Goal: Task Accomplishment & Management: Use online tool/utility

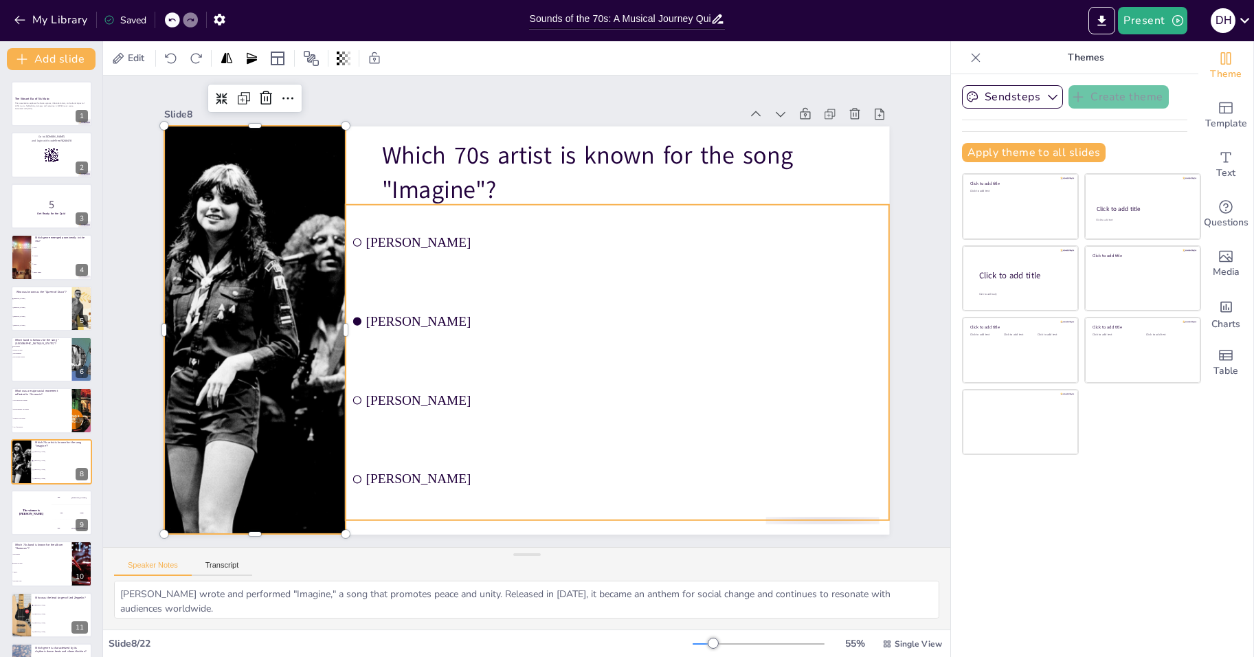
checkbox input "true"
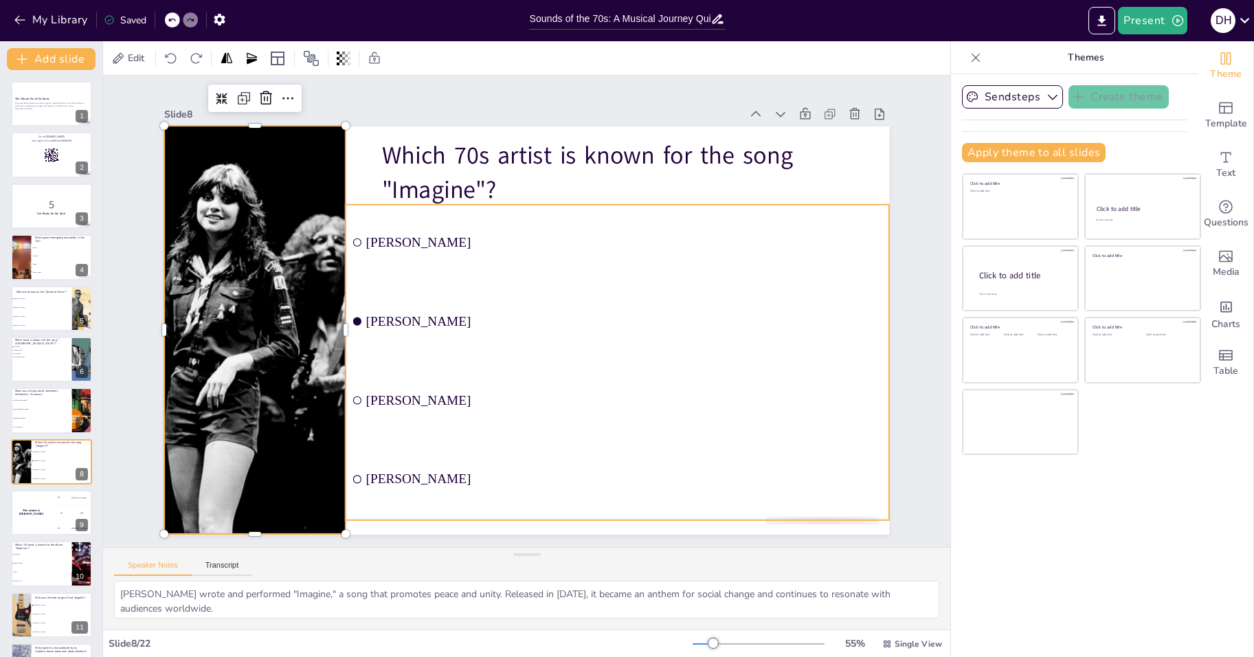
checkbox input "true"
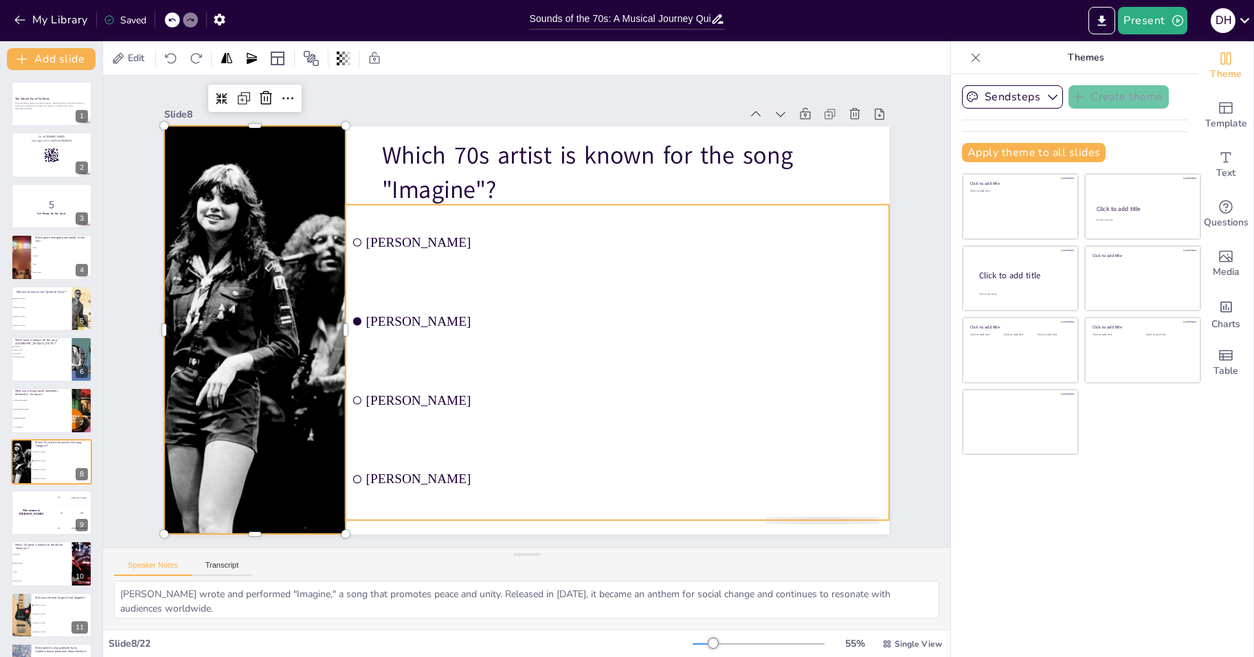
checkbox input "true"
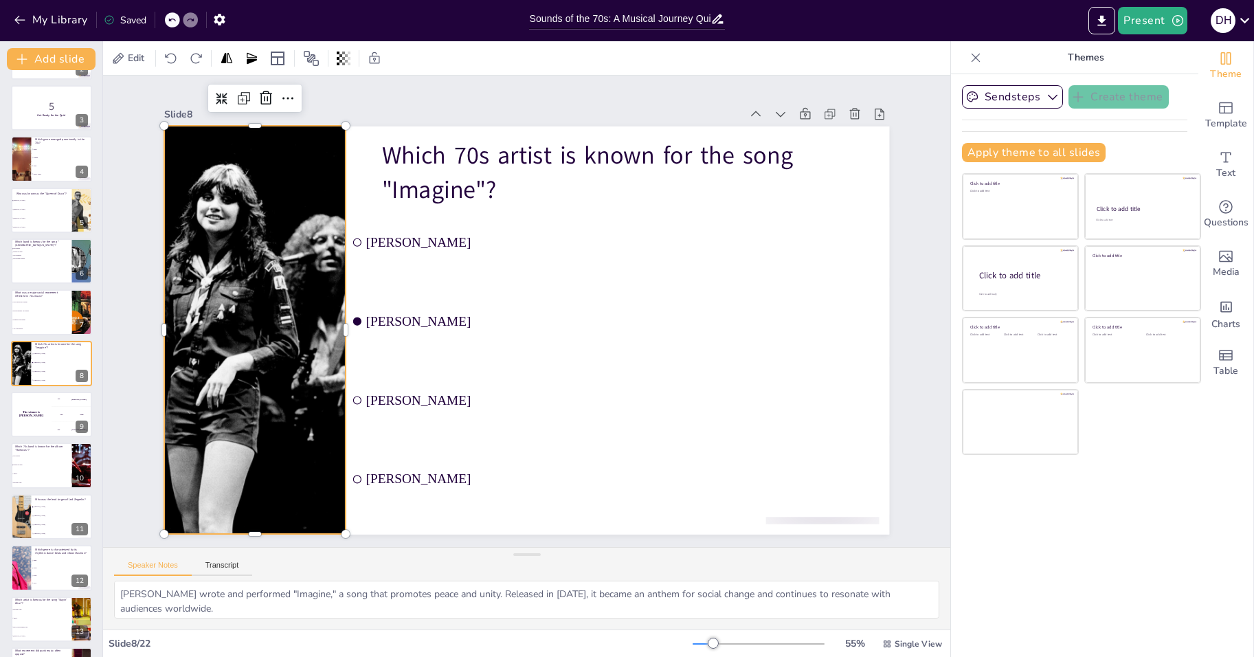
checkbox input "true"
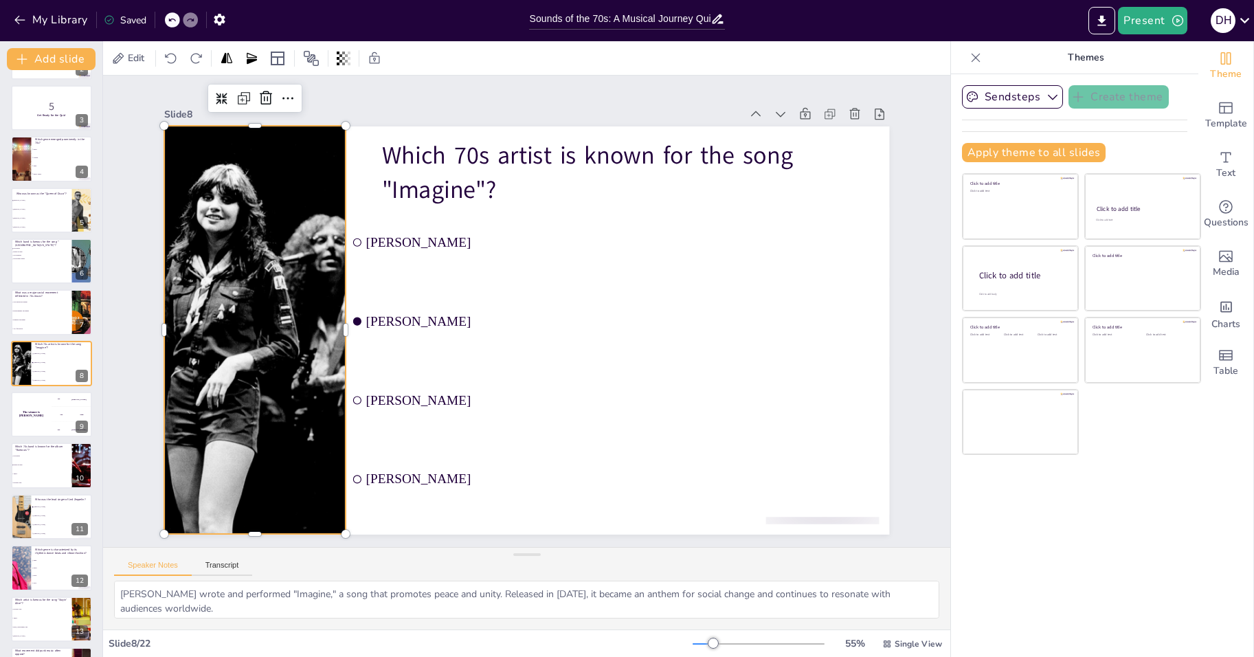
checkbox input "true"
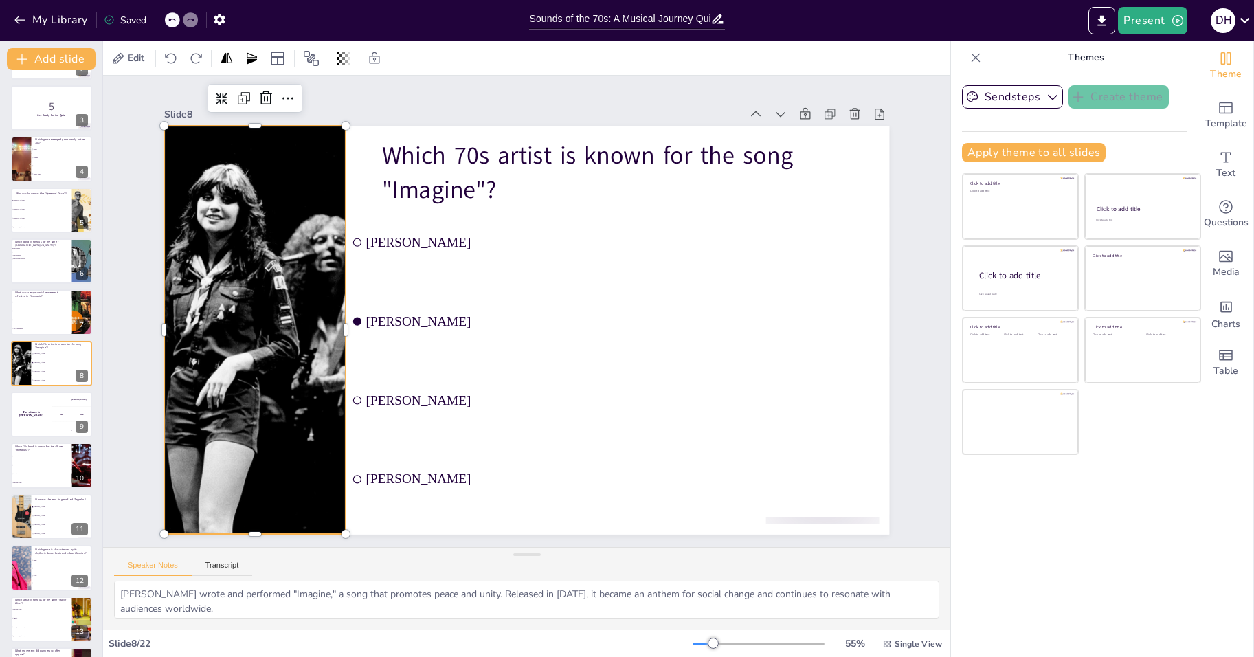
checkbox input "true"
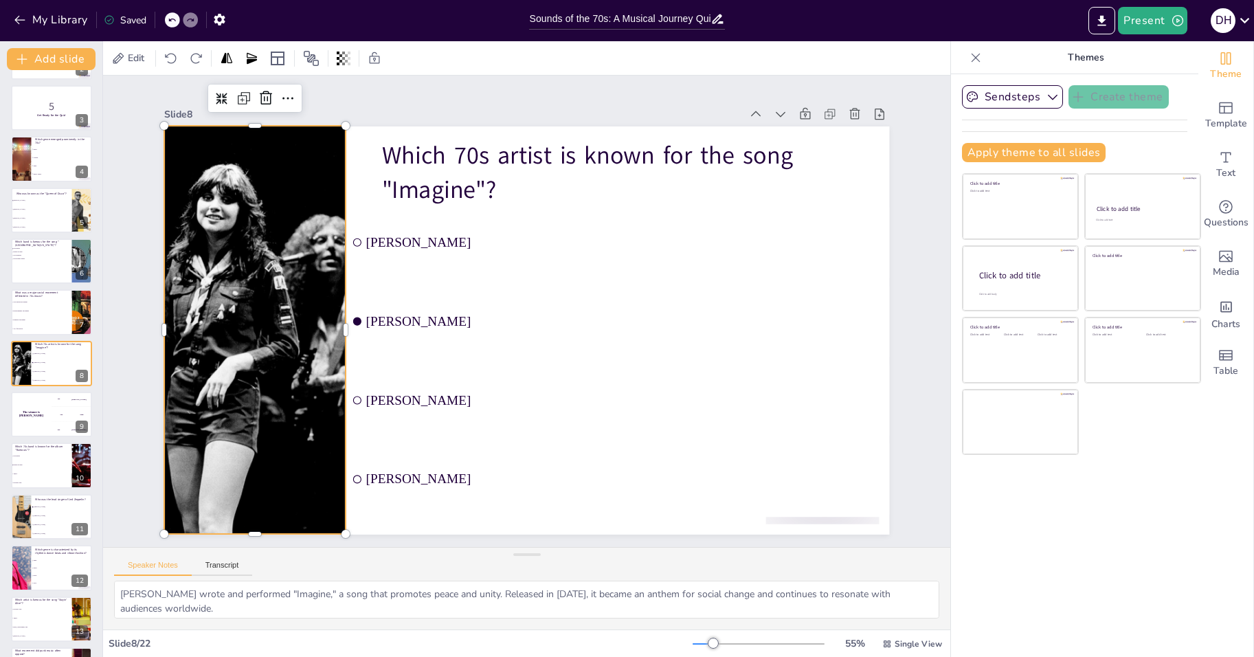
checkbox input "true"
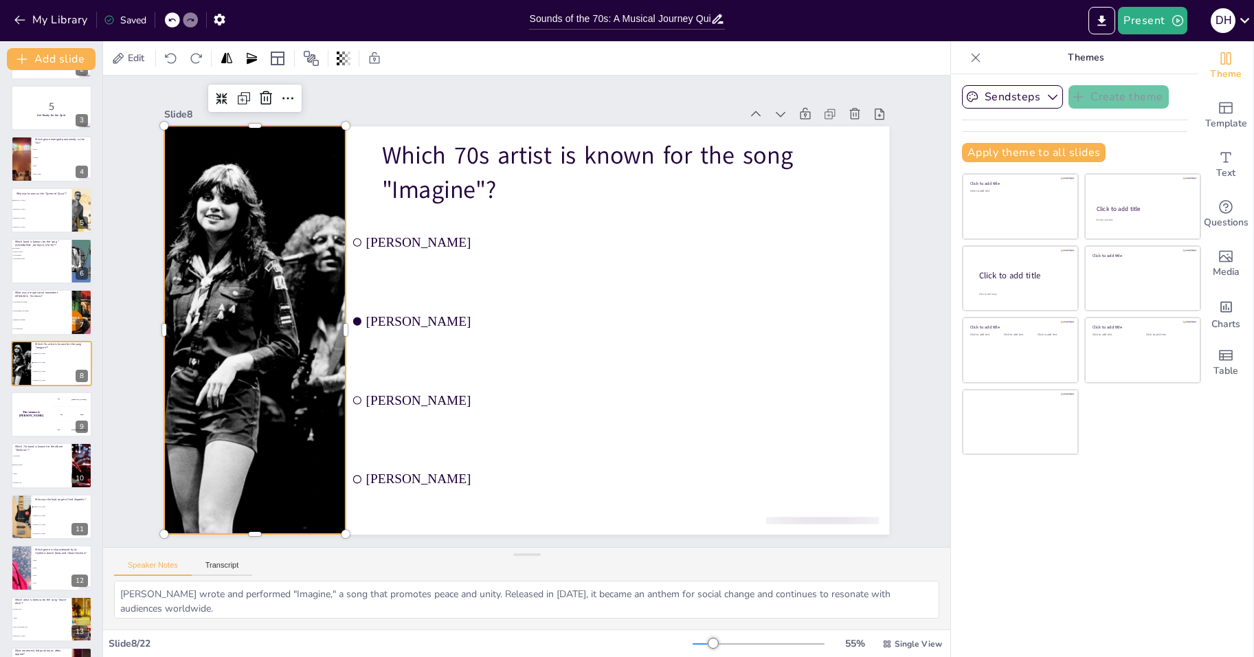
checkbox input "true"
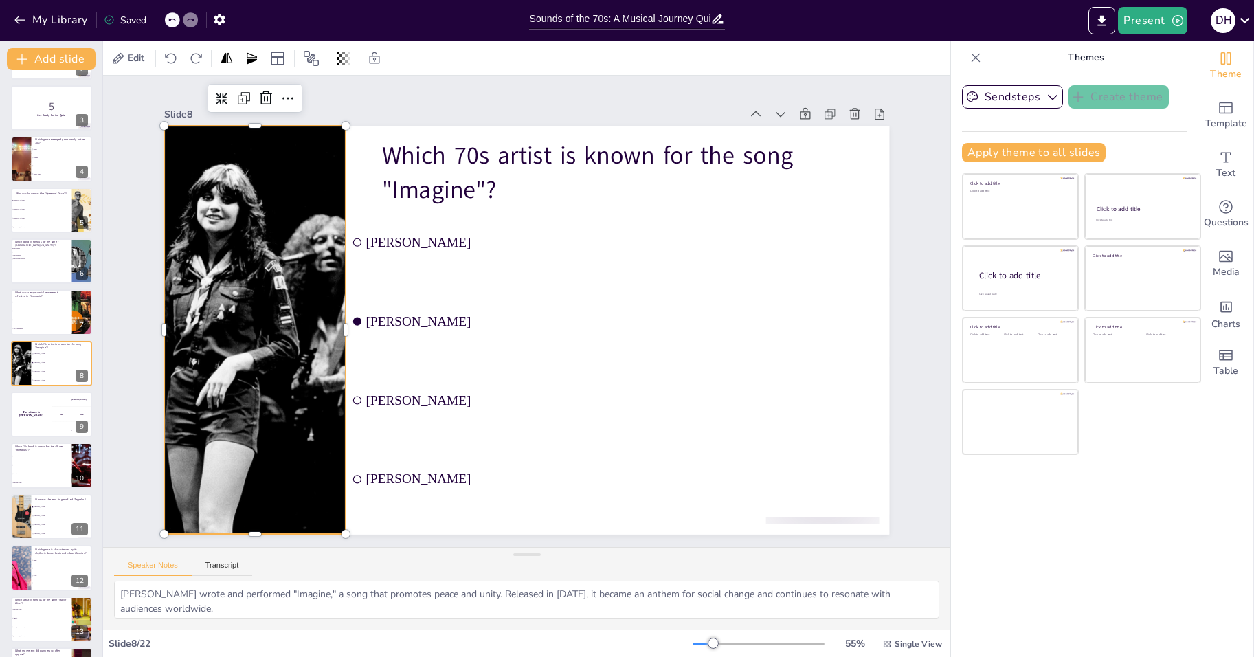
checkbox input "true"
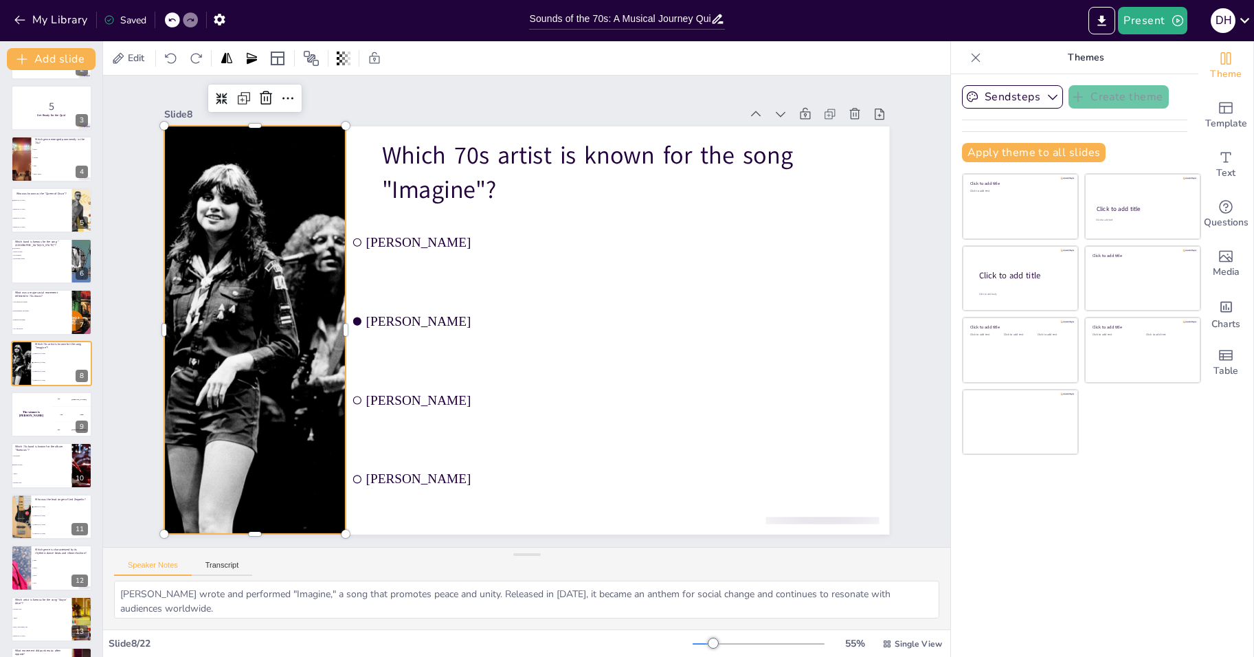
checkbox input "true"
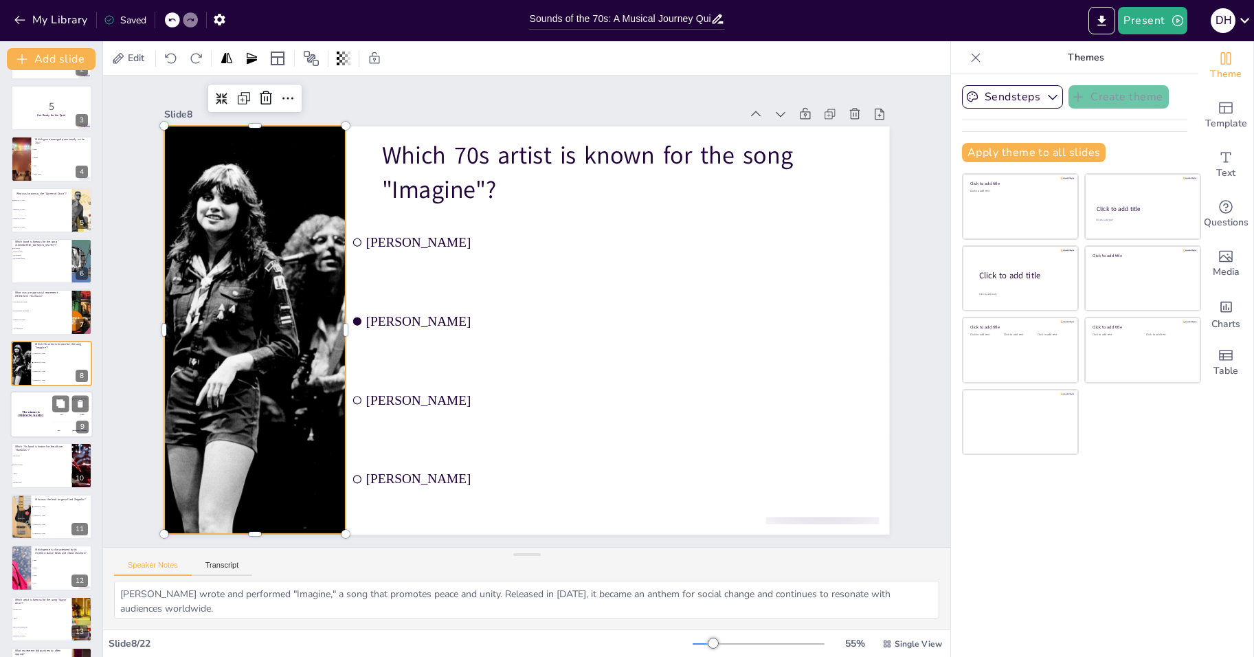
checkbox input "true"
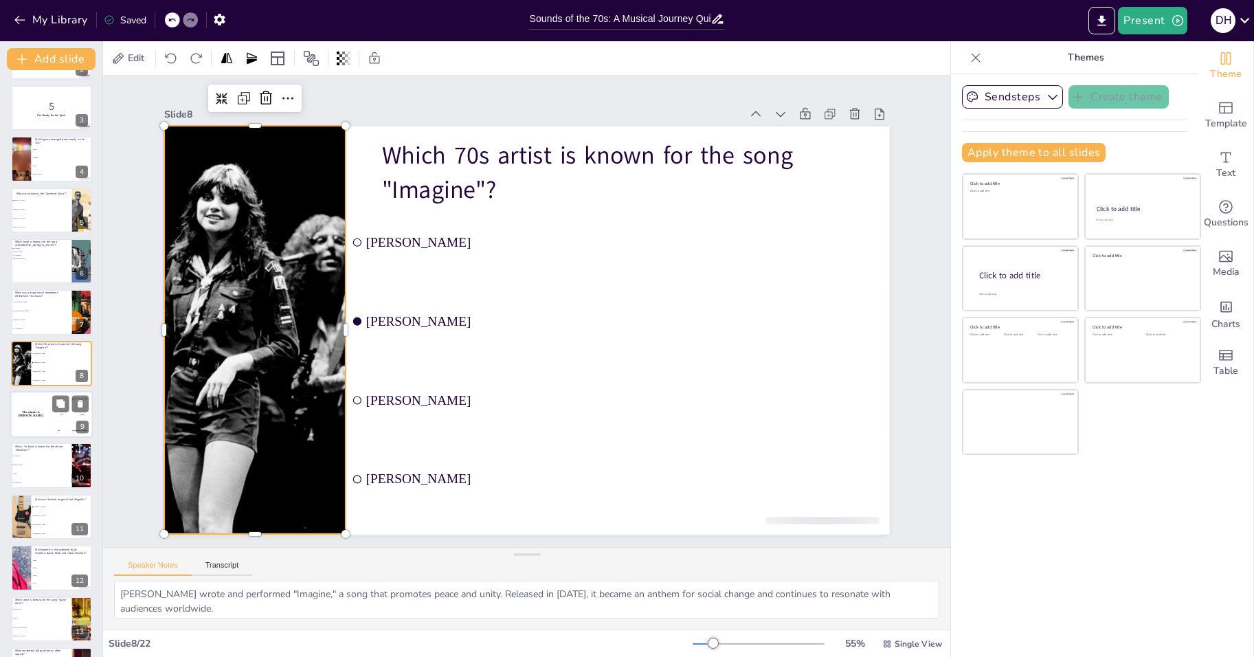
checkbox input "true"
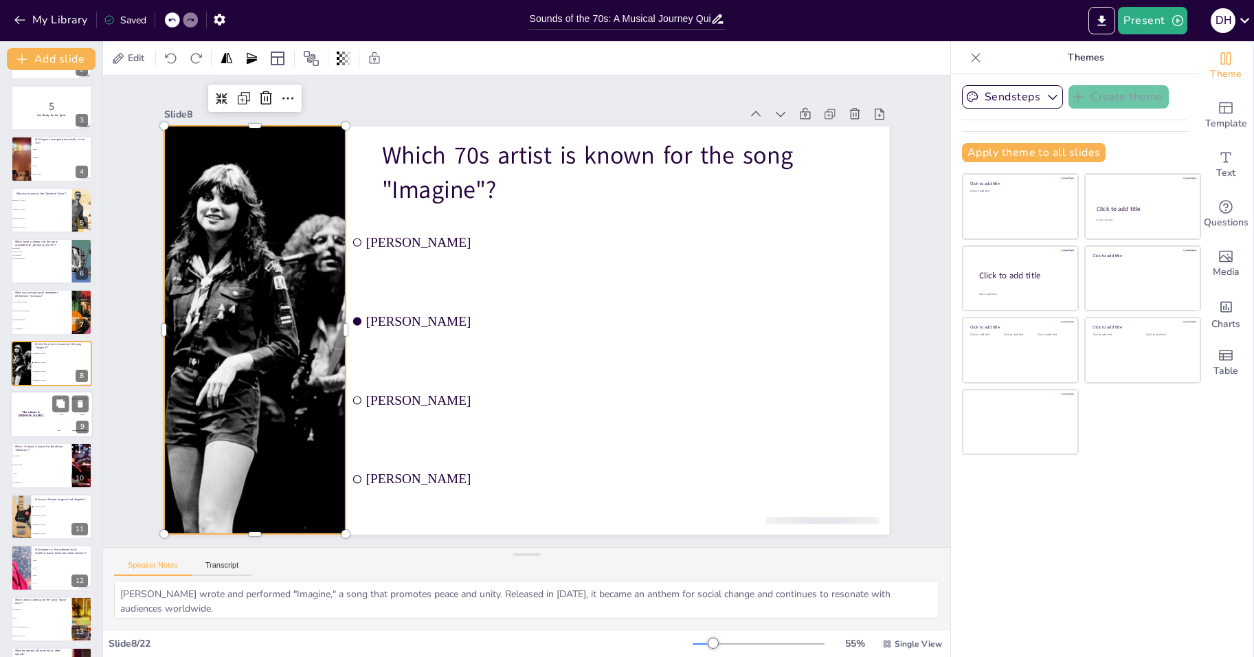
checkbox input "true"
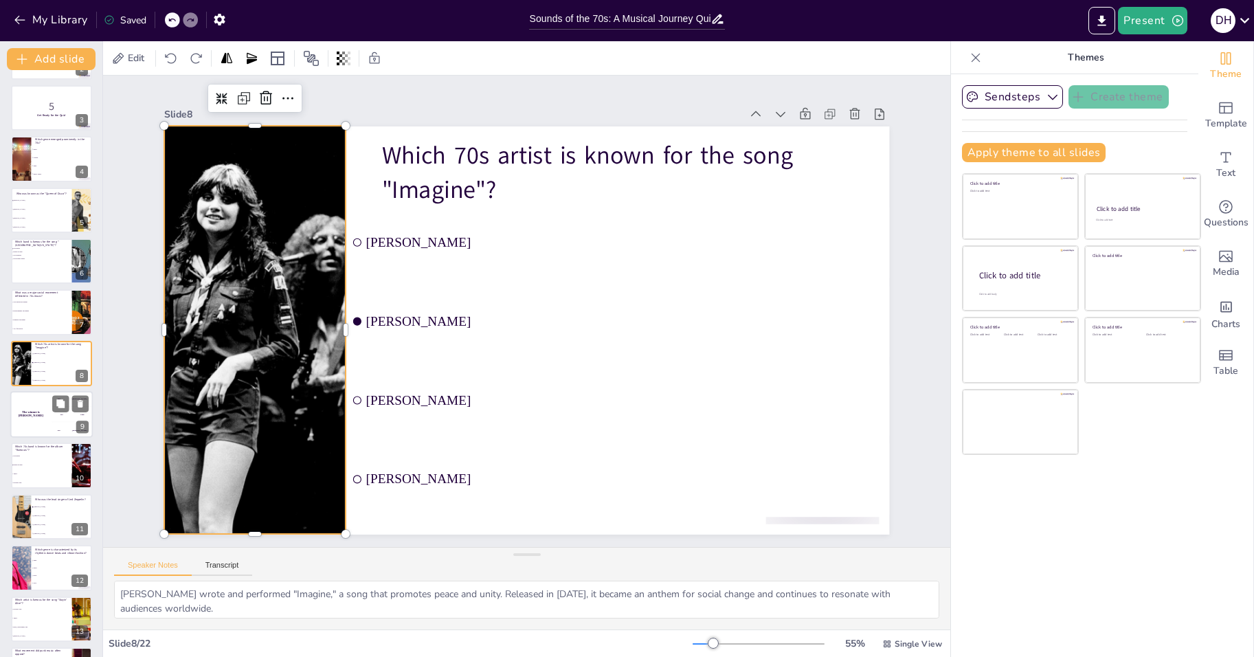
checkbox input "true"
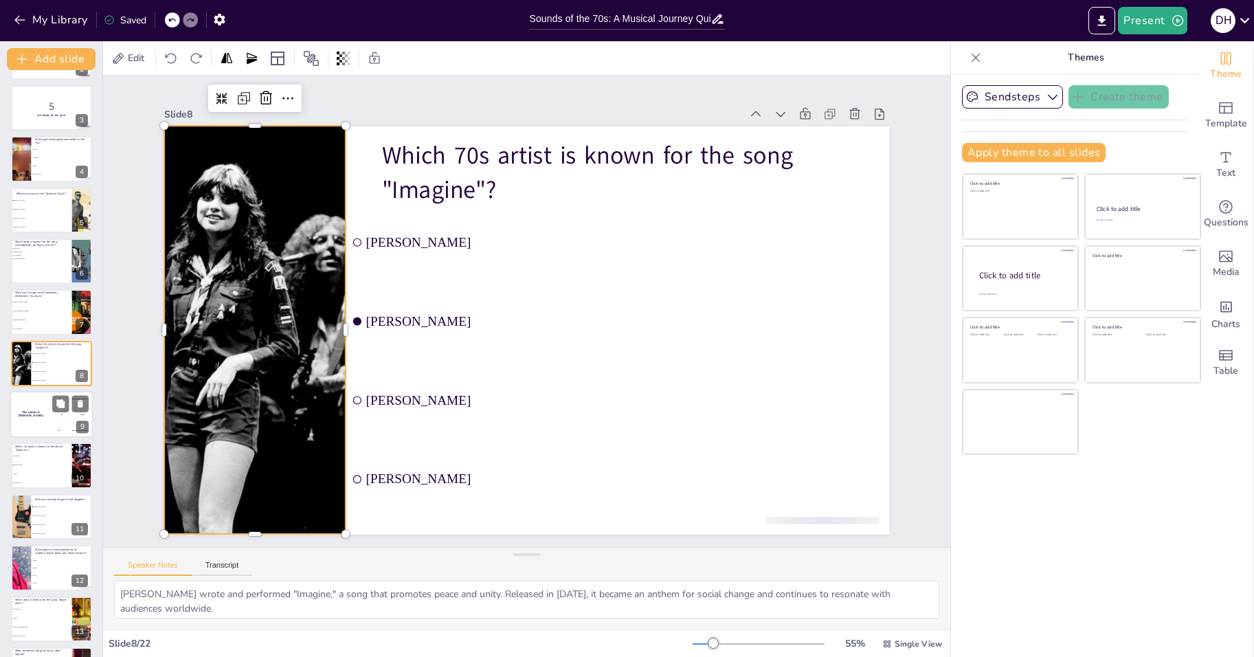
checkbox input "true"
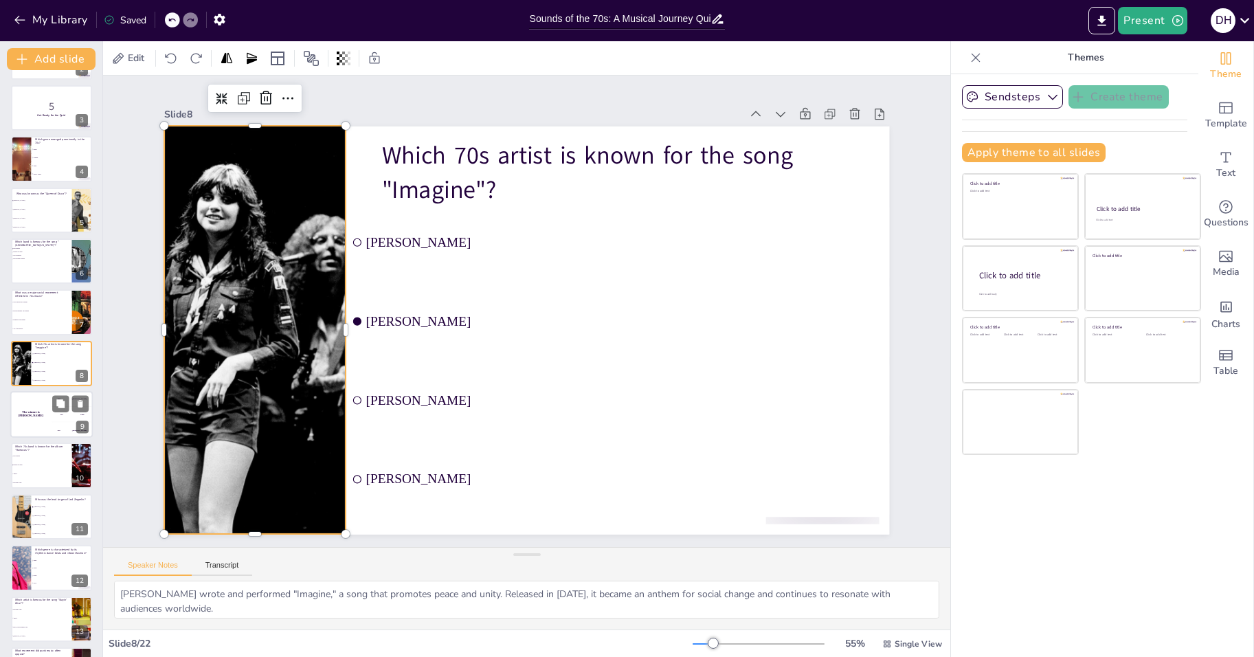
checkbox input "true"
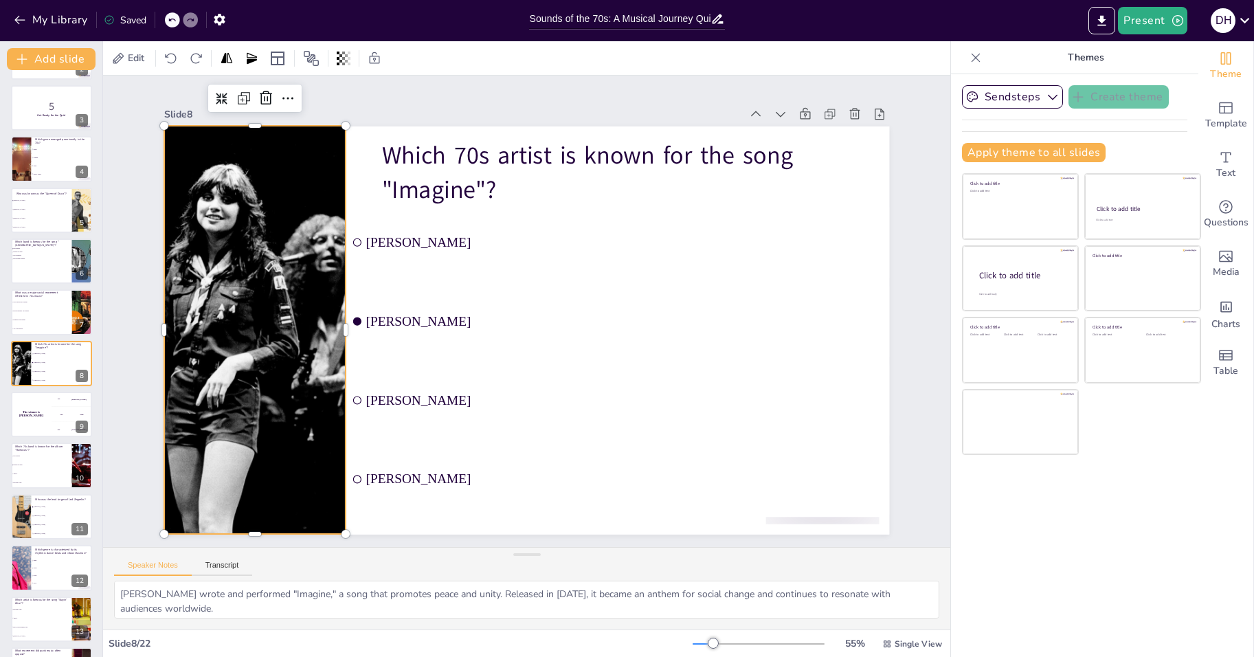
checkbox input "true"
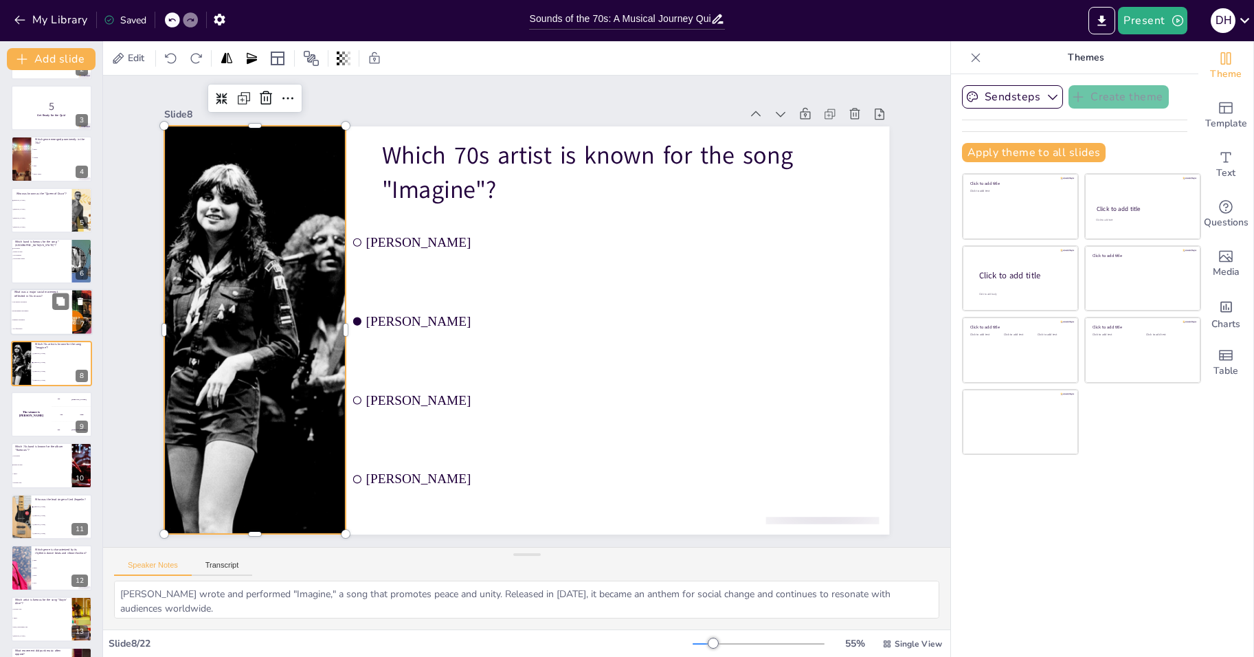
checkbox input "true"
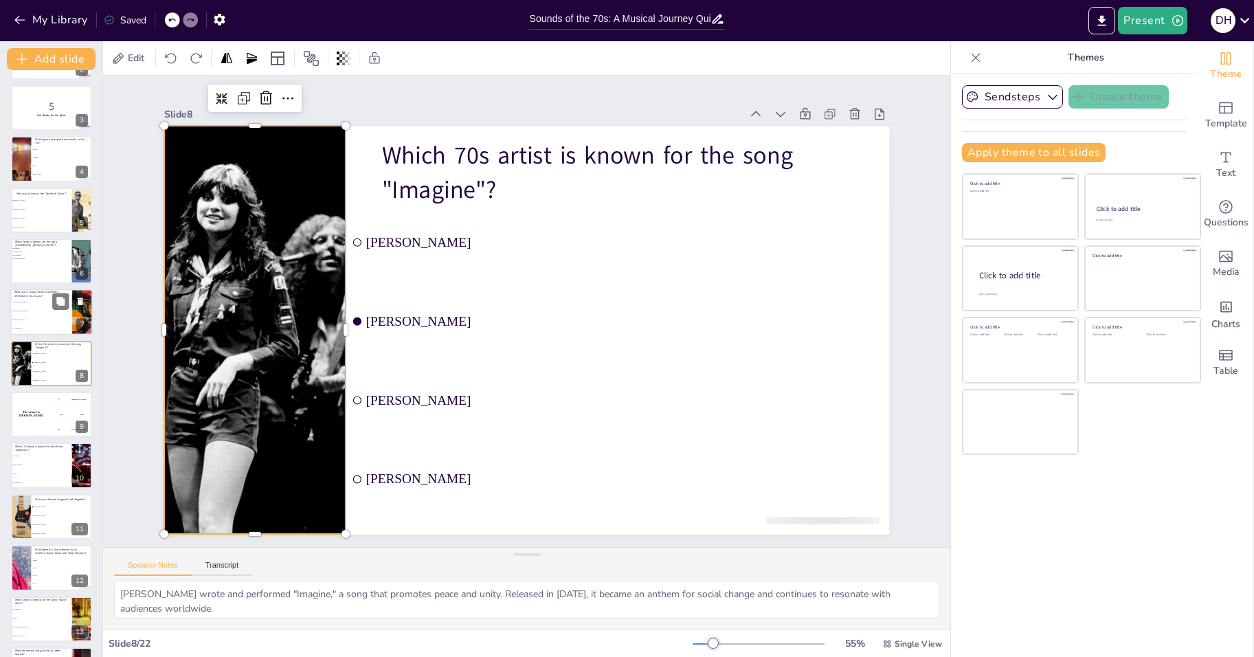
checkbox input "true"
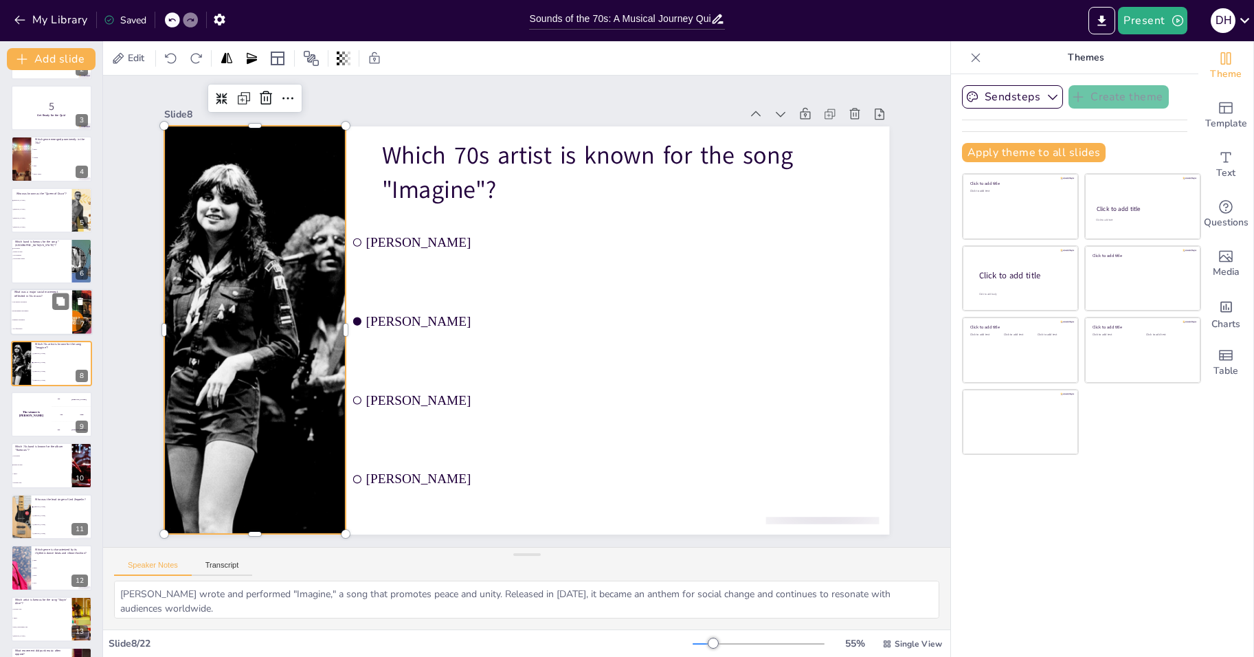
checkbox input "true"
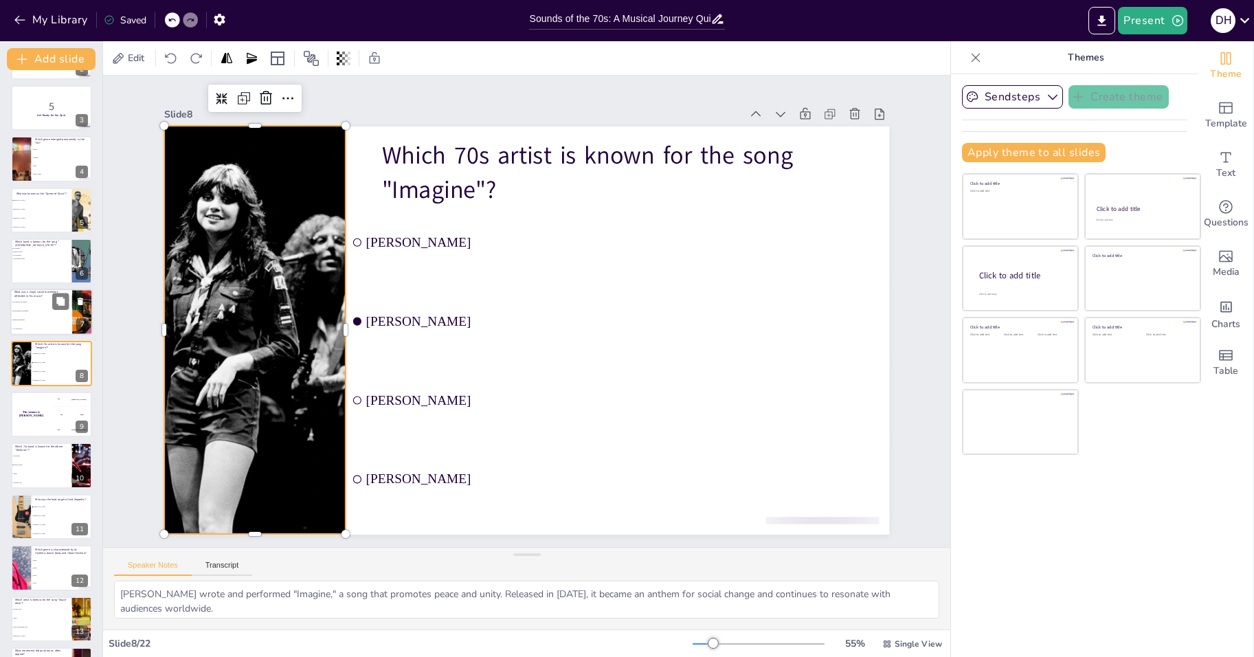
checkbox input "true"
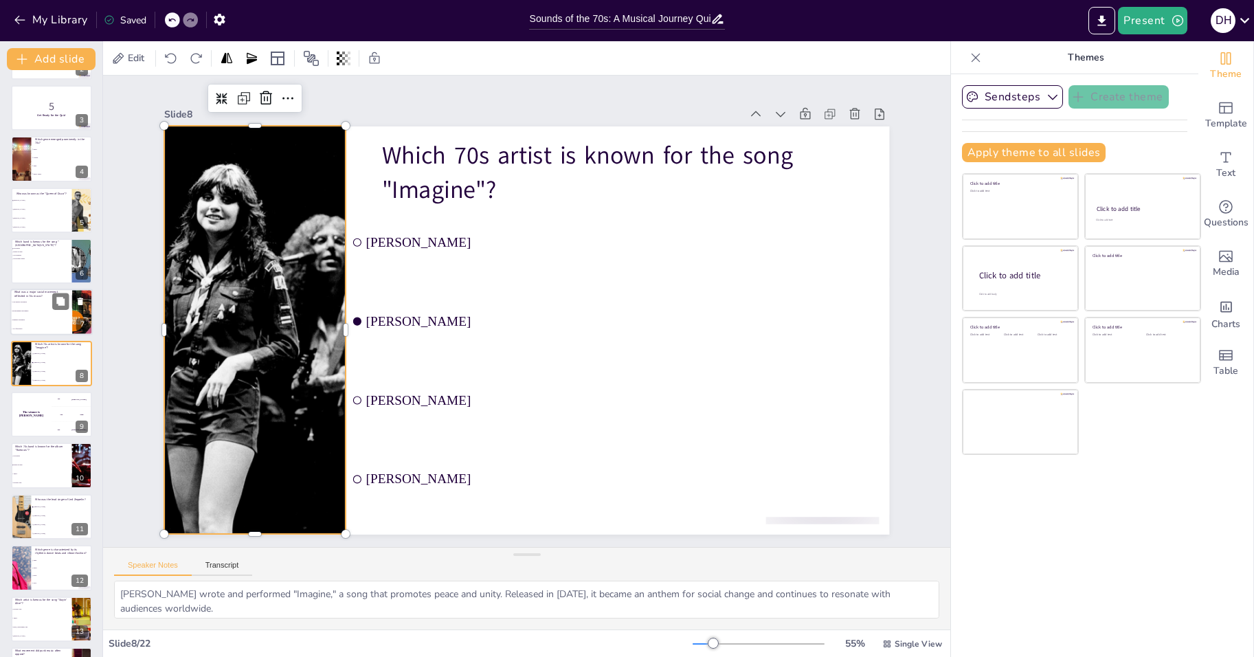
checkbox input "true"
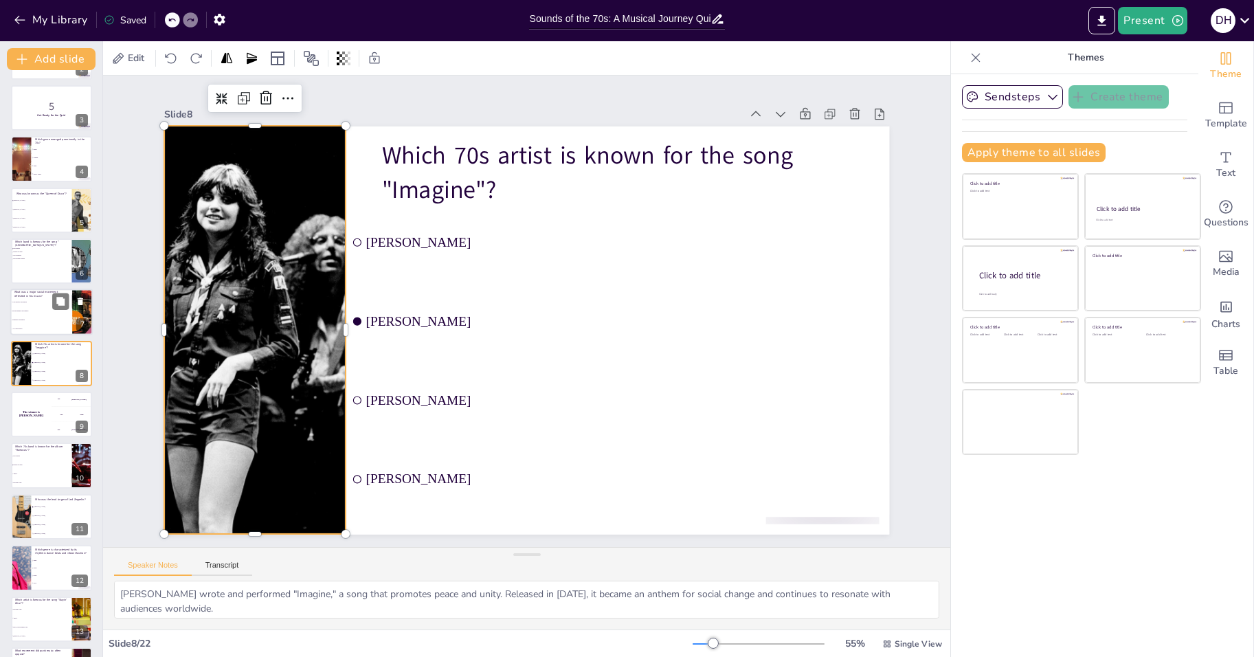
checkbox input "true"
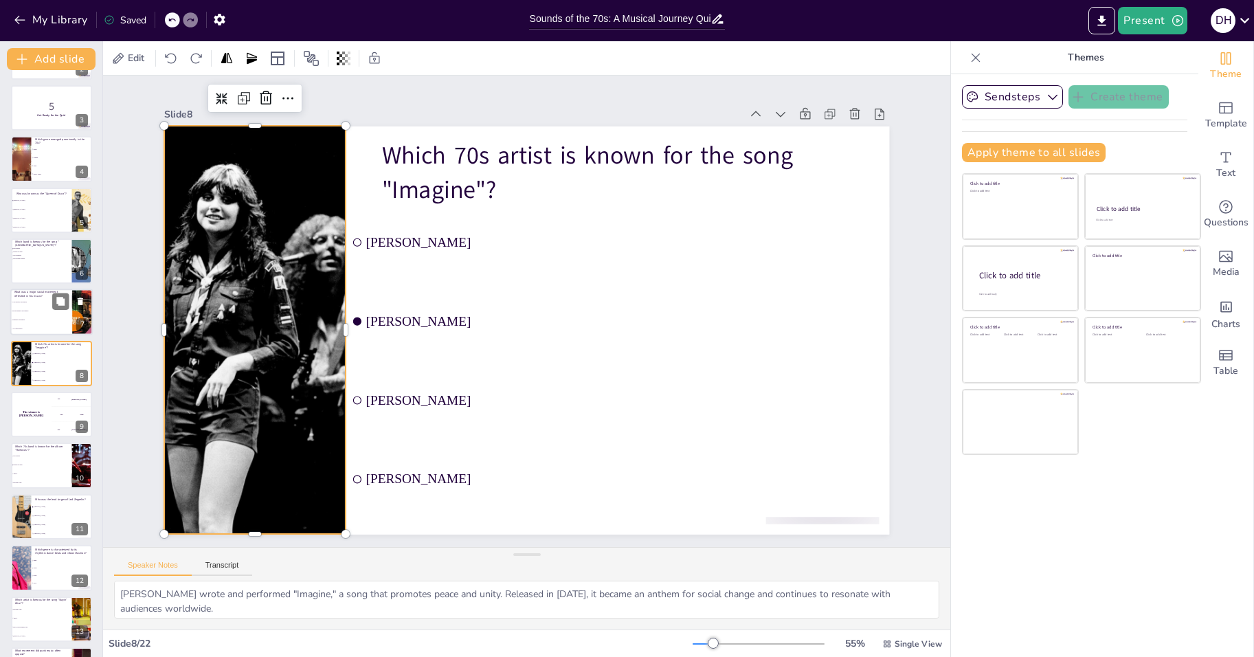
checkbox input "true"
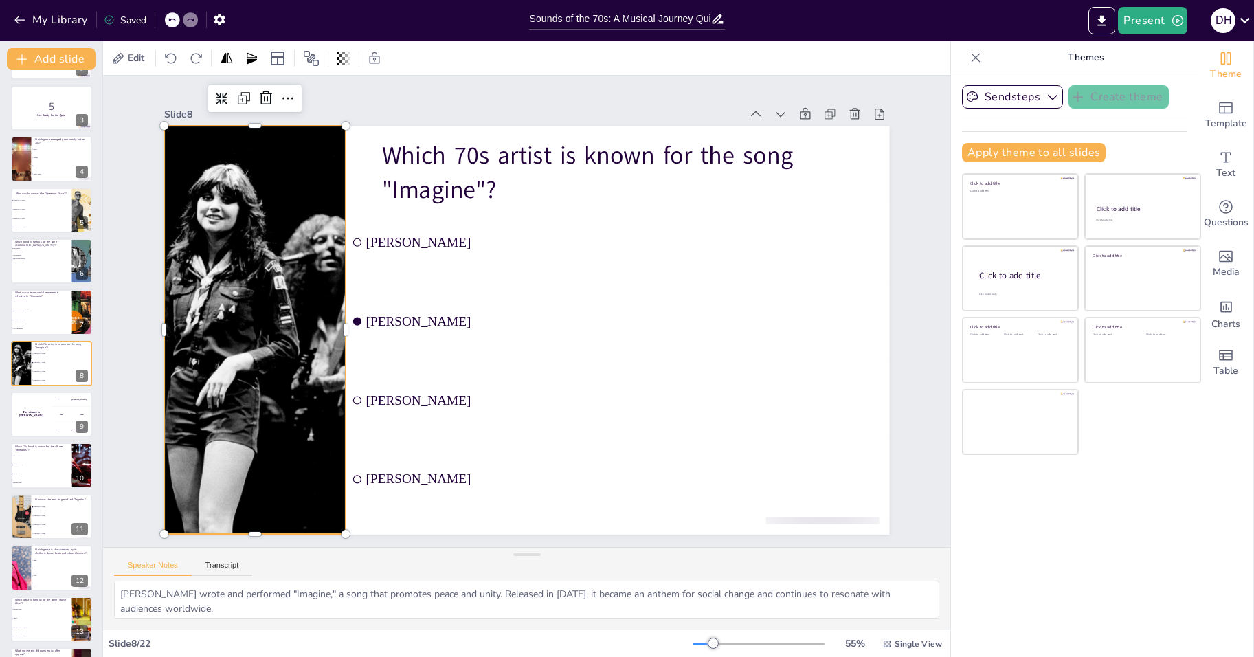
checkbox input "true"
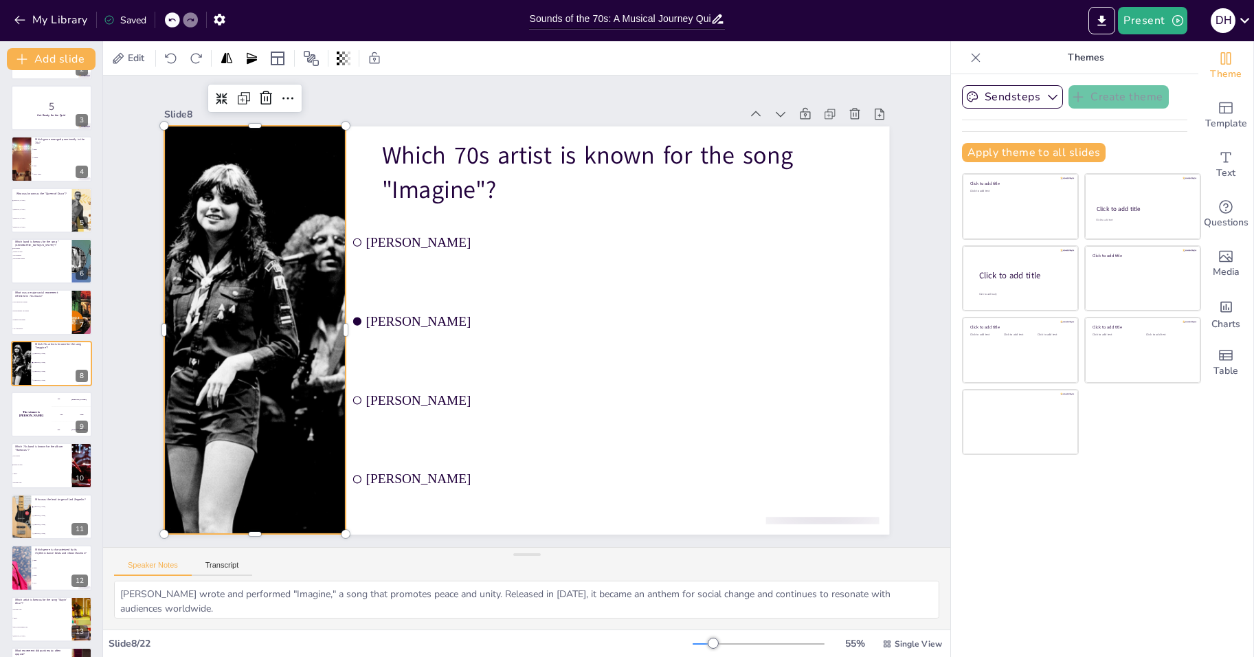
checkbox input "true"
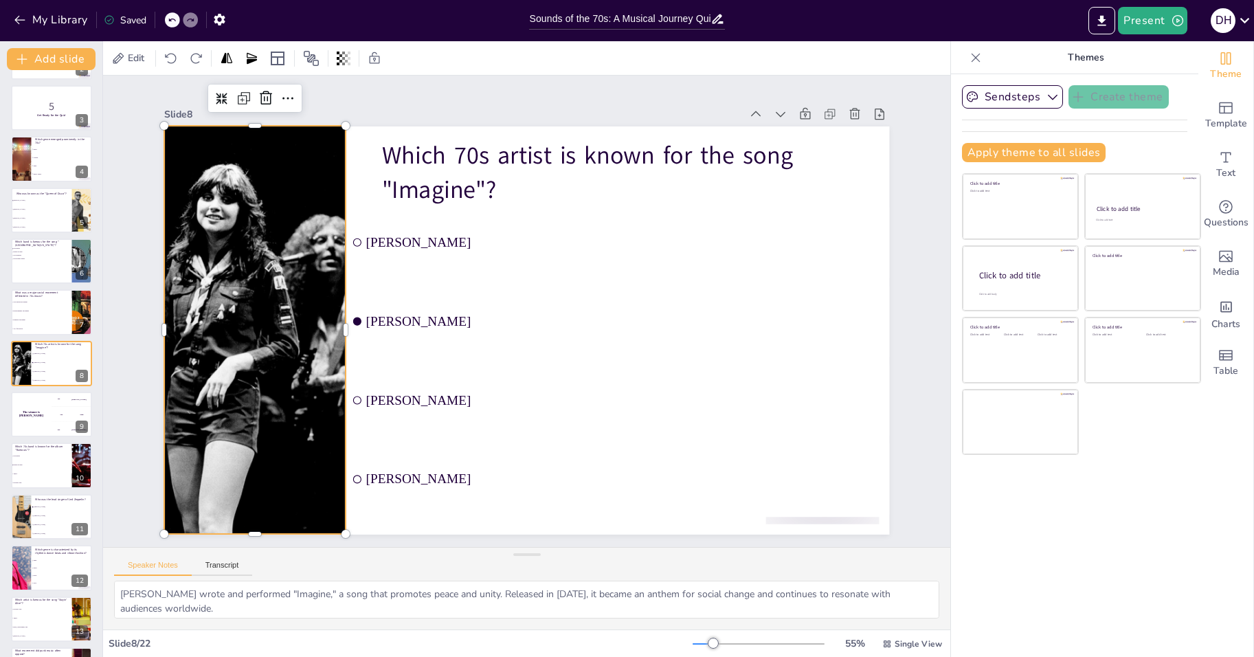
checkbox input "true"
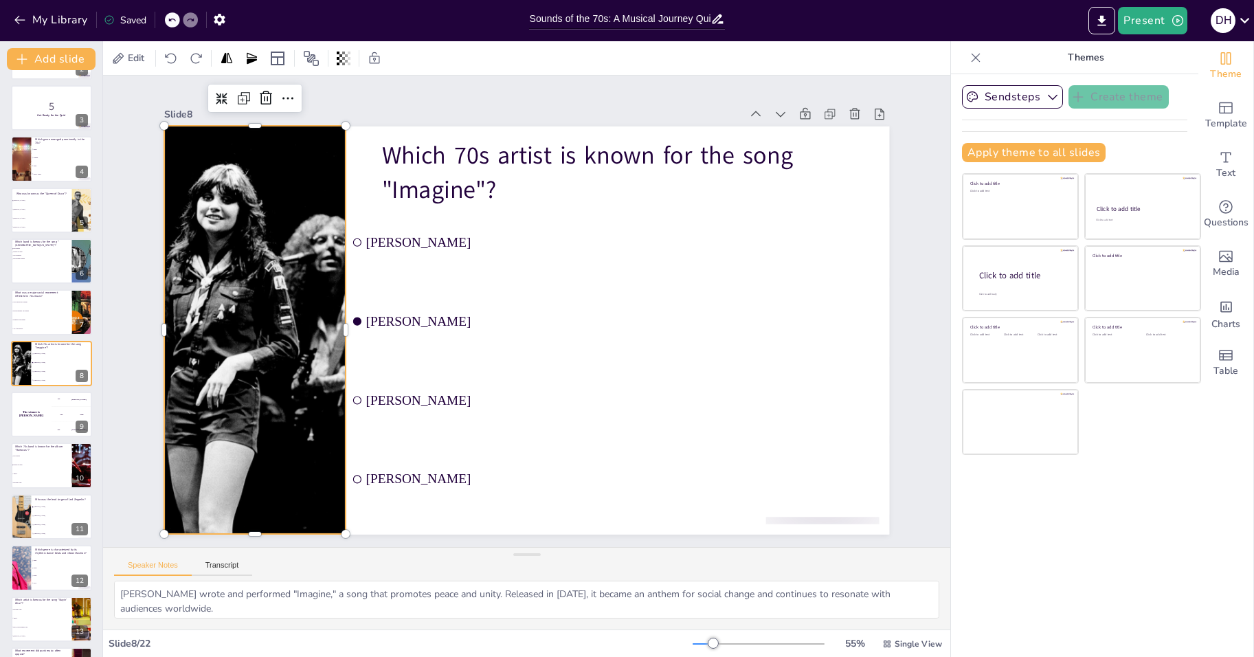
checkbox input "true"
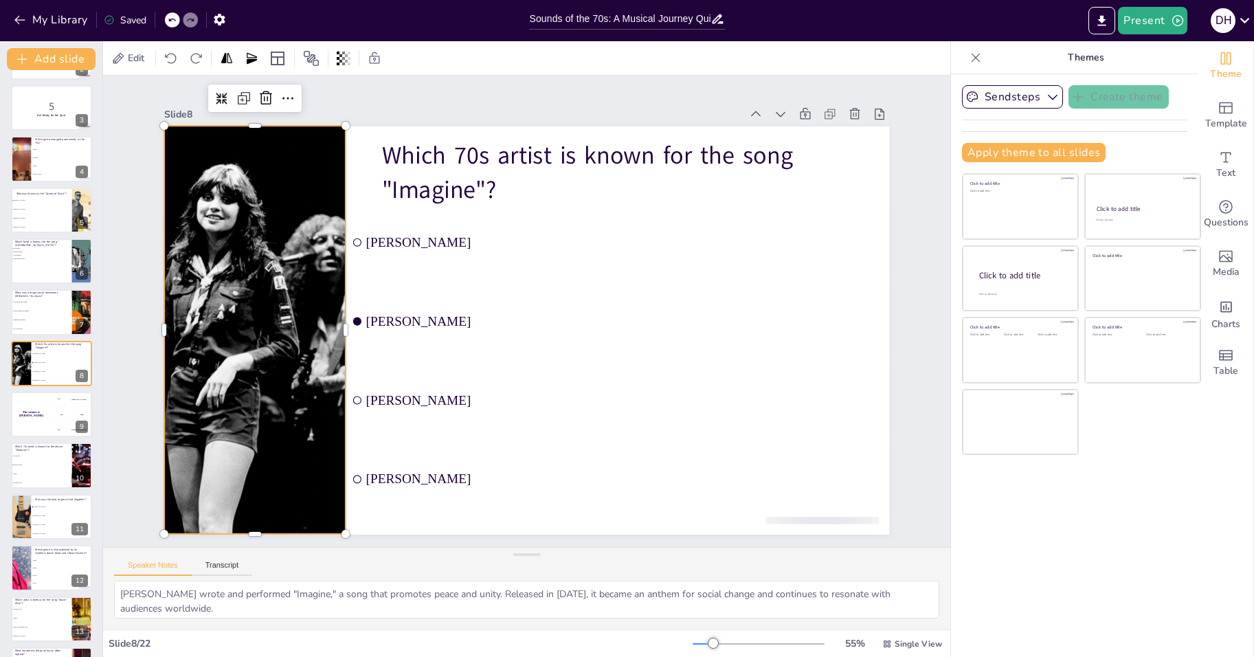
checkbox input "true"
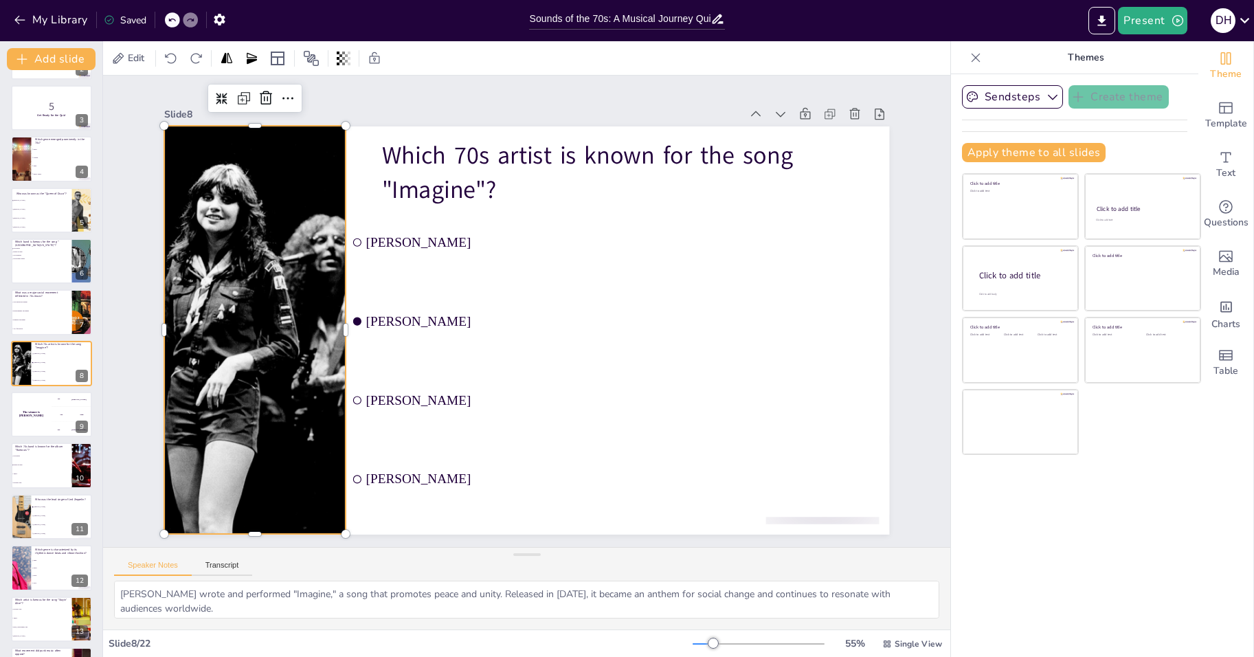
checkbox input "true"
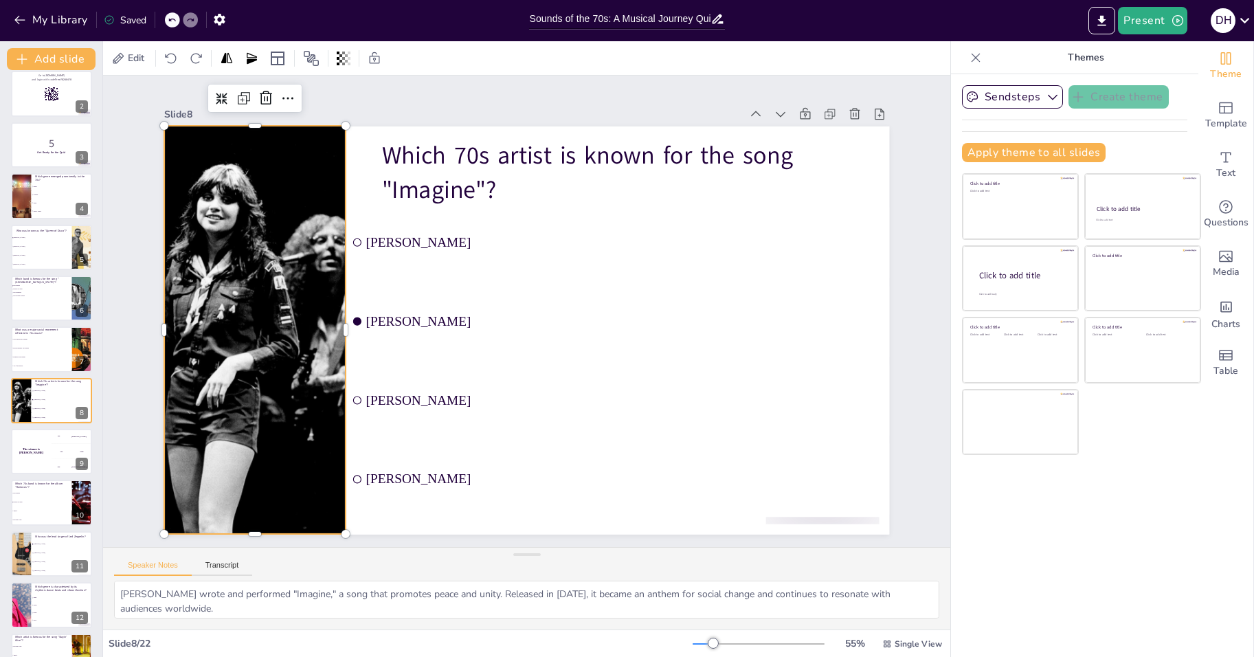
checkbox input "true"
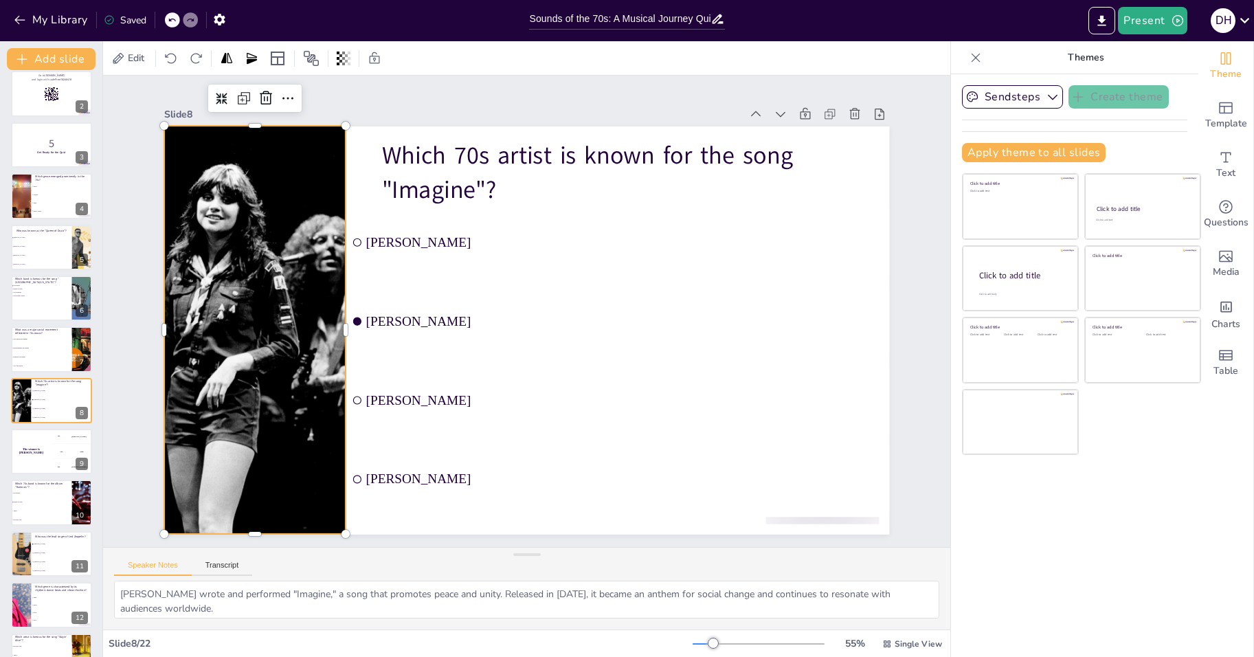
checkbox input "true"
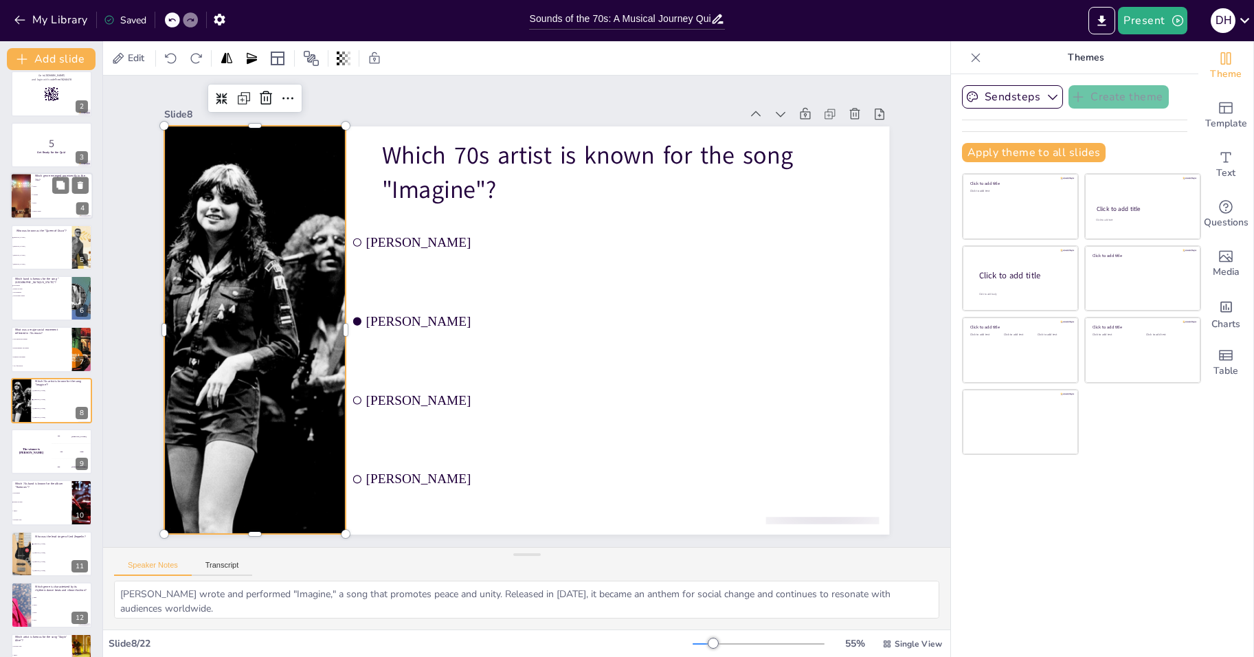
checkbox input "true"
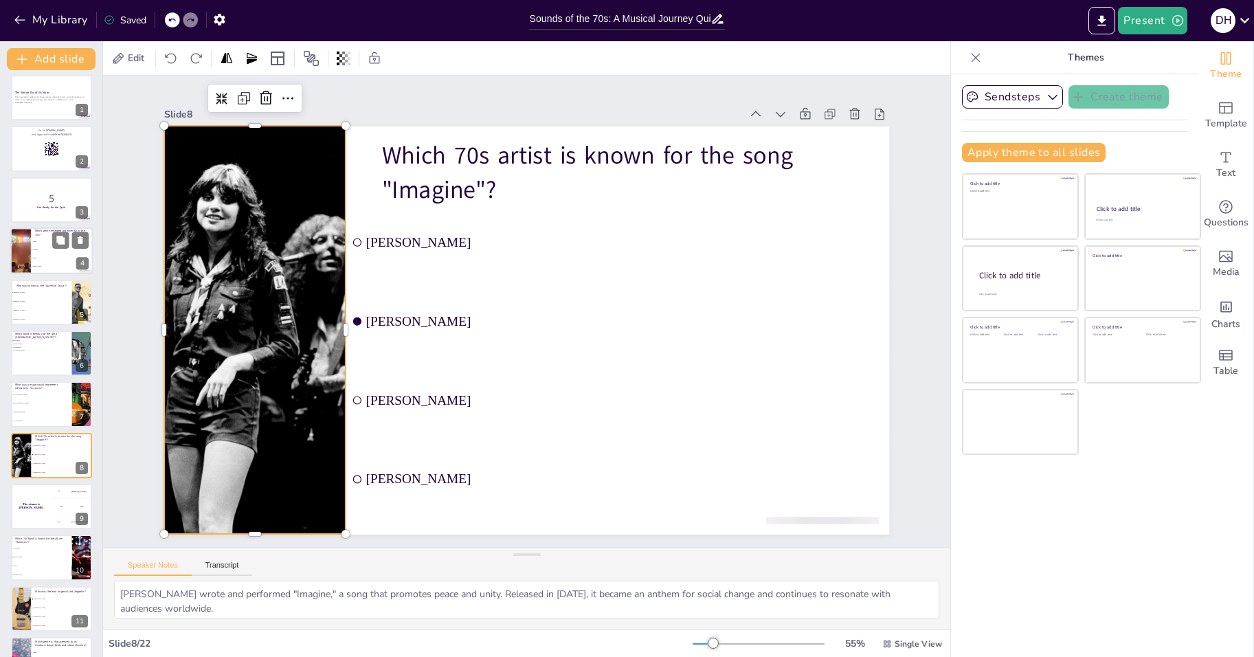
checkbox input "true"
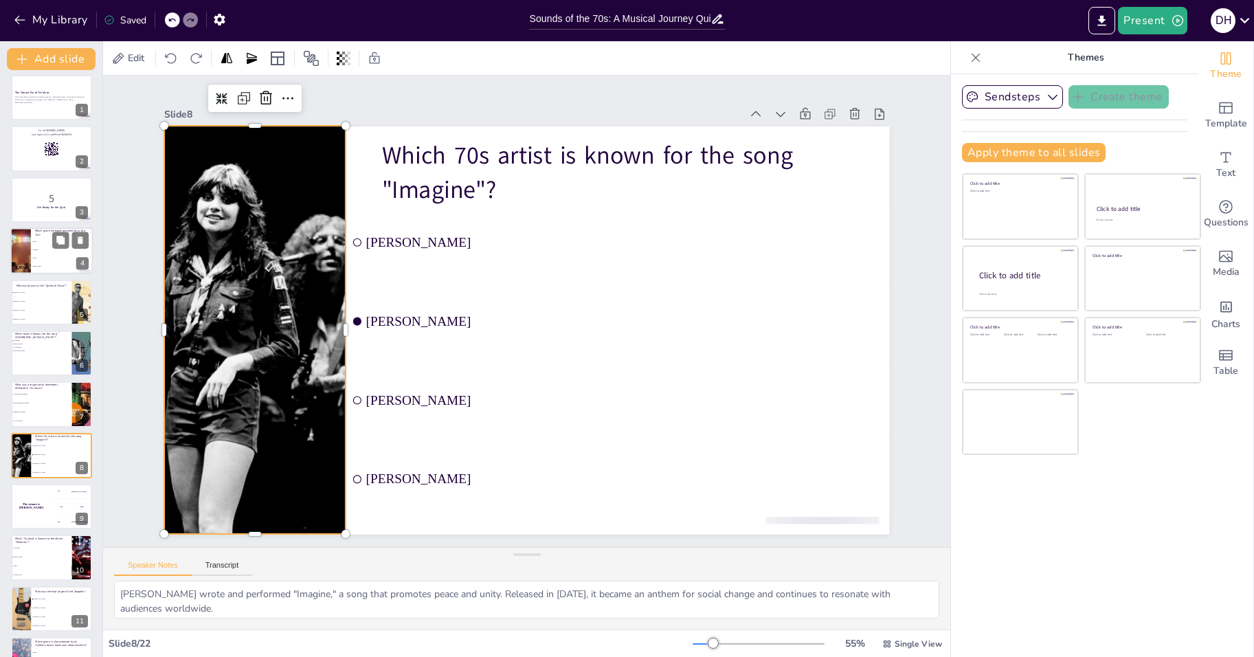
checkbox input "true"
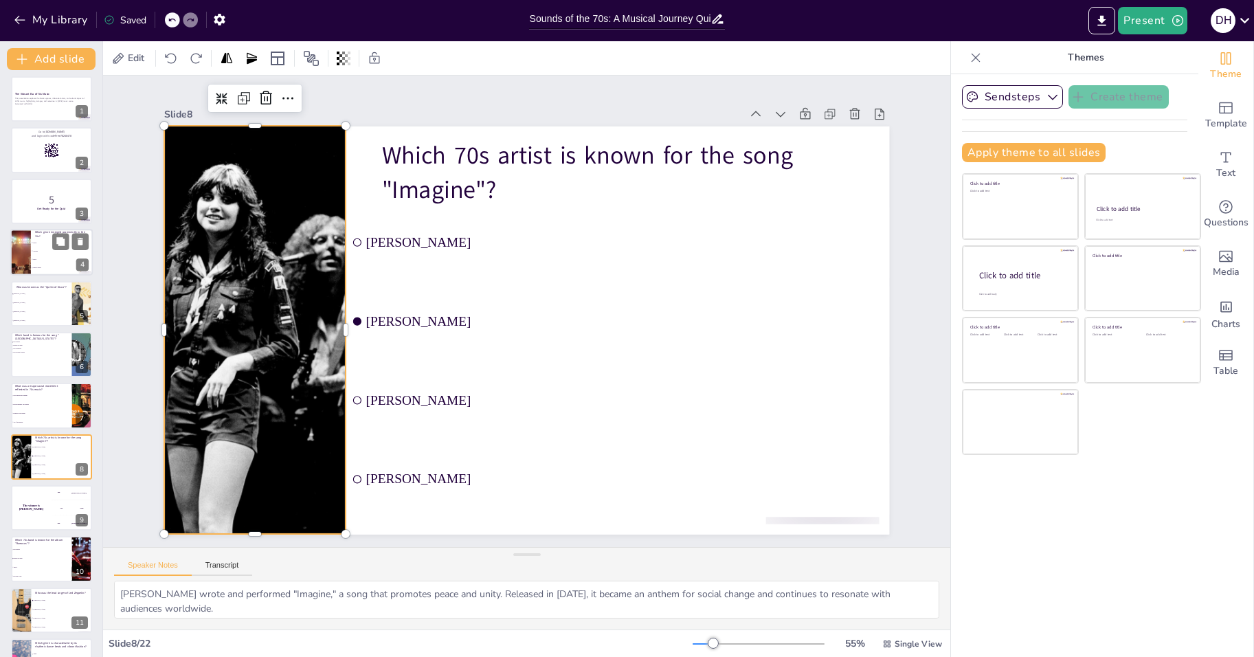
checkbox input "true"
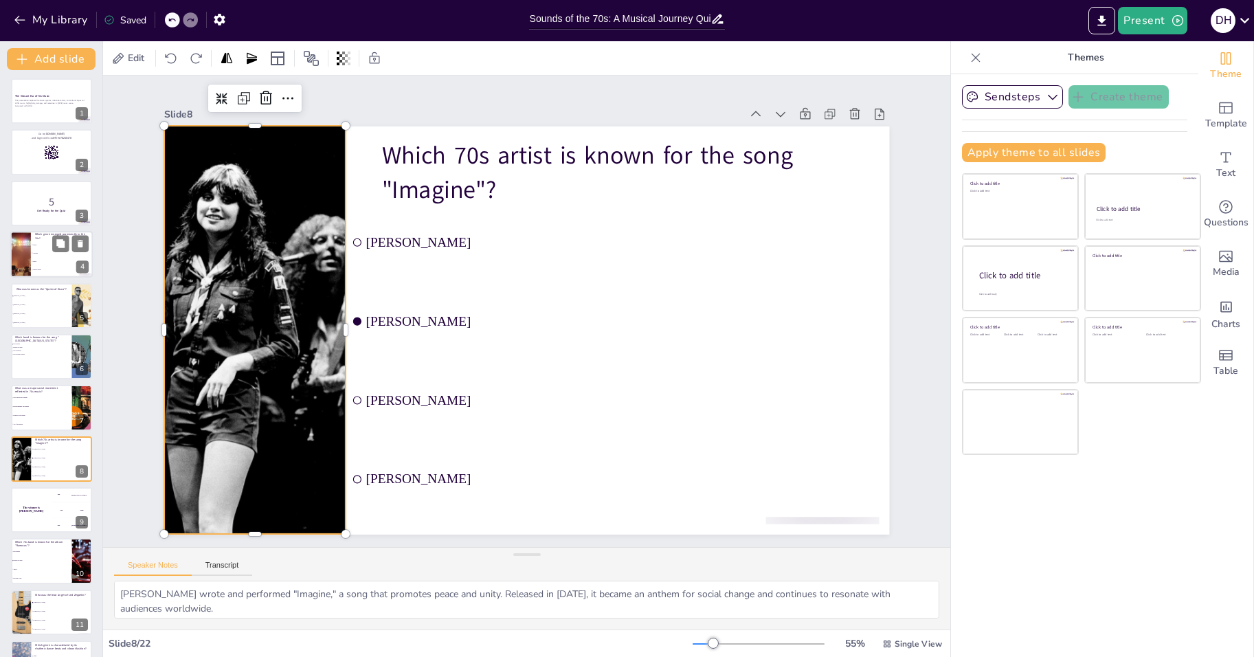
checkbox input "true"
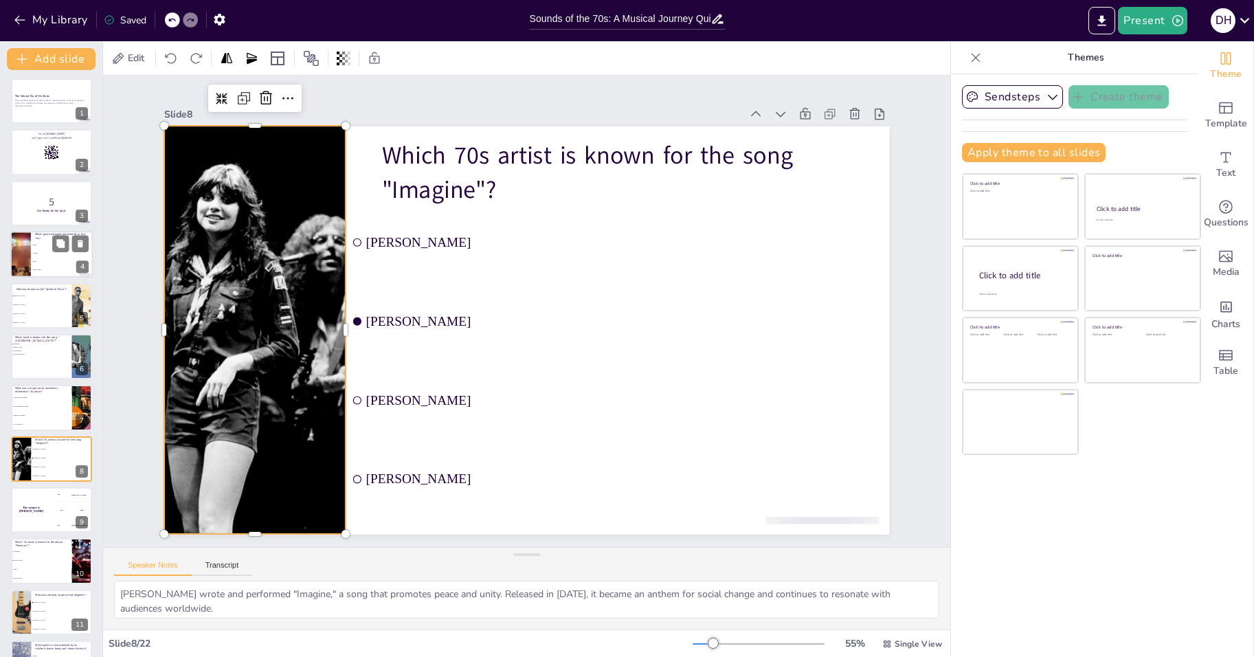
checkbox input "true"
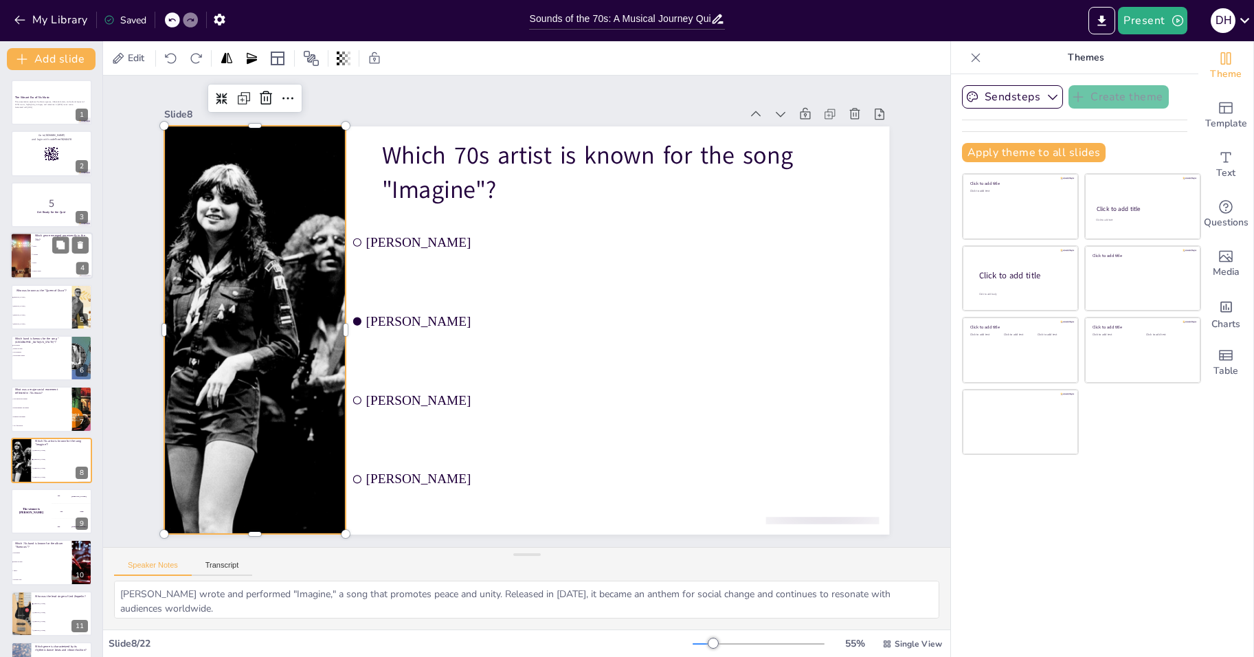
checkbox input "true"
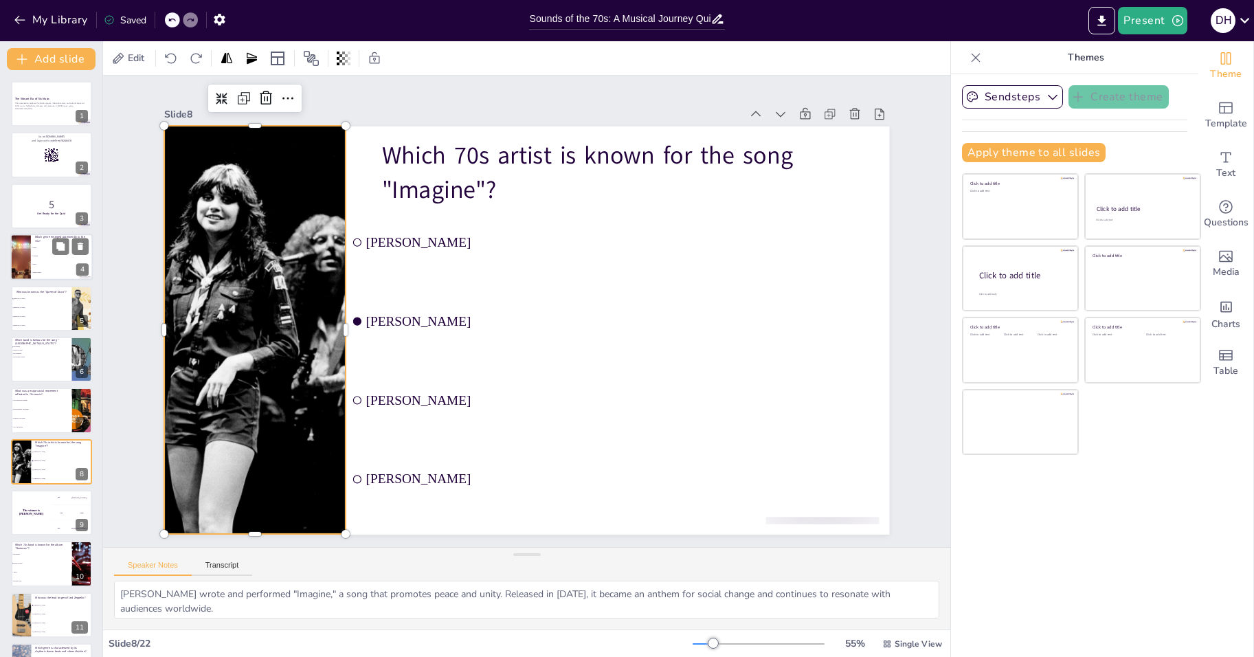
checkbox input "true"
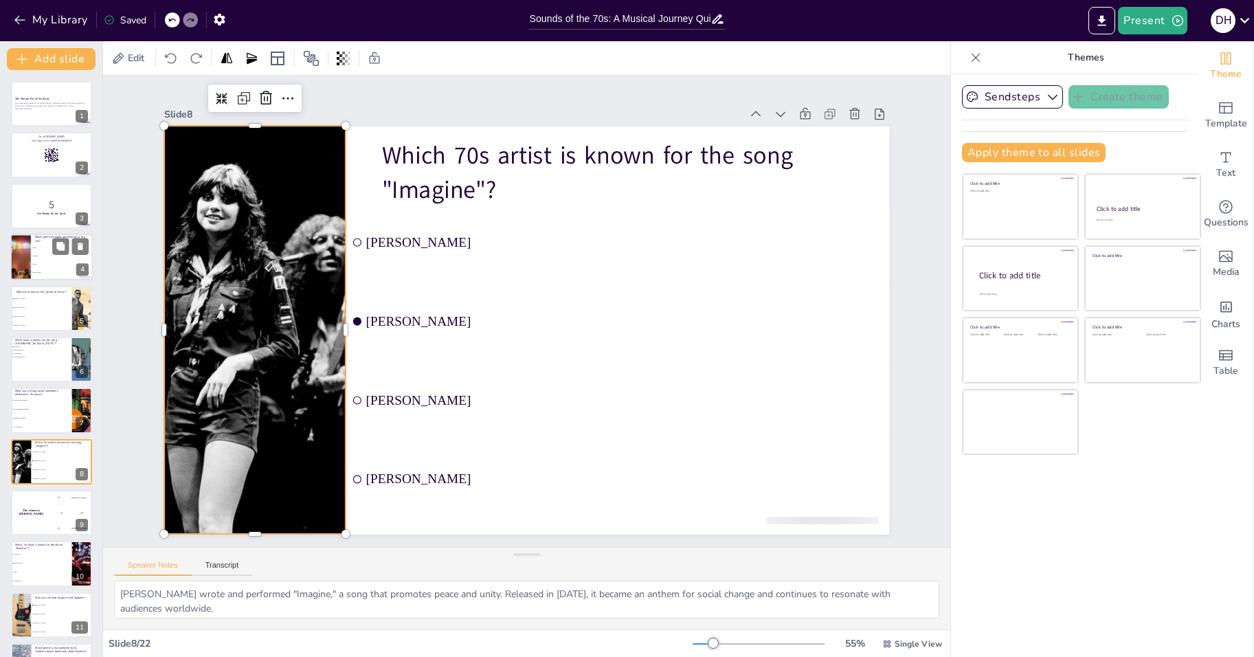
checkbox input "true"
click at [47, 238] on p "Which genre emerged prominently in the 70s?" at bounding box center [62, 240] width 54 height 8
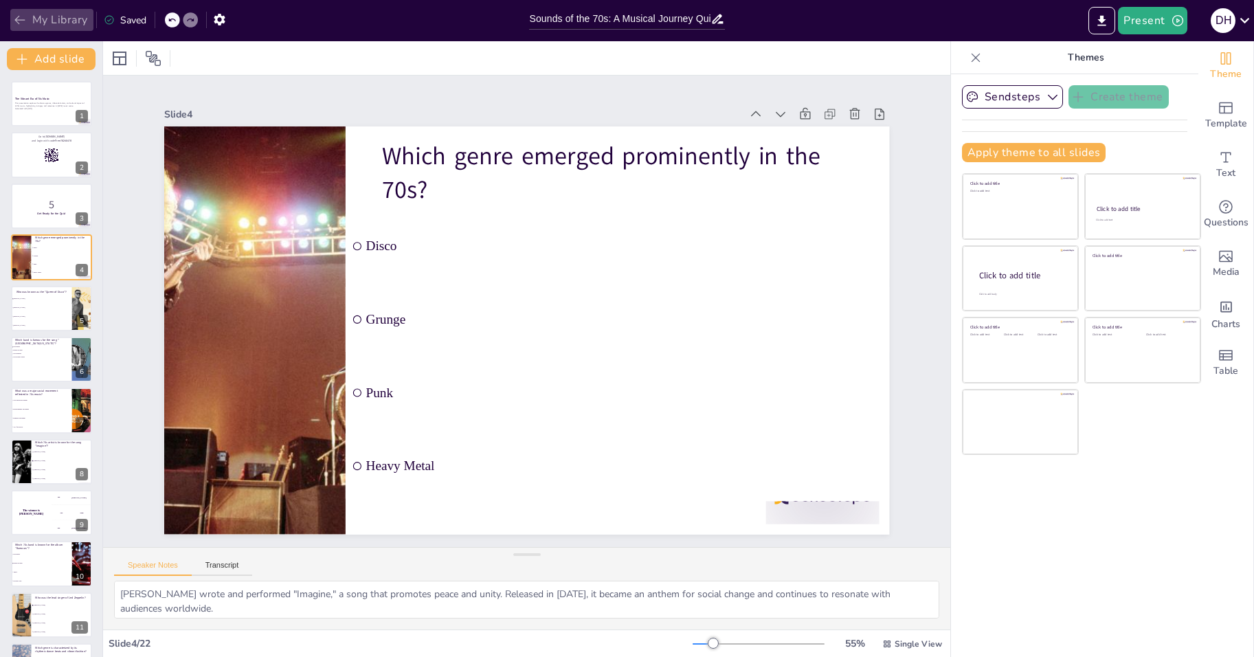
click at [12, 28] on button "My Library" at bounding box center [51, 20] width 83 height 22
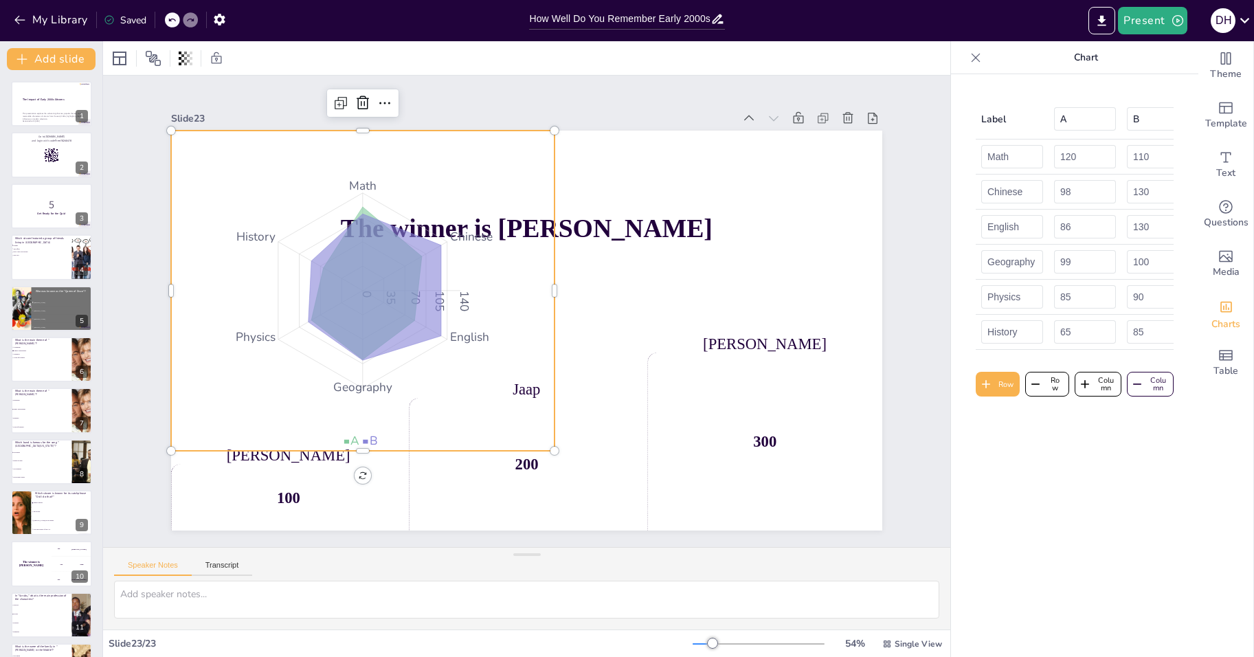
checkbox input "true"
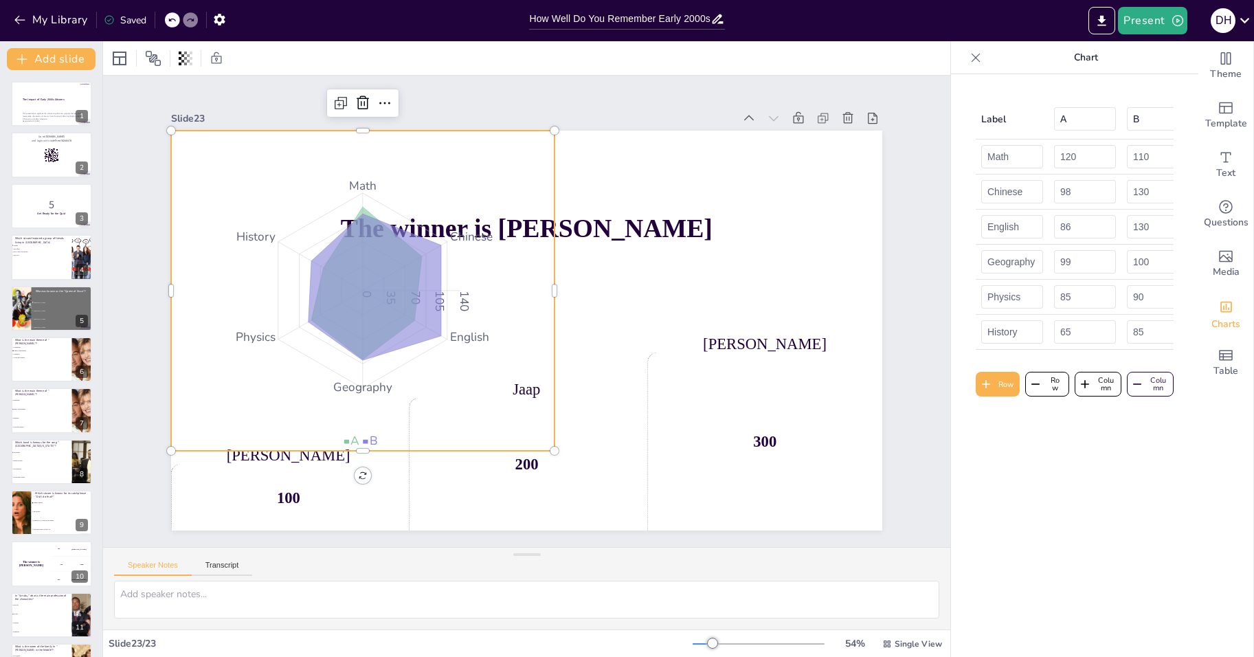
checkbox input "true"
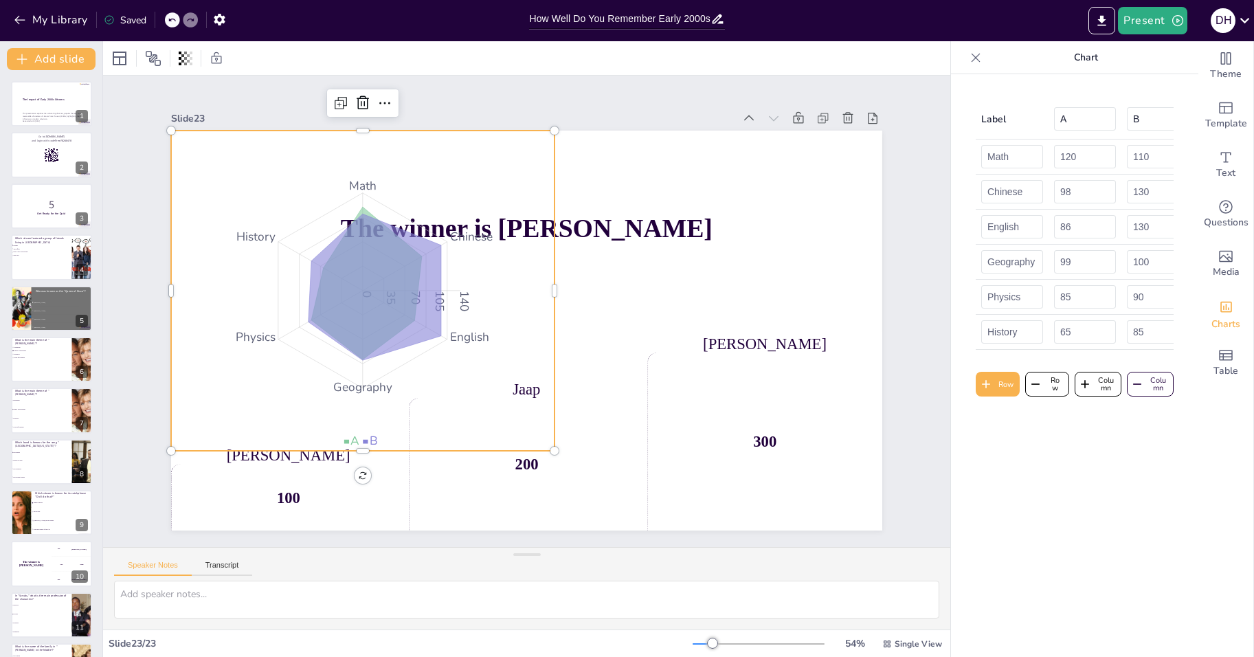
checkbox input "true"
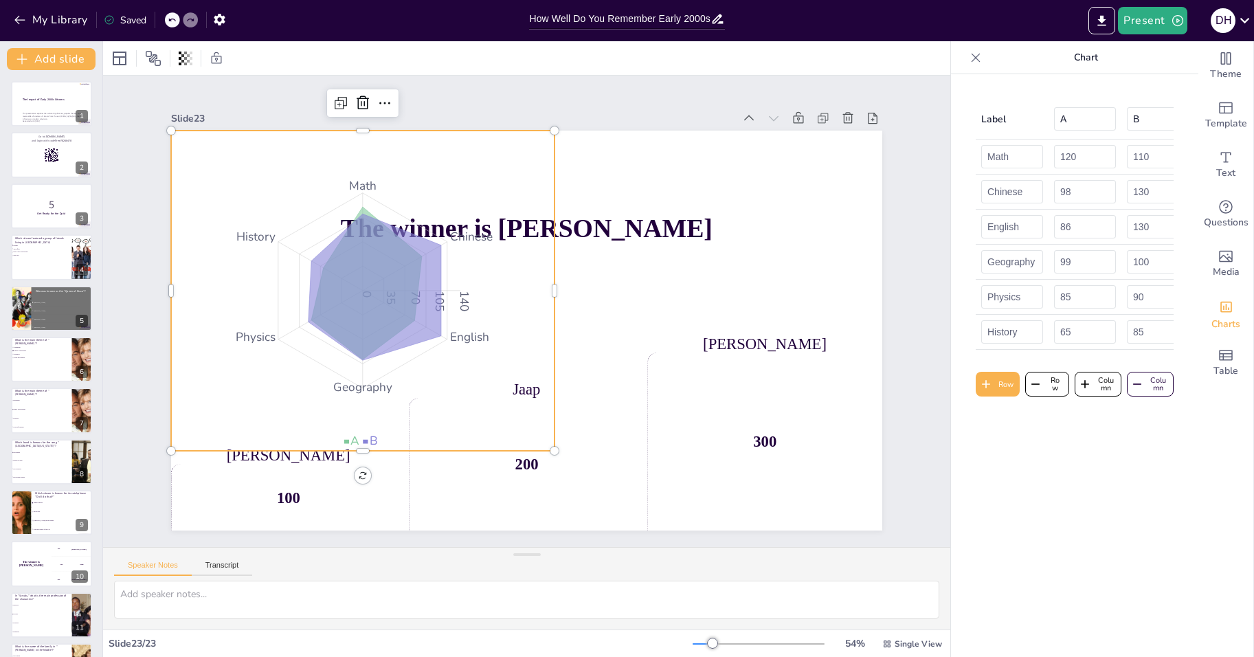
checkbox input "true"
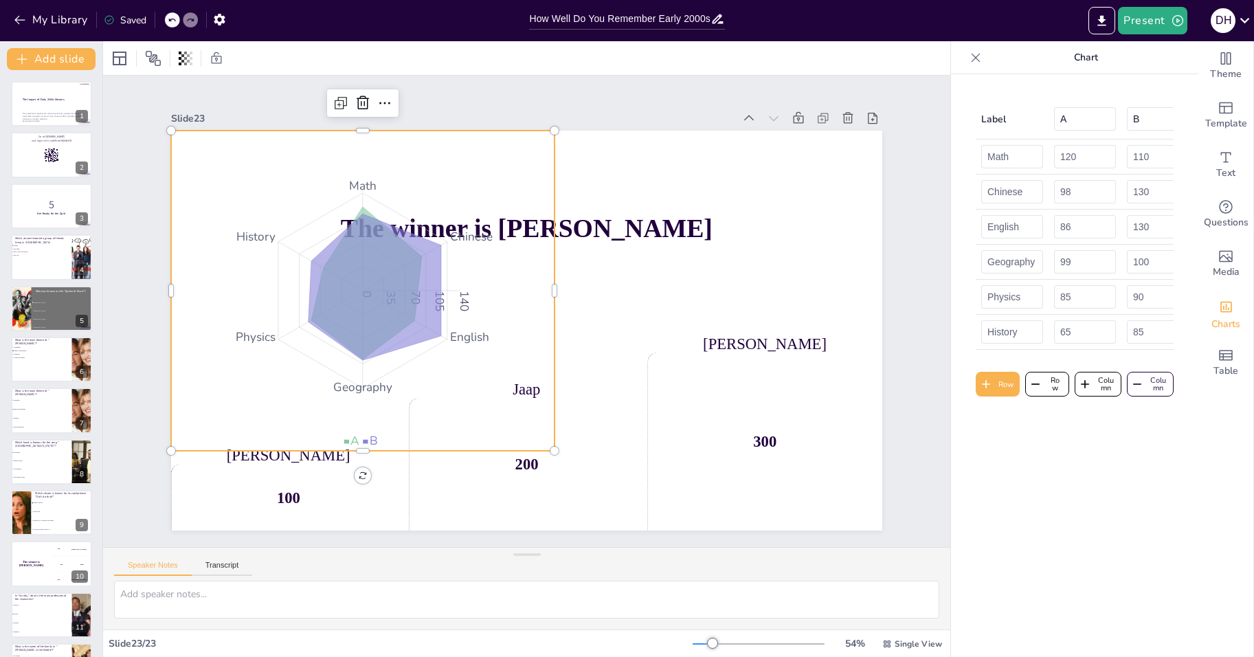
checkbox input "true"
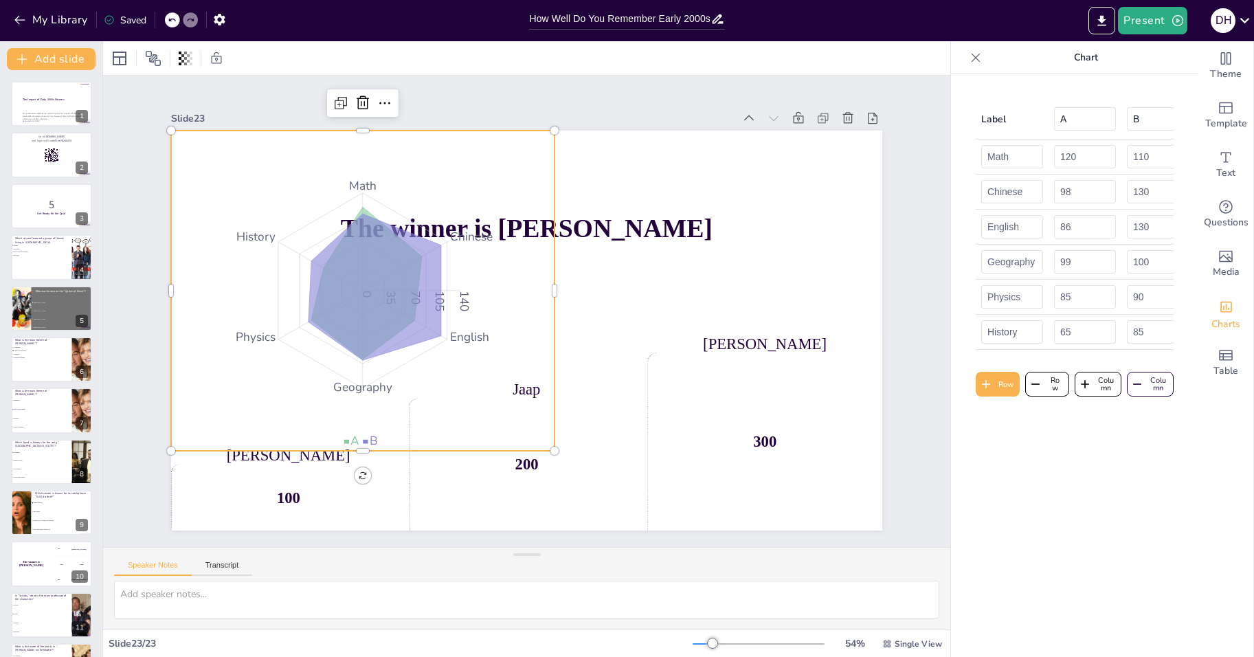
checkbox input "true"
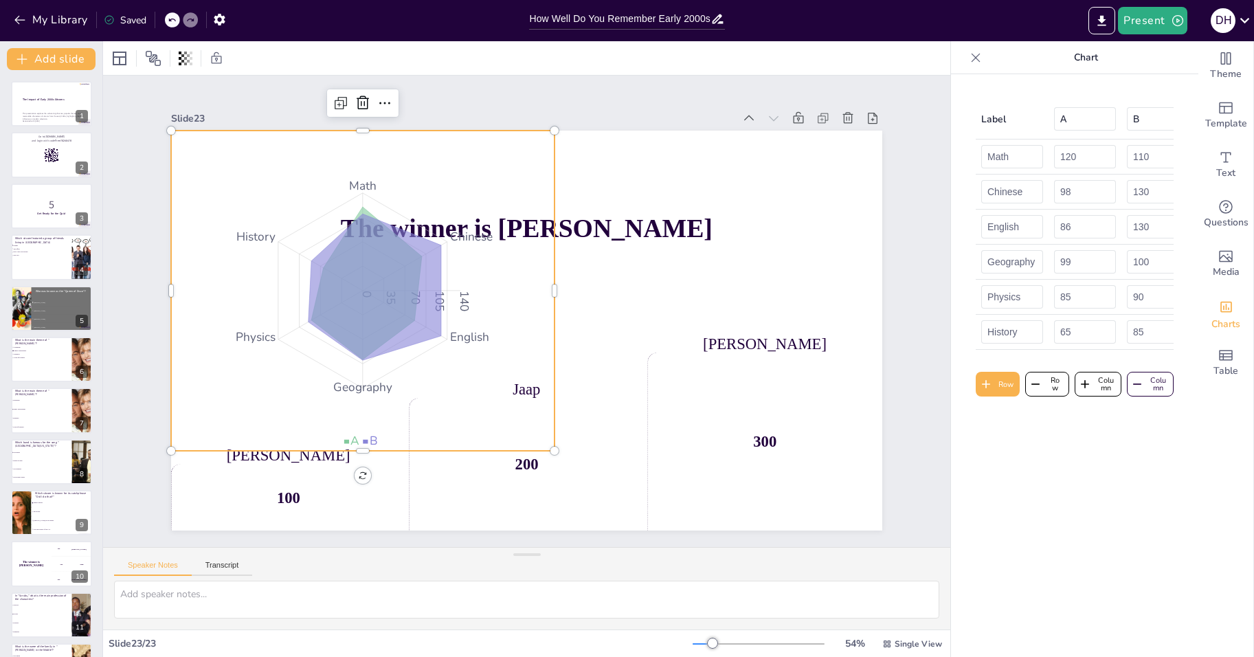
checkbox input "true"
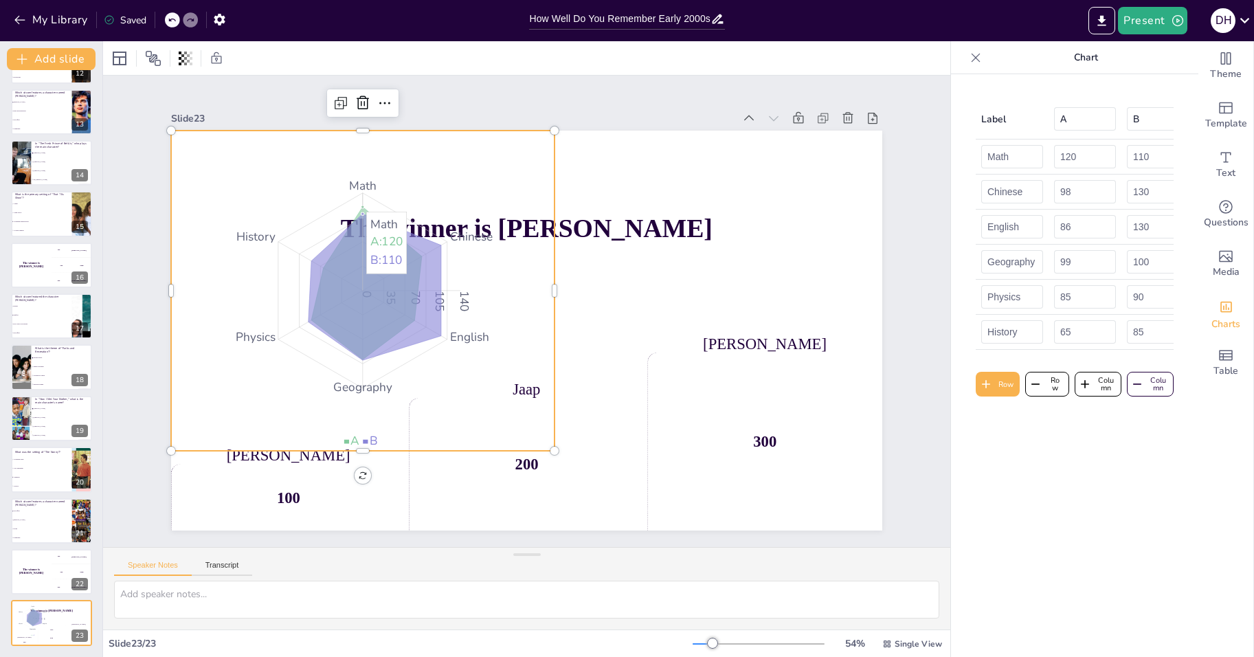
checkbox input "true"
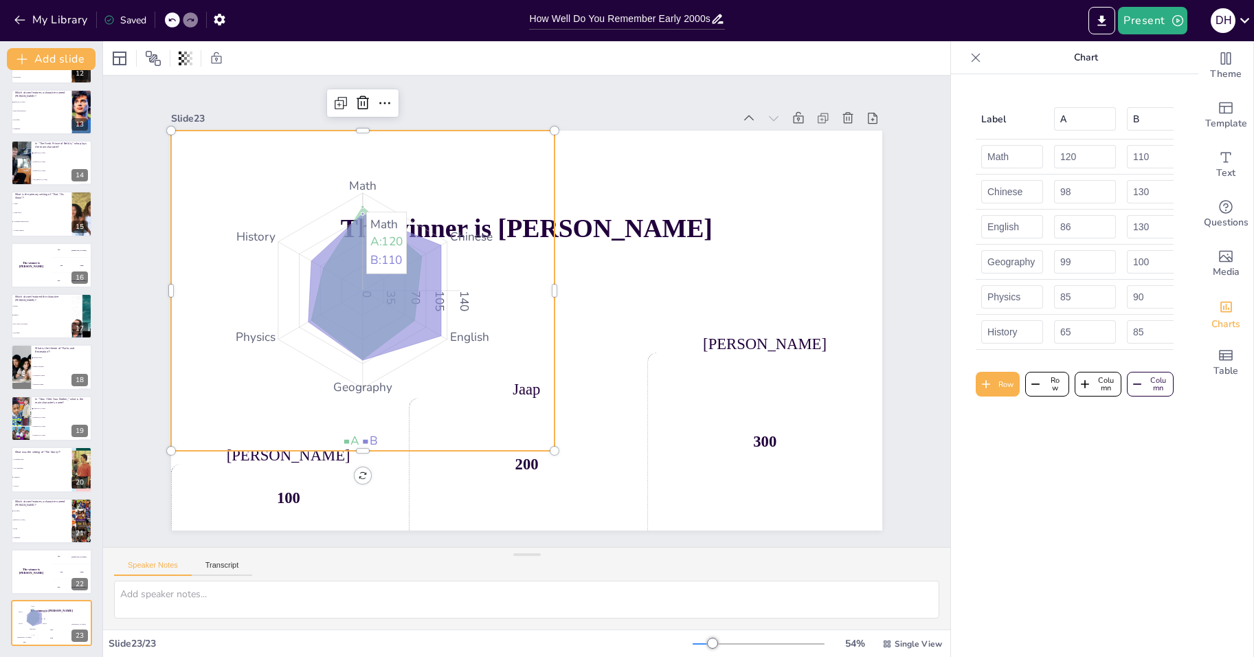
checkbox input "true"
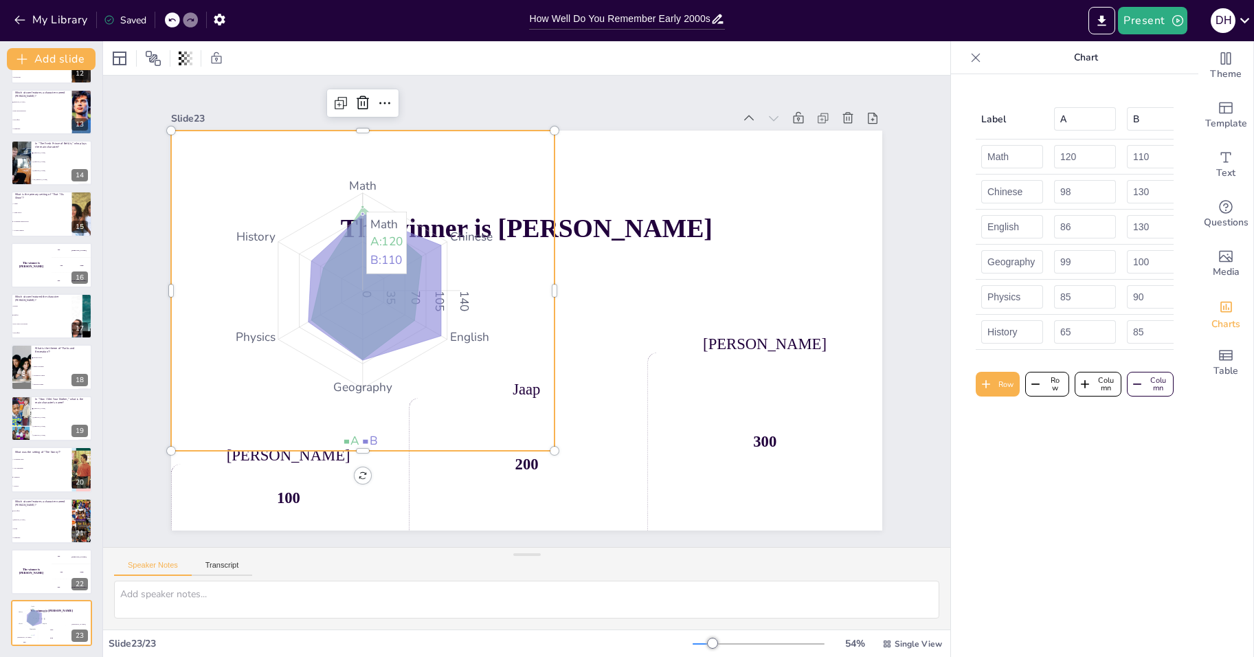
checkbox input "true"
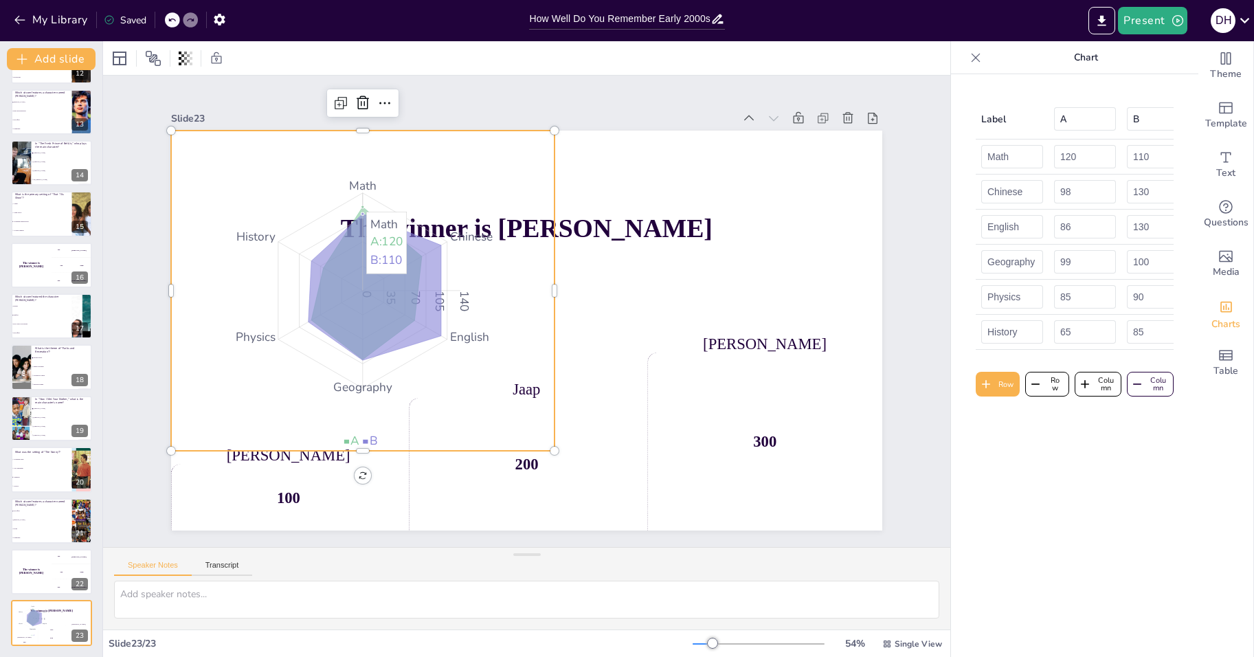
checkbox input "true"
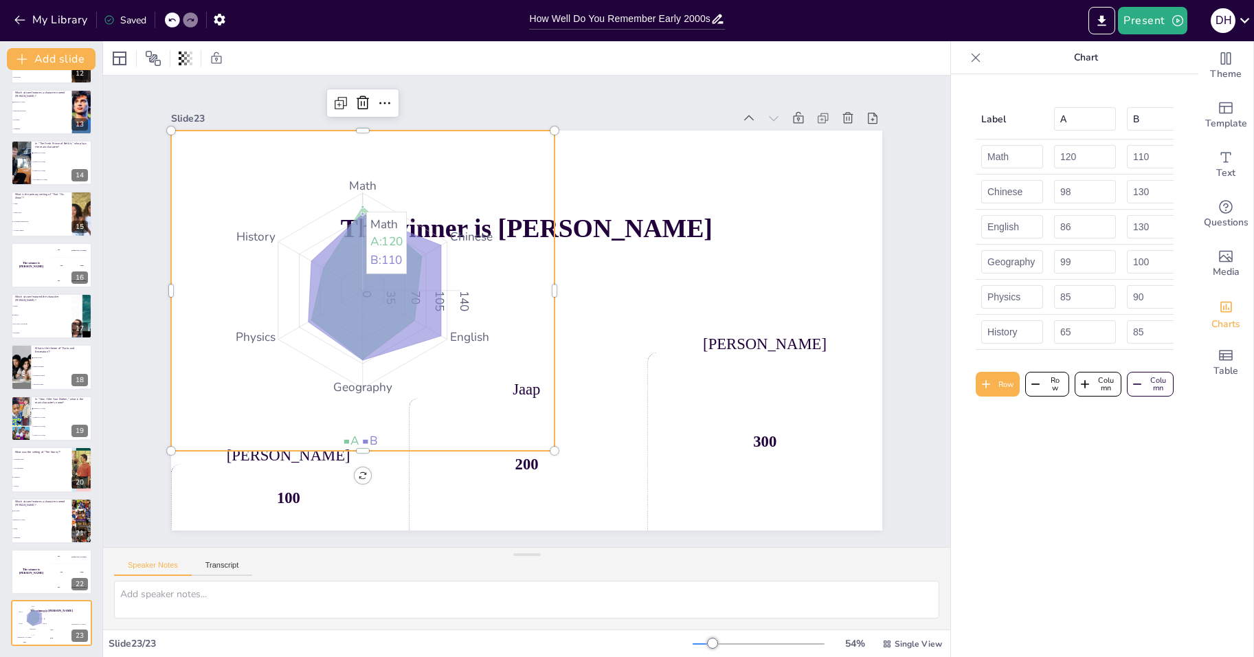
checkbox input "true"
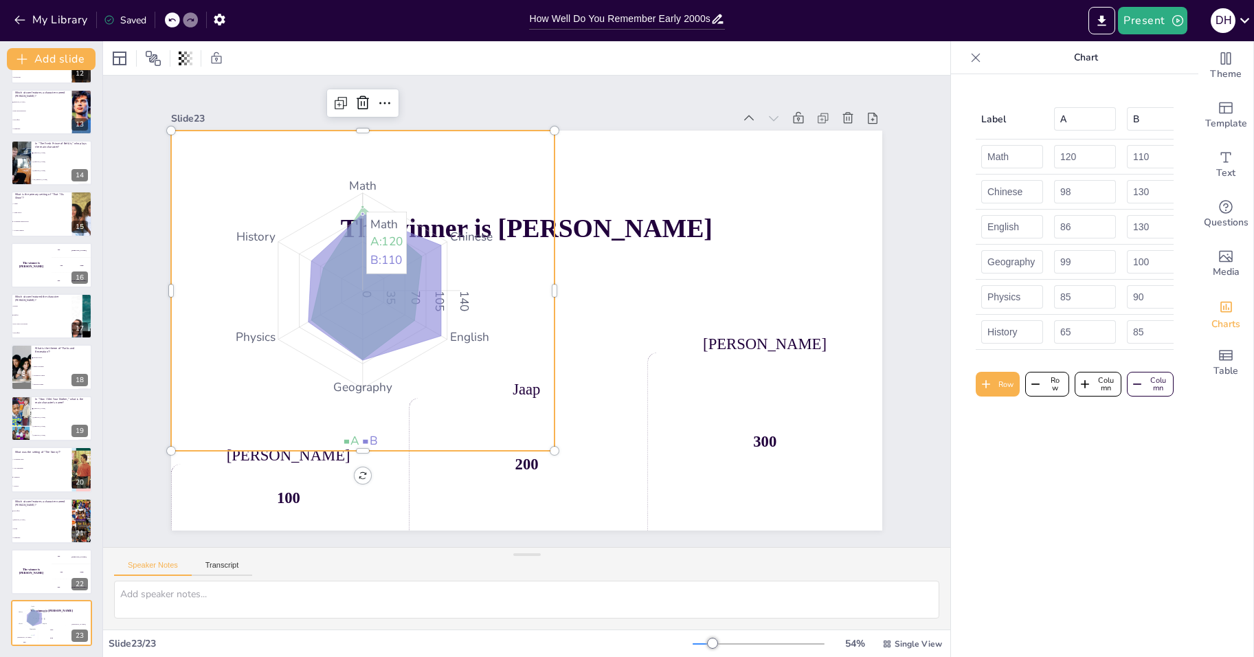
checkbox input "true"
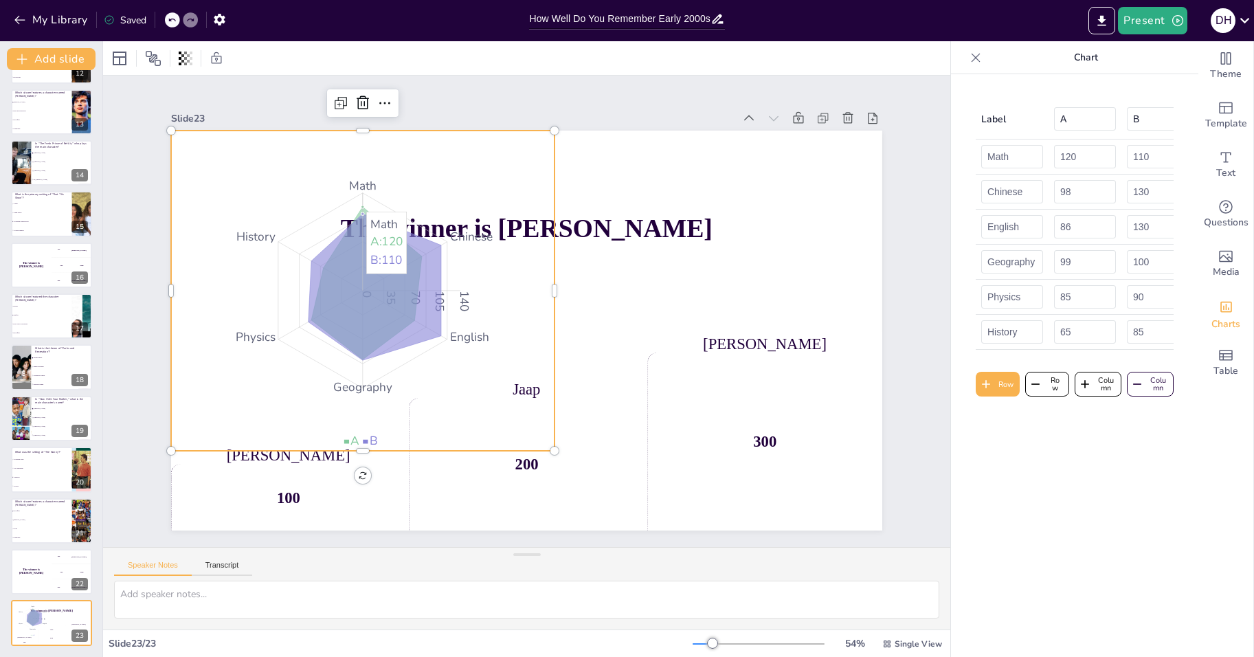
checkbox input "true"
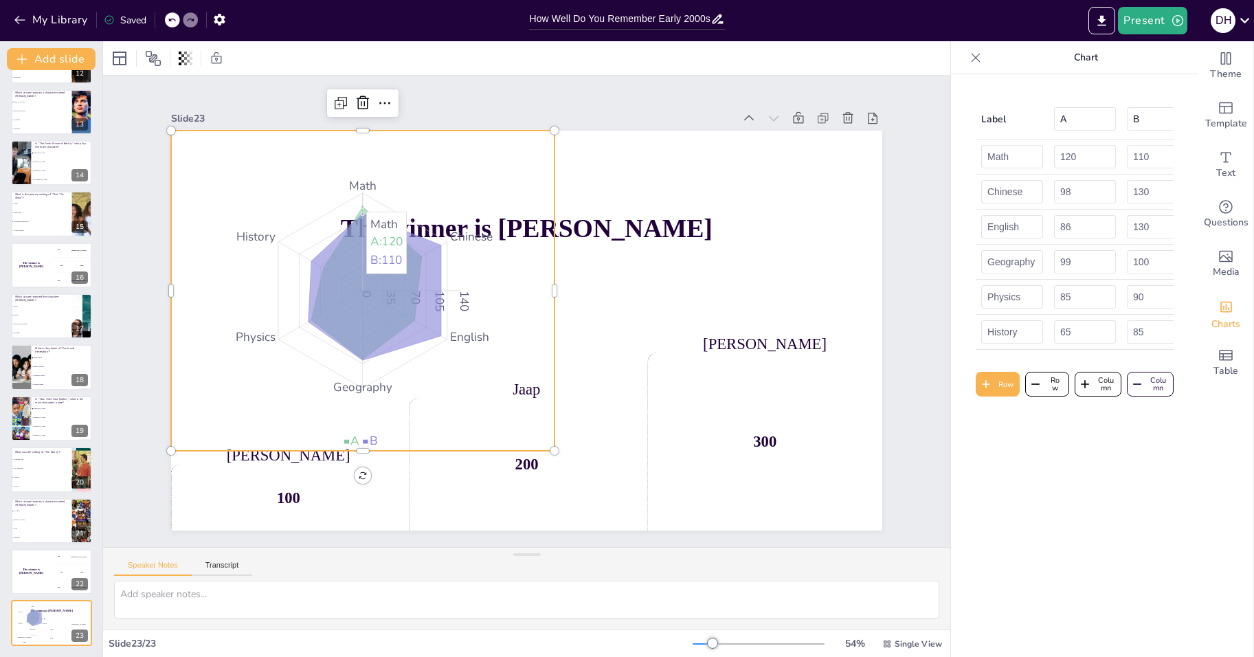
checkbox input "true"
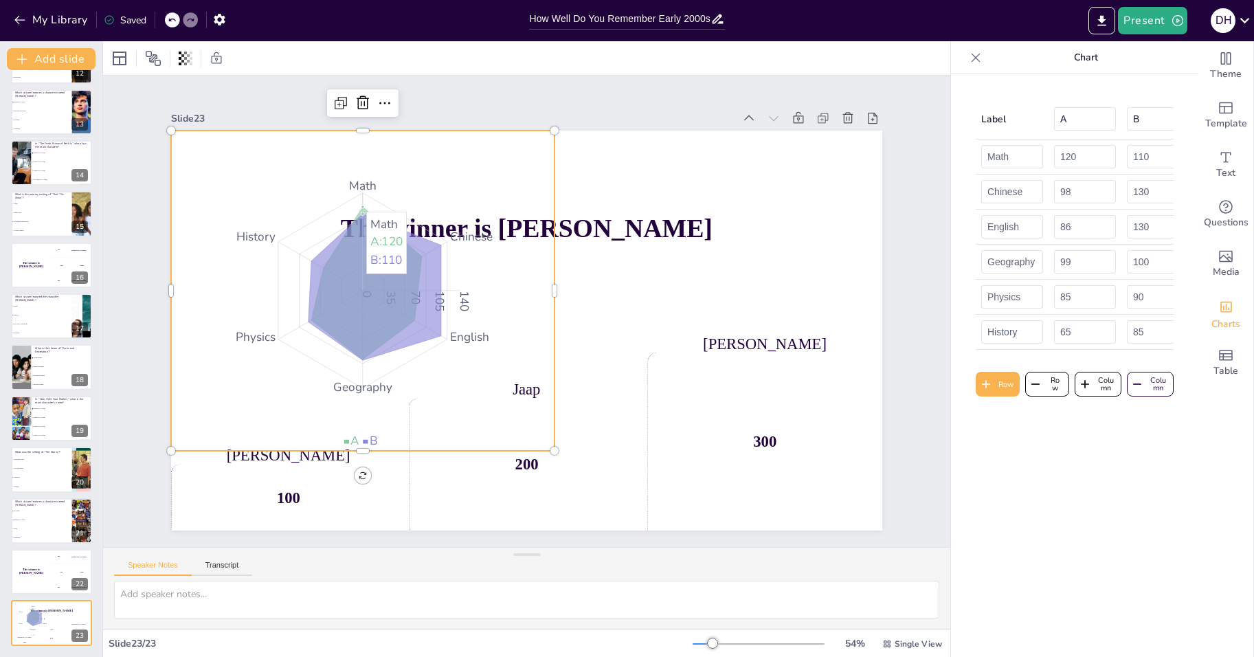
checkbox input "true"
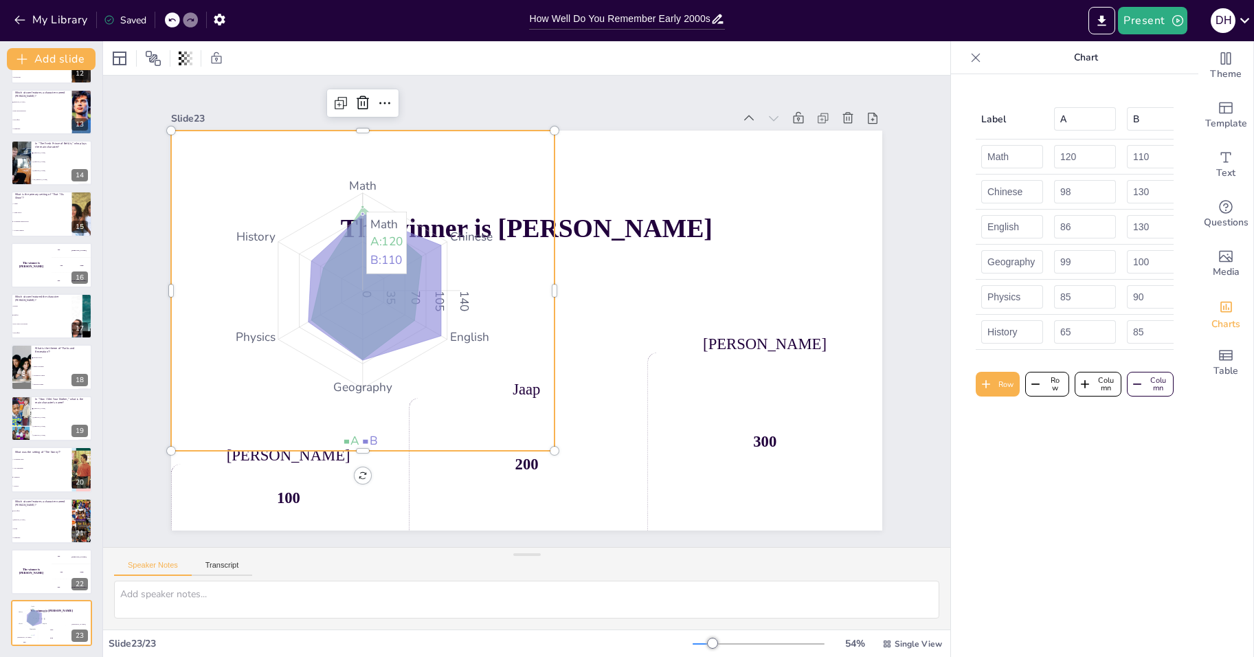
checkbox input "true"
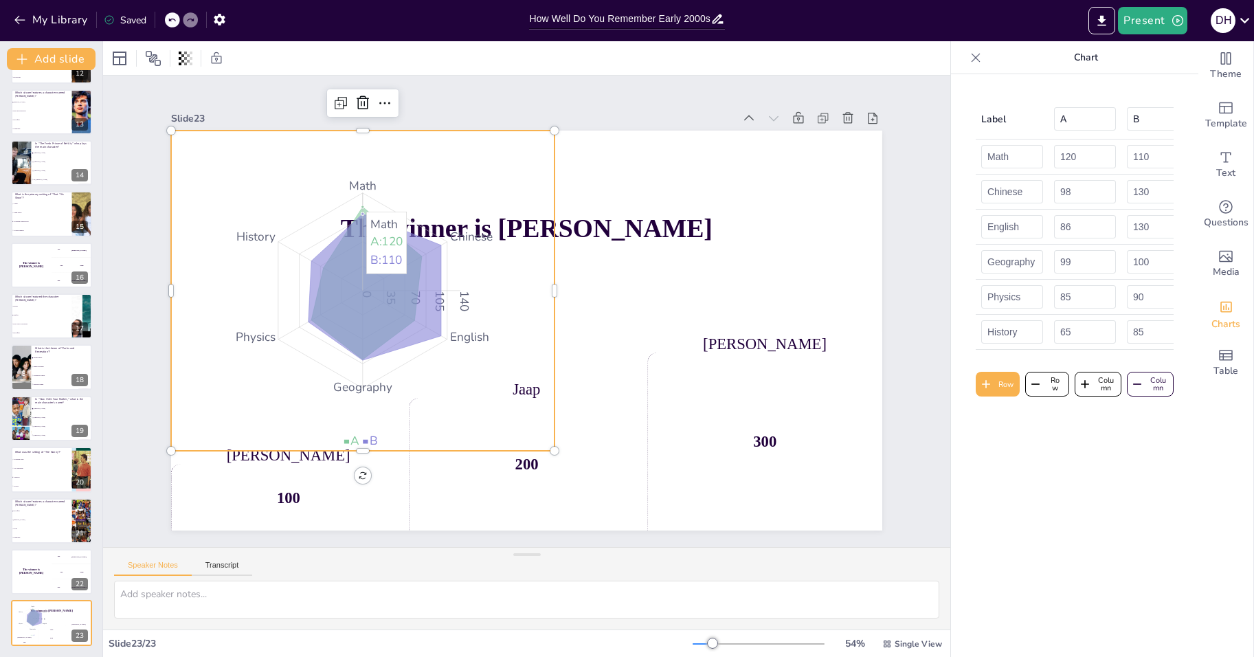
checkbox input "true"
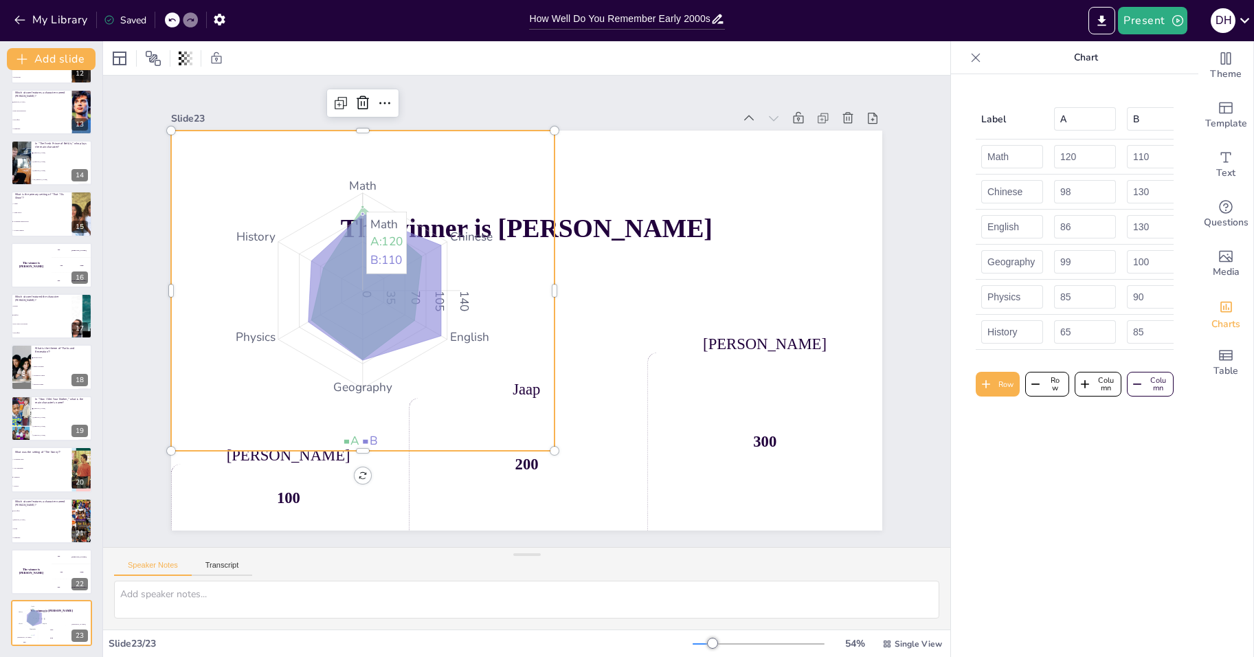
checkbox input "true"
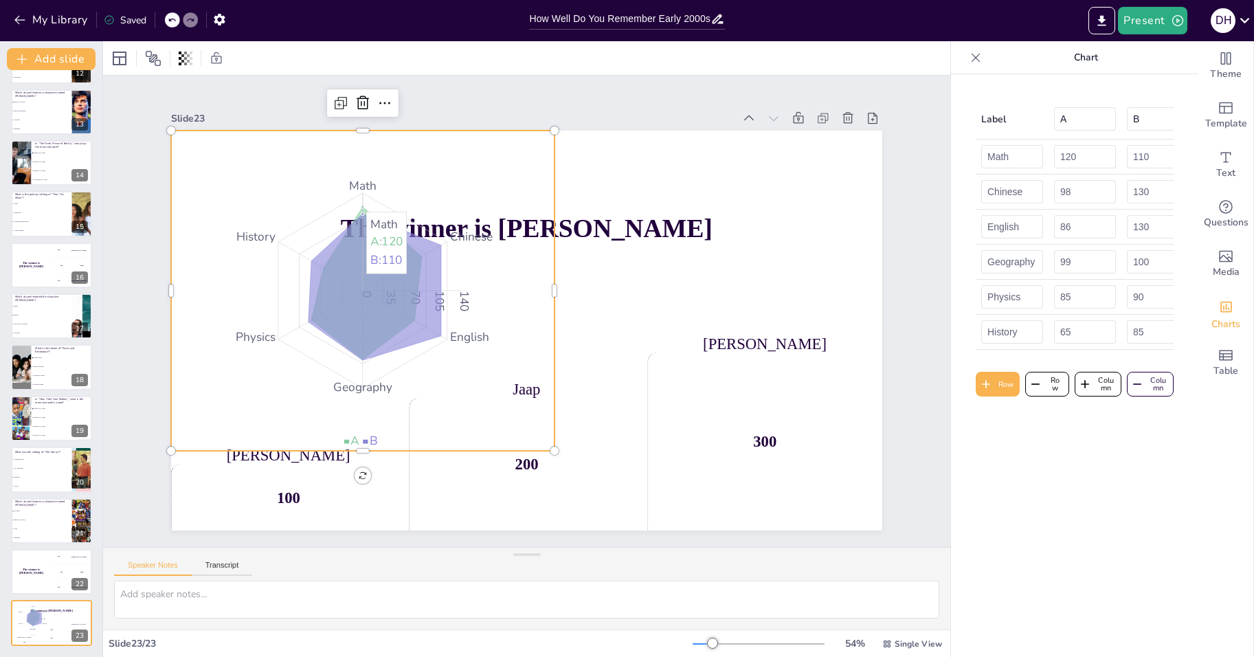
checkbox input "true"
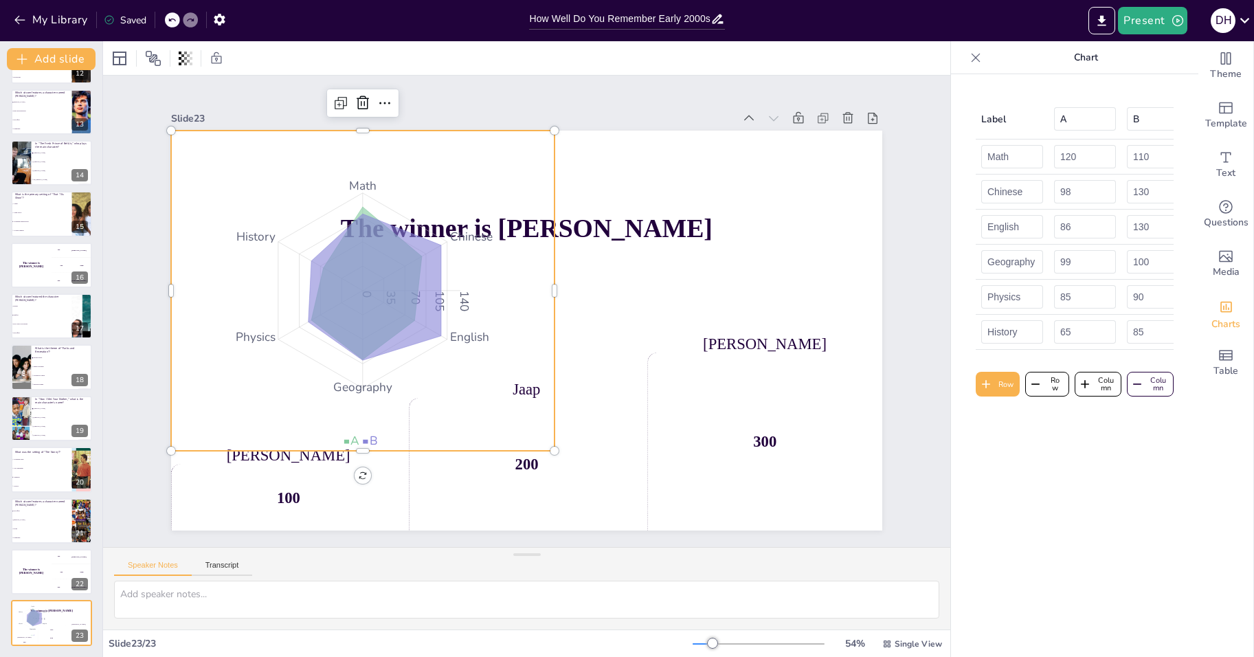
checkbox input "true"
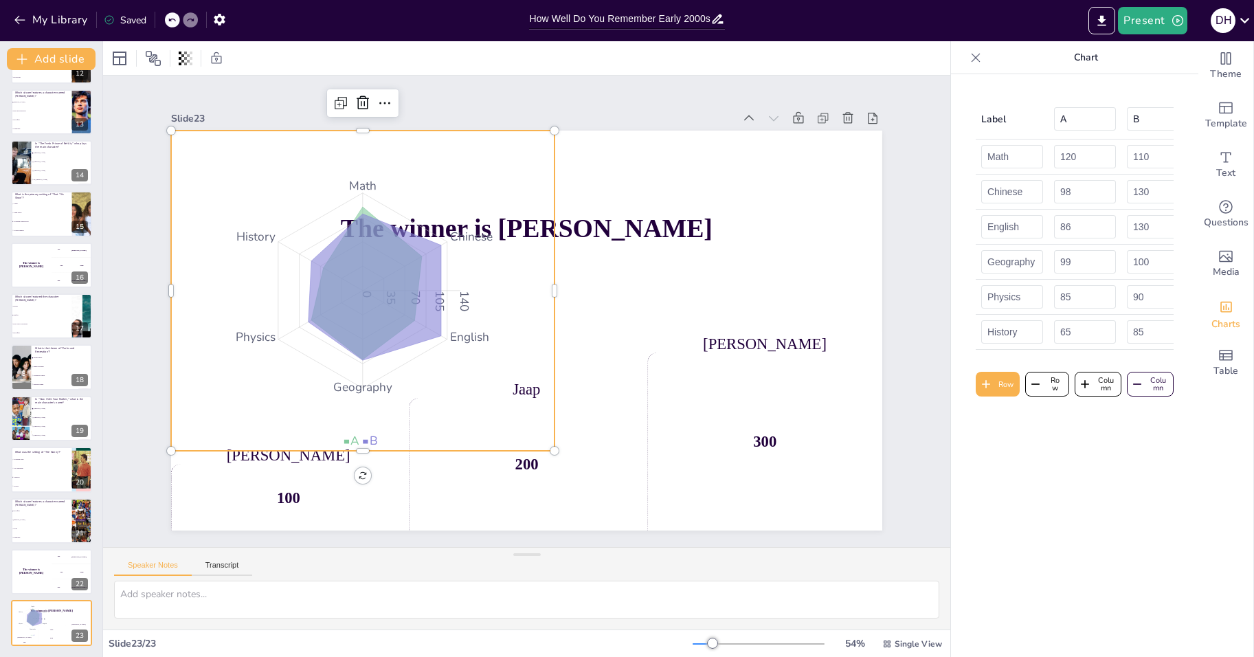
checkbox input "true"
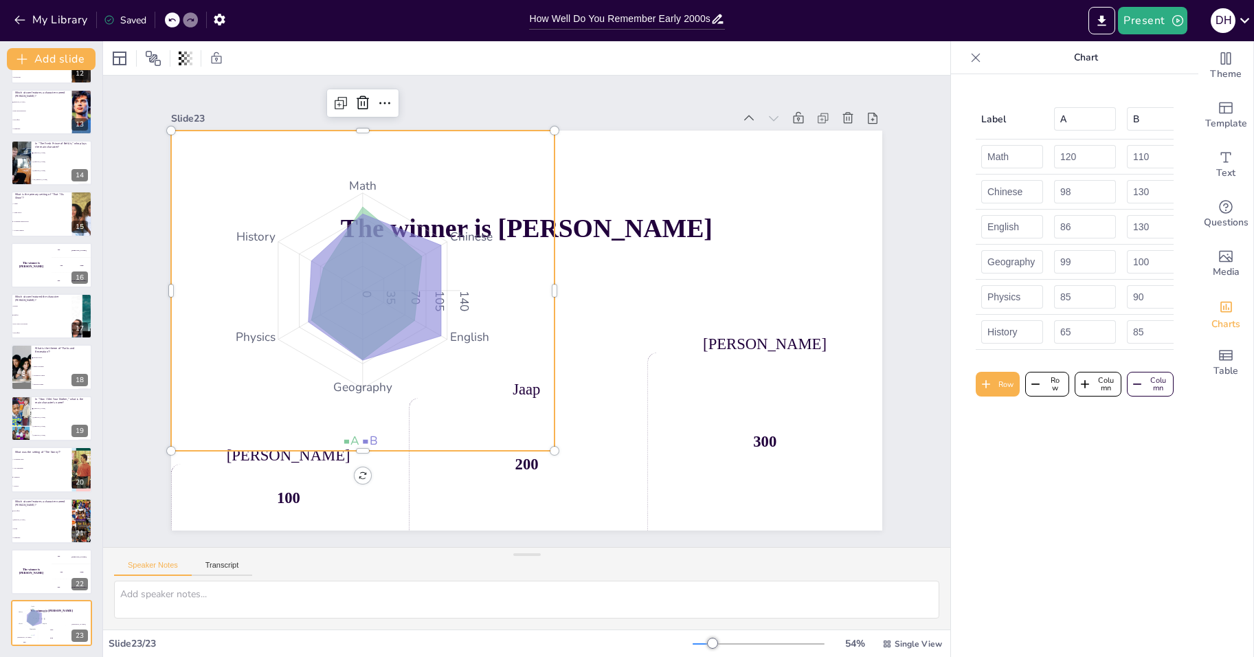
checkbox input "true"
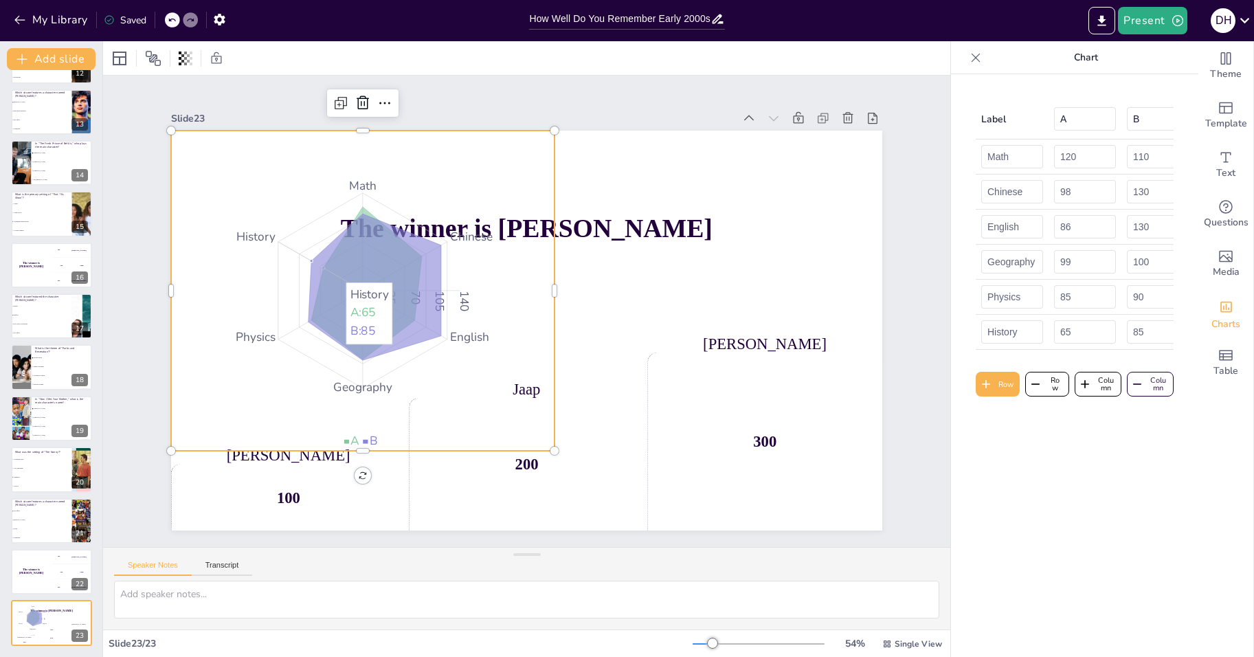
checkbox input "true"
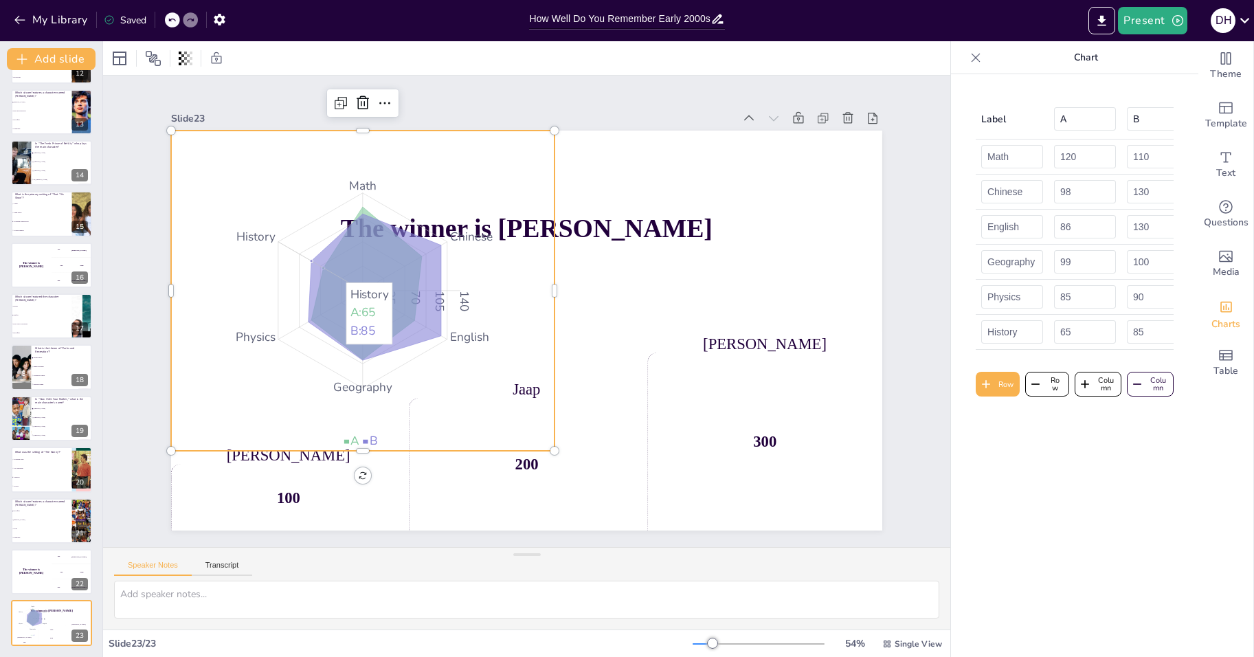
checkbox input "true"
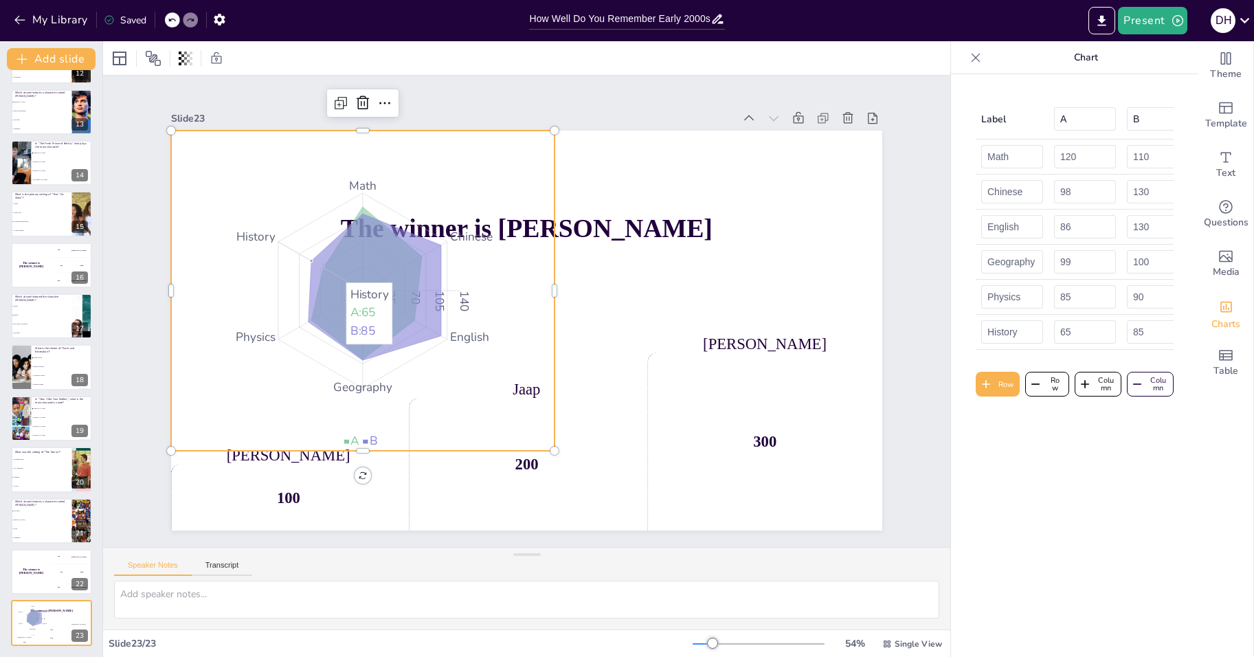
checkbox input "true"
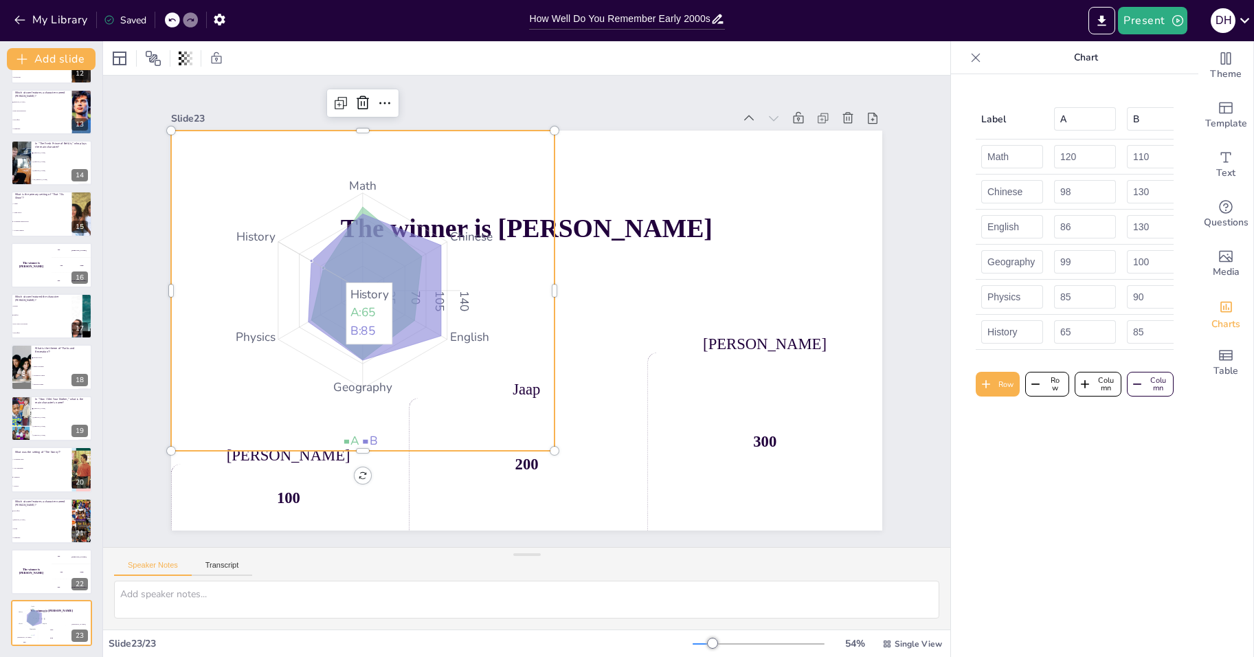
checkbox input "true"
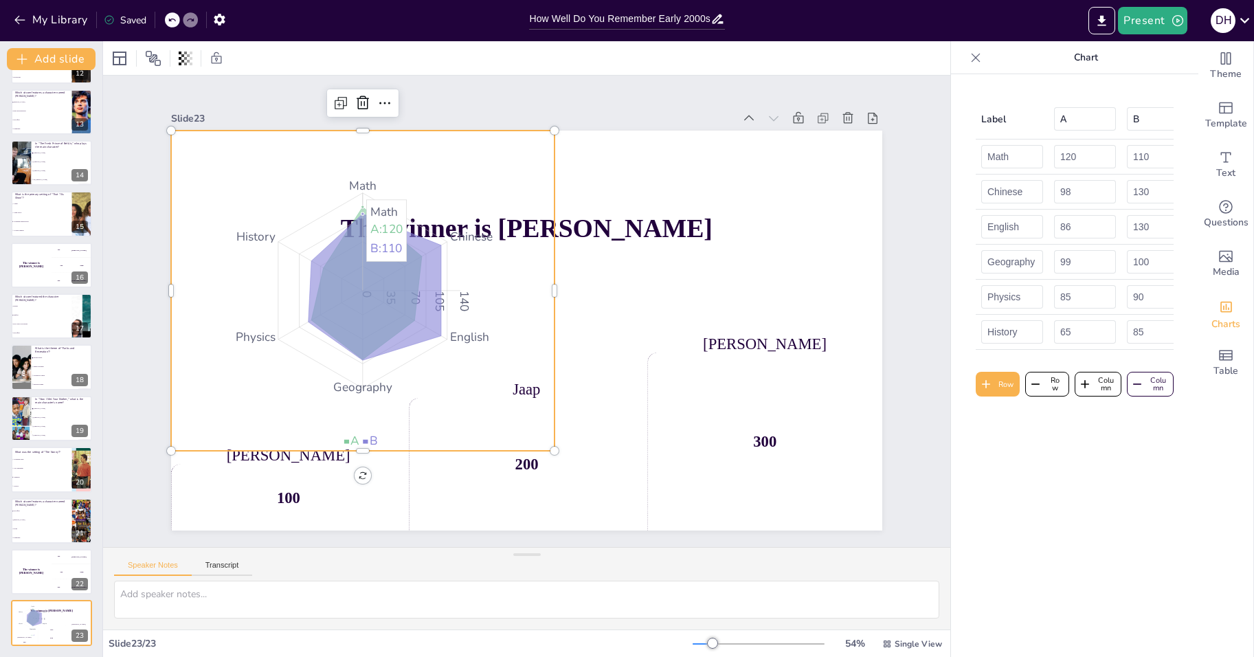
checkbox input "true"
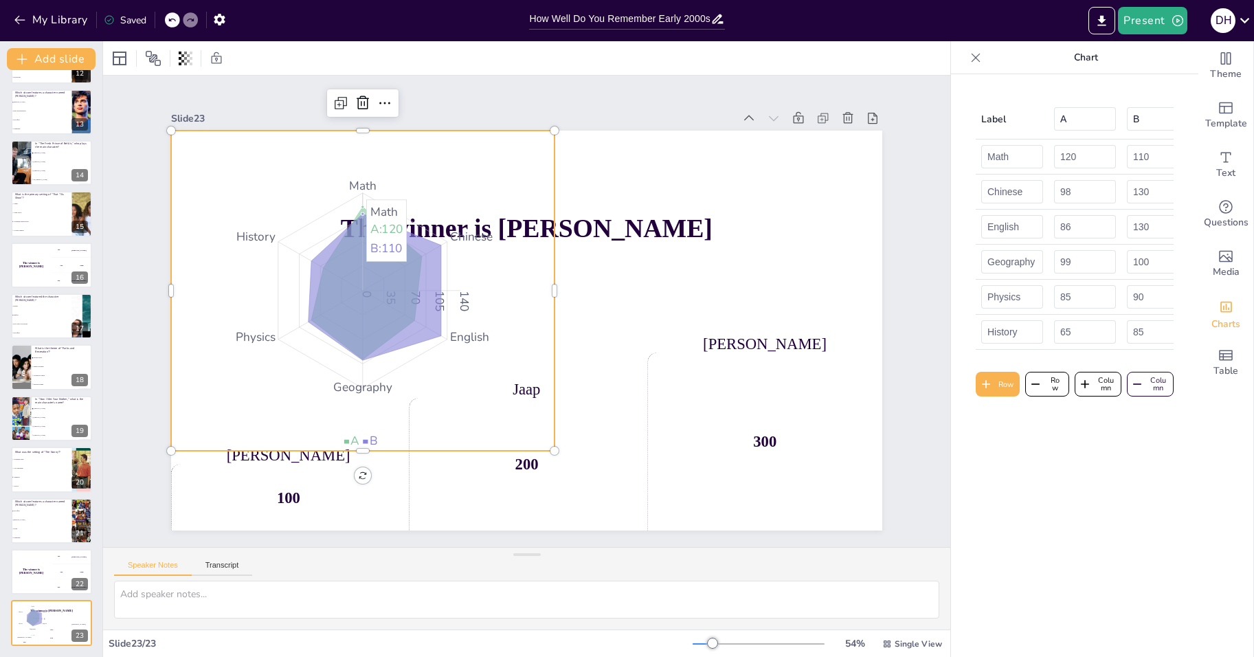
checkbox input "true"
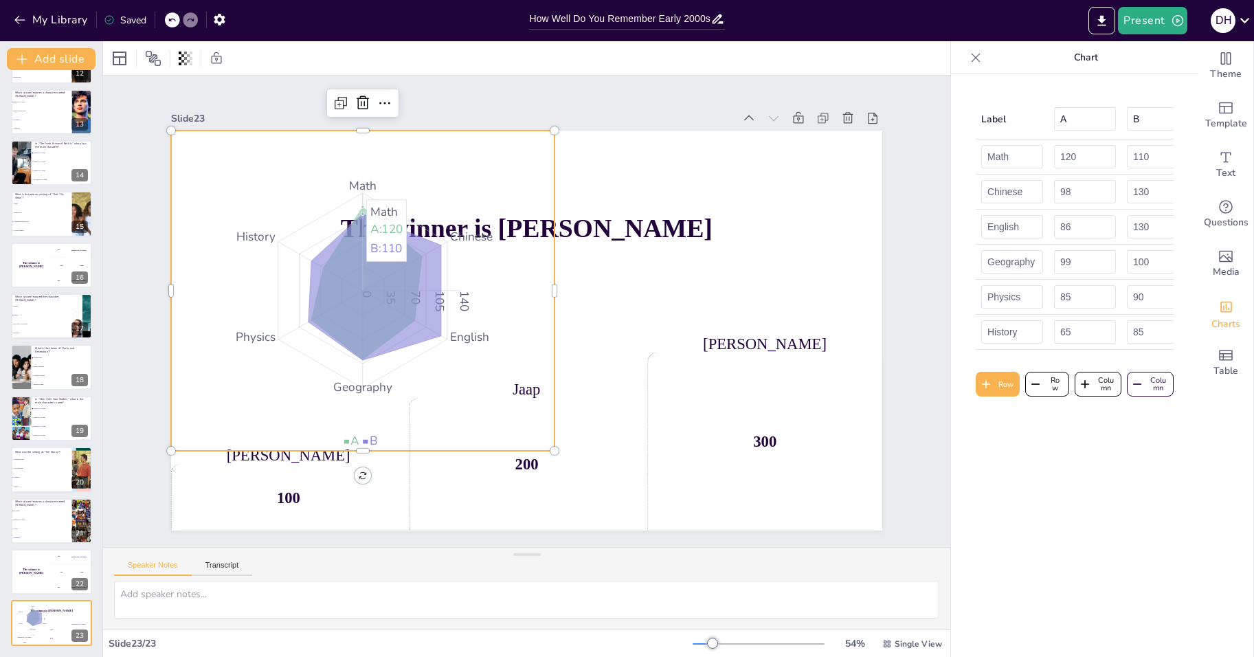
checkbox input "true"
click at [350, 181] on tspan "Math" at bounding box center [362, 186] width 27 height 16
checkbox input "true"
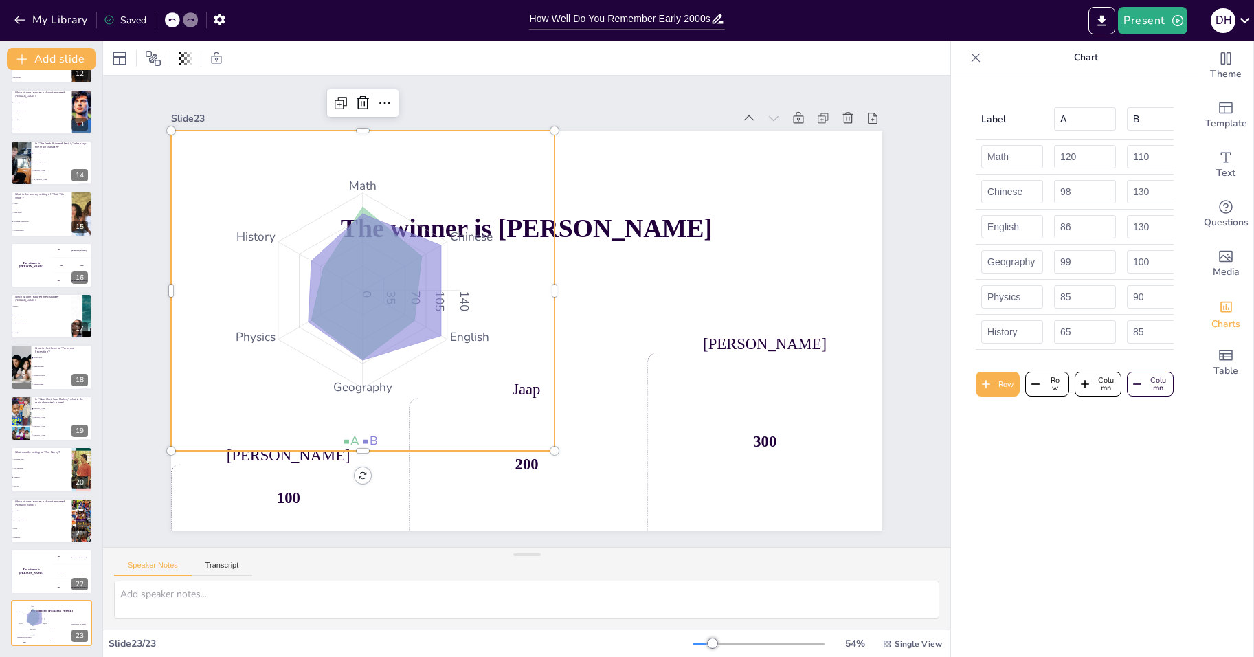
checkbox input "true"
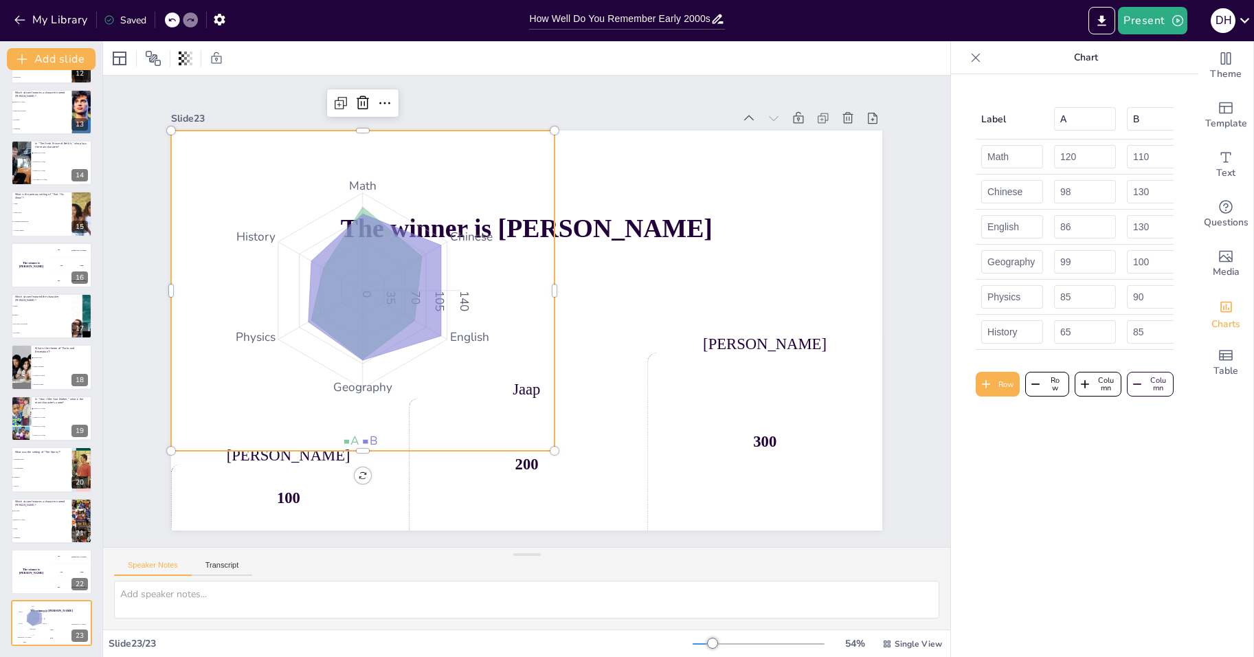
checkbox input "true"
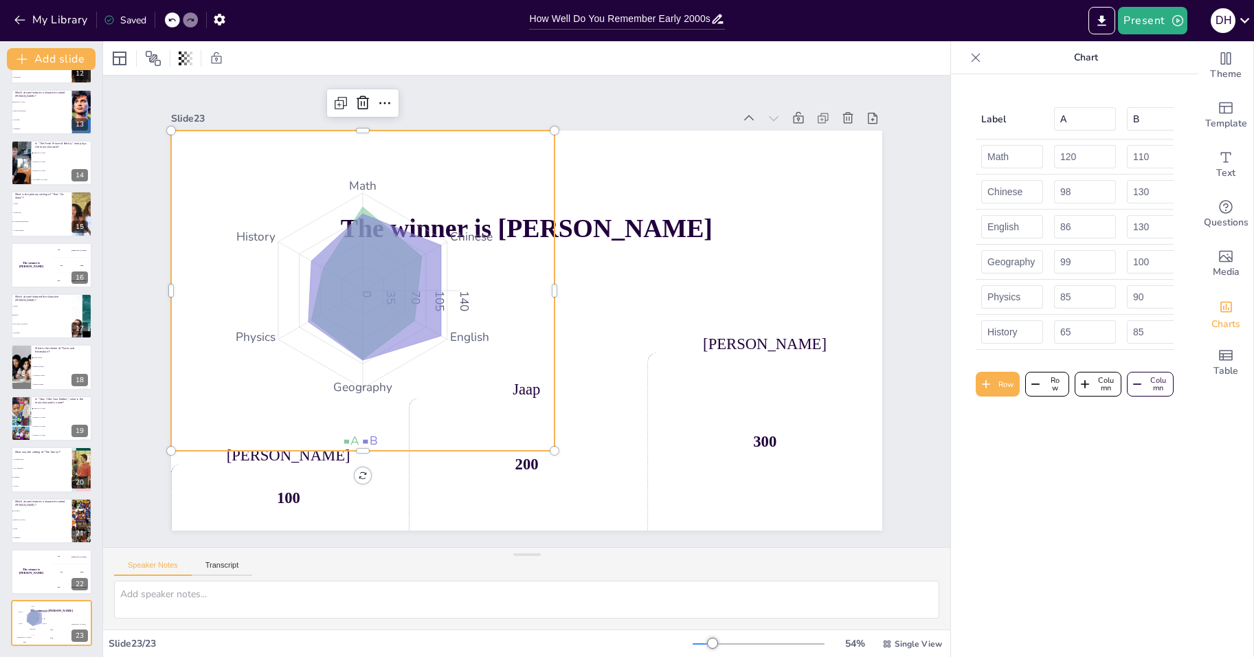
checkbox input "true"
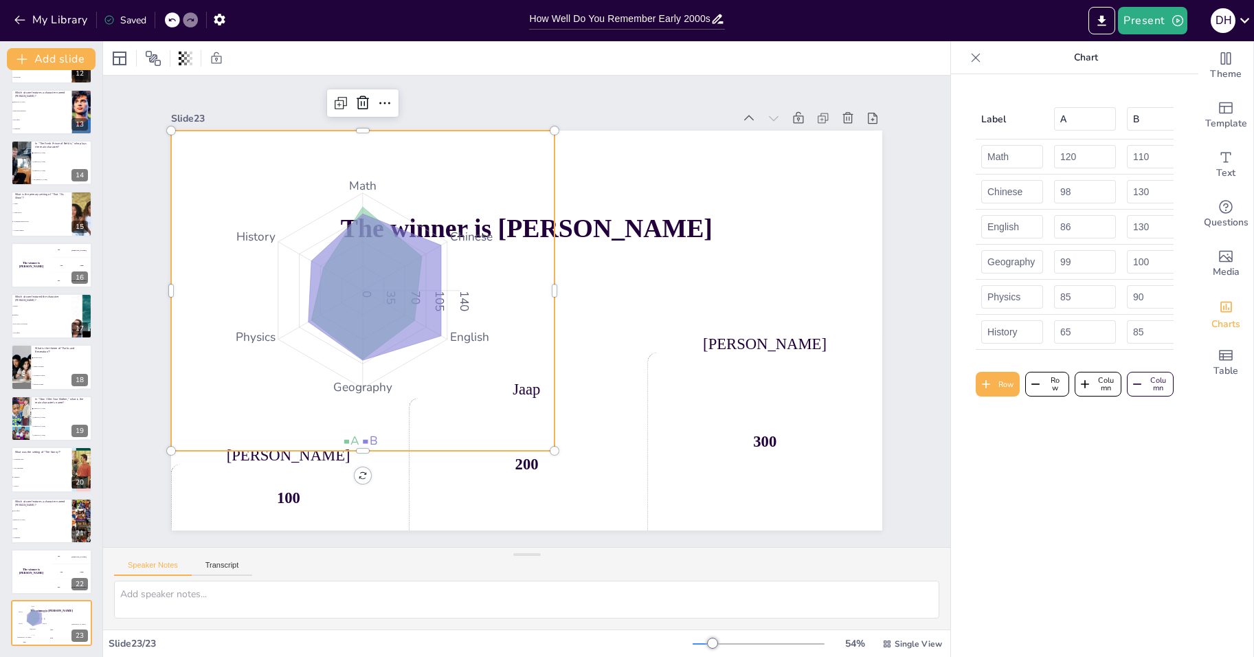
checkbox input "true"
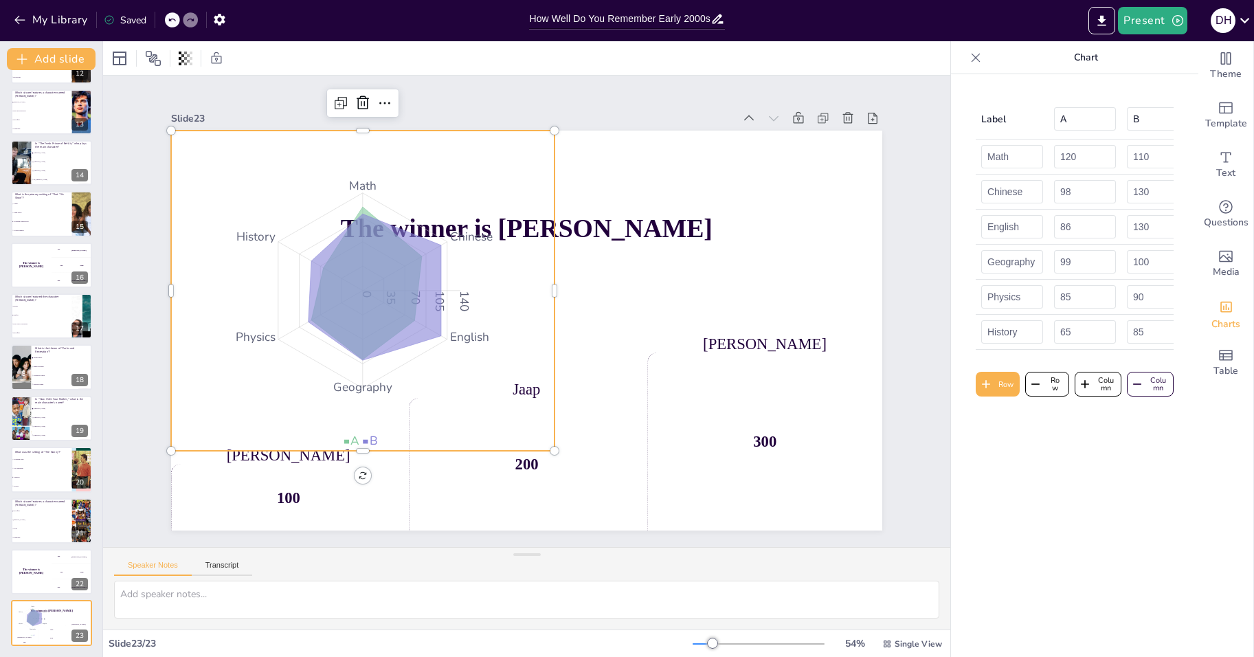
checkbox input "true"
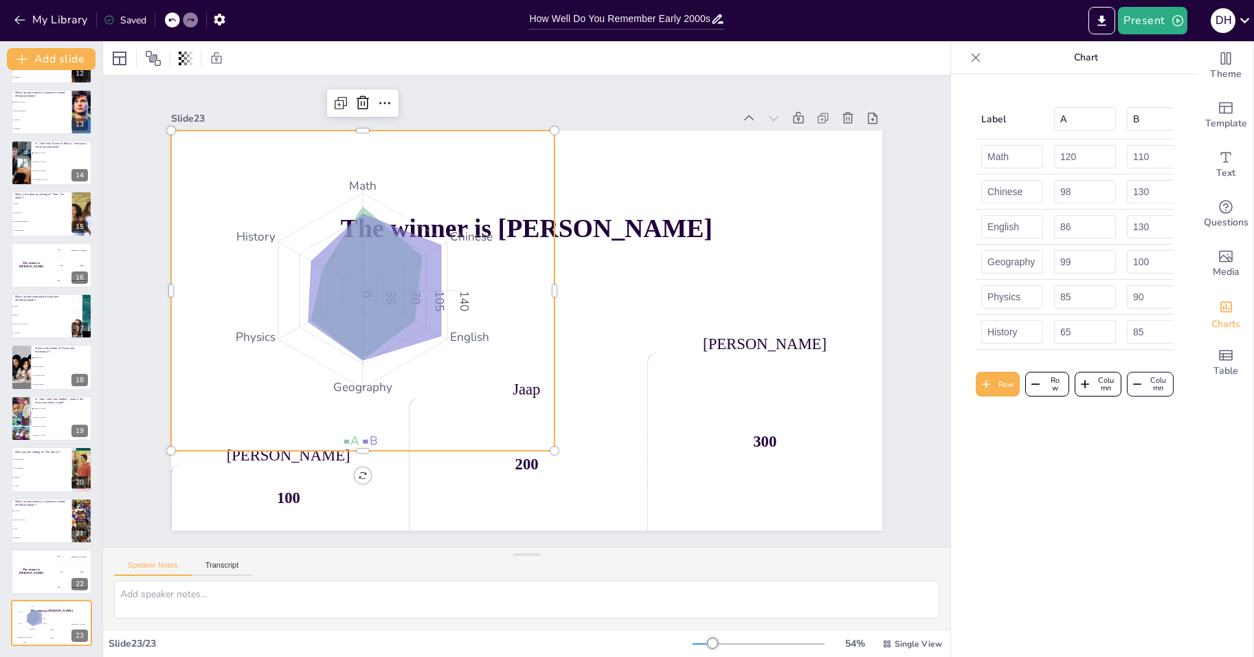
checkbox input "true"
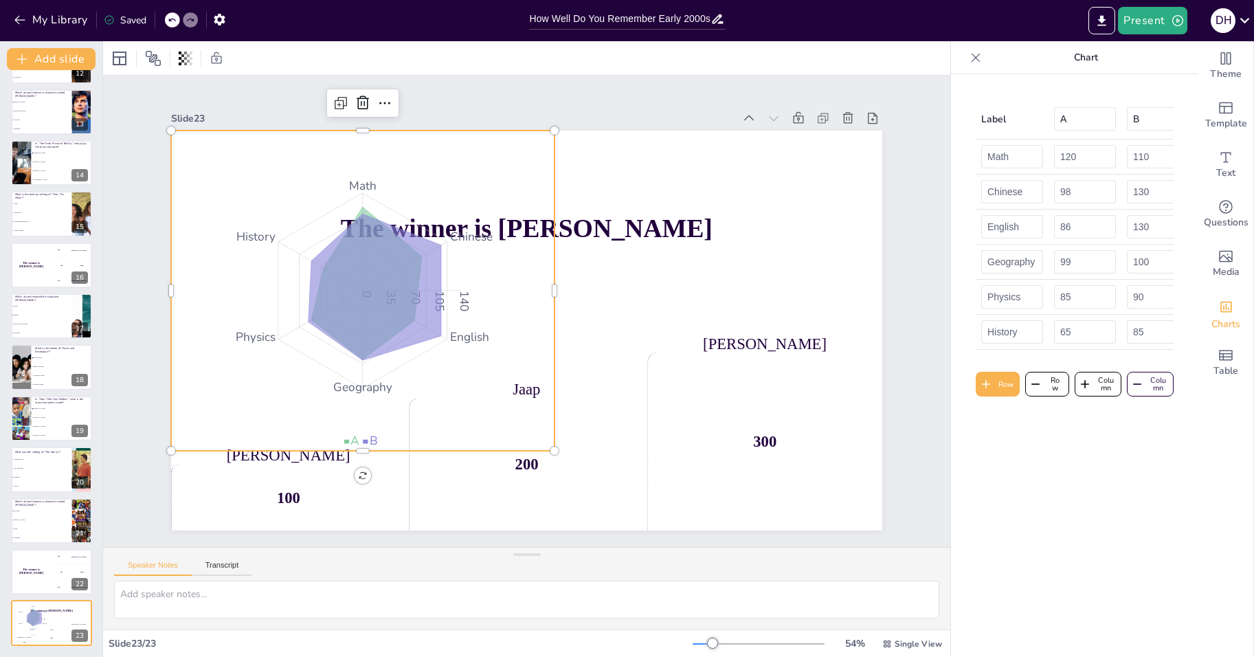
checkbox input "true"
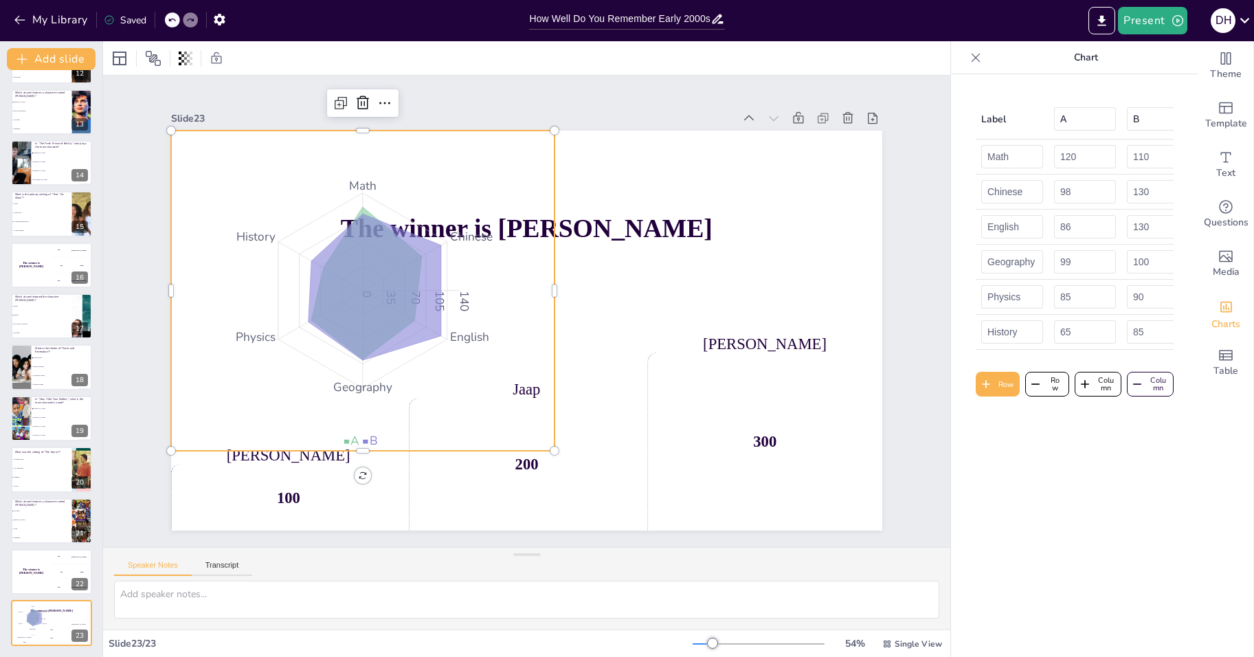
checkbox input "true"
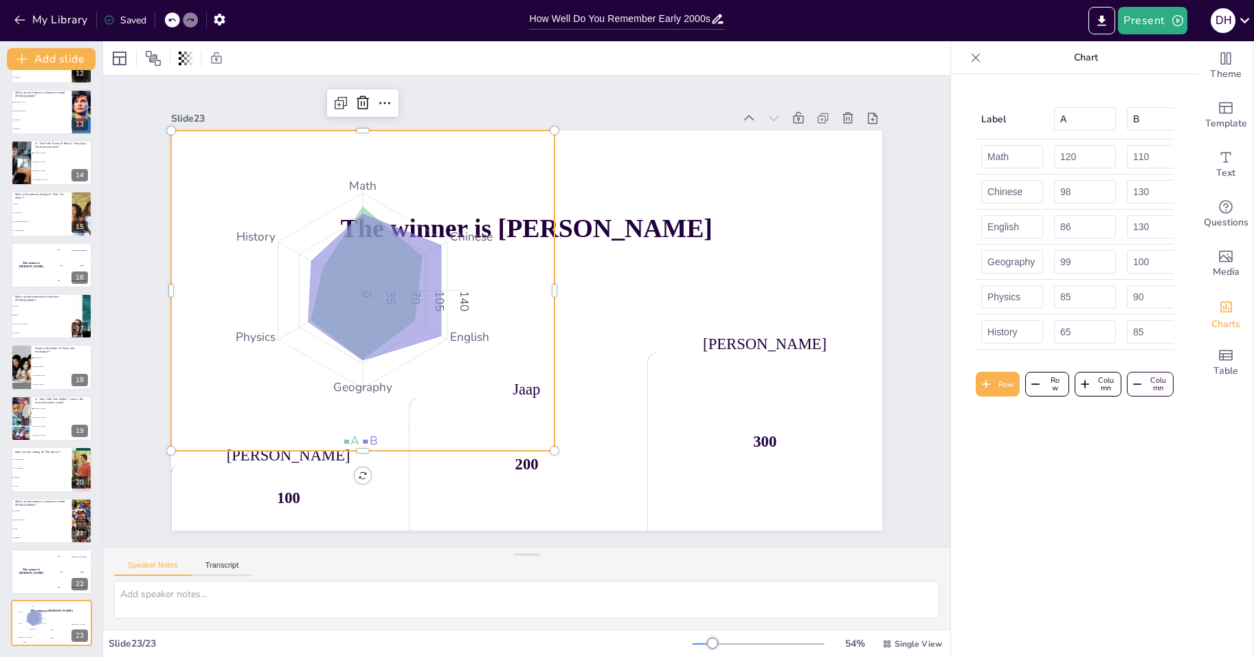
checkbox input "true"
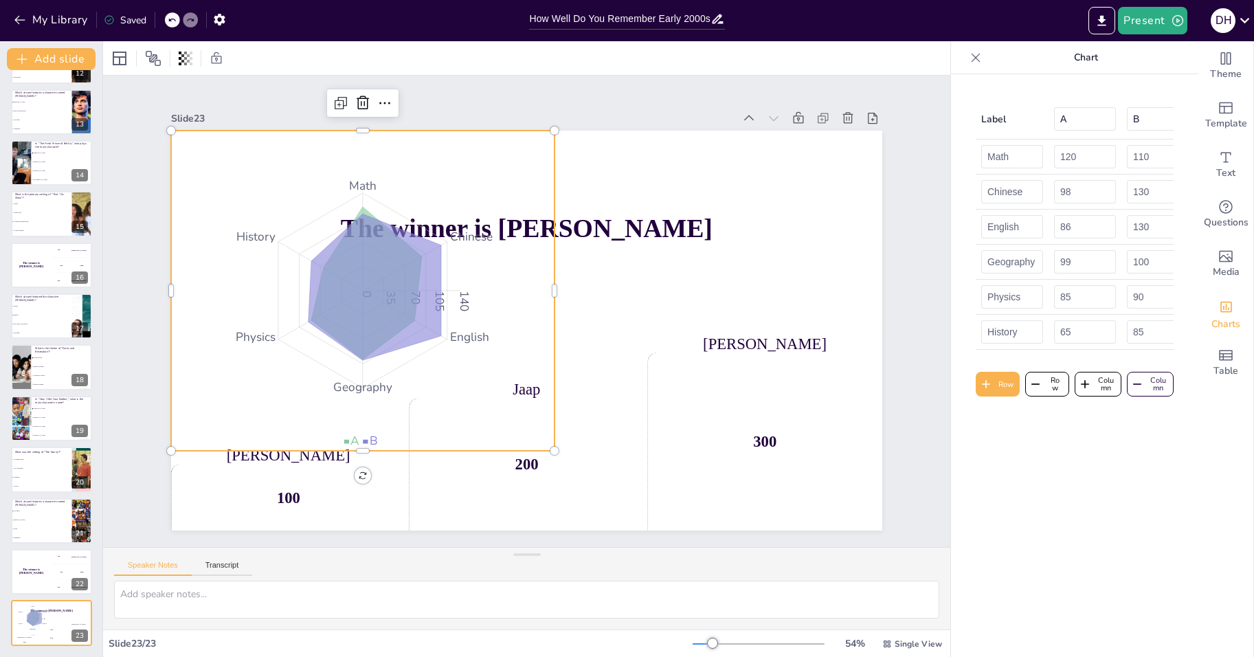
checkbox input "true"
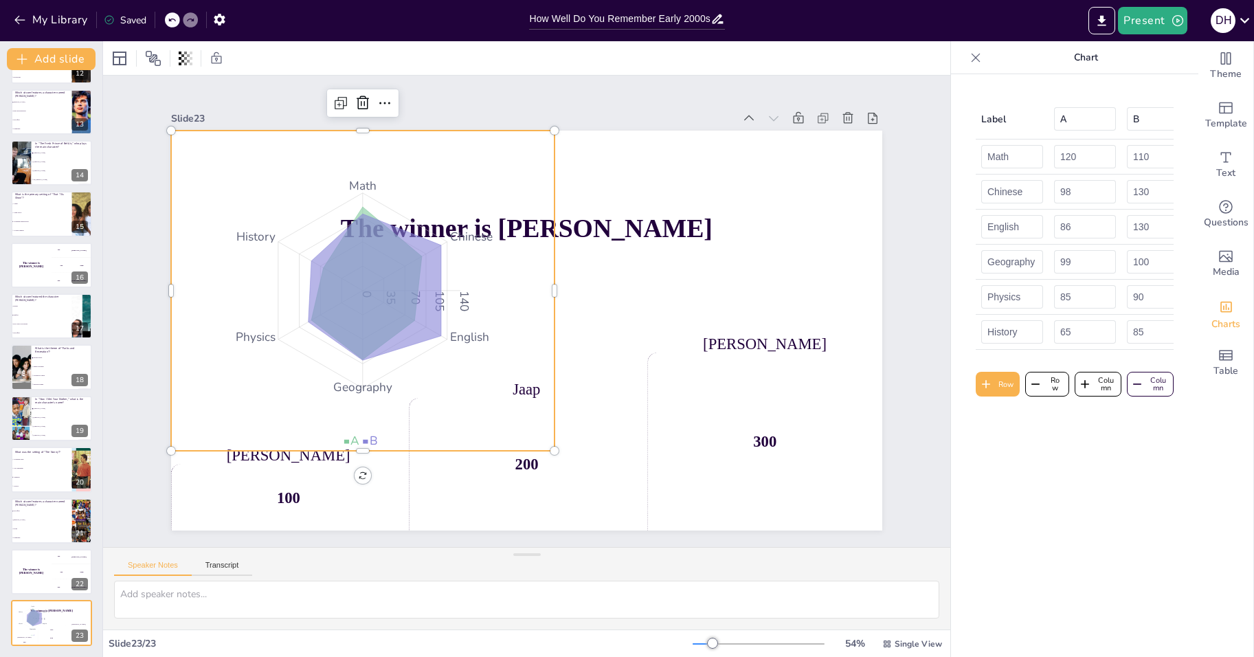
checkbox input "true"
click at [351, 258] on icon at bounding box center [375, 287] width 133 height 146
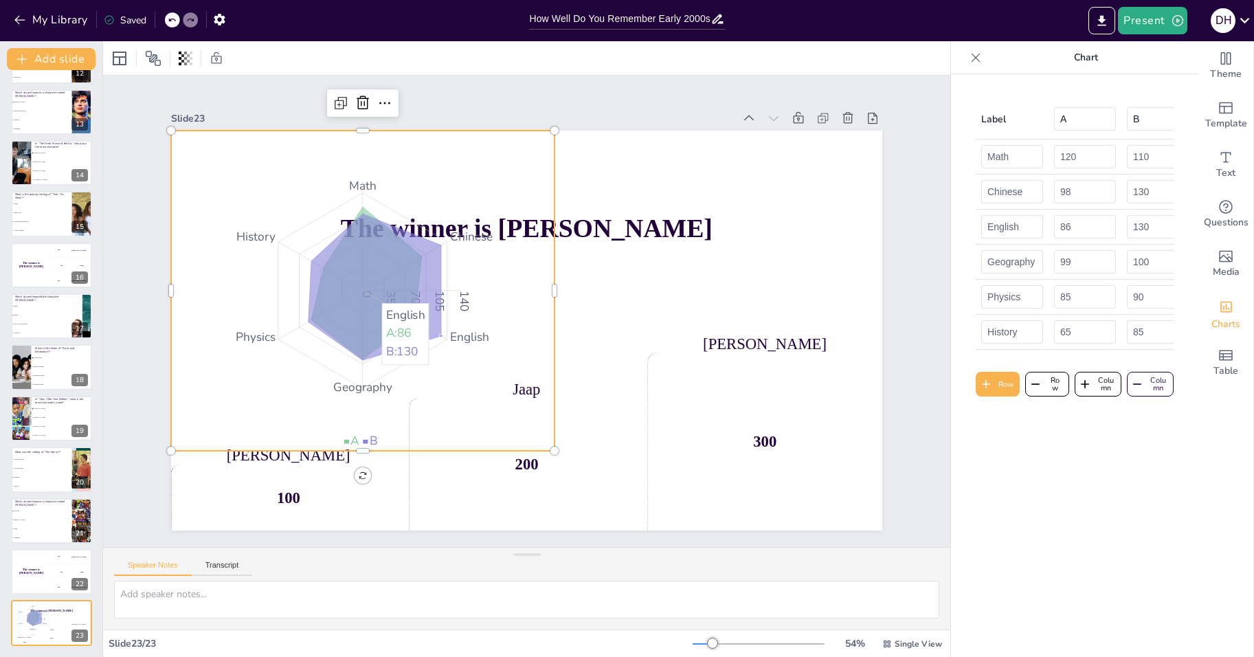
click at [372, 291] on icon at bounding box center [375, 287] width 133 height 146
click at [393, 294] on icon at bounding box center [375, 287] width 133 height 146
click at [1155, 27] on button "Present" at bounding box center [1152, 20] width 69 height 27
click at [1142, 42] on li "Preview presentation" at bounding box center [1174, 51] width 109 height 22
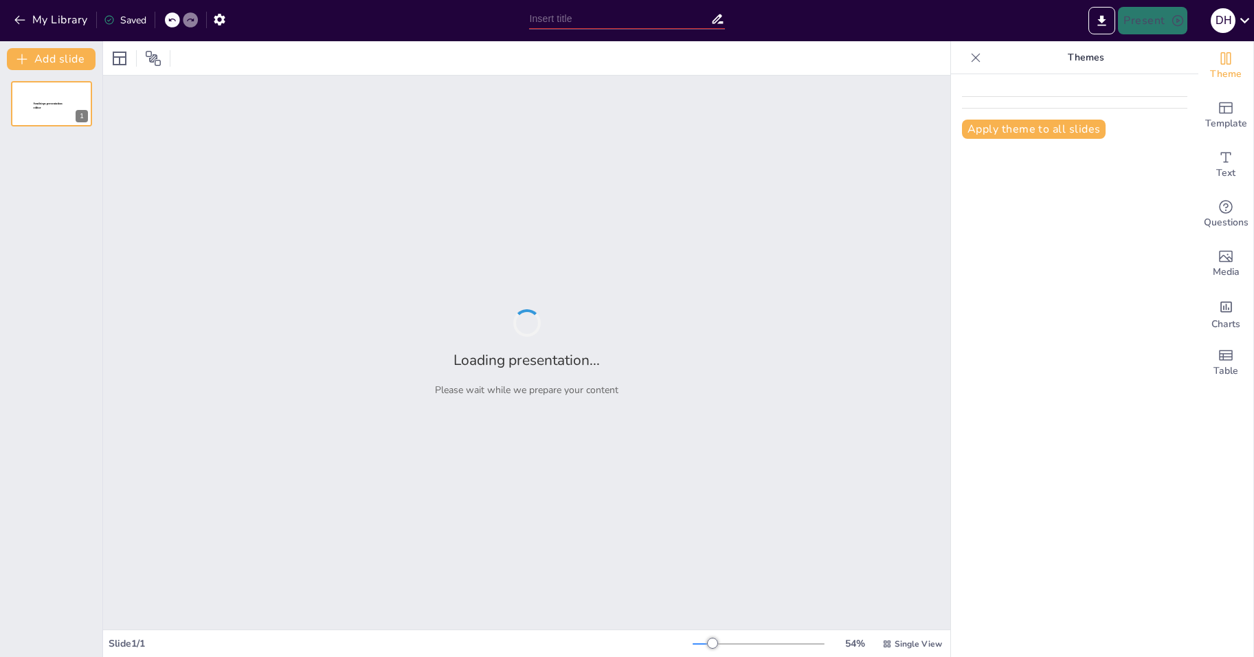
type input "How Well Do You Remember Early 2000s Sitcoms?"
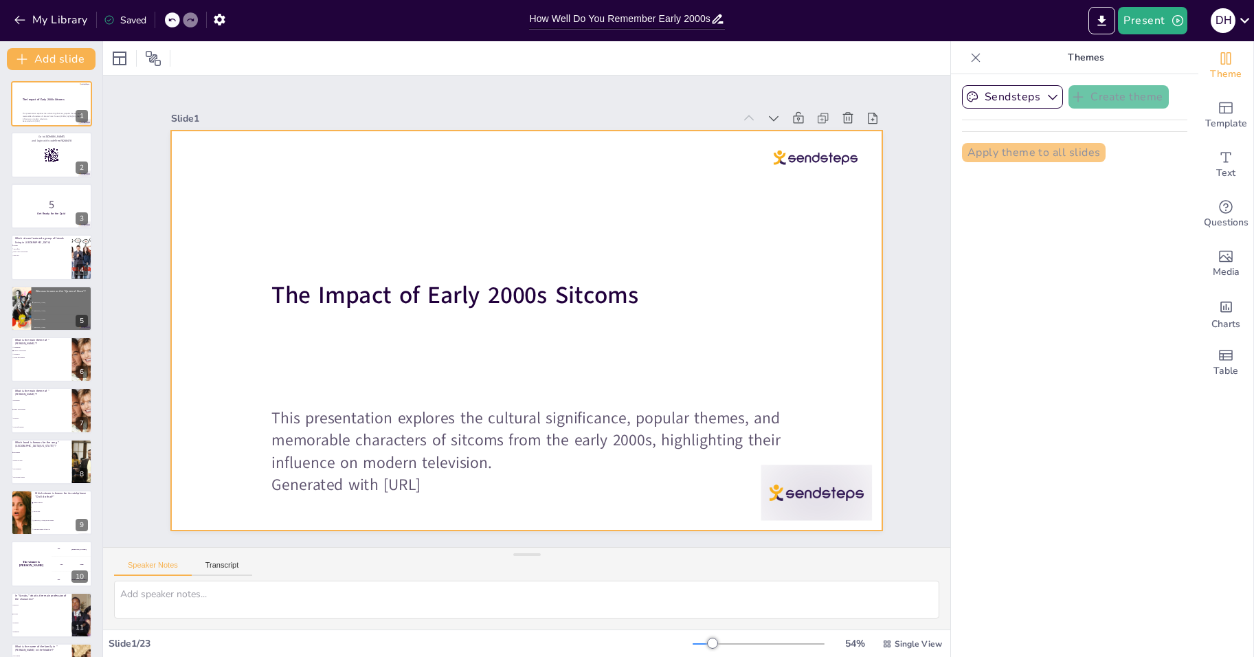
checkbox input "true"
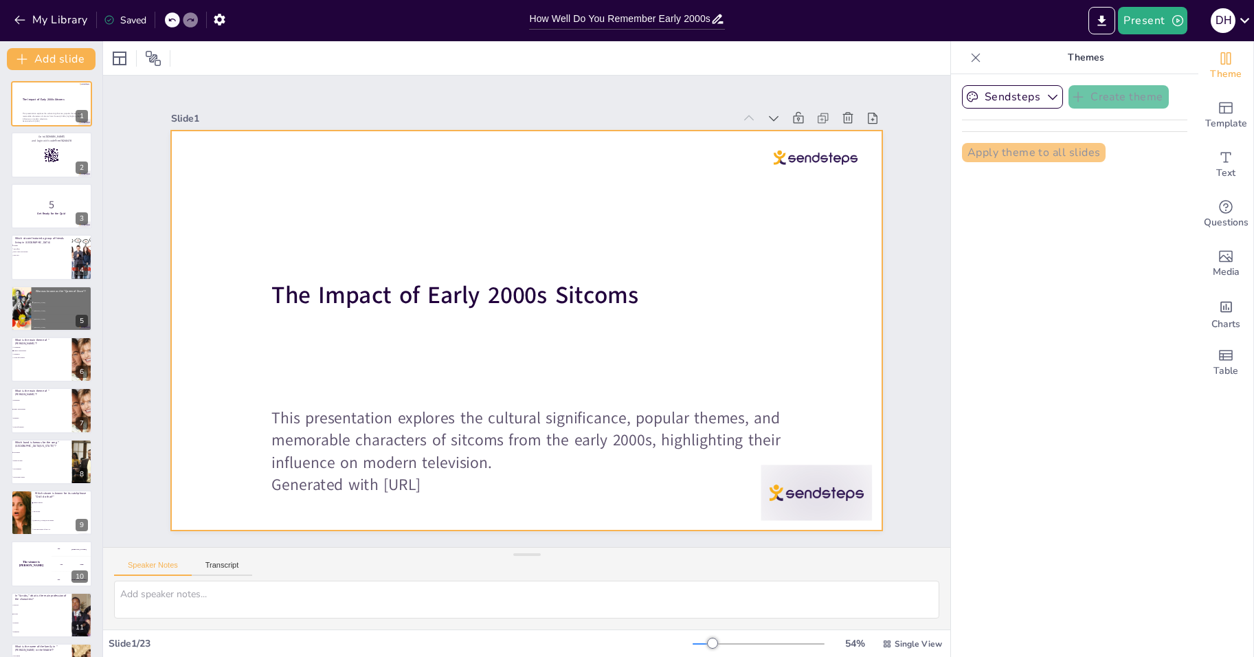
checkbox input "true"
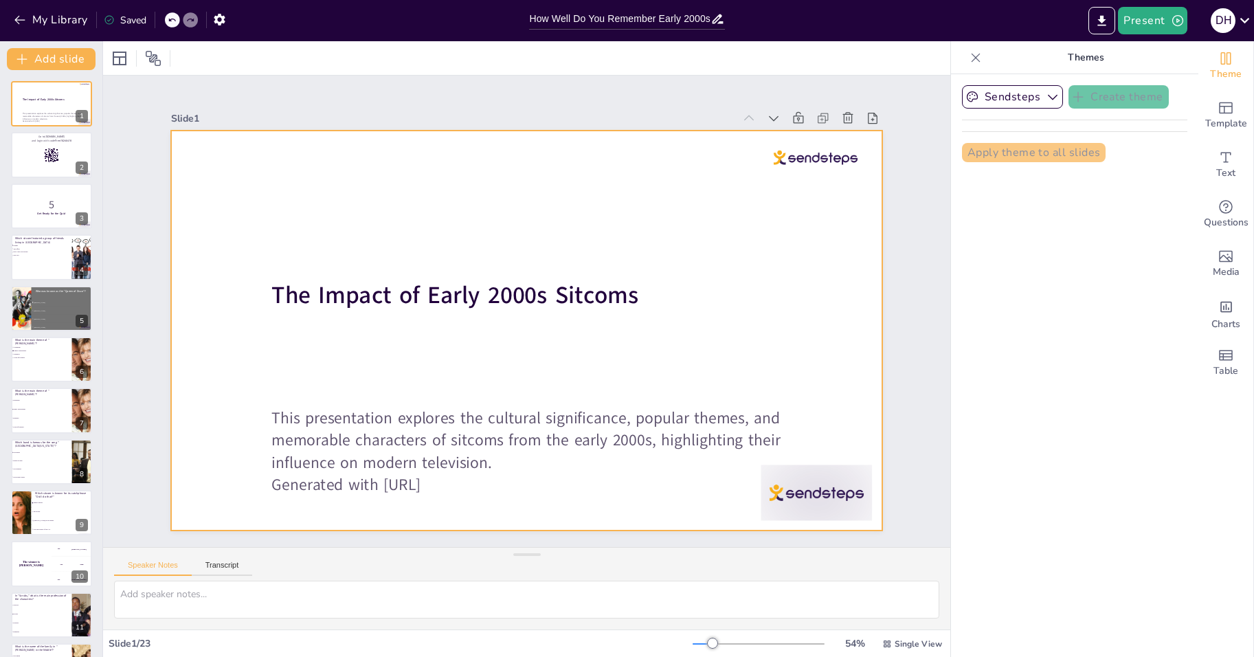
checkbox input "true"
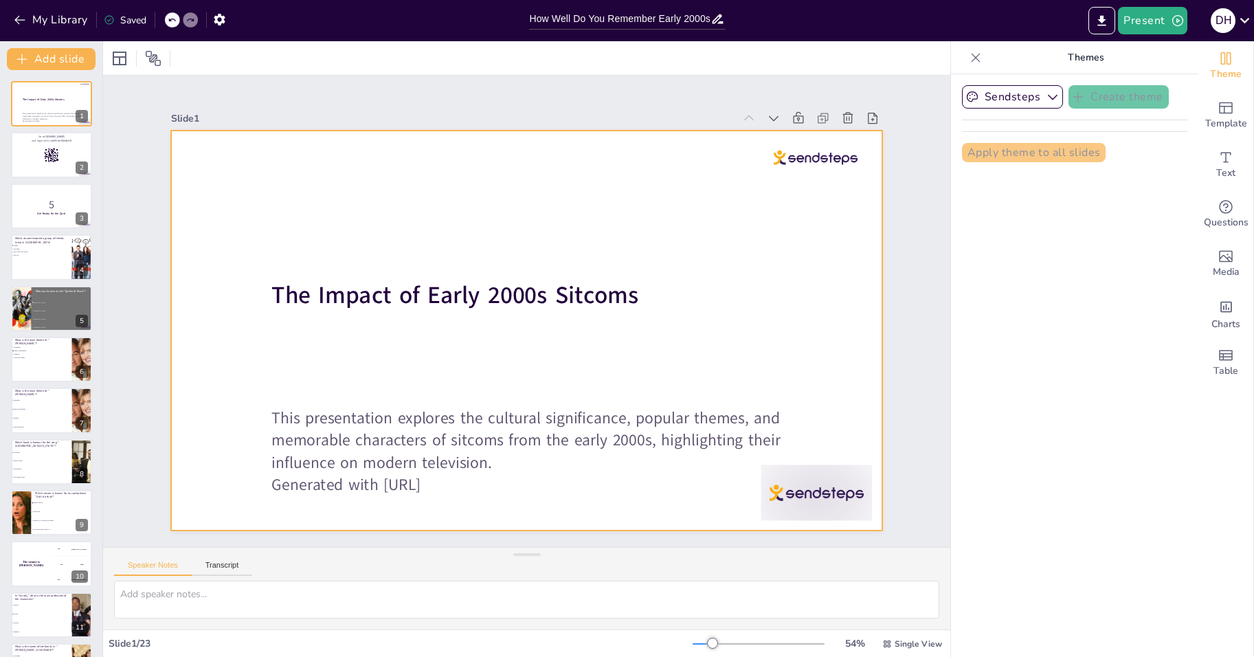
checkbox input "true"
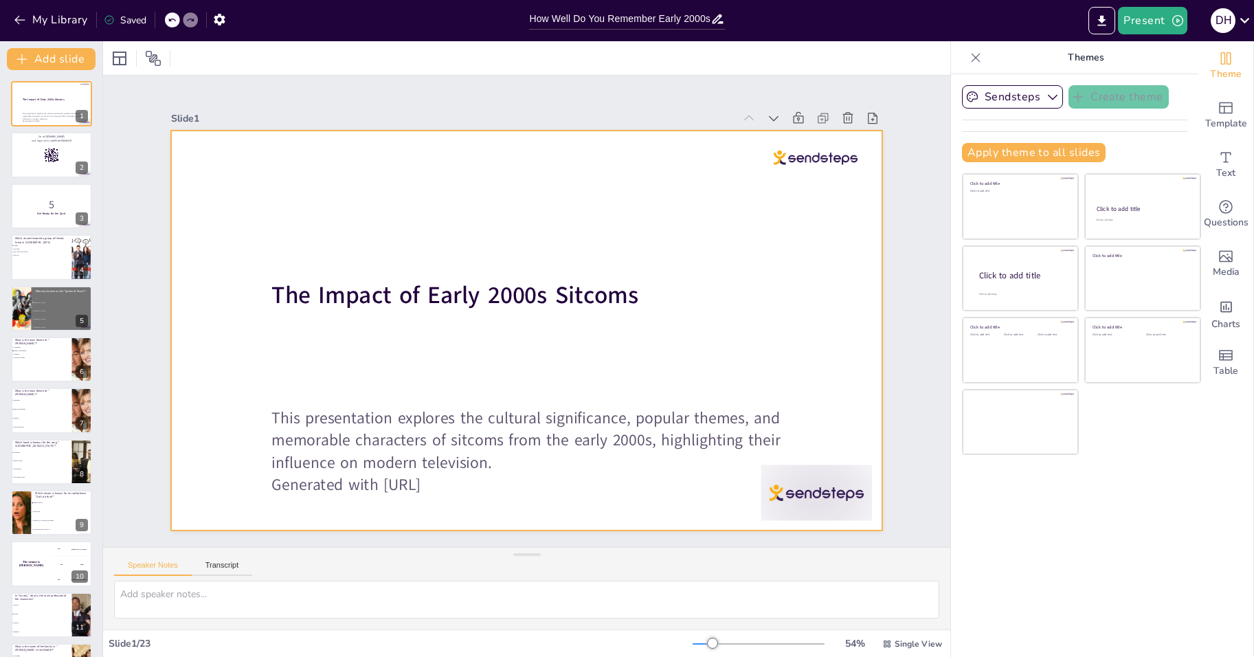
checkbox input "true"
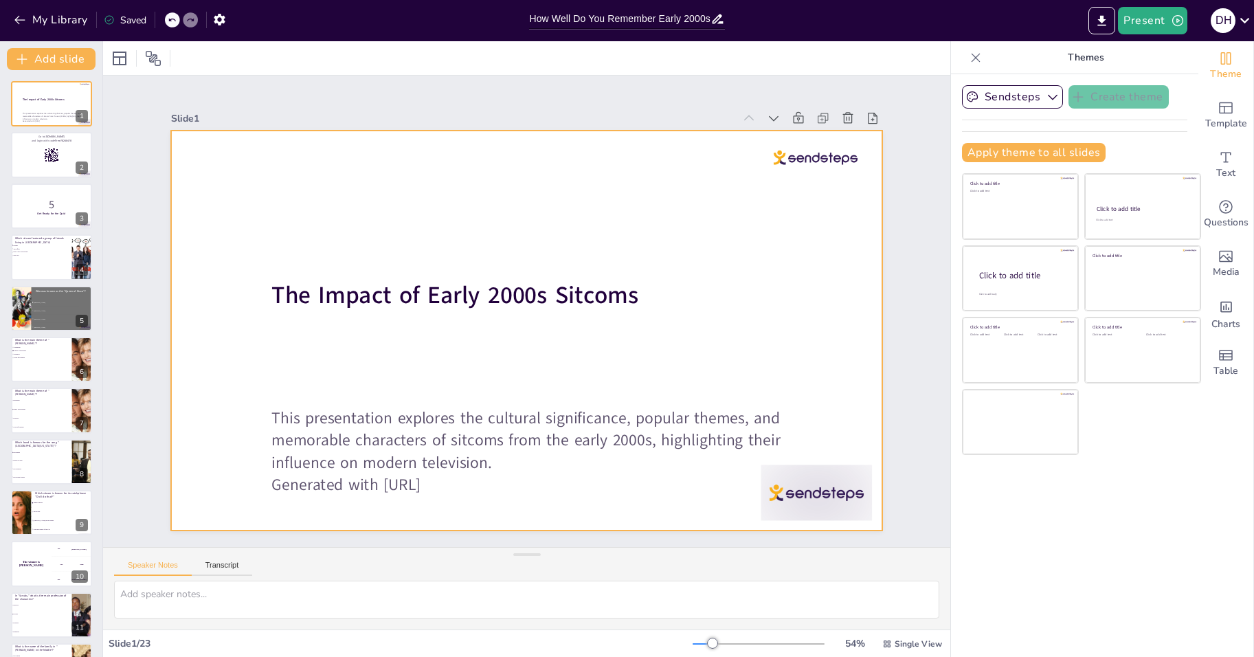
checkbox input "true"
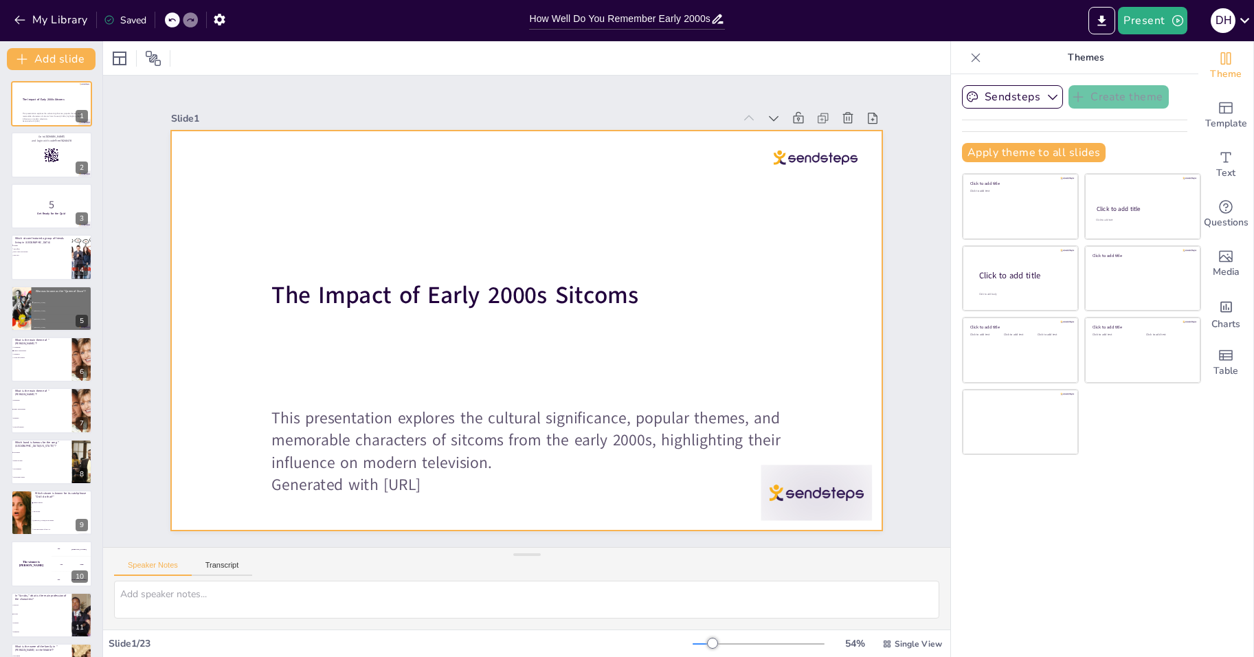
checkbox input "true"
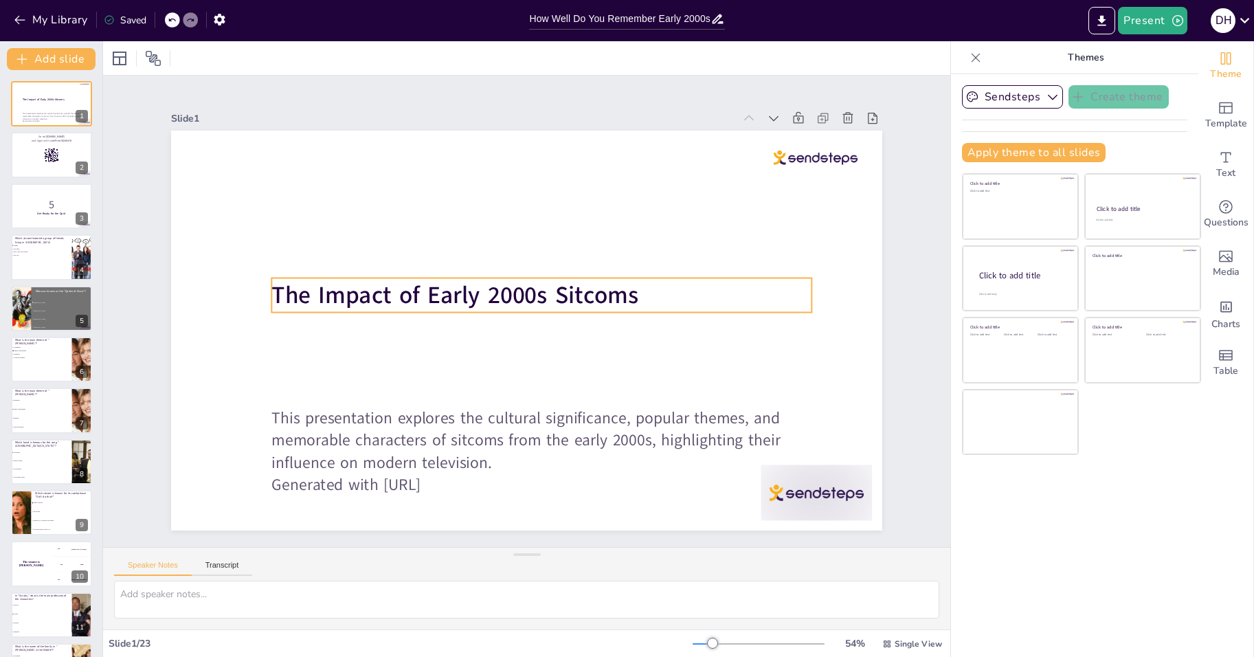
checkbox input "true"
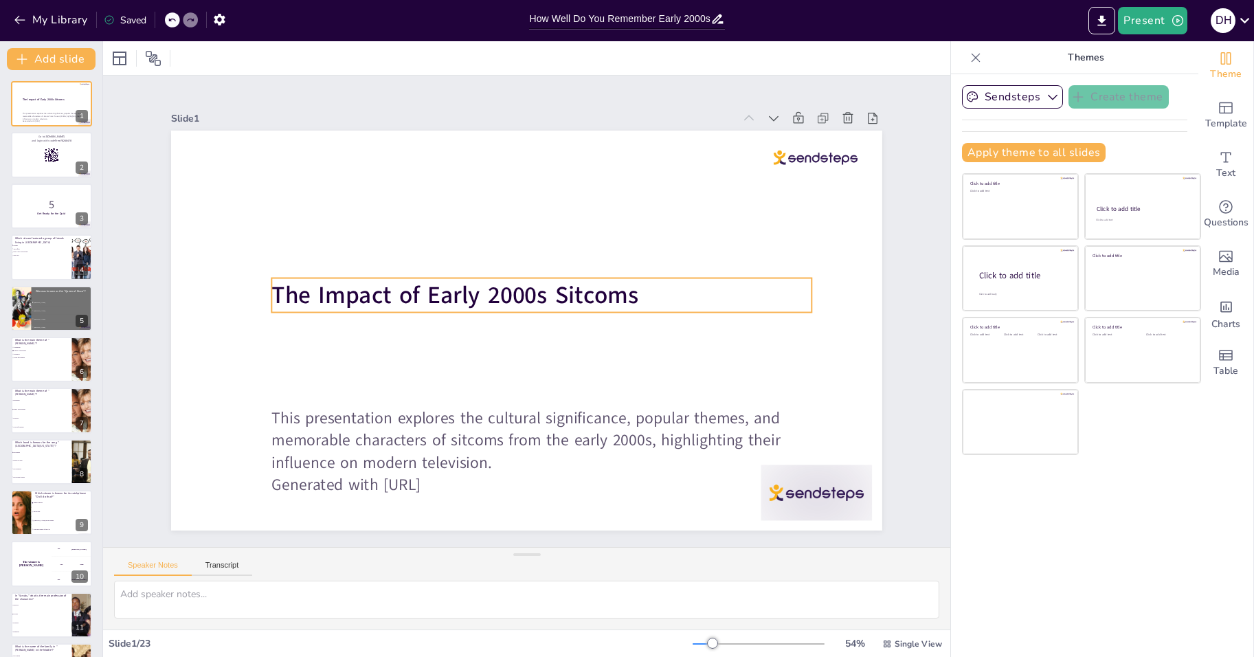
checkbox input "true"
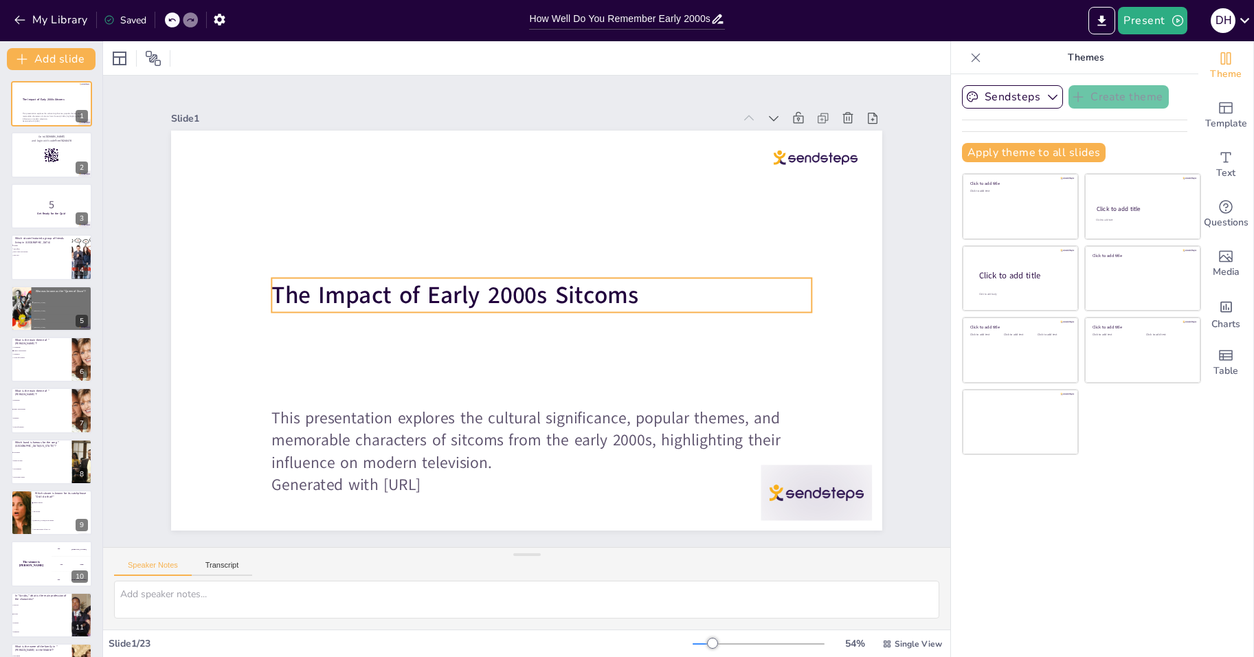
checkbox input "true"
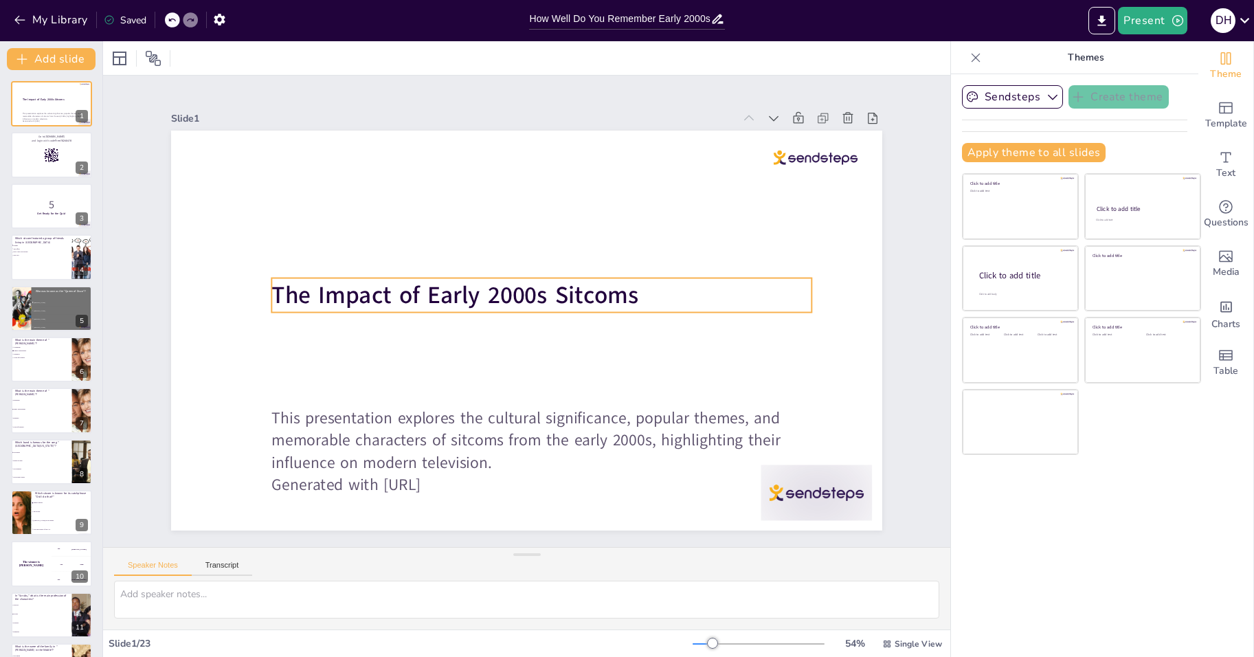
checkbox input "true"
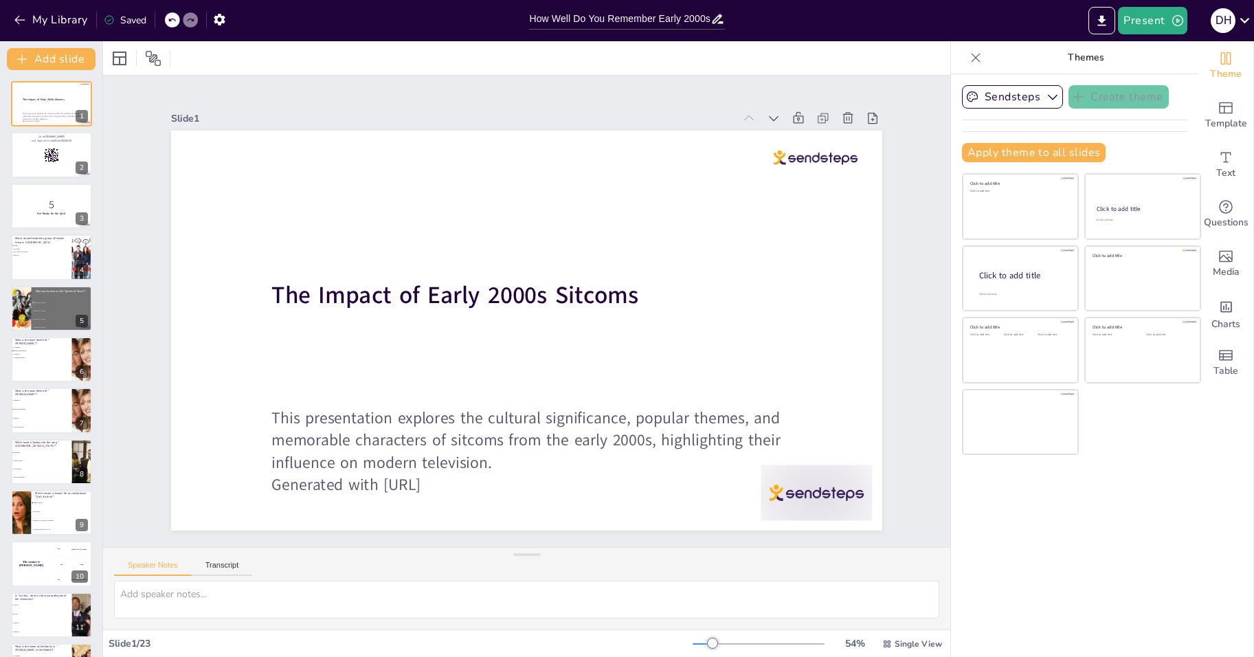
checkbox input "true"
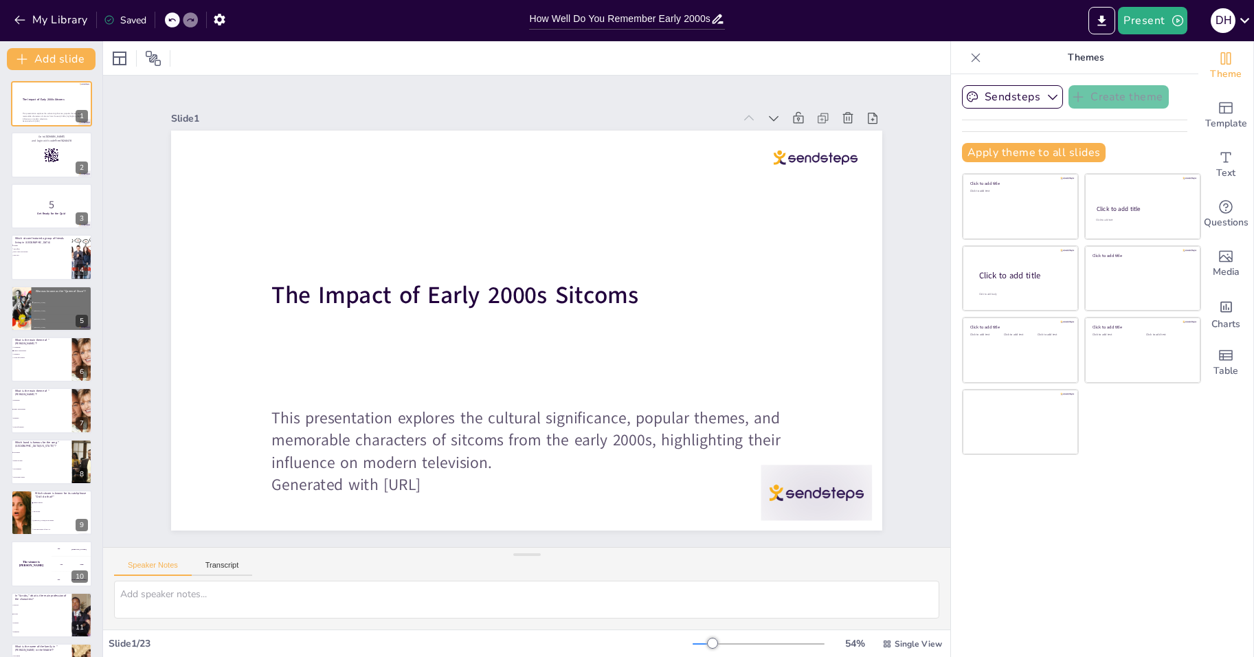
checkbox input "true"
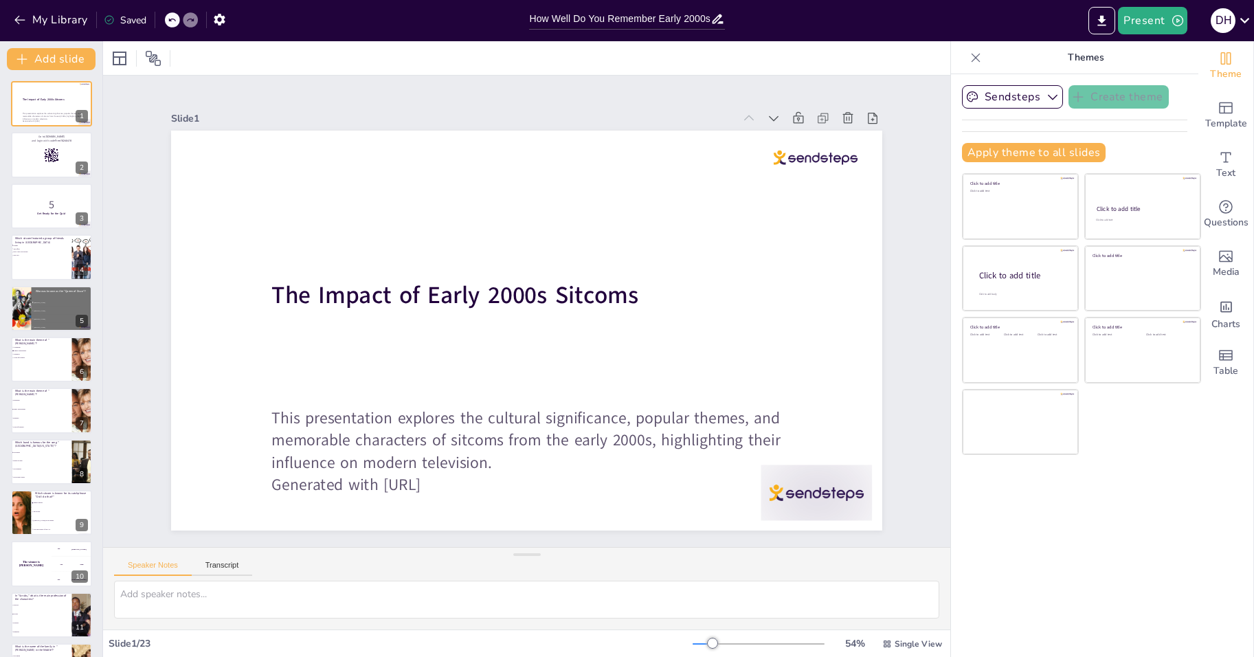
checkbox input "true"
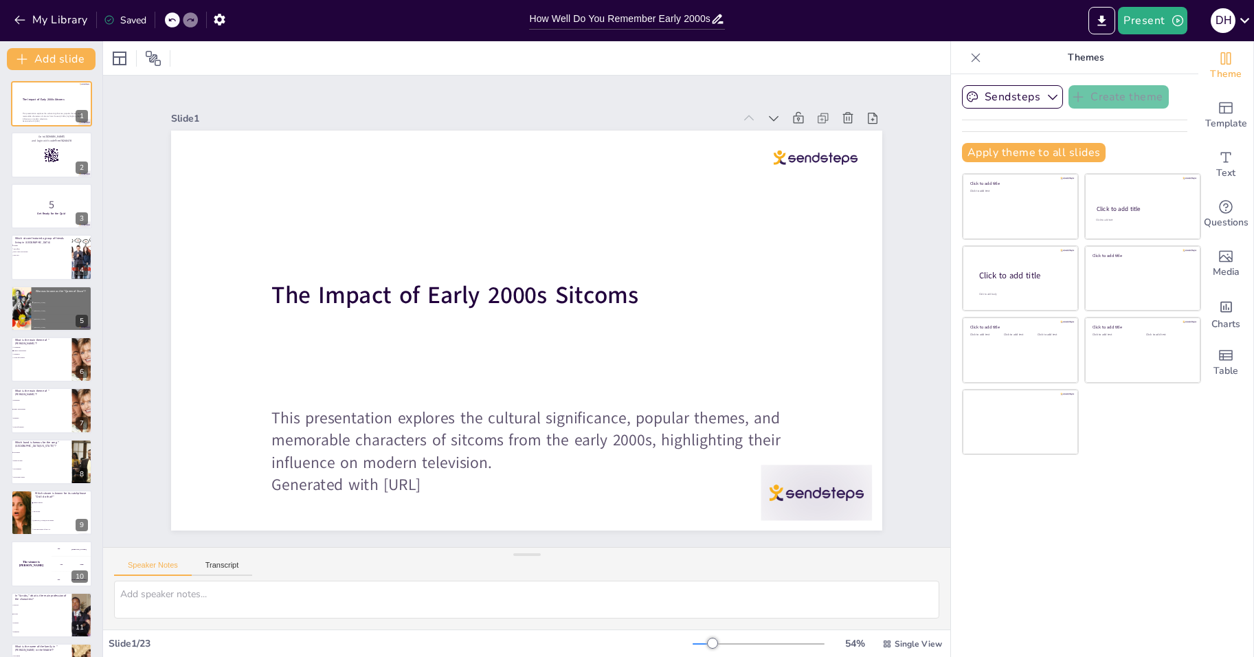
checkbox input "true"
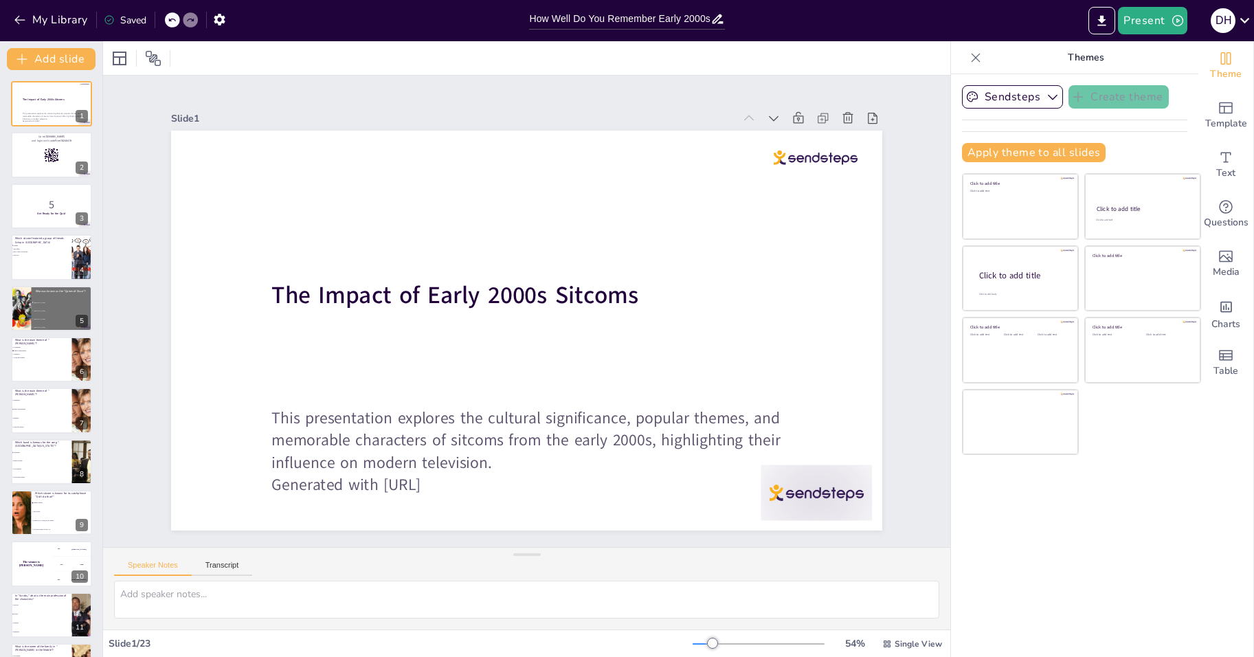
checkbox input "true"
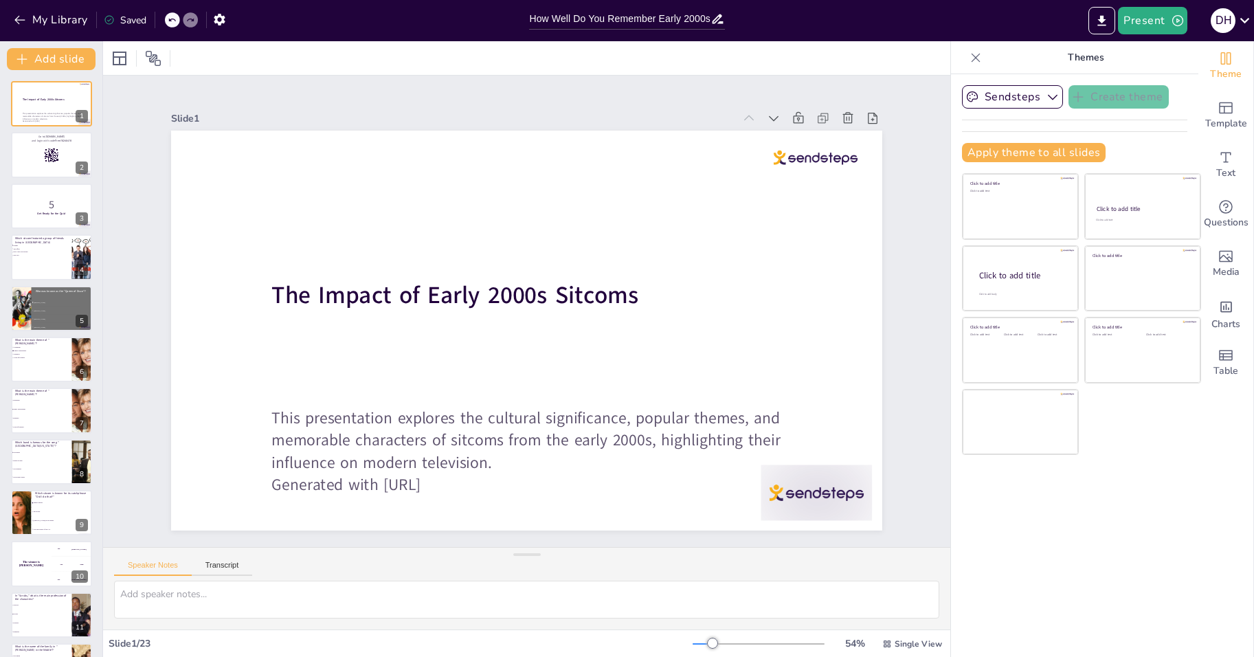
checkbox input "true"
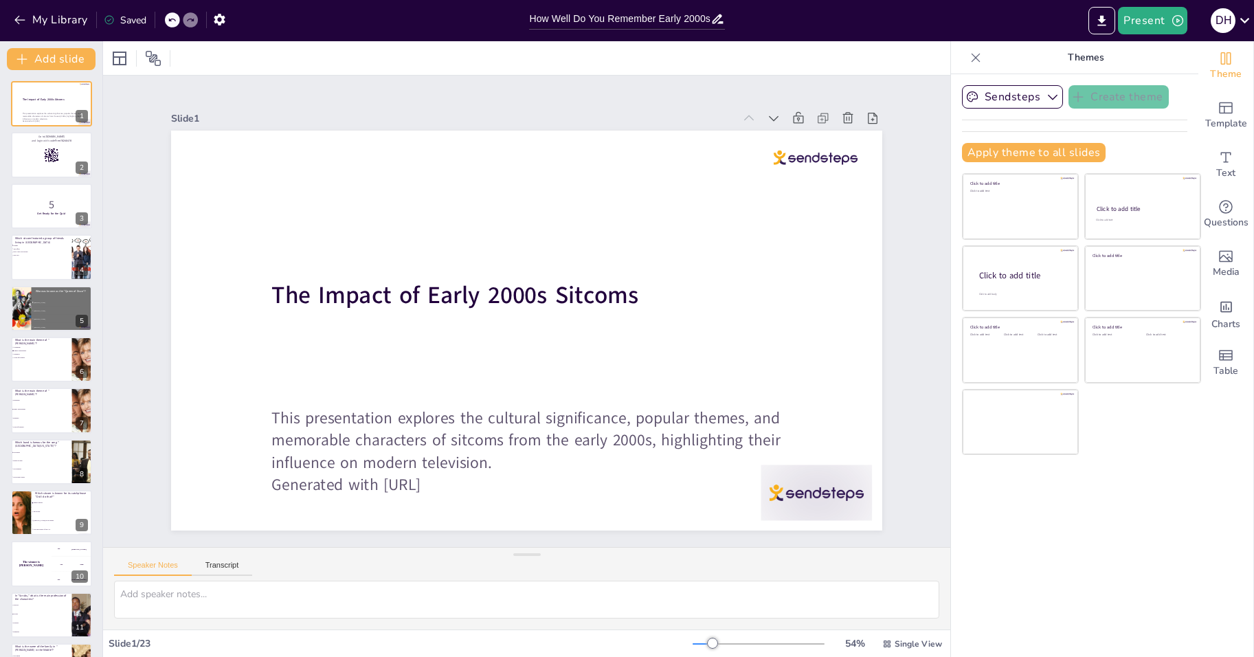
checkbox input "true"
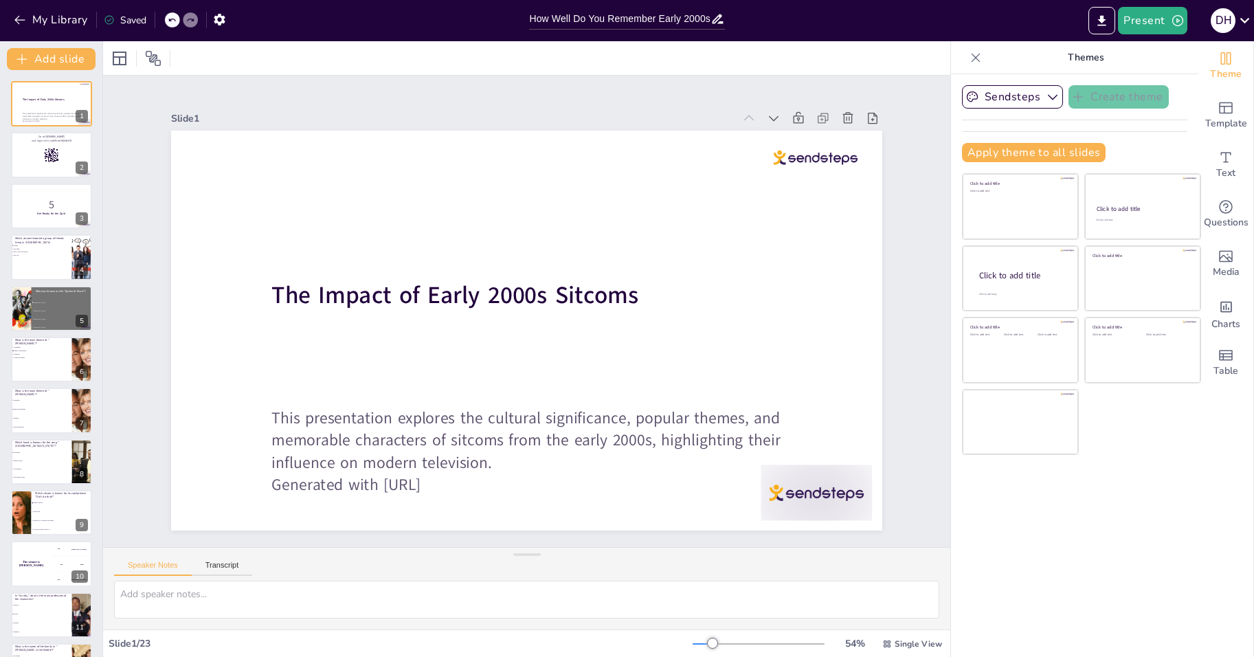
checkbox input "true"
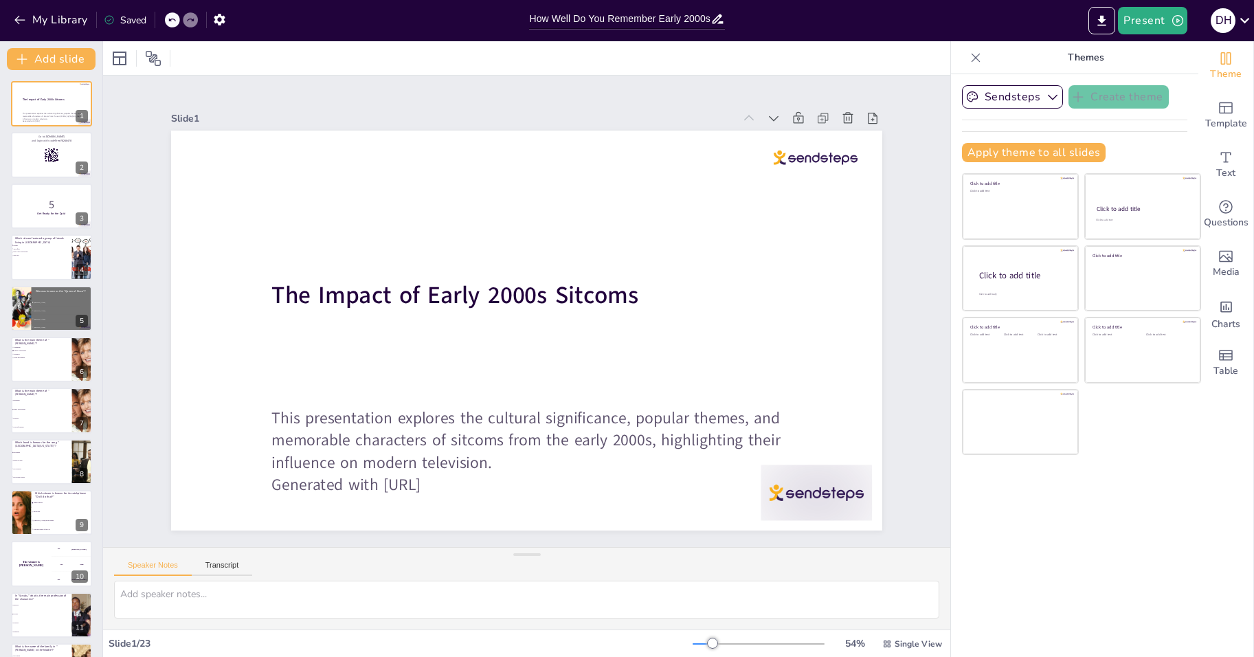
checkbox input "true"
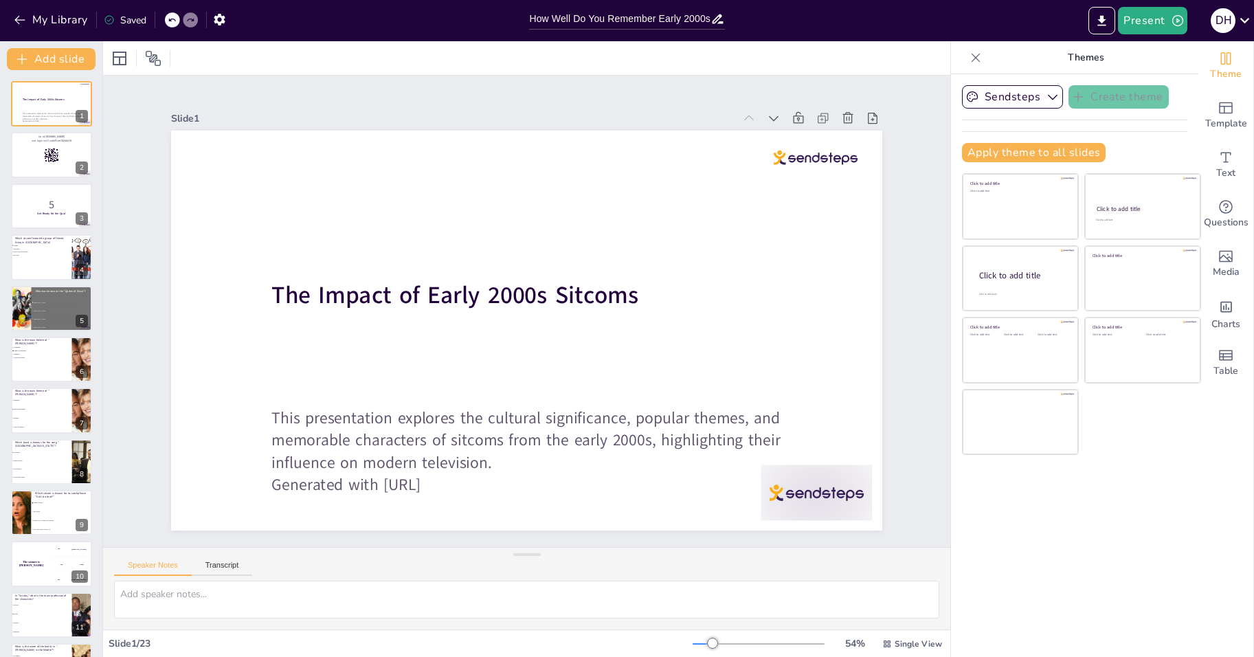
checkbox input "true"
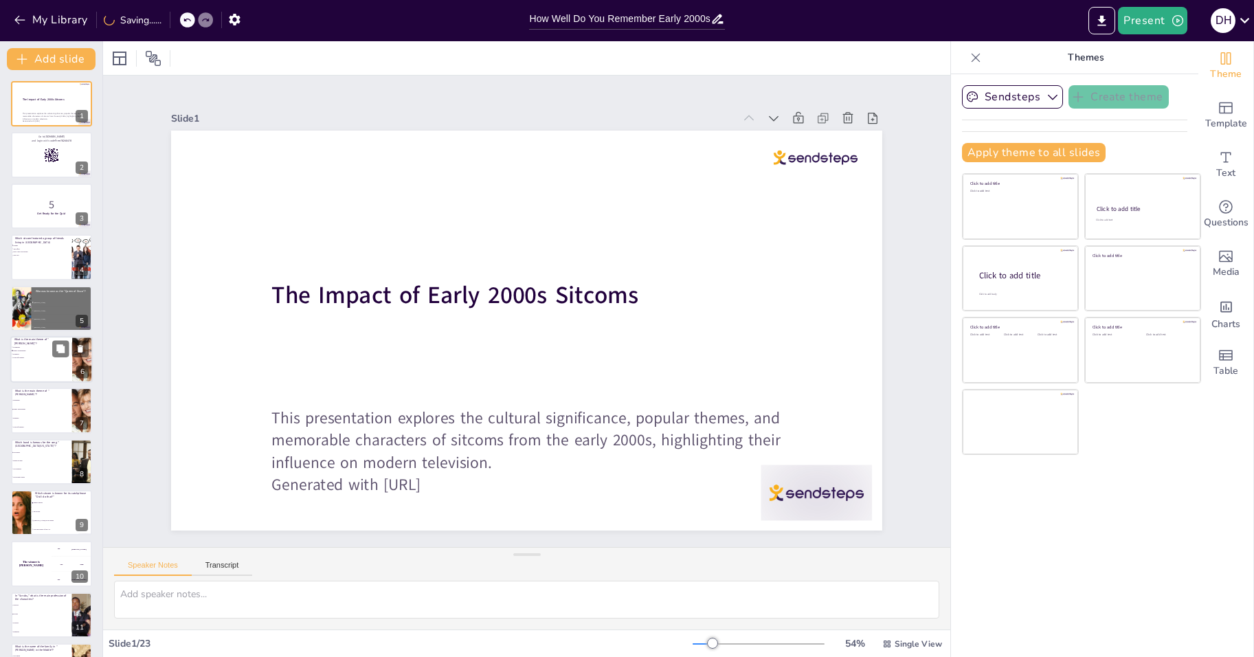
checkbox input "true"
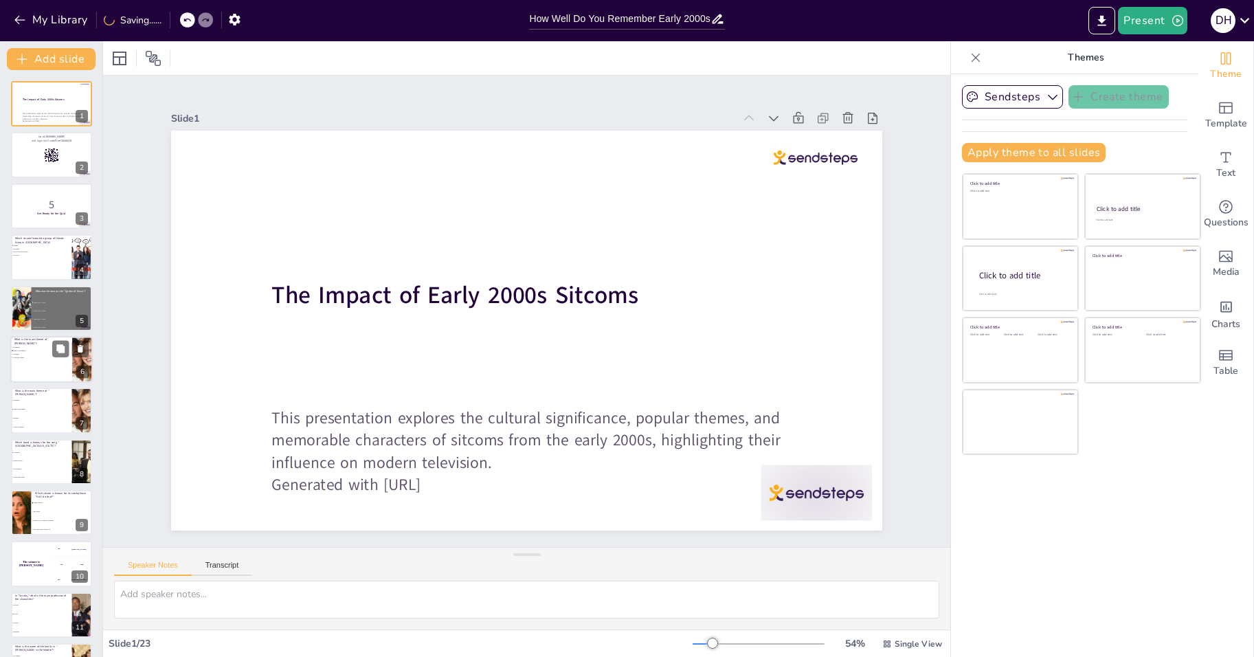
checkbox input "true"
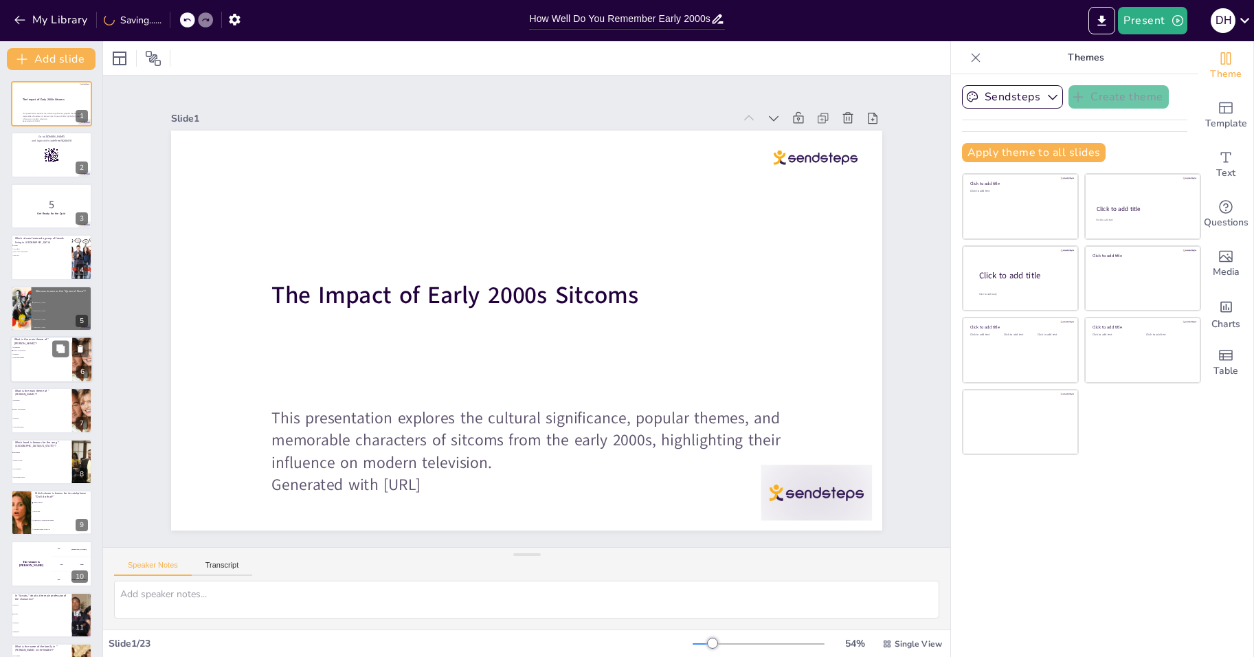
checkbox input "true"
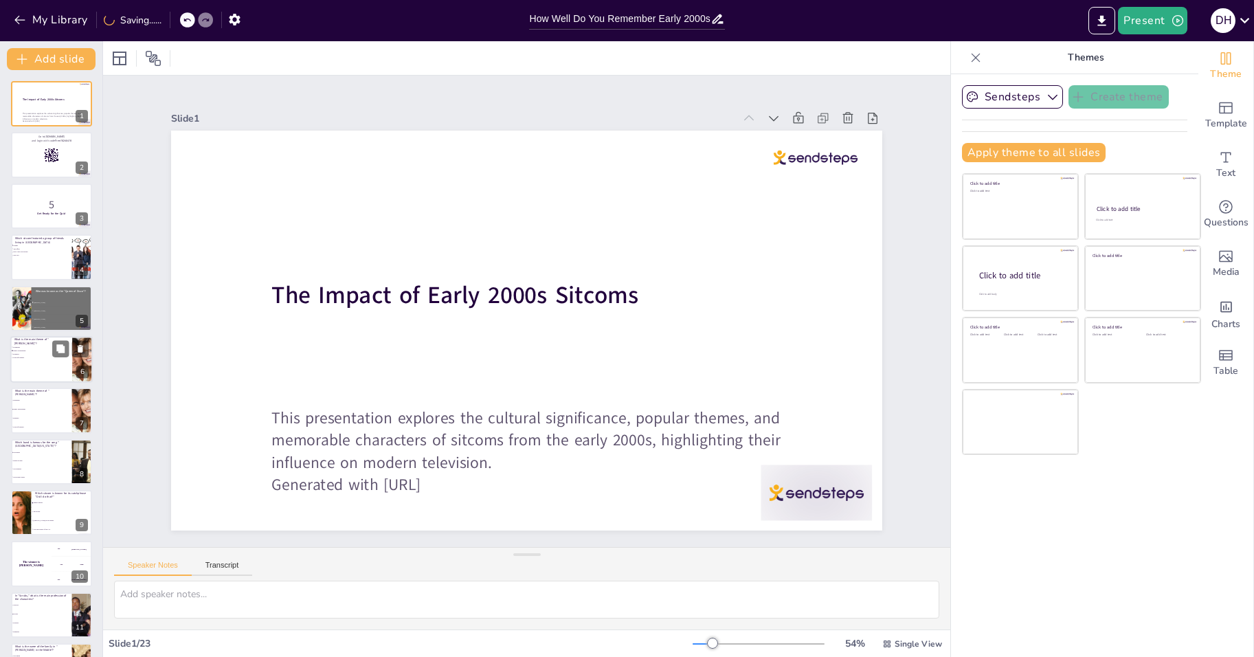
checkbox input "true"
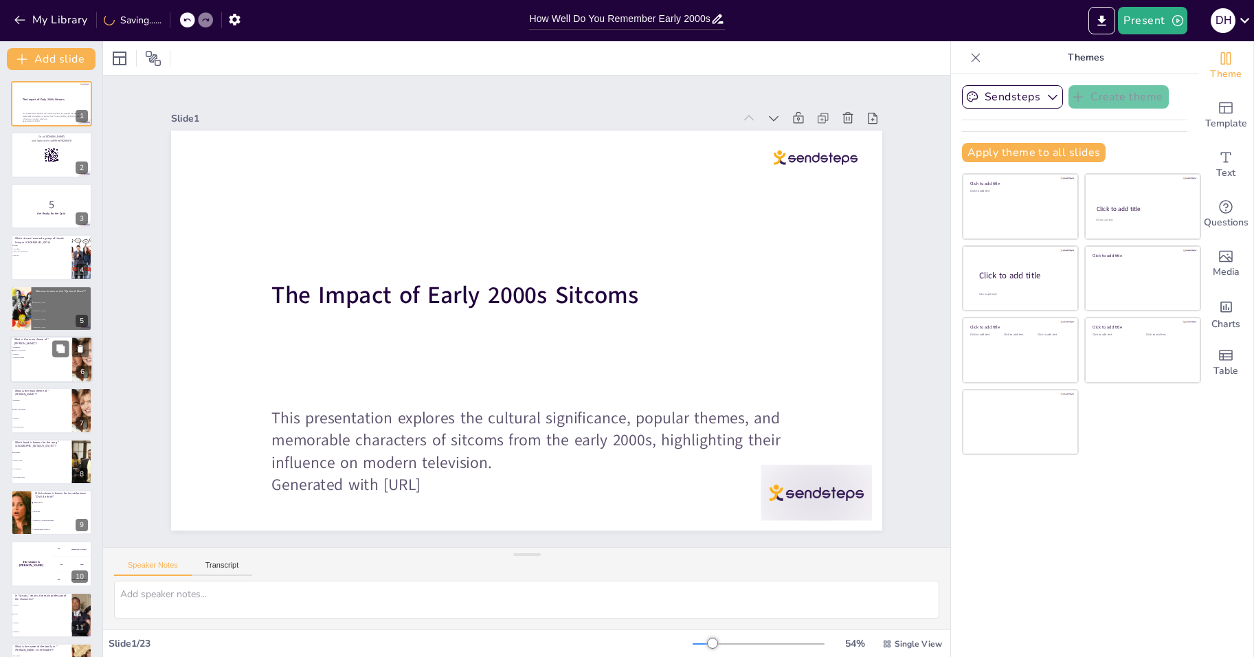
checkbox input "true"
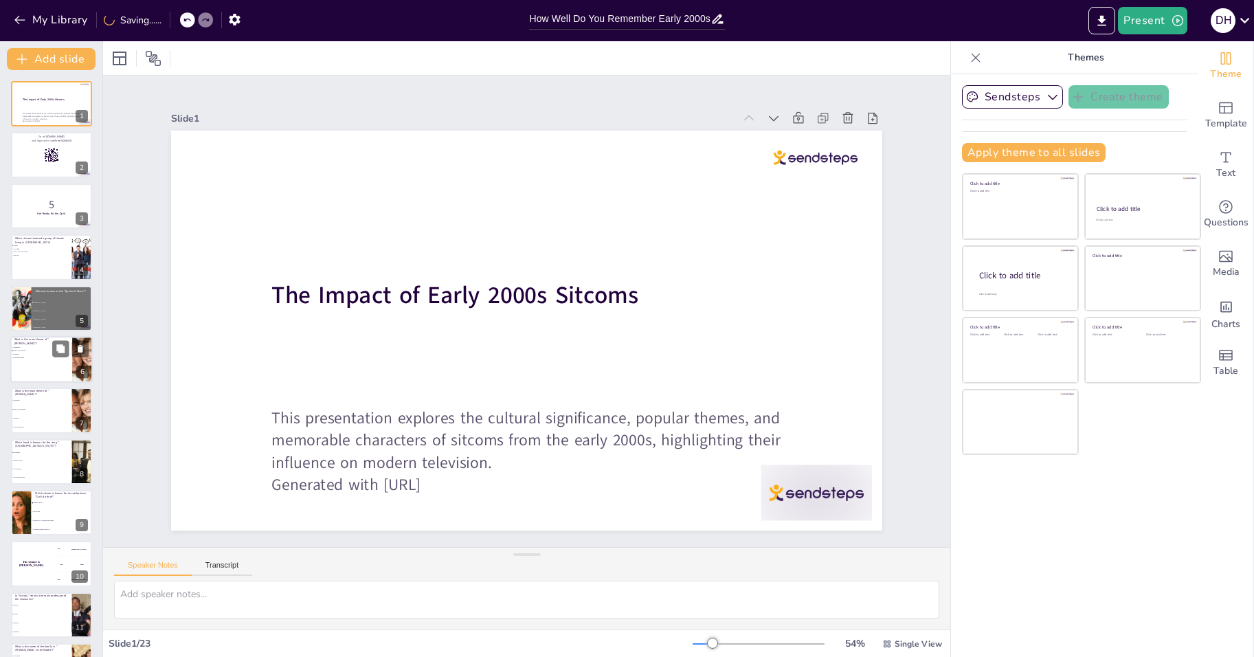
checkbox input "true"
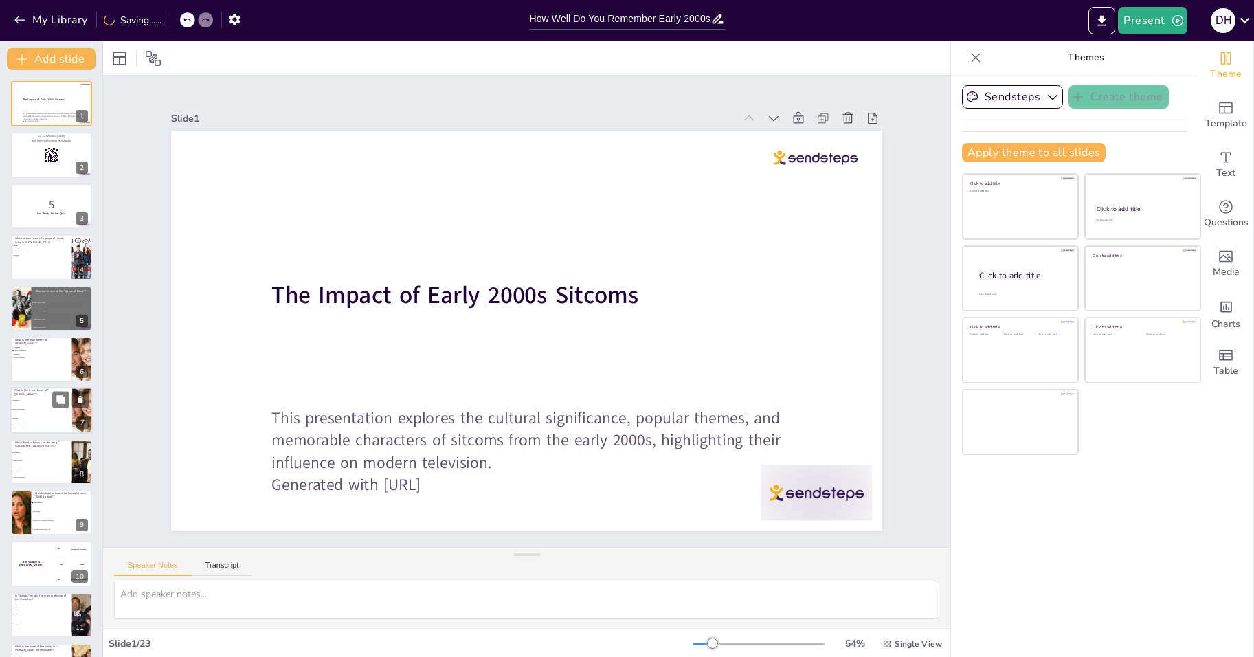
checkbox input "true"
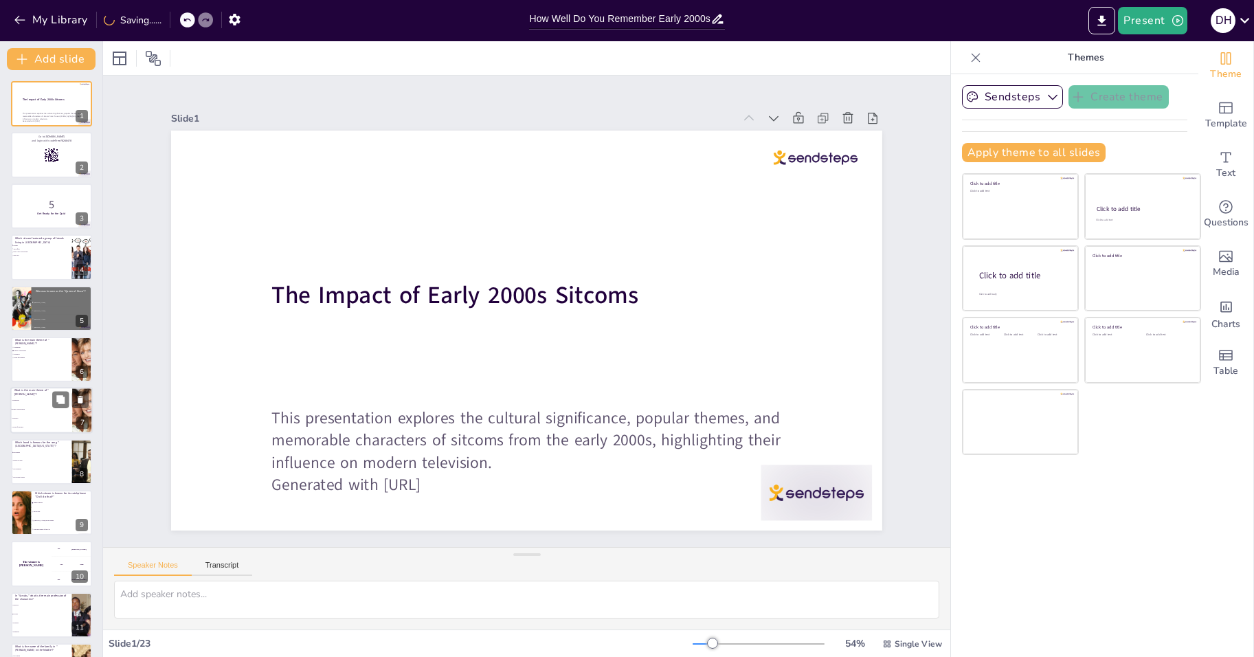
checkbox input "true"
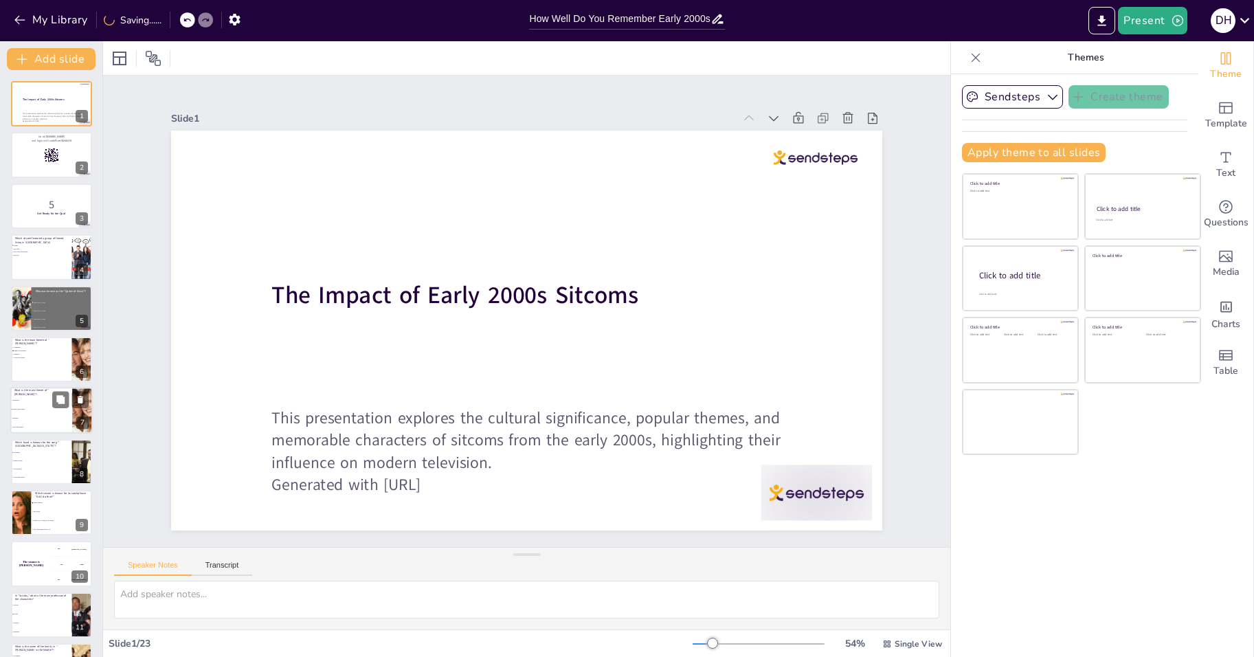
checkbox input "true"
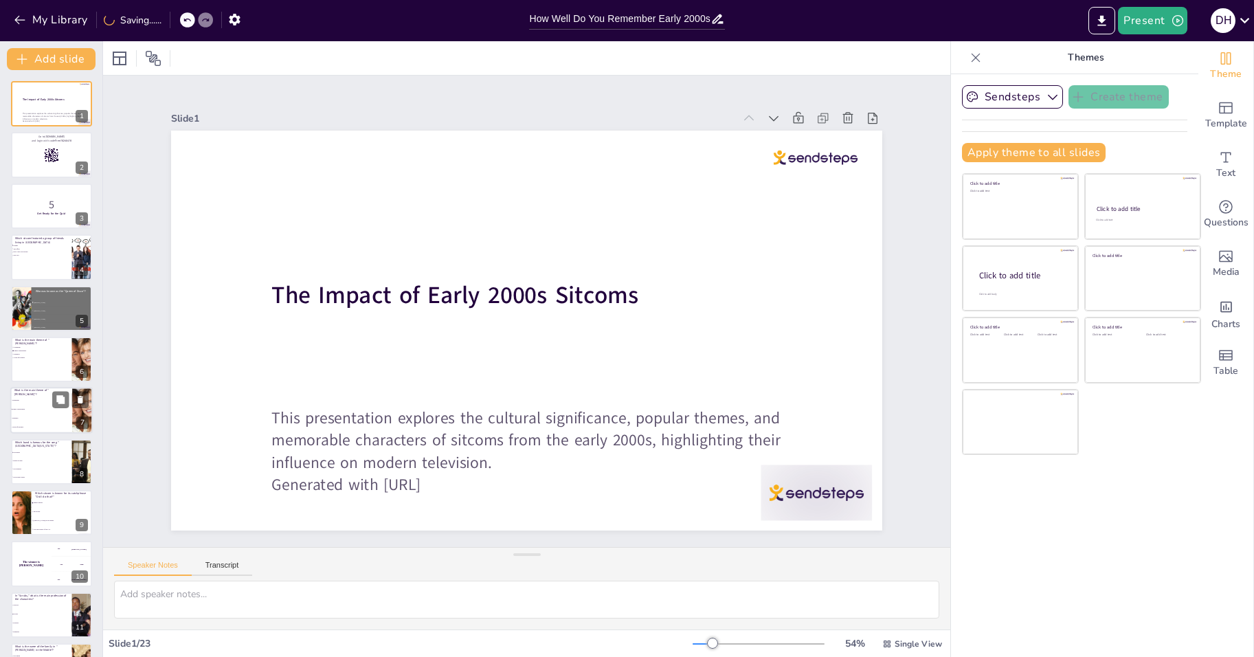
checkbox input "true"
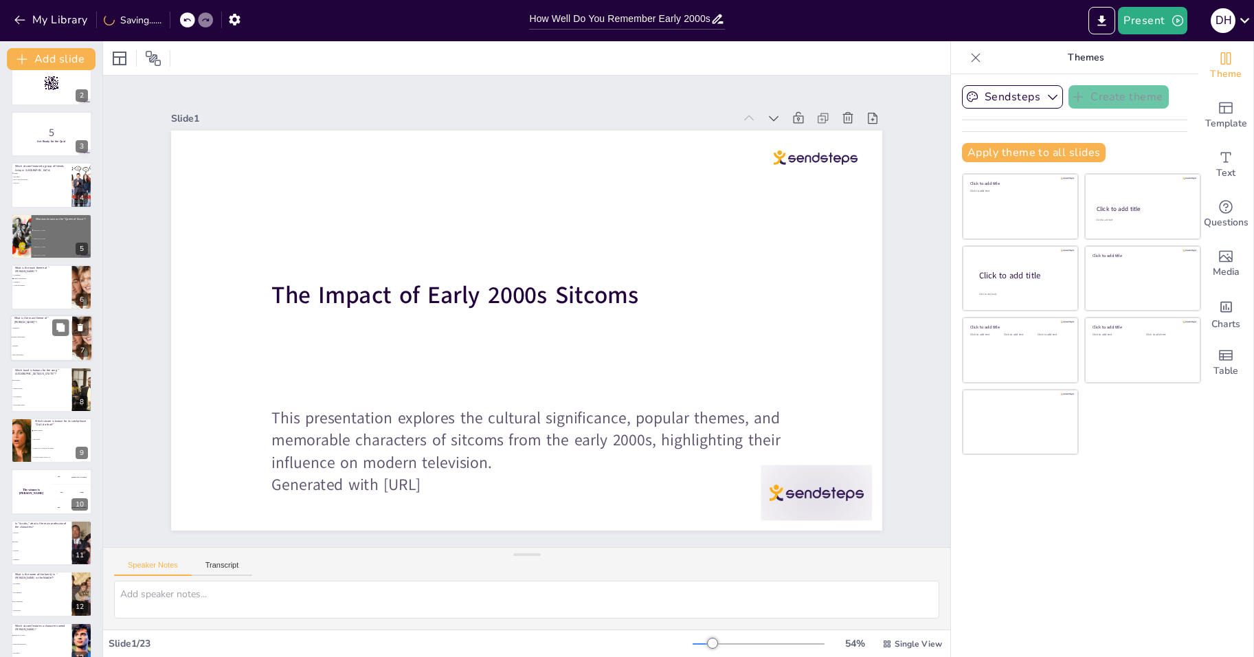
checkbox input "true"
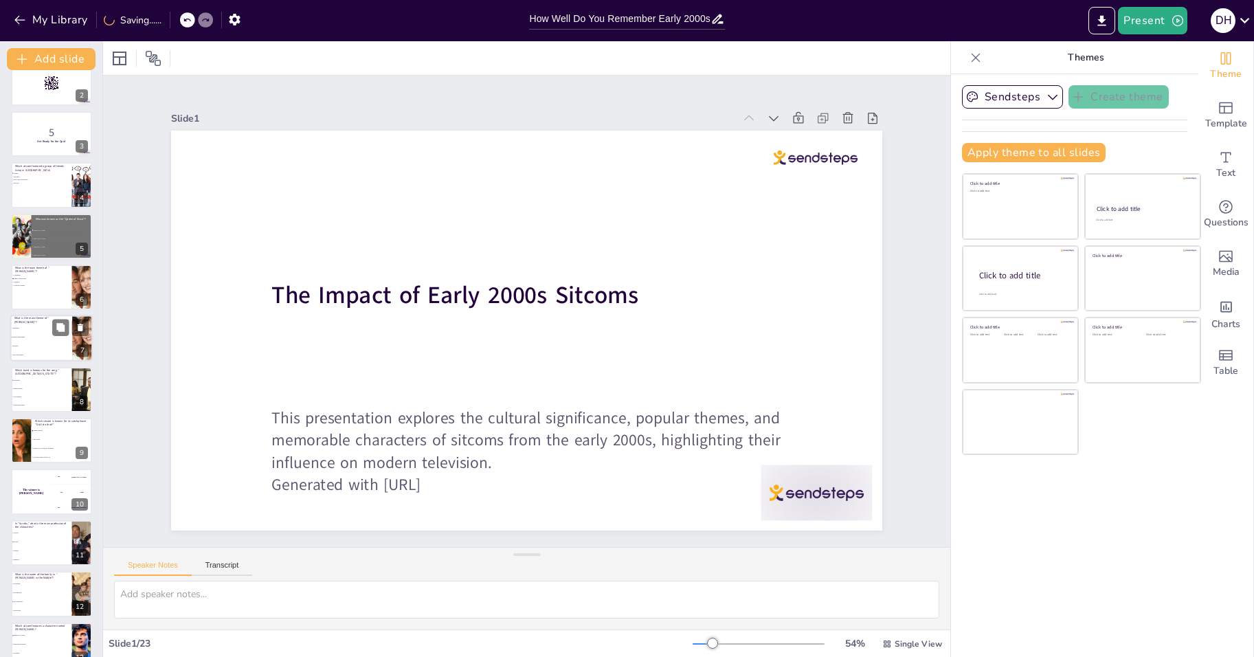
checkbox input "true"
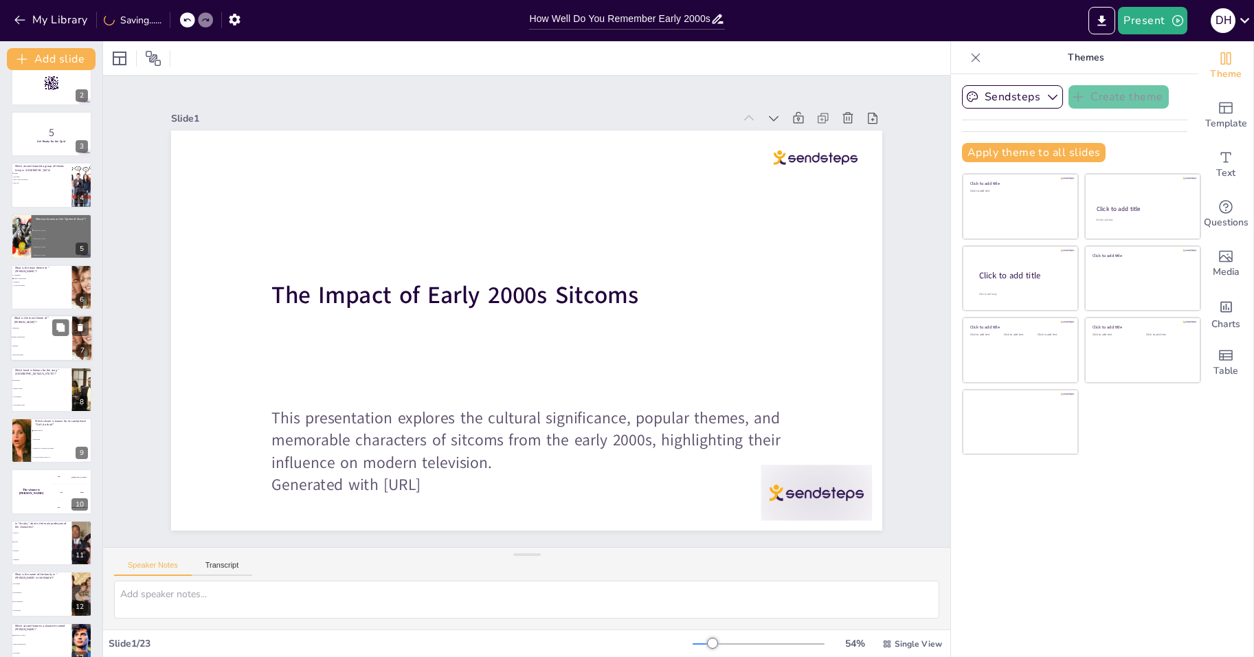
checkbox input "true"
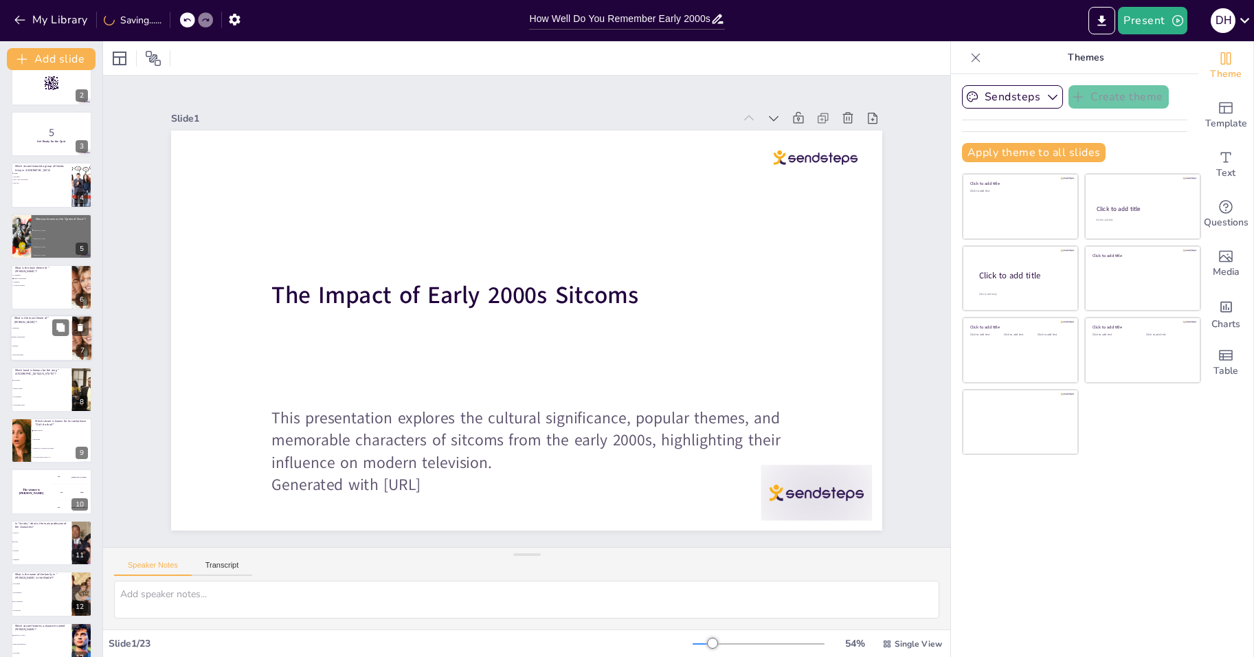
checkbox input "true"
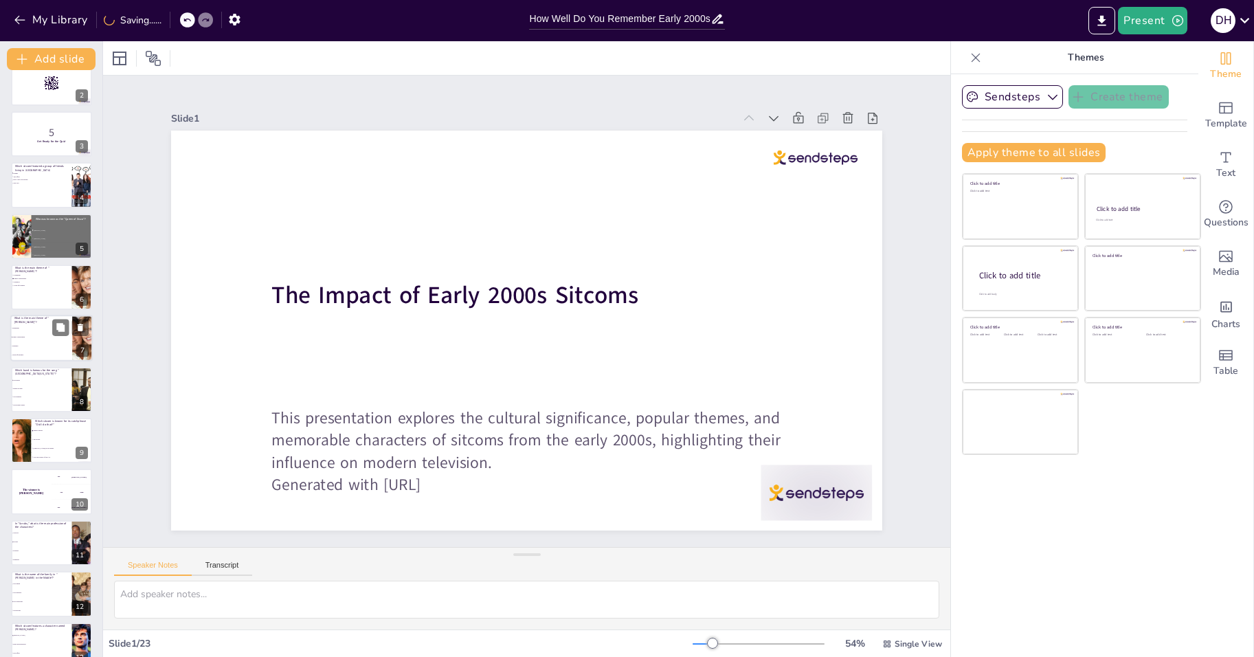
checkbox input "true"
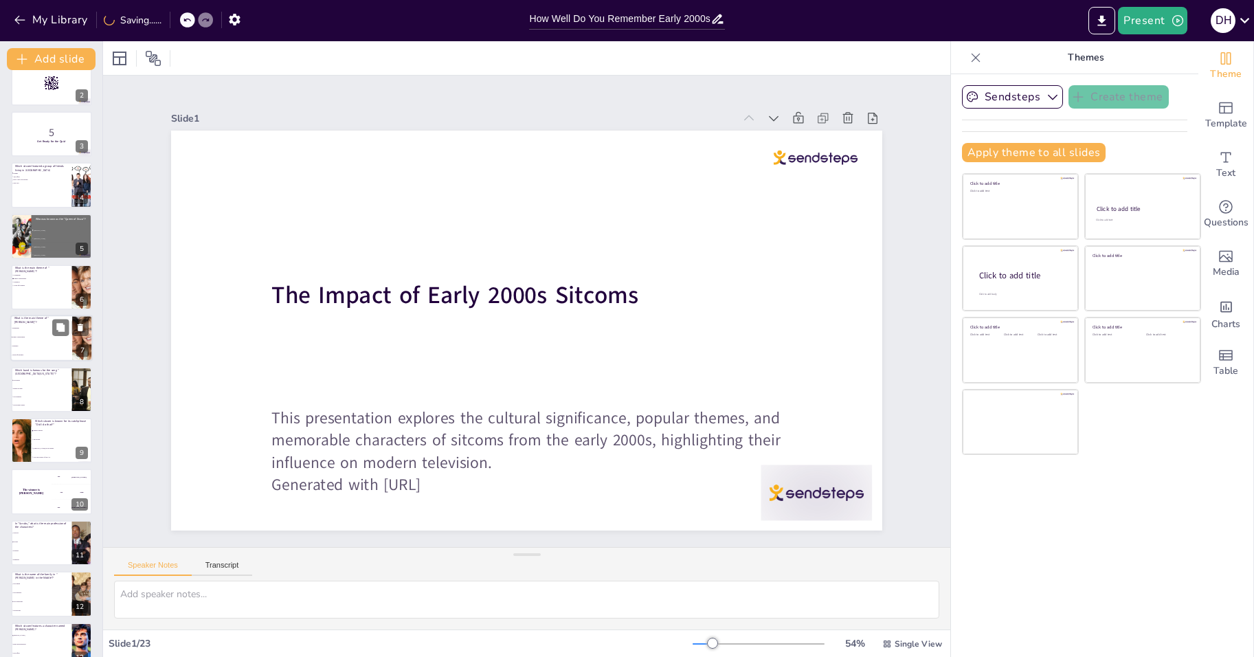
checkbox input "true"
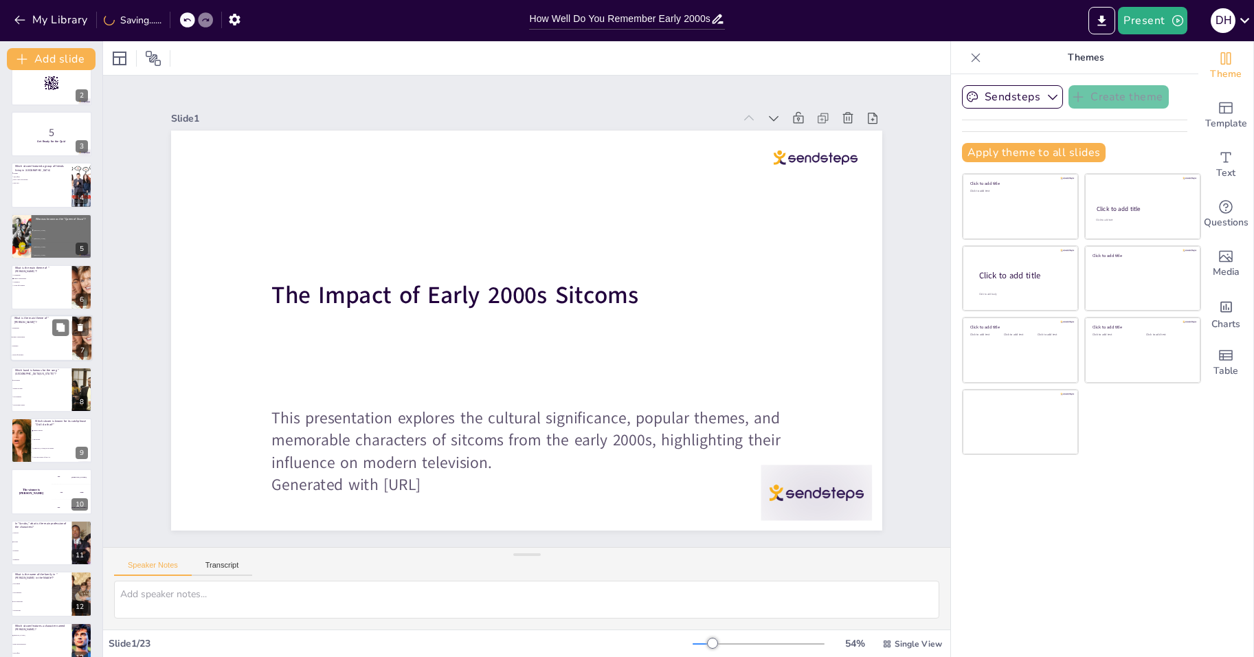
checkbox input "true"
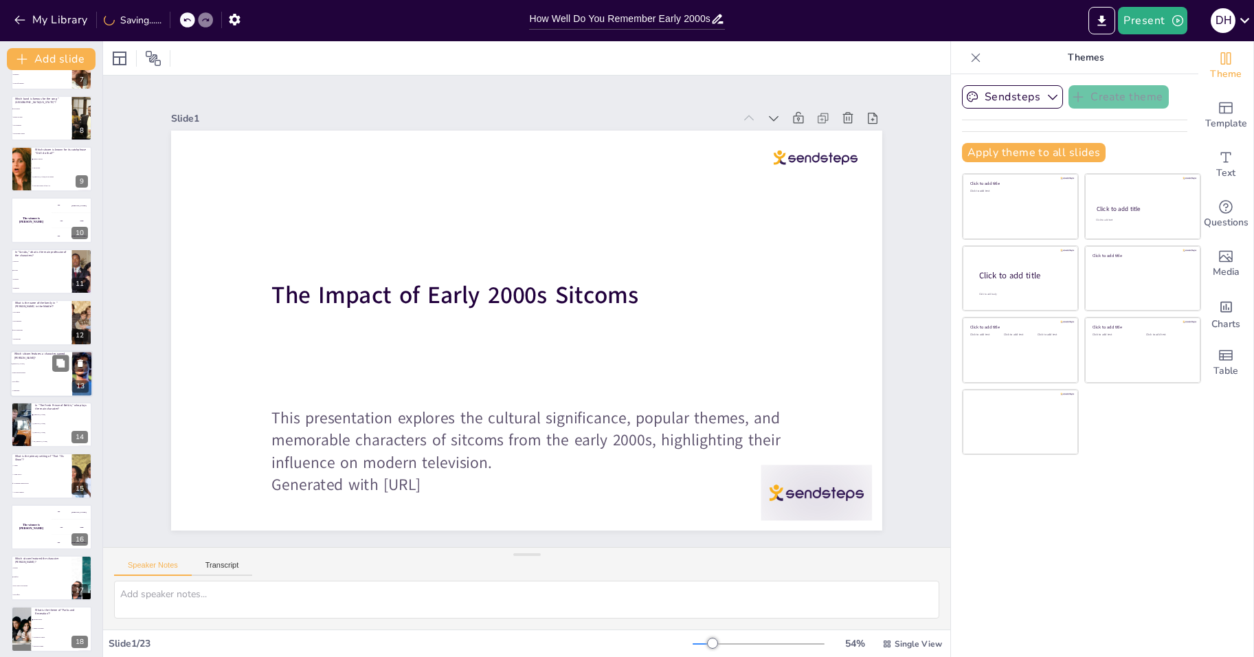
checkbox input "true"
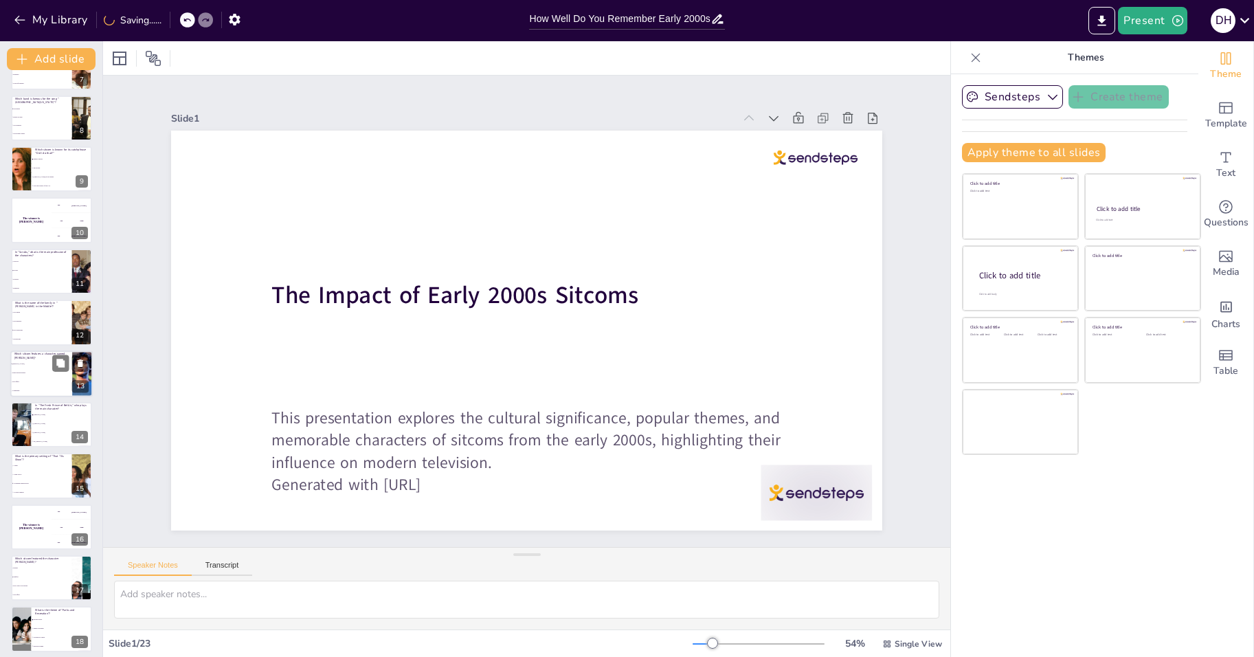
checkbox input "true"
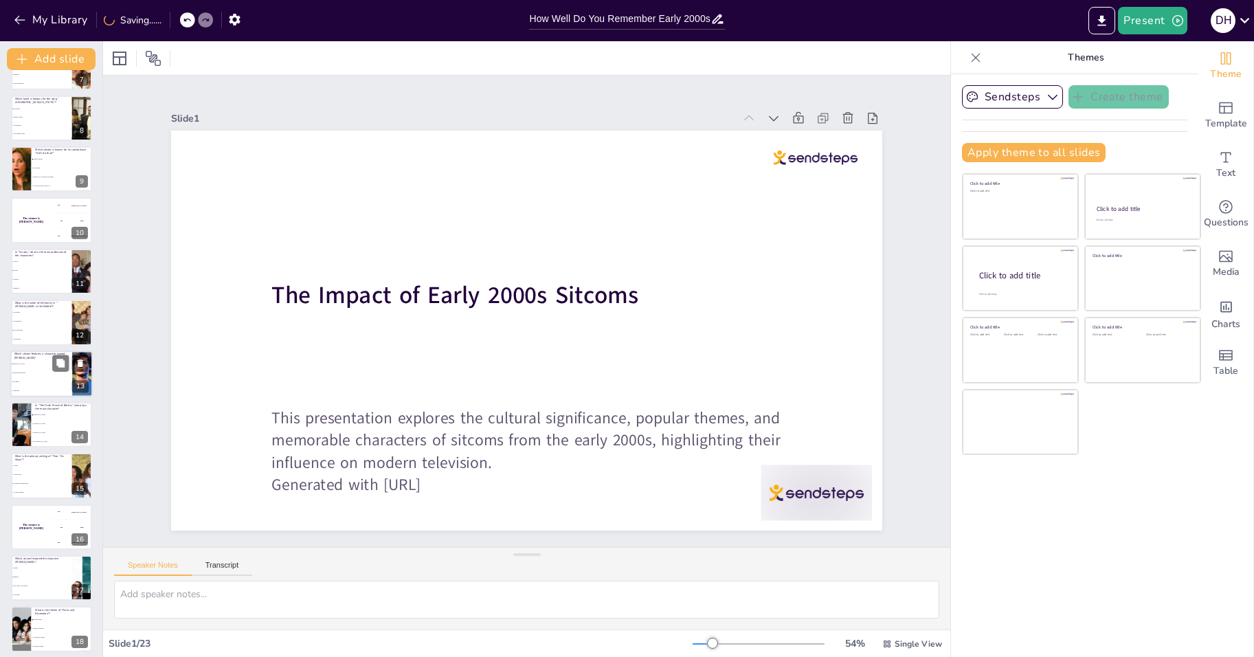
checkbox input "true"
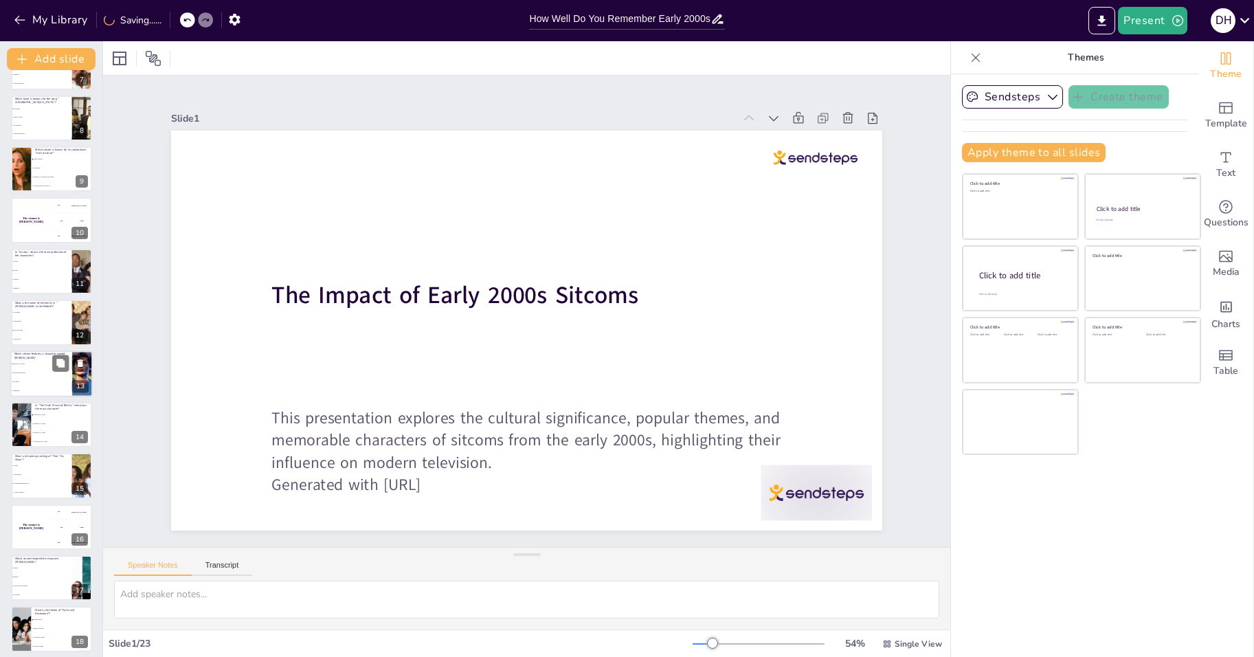
checkbox input "true"
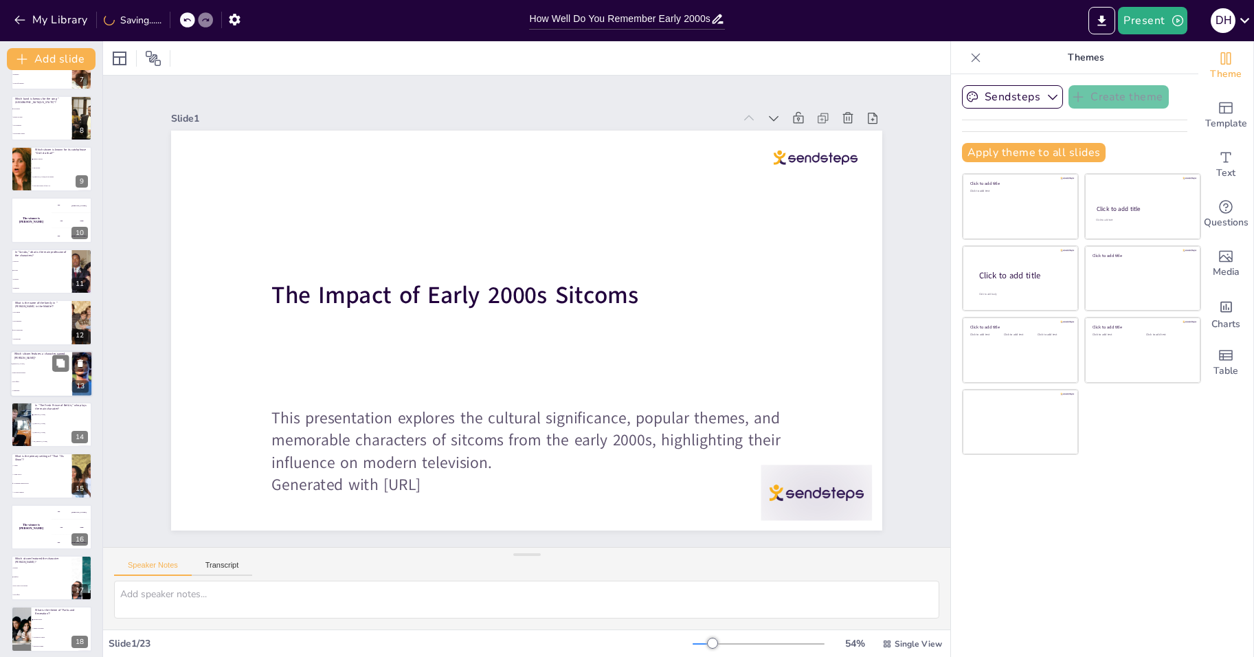
checkbox input "true"
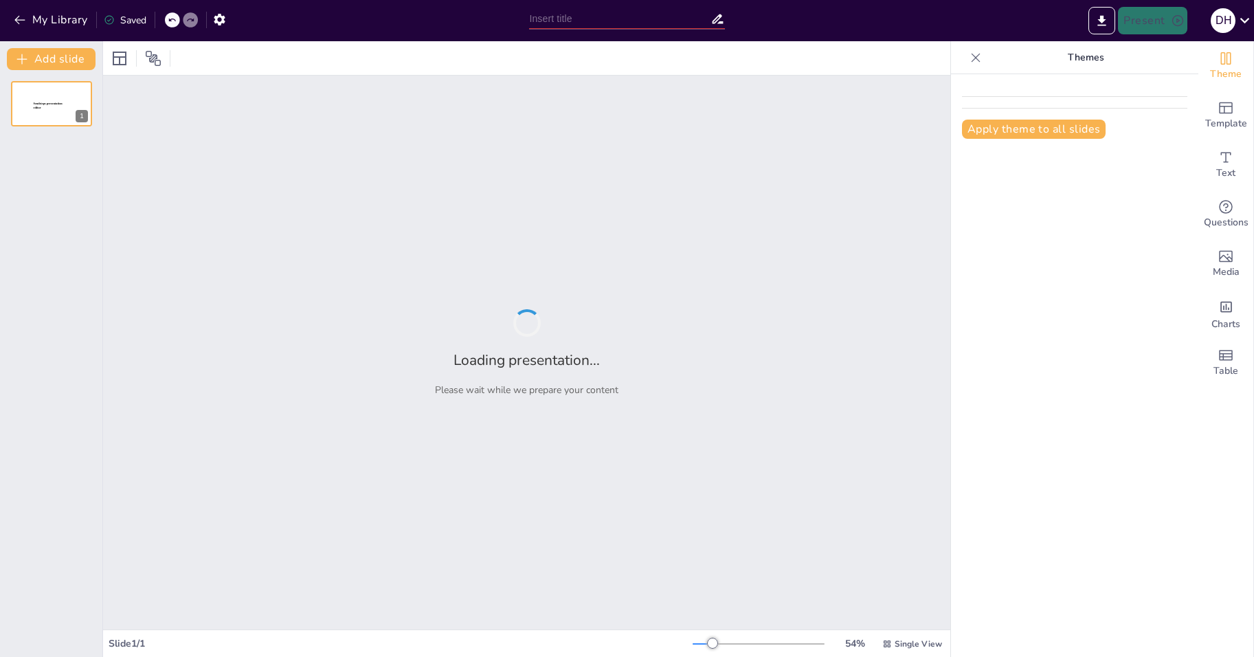
type input "Decades of Sound: 70s Hits and 2000s Laughs"
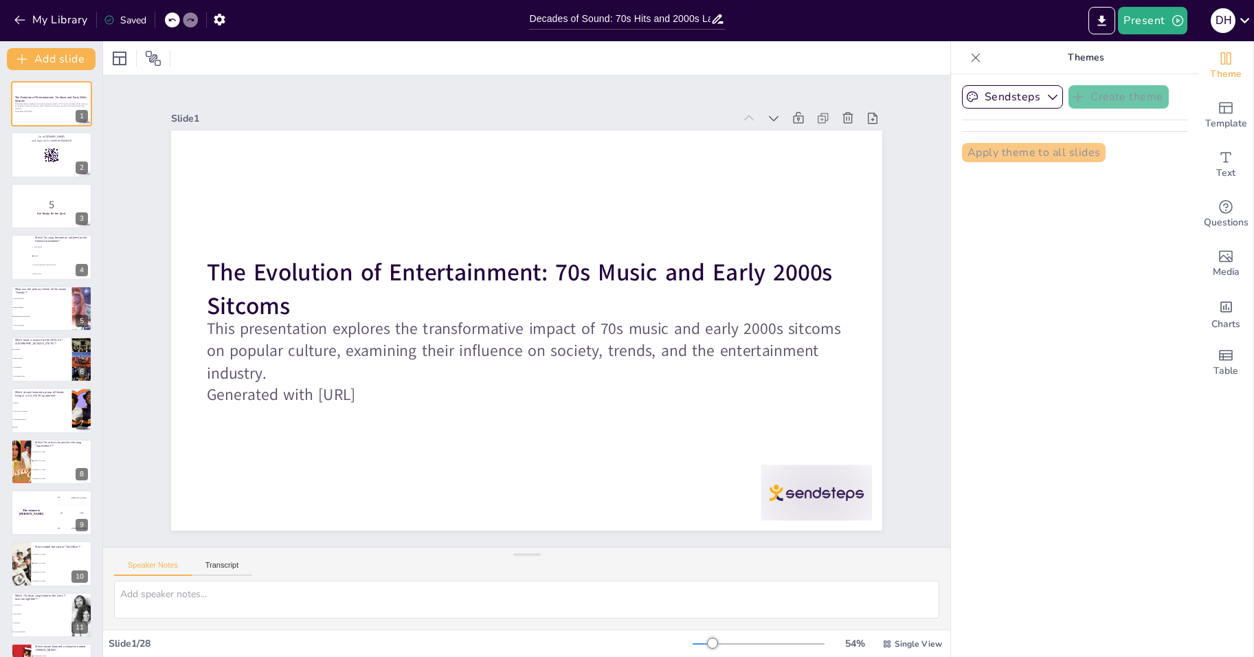
checkbox input "true"
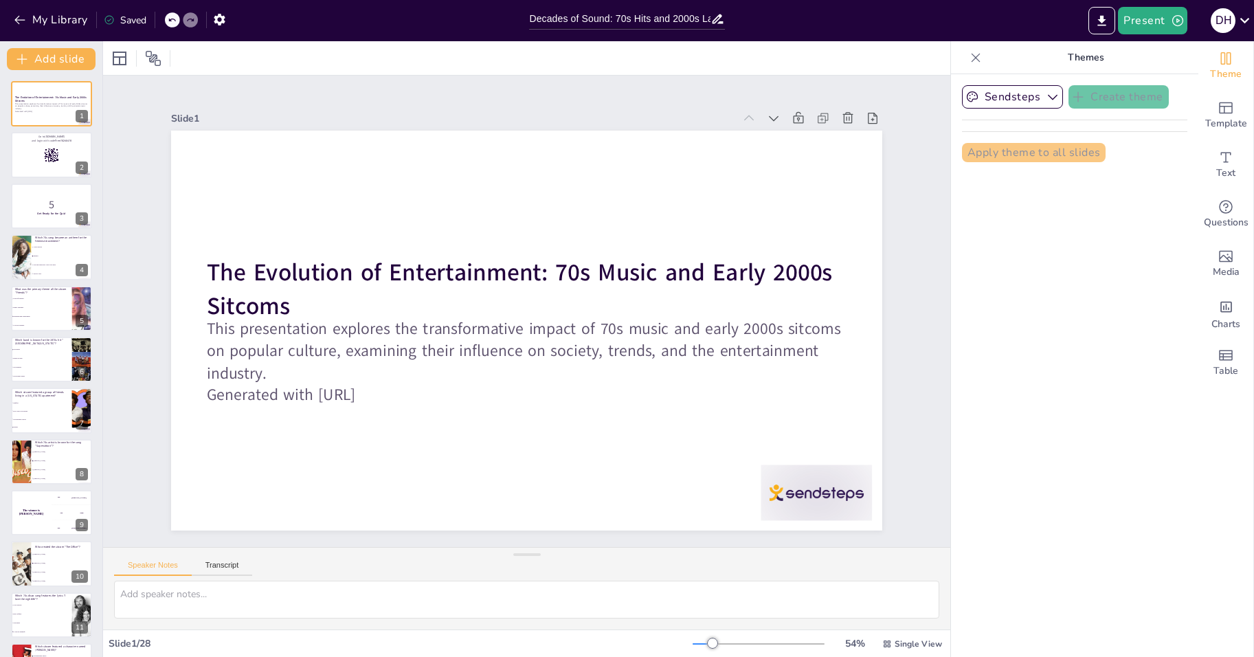
checkbox input "true"
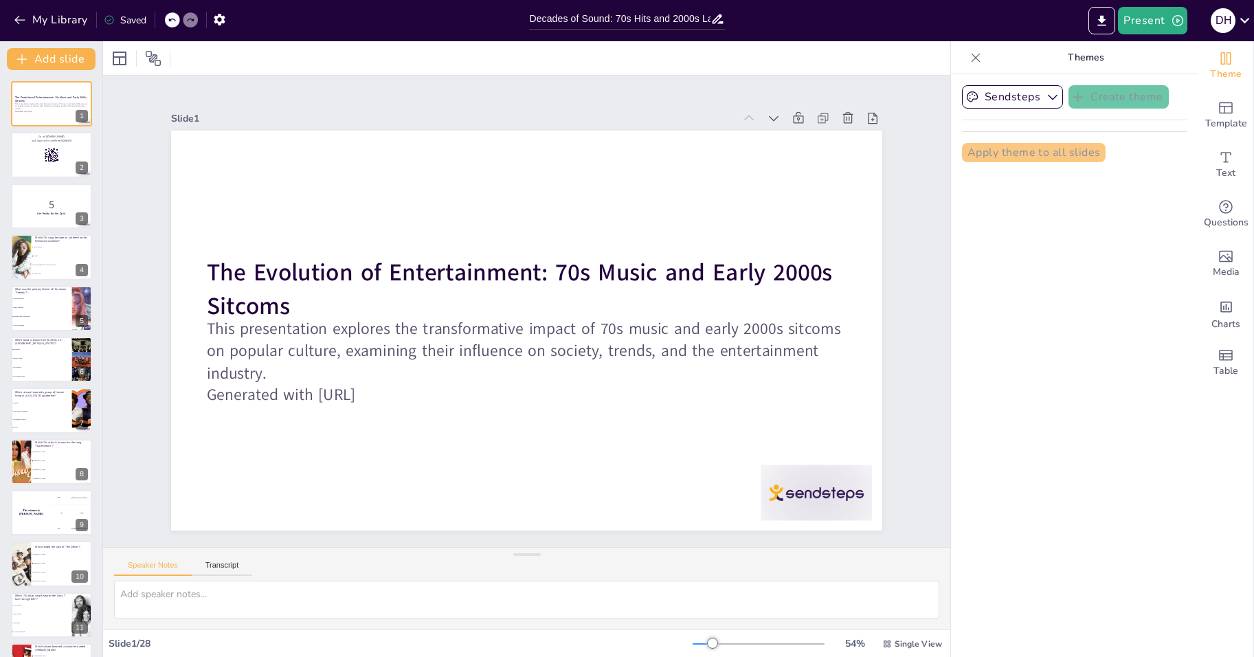
checkbox input "true"
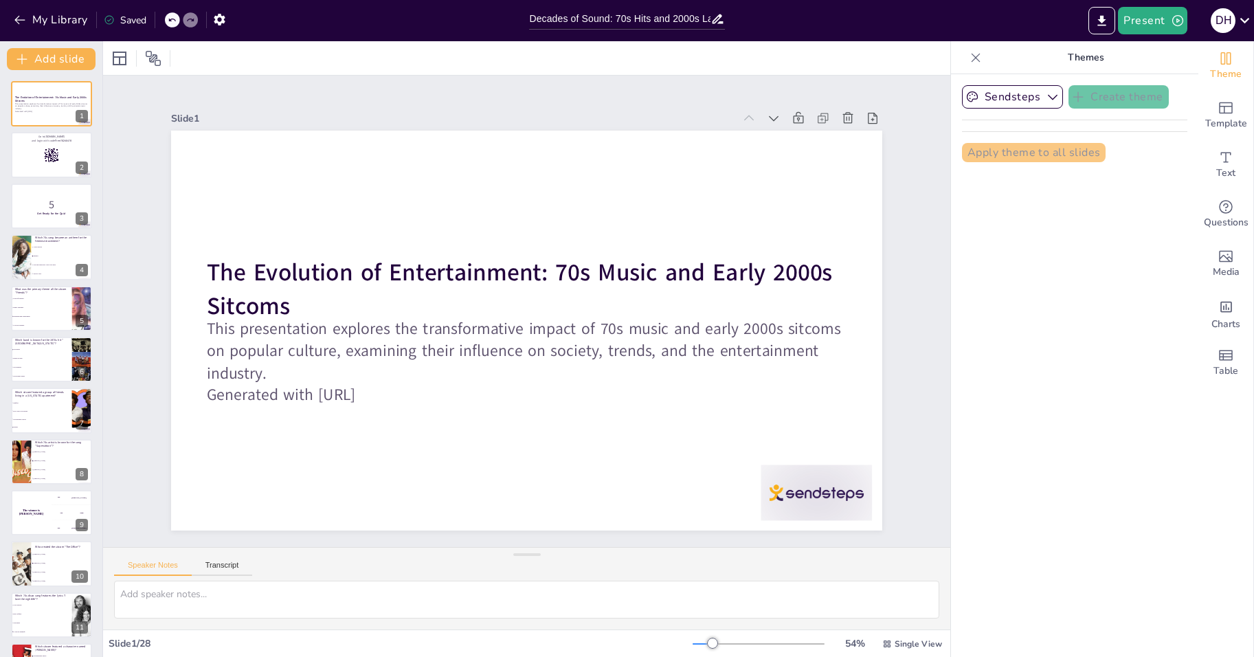
checkbox input "true"
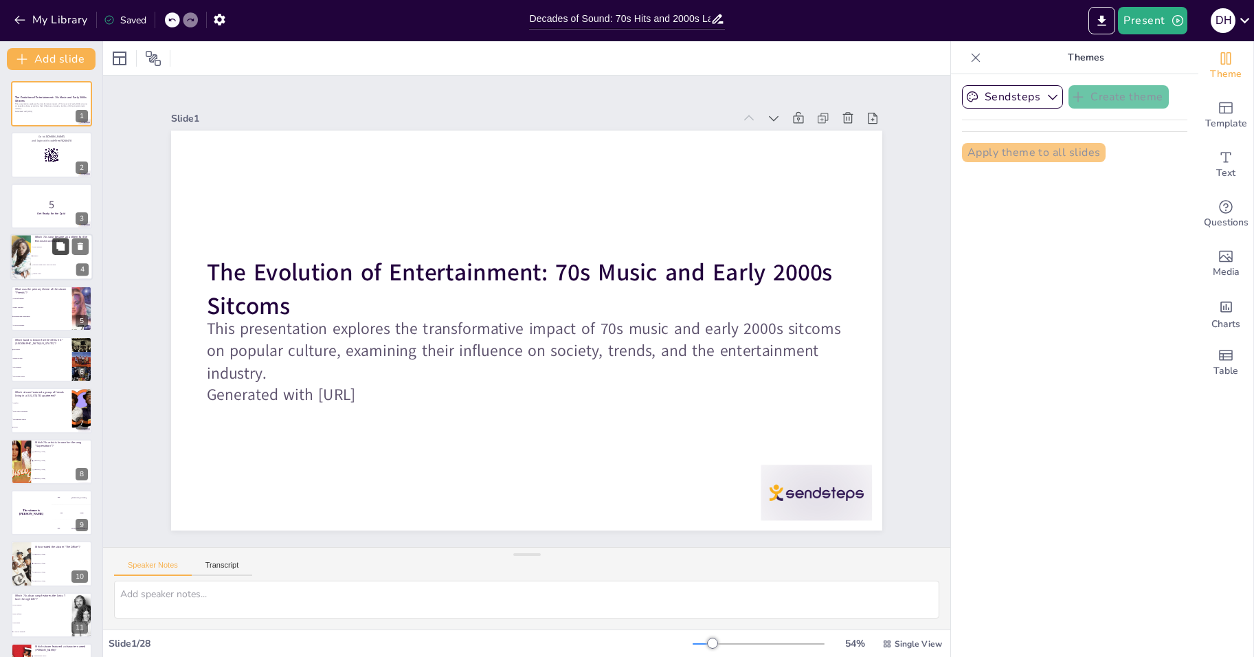
checkbox input "true"
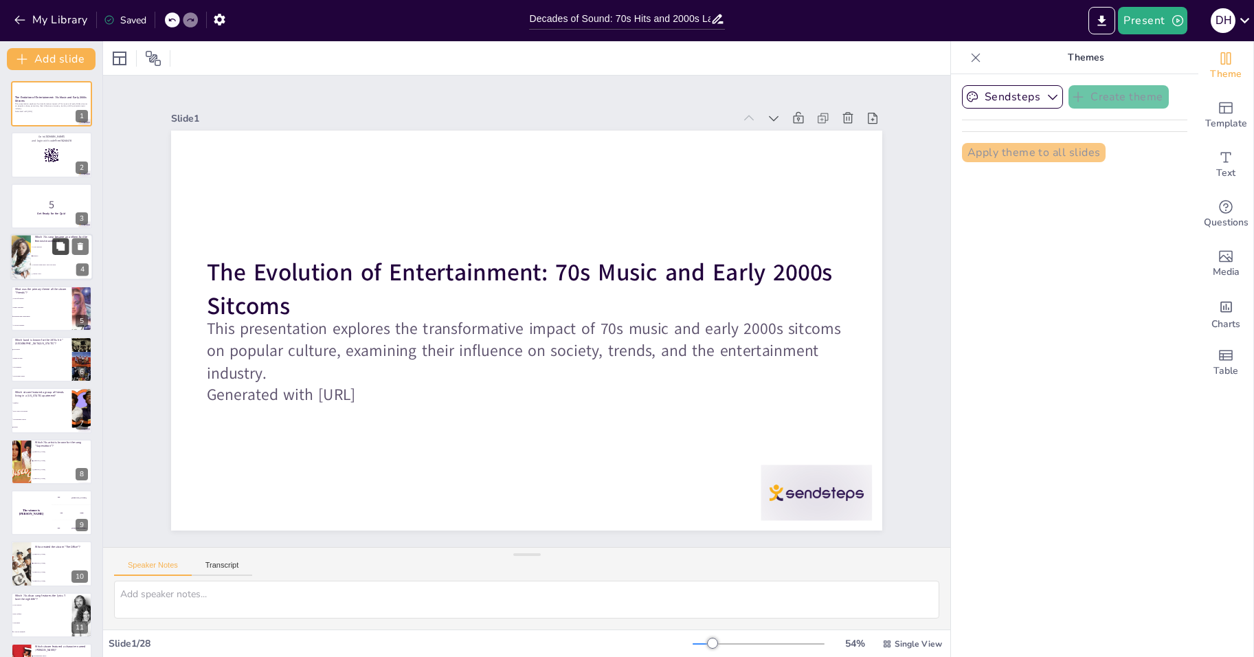
checkbox input "true"
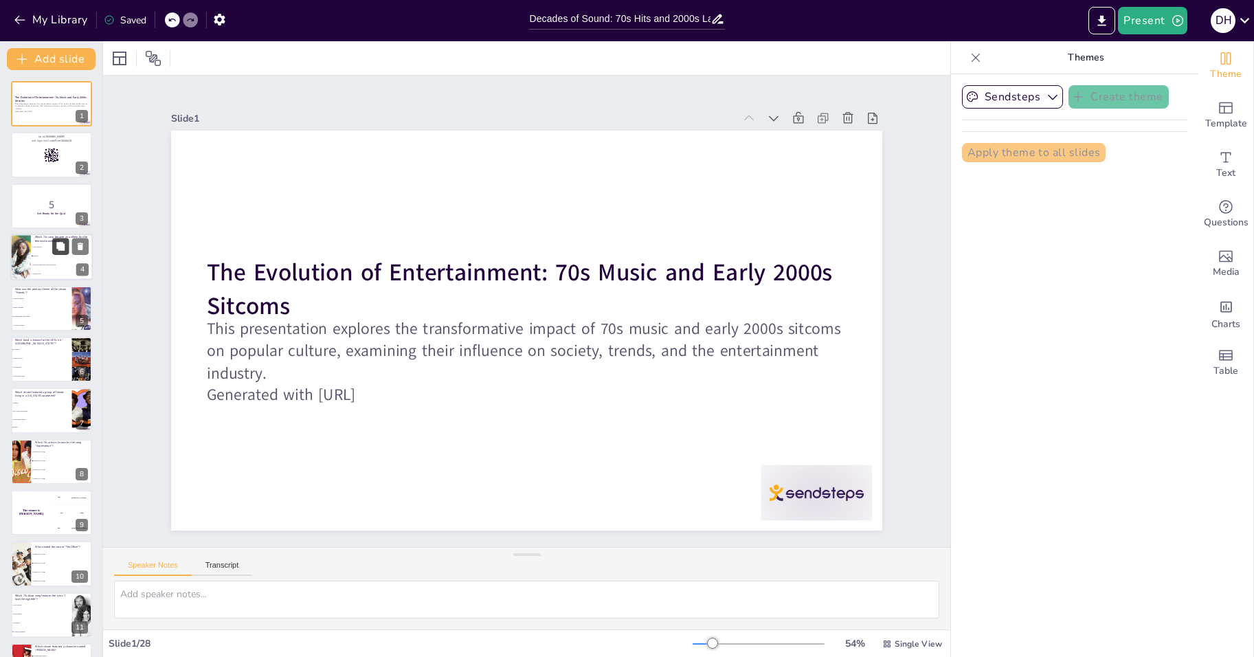
checkbox input "true"
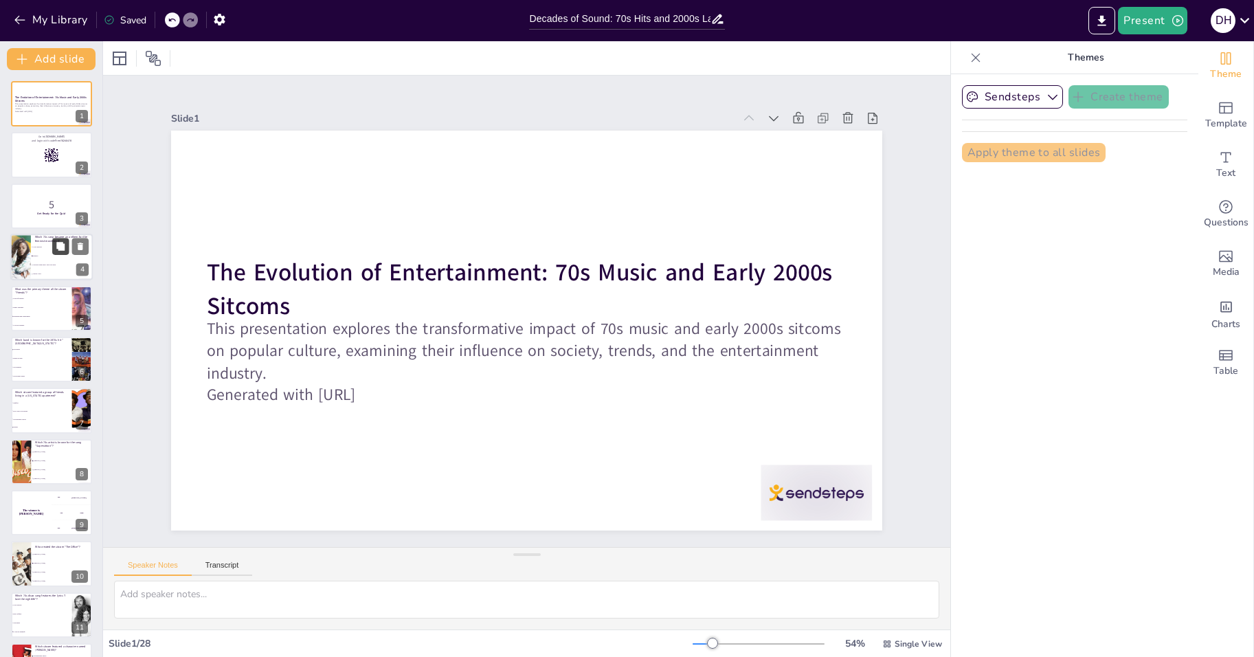
checkbox input "true"
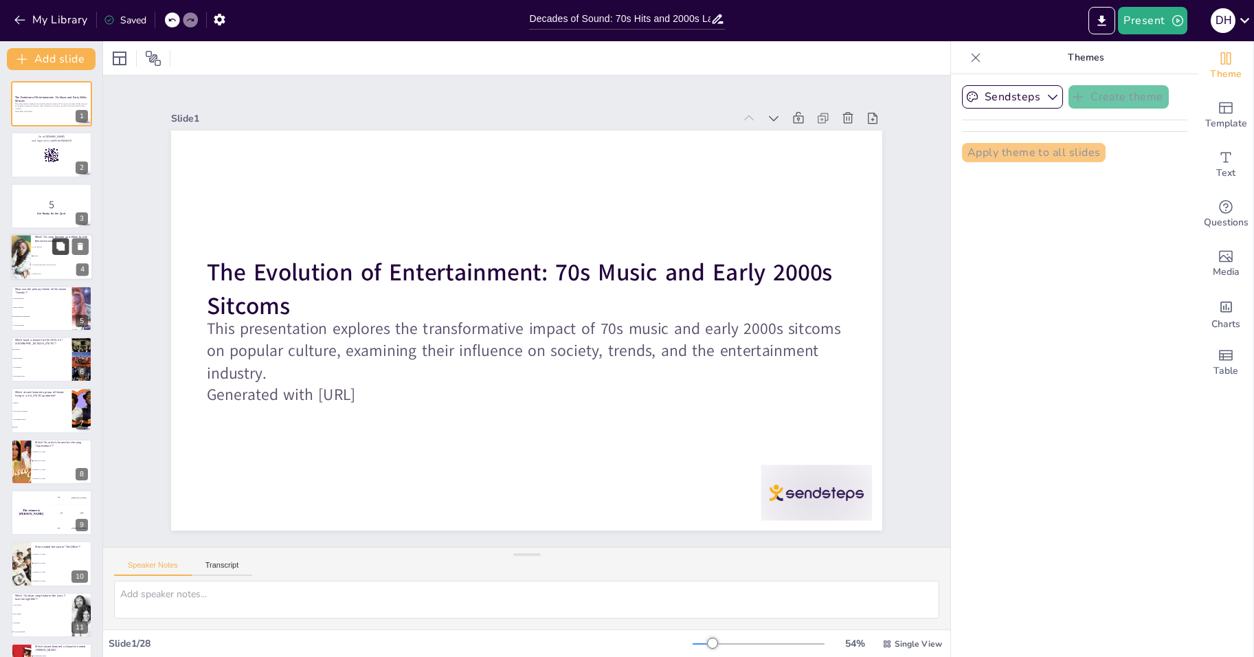
checkbox input "true"
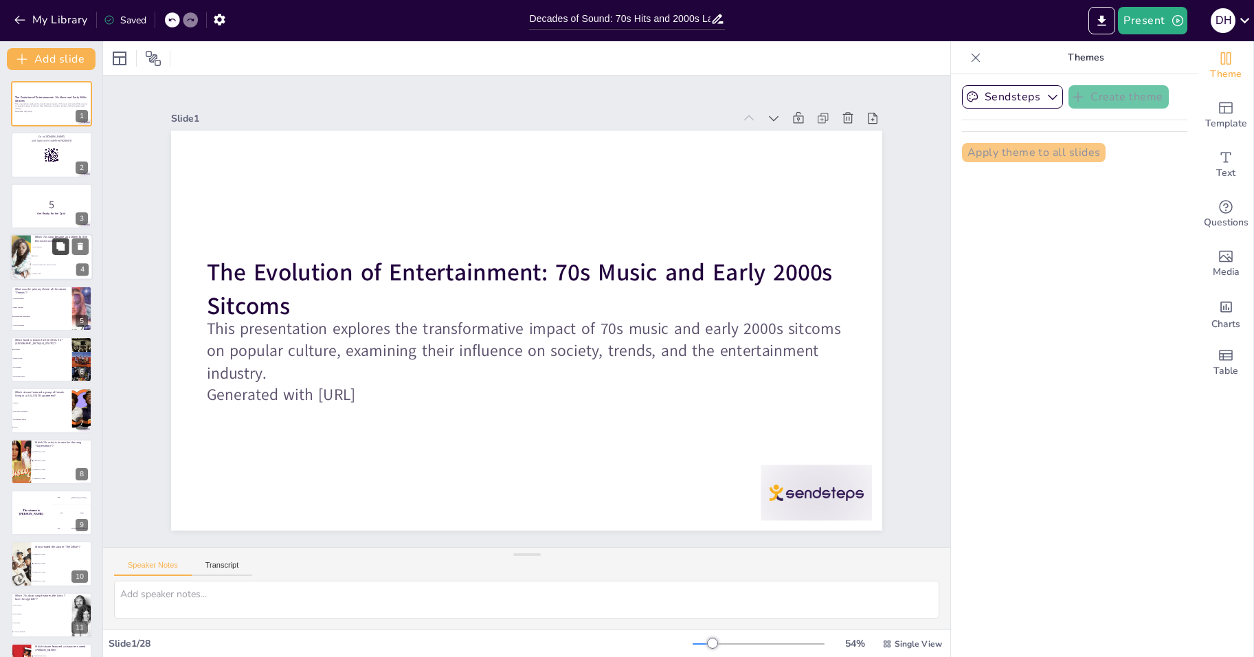
checkbox input "true"
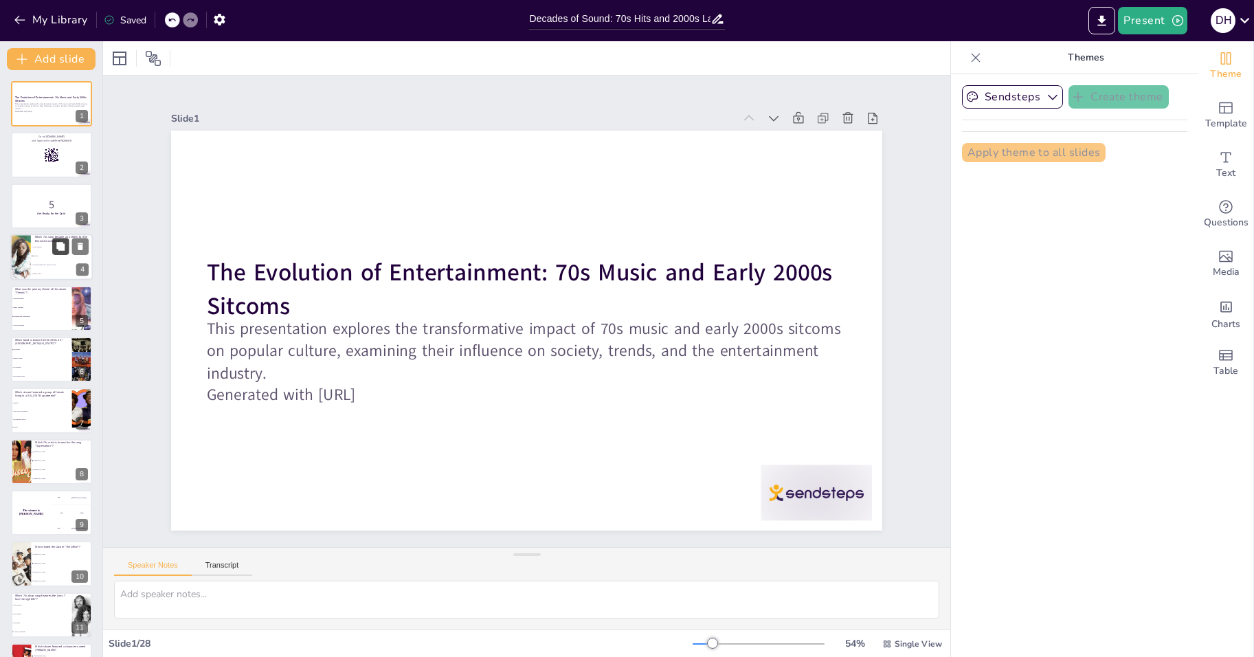
checkbox input "true"
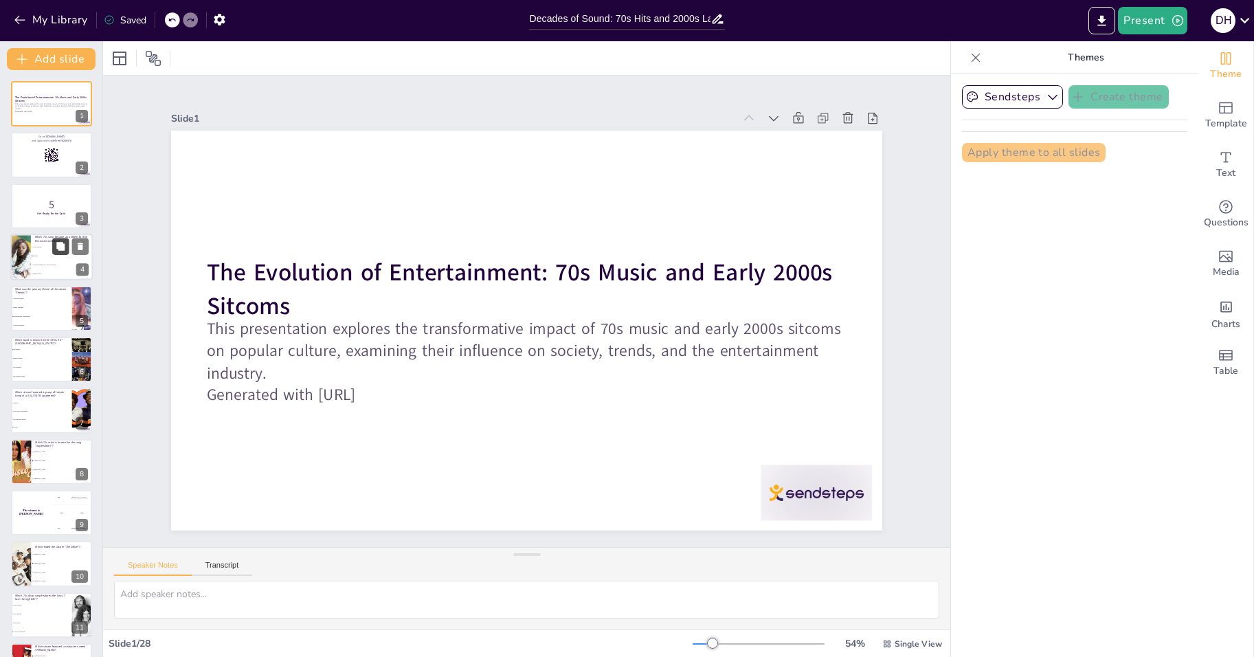
checkbox input "true"
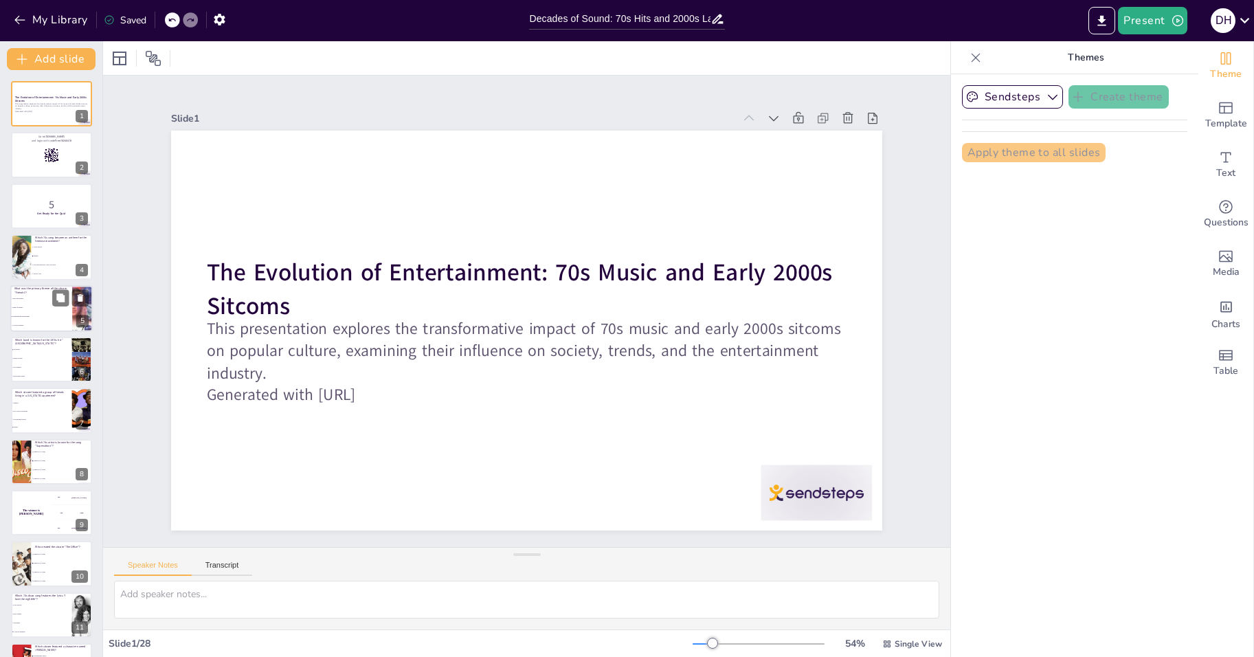
checkbox input "true"
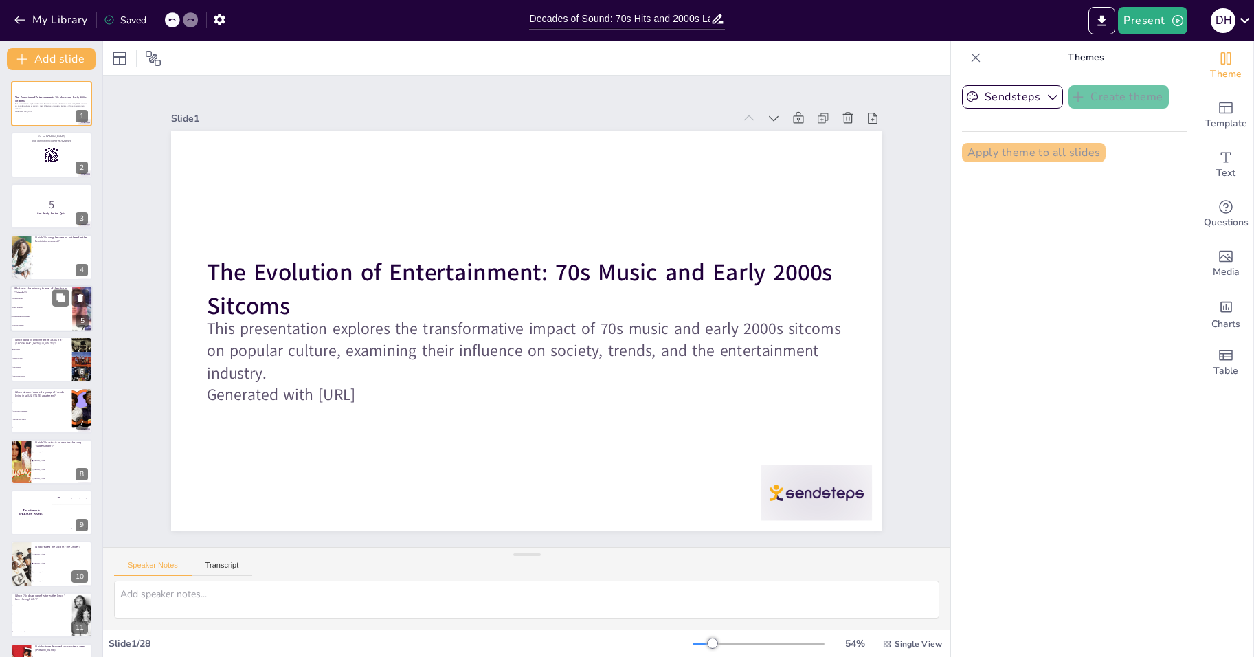
checkbox input "true"
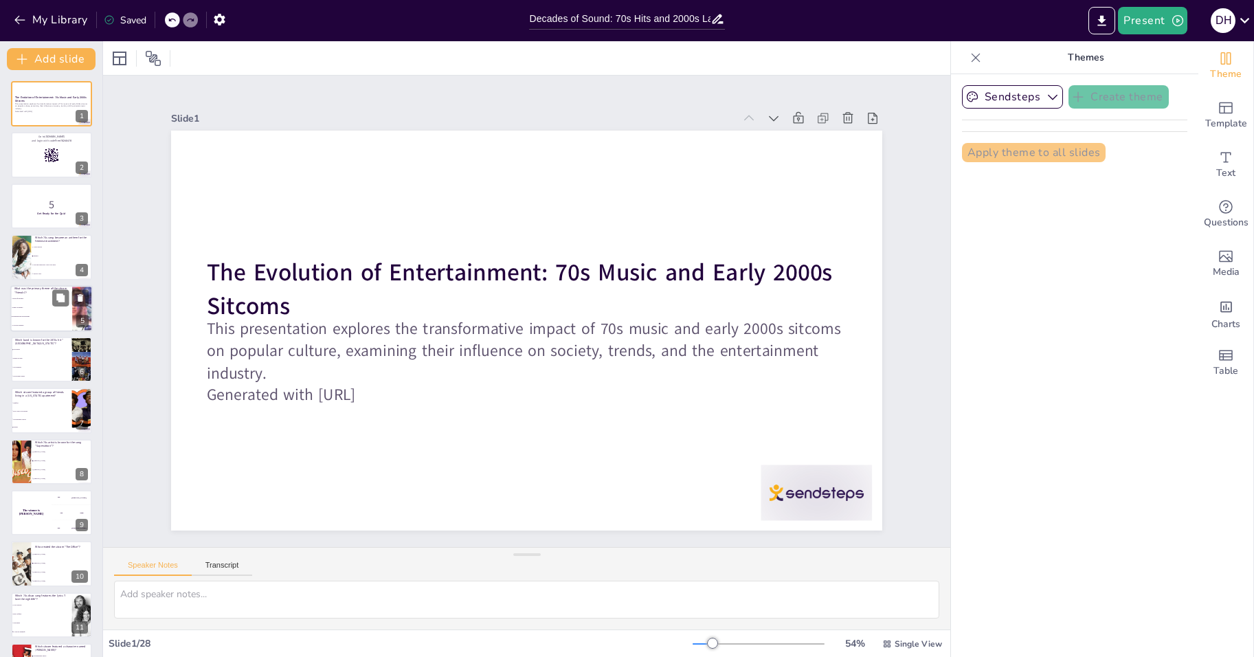
checkbox input "true"
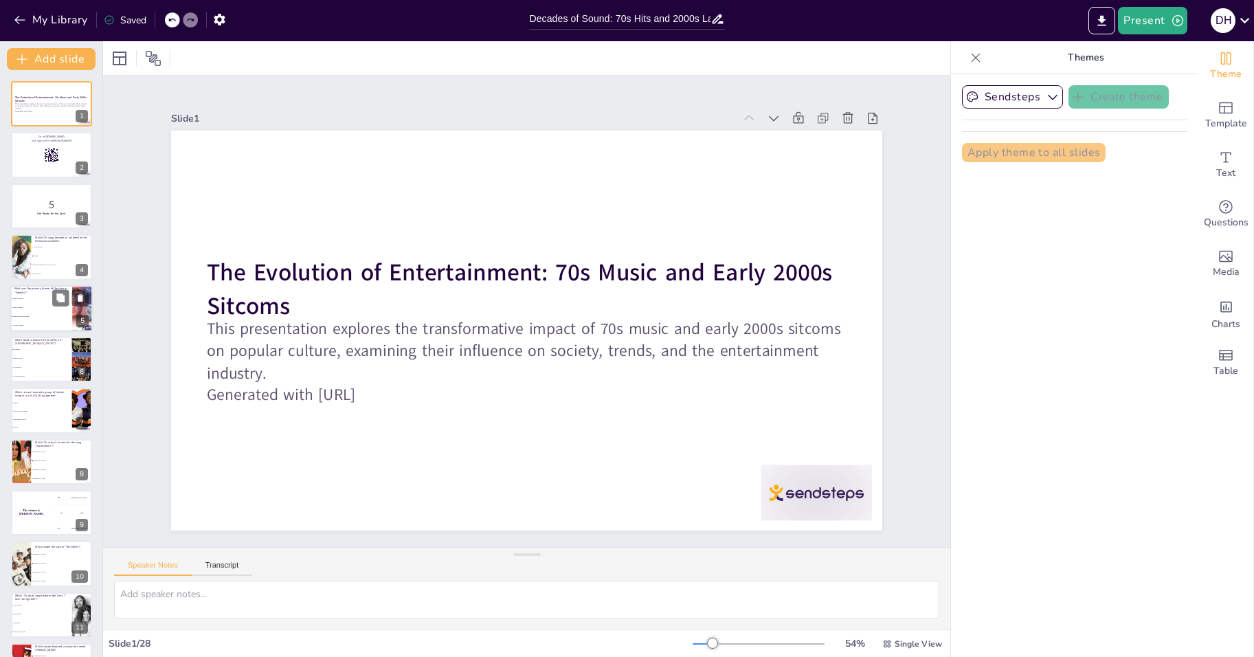
checkbox input "true"
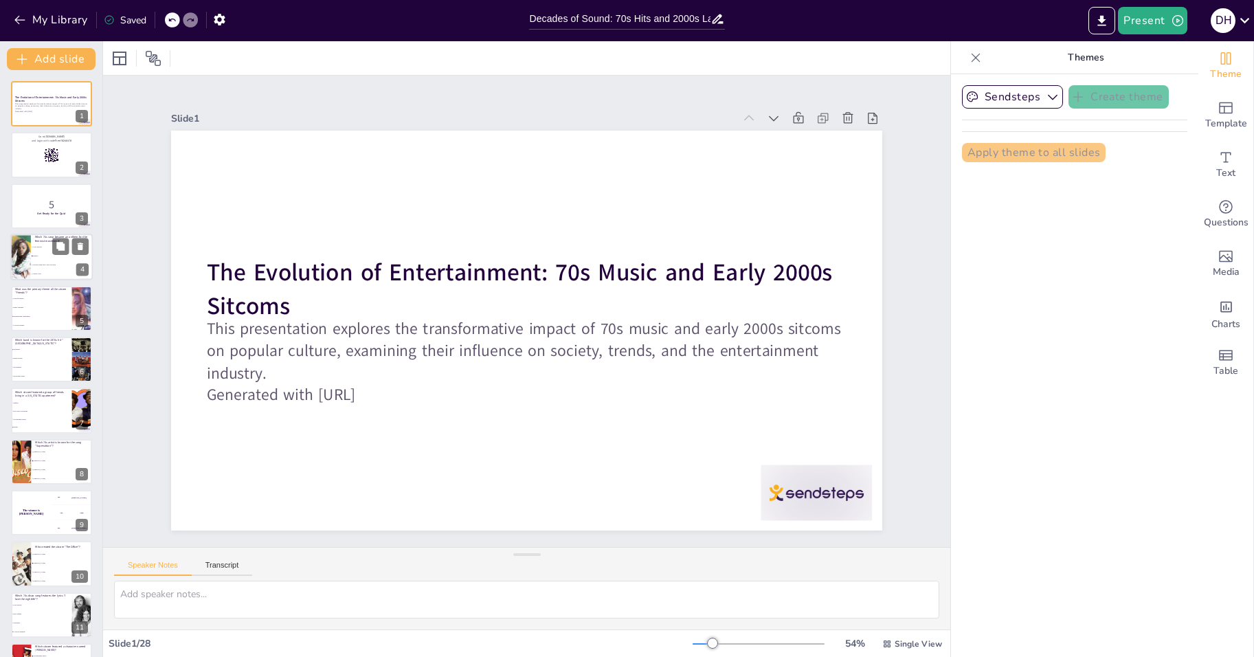
checkbox input "true"
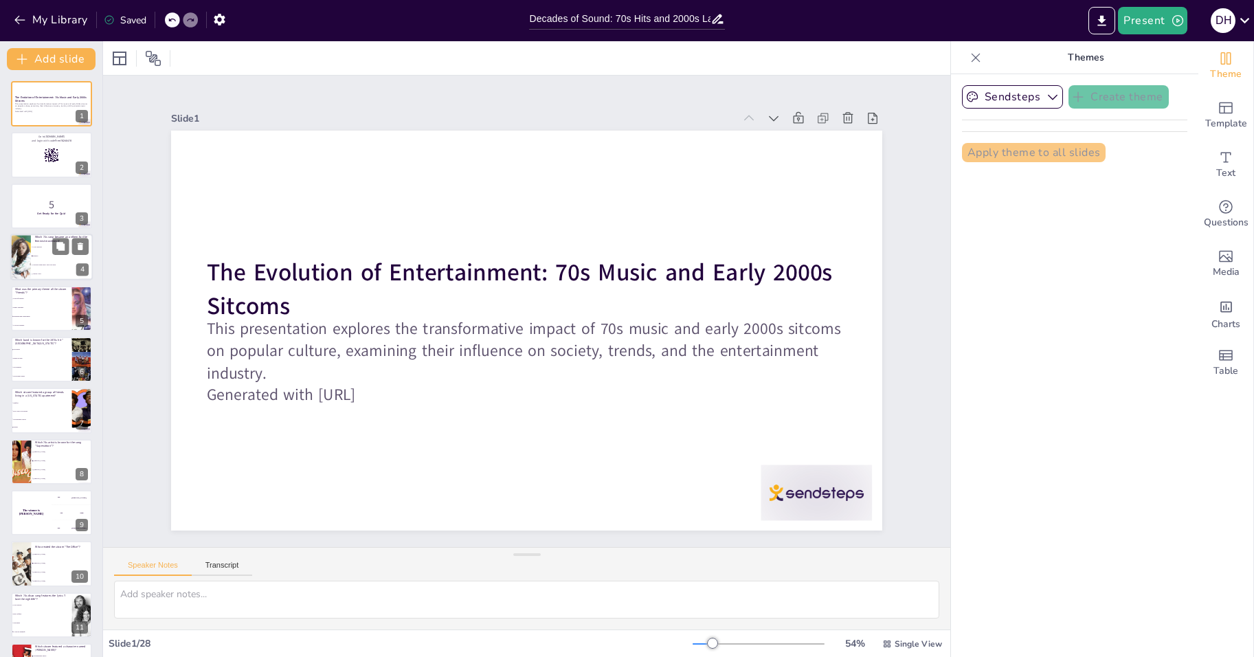
checkbox input "true"
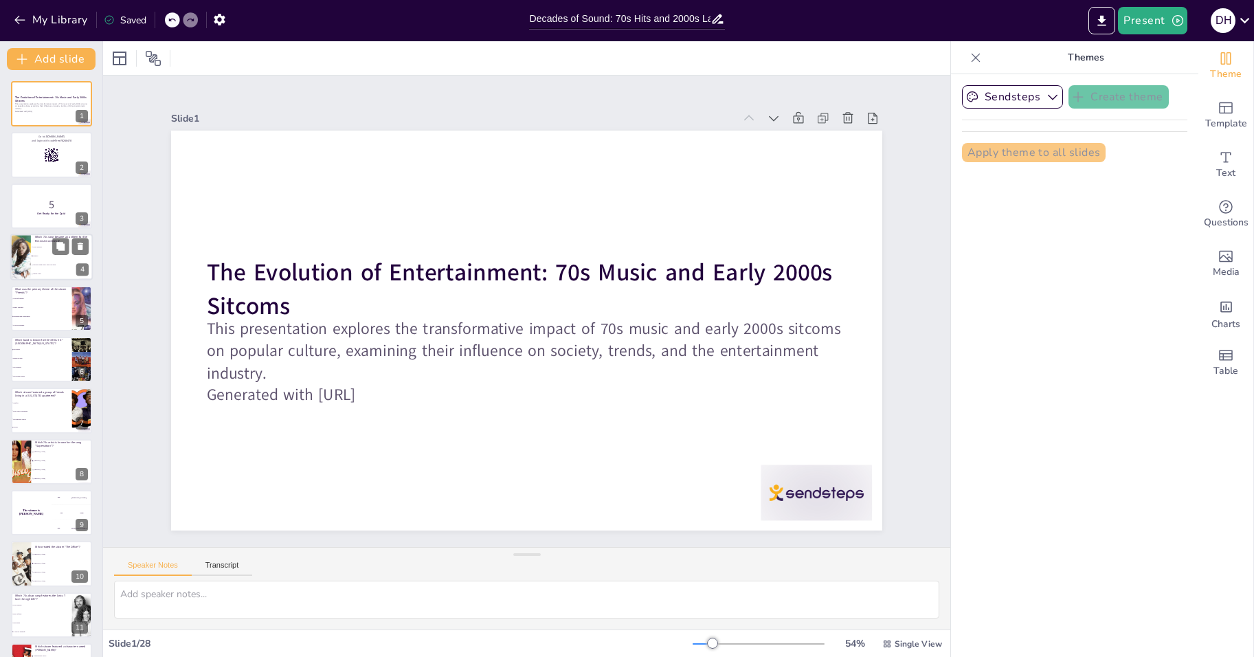
checkbox input "true"
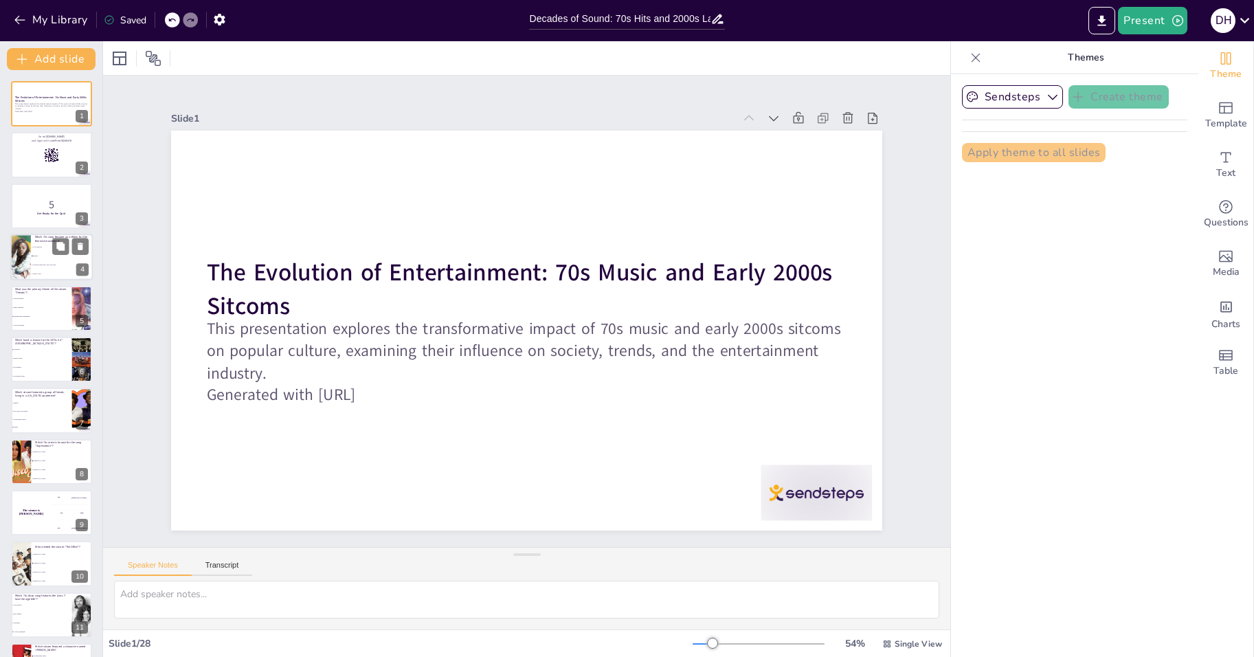
checkbox input "true"
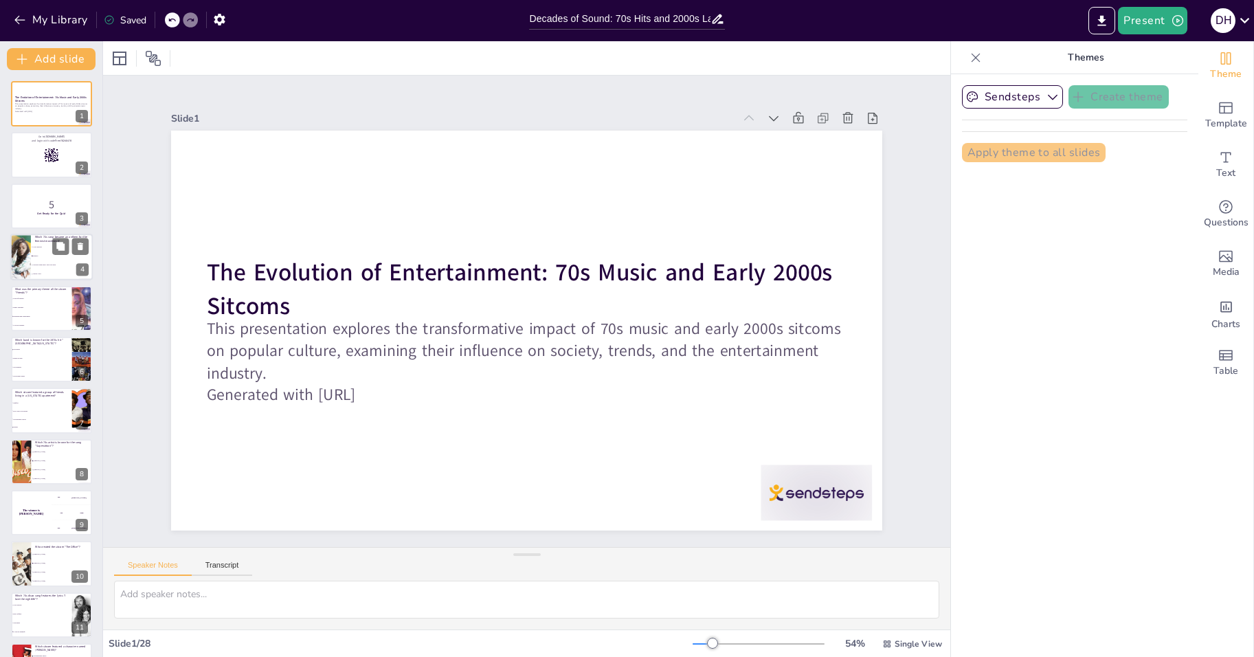
checkbox input "true"
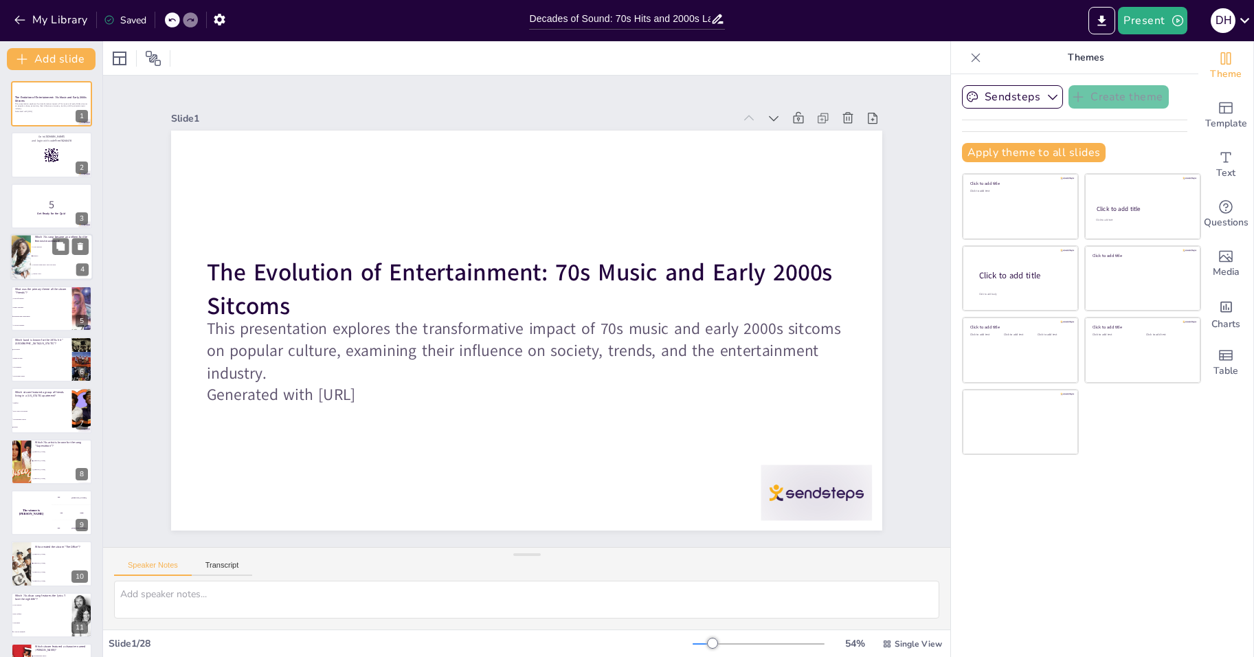
checkbox input "true"
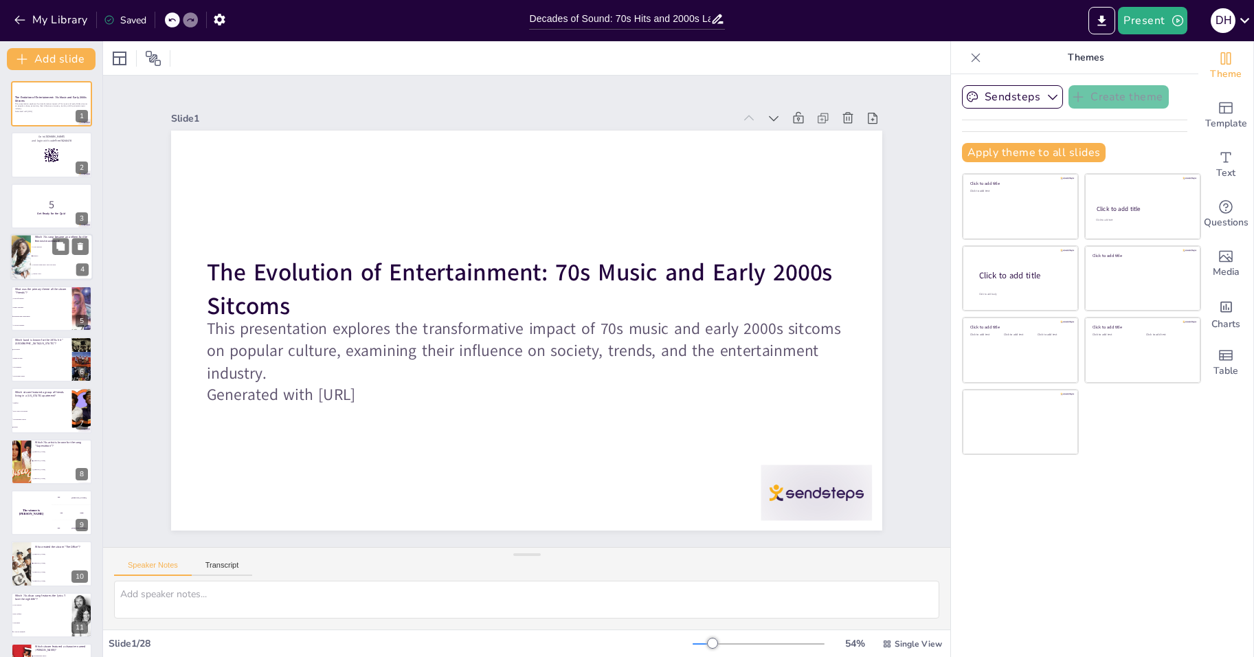
checkbox input "true"
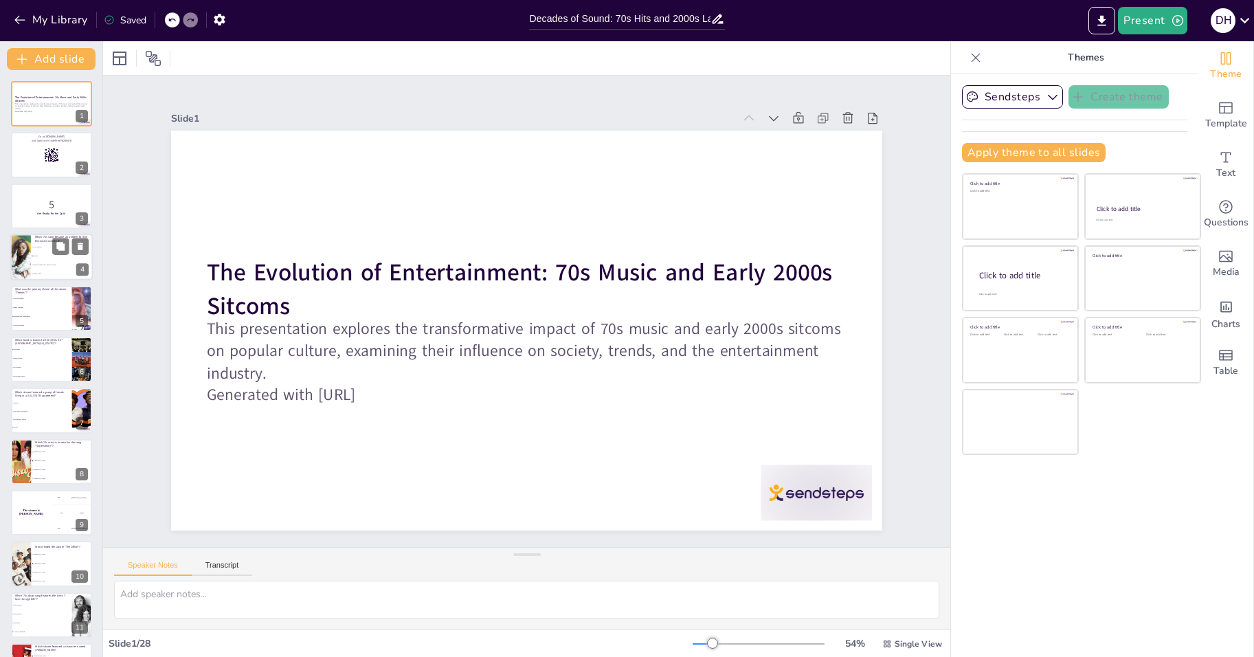
checkbox input "true"
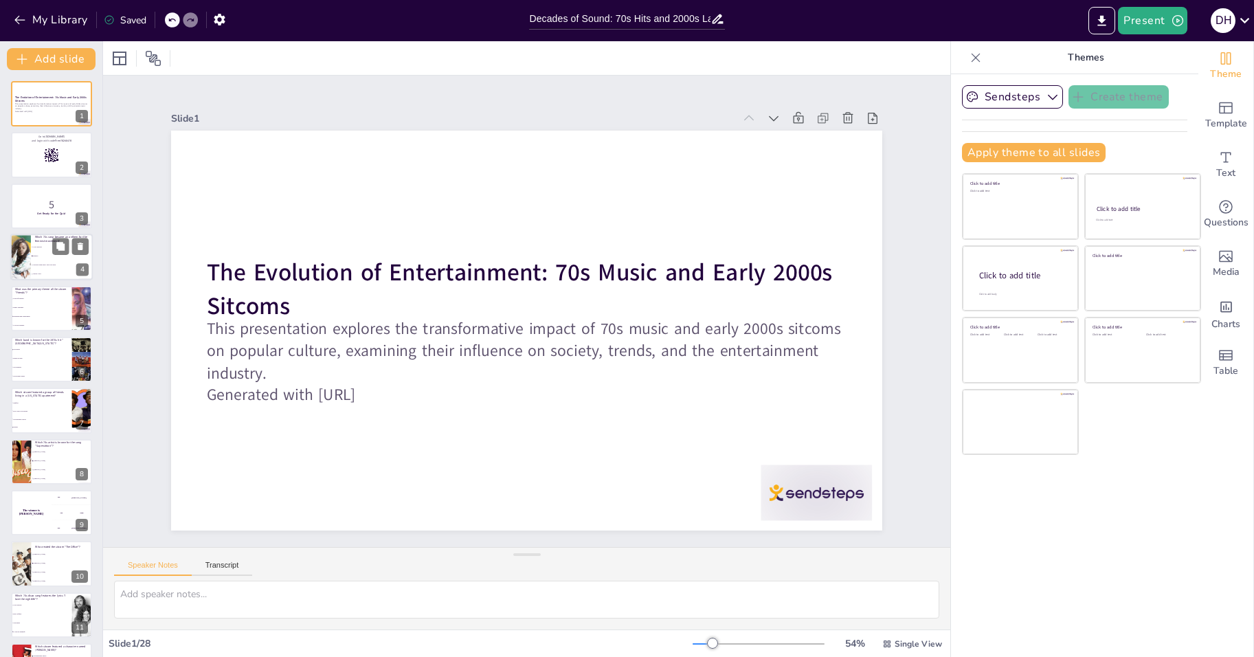
checkbox input "true"
click at [38, 257] on li "Respect" at bounding box center [62, 256] width 62 height 9
type textarea "Respect, originally written and performed by Otis Redding, was famously covered…"
checkbox input "true"
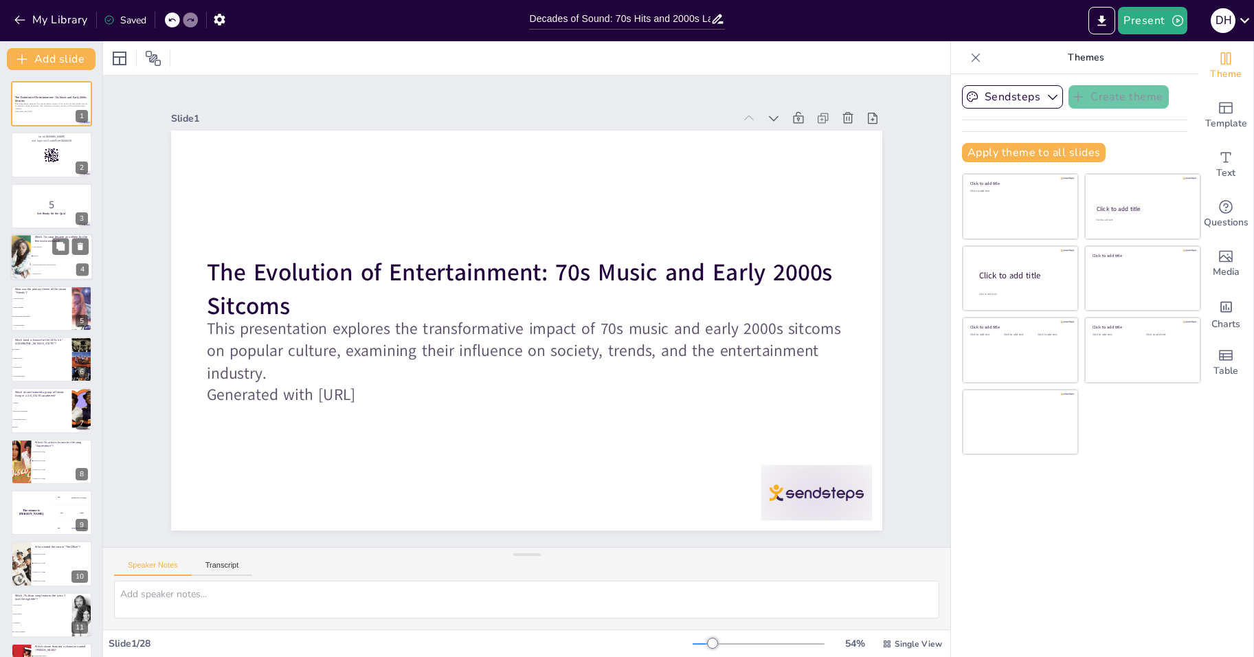
checkbox input "true"
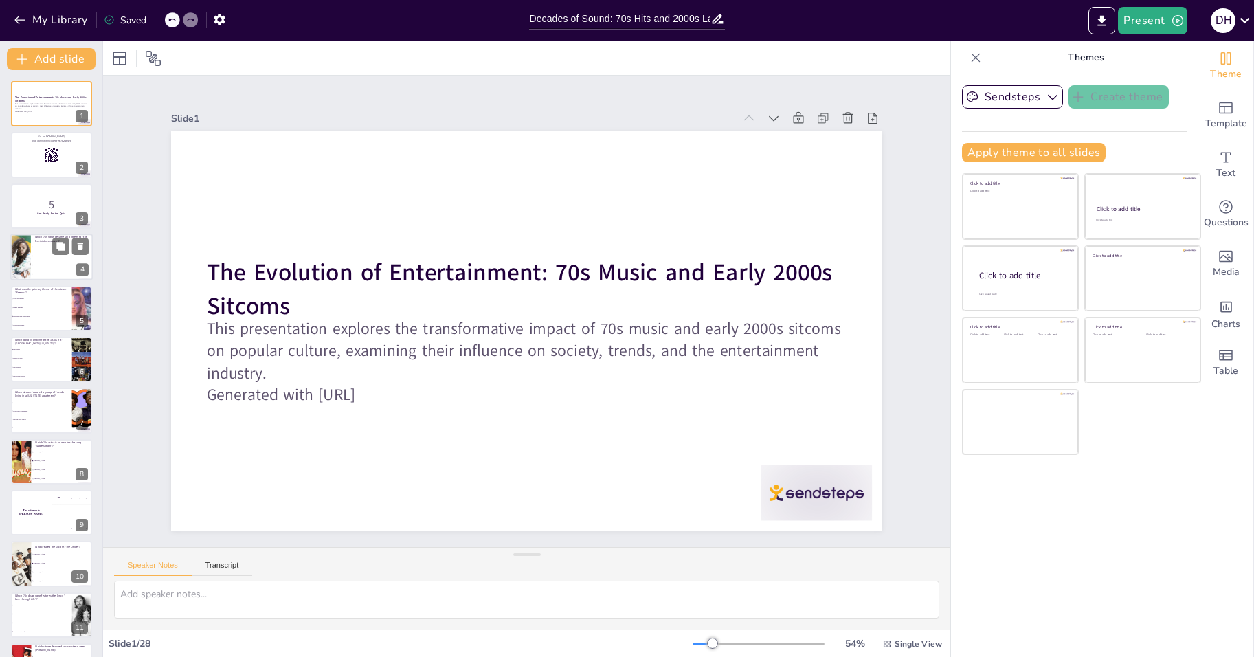
checkbox input "true"
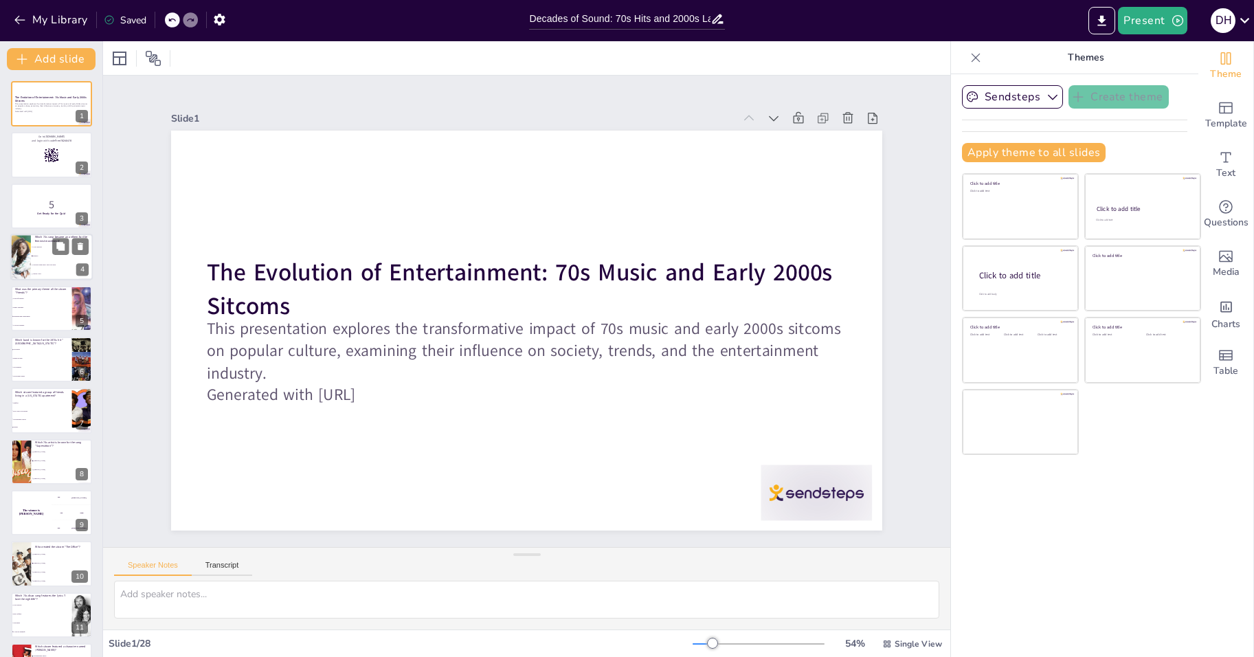
checkbox input "true"
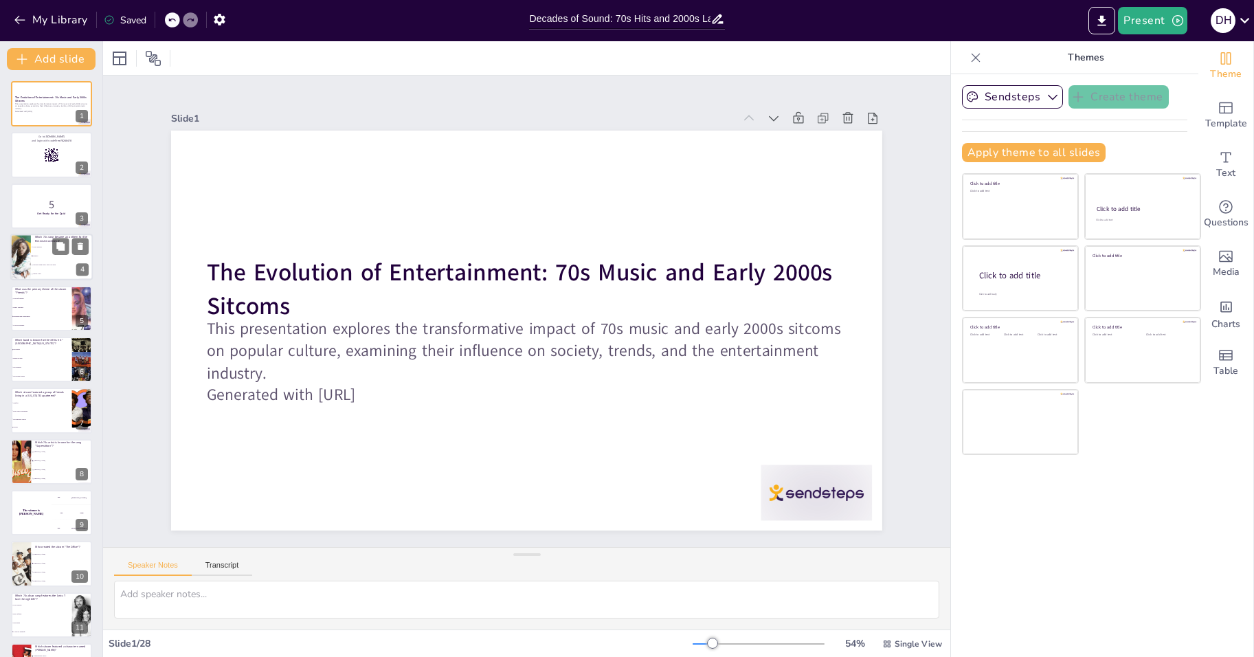
checkbox input "true"
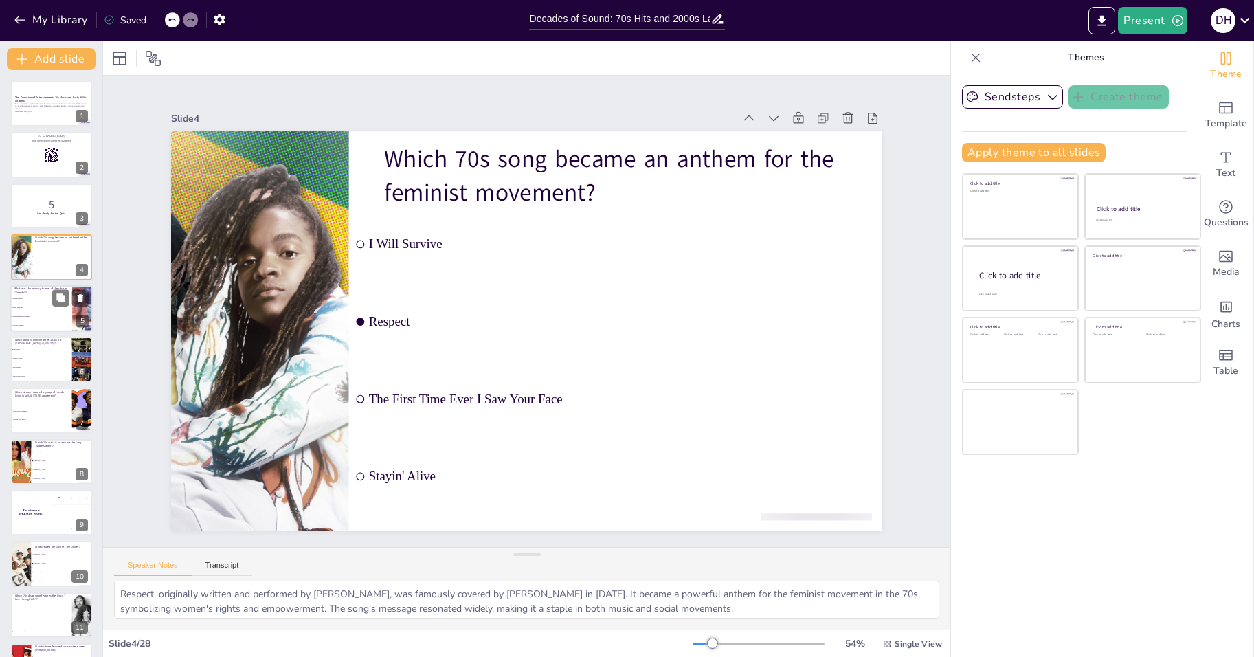
checkbox input "true"
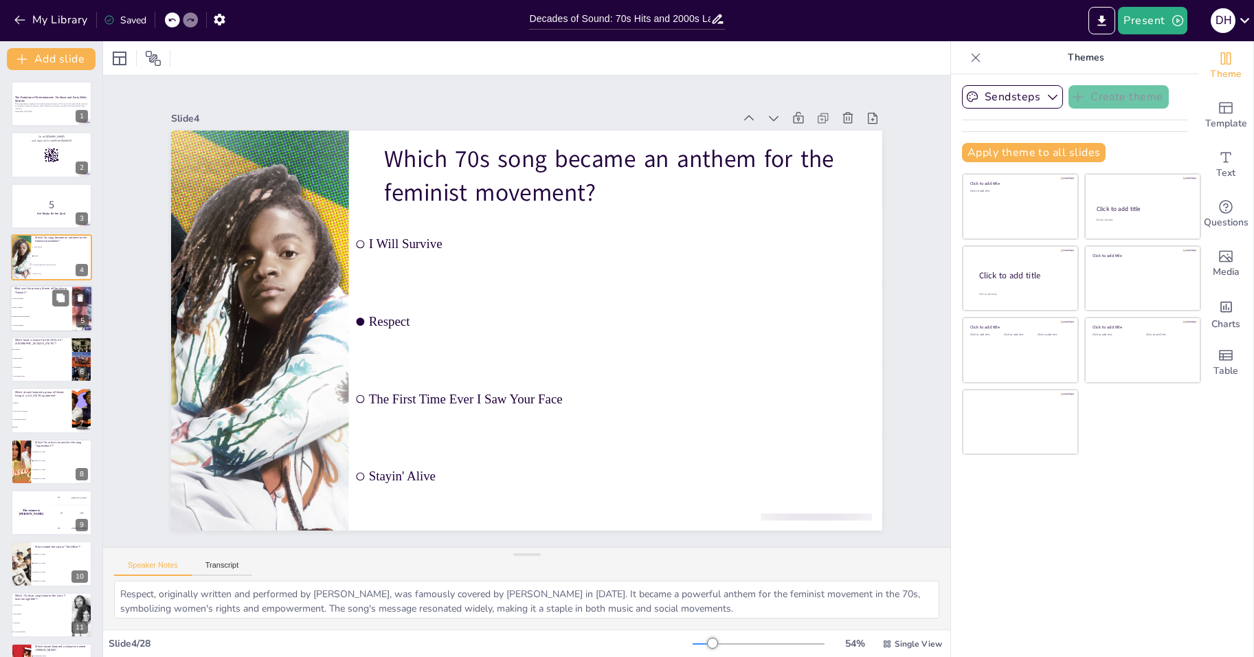
checkbox input "true"
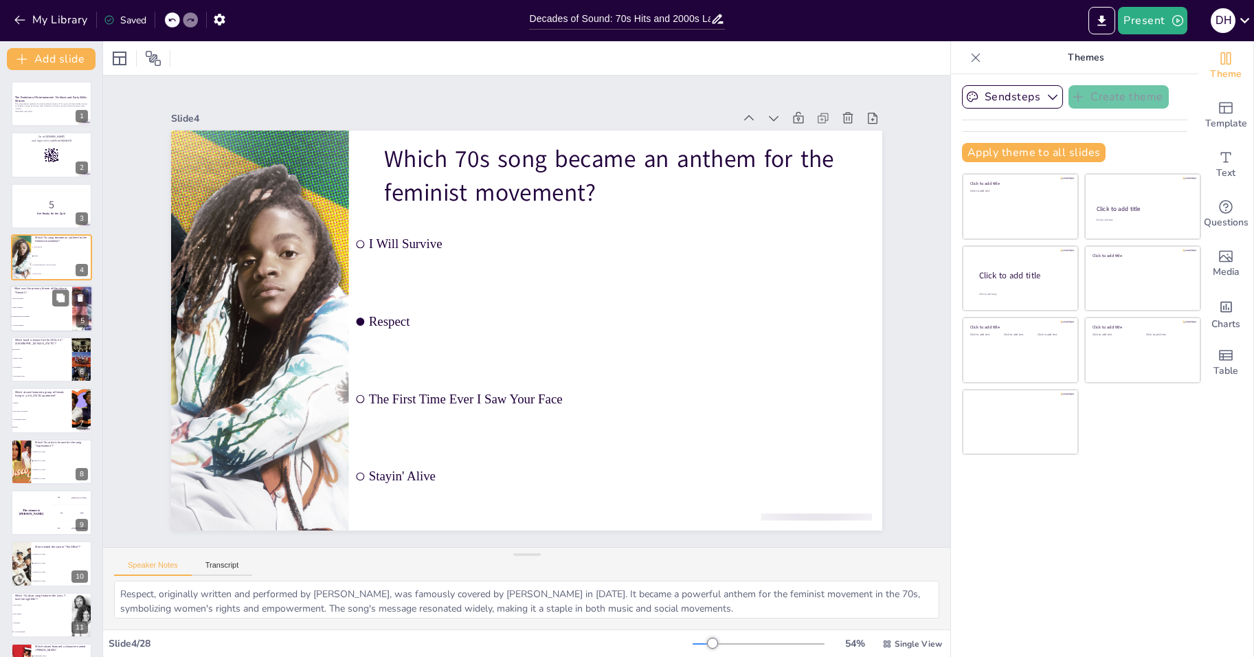
checkbox input "true"
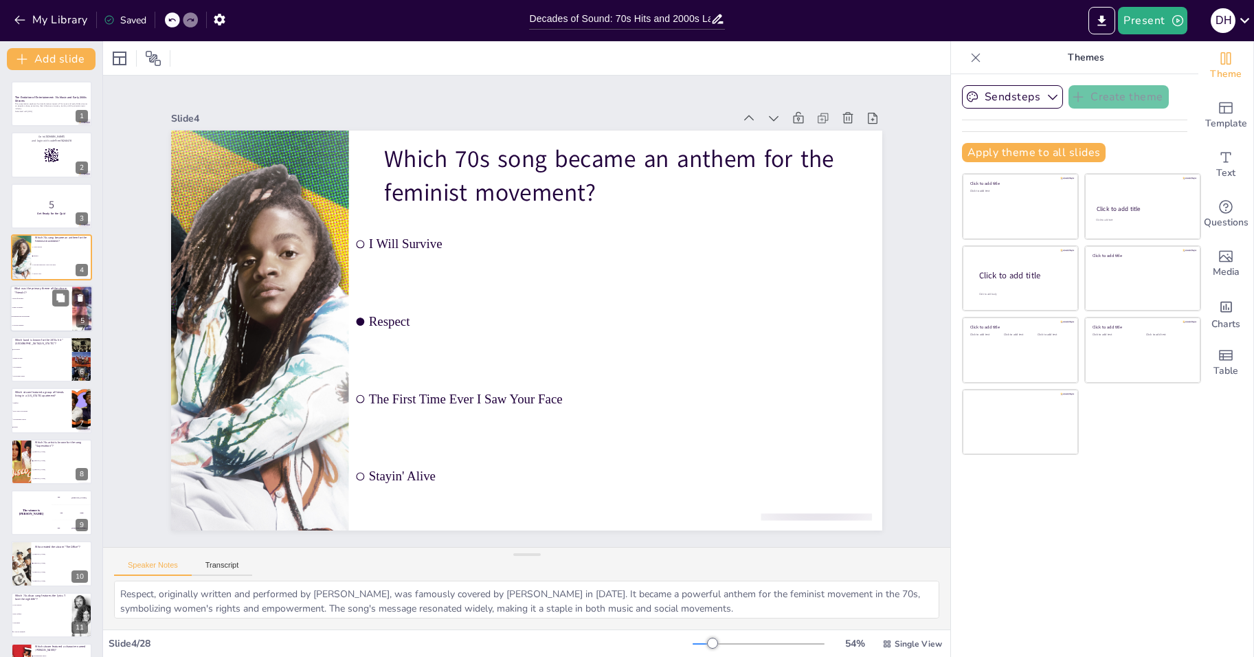
checkbox input "true"
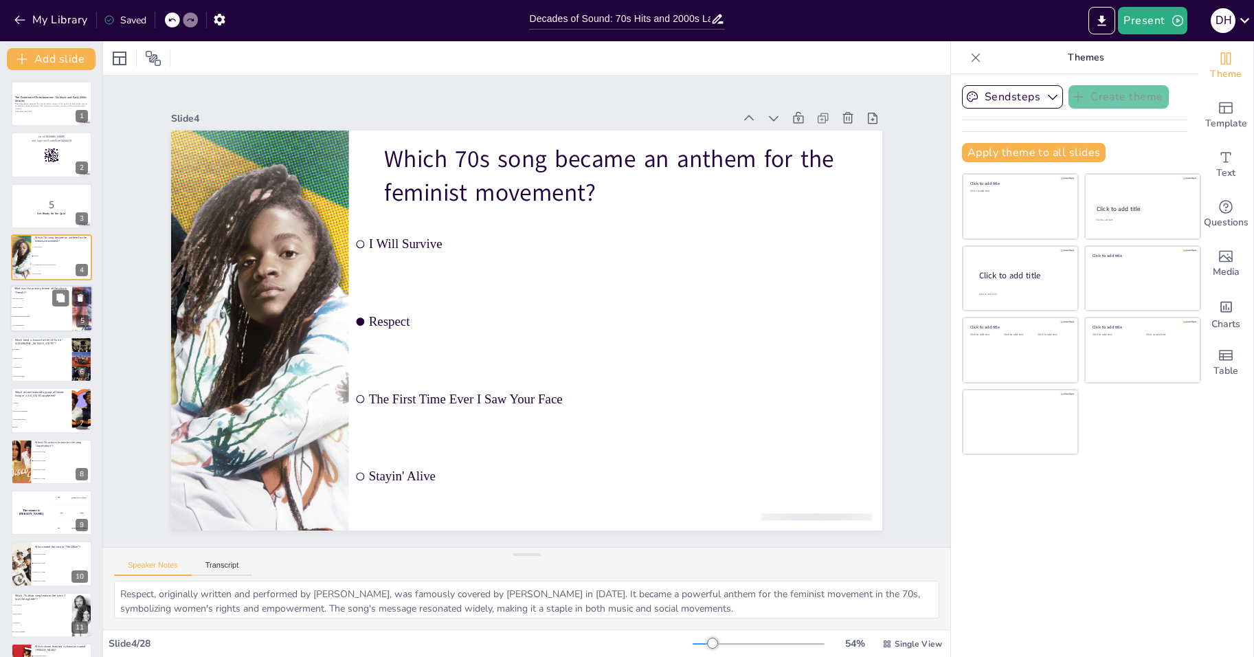
checkbox input "true"
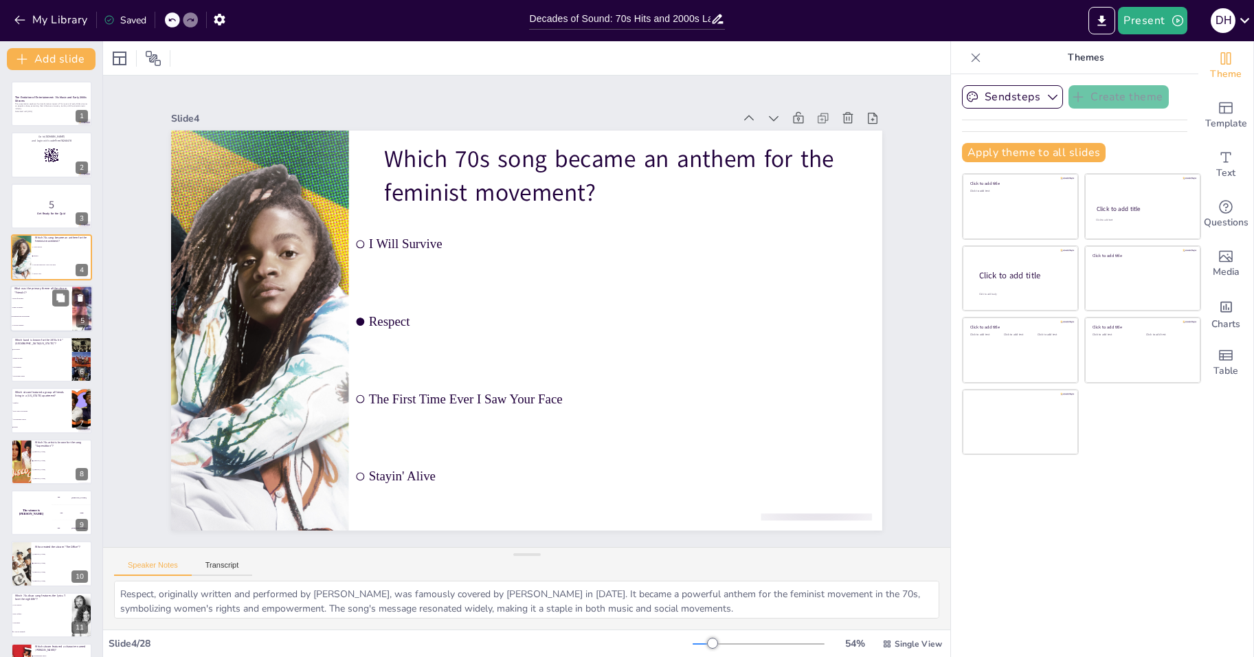
checkbox input "true"
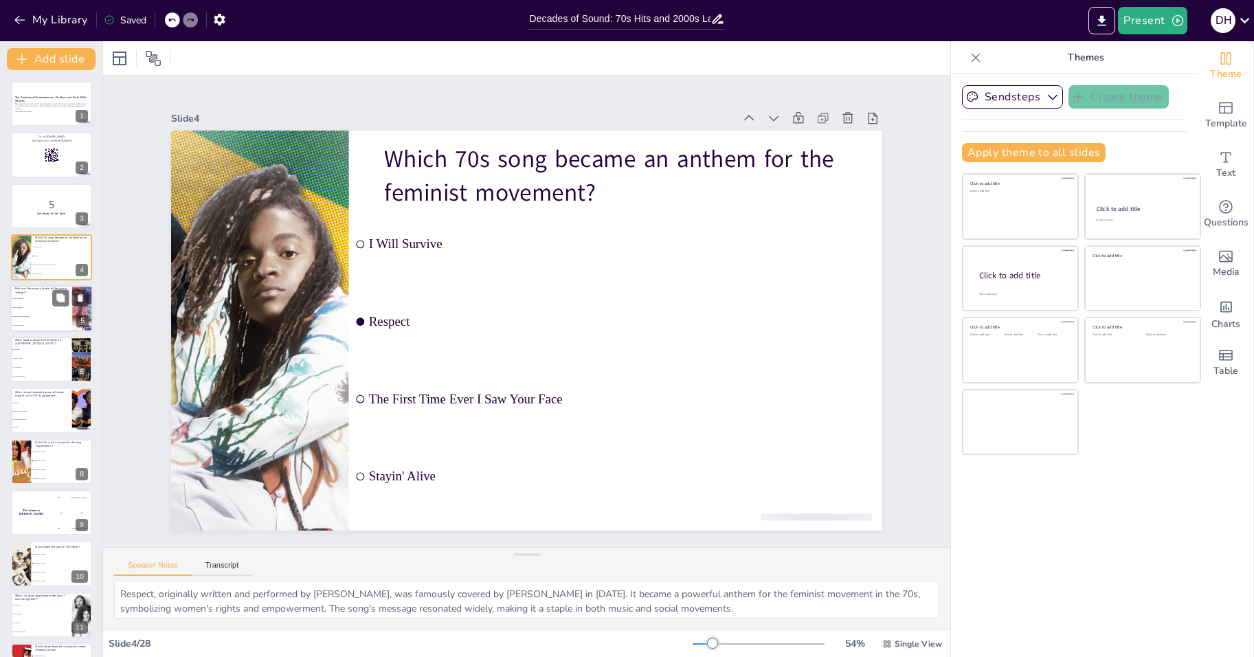
checkbox input "true"
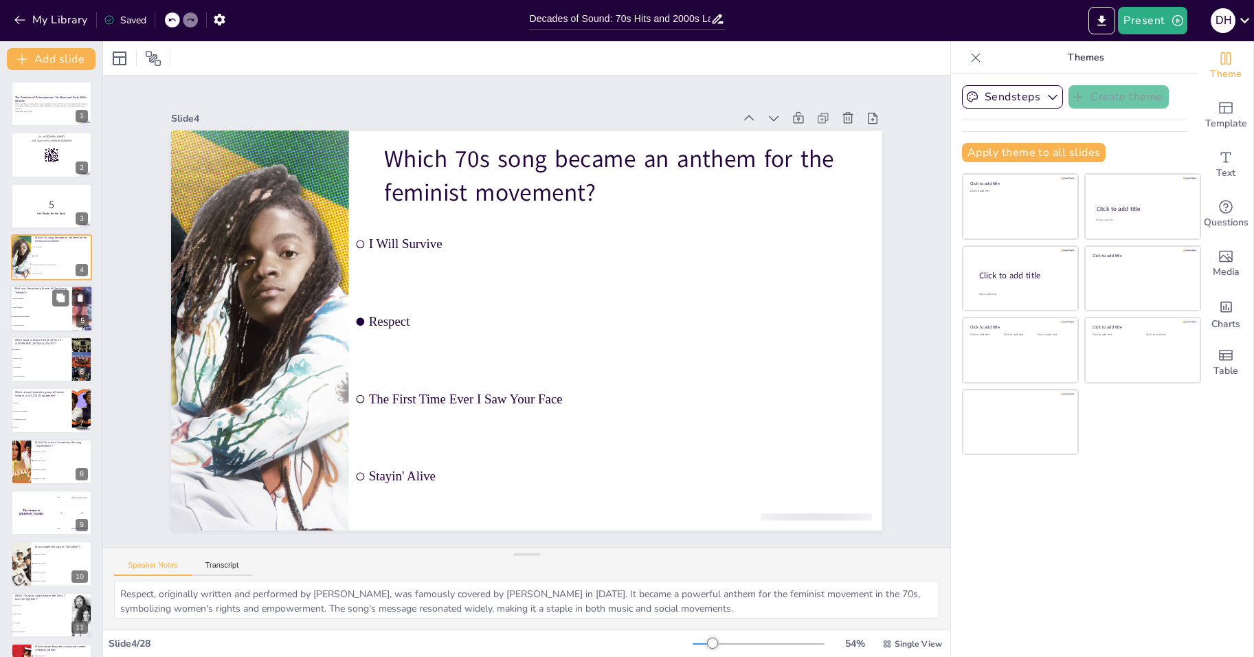
checkbox input "true"
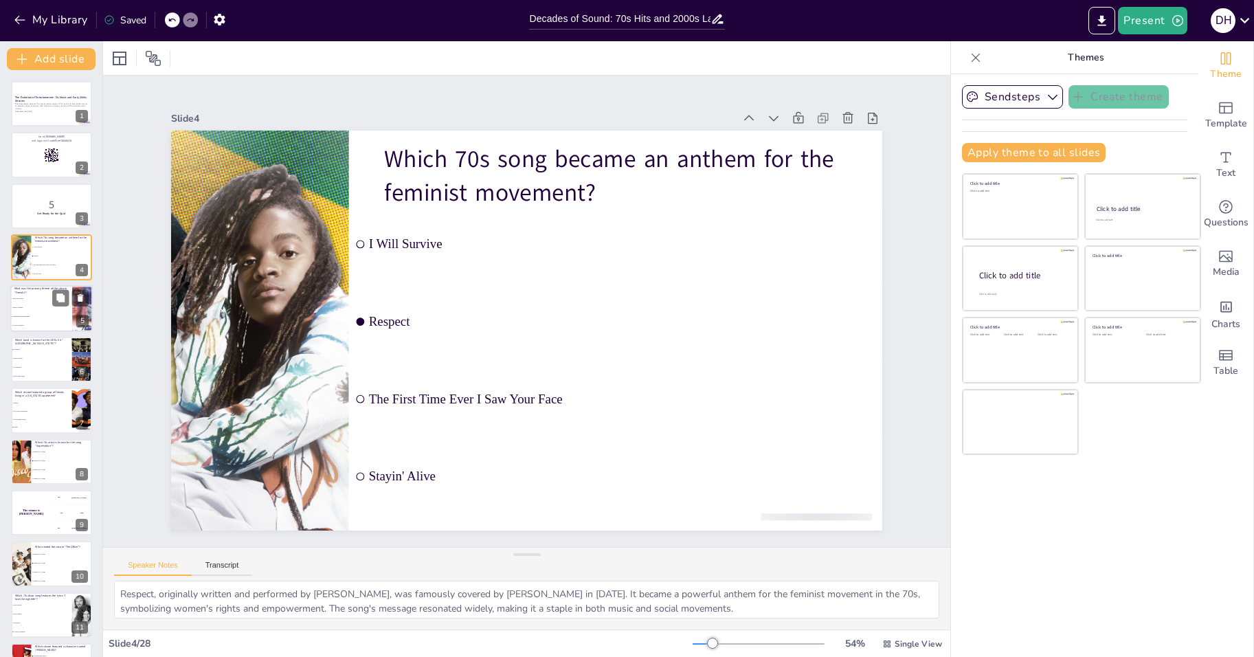
checkbox input "true"
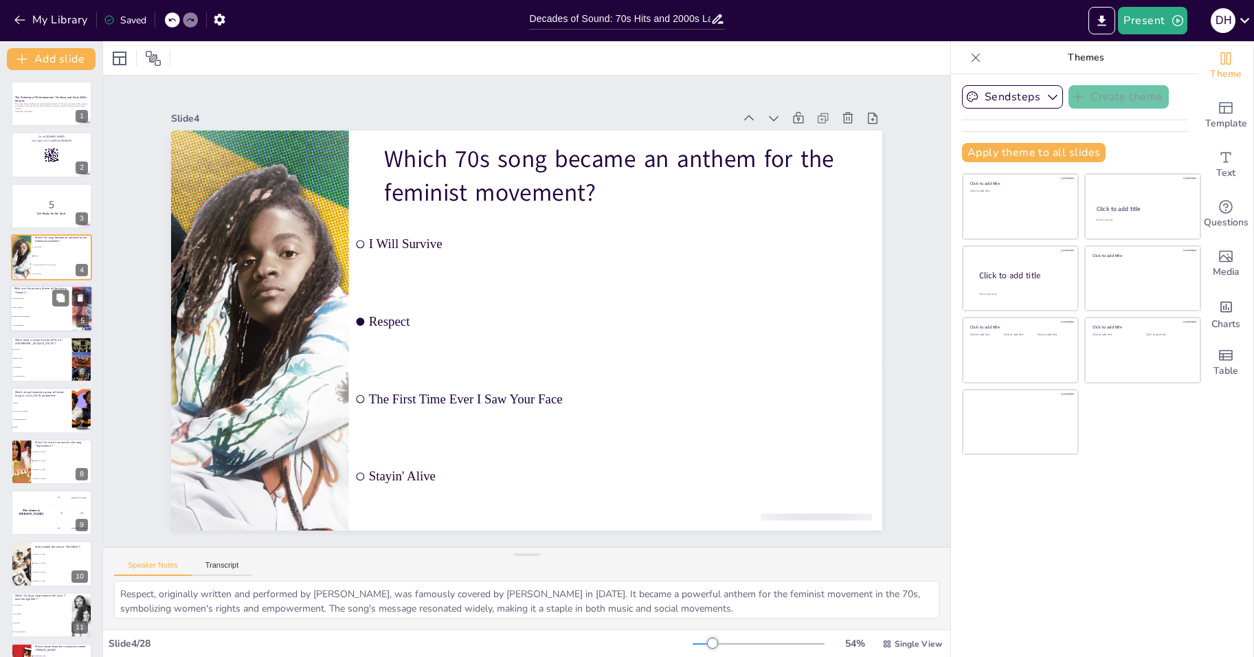
checkbox input "true"
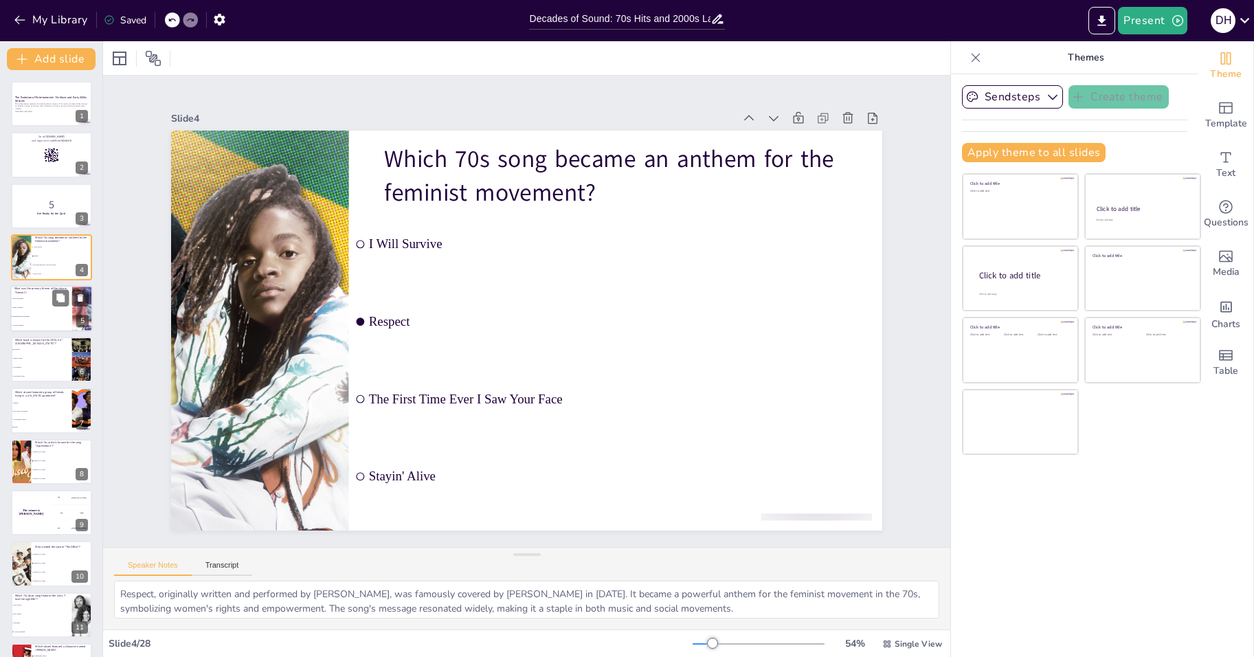
checkbox input "true"
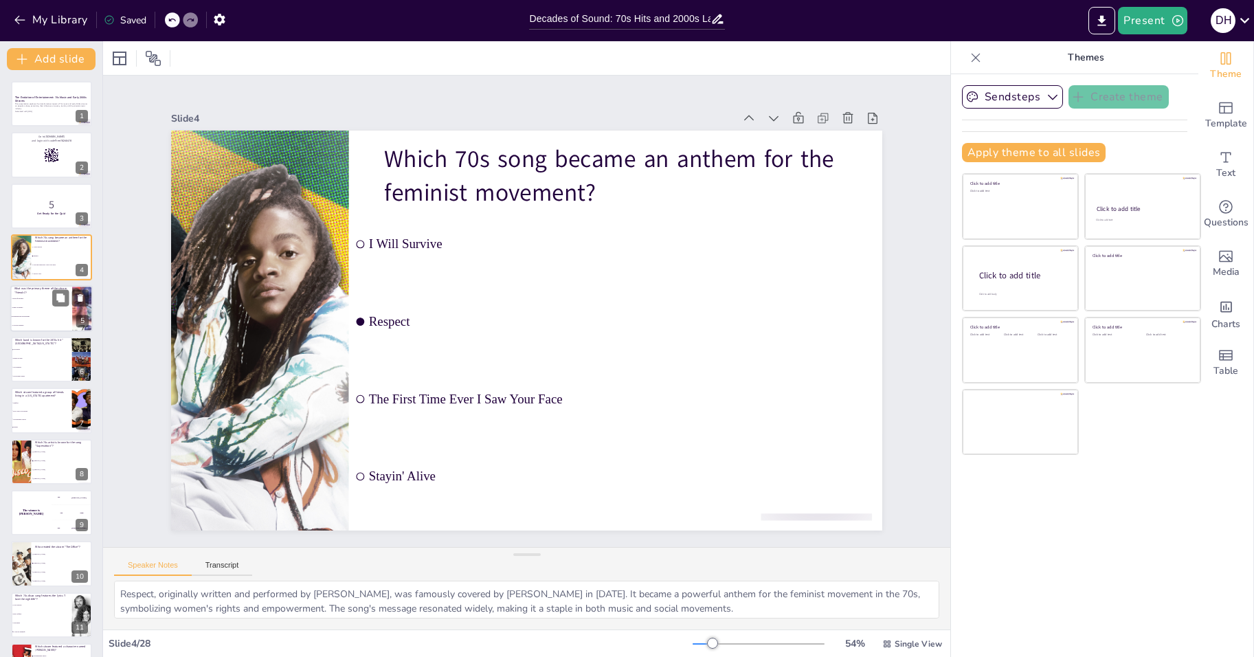
click at [25, 307] on span "Family dynamics" at bounding box center [41, 308] width 59 height 2
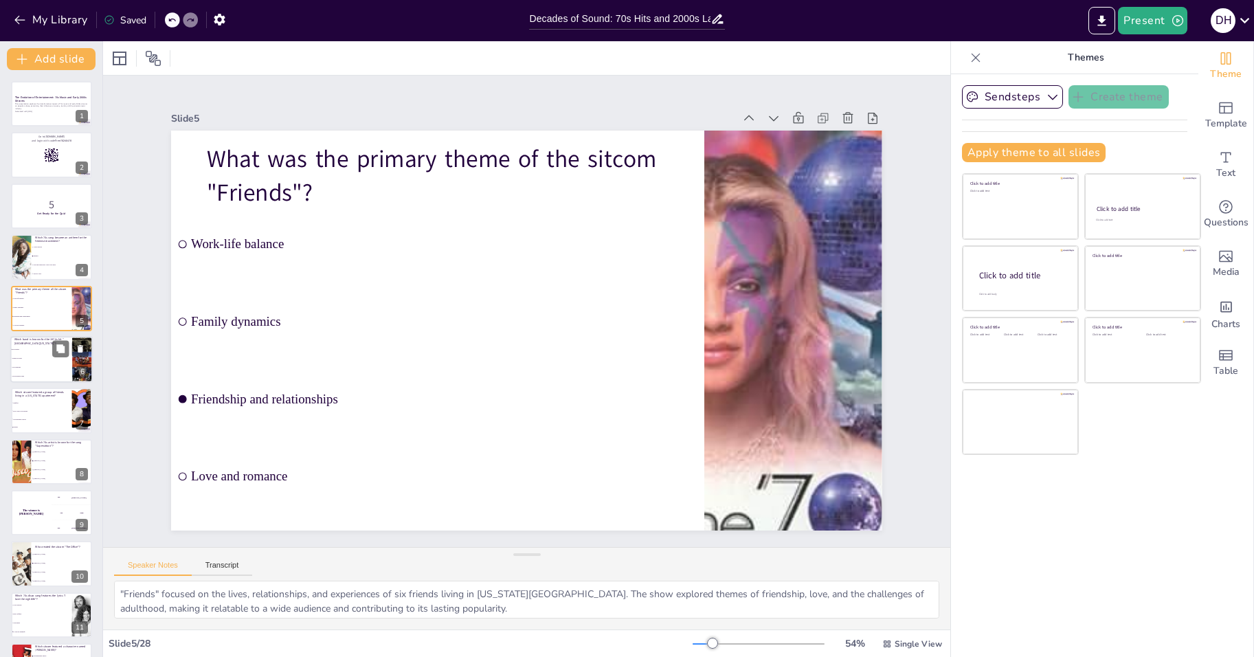
click at [46, 368] on li "Led Zeppelin" at bounding box center [41, 367] width 62 height 9
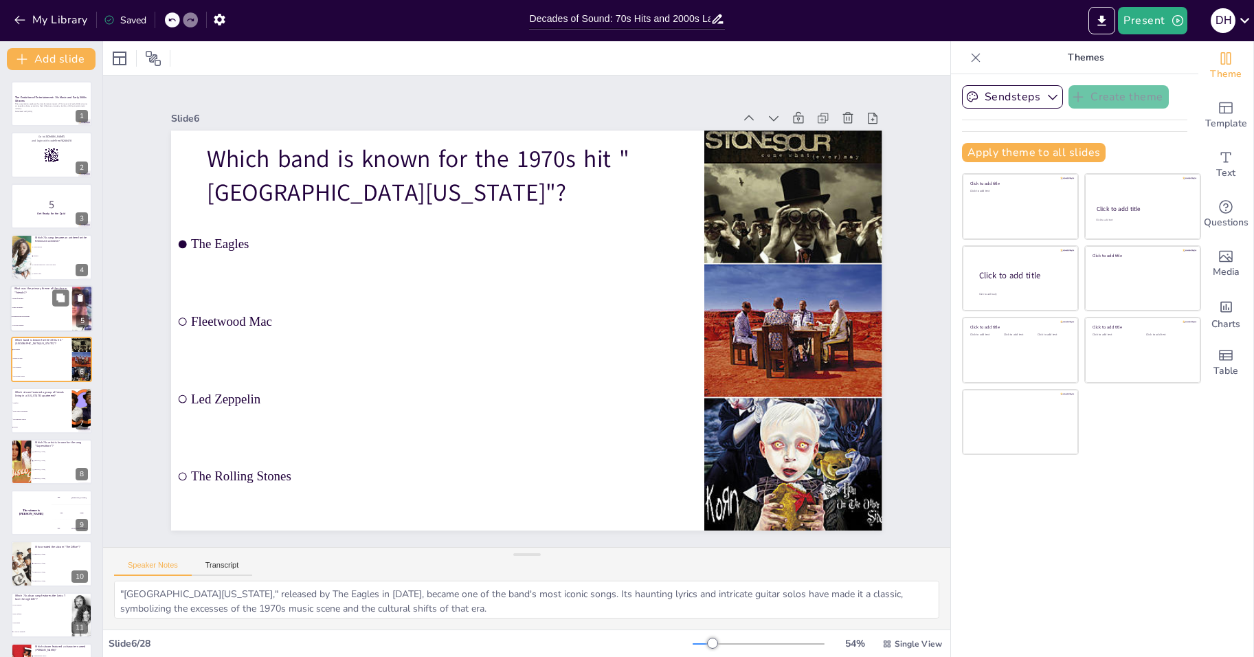
click at [38, 319] on li "Friendship and relationships" at bounding box center [41, 316] width 62 height 9
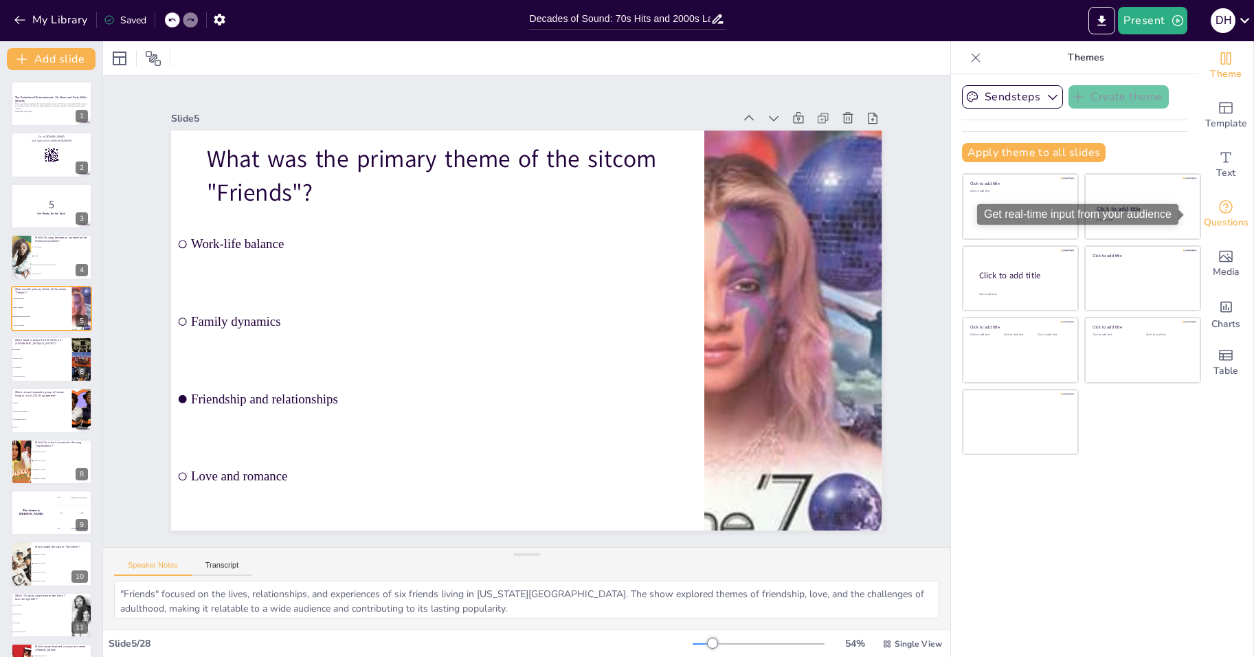
click at [1219, 207] on icon "Get real-time input from your audience" at bounding box center [1226, 207] width 14 height 14
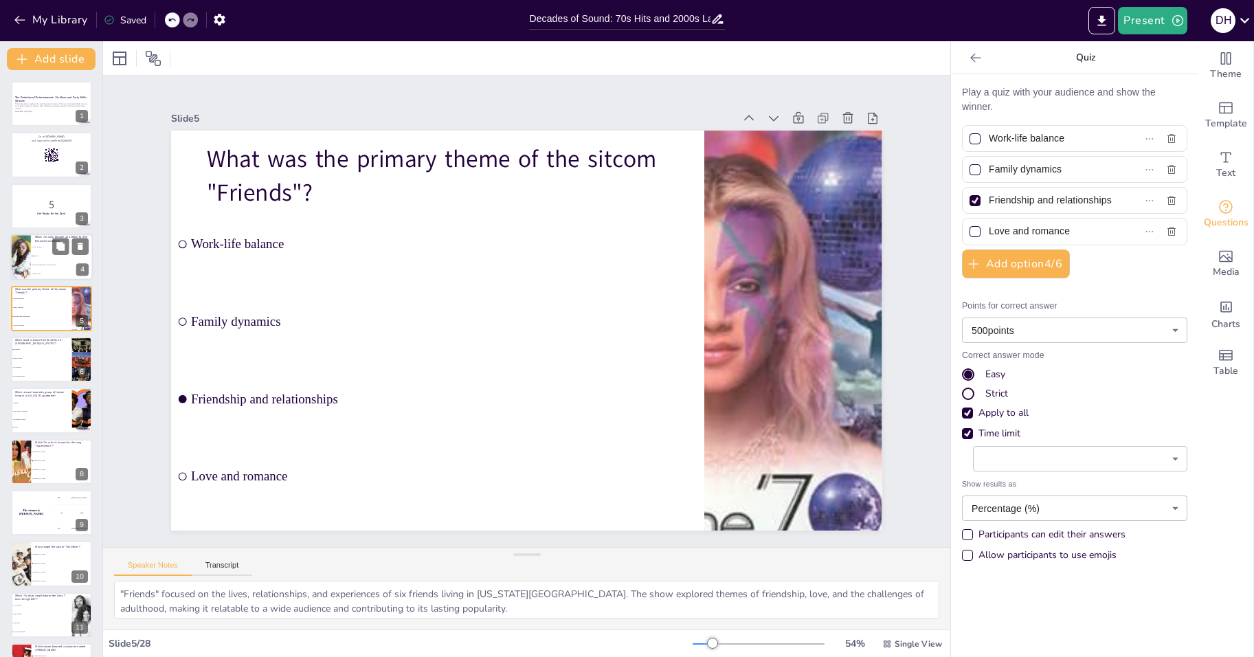
click at [23, 259] on div at bounding box center [21, 257] width 70 height 47
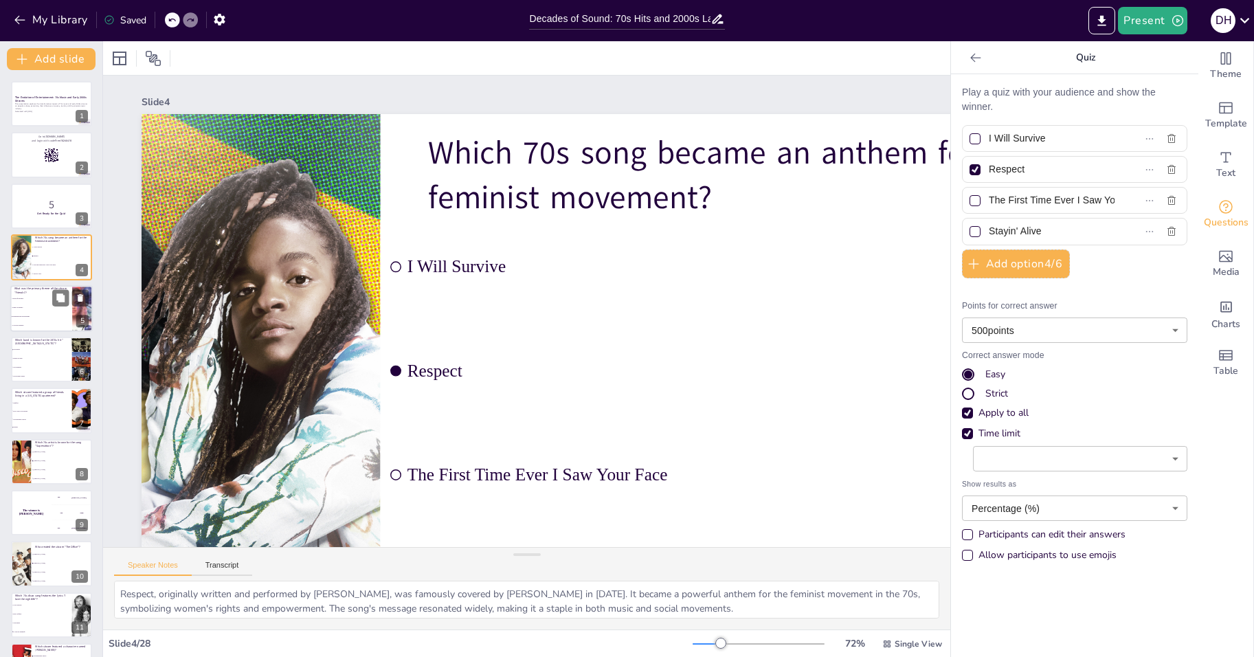
click at [26, 296] on li "Work-life balance" at bounding box center [41, 298] width 62 height 9
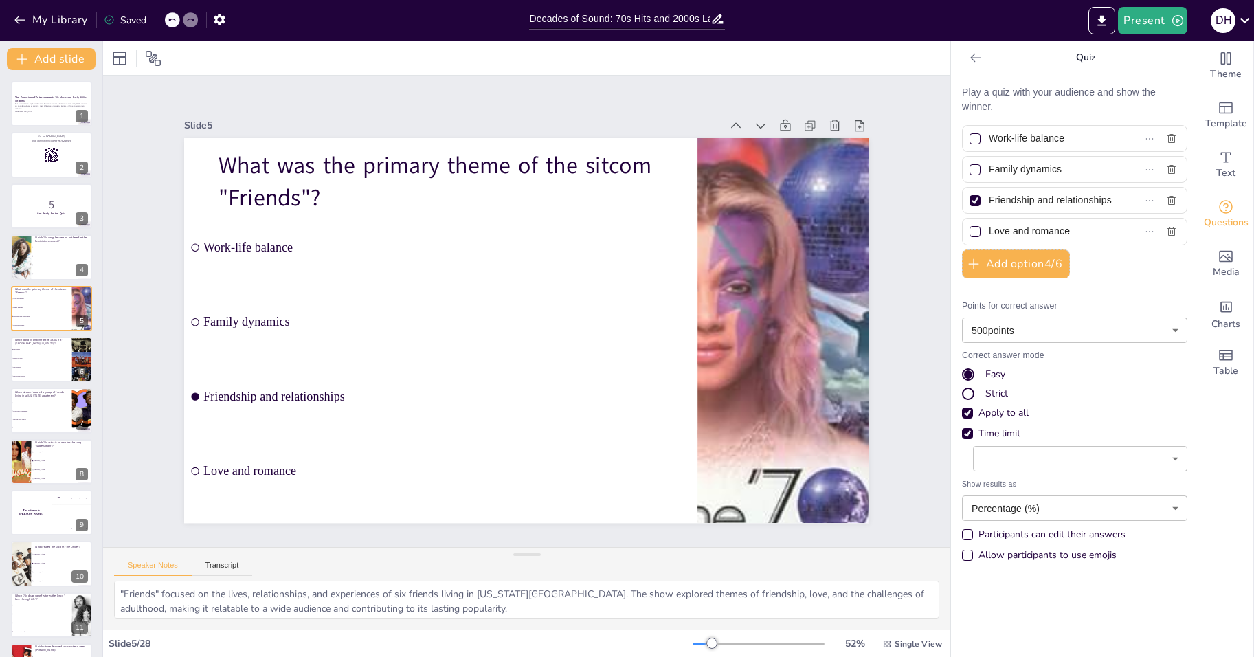
click at [970, 203] on div at bounding box center [975, 200] width 11 height 11
click at [989, 203] on input "Friendship and relationships" at bounding box center [1052, 200] width 126 height 20
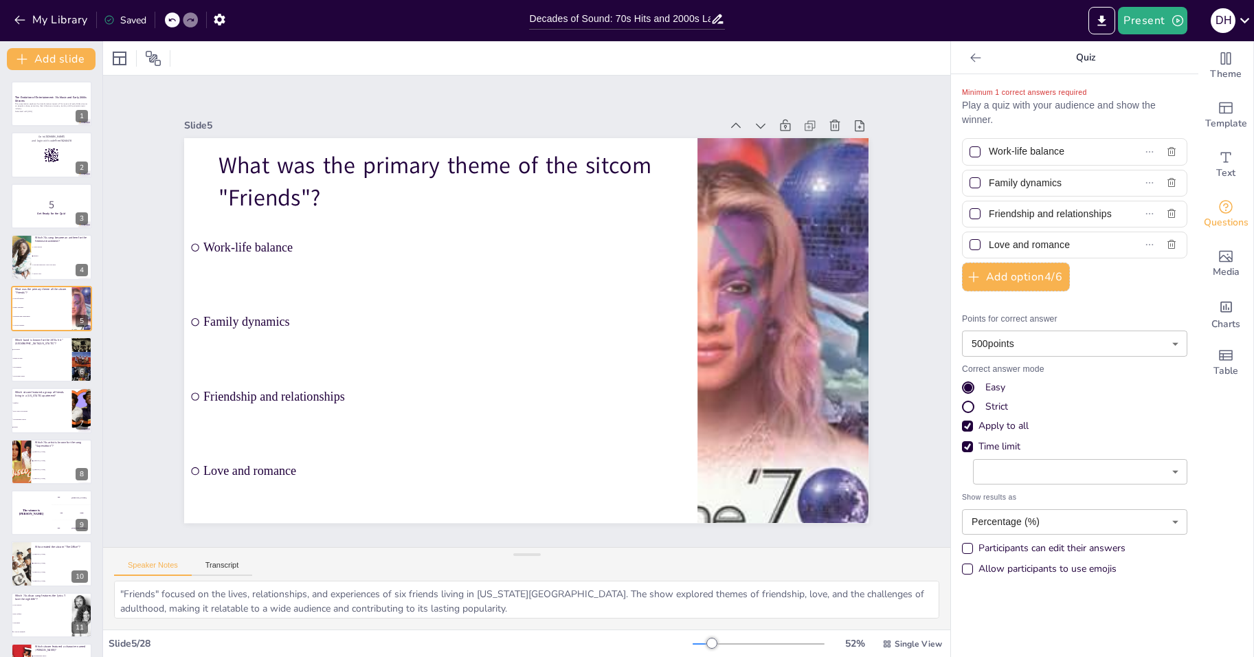
click at [970, 215] on div at bounding box center [975, 213] width 11 height 11
click at [989, 215] on input "Friendship and relationships" at bounding box center [1052, 214] width 126 height 20
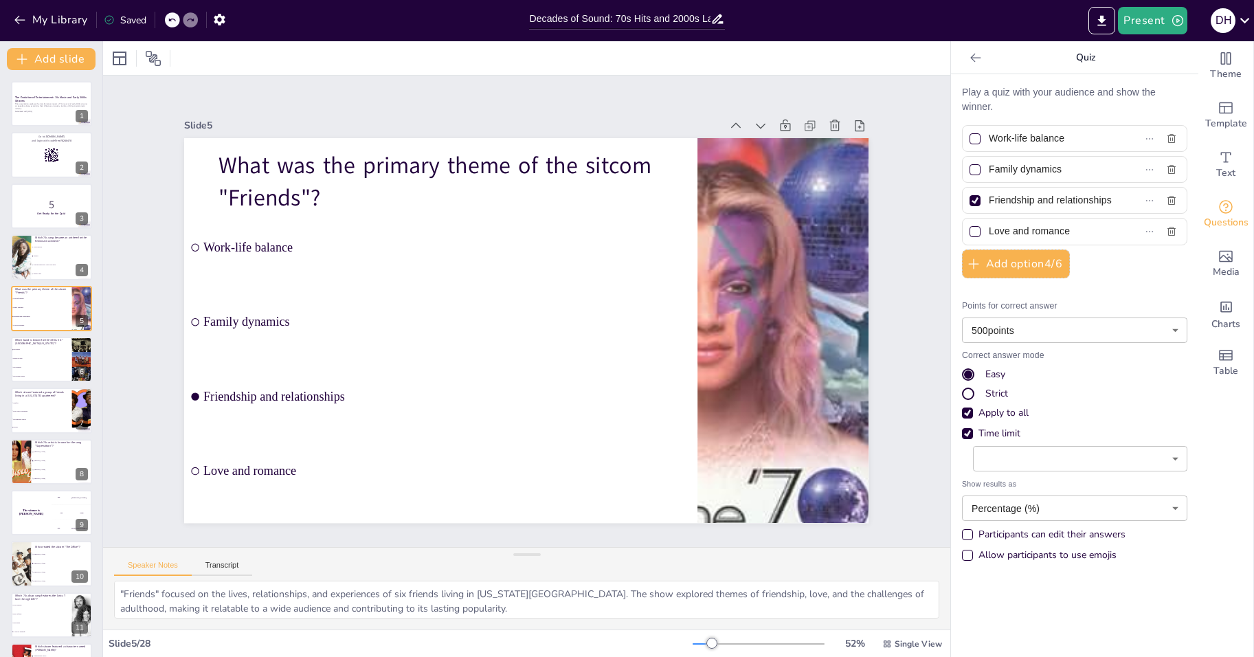
click at [970, 233] on div at bounding box center [975, 231] width 11 height 11
click at [989, 233] on input "Love and romance" at bounding box center [1052, 231] width 126 height 20
click at [1025, 330] on body "My Library Saved Decades of Sound: 70s Hits and 2000s Laughs Present D H Docume…" at bounding box center [627, 328] width 1254 height 657
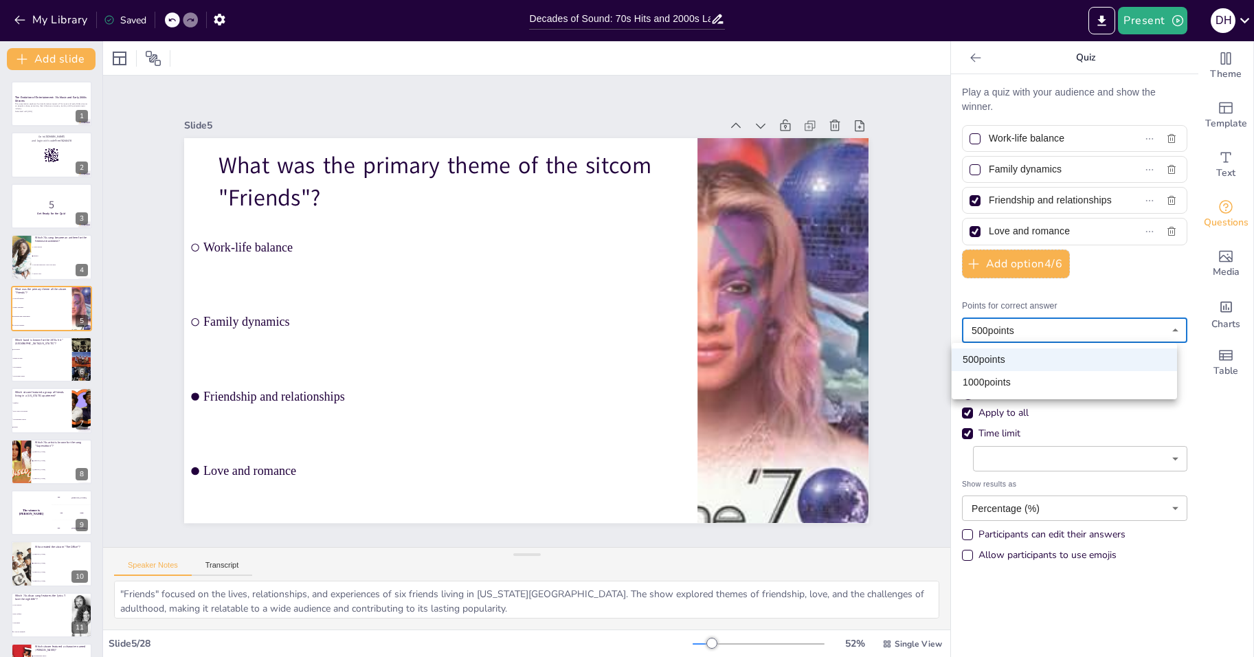
click at [1017, 377] on li "1000 points" at bounding box center [1064, 382] width 225 height 23
click at [989, 387] on div "Strict" at bounding box center [997, 394] width 23 height 14
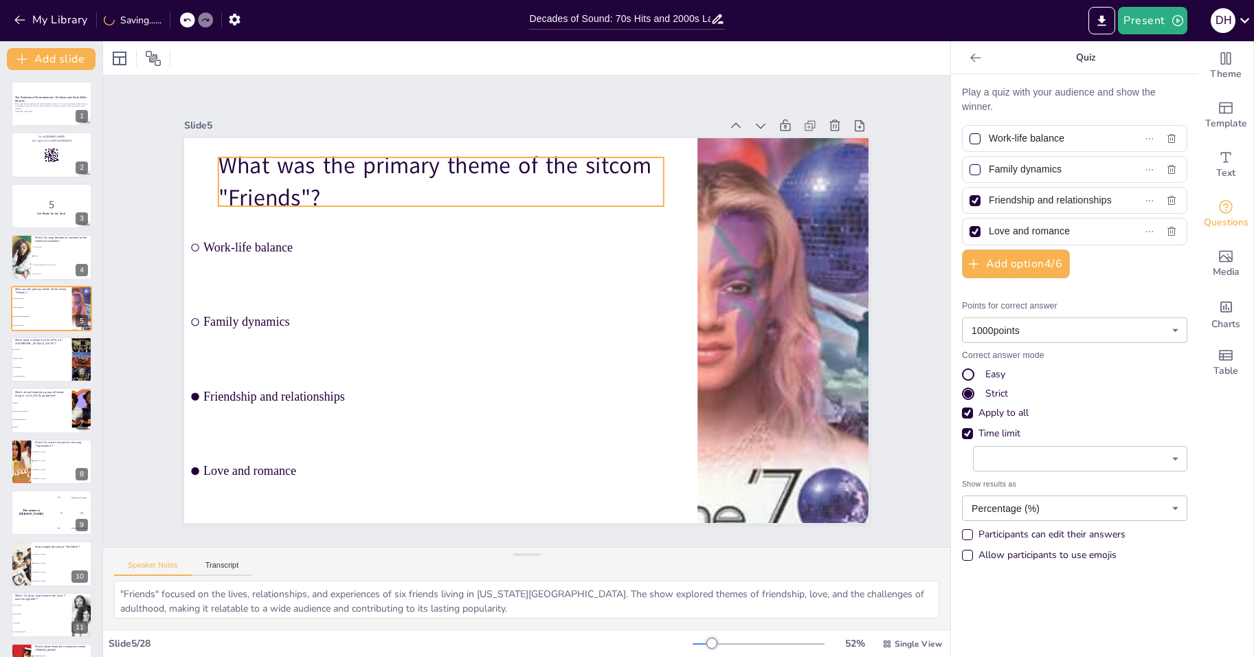
click at [318, 186] on p "What was the primary theme of the sitcom "Friends"?" at bounding box center [455, 173] width 449 height 110
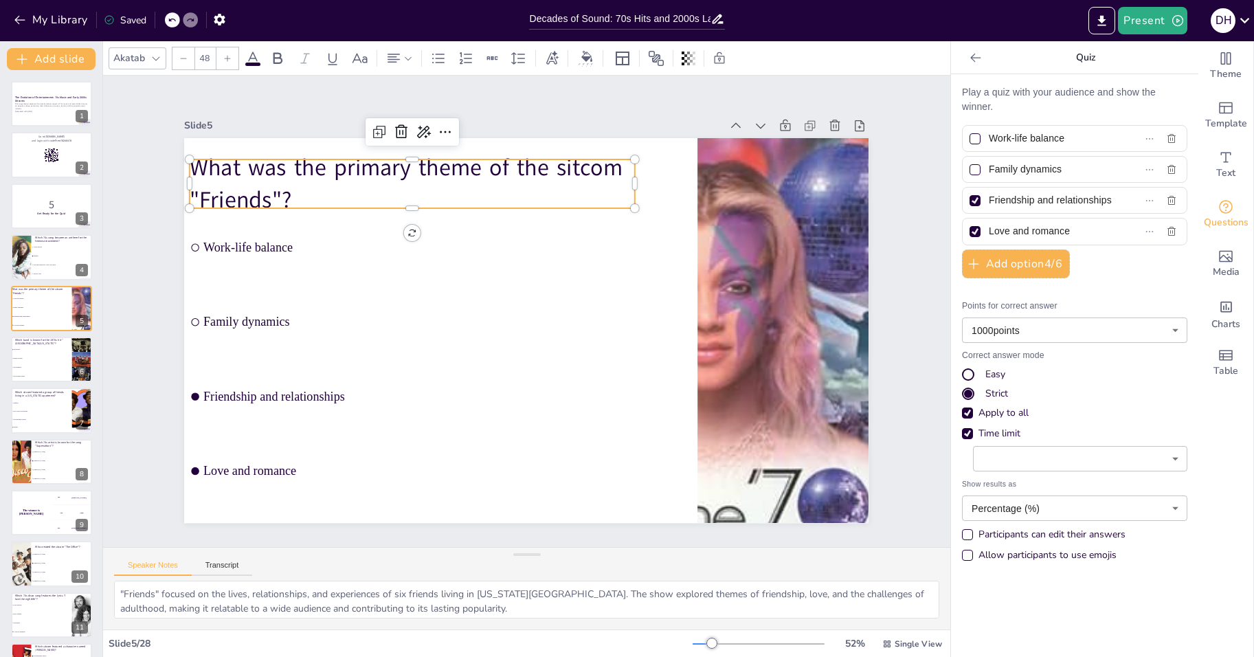
click at [434, 156] on p "What was the primary theme of the sitcom "Friends"?" at bounding box center [490, 144] width 417 height 278
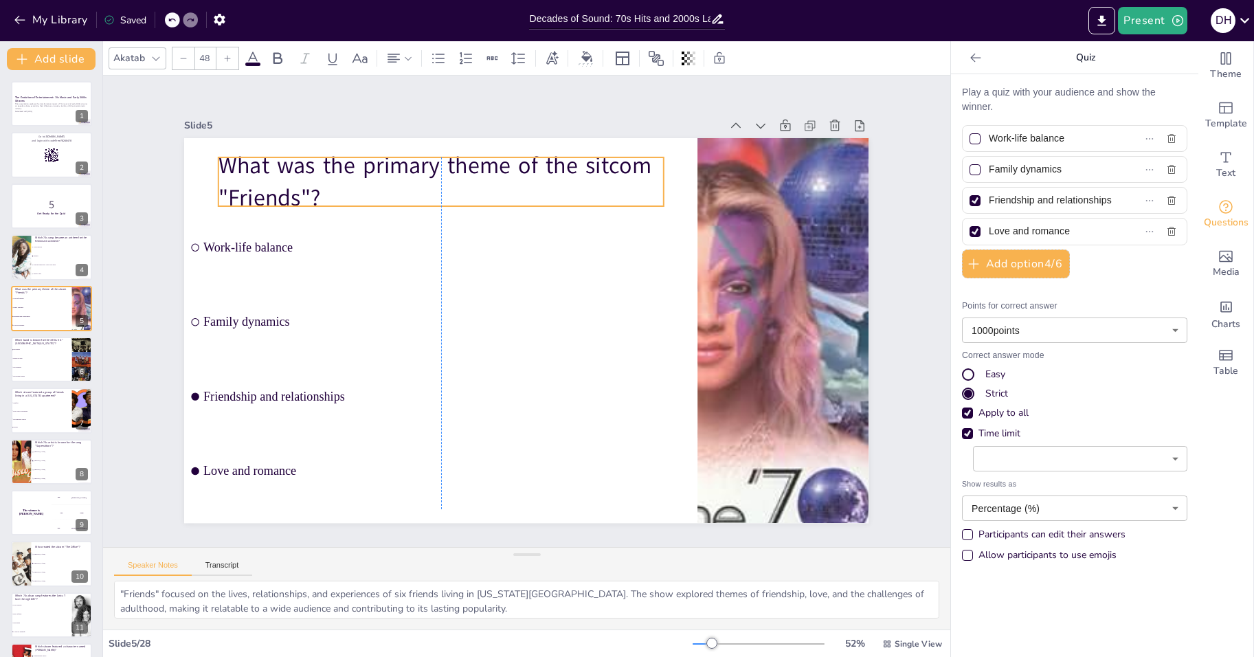
drag, startPoint x: 435, startPoint y: 155, endPoint x: 465, endPoint y: 153, distance: 29.6
click at [465, 153] on p "What was the primary theme of the sitcom "Friends"?" at bounding box center [441, 182] width 445 height 64
click at [267, 185] on p "What was the primary theme of the sitcom "Friends"?" at bounding box center [485, 162] width 443 height 199
click at [267, 185] on p "What was the primary theme of the sitcom "Friends"?" at bounding box center [455, 173] width 449 height 110
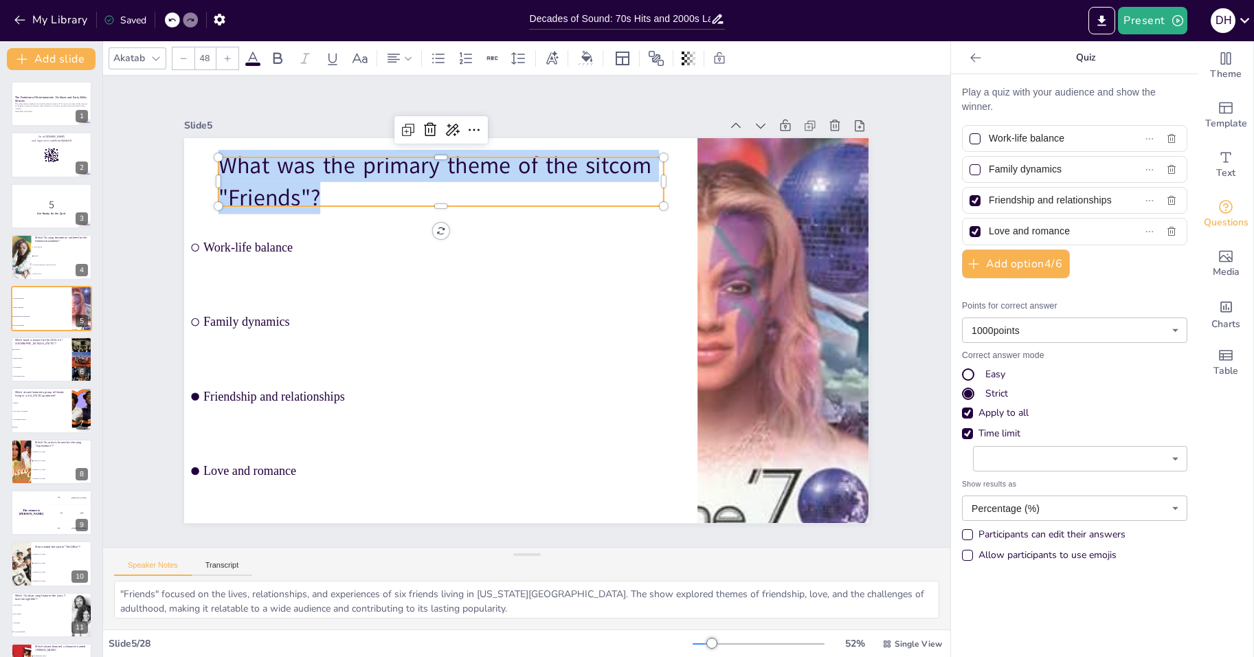
click at [267, 186] on p "What was the primary theme of the sitcom "Friends"?" at bounding box center [470, 166] width 449 height 155
click at [267, 186] on p "What was the primary theme of the sitcom "Friends"?" at bounding box center [455, 173] width 449 height 110
click at [276, 189] on p "What was the primary theme of the sitcom "Friends"?" at bounding box center [455, 173] width 449 height 110
click at [291, 188] on p "What was the primary theme of the sitcom "Friends"?" at bounding box center [455, 173] width 449 height 110
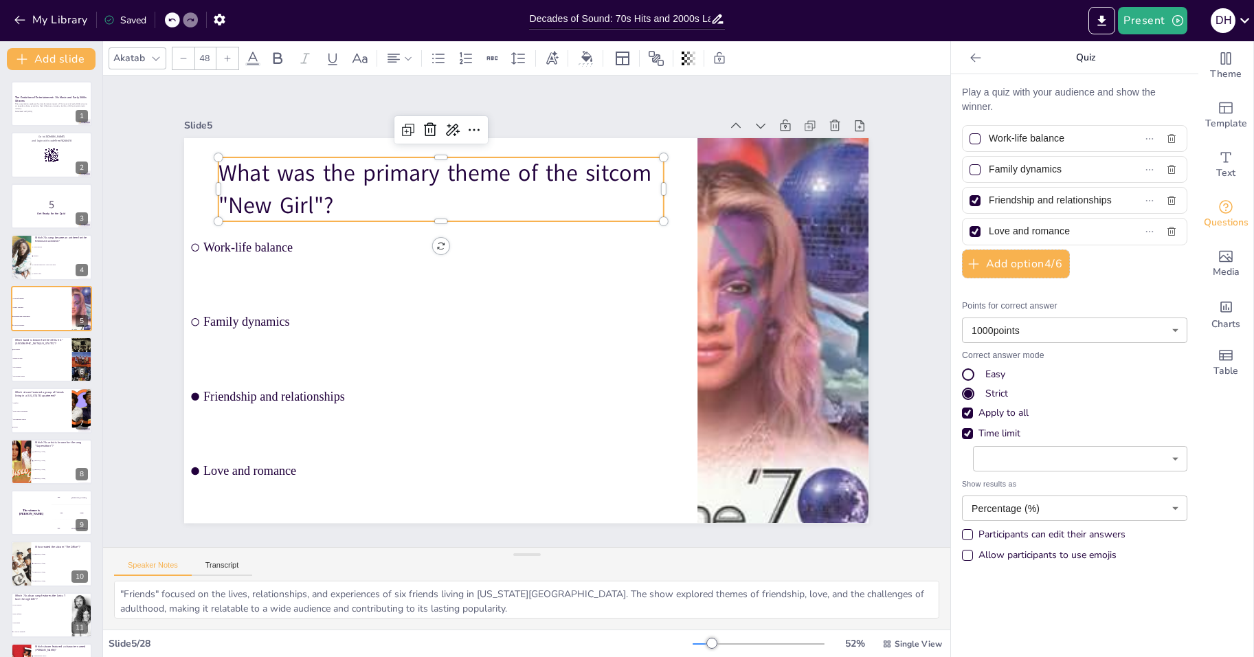
click at [155, 190] on div "Slide 1 The Evolution of Entertainment: 70s Music and Early 2000s Sitcoms This …" at bounding box center [526, 311] width 801 height 501
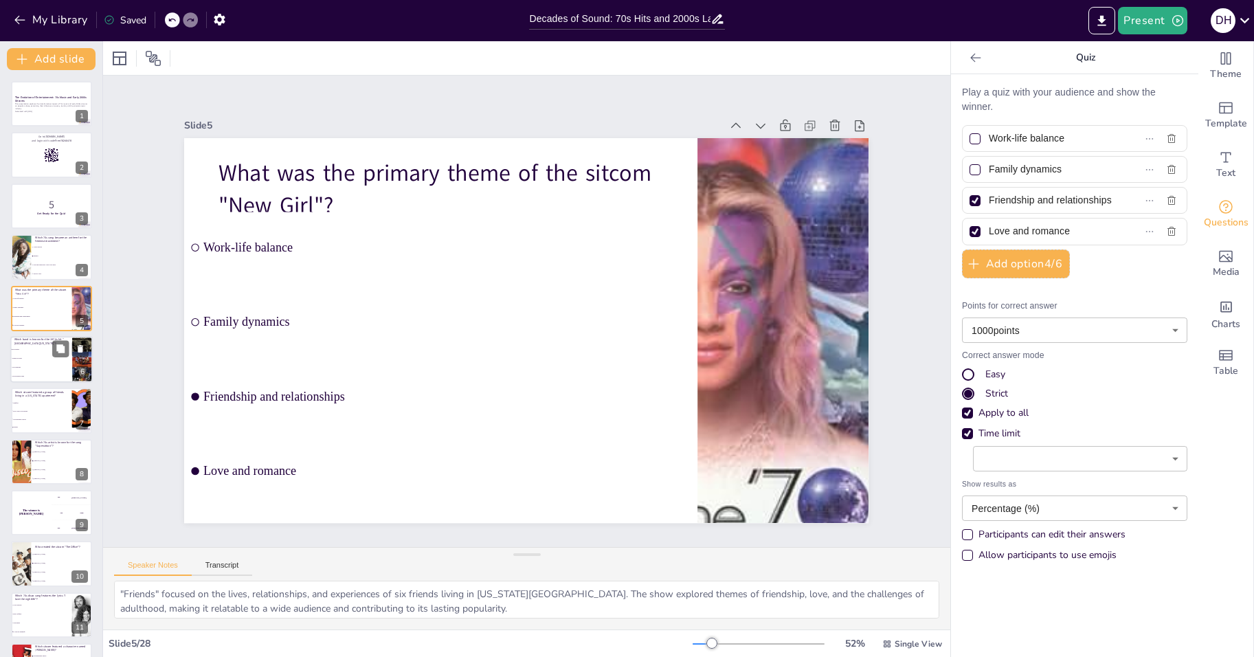
click at [33, 377] on li "The Rolling Stones" at bounding box center [41, 376] width 62 height 9
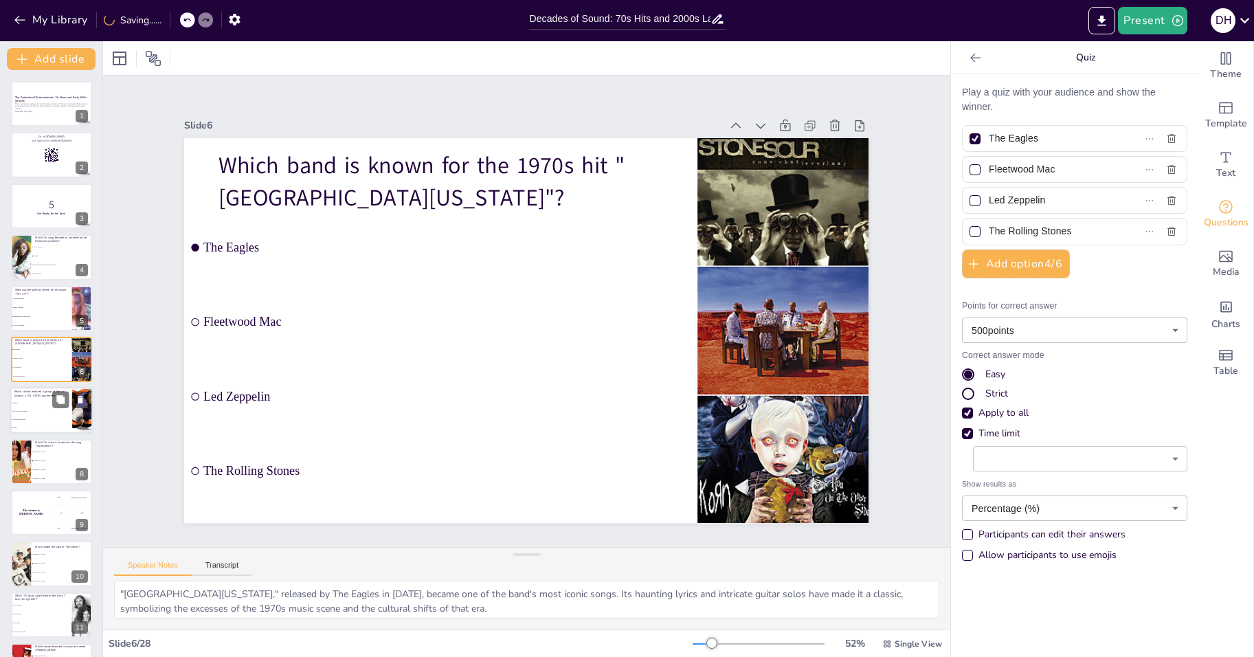
click at [28, 419] on span "The Big Bang Theory" at bounding box center [41, 420] width 59 height 2
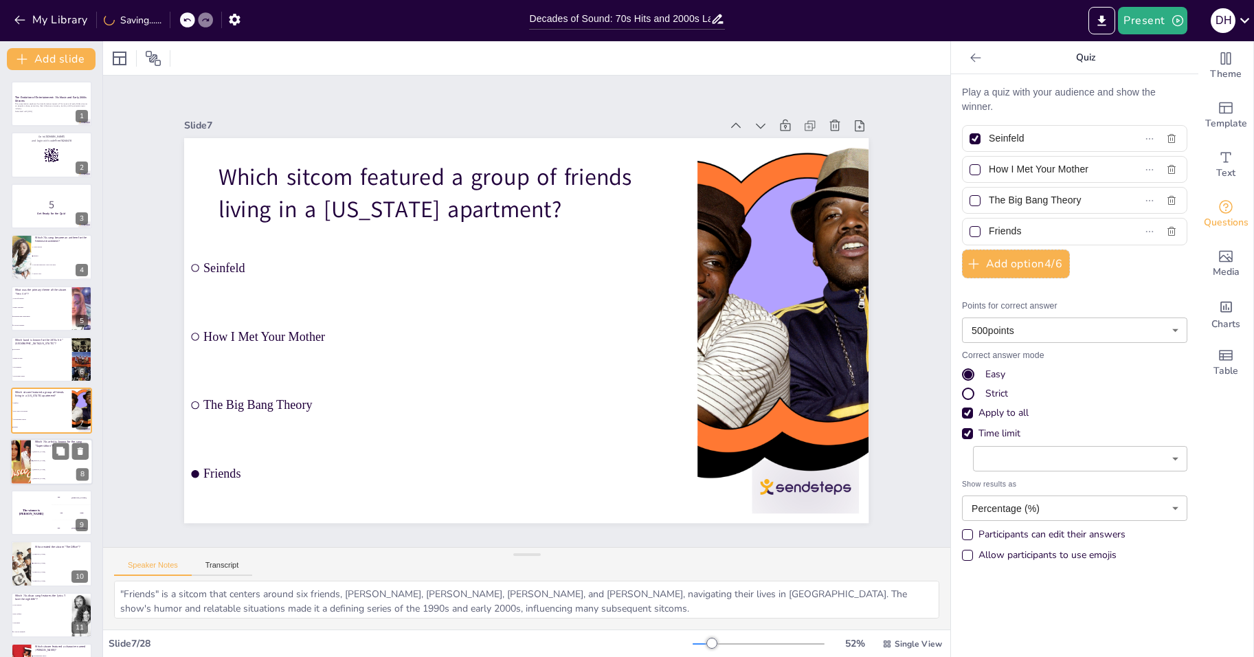
scroll to position [47, 0]
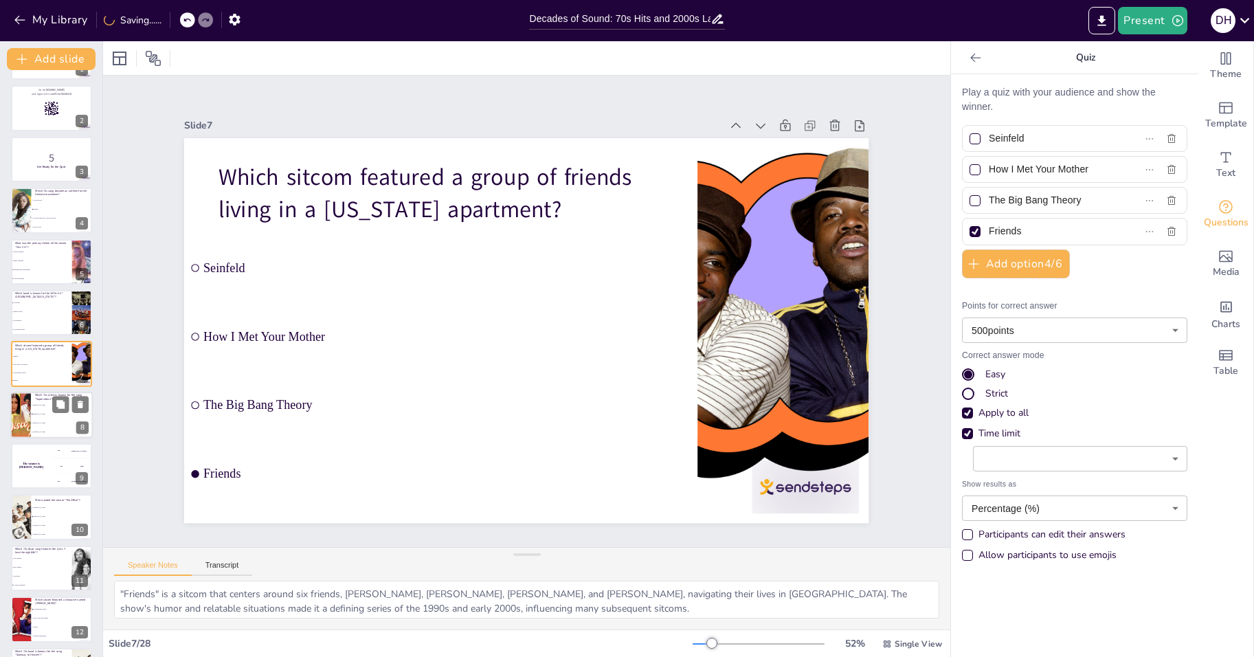
click at [29, 405] on div at bounding box center [20, 415] width 82 height 47
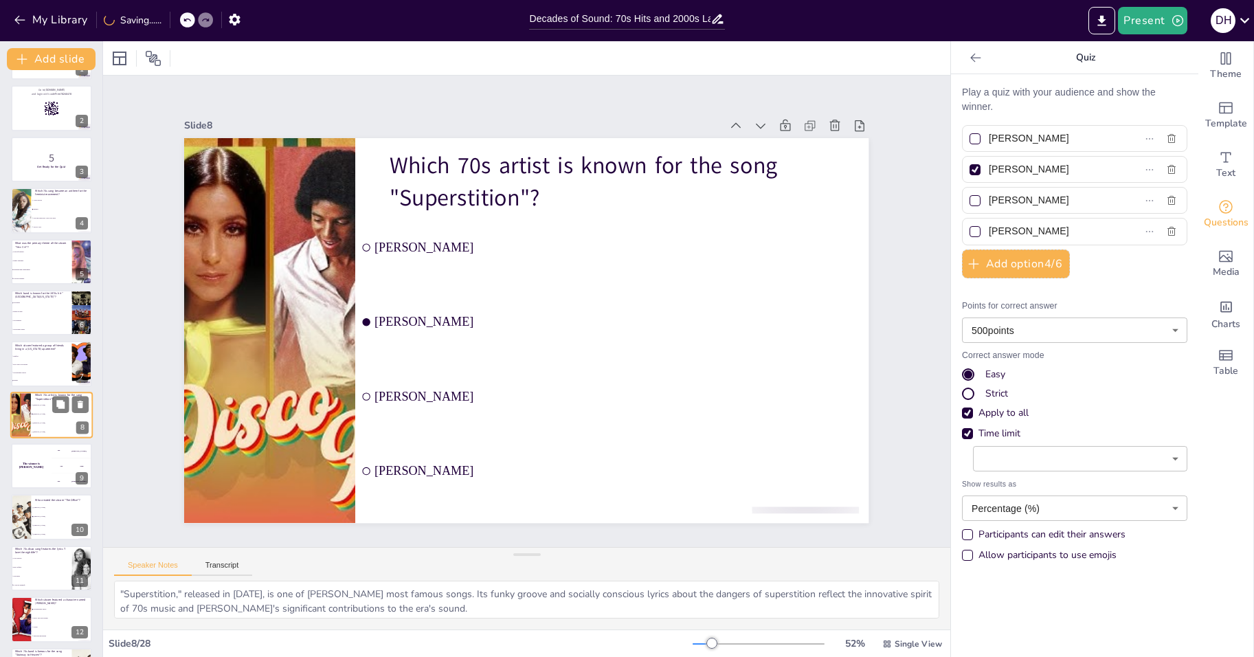
scroll to position [98, 0]
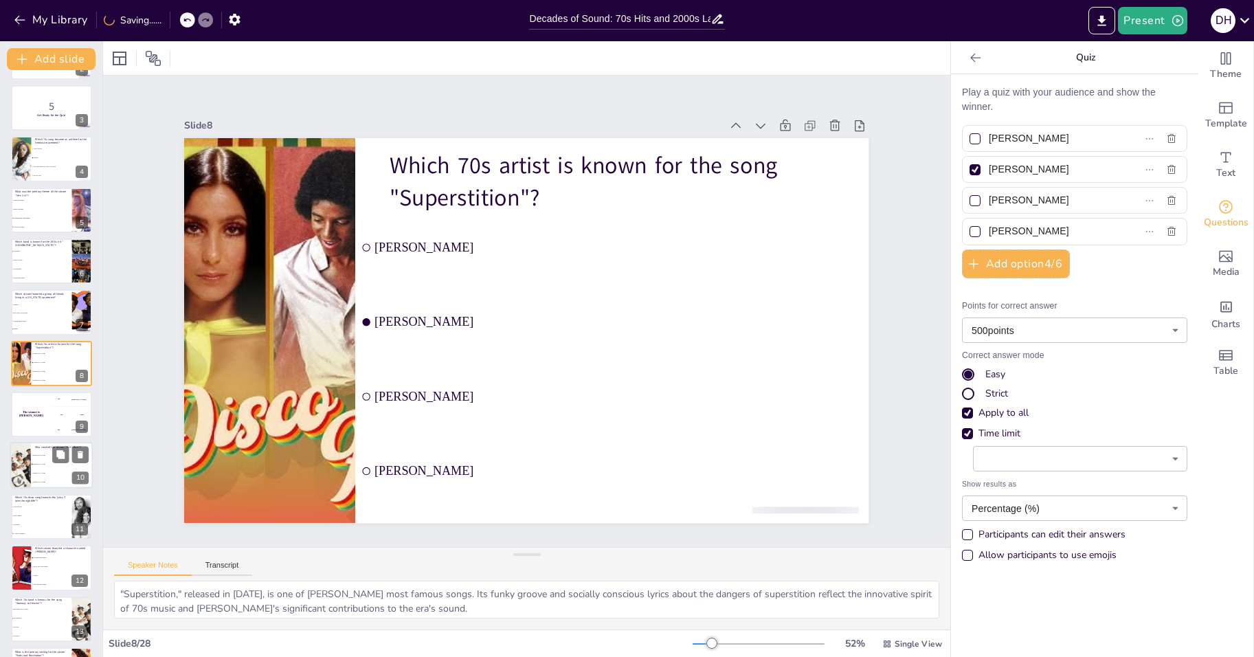
click at [31, 465] on li "Ricky Gervais" at bounding box center [62, 464] width 62 height 9
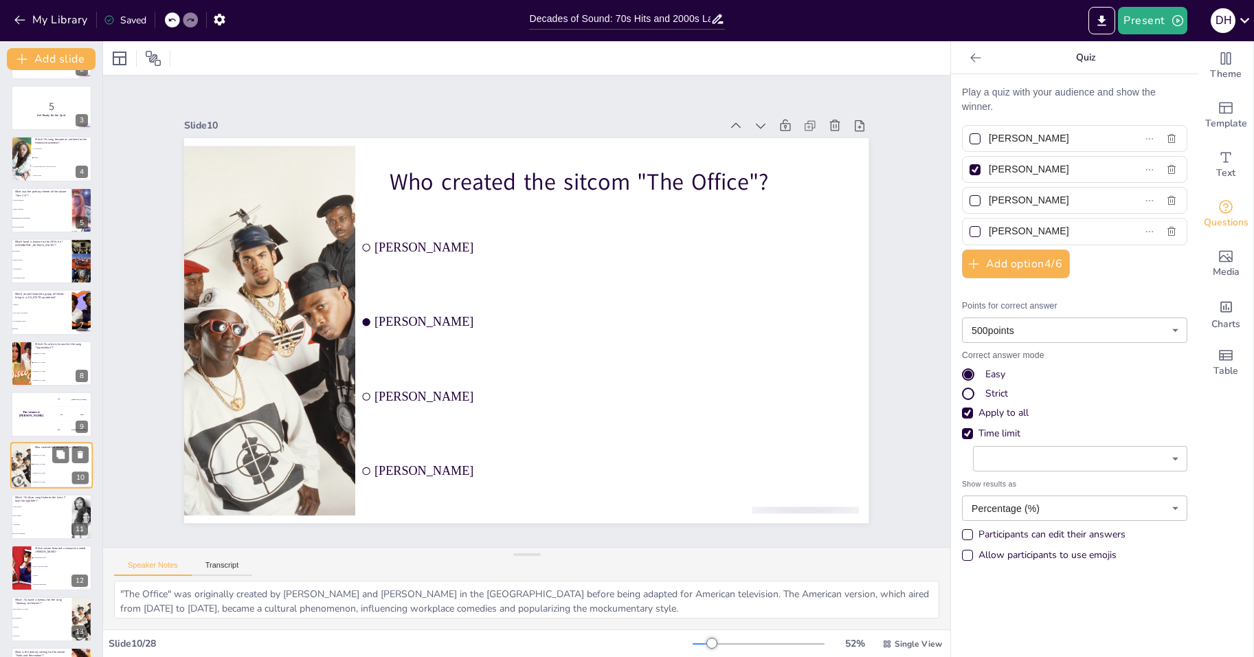
scroll to position [201, 0]
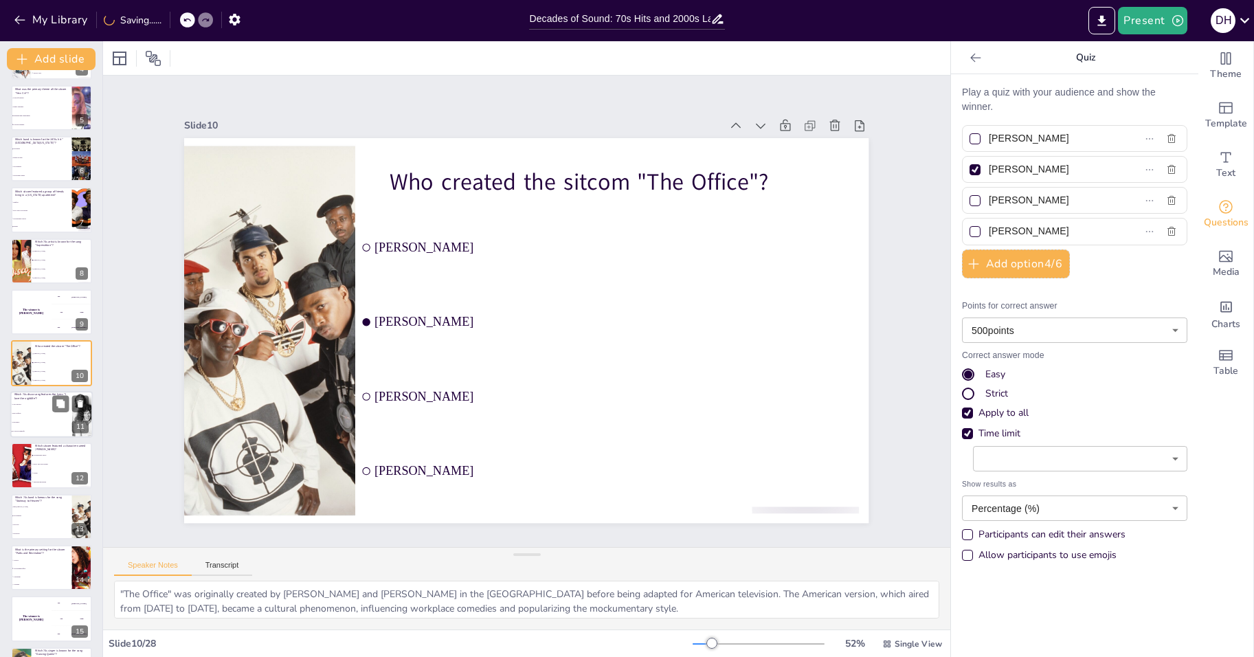
click at [46, 416] on li "Disco Inferno" at bounding box center [41, 413] width 62 height 9
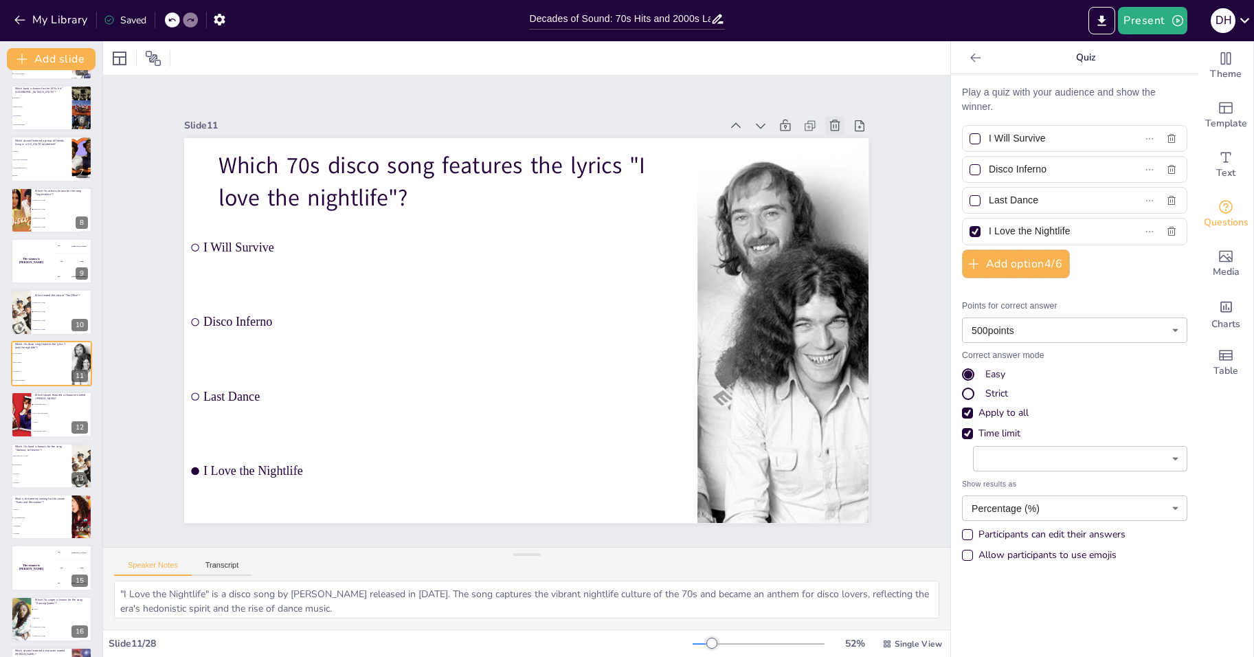
click at [860, 187] on icon at bounding box center [866, 193] width 12 height 13
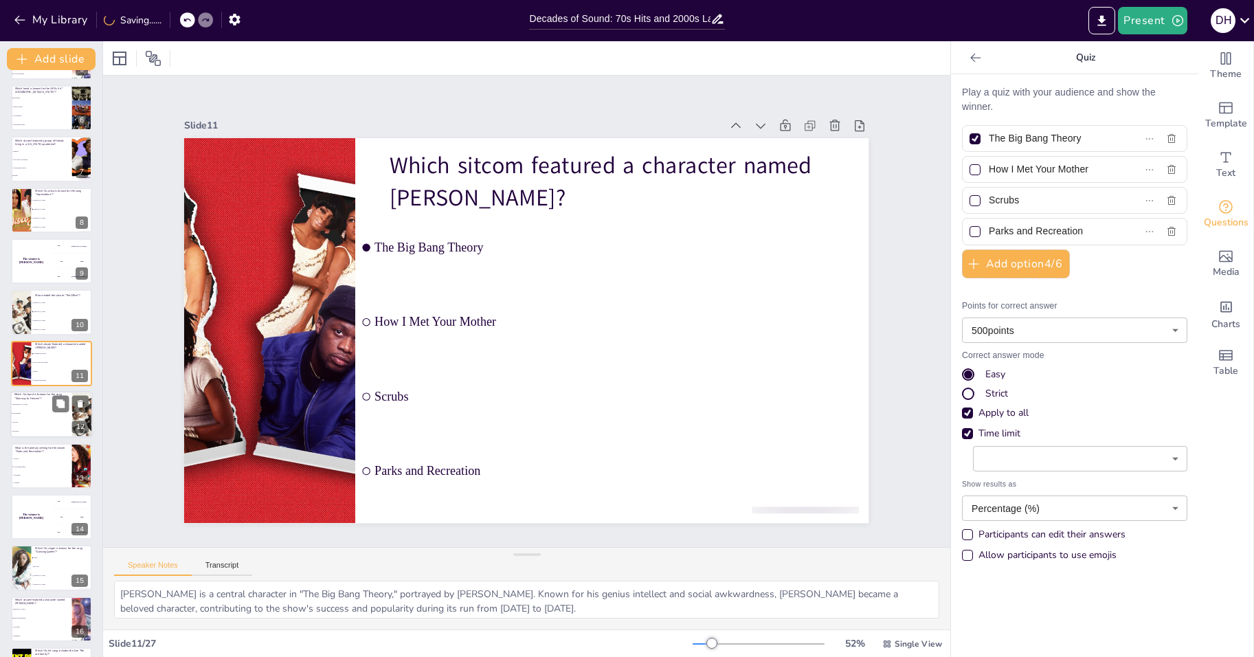
click at [21, 405] on li "Pink [PERSON_NAME]" at bounding box center [41, 404] width 62 height 9
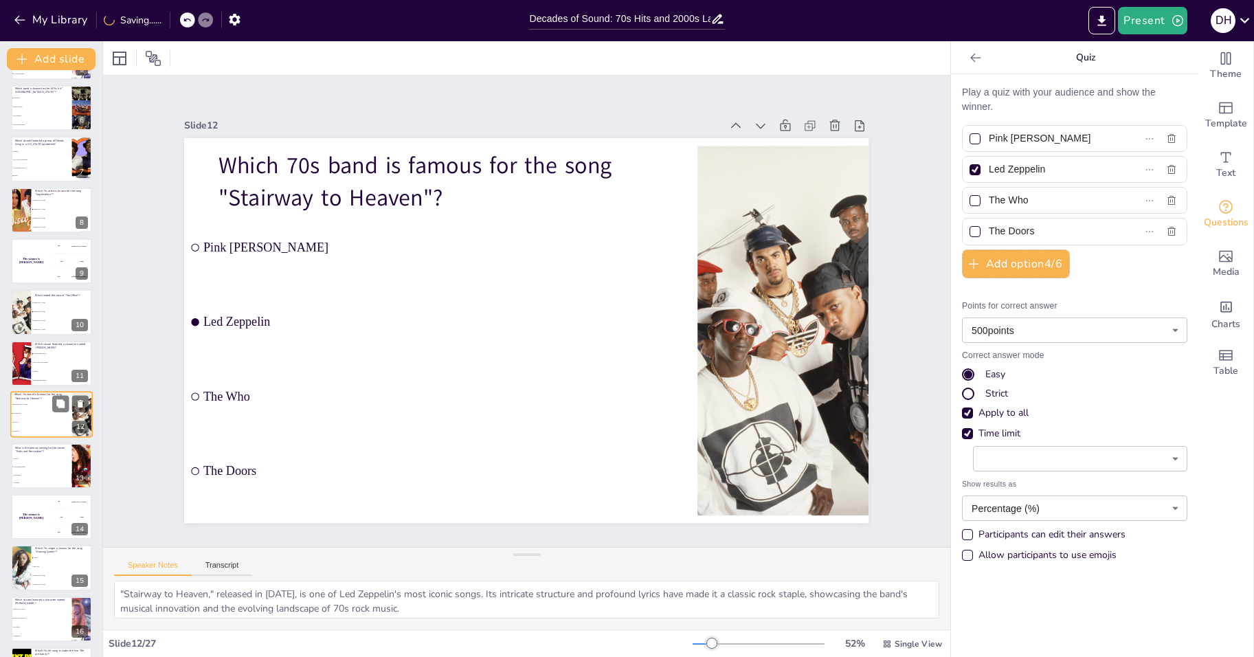
scroll to position [302, 0]
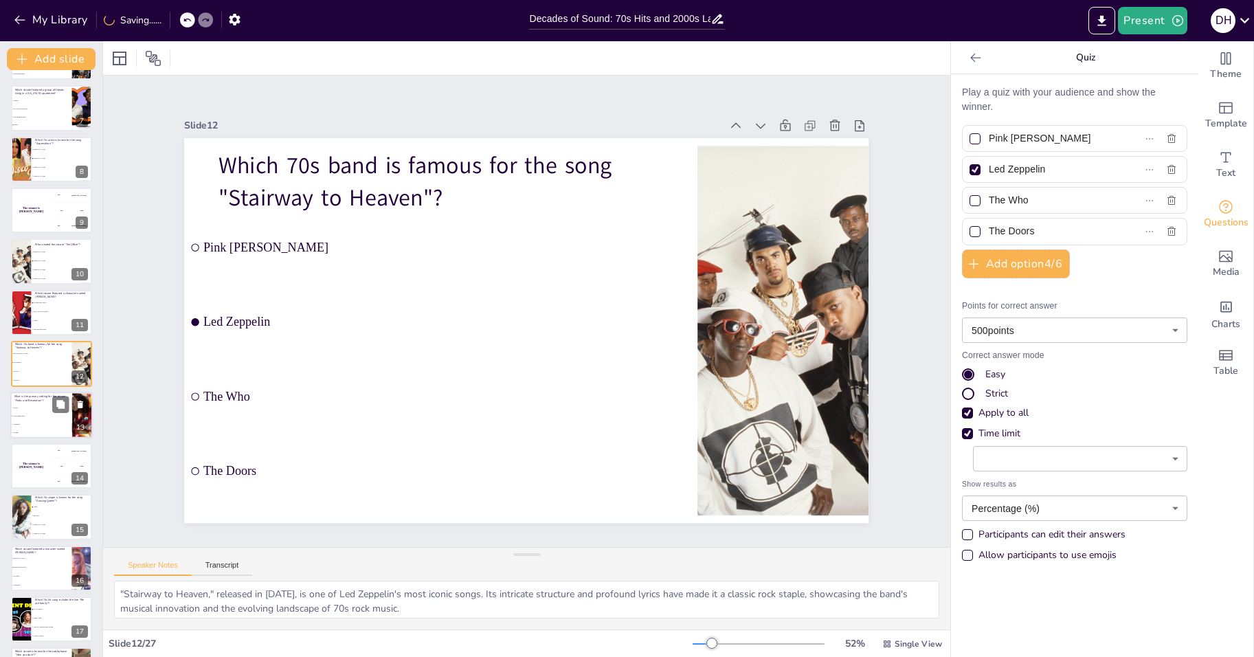
click at [30, 428] on li "A hospital" at bounding box center [41, 432] width 62 height 8
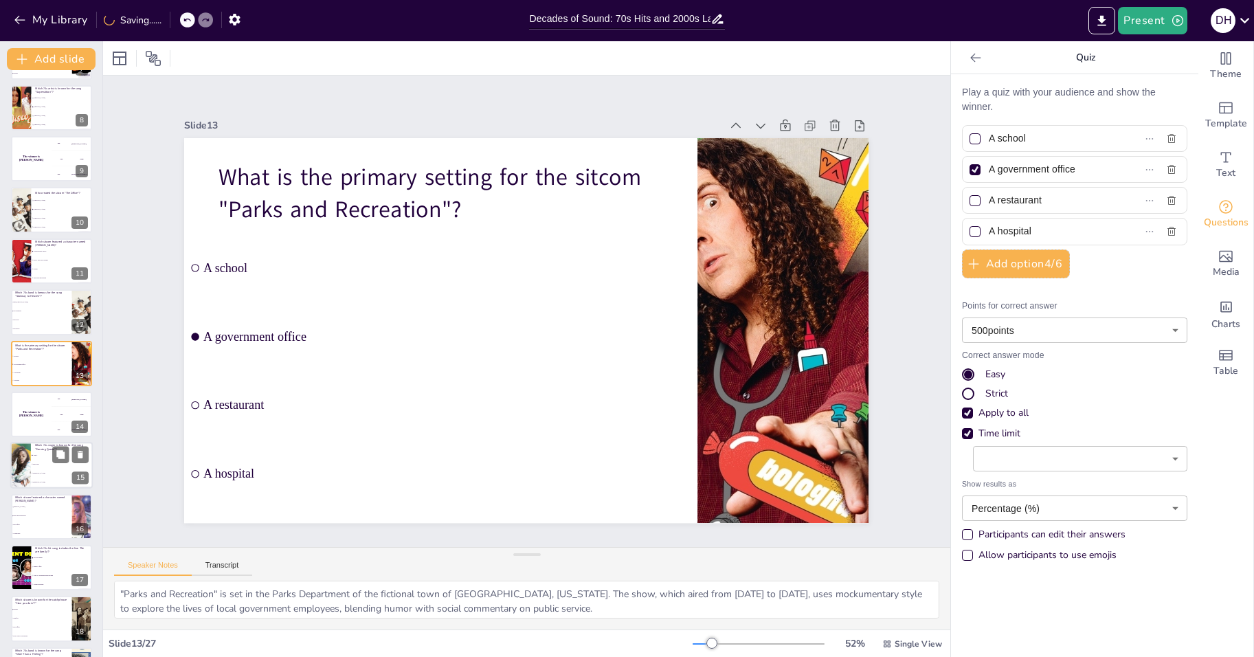
click at [31, 452] on li "ABBA" at bounding box center [62, 456] width 62 height 9
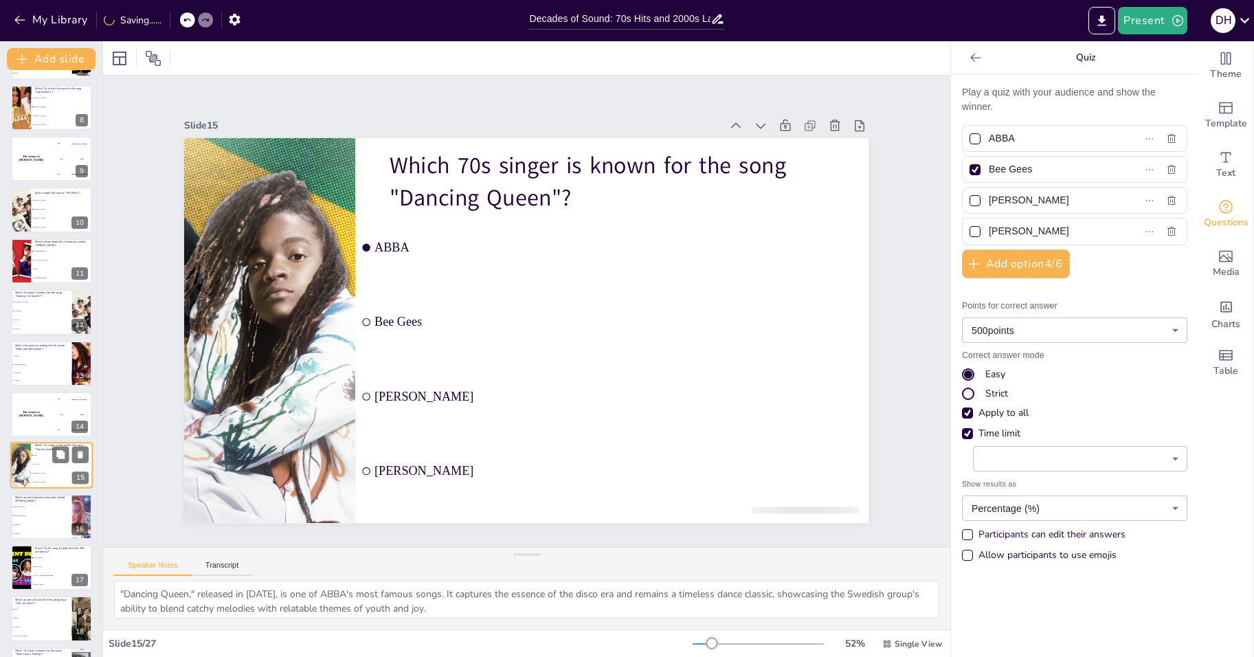
scroll to position [456, 0]
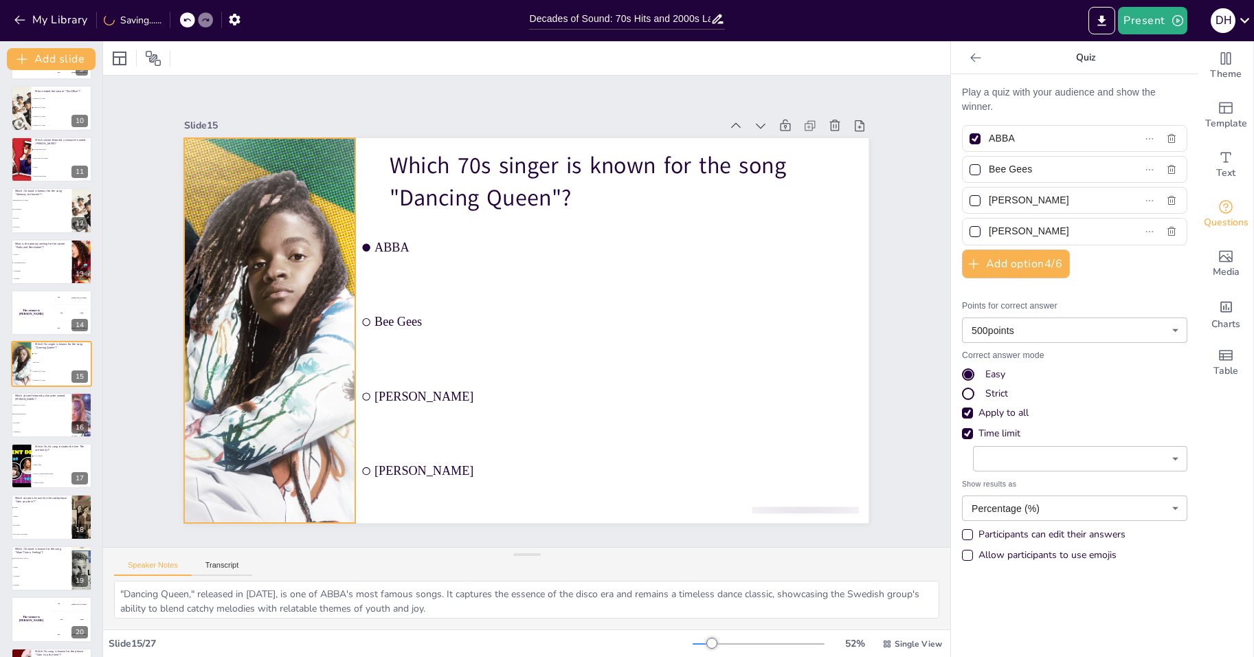
click at [244, 297] on div at bounding box center [269, 303] width 615 height 443
click at [24, 430] on li "Community" at bounding box center [41, 431] width 62 height 9
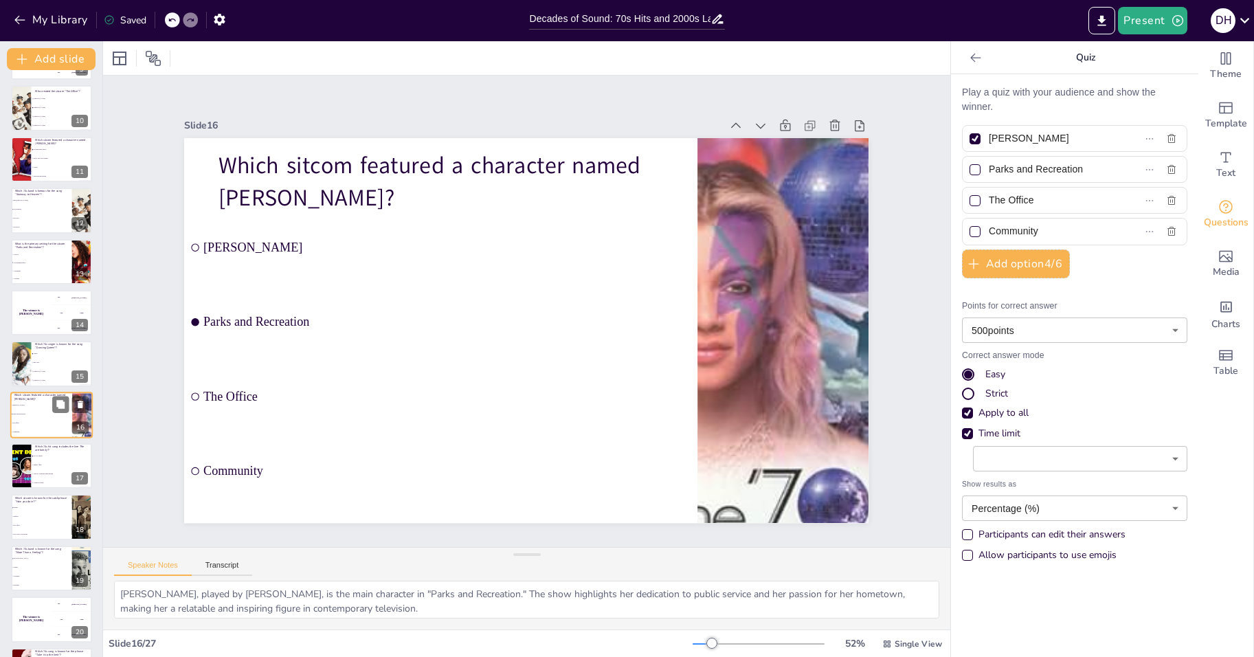
scroll to position [507, 0]
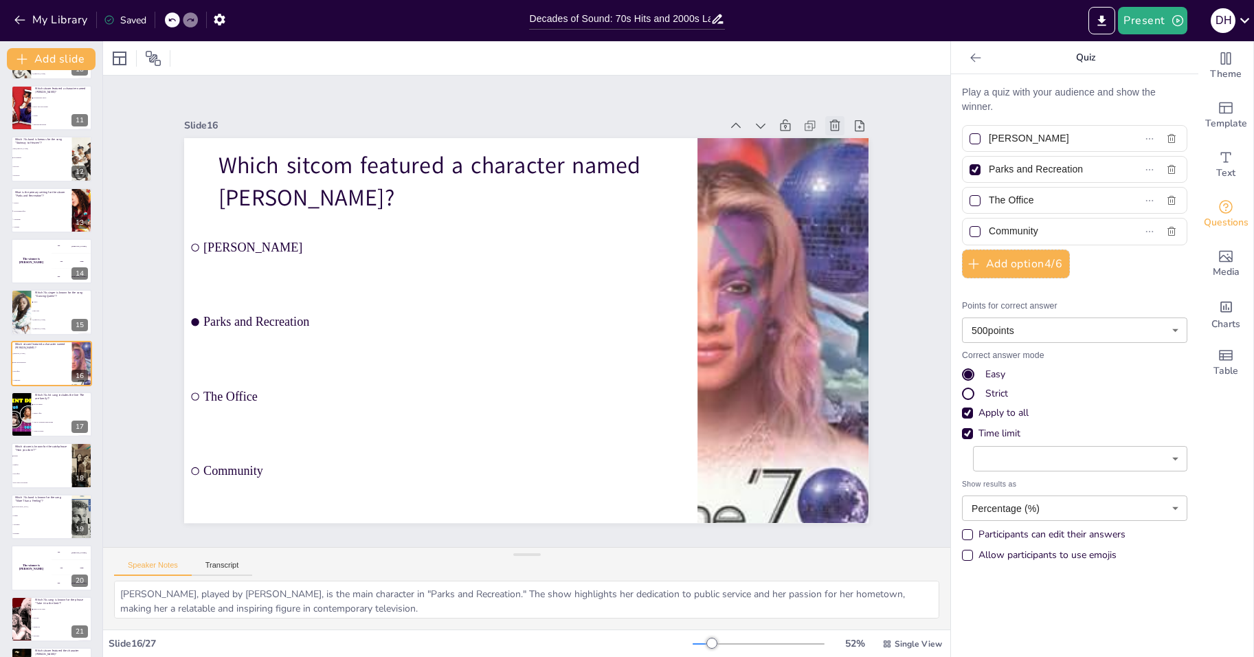
click at [828, 124] on icon at bounding box center [835, 126] width 14 height 14
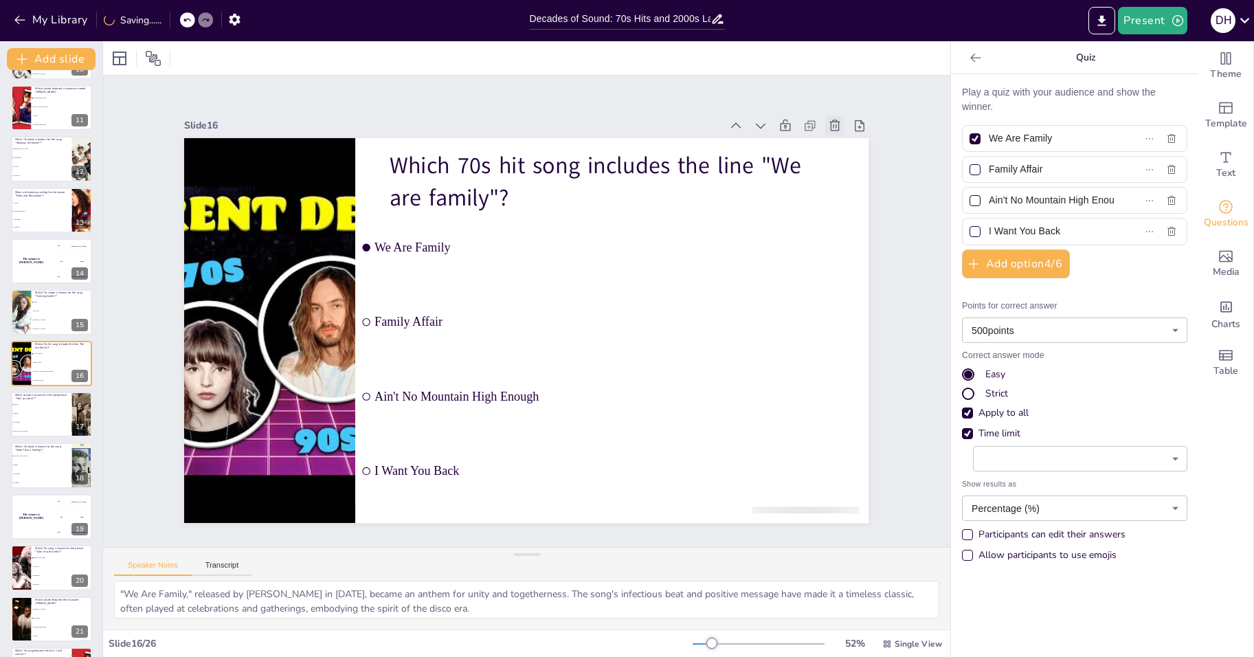
click at [830, 120] on icon at bounding box center [835, 125] width 10 height 11
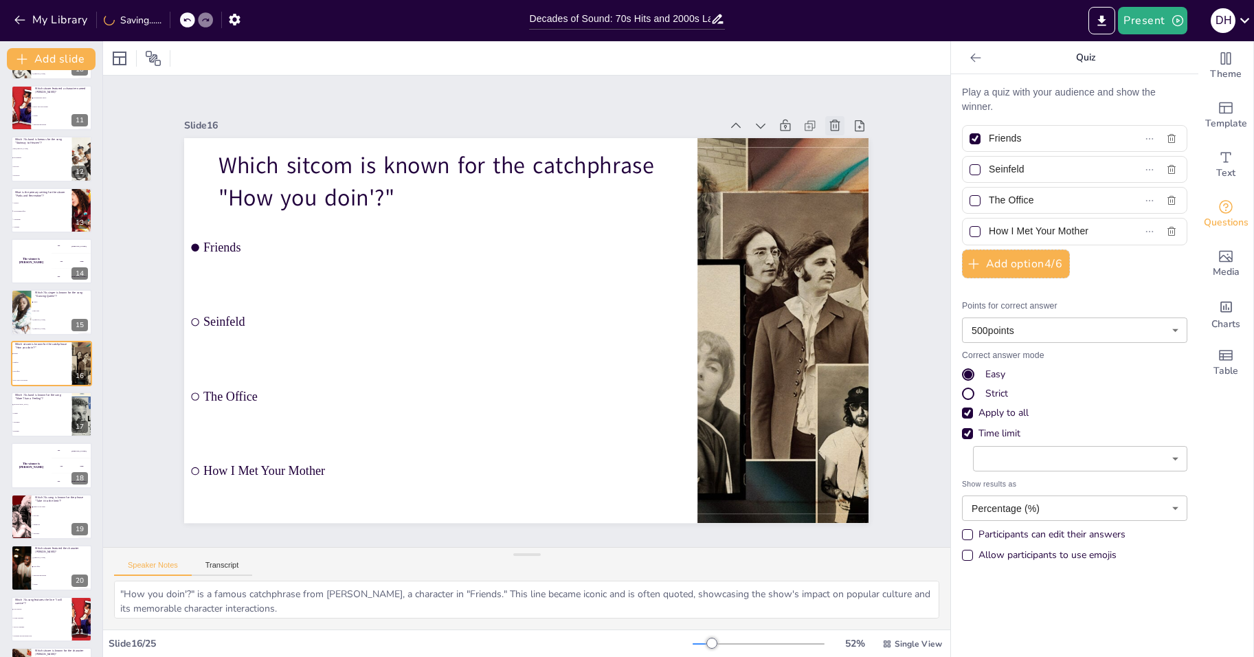
click at [845, 151] on icon at bounding box center [852, 158] width 15 height 15
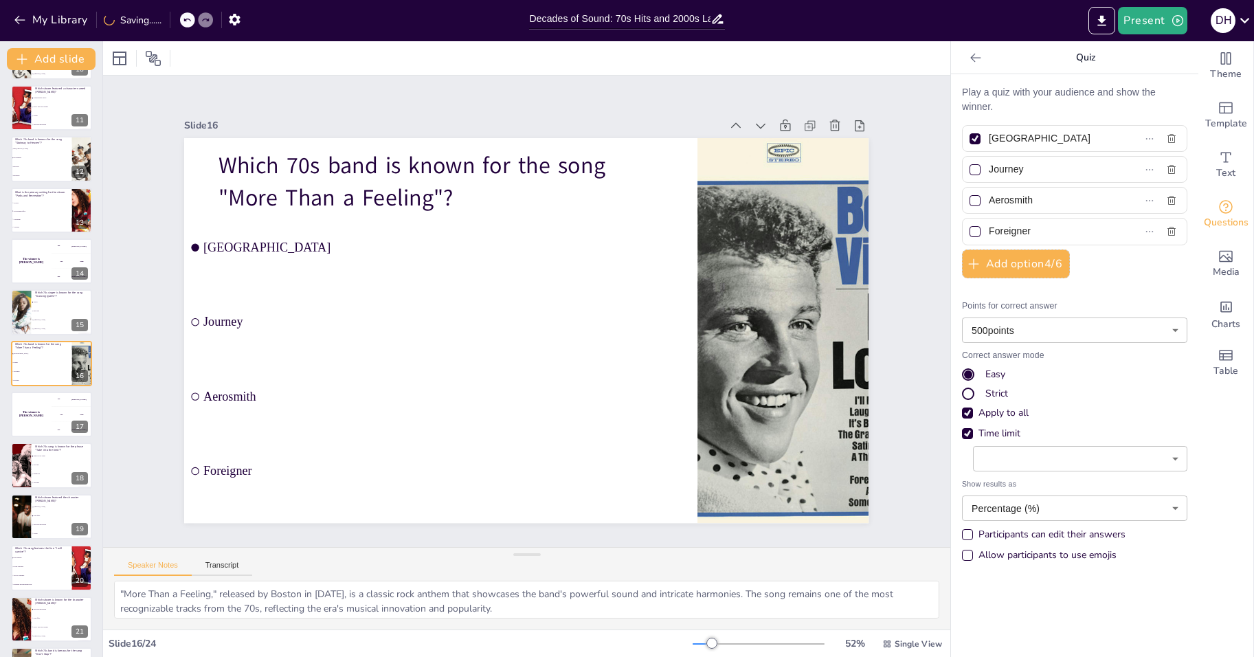
drag, startPoint x: 819, startPoint y: 120, endPoint x: 530, endPoint y: 114, distance: 289.4
drag, startPoint x: 530, startPoint y: 114, endPoint x: 345, endPoint y: 89, distance: 186.6
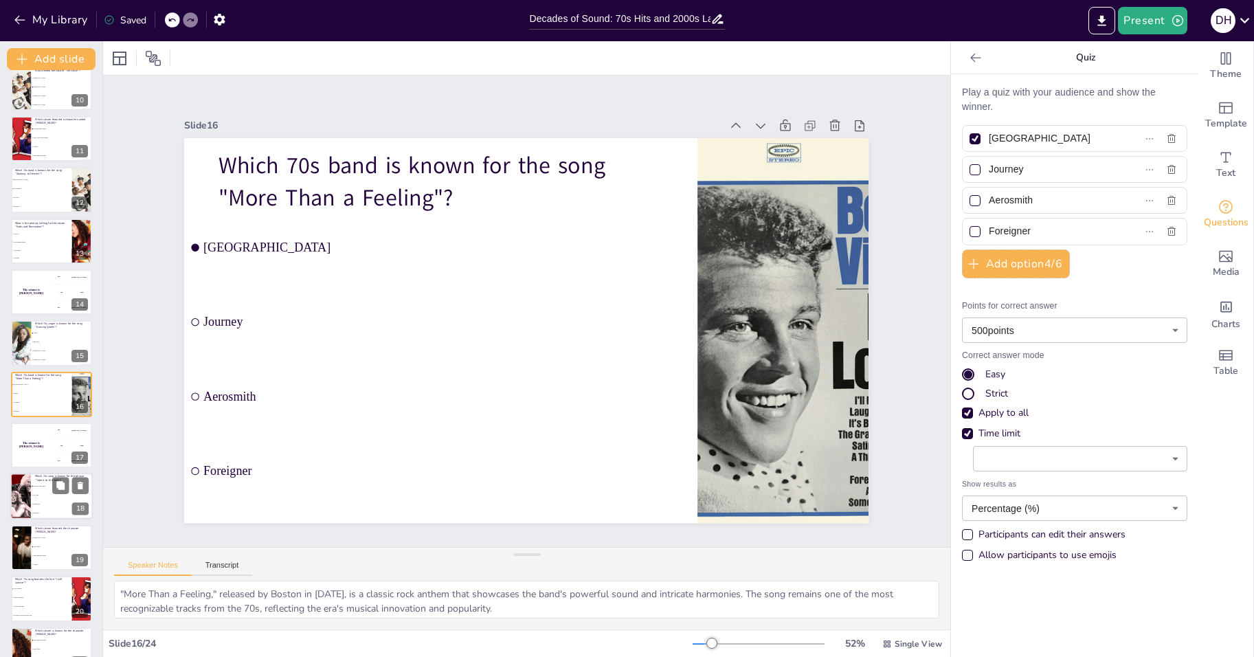
scroll to position [576, 0]
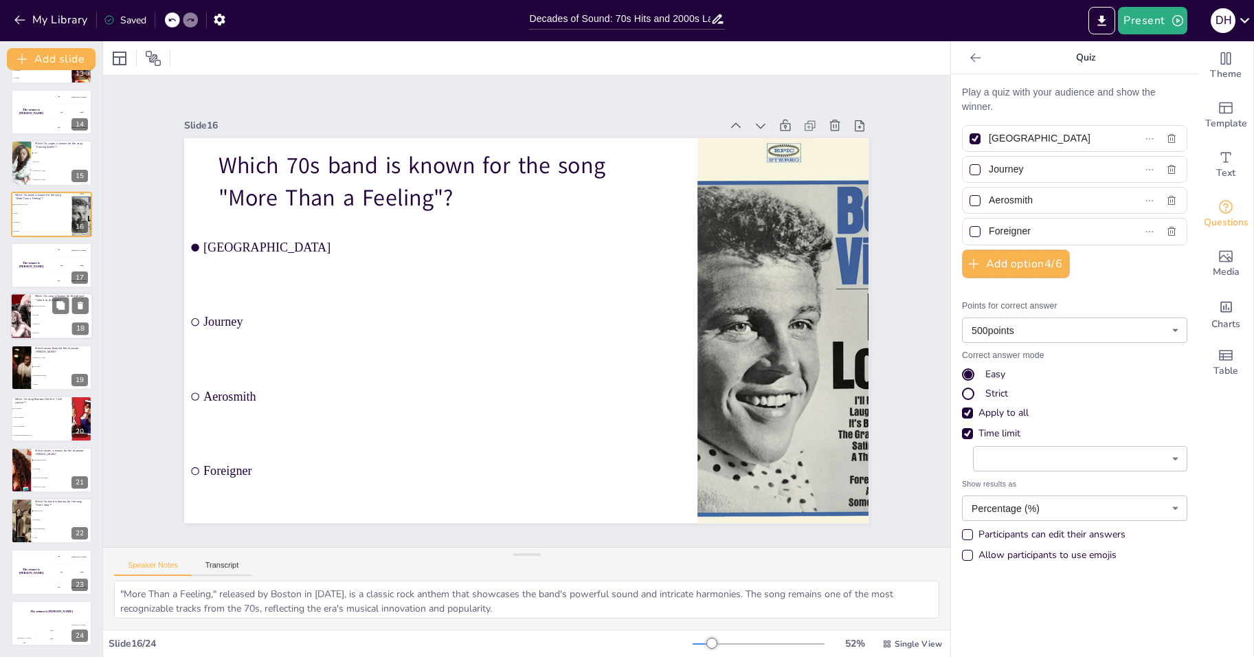
click at [26, 310] on div at bounding box center [21, 316] width 70 height 47
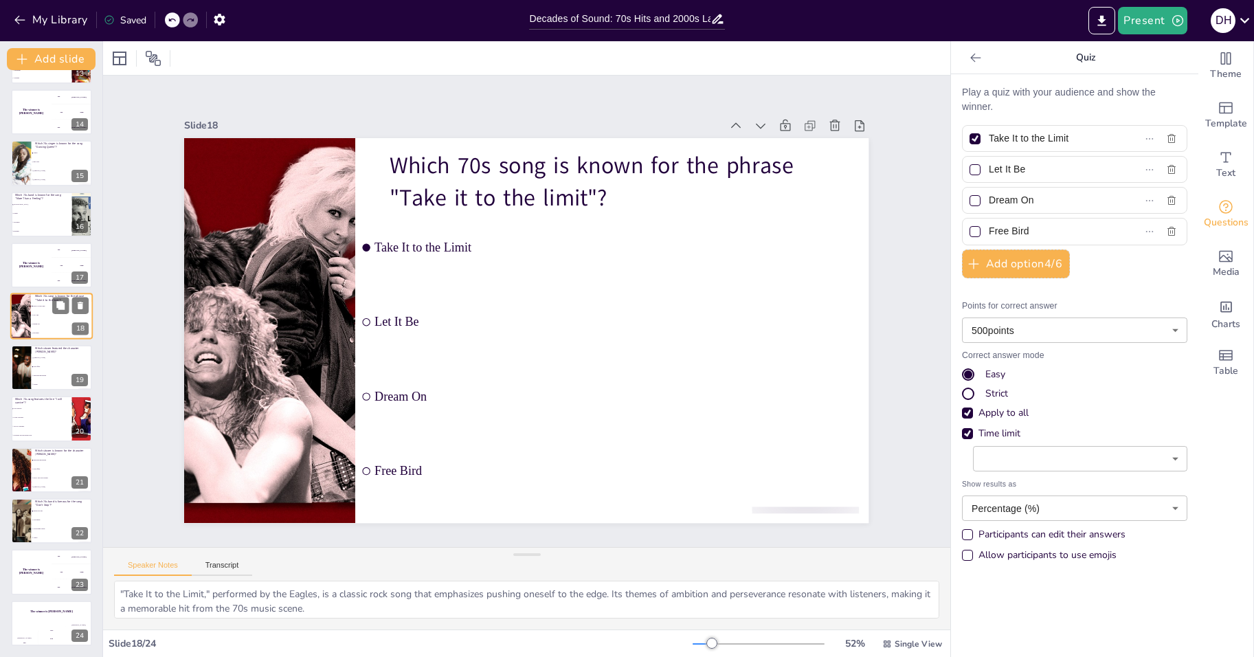
scroll to position [610, 0]
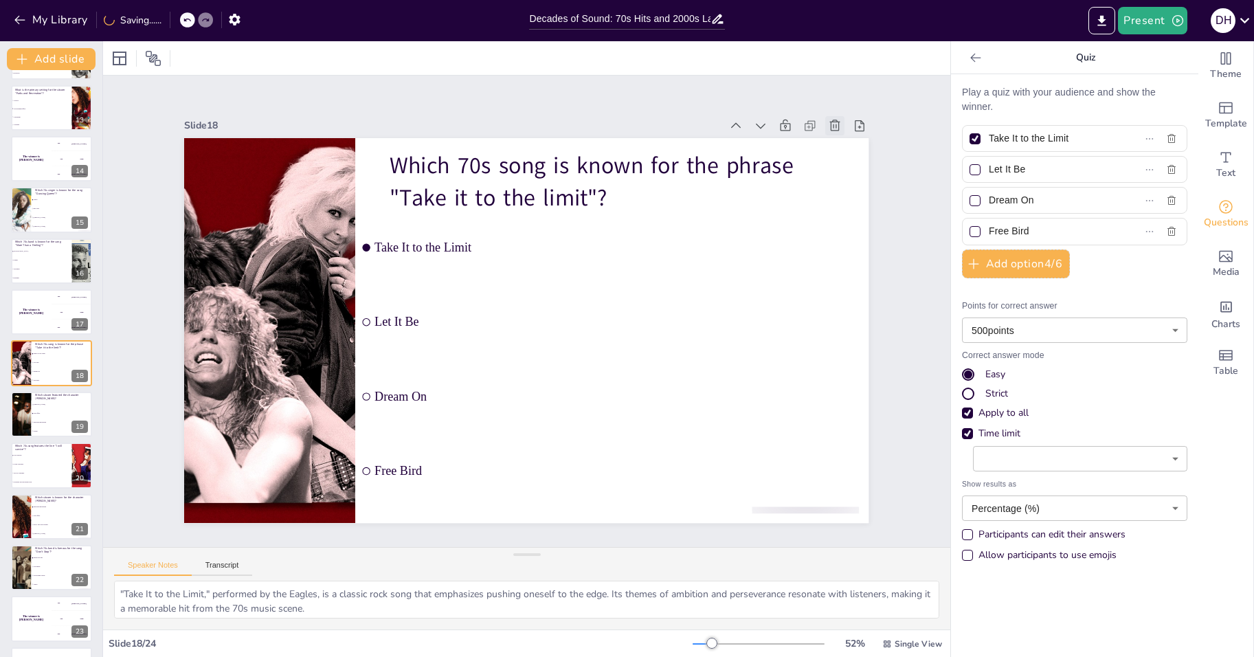
click at [879, 297] on icon at bounding box center [886, 304] width 14 height 15
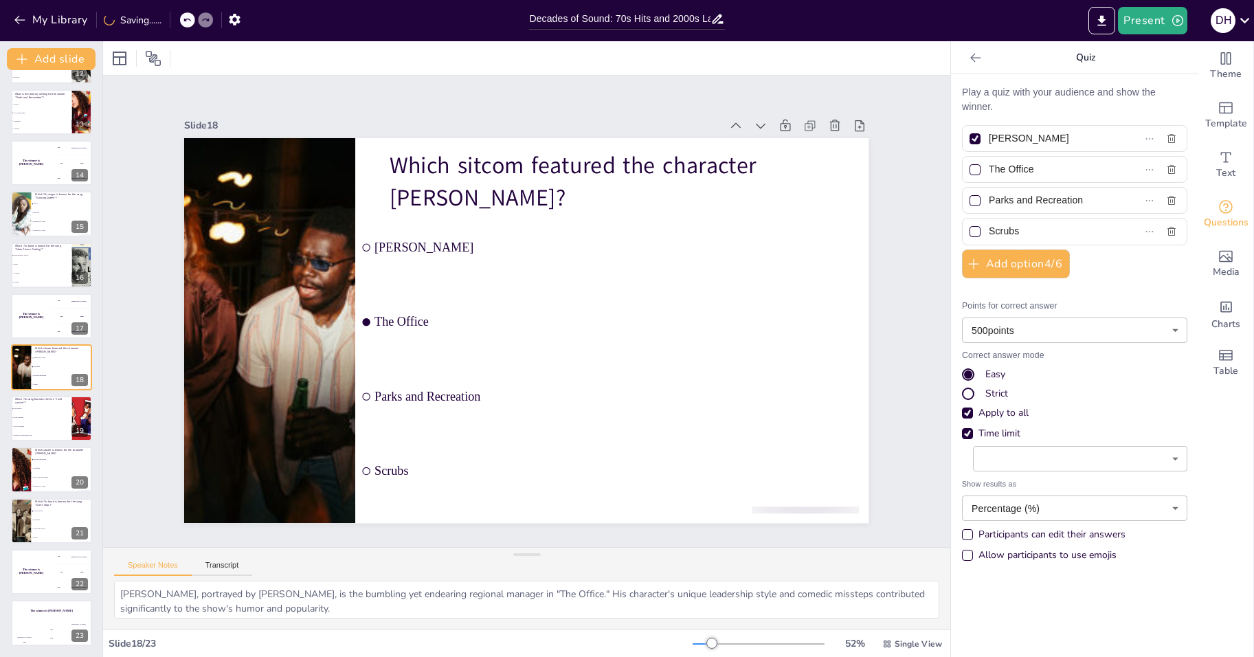
scroll to position [605, 0]
click at [25, 423] on li "Ain't No Sunshine" at bounding box center [41, 426] width 62 height 9
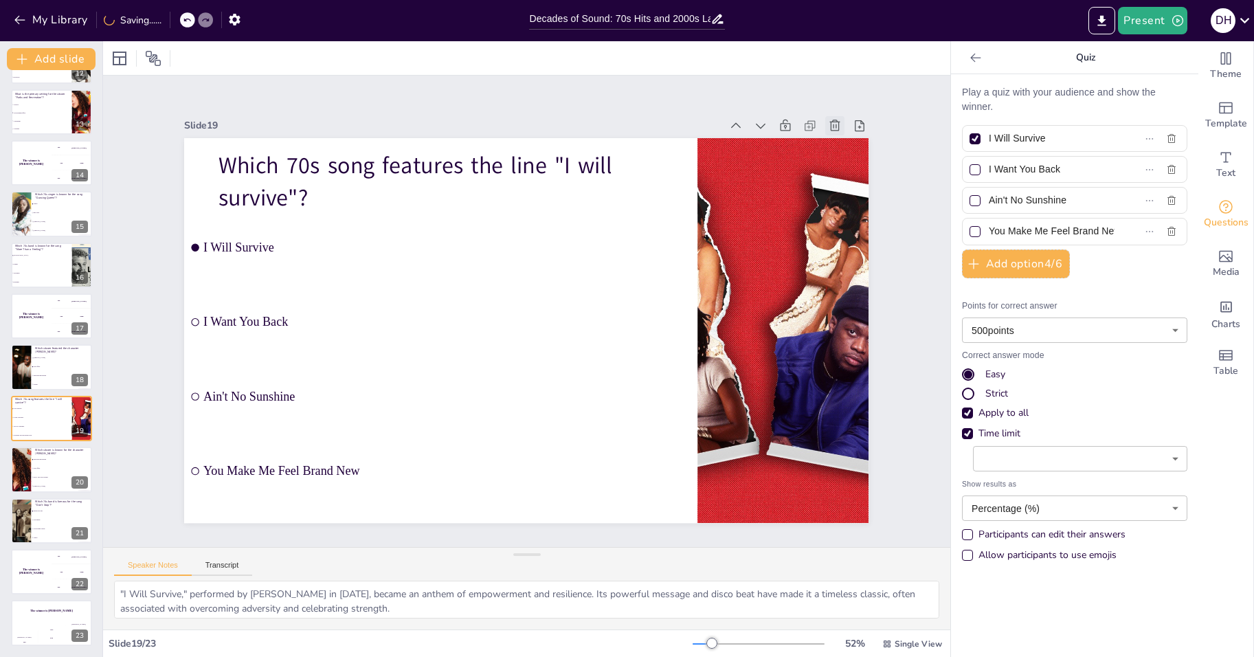
click at [845, 151] on icon at bounding box center [852, 158] width 15 height 15
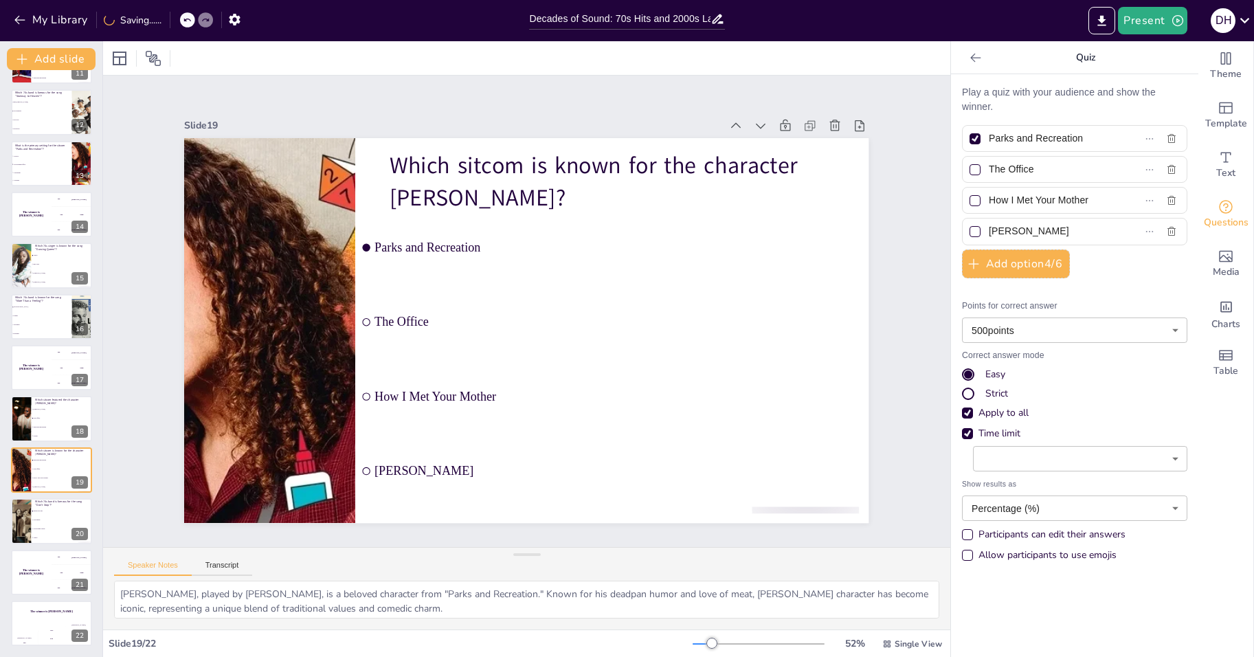
scroll to position [554, 0]
click at [30, 368] on h4 "The winner is Niels 🏆" at bounding box center [30, 367] width 41 height 7
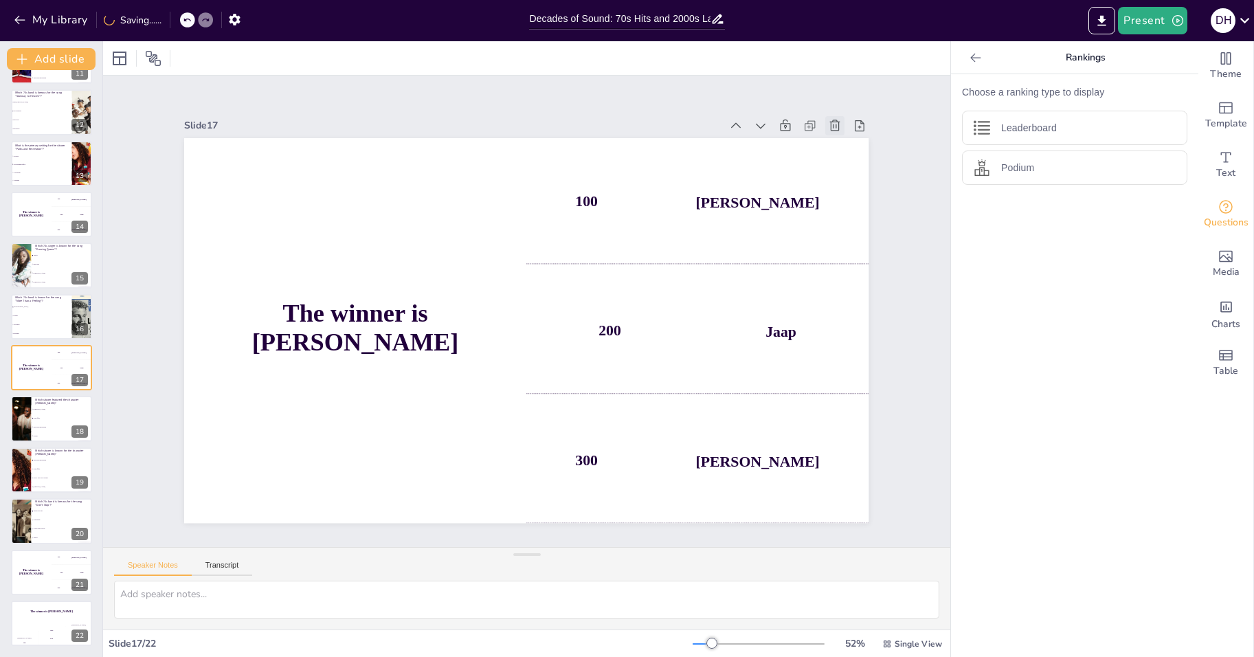
click at [828, 119] on icon at bounding box center [835, 126] width 14 height 14
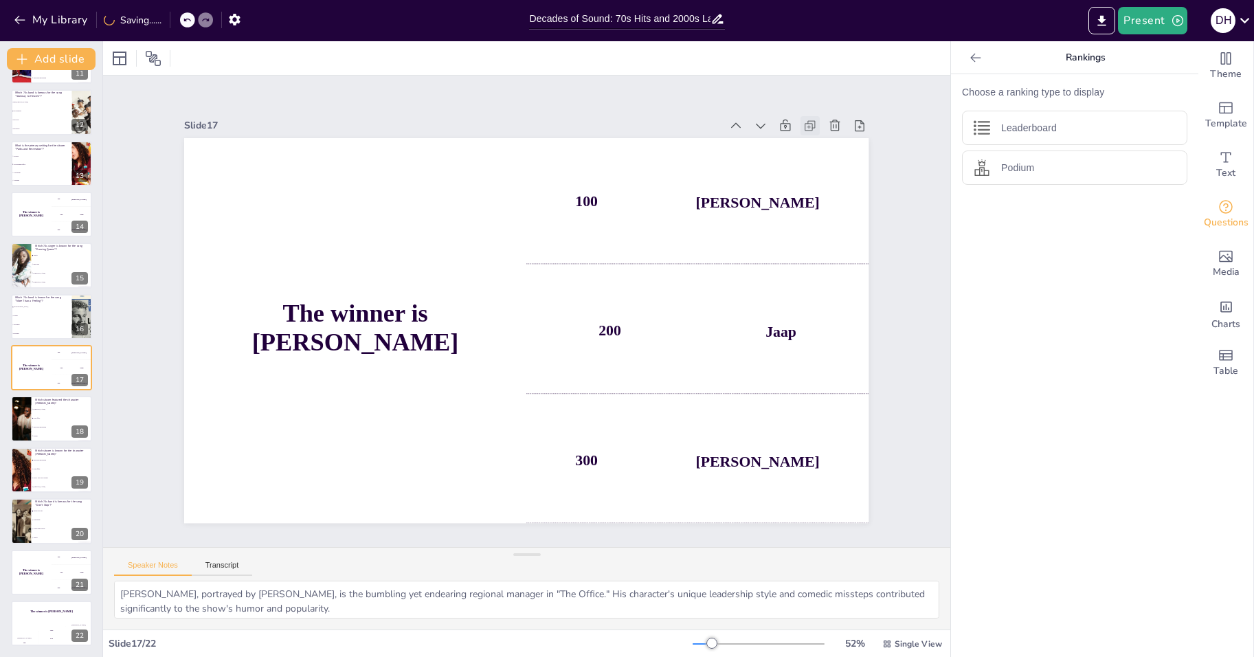
scroll to position [503, 0]
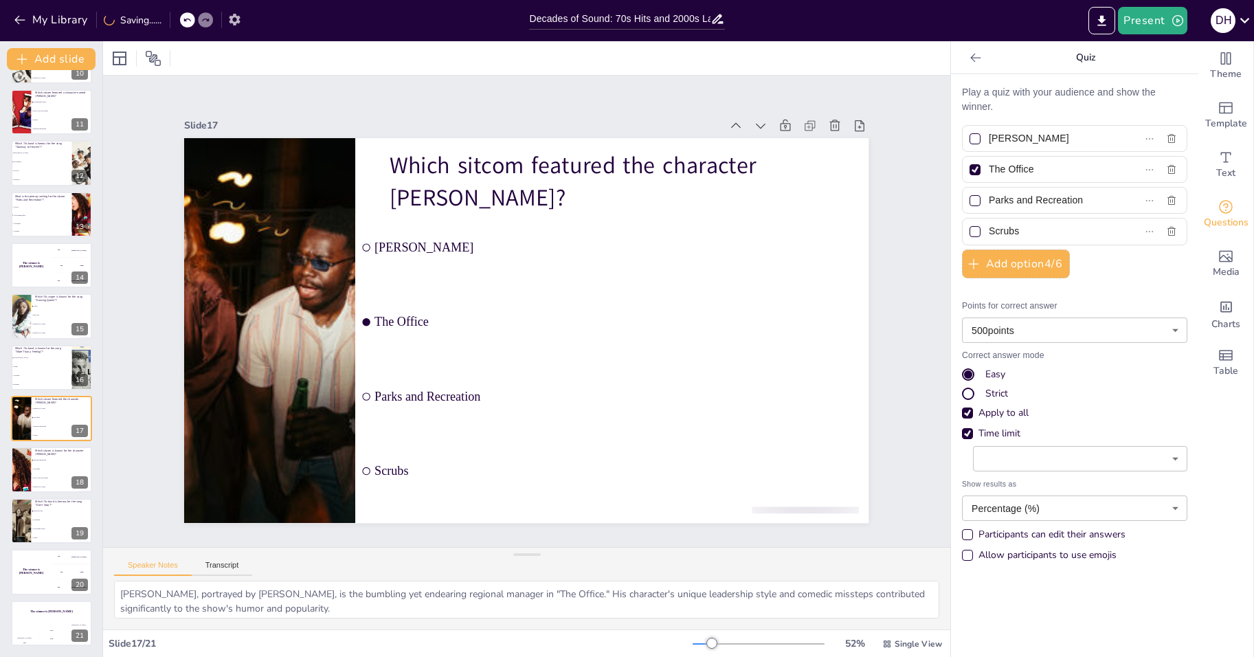
click at [232, 19] on icon "button" at bounding box center [234, 20] width 11 height 12
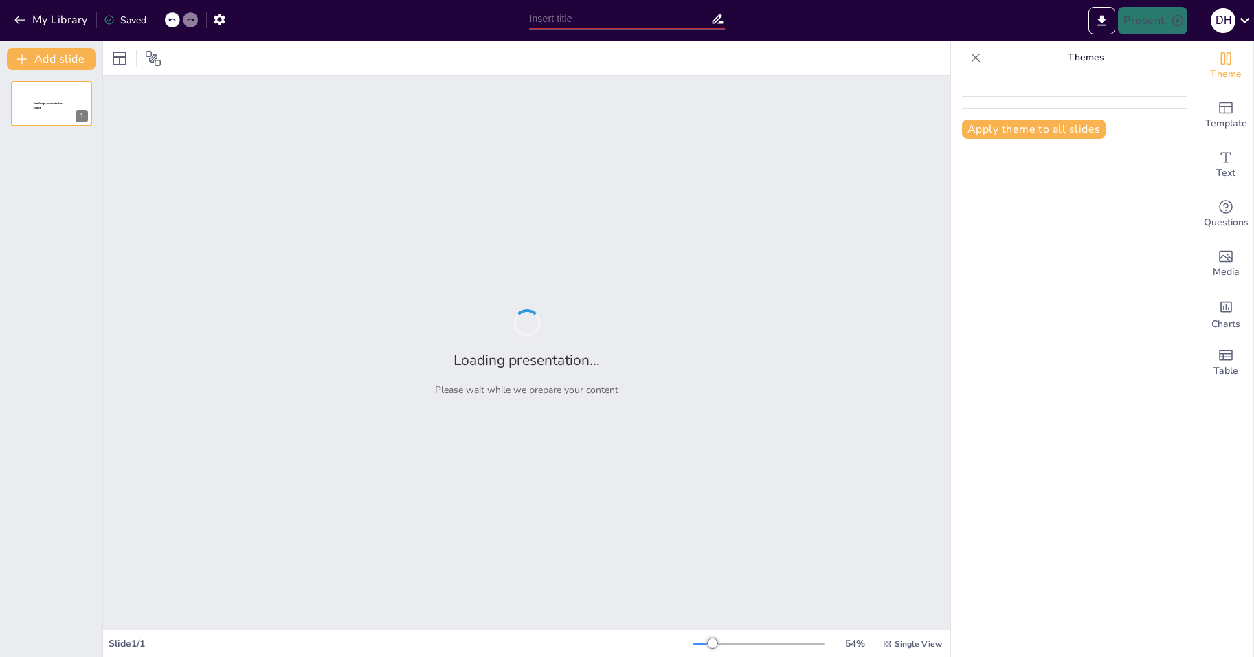
type input "Sounds of the 70s: A Musical Journey Quiz"
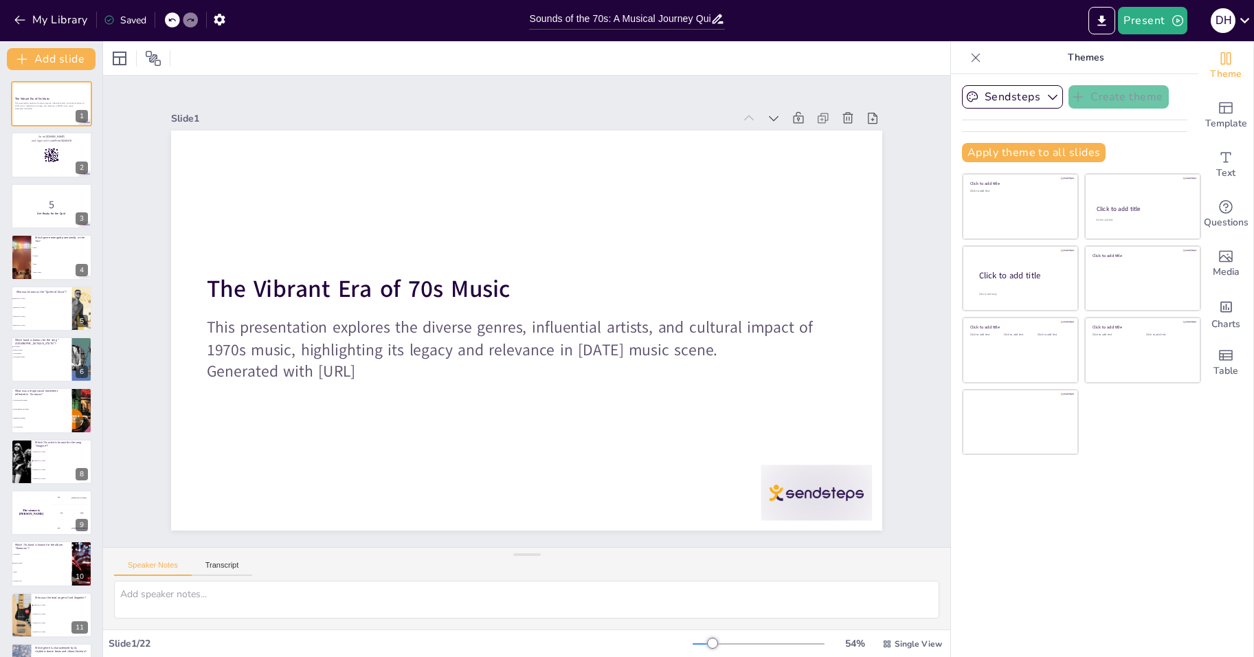
checkbox input "true"
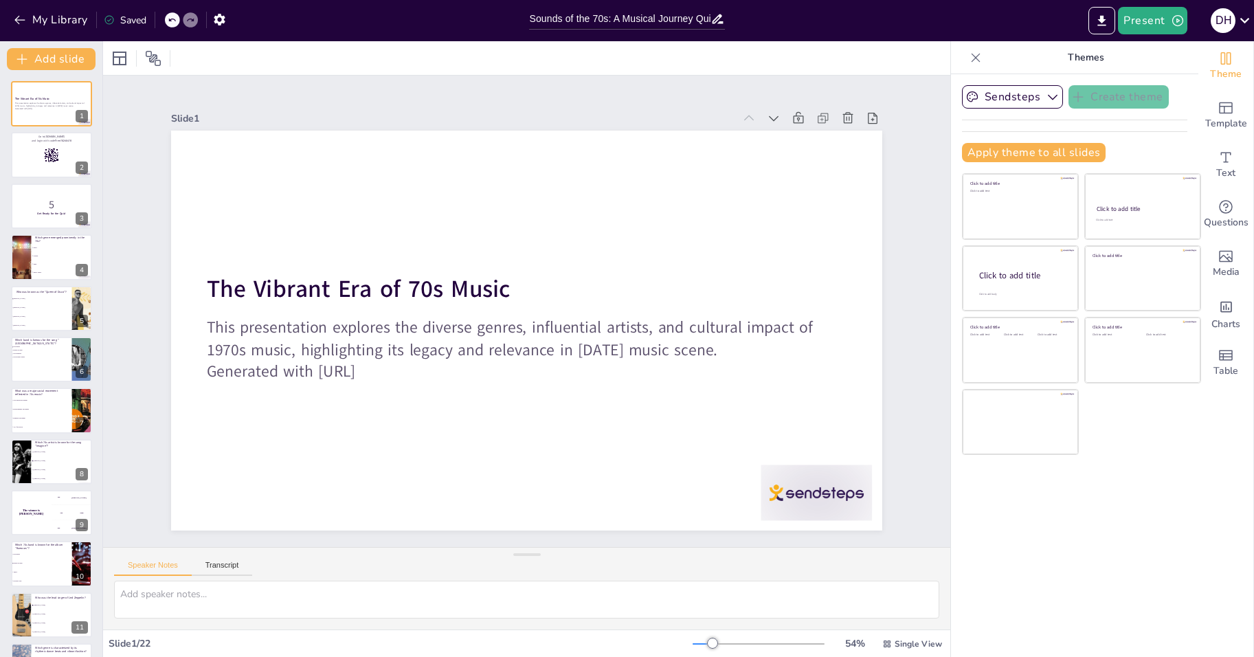
checkbox input "true"
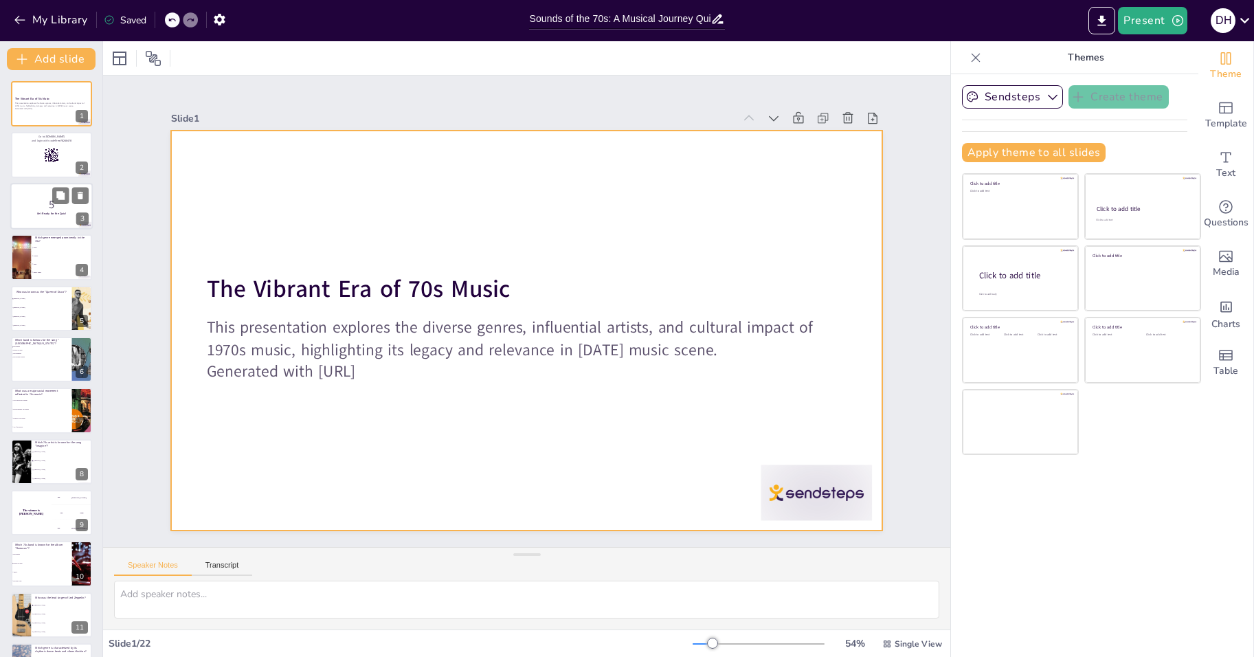
checkbox input "true"
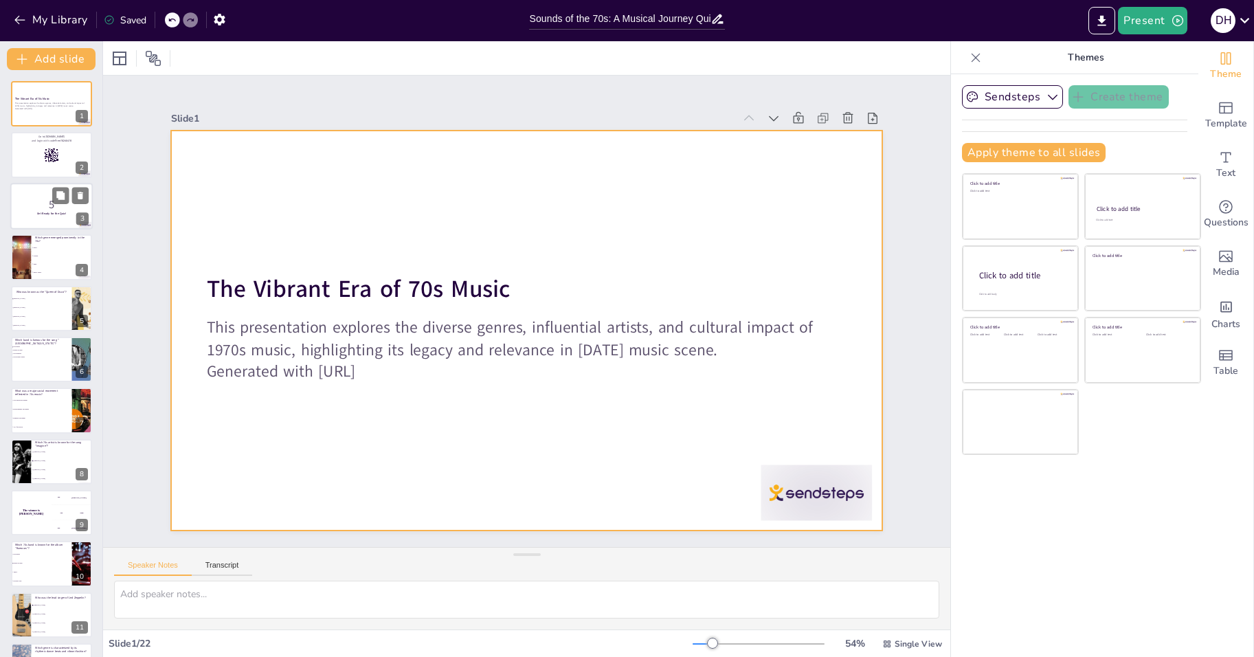
checkbox input "true"
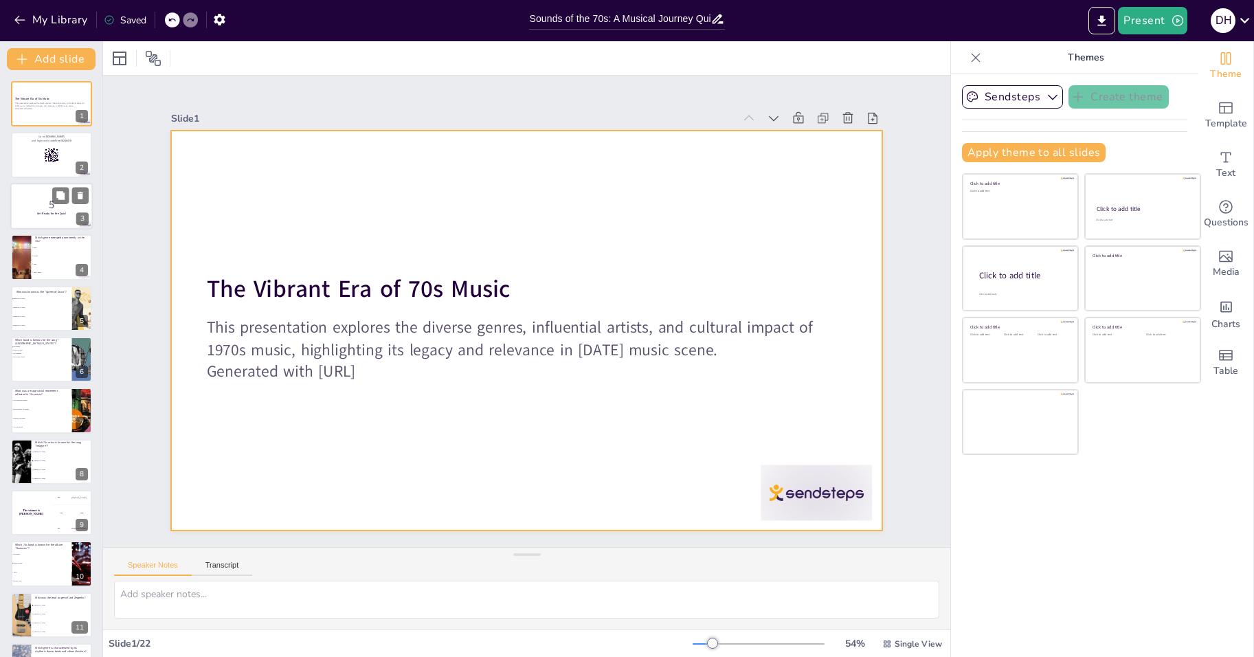
checkbox input "true"
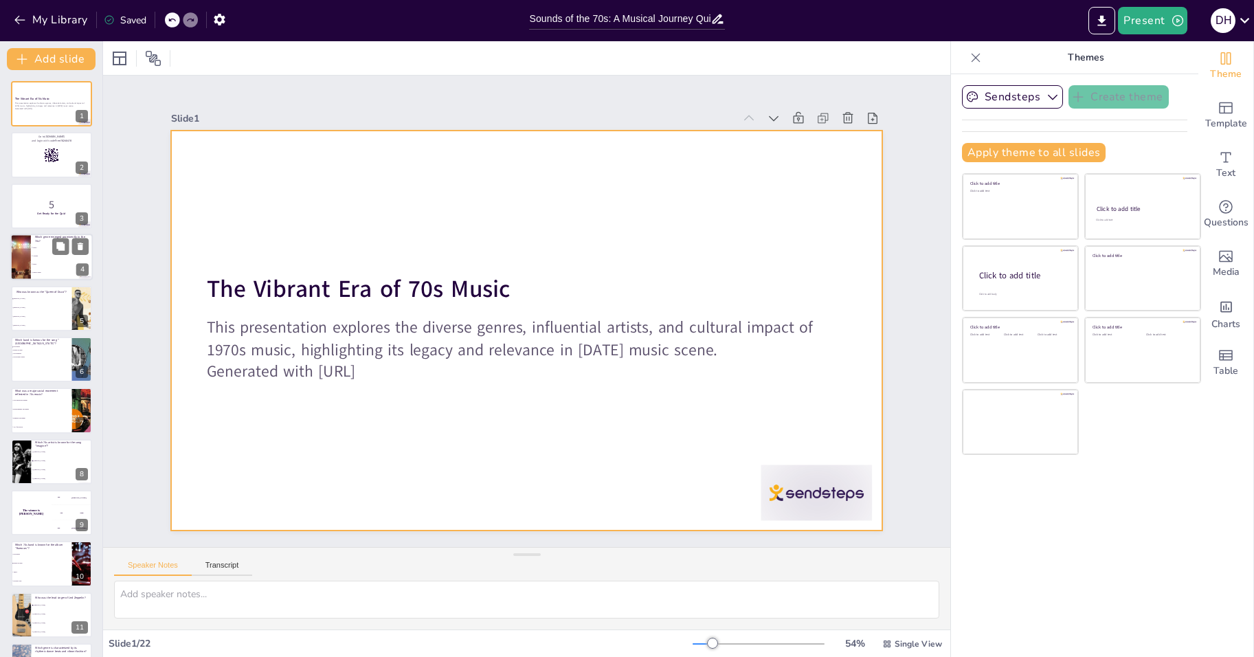
checkbox input "true"
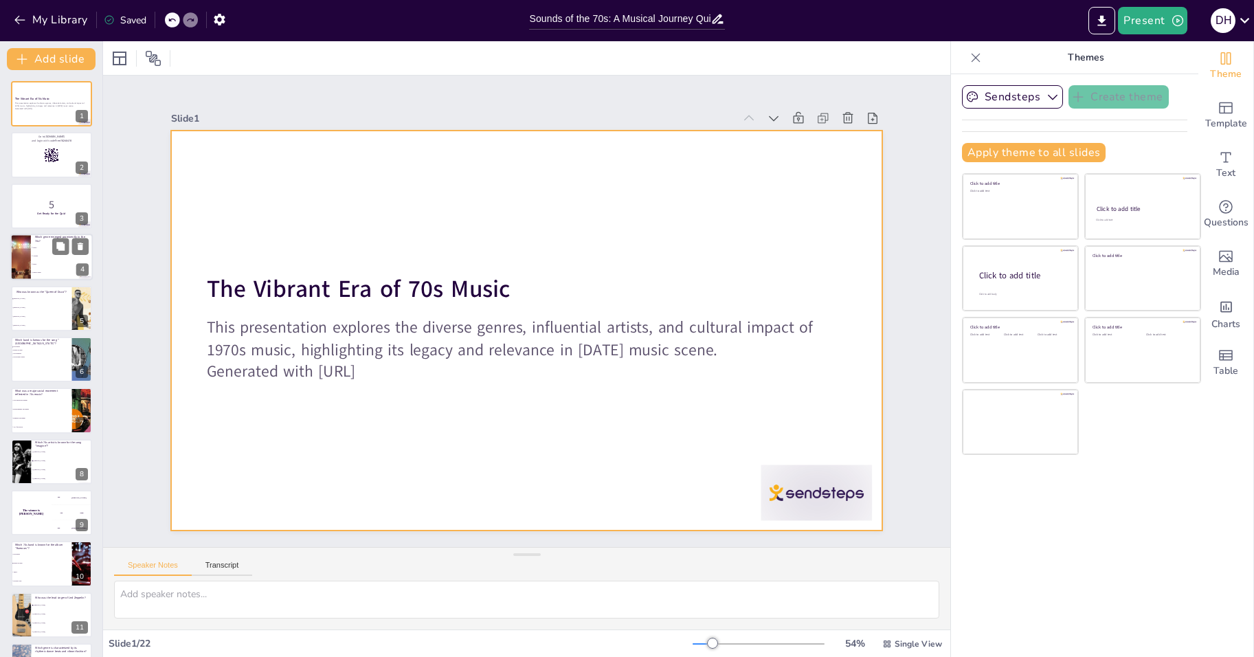
checkbox input "true"
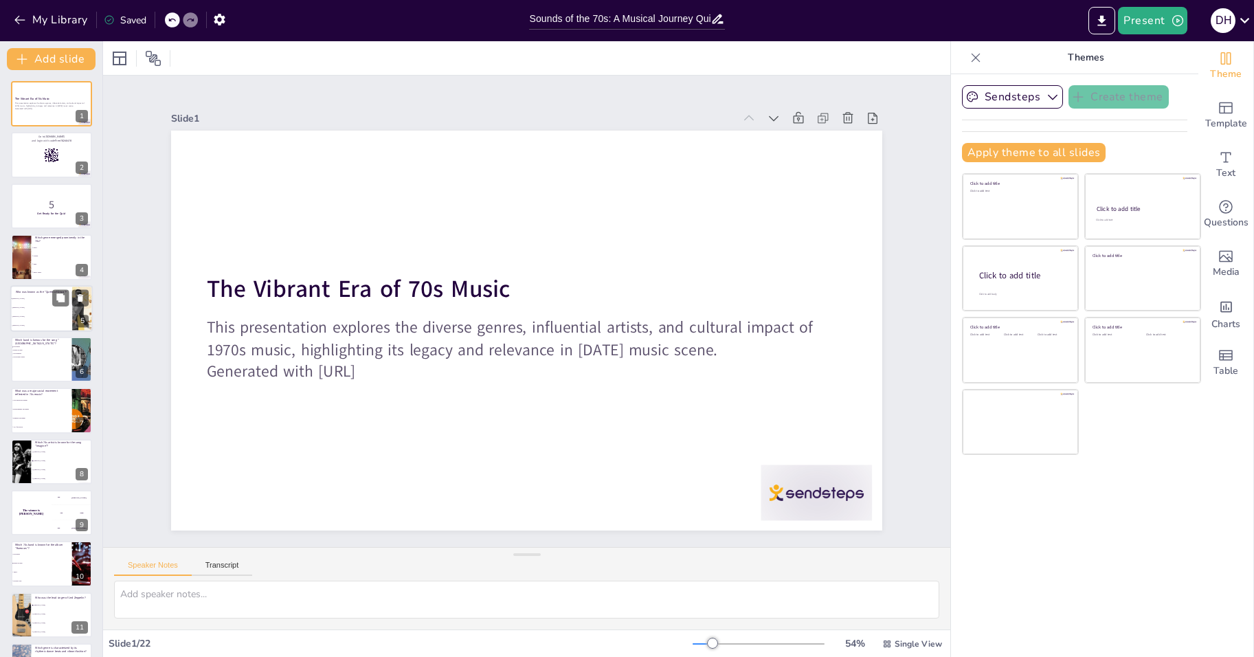
checkbox input "true"
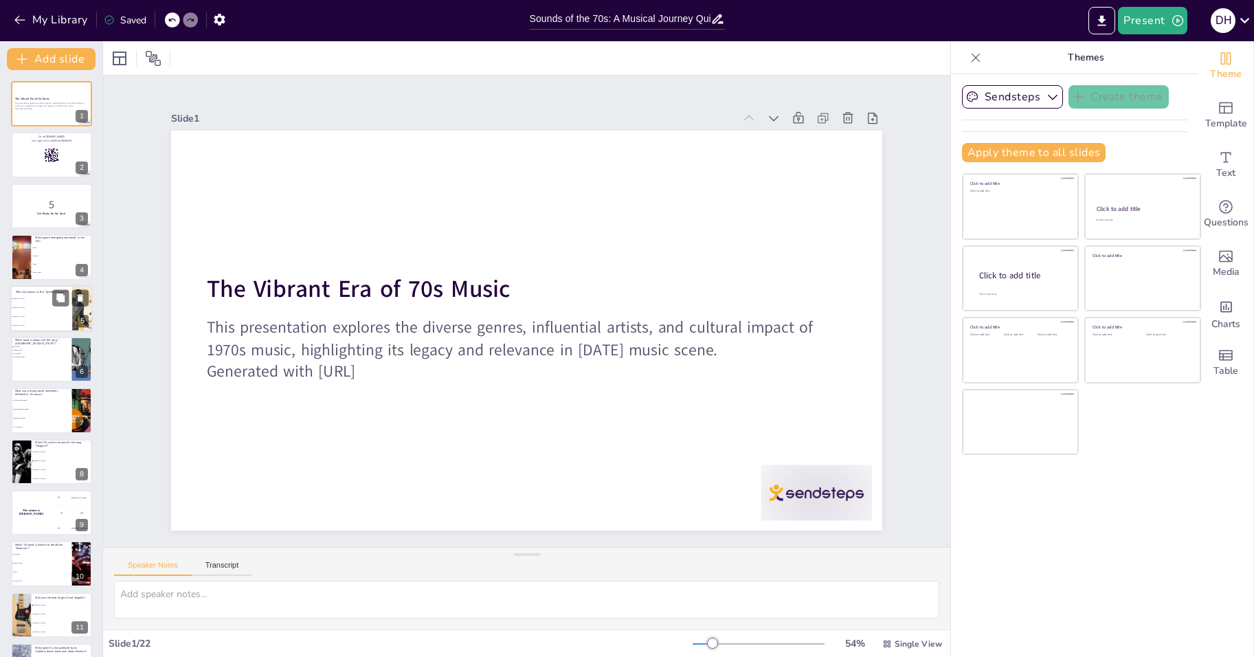
checkbox input "true"
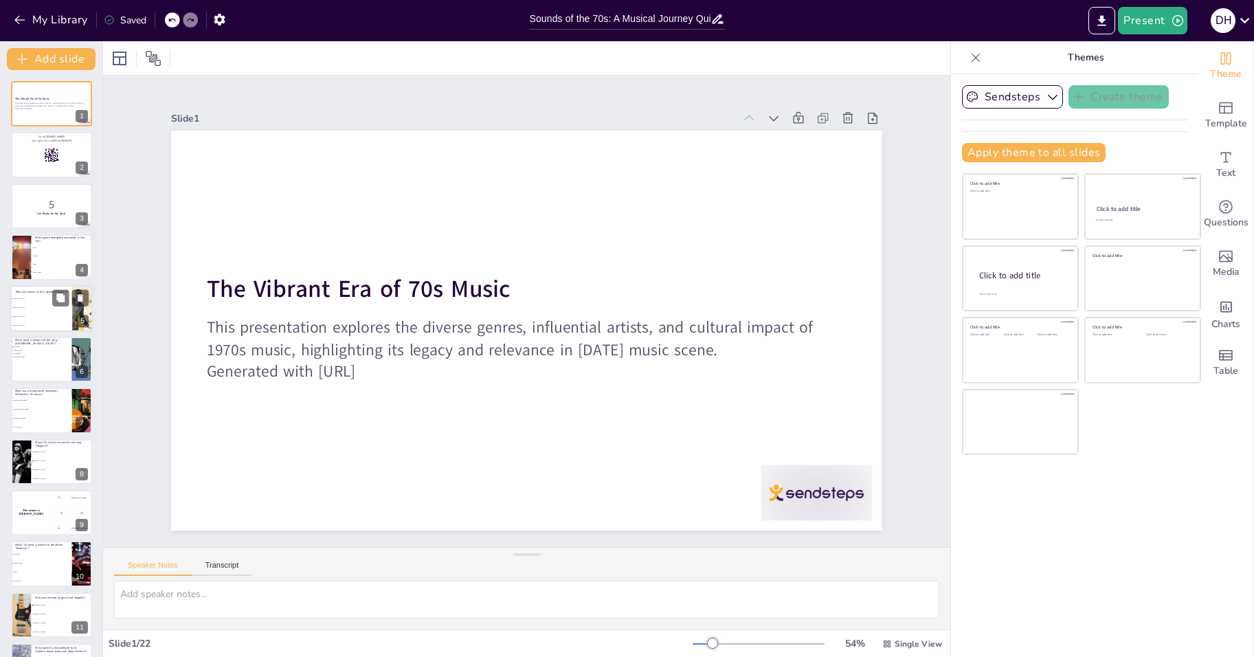
checkbox input "true"
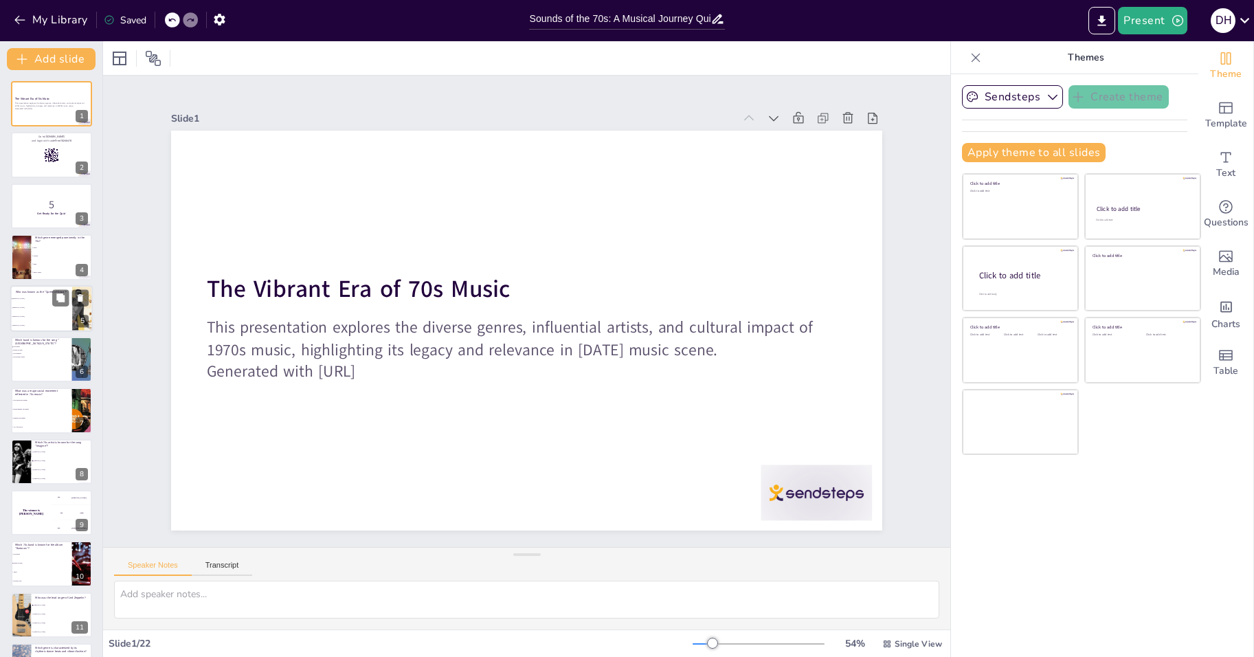
checkbox input "true"
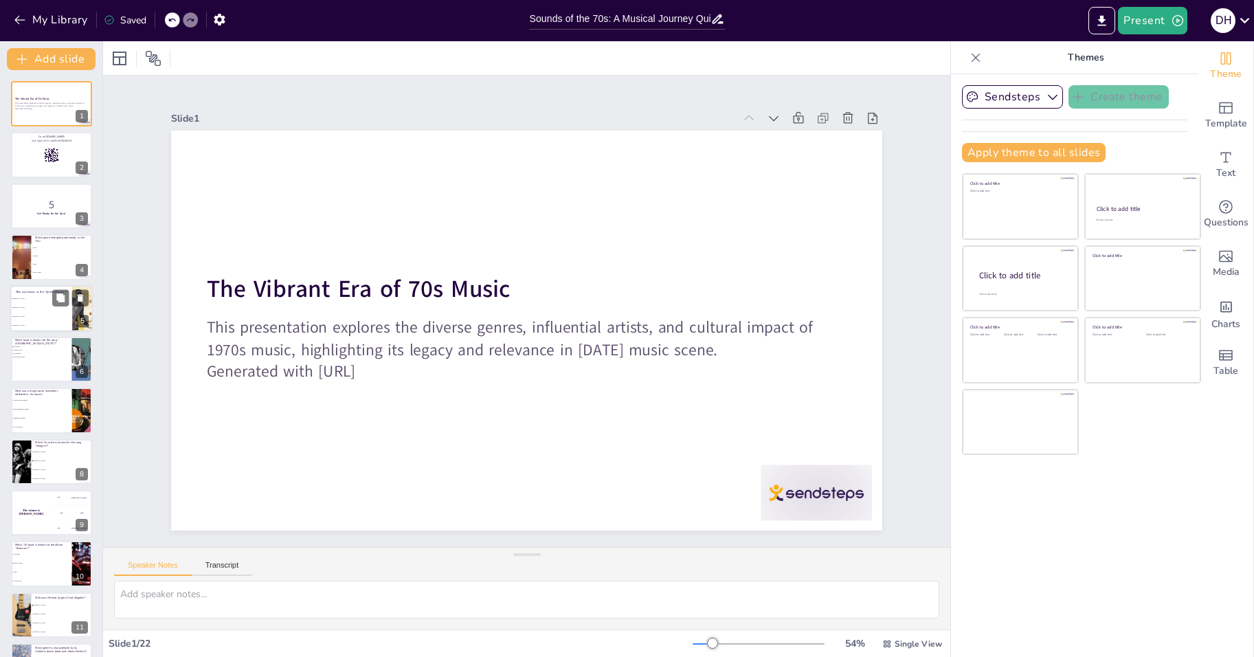
checkbox input "true"
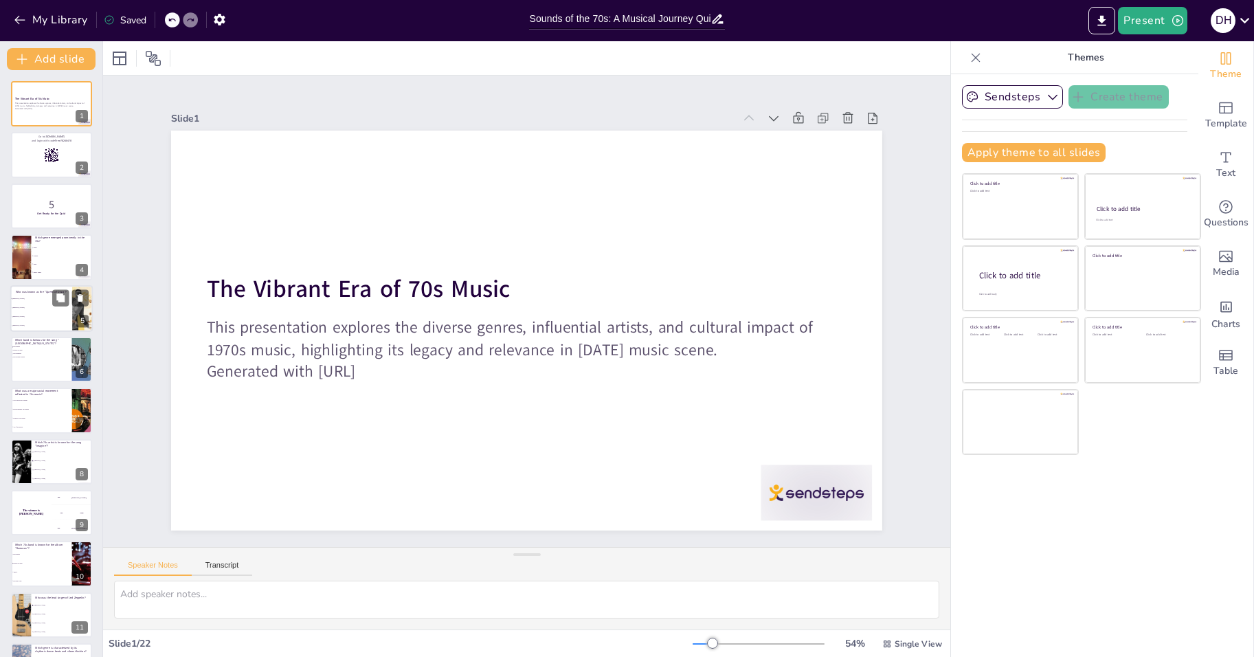
checkbox input "true"
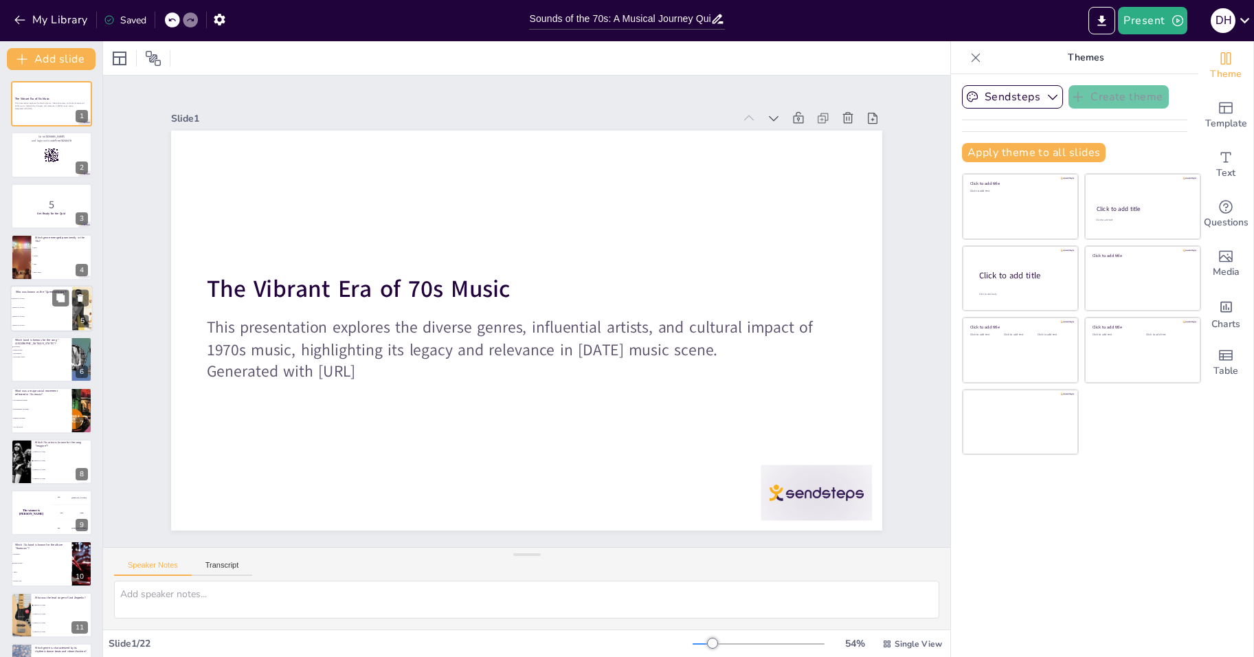
checkbox input "true"
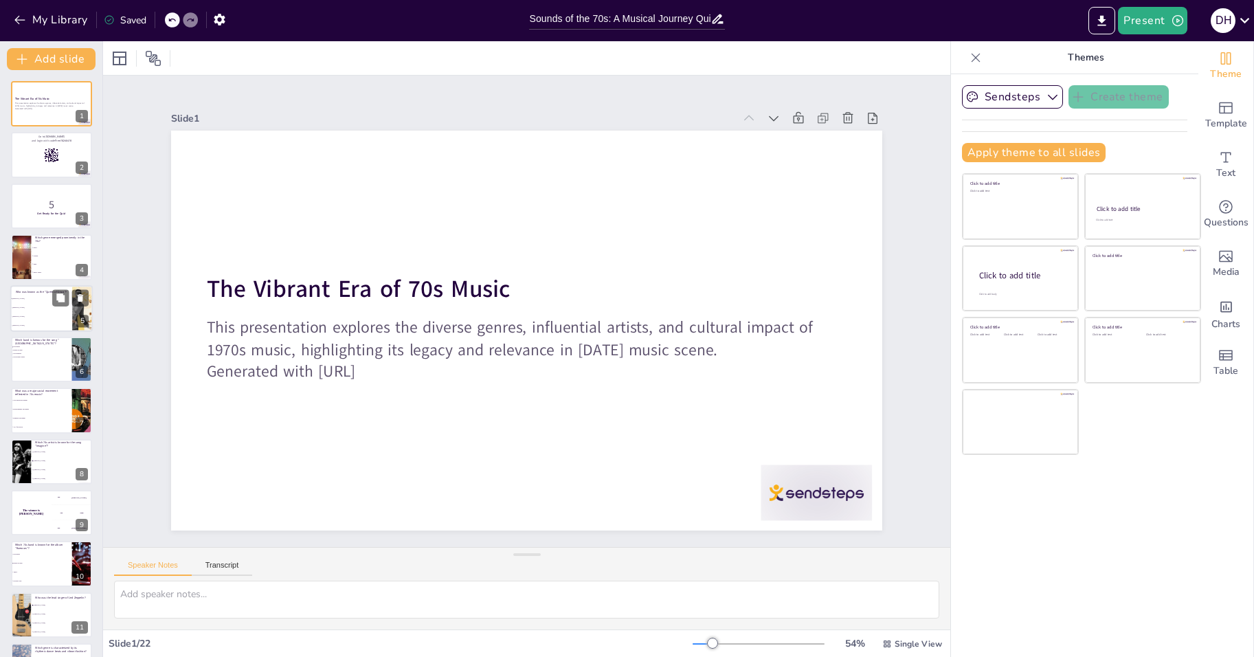
checkbox input "true"
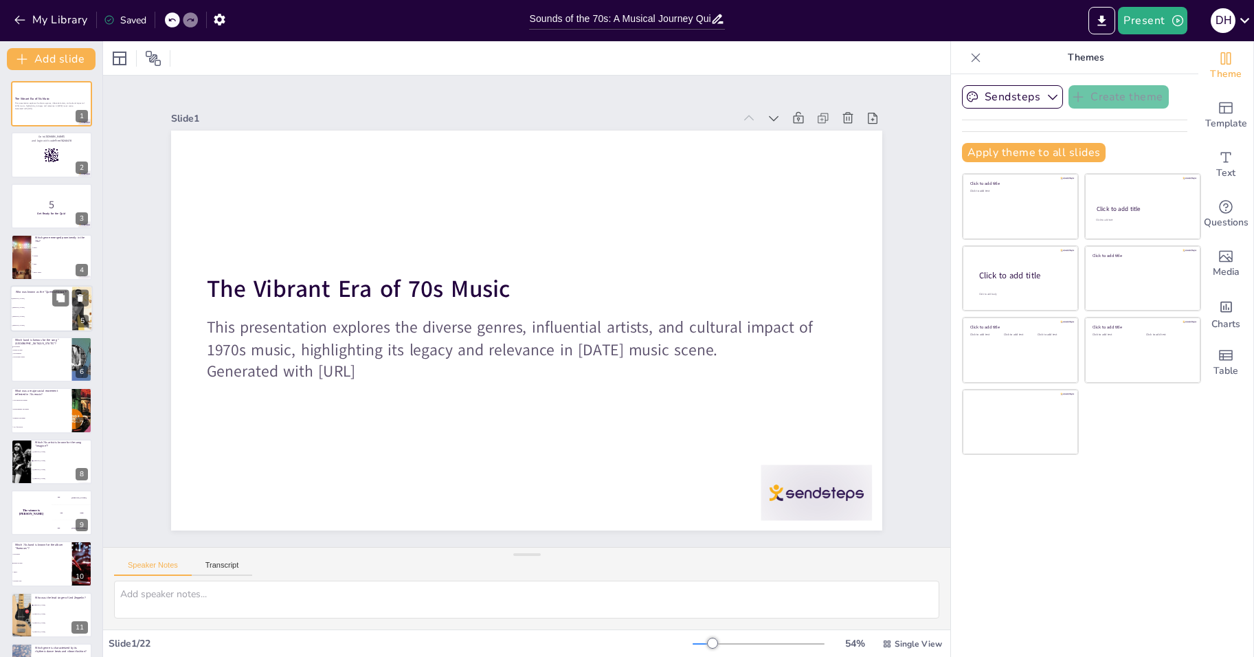
checkbox input "true"
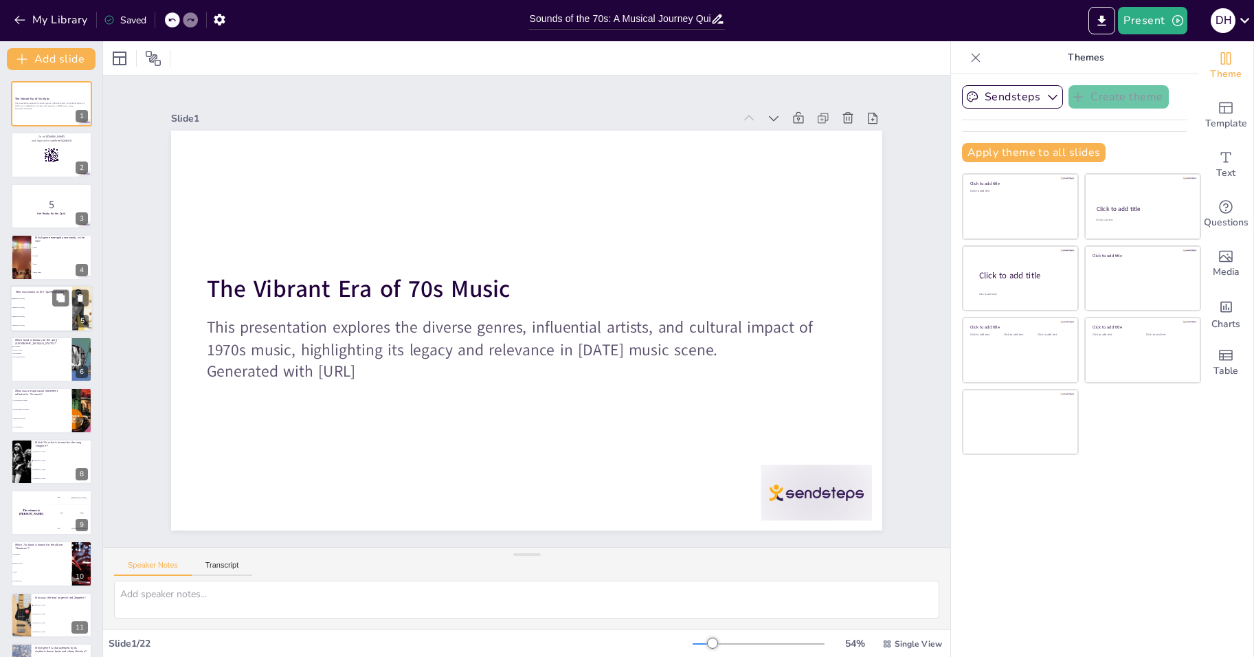
checkbox input "true"
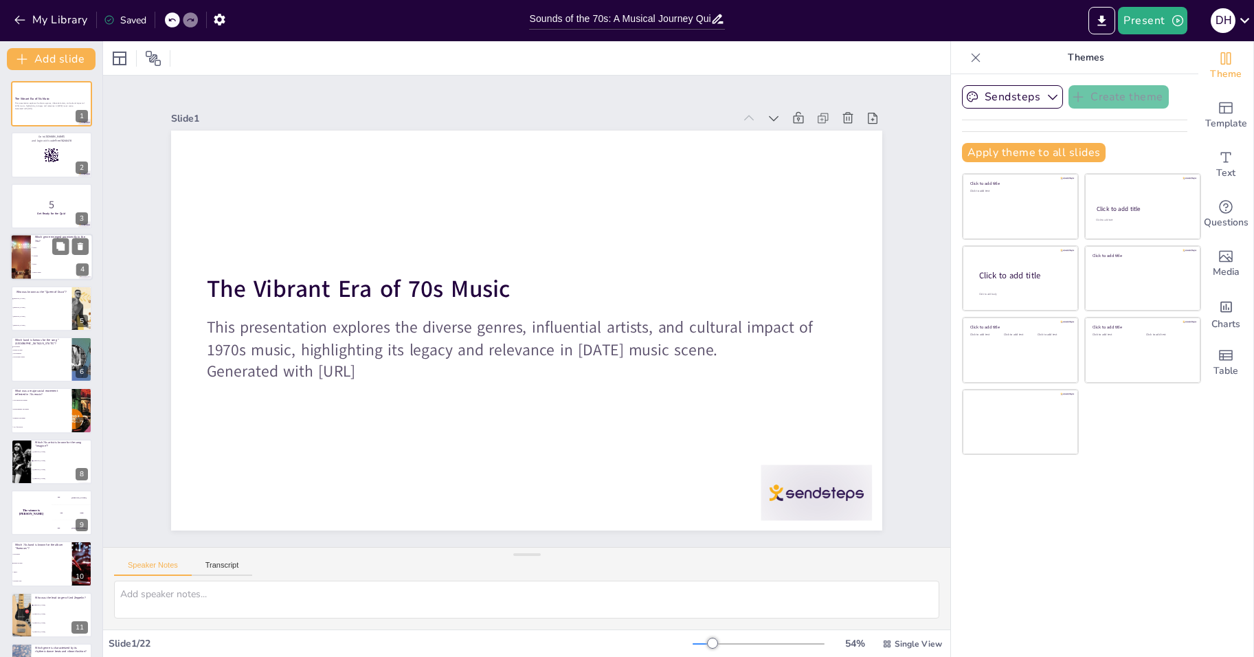
checkbox input "true"
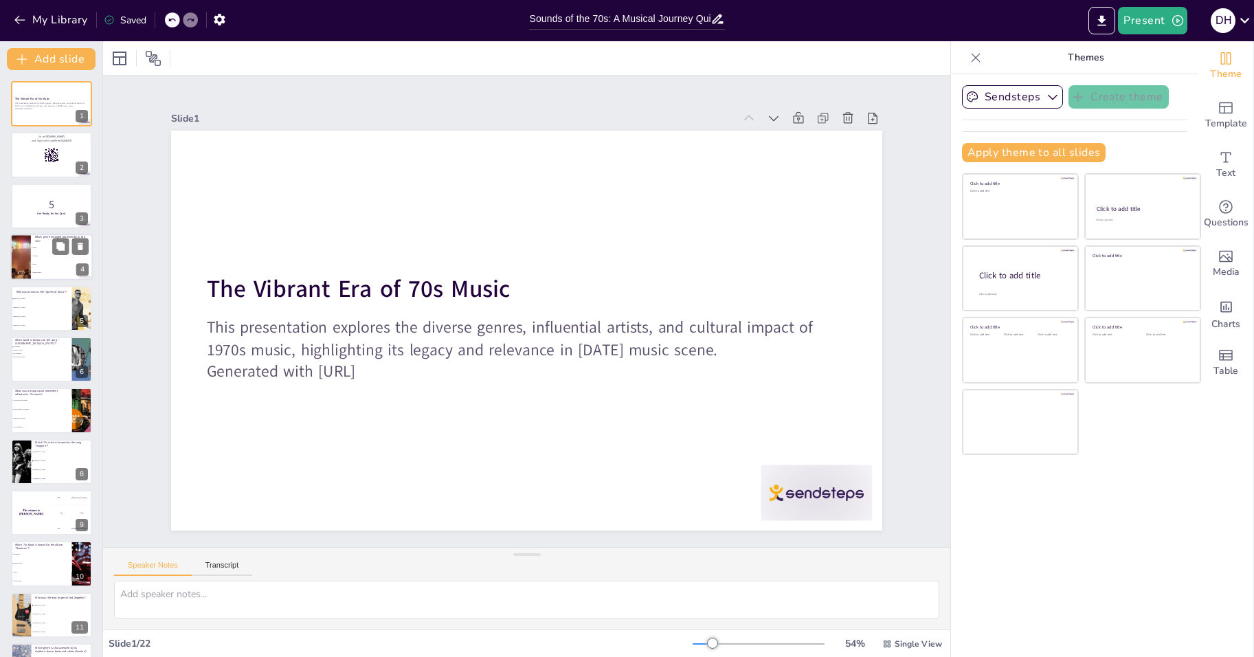
checkbox input "true"
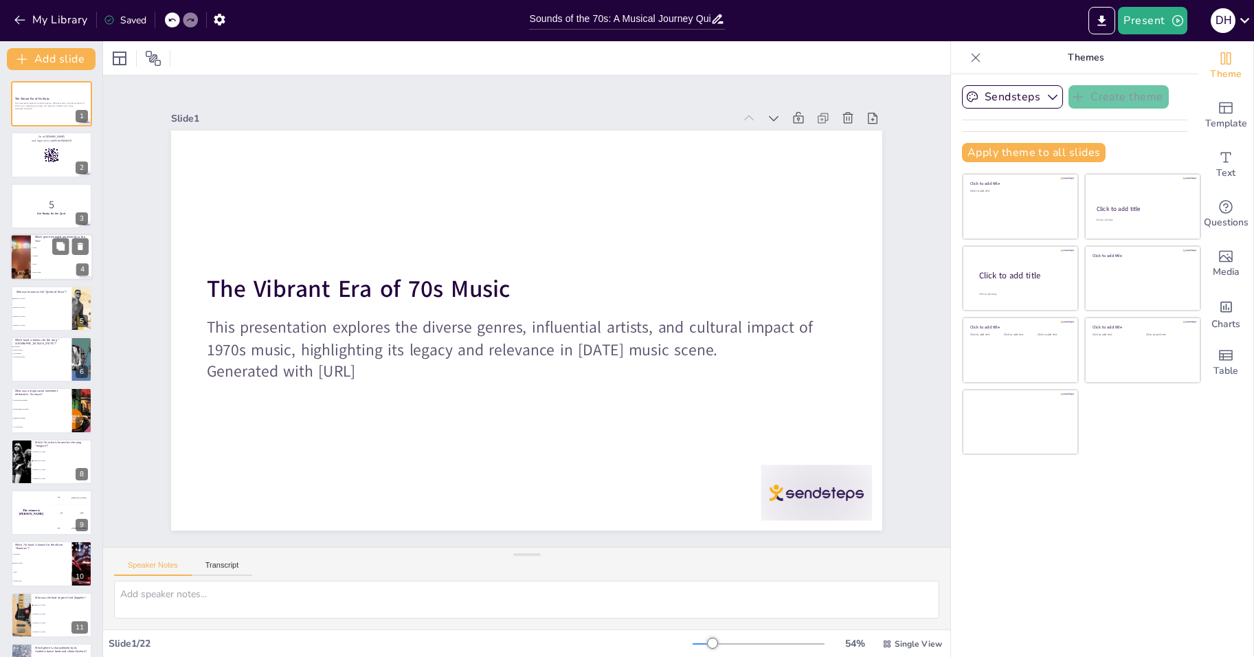
checkbox input "true"
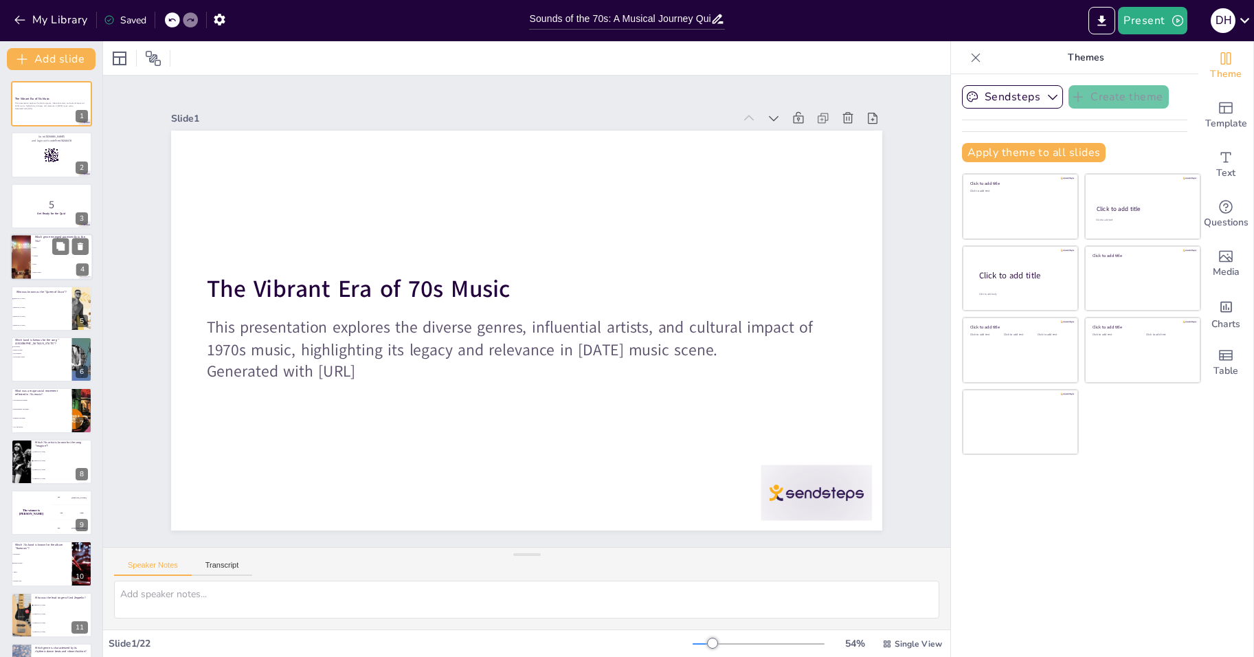
checkbox input "true"
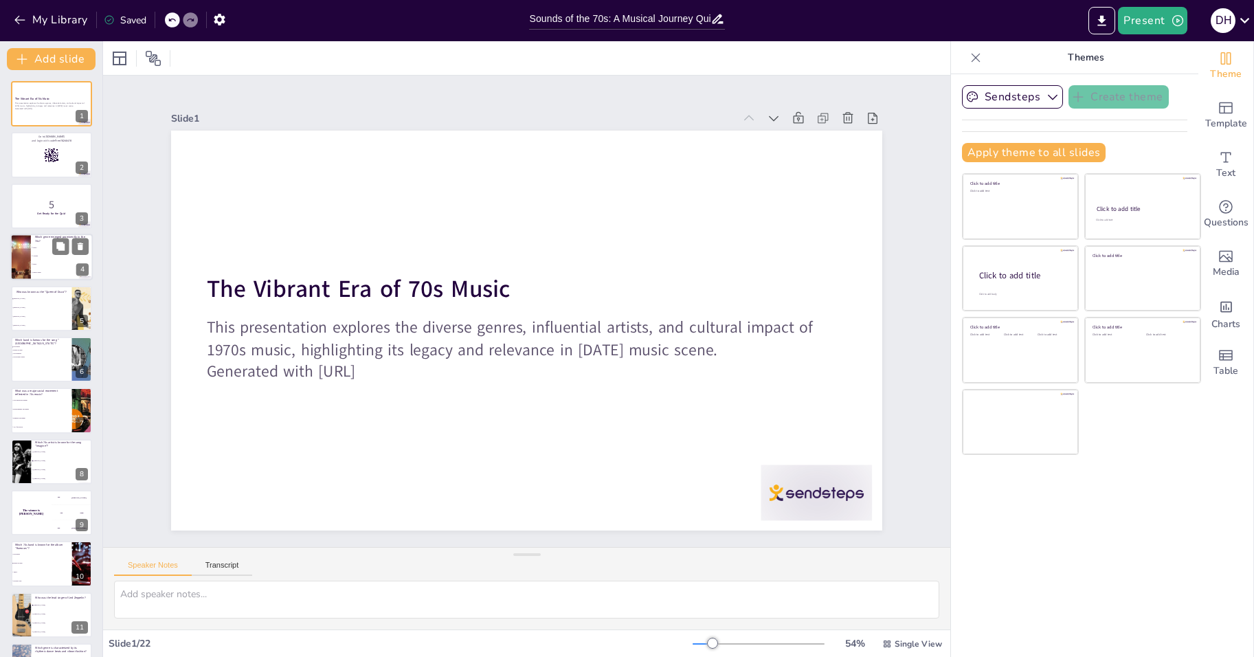
checkbox input "true"
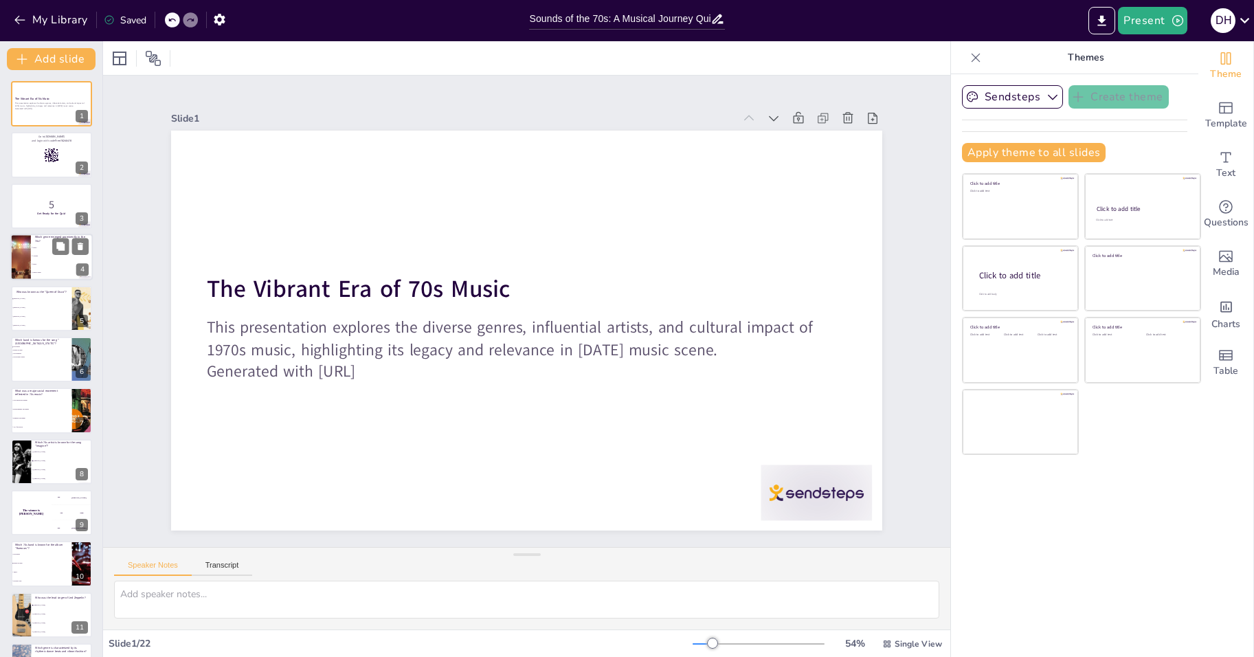
checkbox input "true"
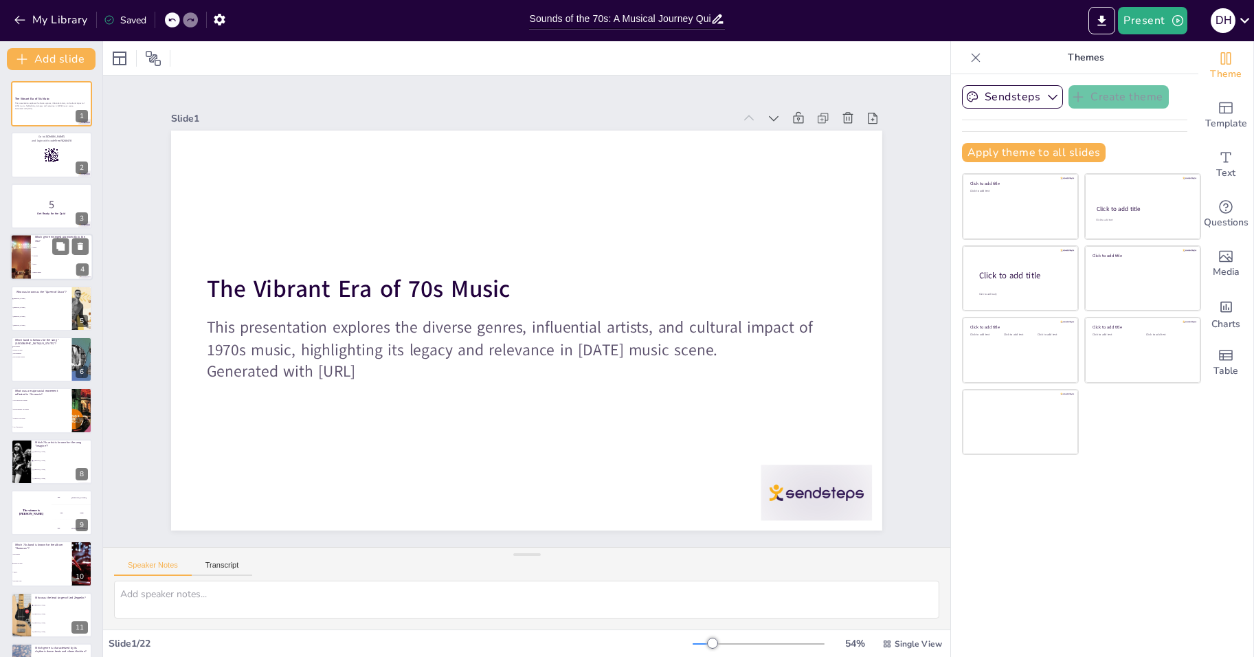
checkbox input "true"
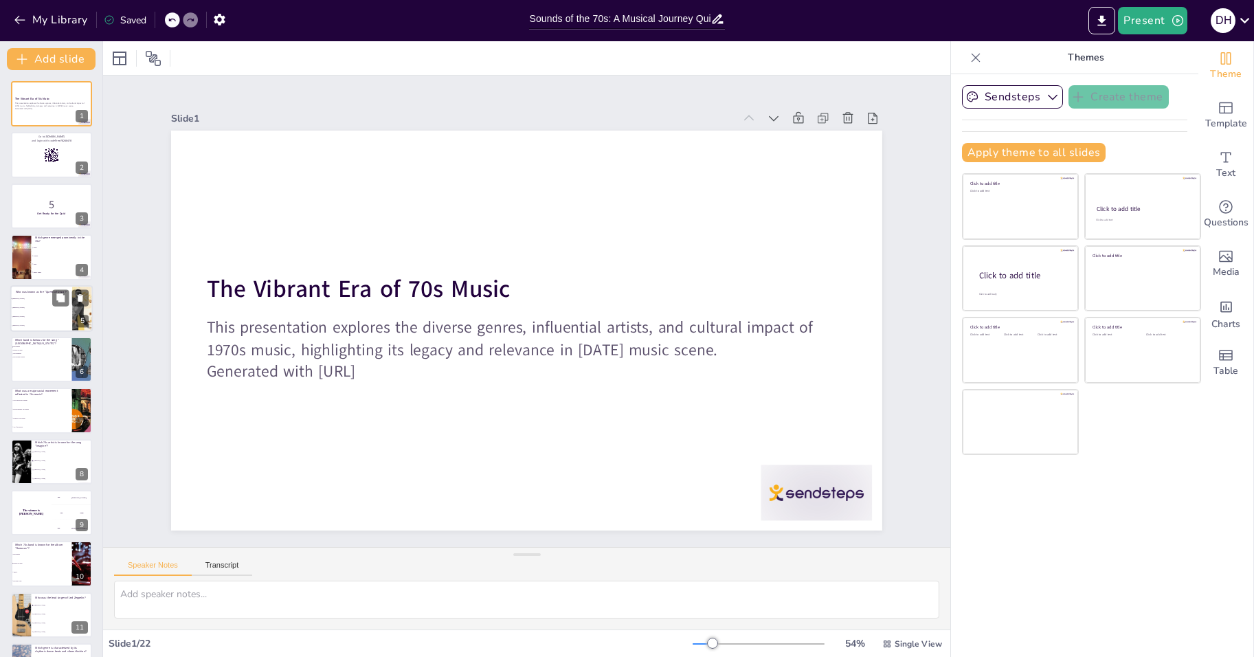
checkbox input "true"
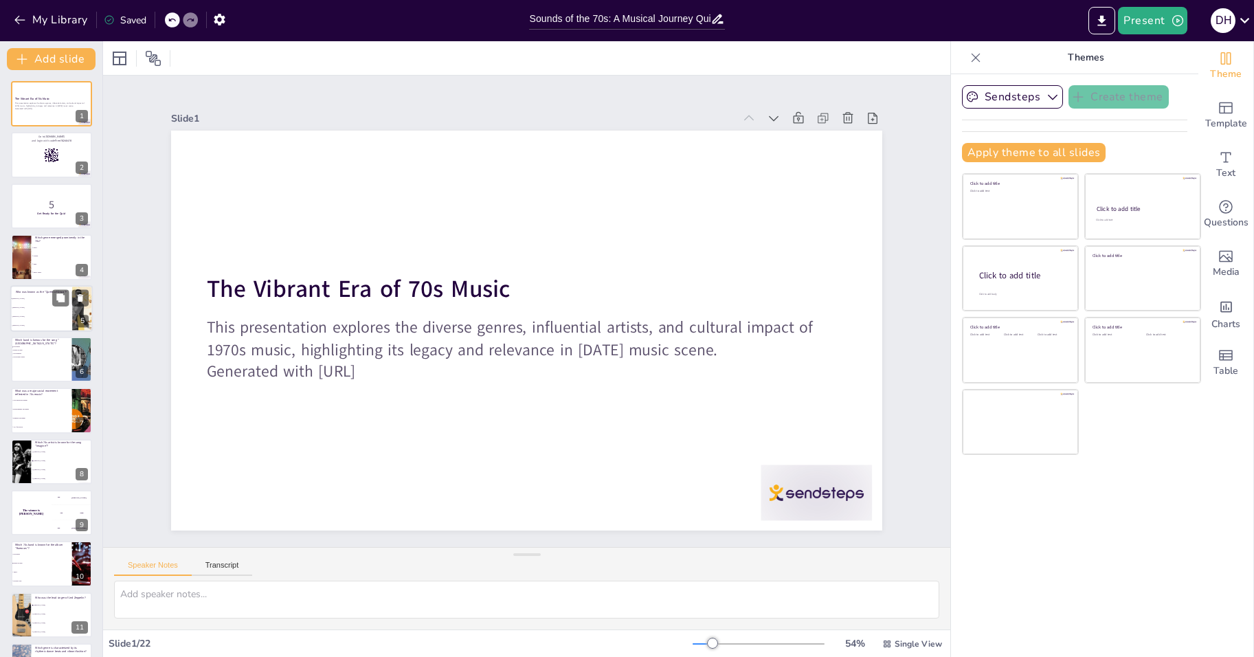
checkbox input "true"
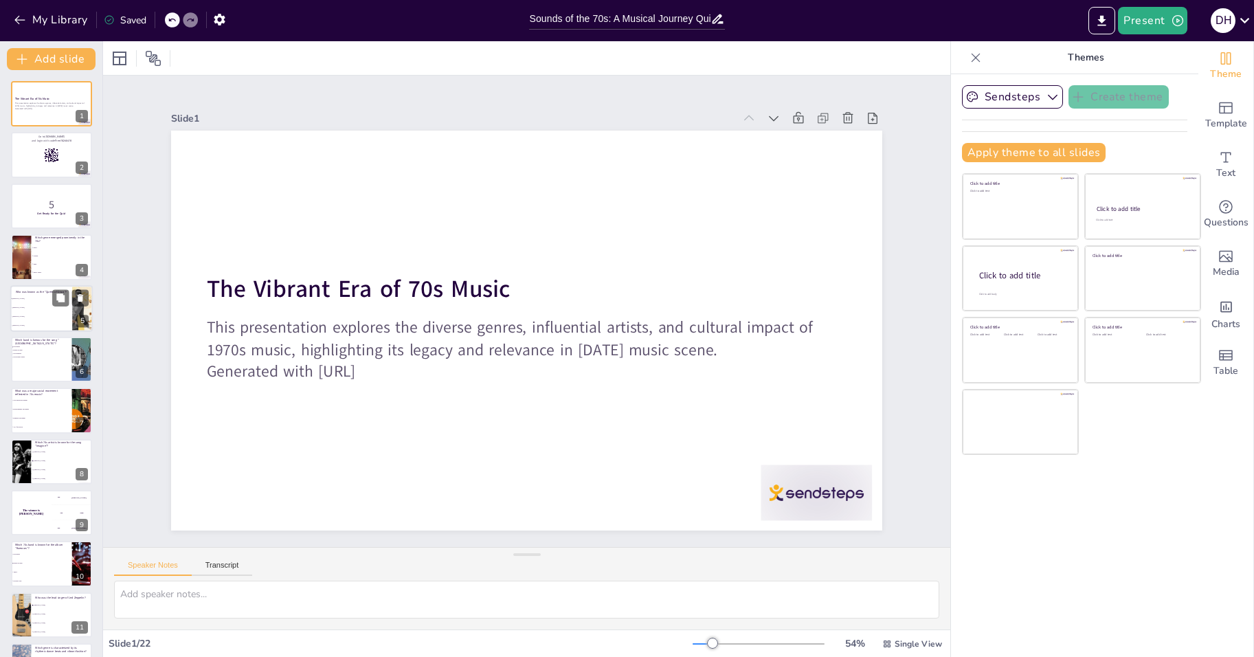
checkbox input "true"
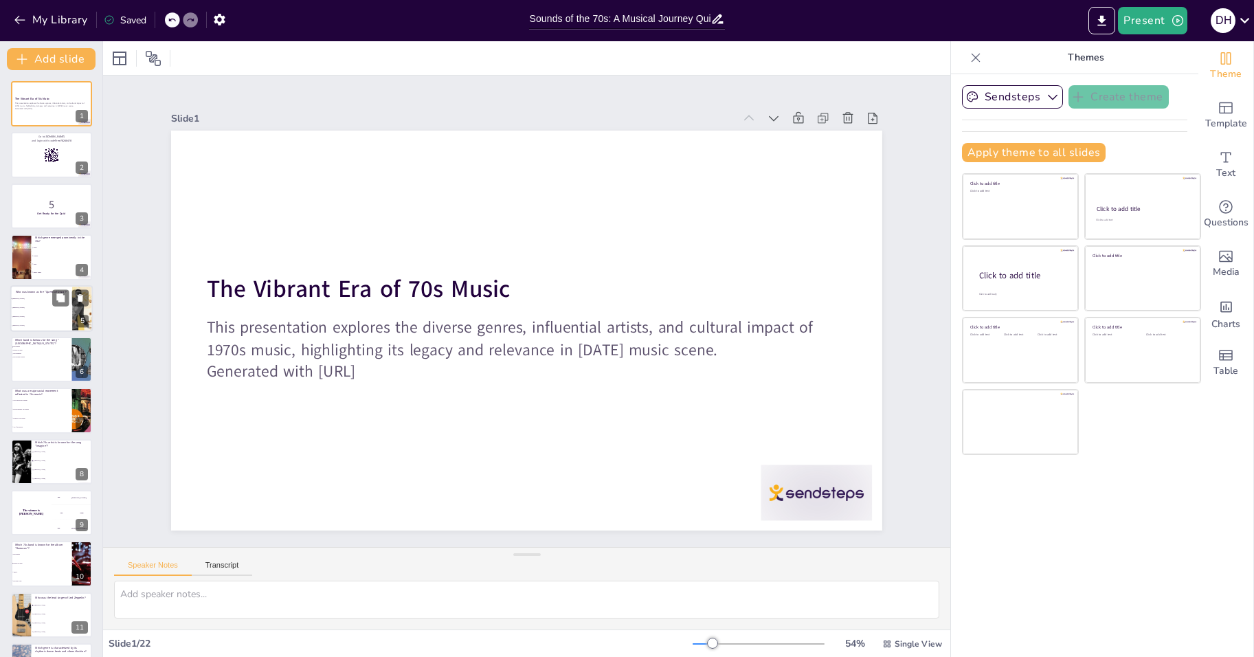
checkbox input "true"
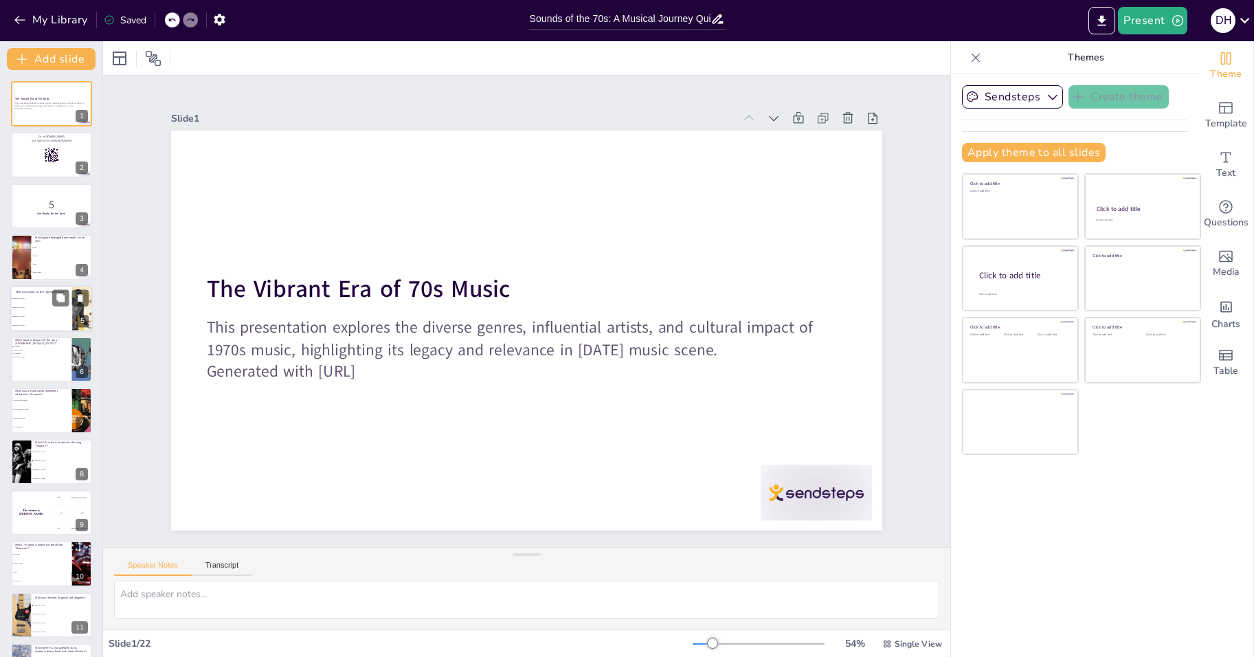
checkbox input "true"
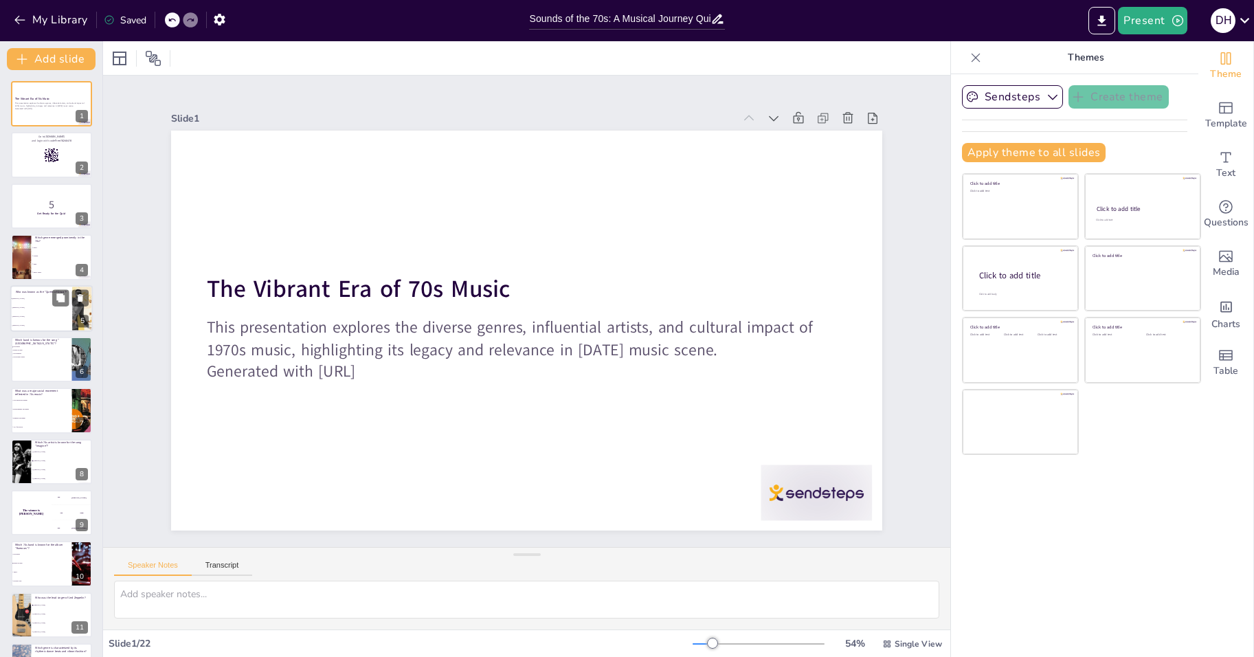
checkbox input "true"
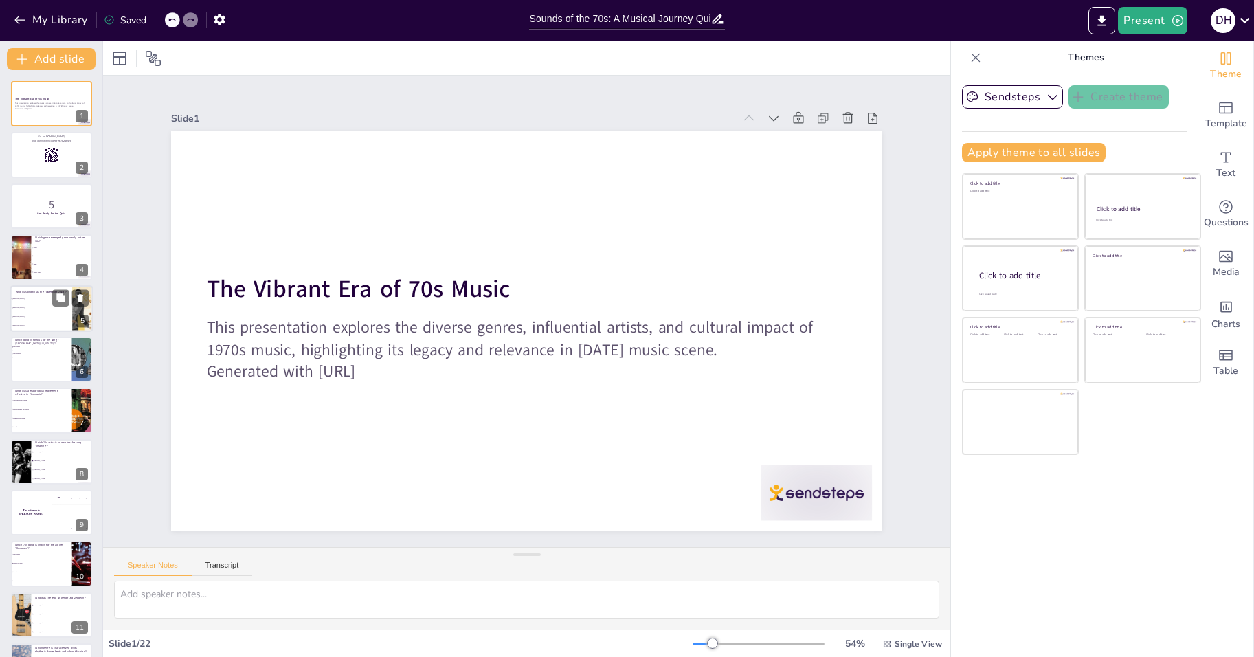
checkbox input "true"
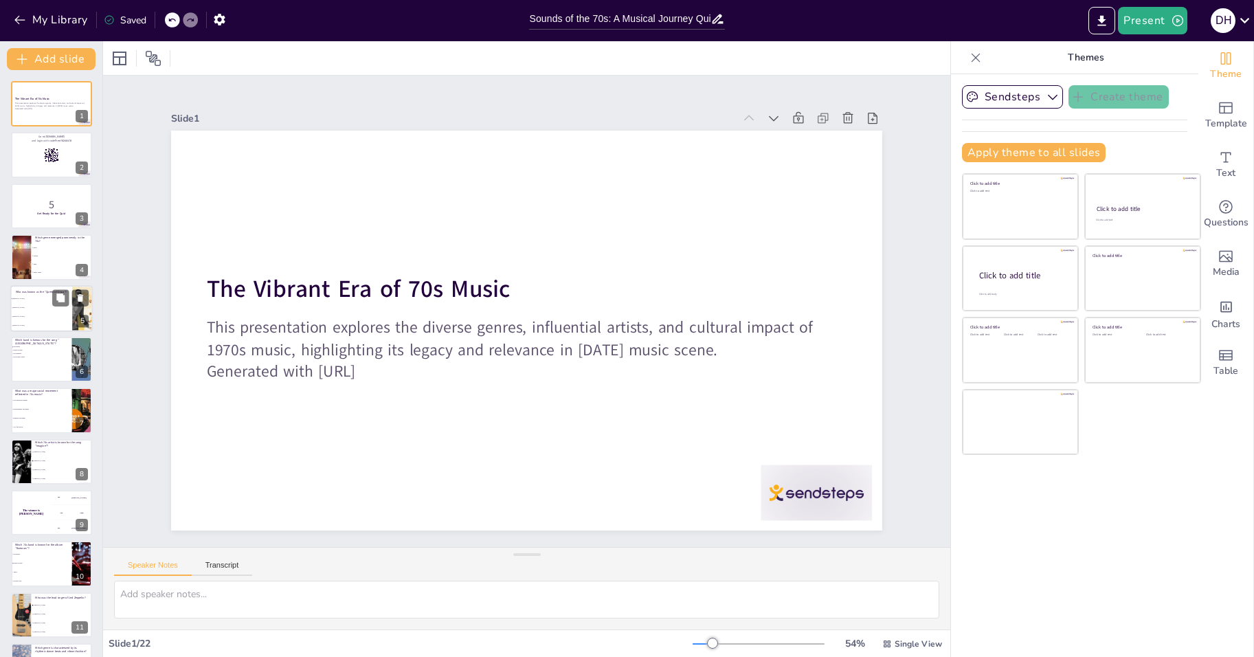
checkbox input "true"
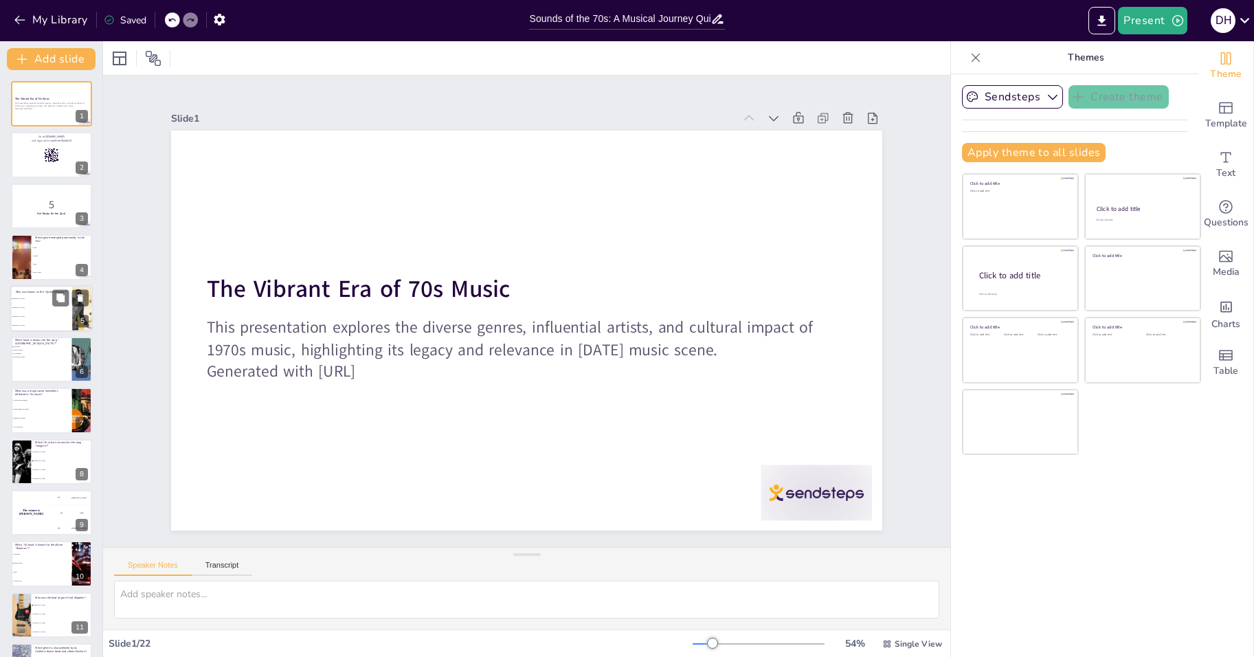
checkbox input "true"
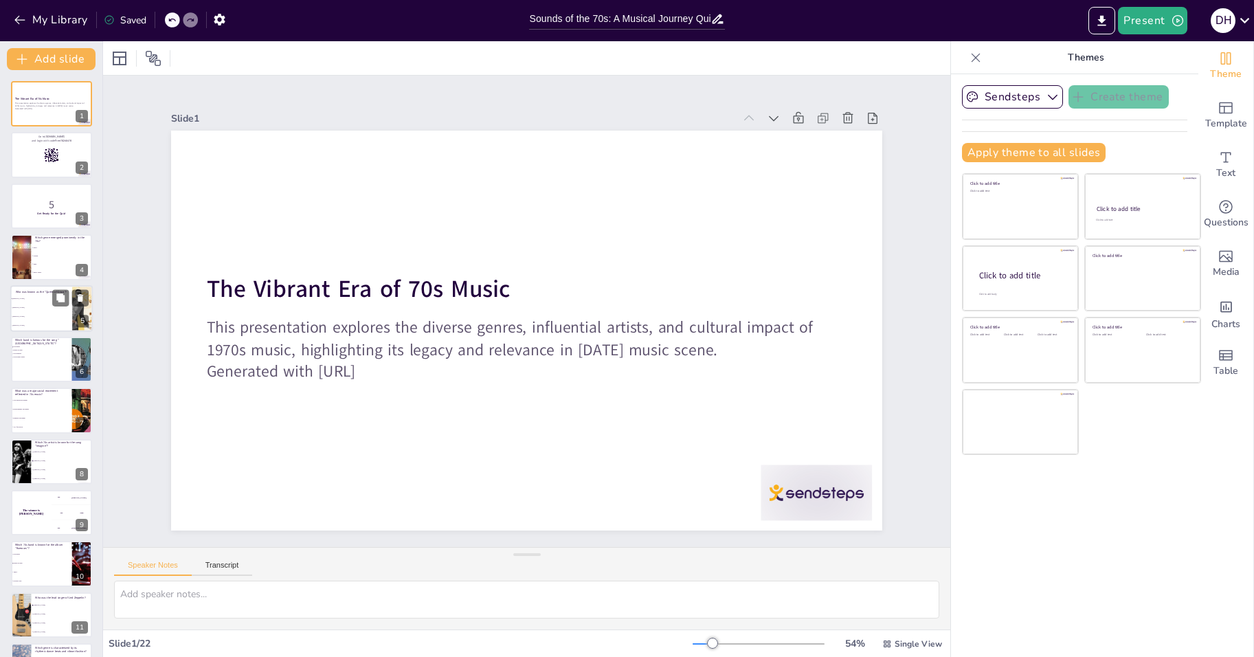
checkbox input "true"
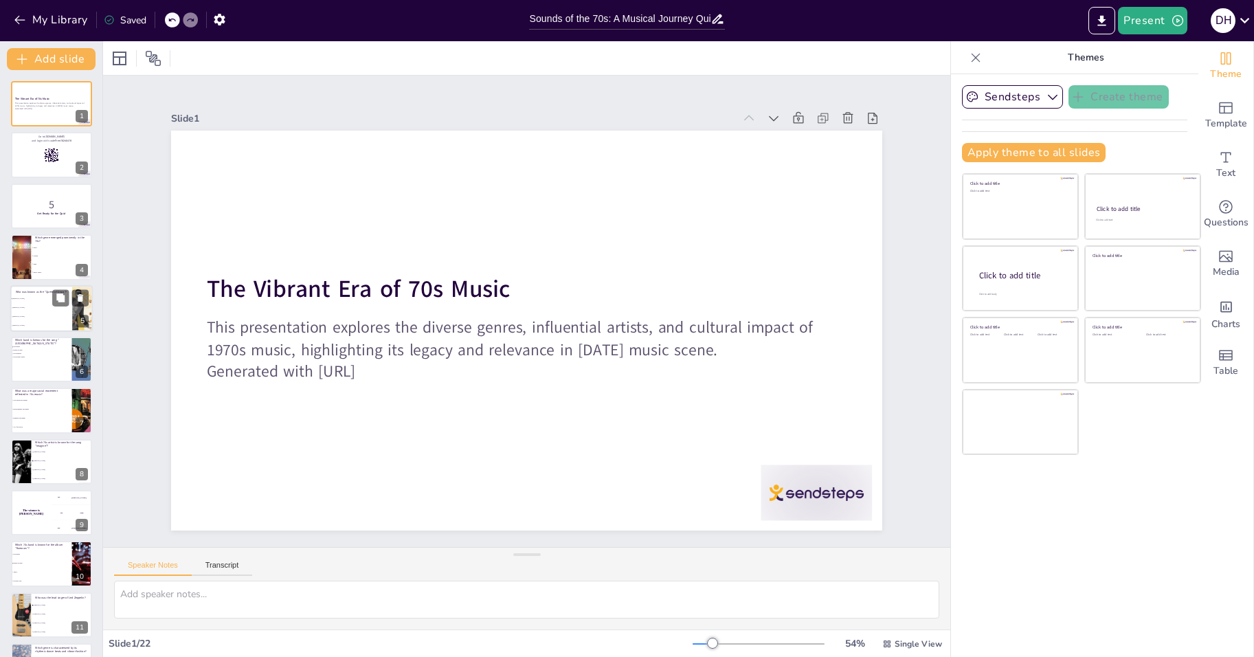
checkbox input "true"
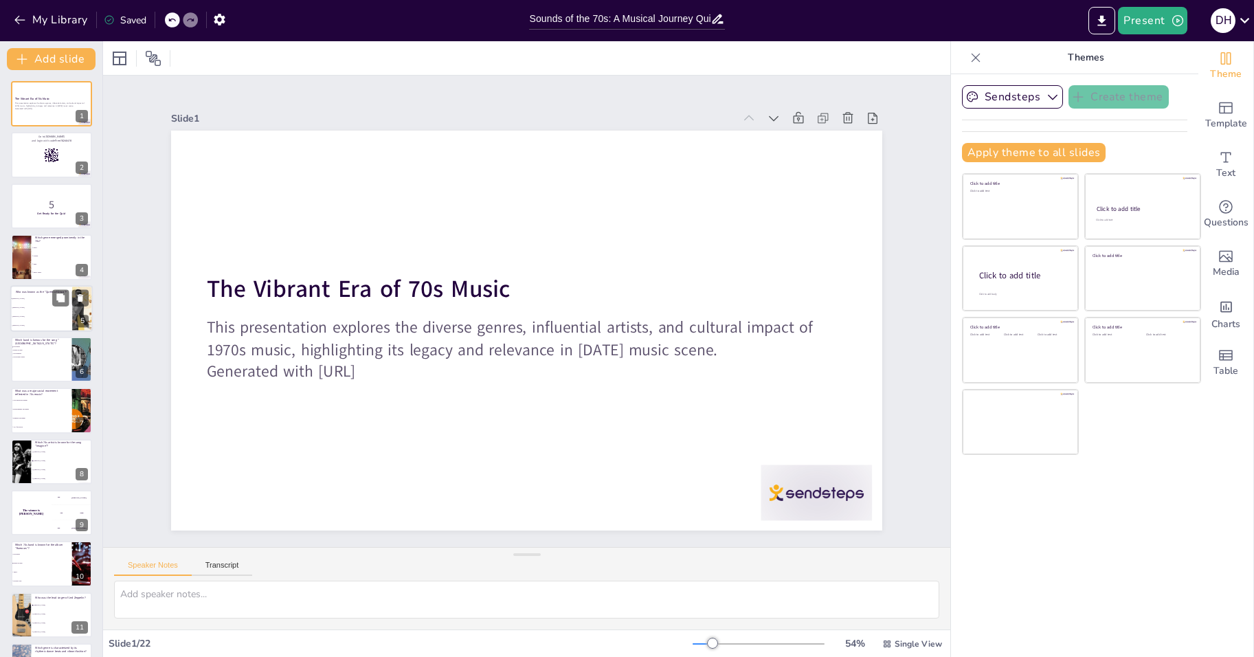
checkbox input "true"
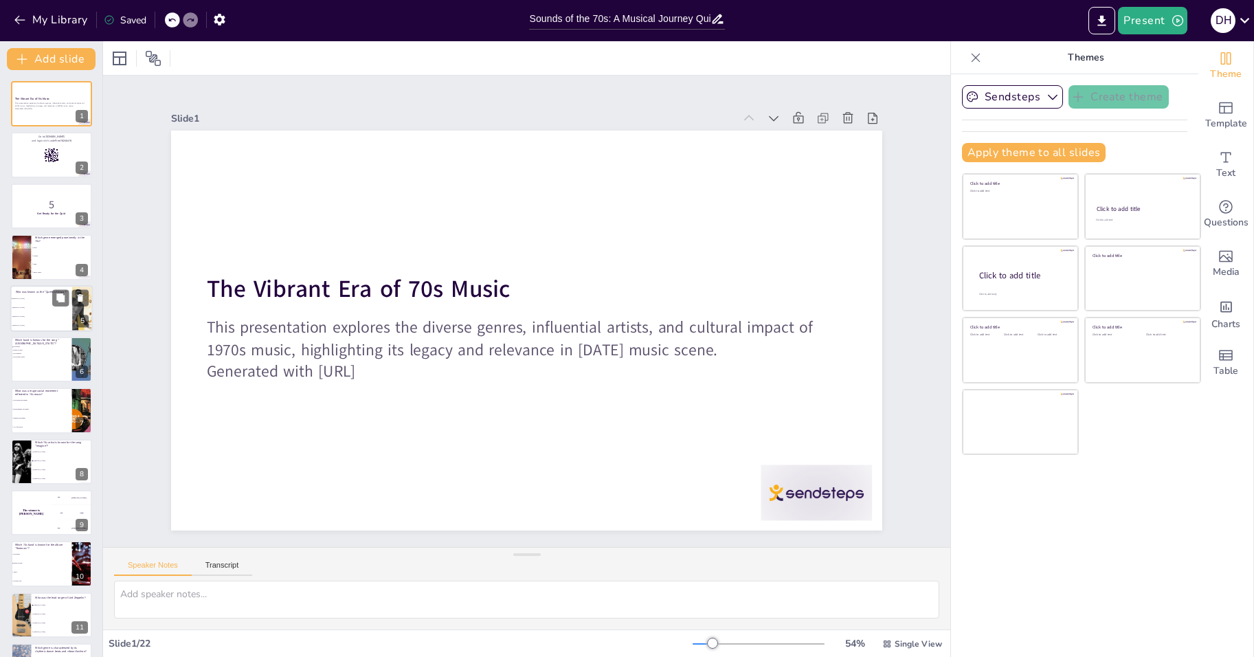
checkbox input "true"
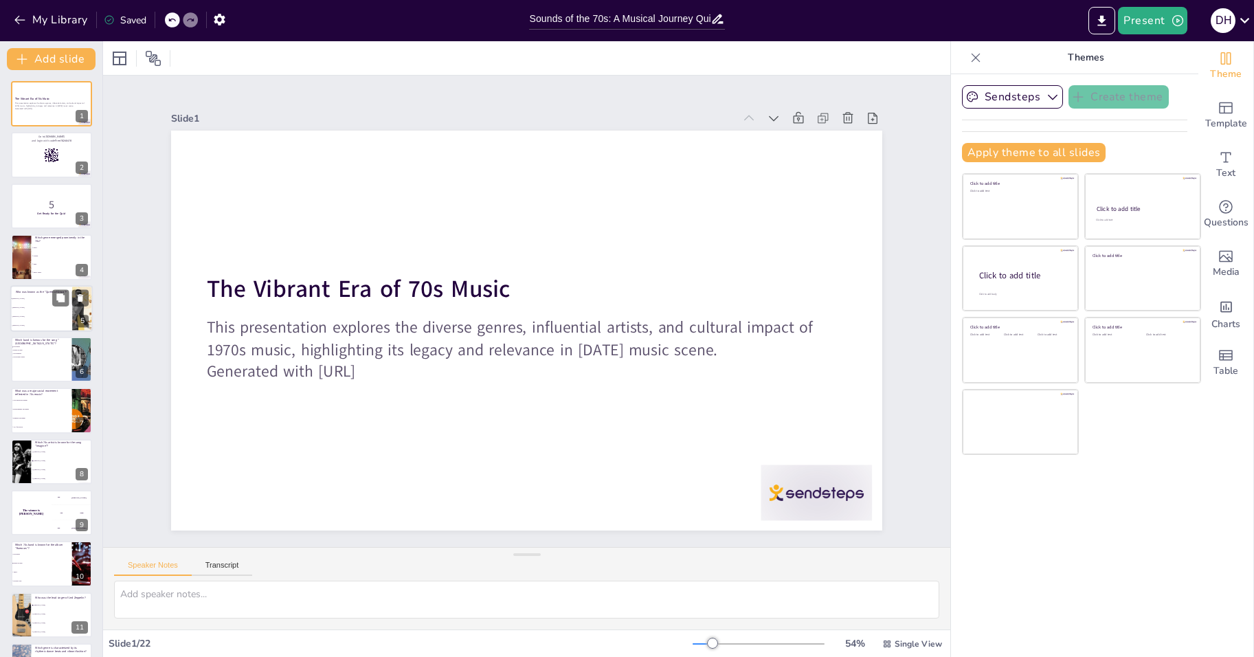
checkbox input "true"
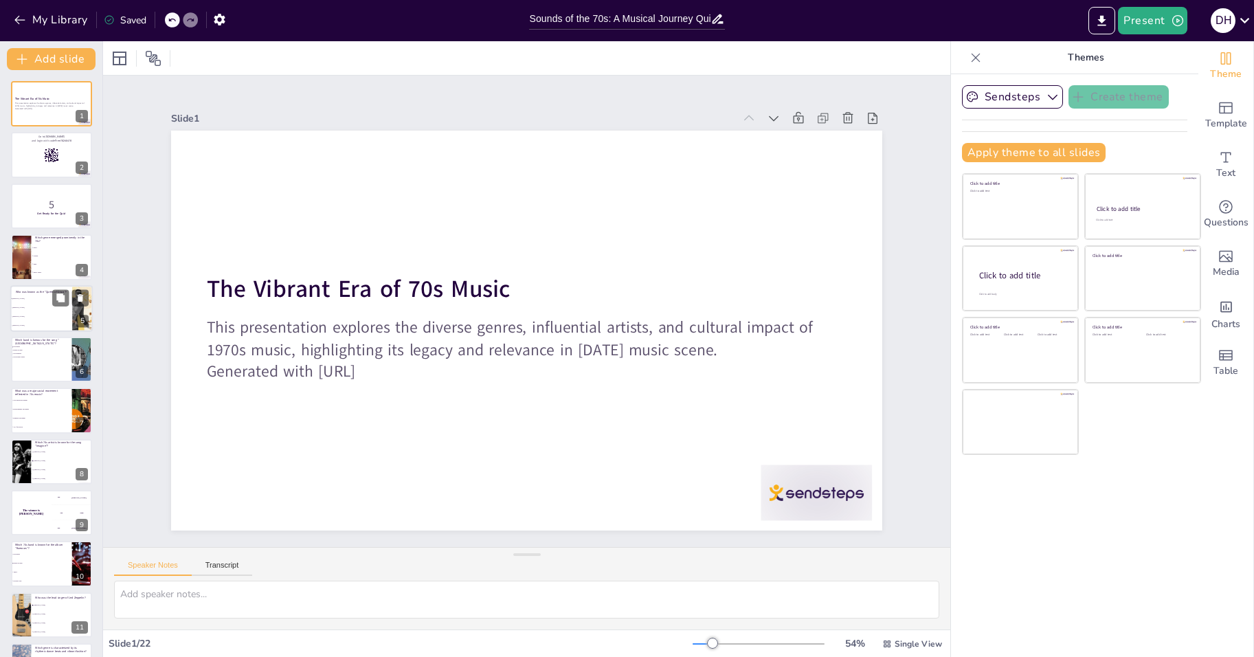
checkbox input "true"
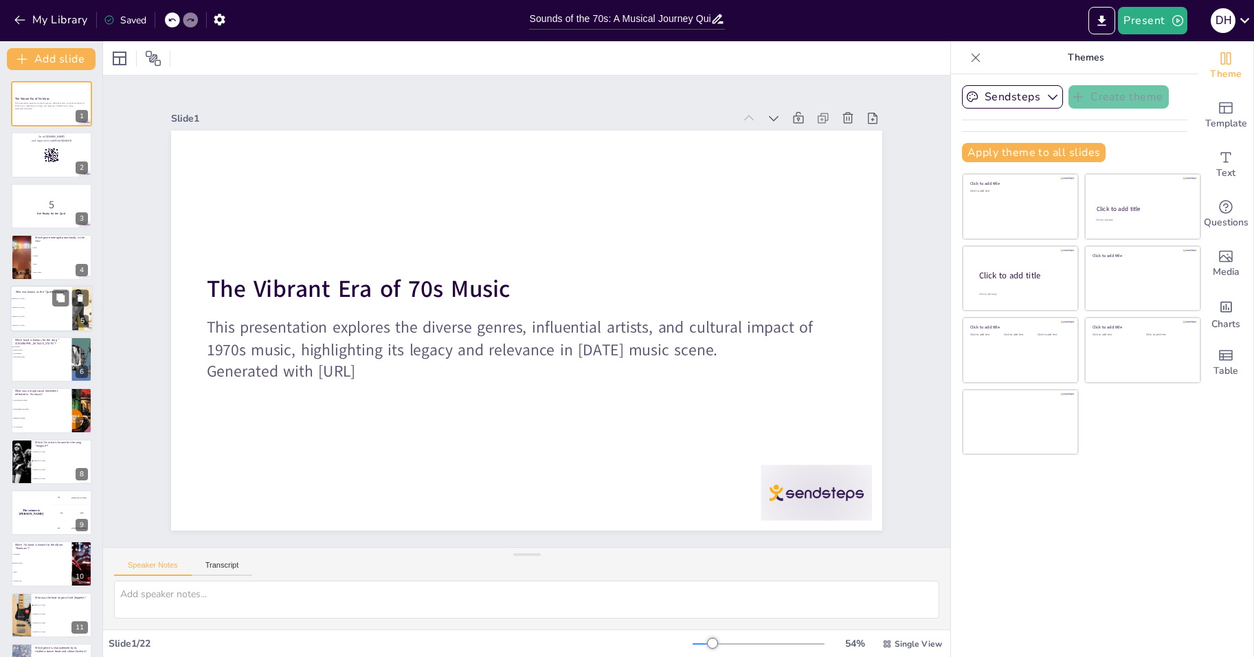
checkbox input "true"
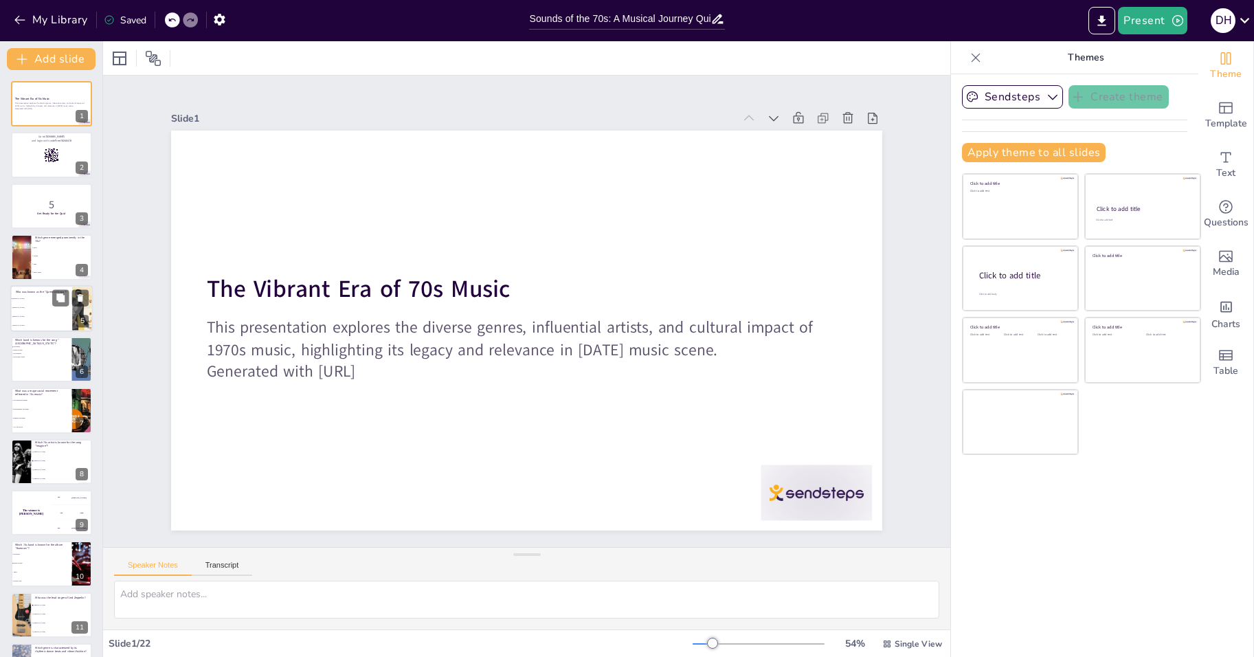
checkbox input "true"
click at [34, 254] on li "Grunge" at bounding box center [62, 256] width 62 height 8
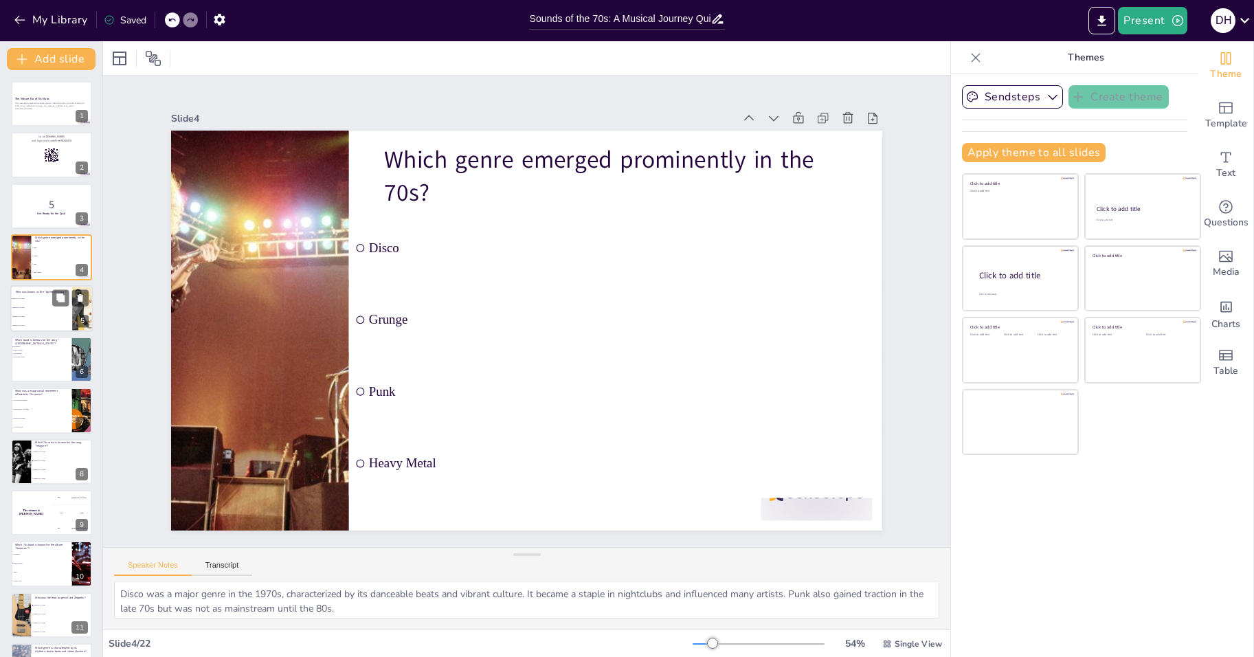
click at [27, 293] on p "Who was known as the "Queen of Disco"?" at bounding box center [43, 291] width 54 height 4
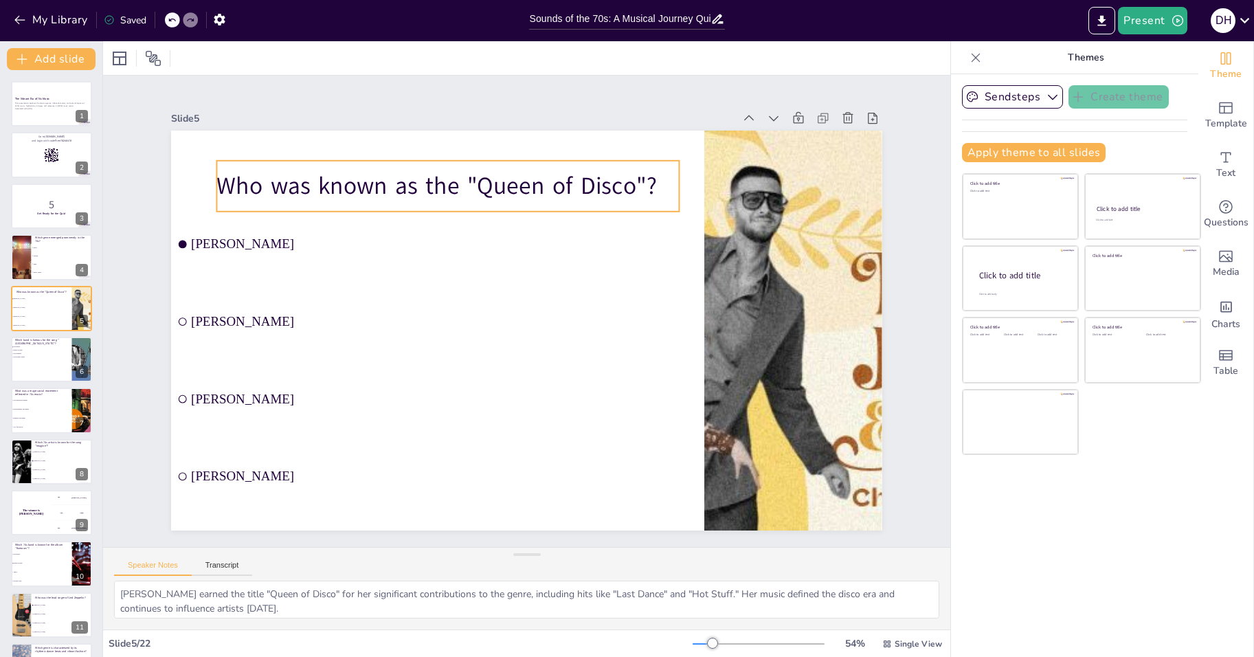
click at [522, 173] on p "Who was known as the "Queen of Disco"?" at bounding box center [461, 178] width 463 height 81
click at [520, 173] on p "Who was known as the "Queen of Disco"?" at bounding box center [448, 186] width 463 height 33
click at [520, 173] on p "Who was known as the "Queen of Disco"?" at bounding box center [461, 177] width 463 height 81
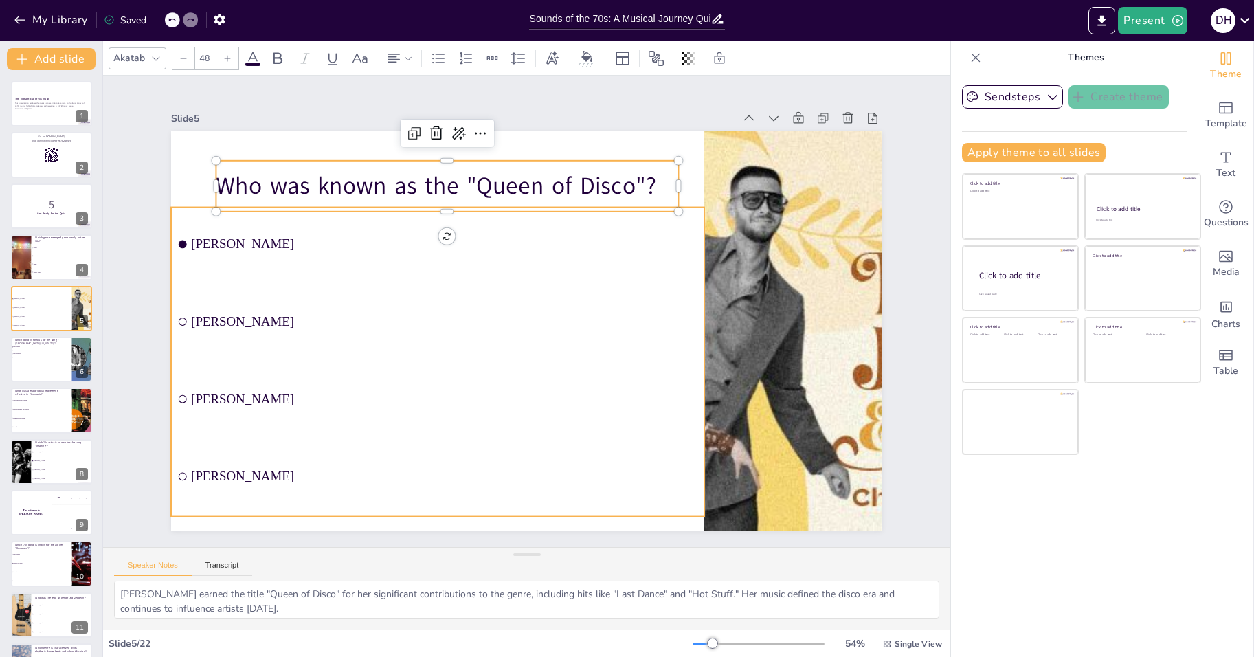
click at [259, 242] on span "[PERSON_NAME]" at bounding box center [452, 236] width 506 height 68
click at [259, 242] on span "[PERSON_NAME]" at bounding box center [452, 236] width 507 height 67
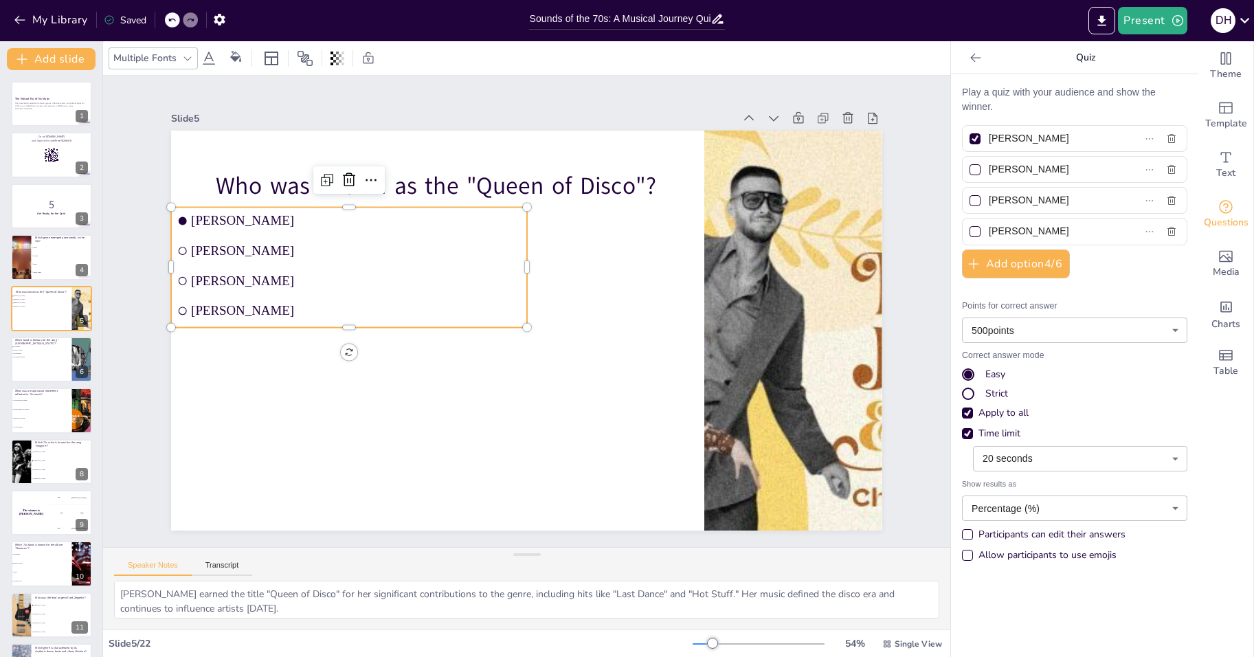
click at [1039, 131] on input "[PERSON_NAME]" at bounding box center [1052, 139] width 126 height 20
click at [1038, 131] on input "[PERSON_NAME]" at bounding box center [1052, 139] width 126 height 20
click at [989, 161] on input "[PERSON_NAME]" at bounding box center [1052, 169] width 126 height 20
drag, startPoint x: 1051, startPoint y: 192, endPoint x: 926, endPoint y: 178, distance: 125.9
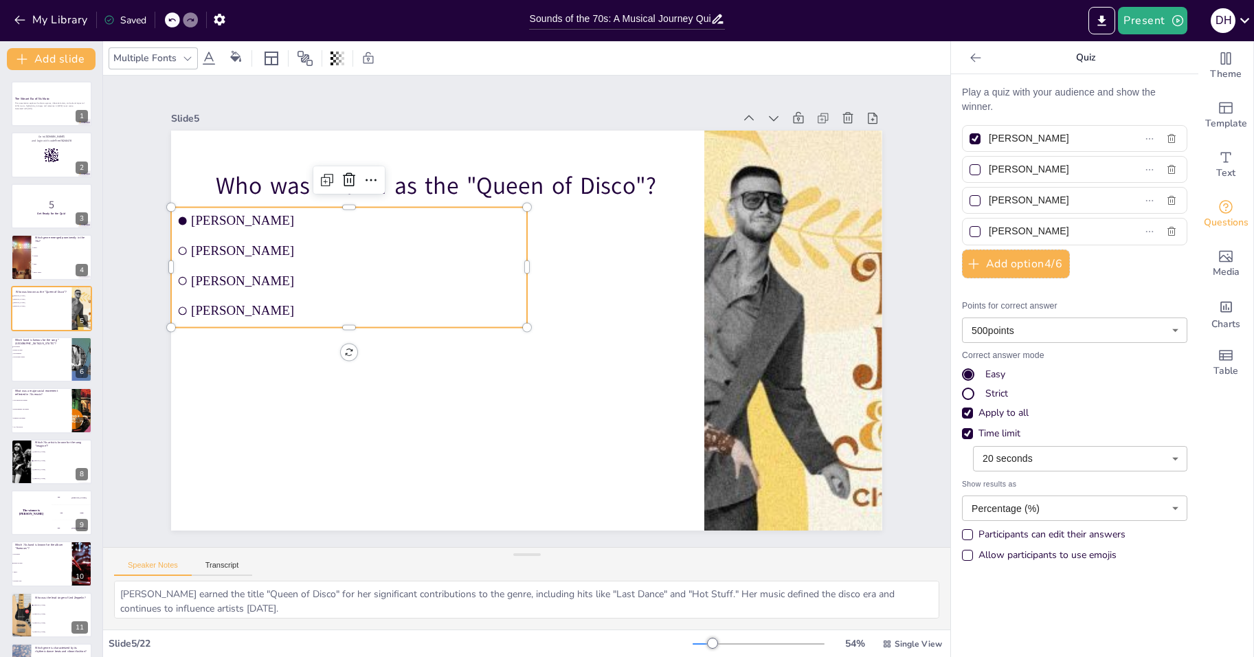
click at [926, 179] on div "Document fonts Akatab Recently used Mulish Akatab Popular fonts Fonts Add slide…" at bounding box center [627, 349] width 1254 height 616
click at [1060, 224] on input "[PERSON_NAME]" at bounding box center [1052, 231] width 126 height 20
click at [42, 447] on li "[PERSON_NAME]" at bounding box center [62, 451] width 62 height 9
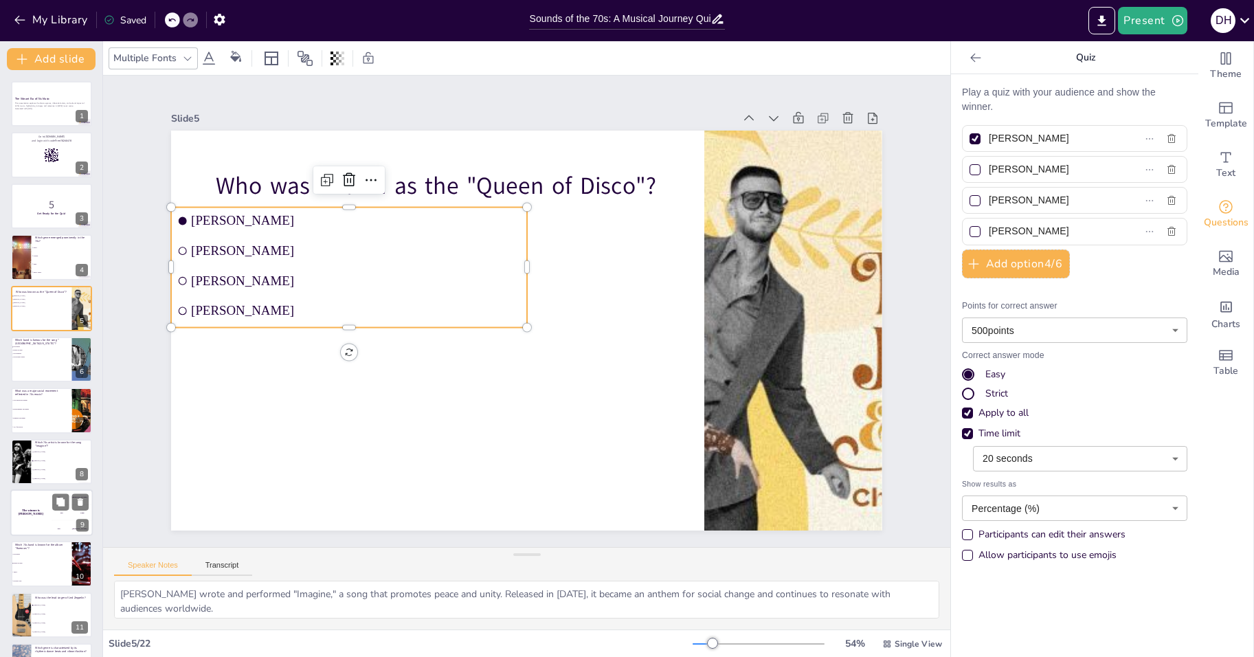
scroll to position [98, 0]
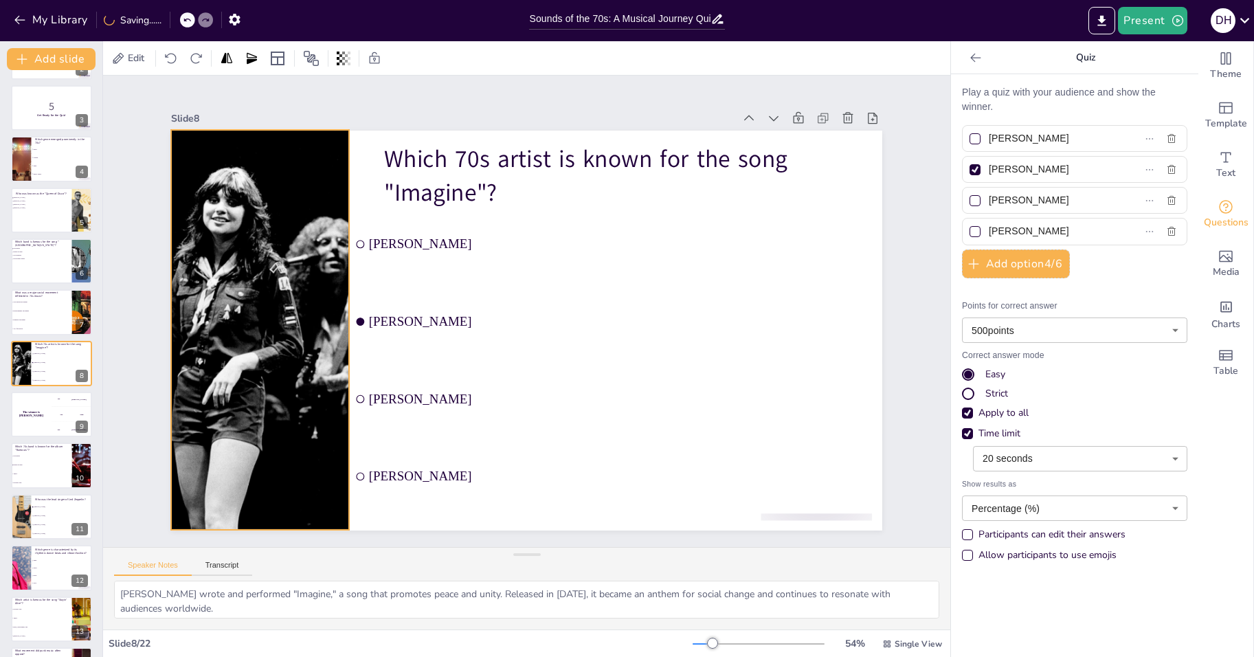
click at [238, 230] on div at bounding box center [259, 330] width 375 height 400
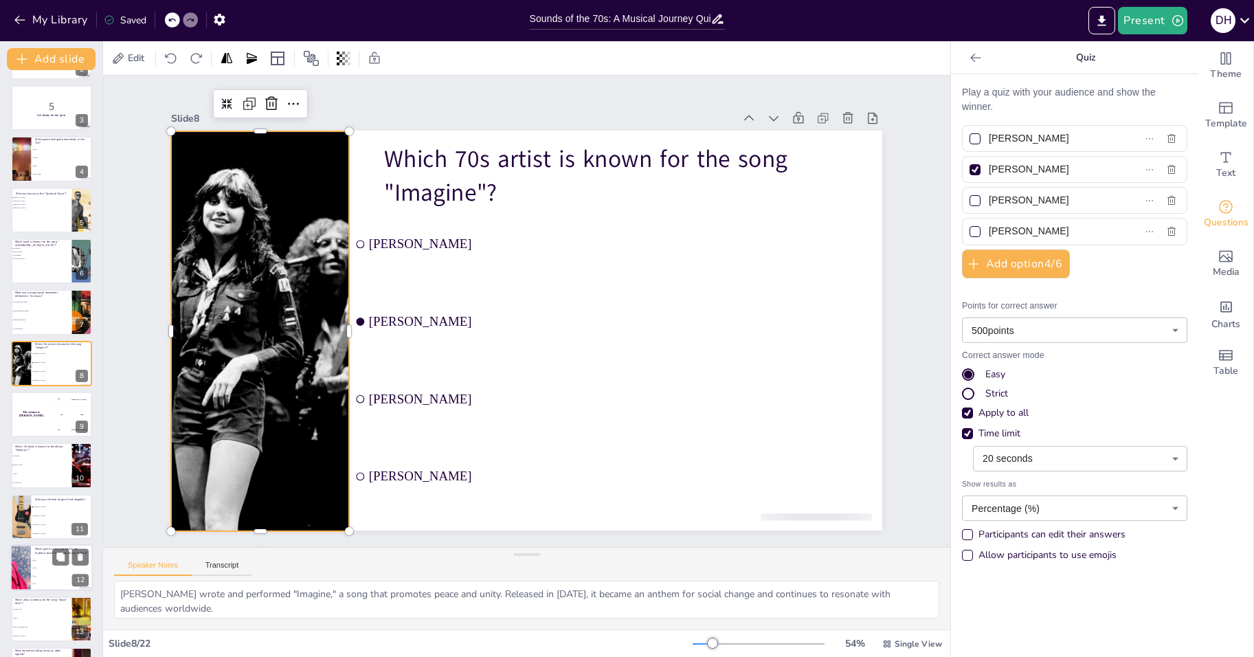
click at [33, 443] on div "Which 70s band is known for the album "Rumours"? The Eagles Fleetwood Mac ABBA …" at bounding box center [51, 443] width 81 height 0
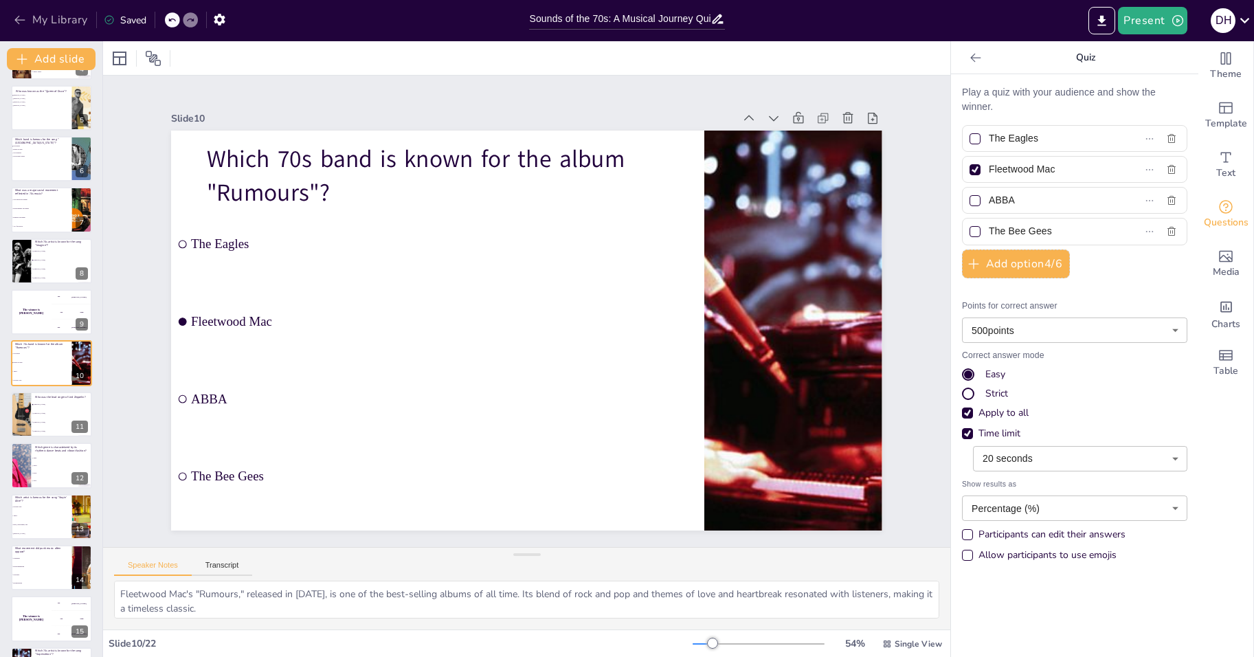
click at [19, 12] on button "My Library" at bounding box center [51, 20] width 83 height 22
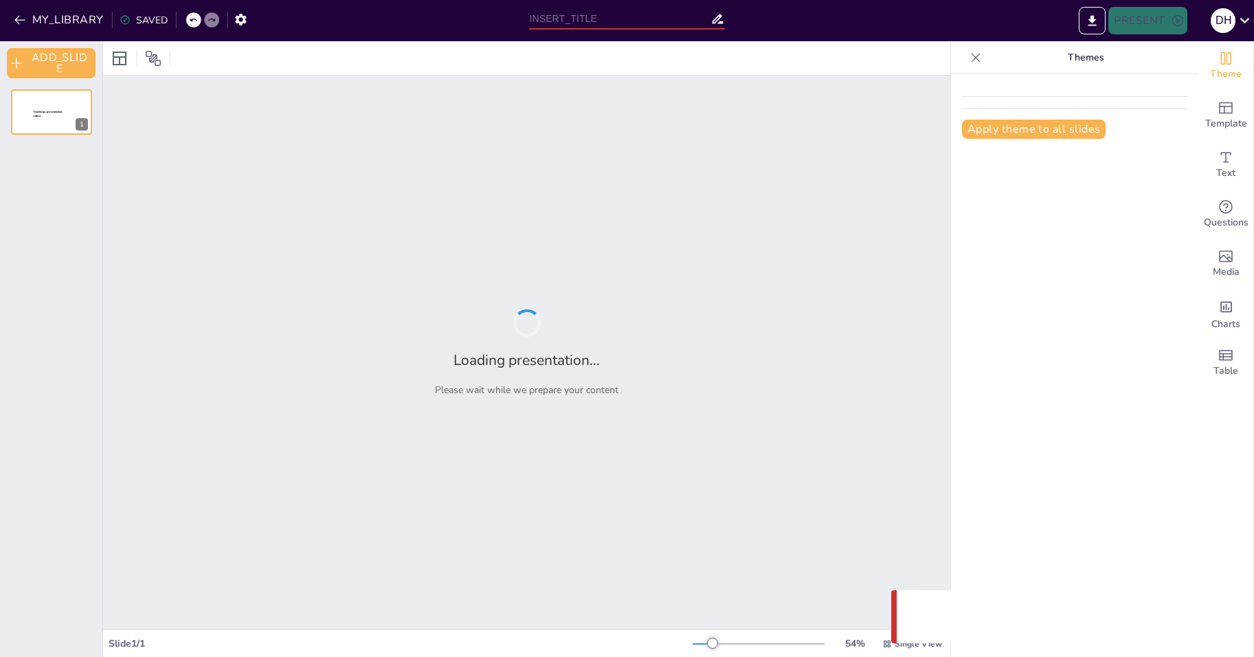
type input "Decades of Sound: 70s Hits and 2000s Laughs"
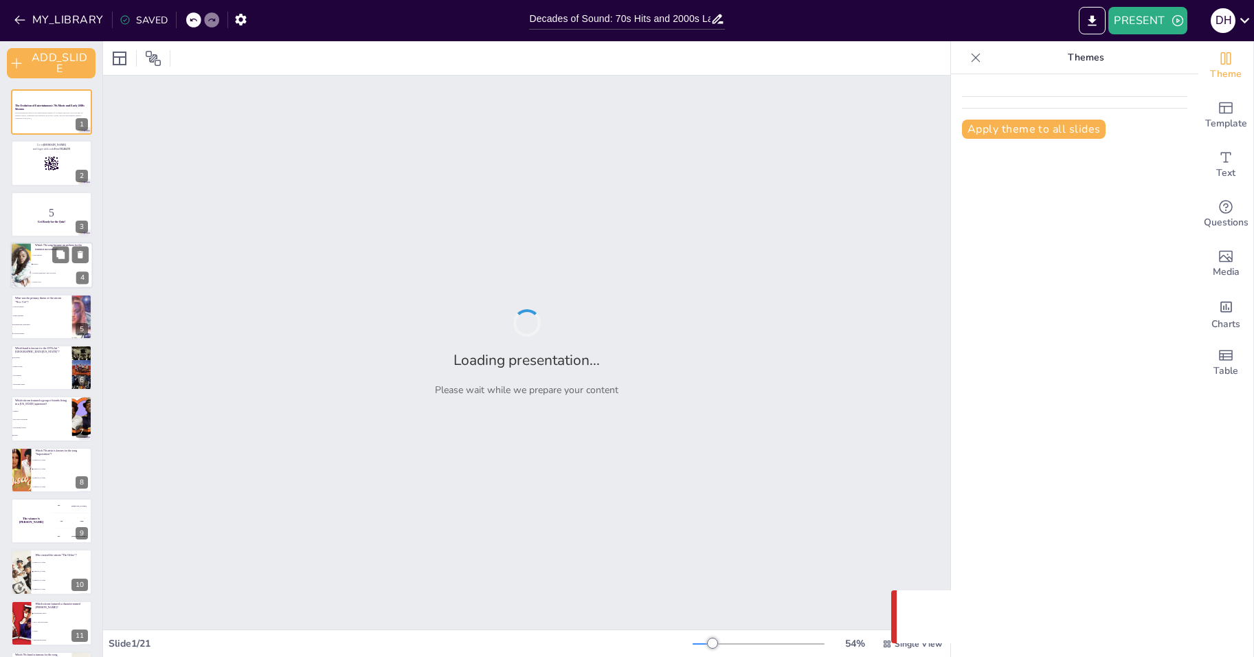
checkbox input "true"
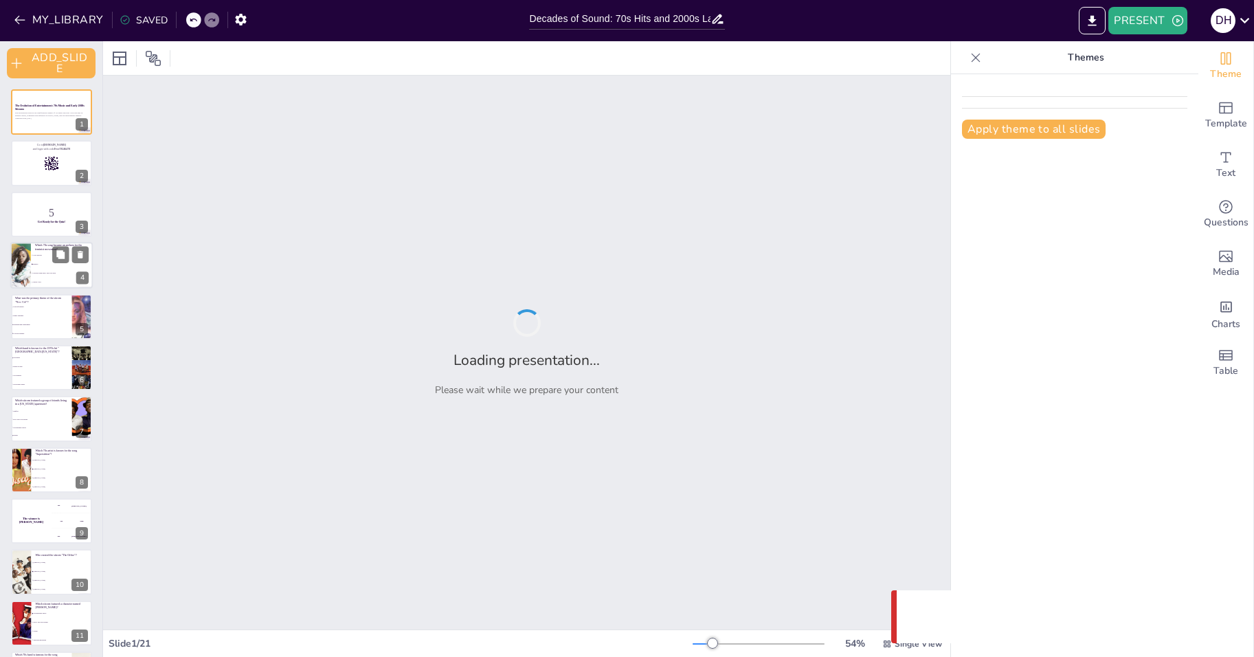
checkbox input "true"
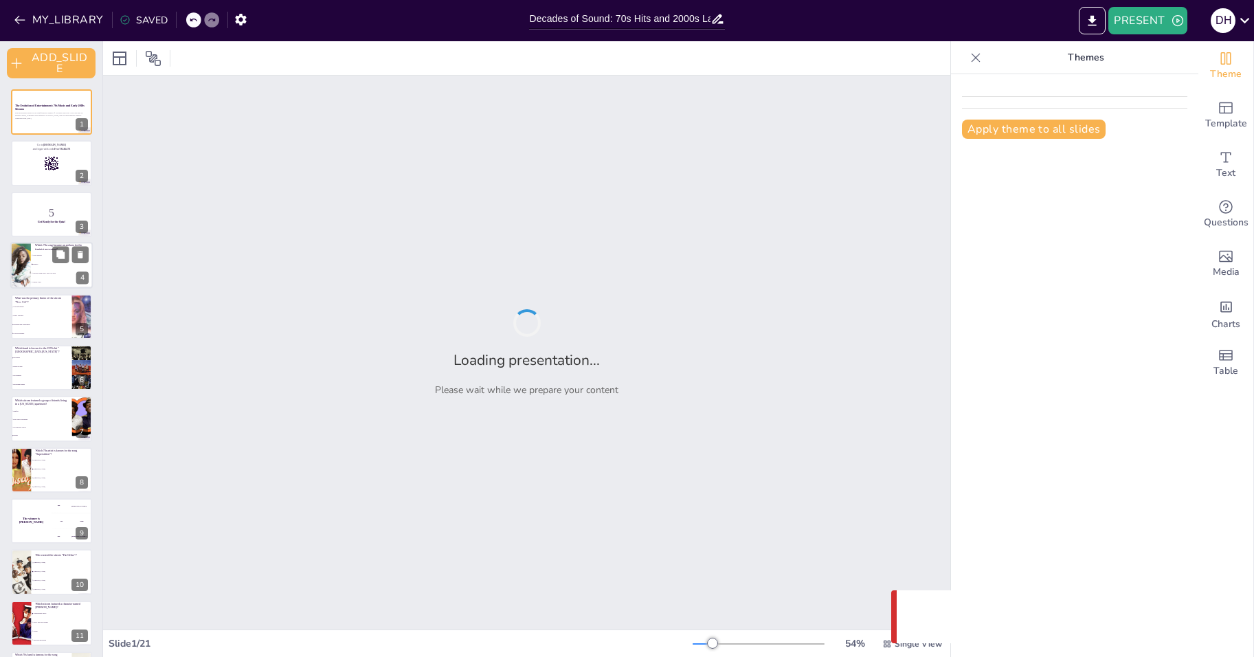
checkbox input "true"
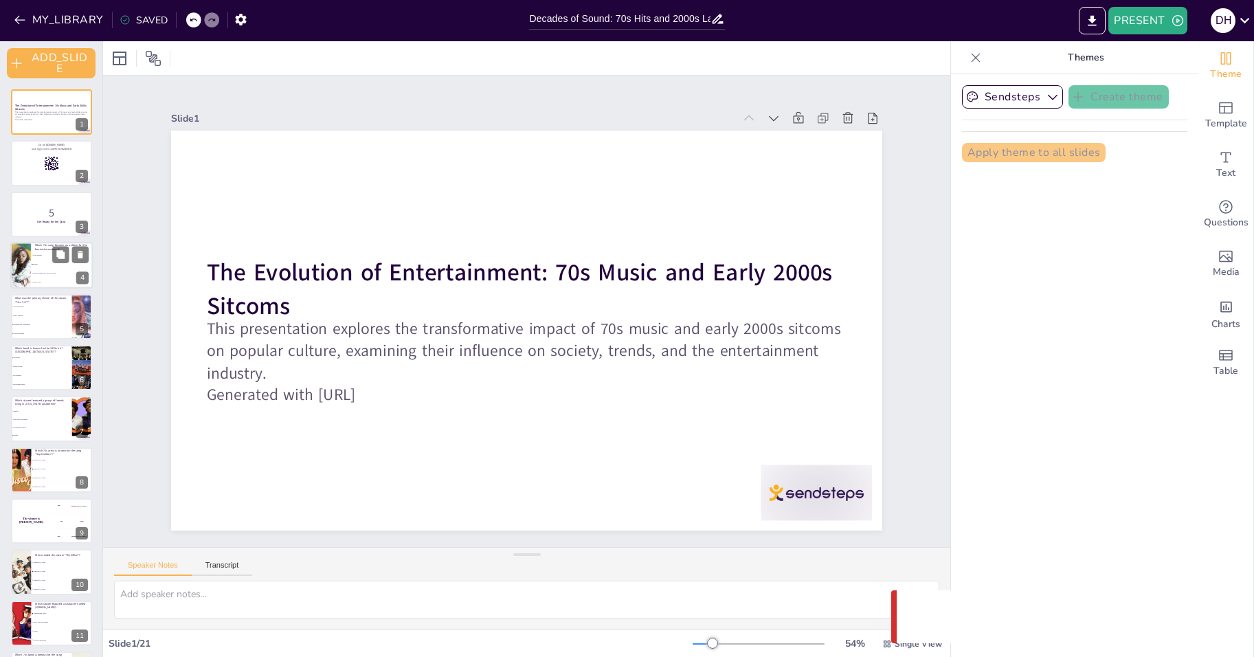
checkbox input "true"
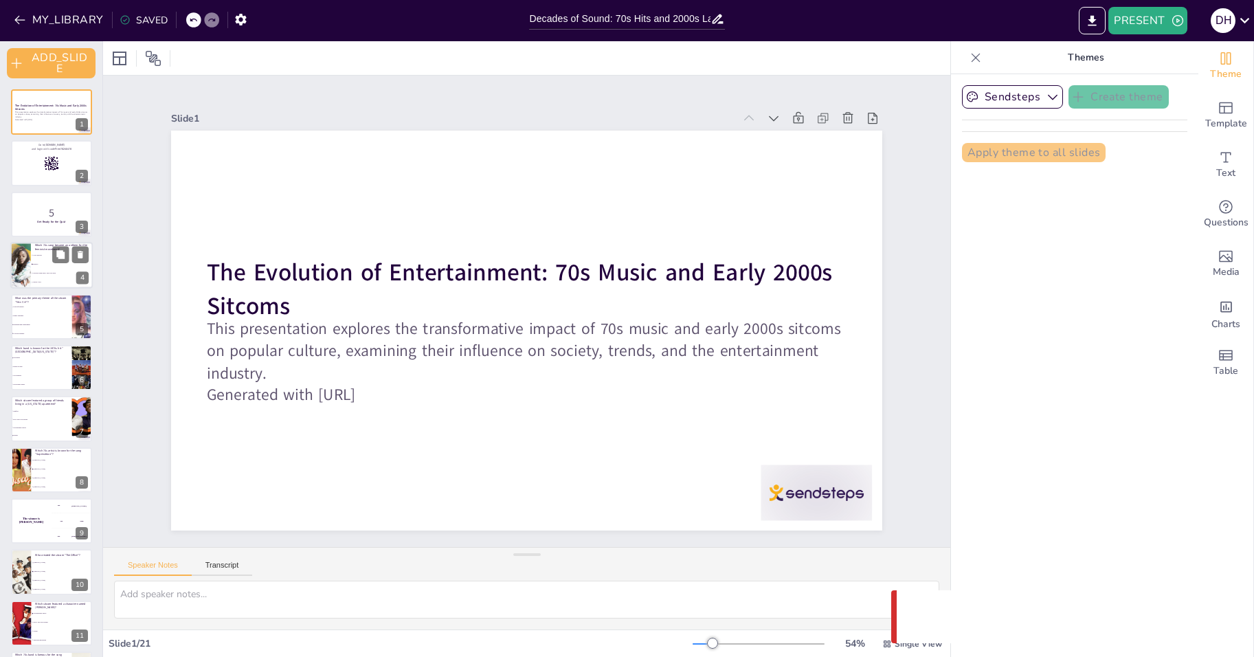
checkbox input "true"
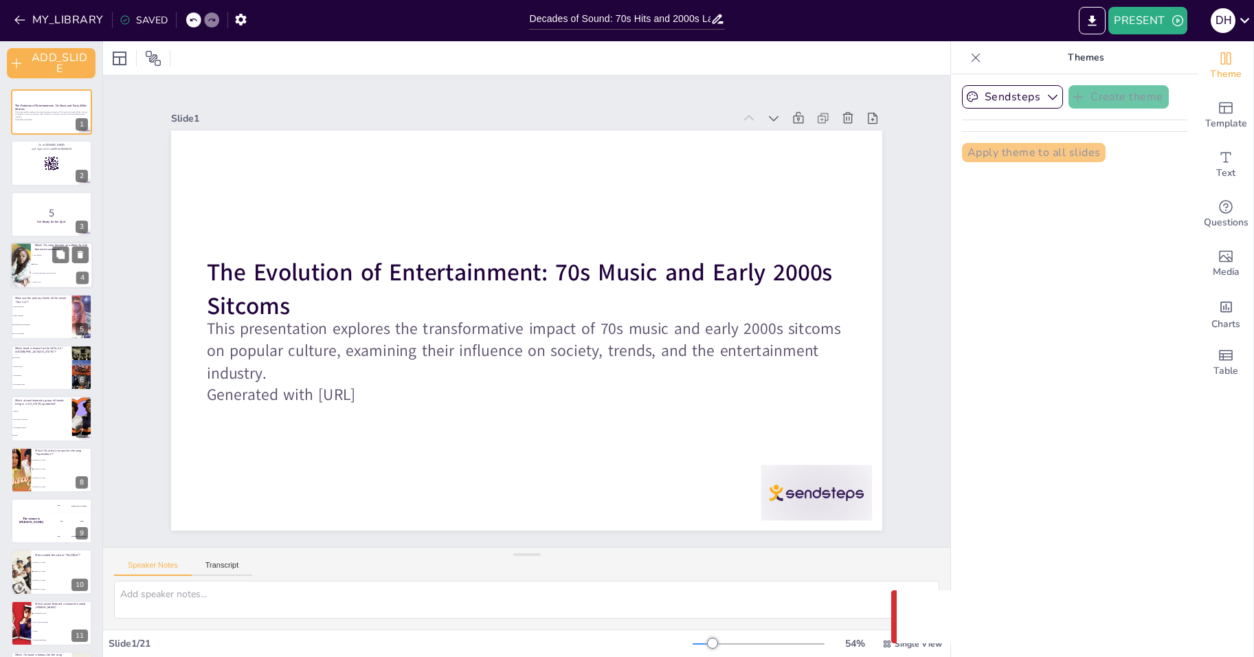
checkbox input "true"
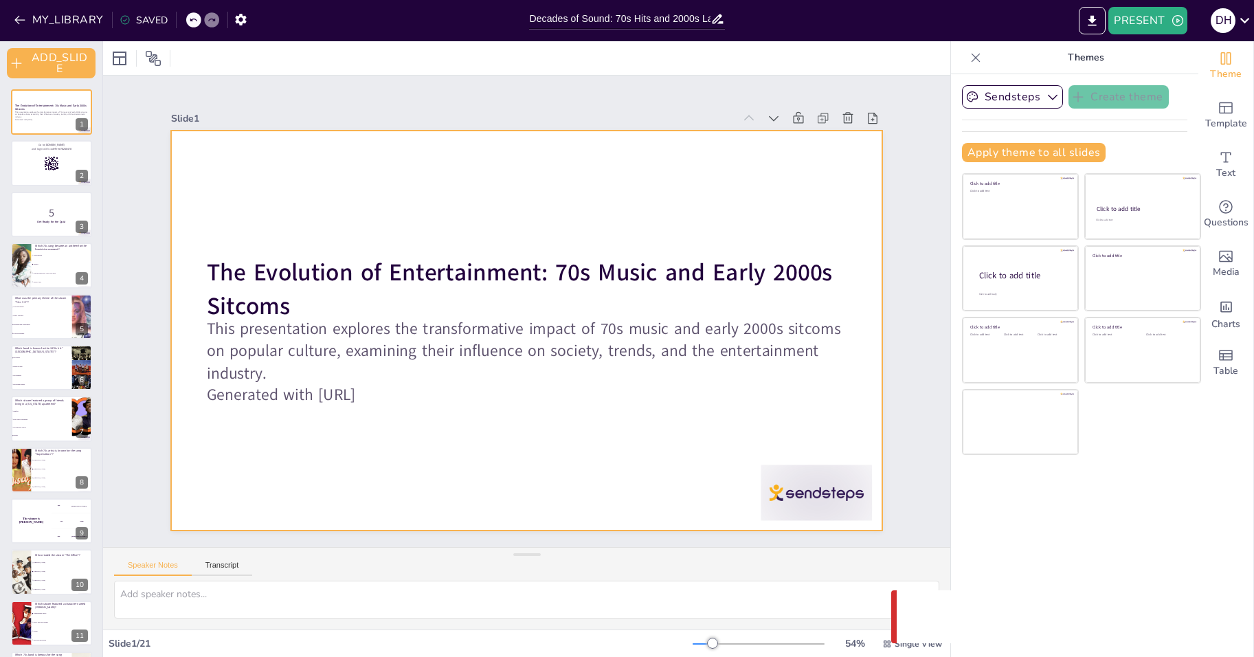
checkbox input "true"
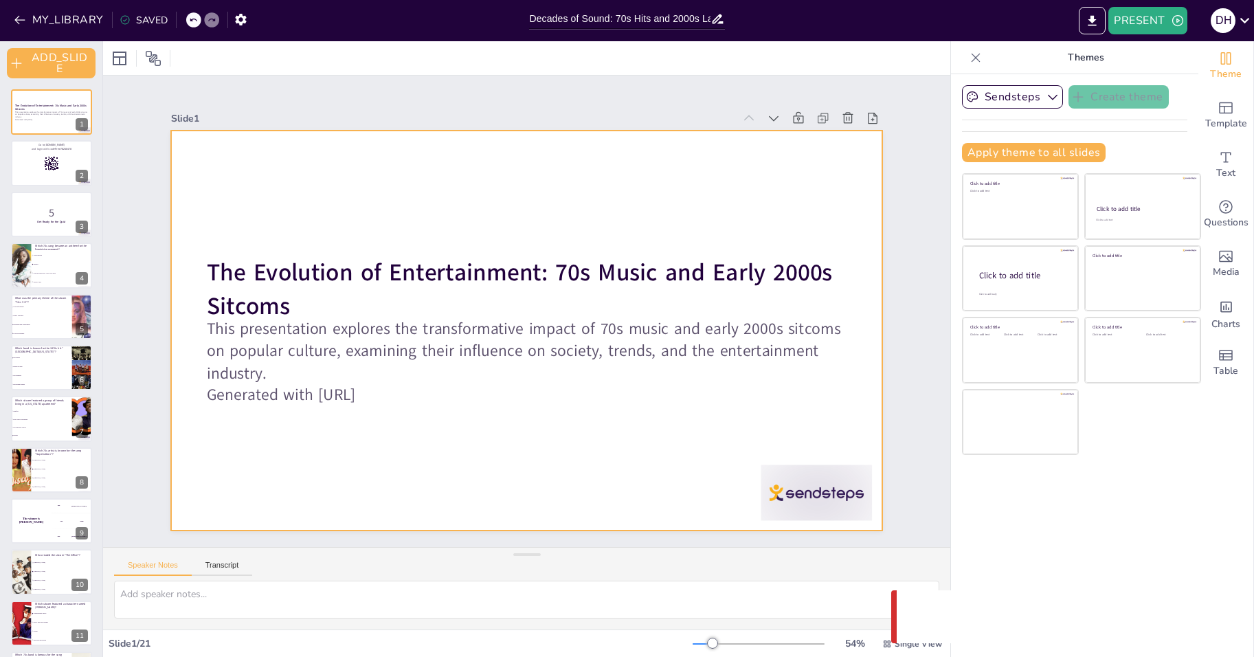
checkbox input "true"
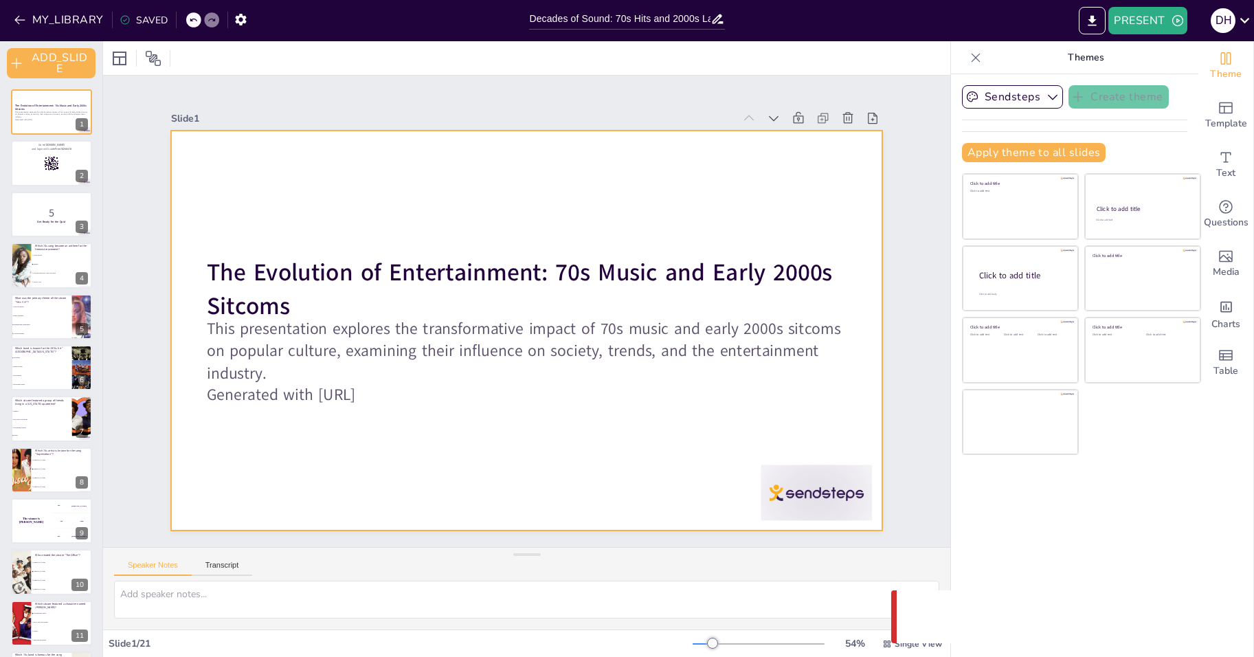
checkbox input "true"
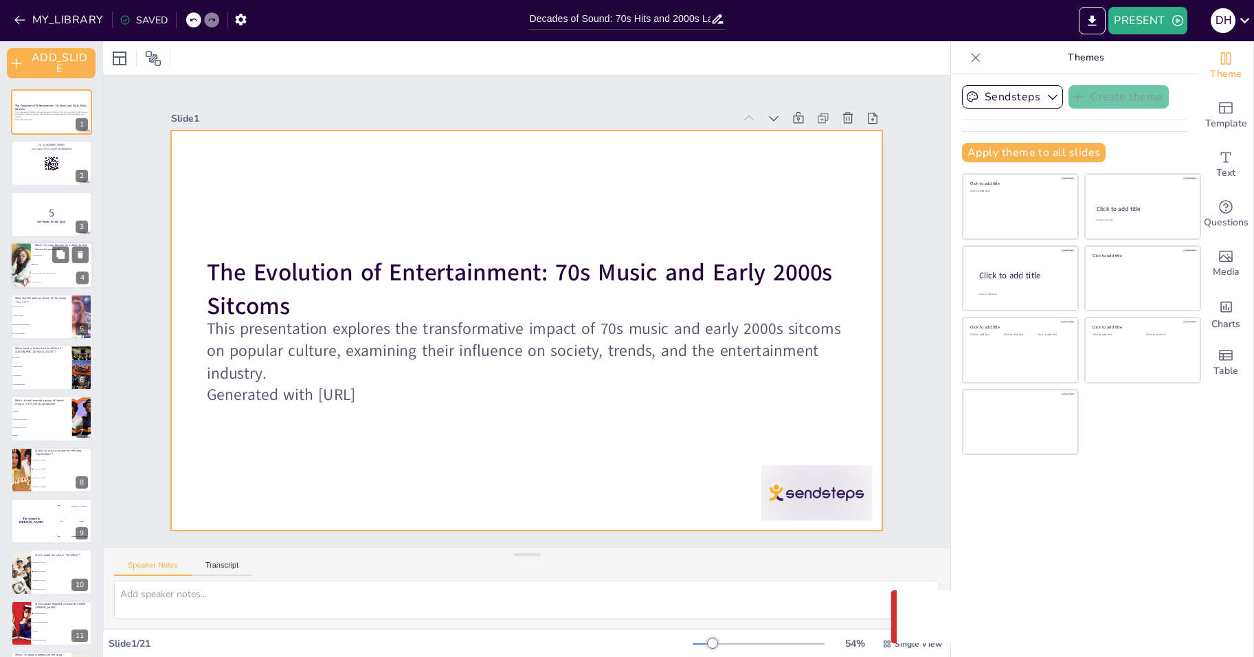
checkbox input "true"
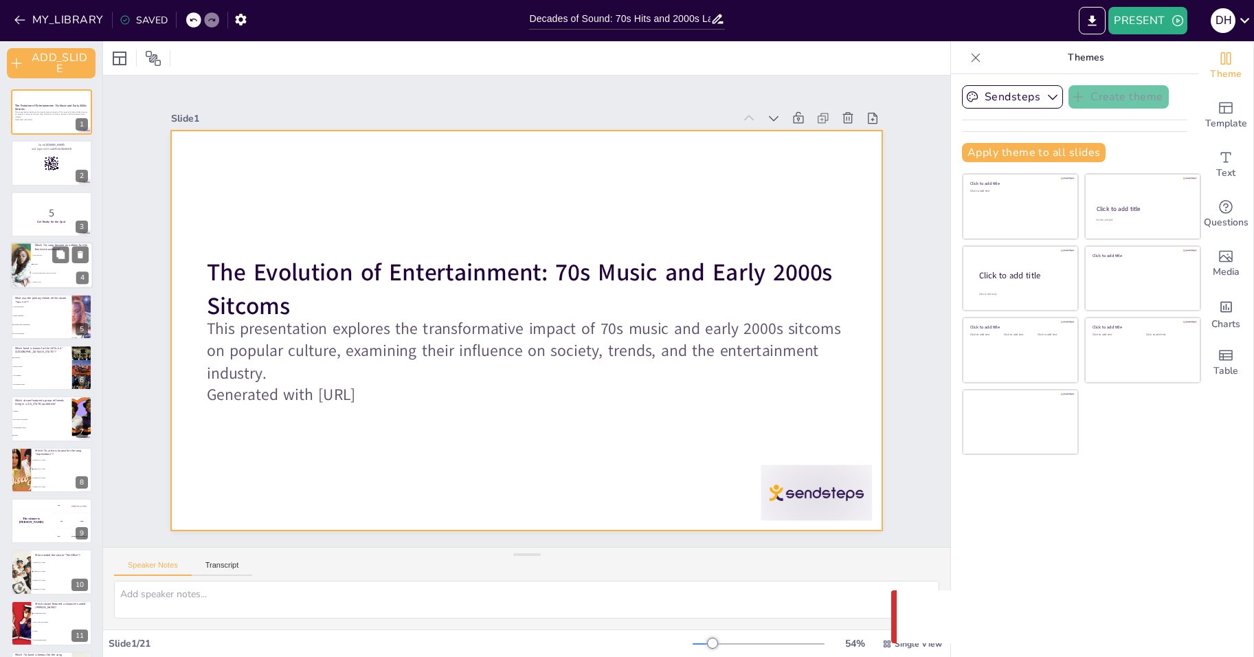
checkbox input "true"
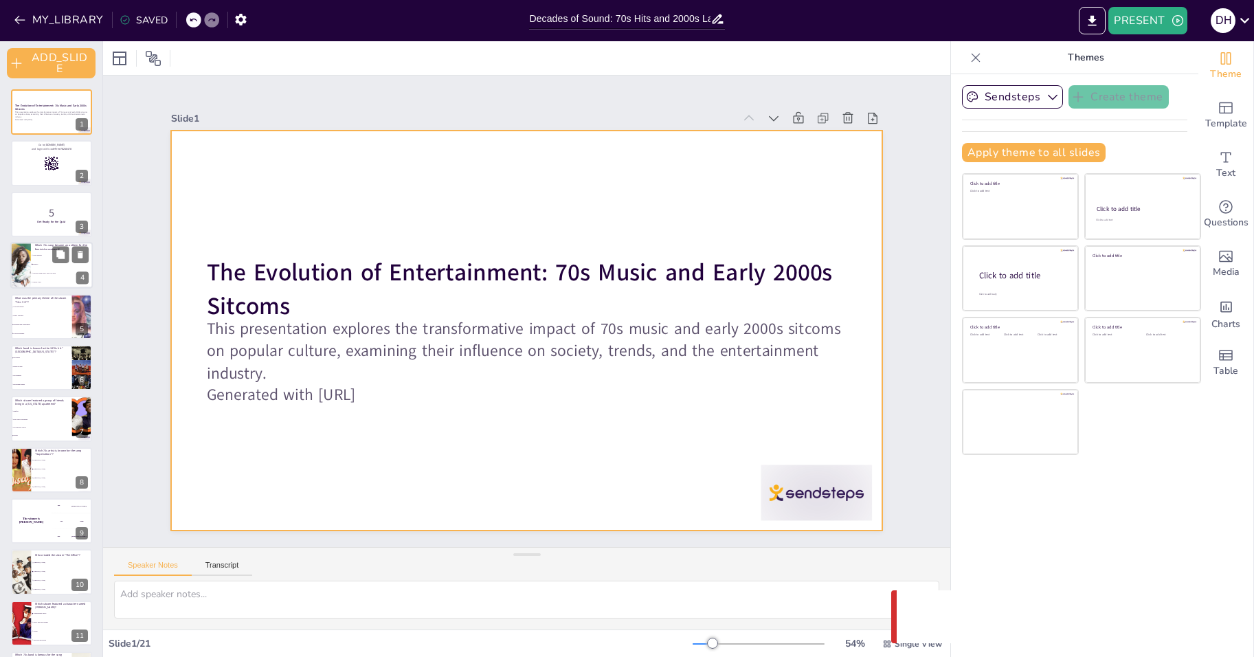
checkbox input "true"
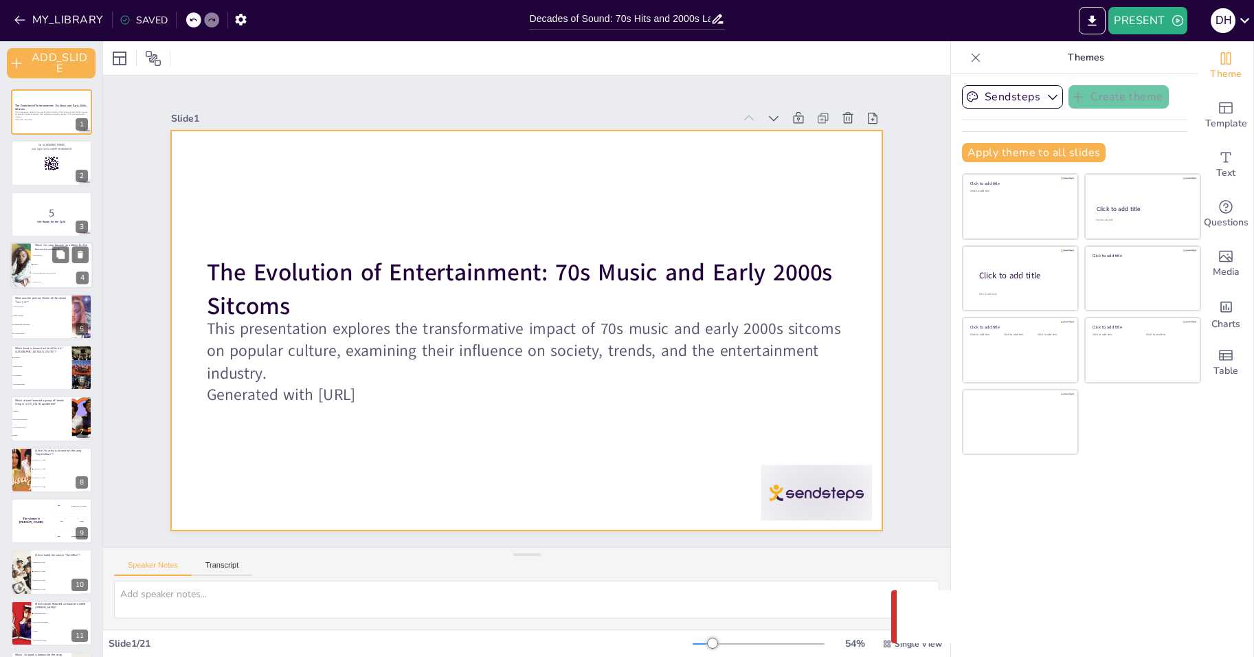
checkbox input "true"
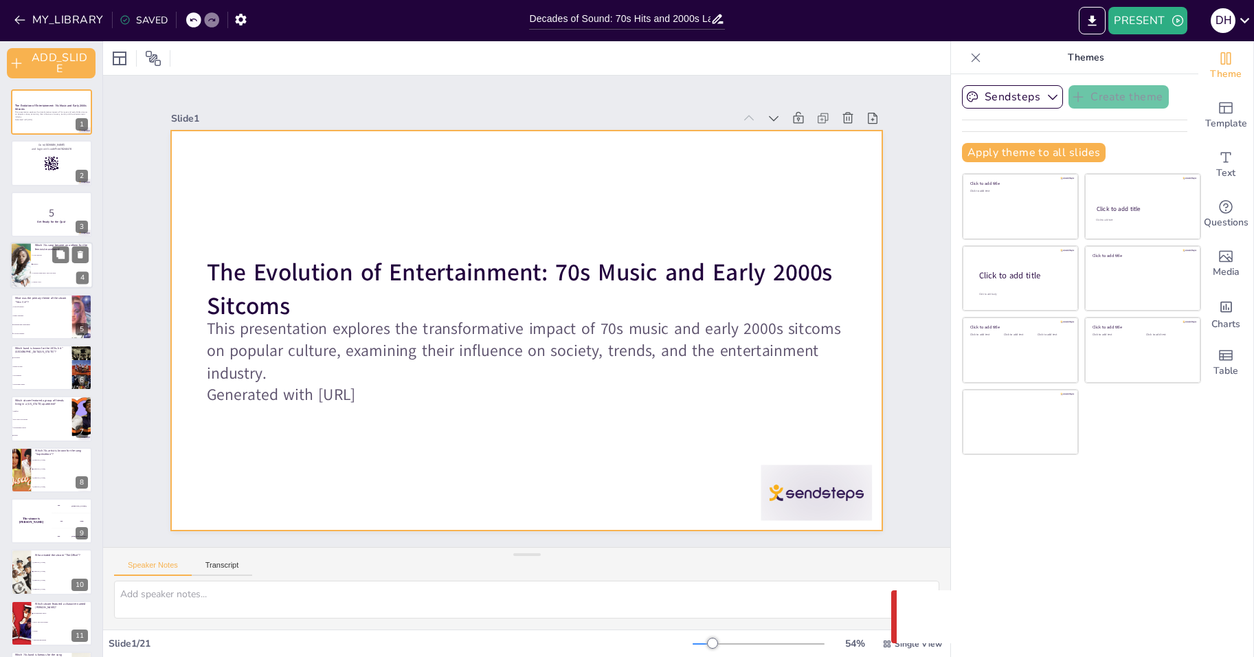
checkbox input "true"
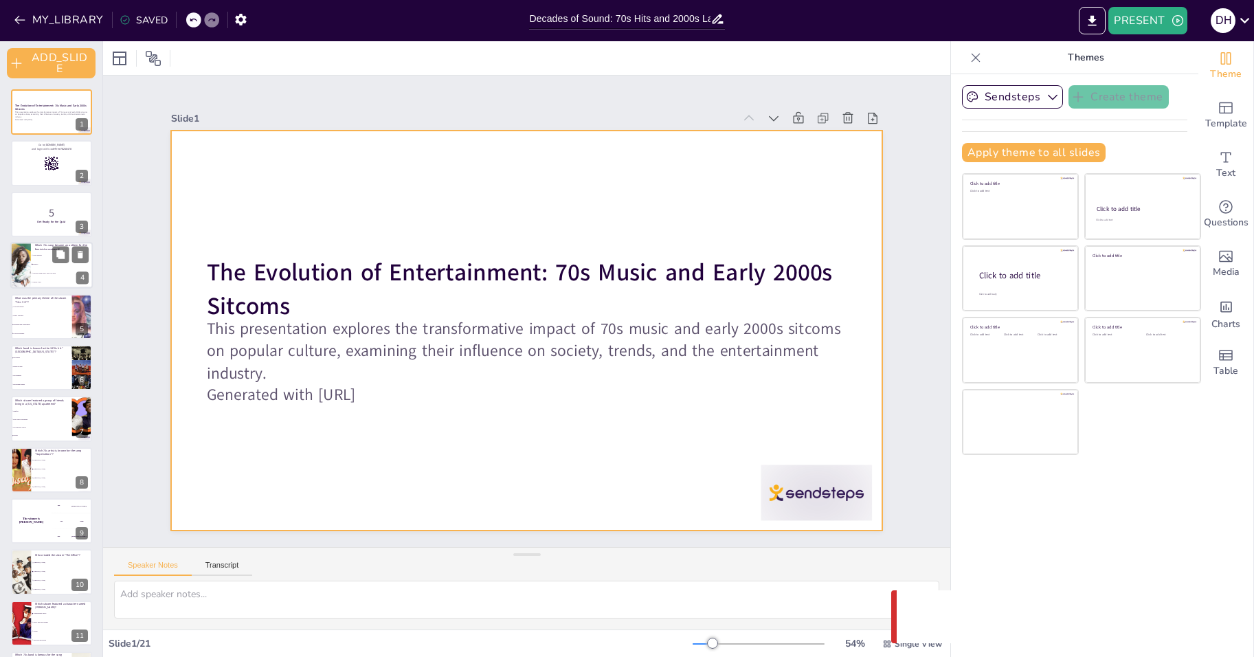
checkbox input "true"
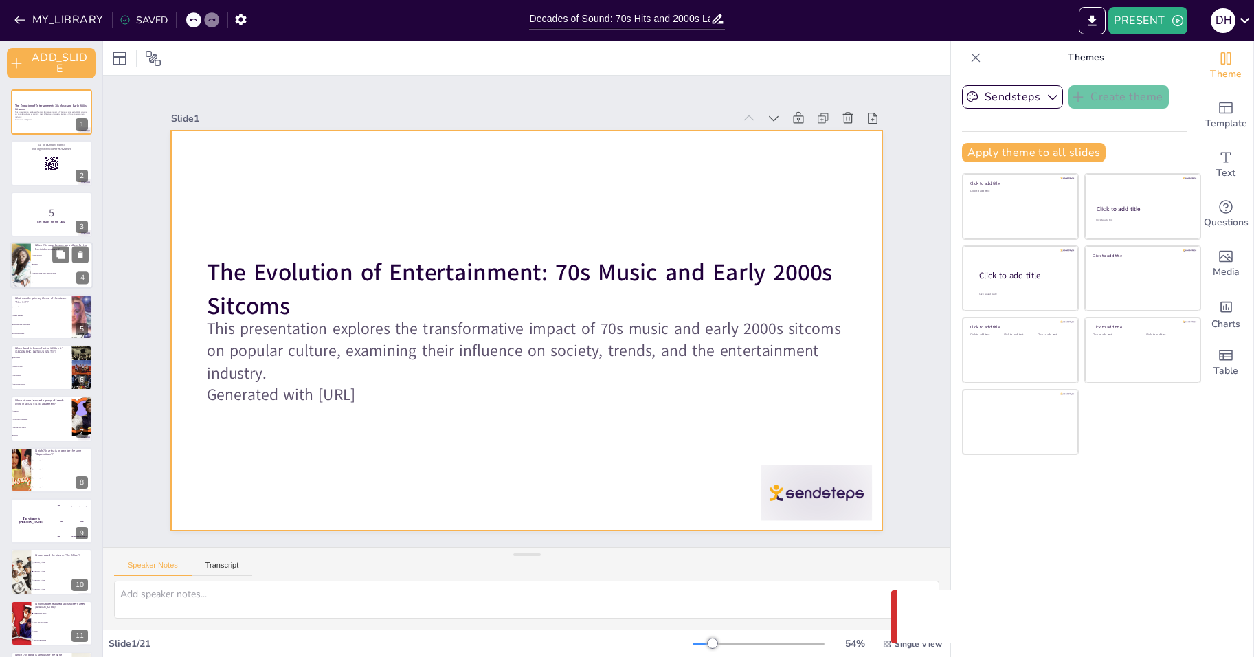
checkbox input "true"
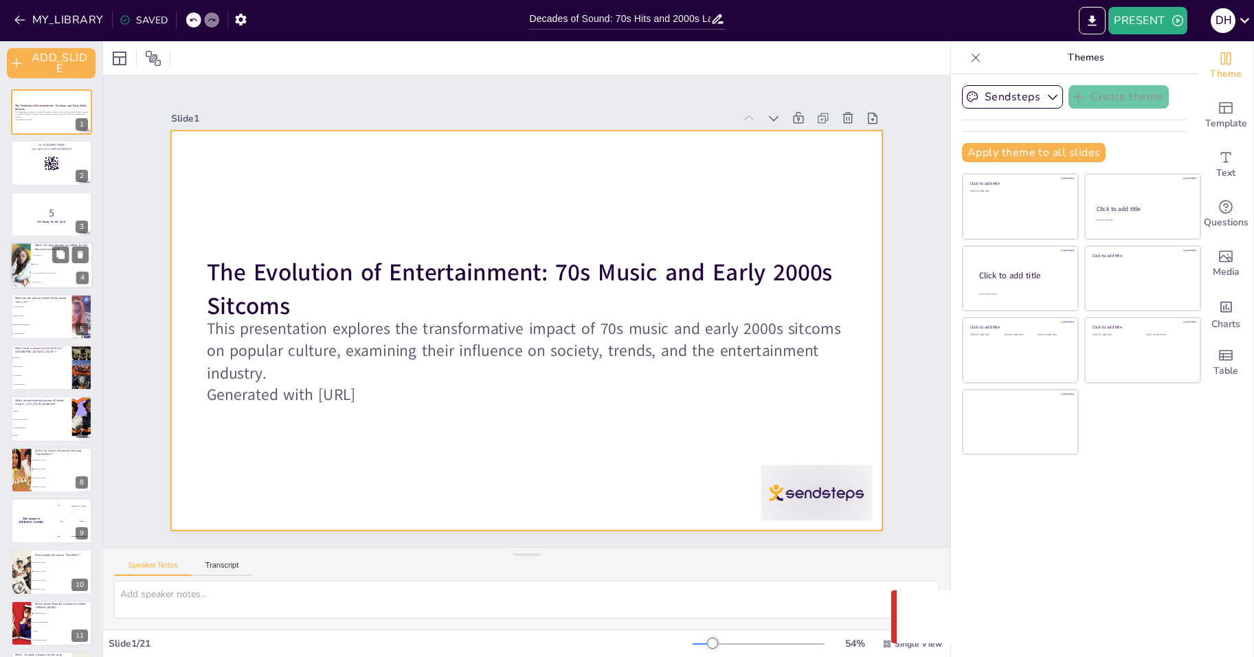
checkbox input "true"
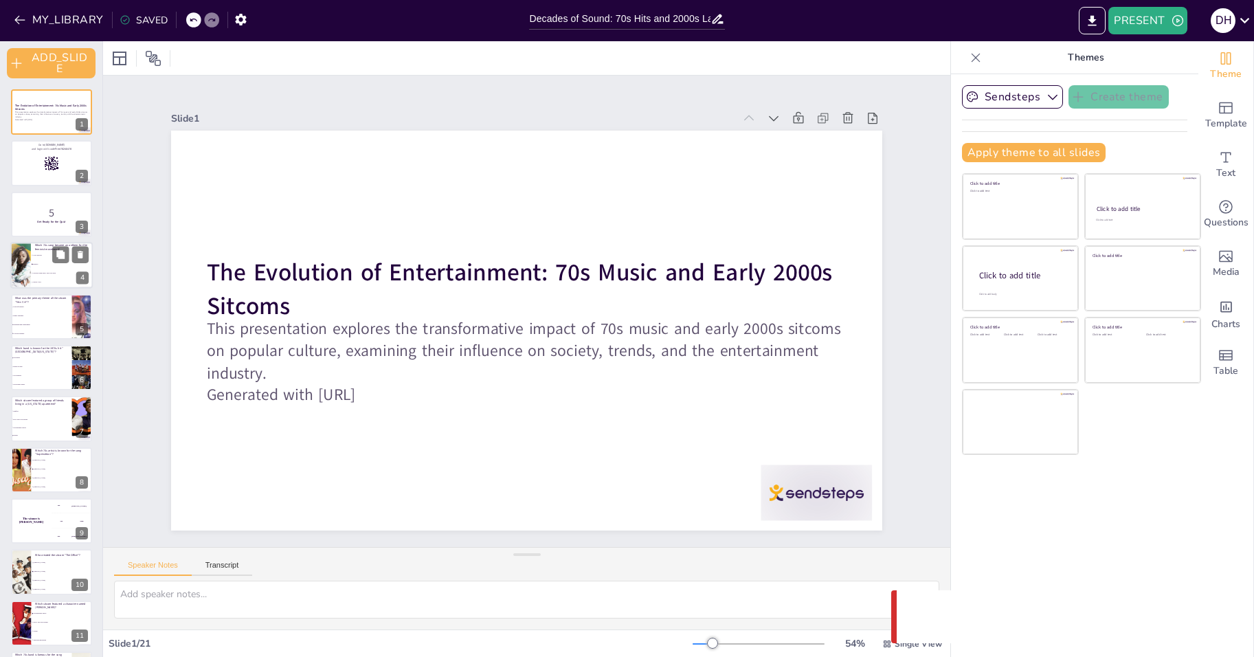
checkbox input "true"
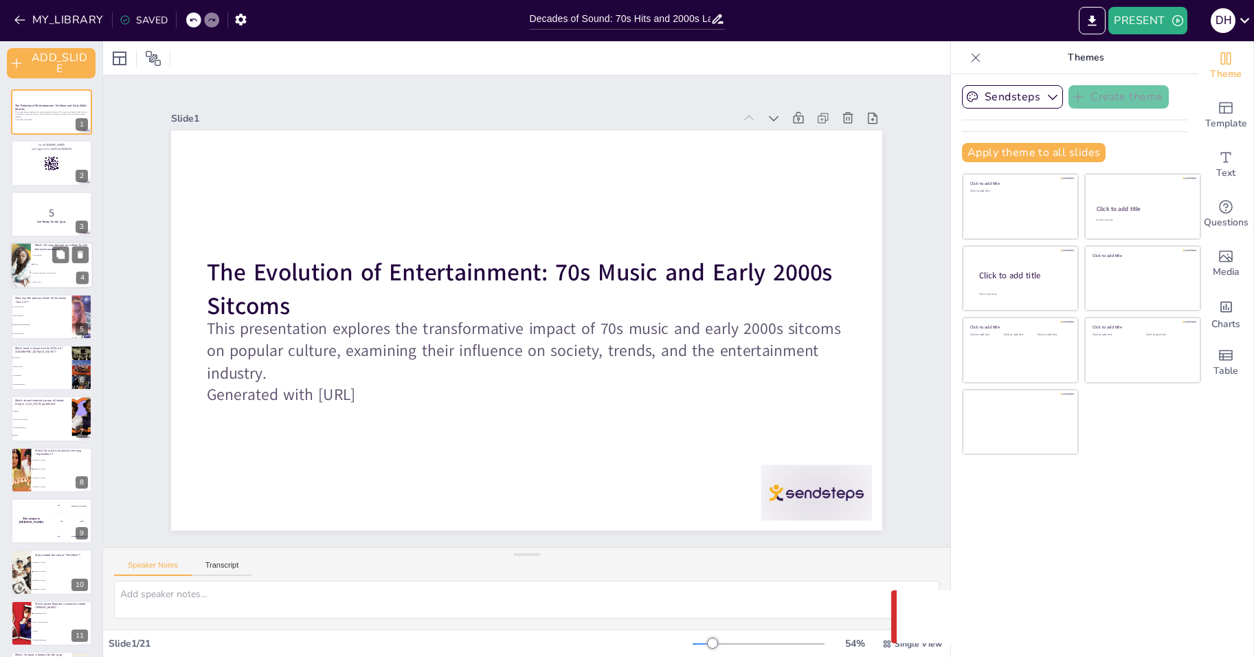
checkbox input "true"
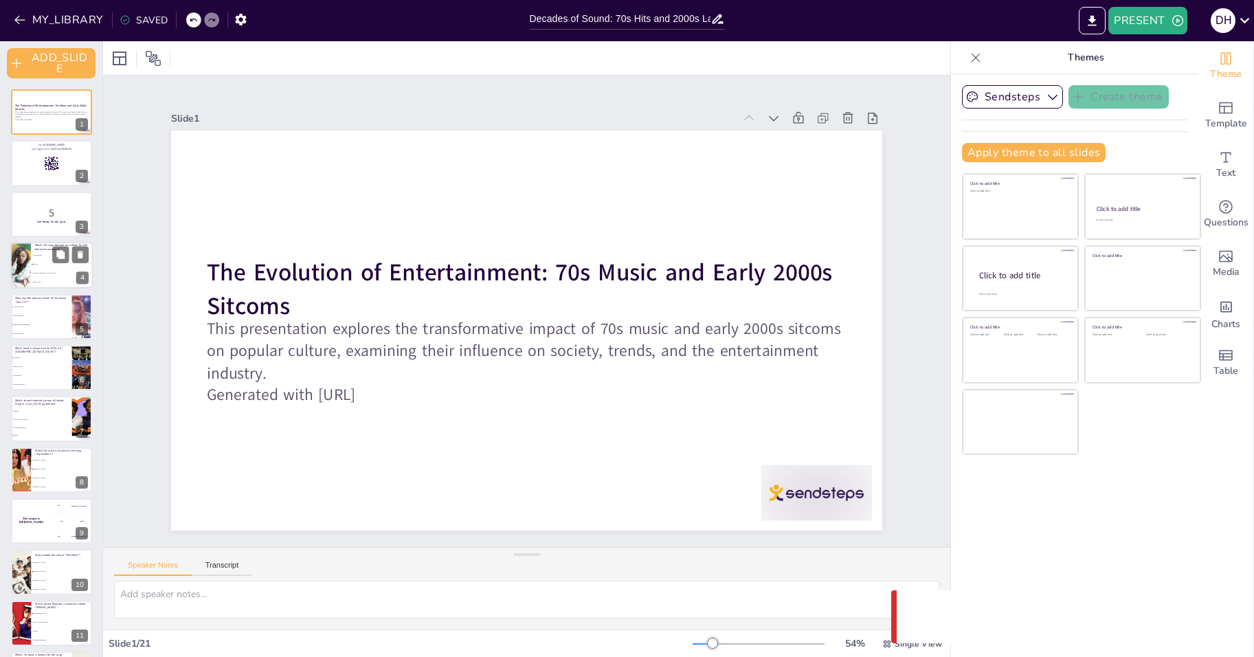
checkbox input "true"
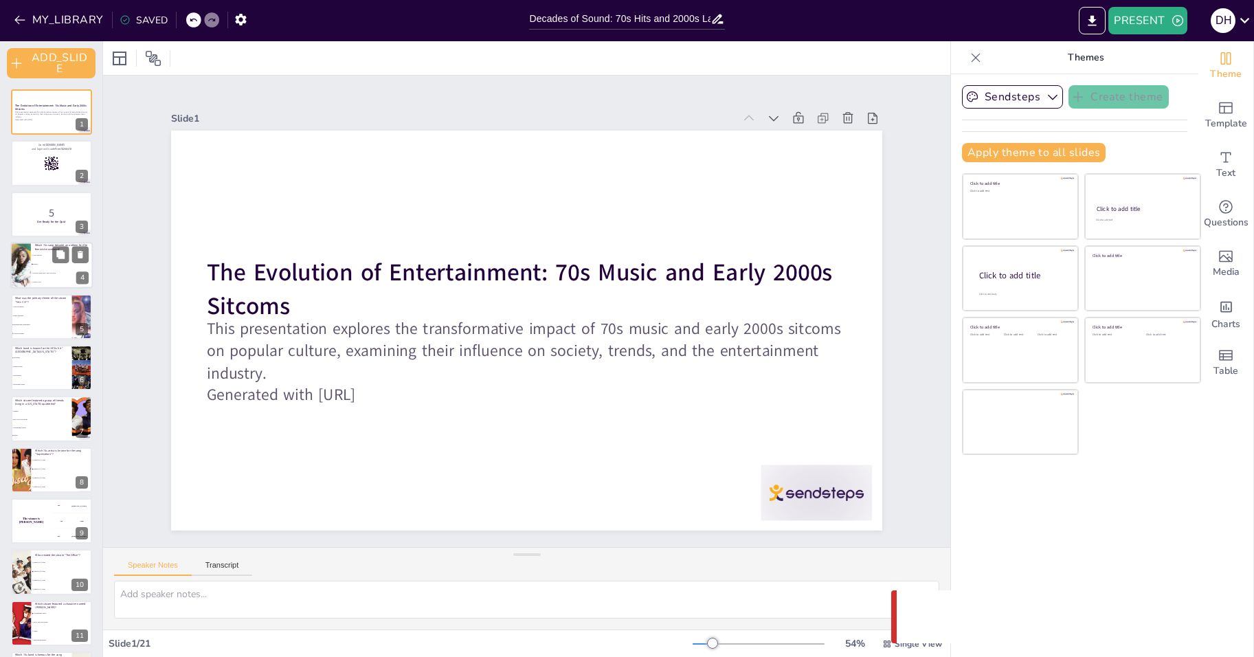
checkbox input "true"
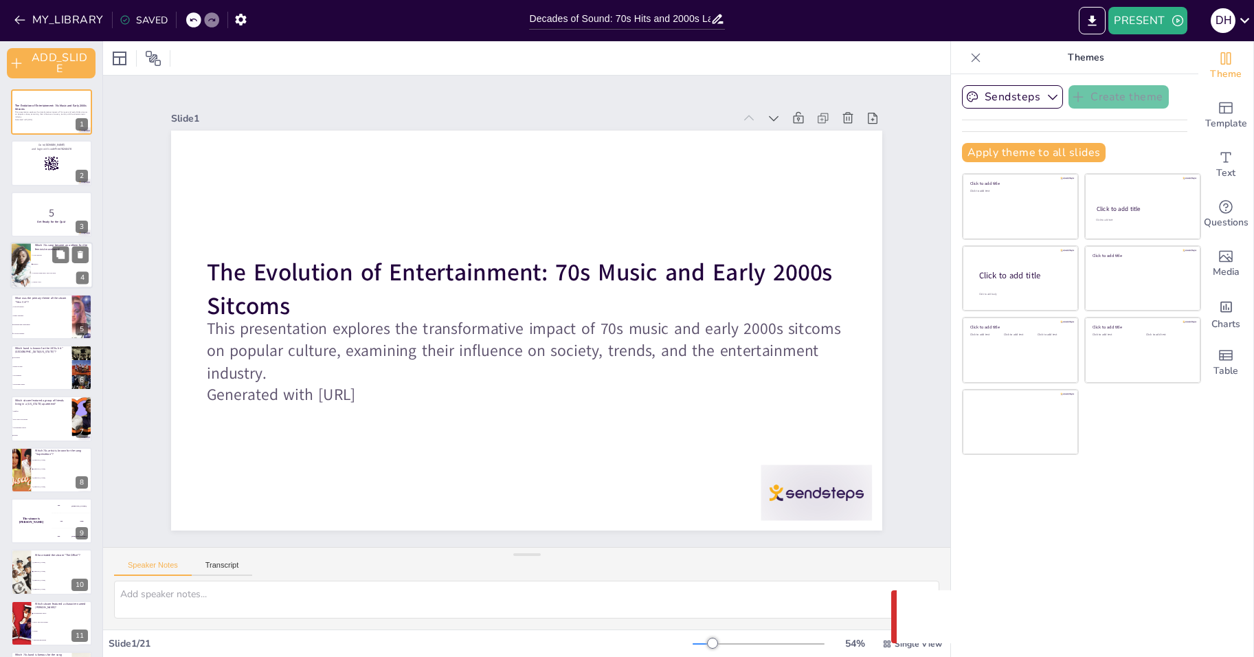
checkbox input "true"
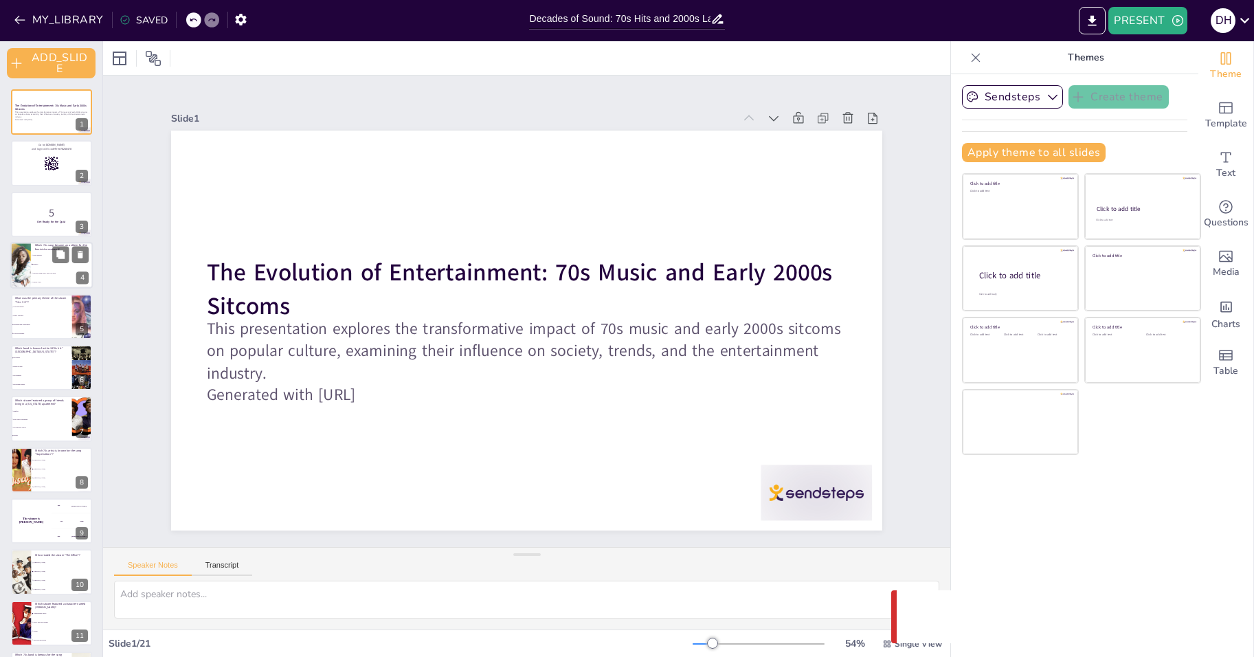
checkbox input "true"
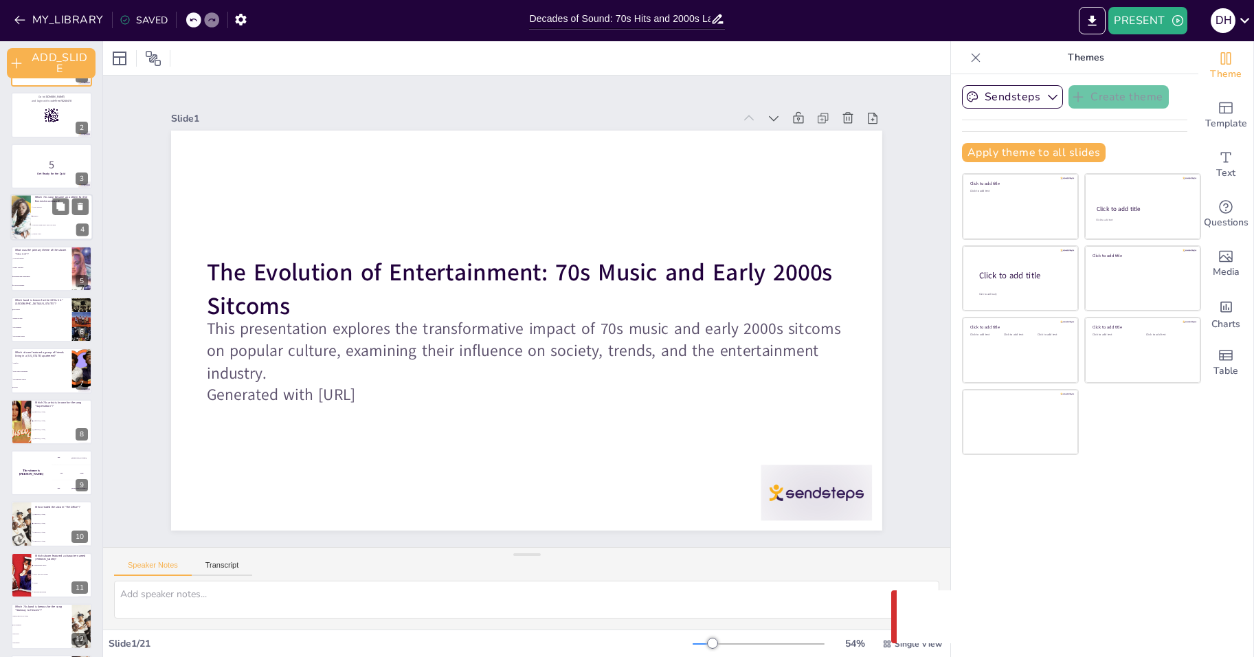
checkbox input "true"
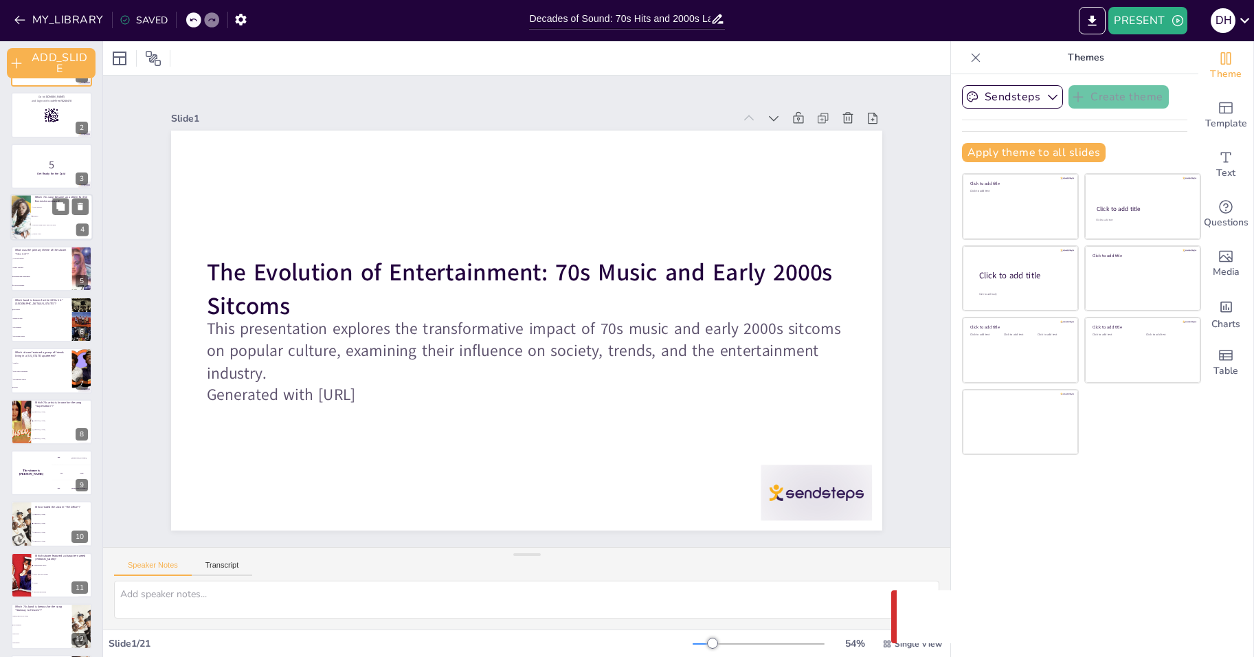
checkbox input "true"
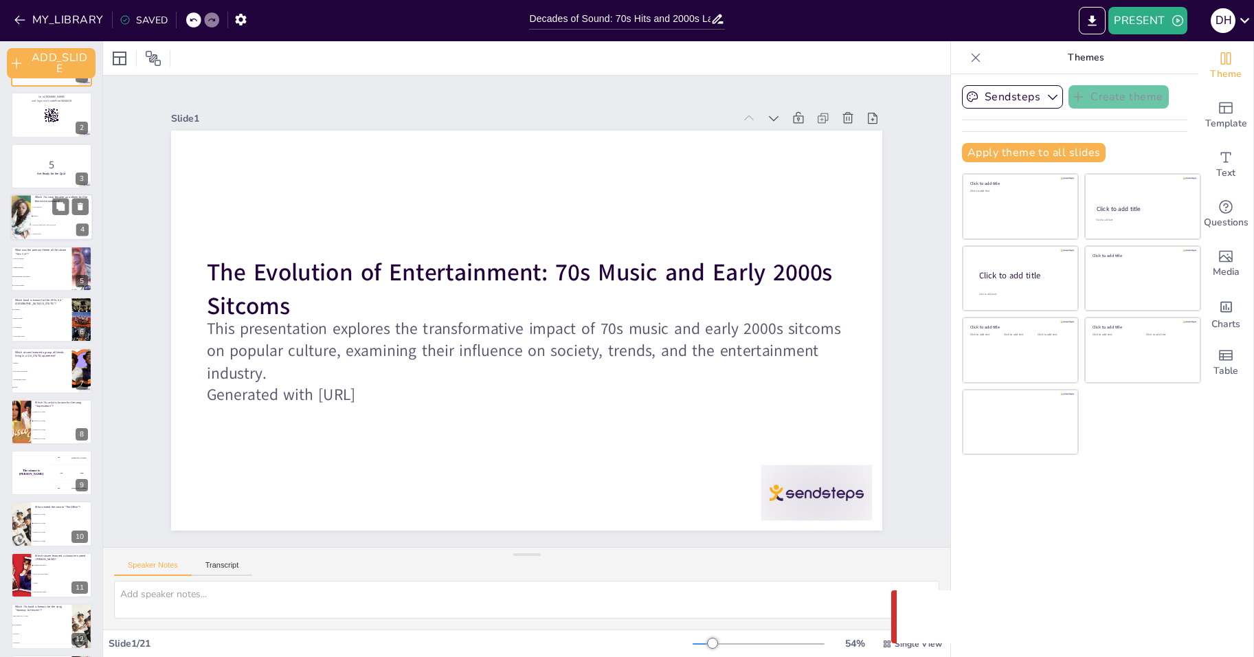
checkbox input "true"
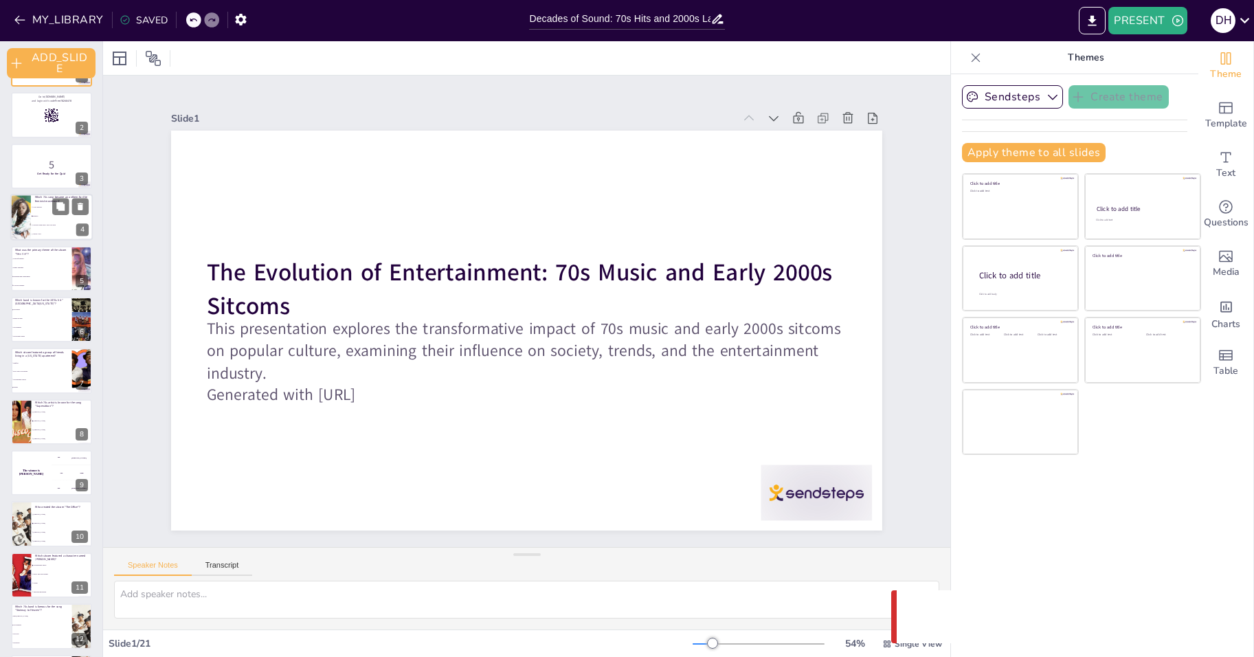
checkbox input "true"
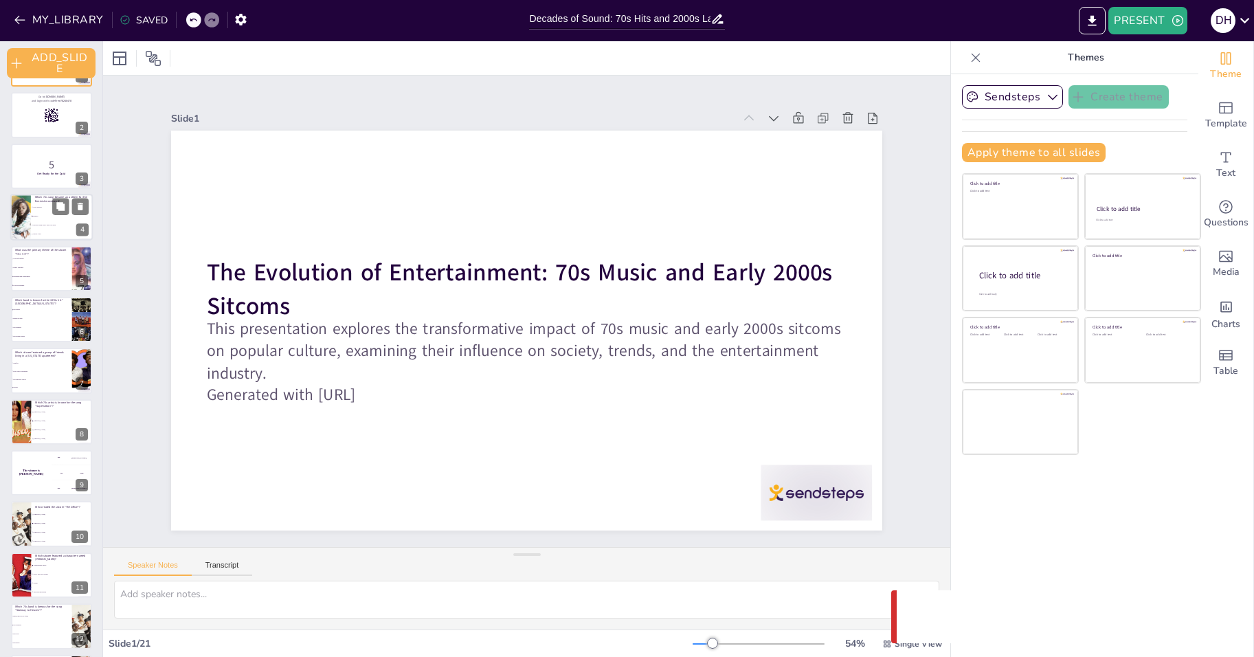
checkbox input "true"
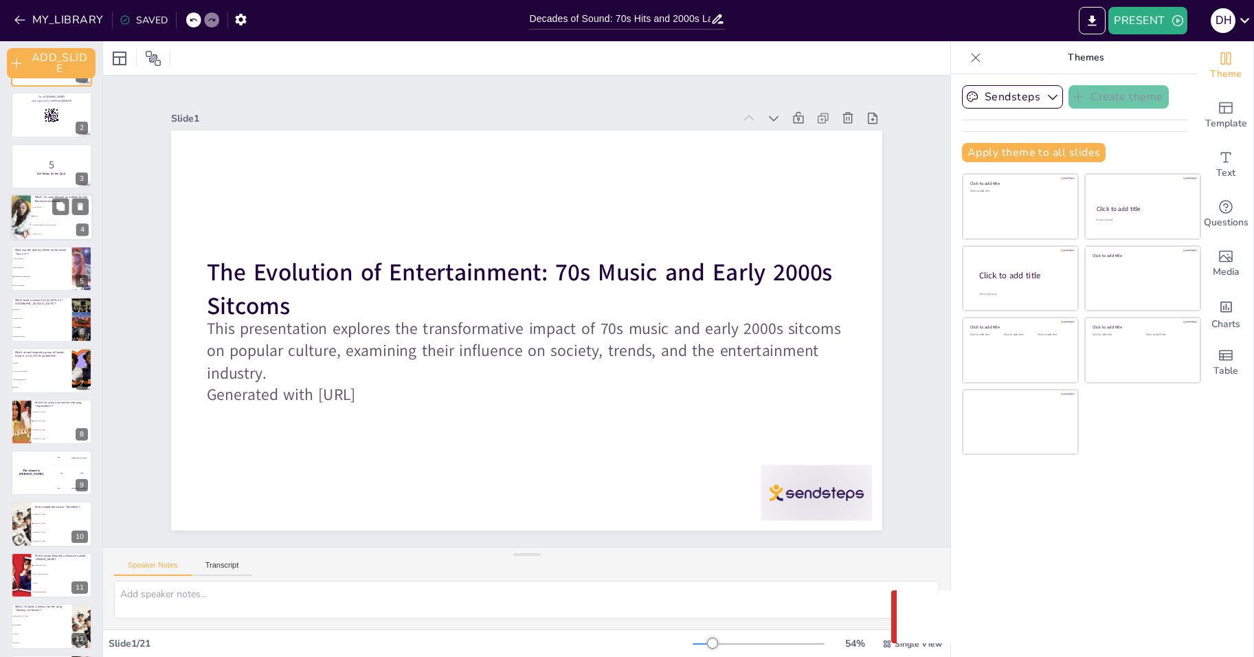
checkbox input "true"
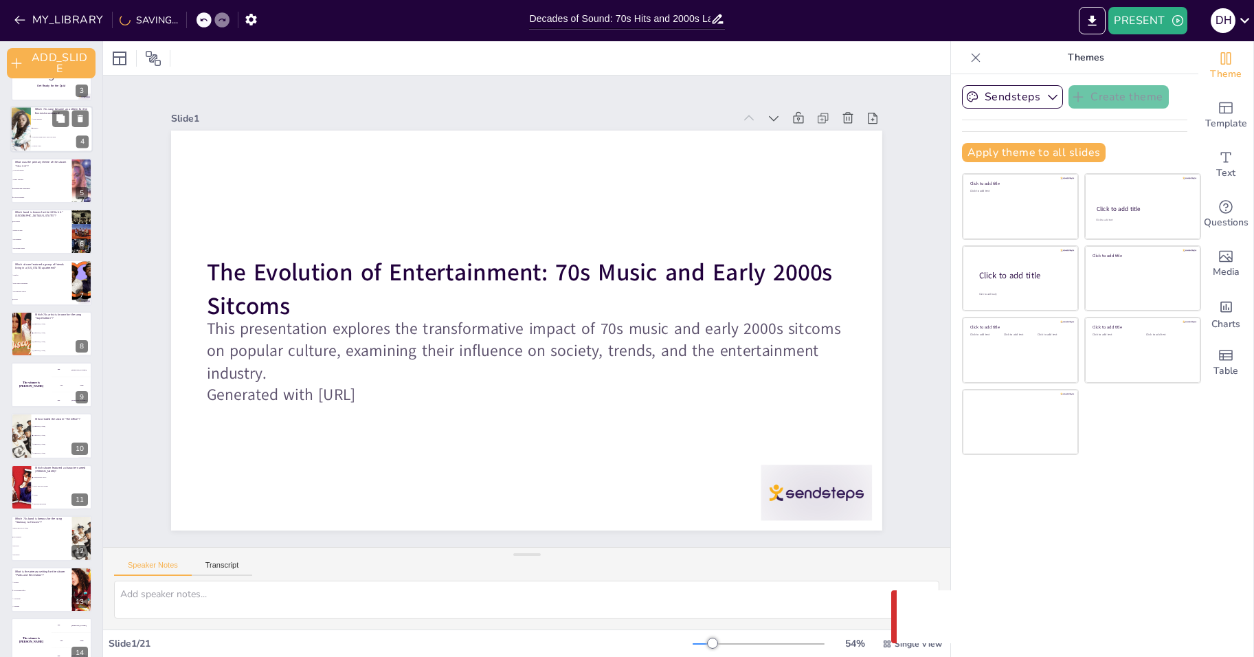
scroll to position [137, 0]
checkbox input "true"
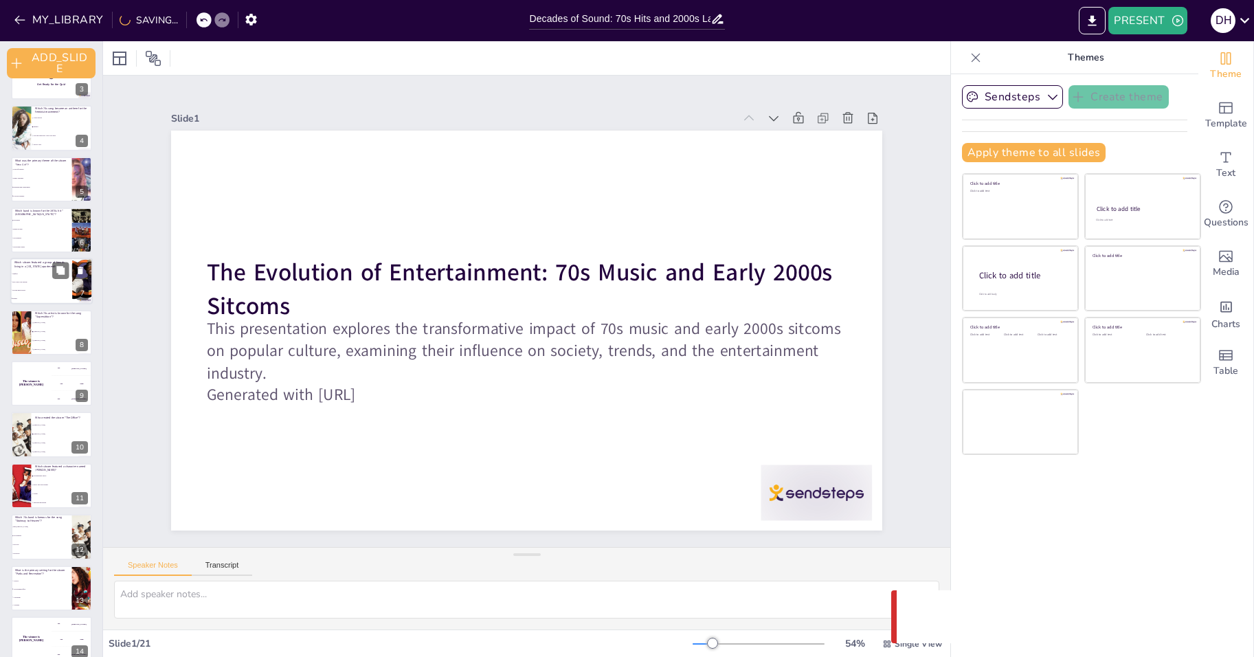
checkbox input "true"
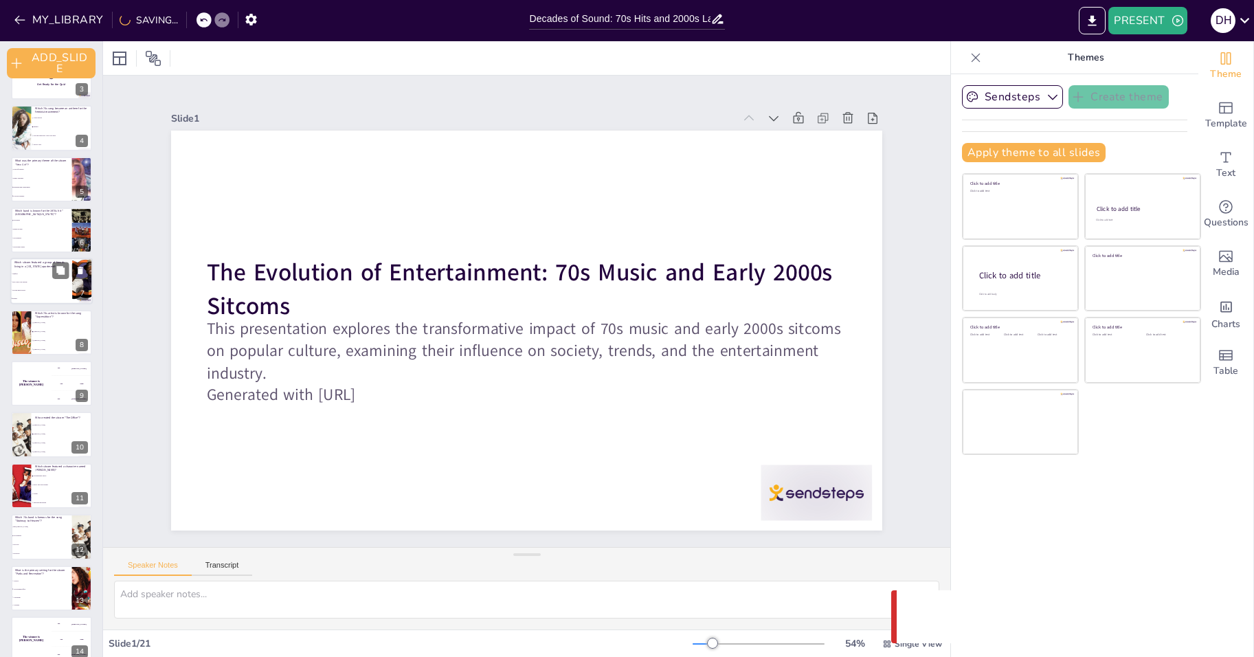
checkbox input "true"
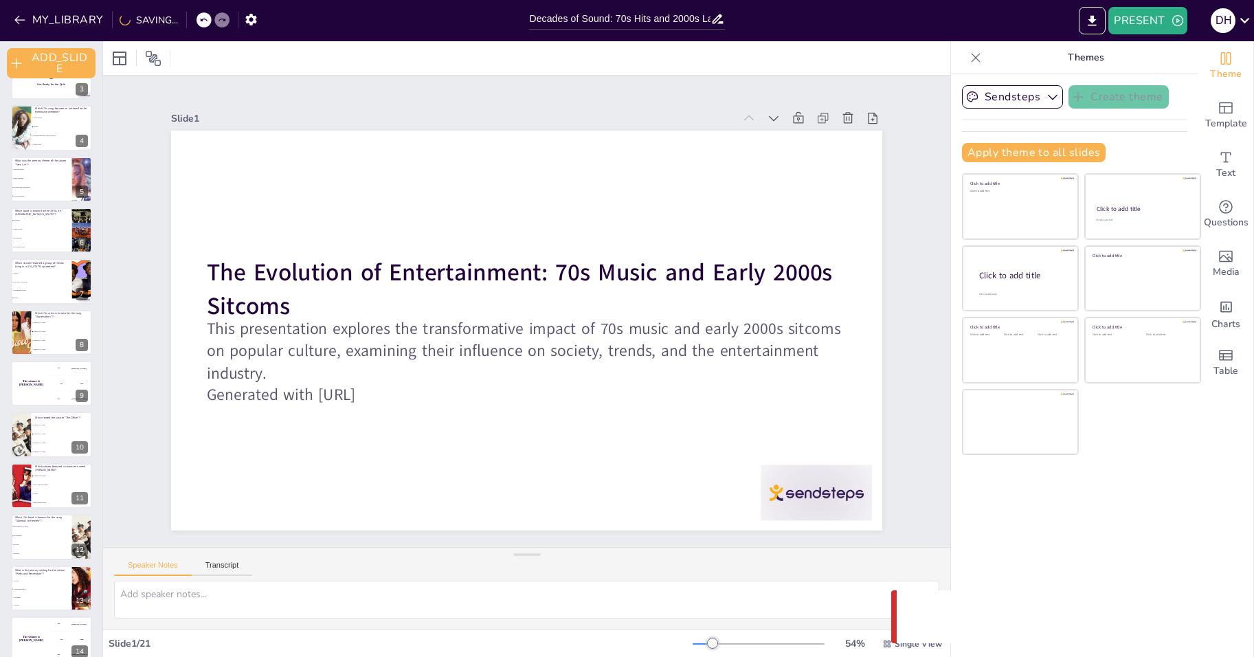
checkbox input "true"
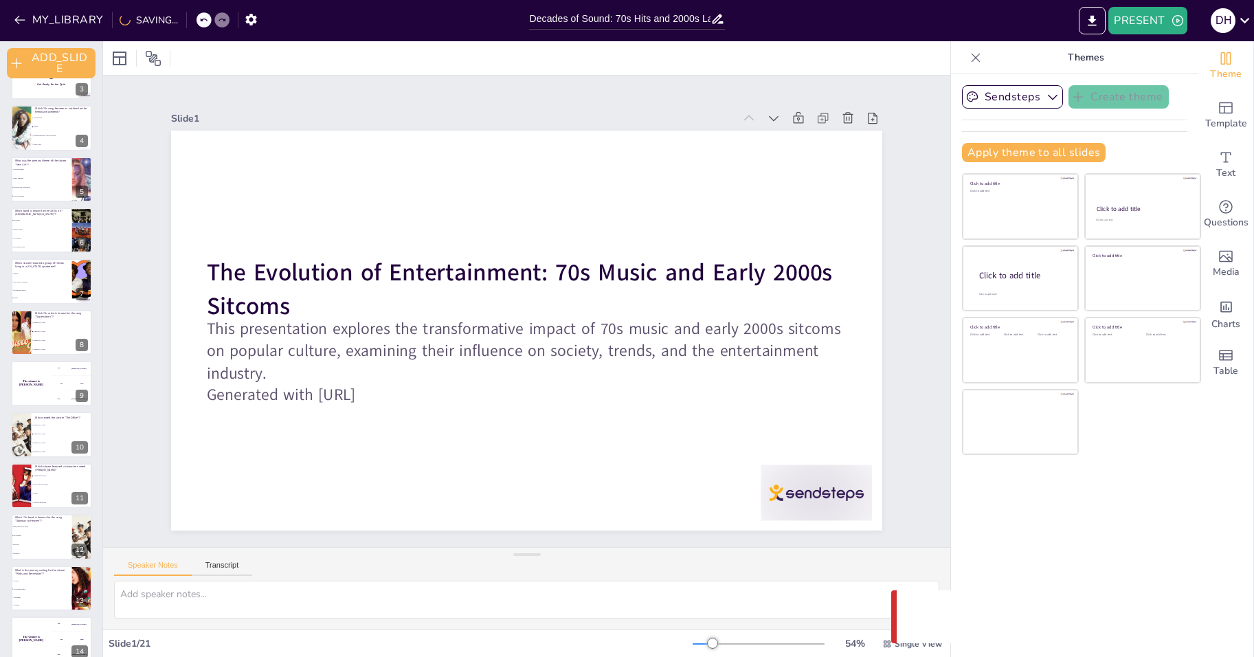
checkbox input "true"
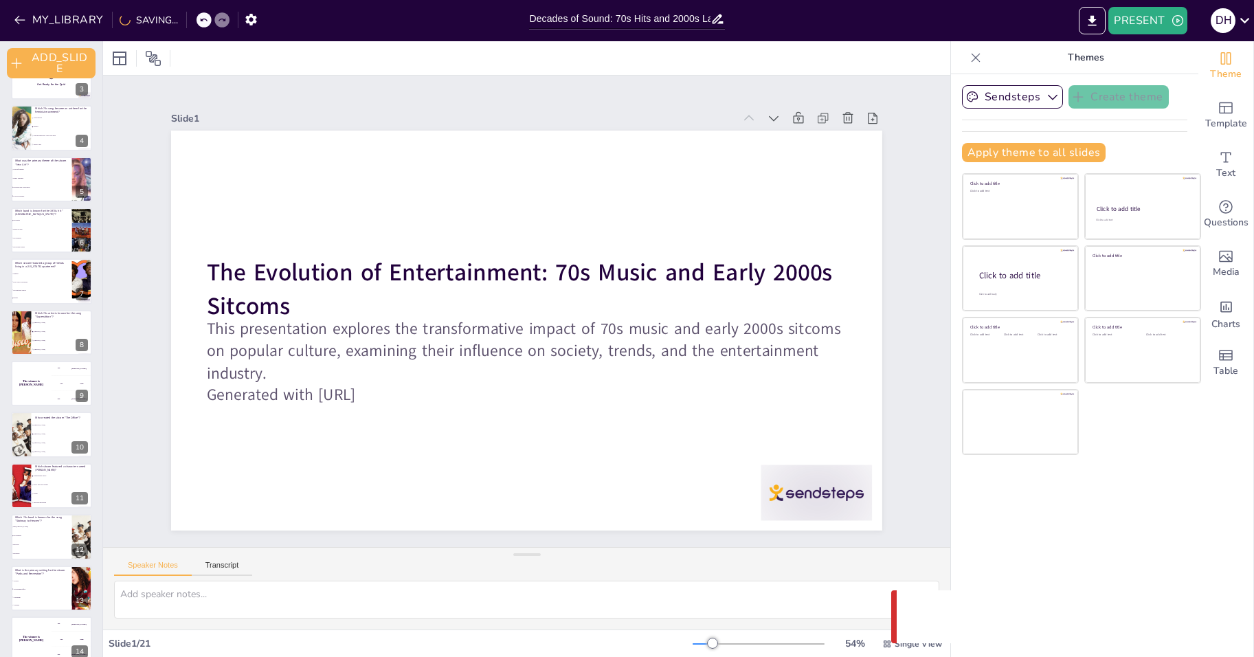
checkbox input "true"
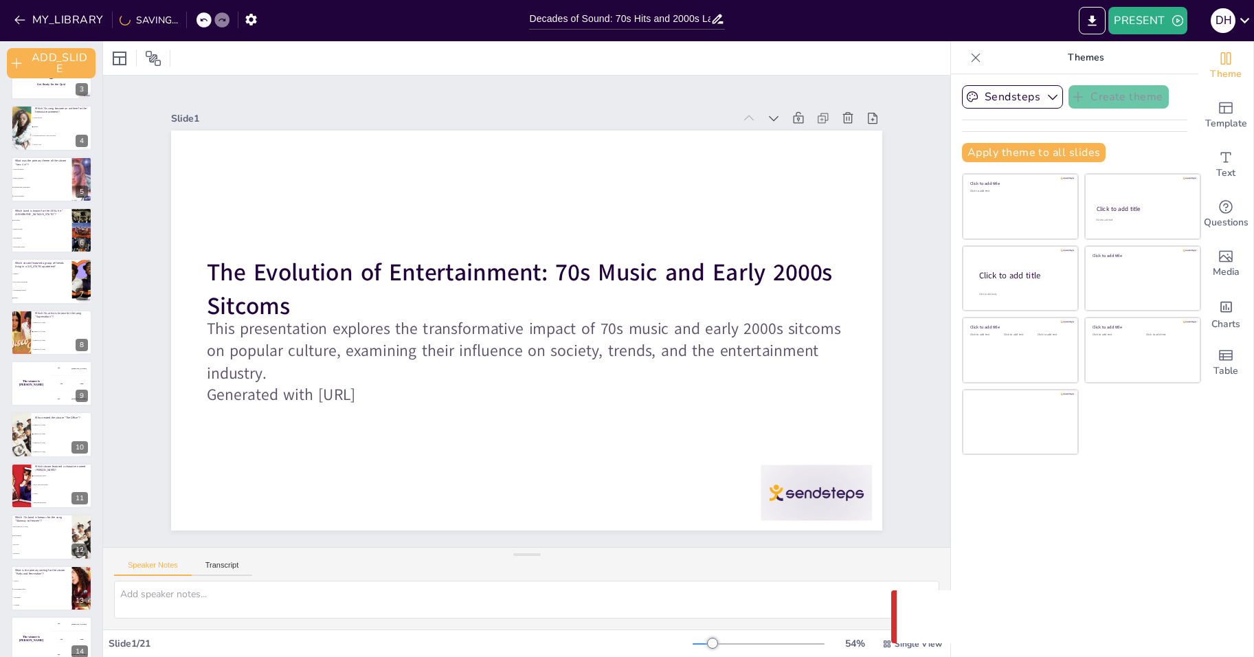
checkbox input "true"
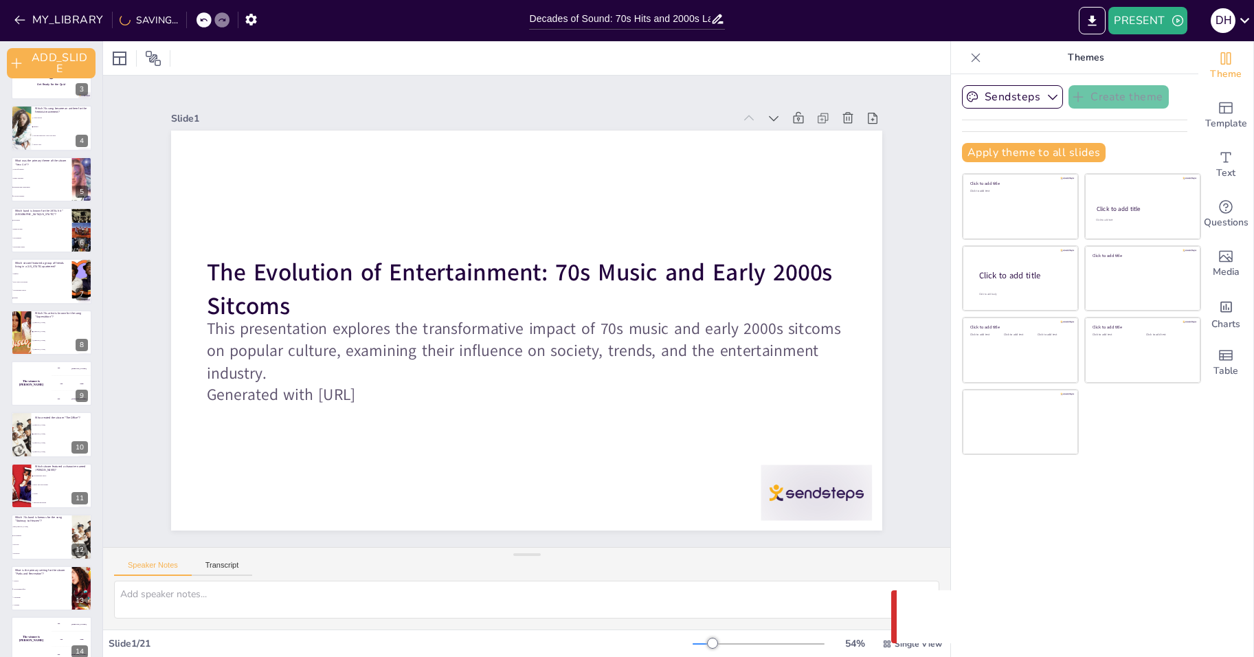
checkbox input "true"
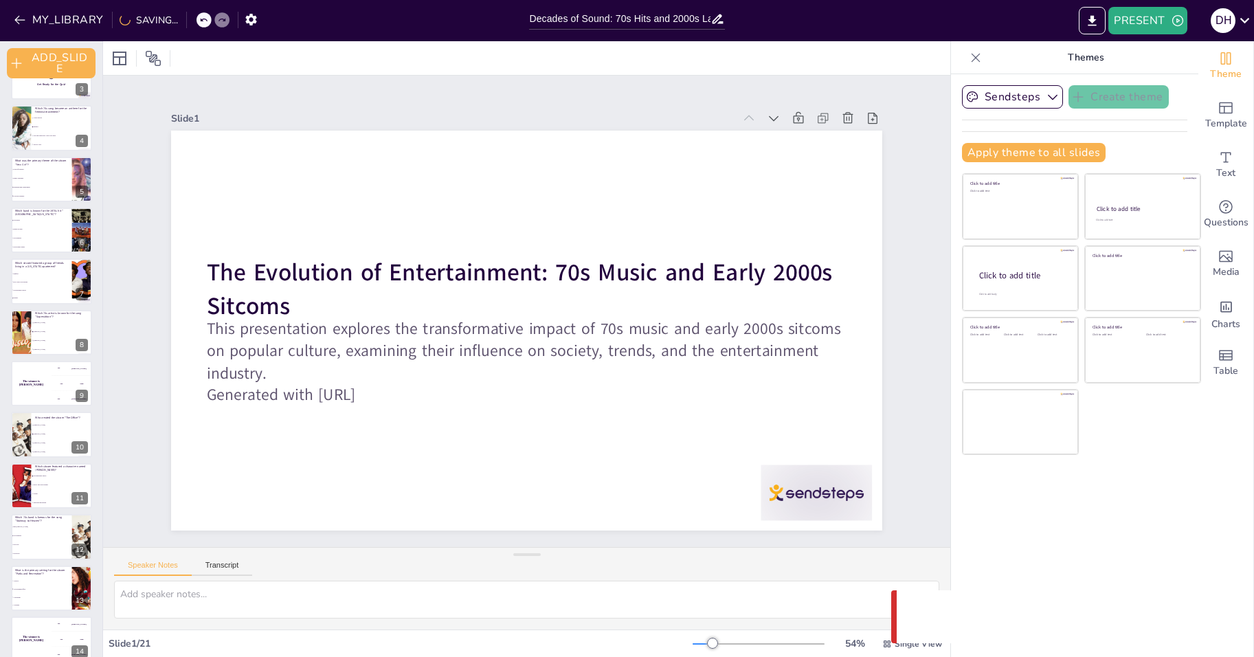
checkbox input "true"
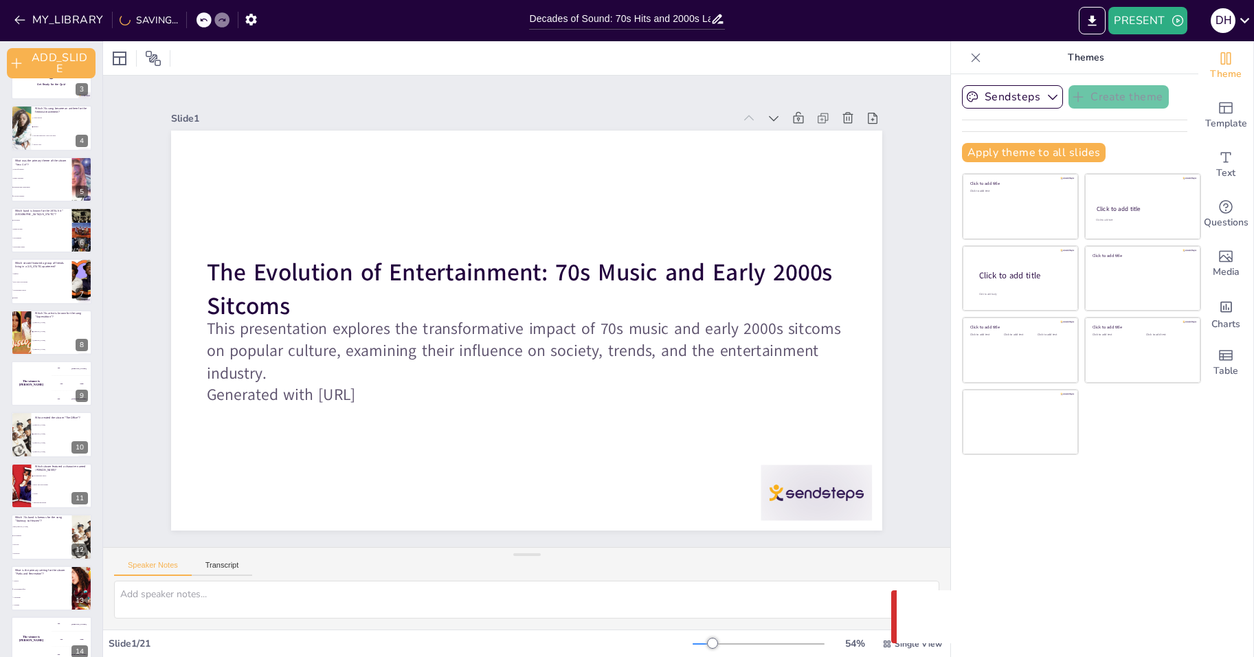
checkbox input "true"
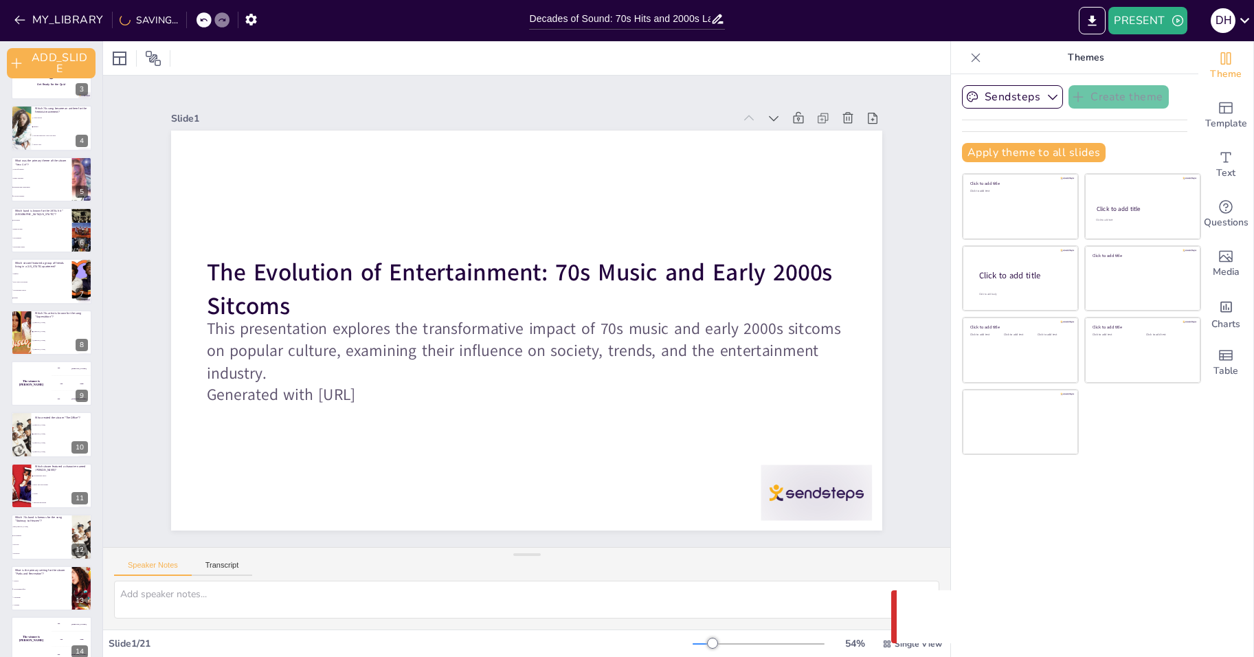
checkbox input "true"
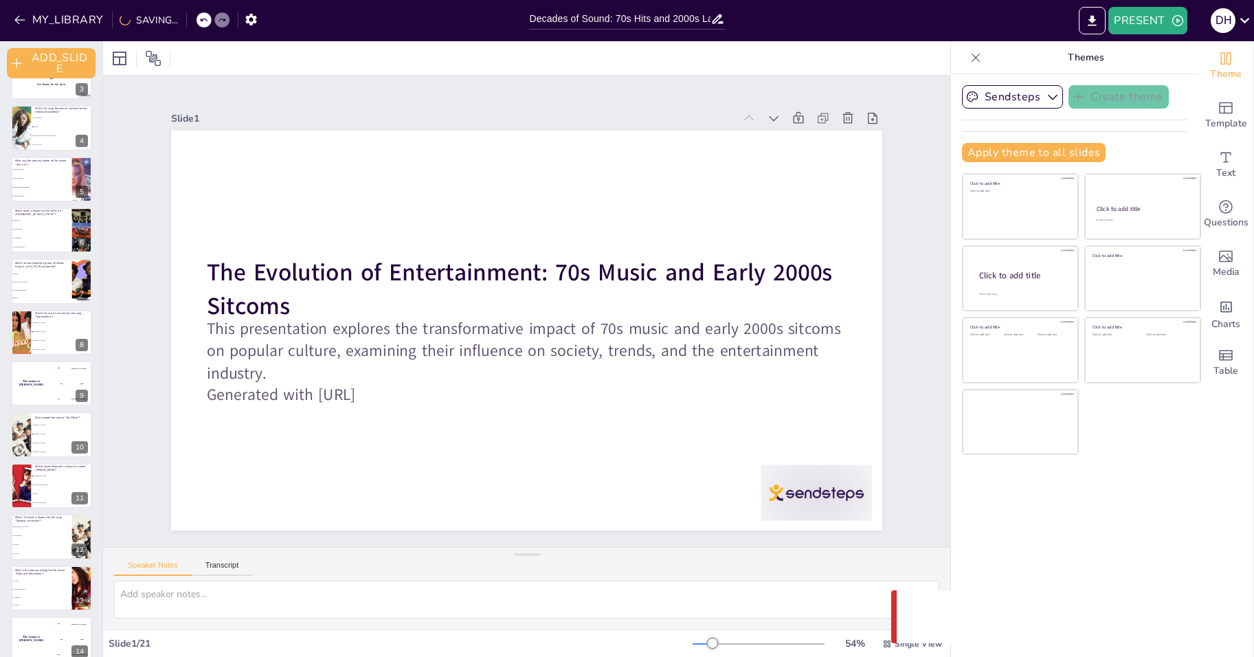
checkbox input "true"
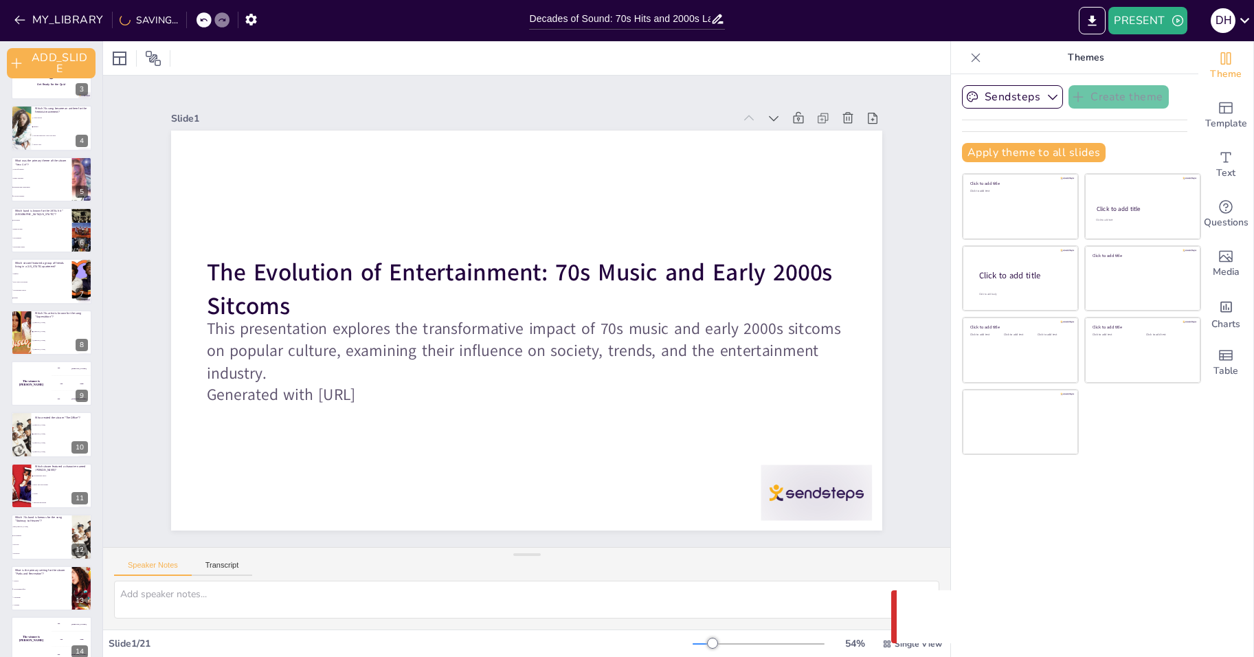
checkbox input "true"
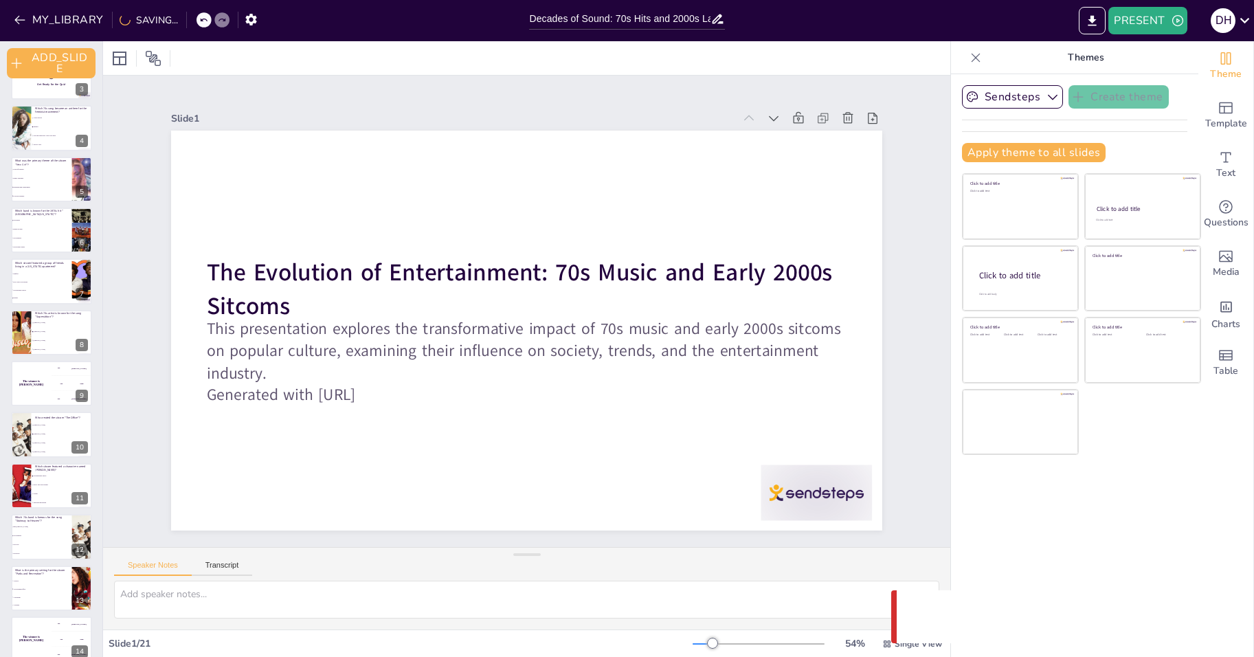
checkbox input "true"
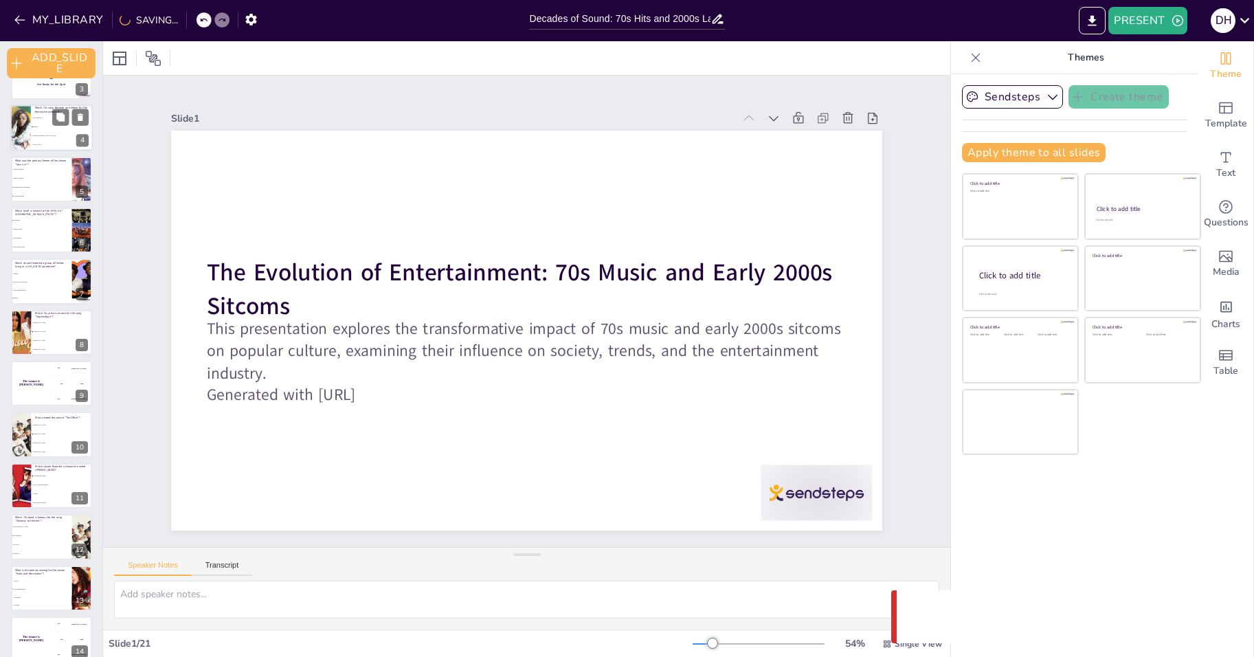
click at [26, 121] on div at bounding box center [21, 127] width 70 height 47
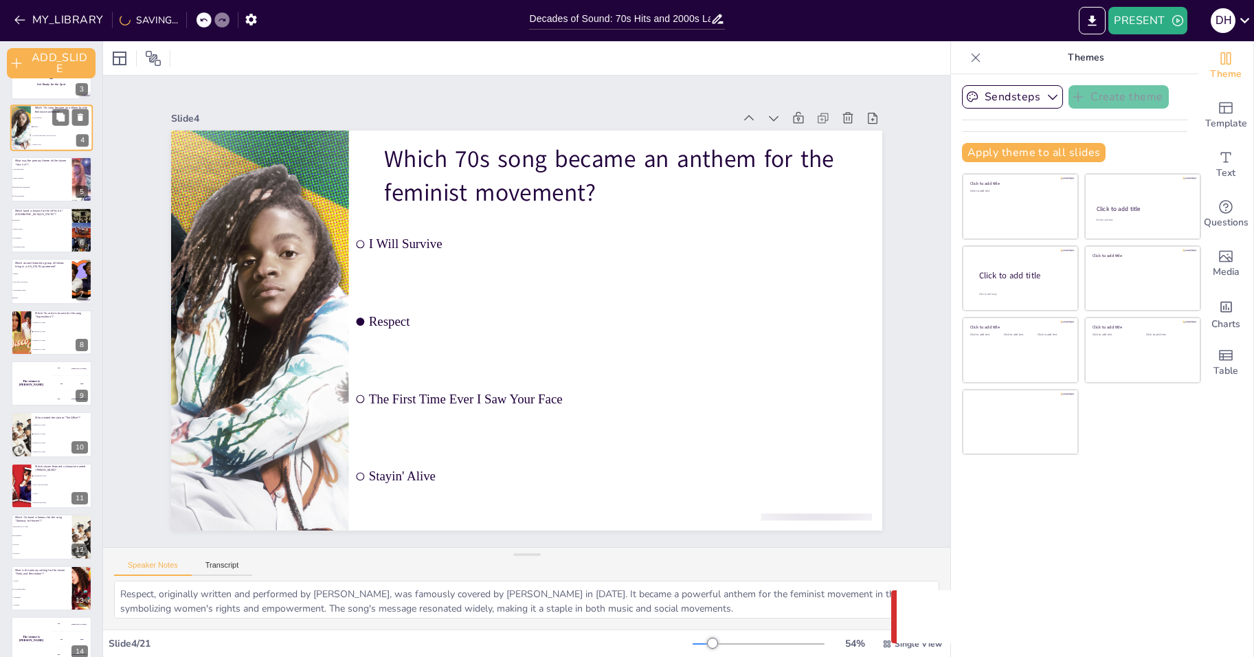
scroll to position [0, 0]
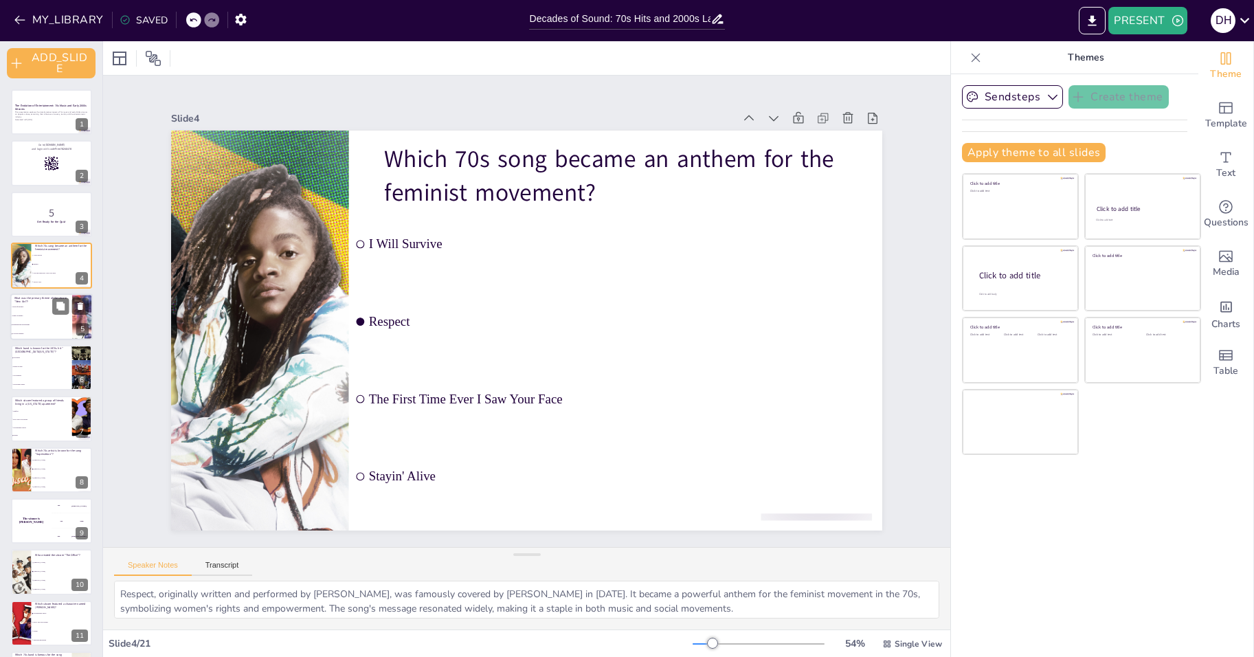
click at [35, 322] on li "Friendship and relationships" at bounding box center [41, 324] width 62 height 9
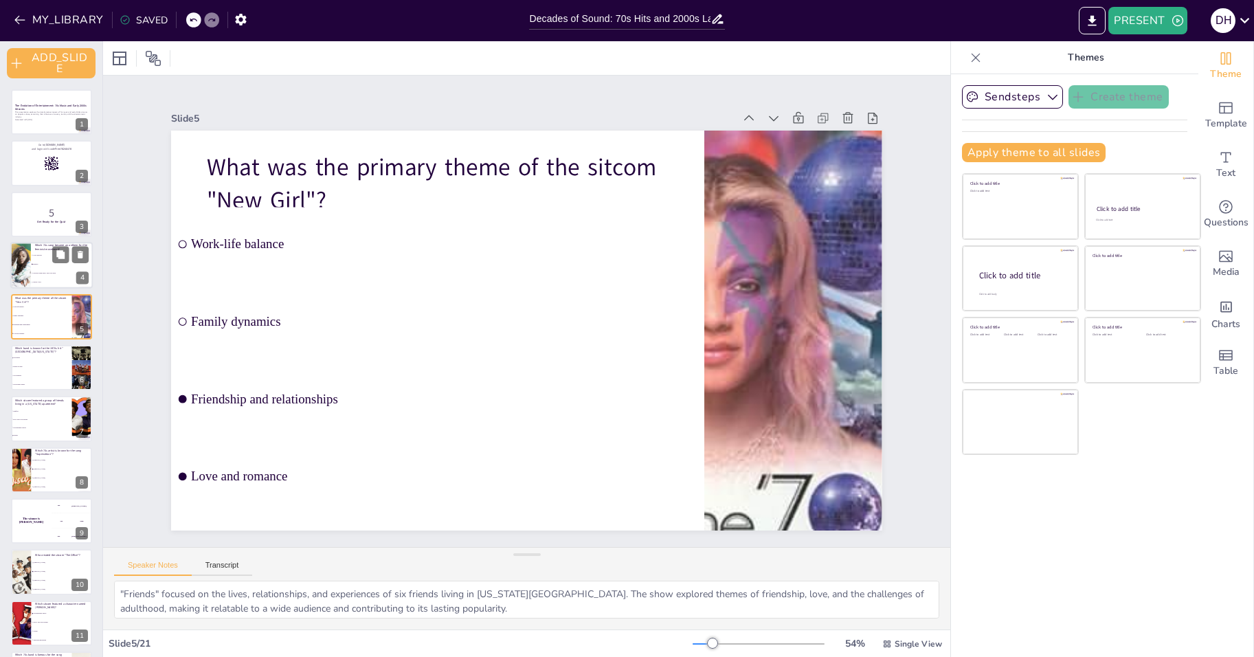
click at [42, 259] on li "I Will Survive" at bounding box center [62, 255] width 62 height 9
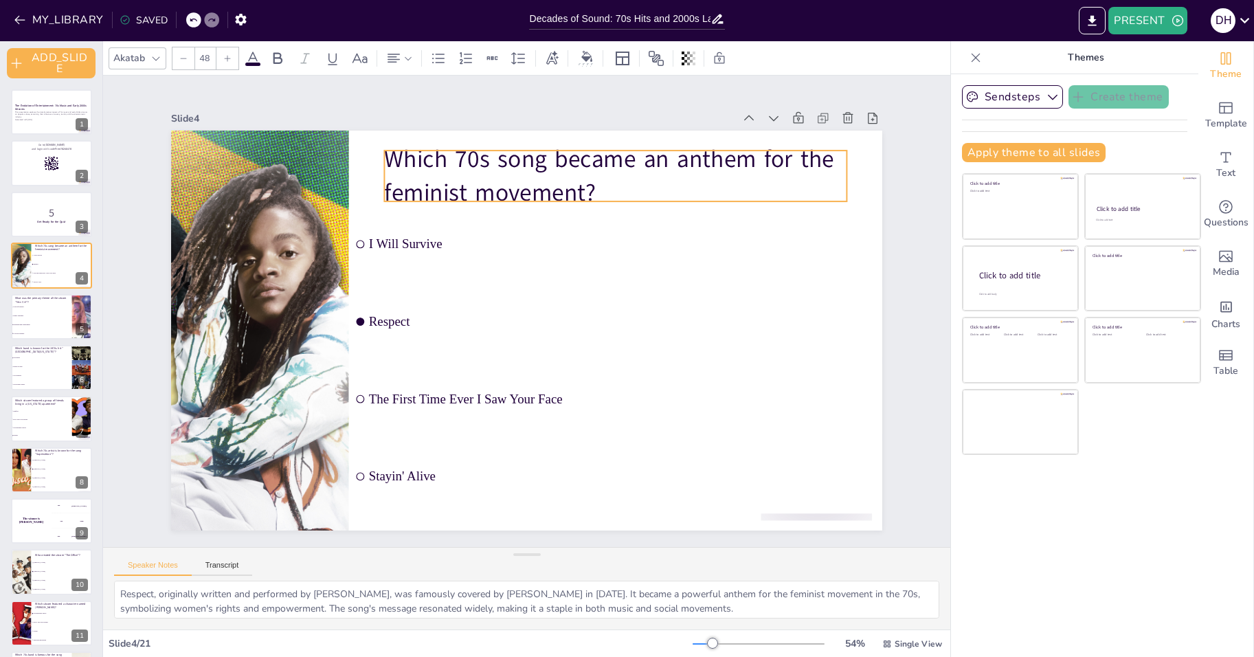
click at [584, 185] on p "Which 70s song became an anthem for the feminist movement?" at bounding box center [688, 321] width 289 height 434
click at [584, 185] on p "Which 70s song became an anthem for the feminist movement?" at bounding box center [683, 354] width 206 height 460
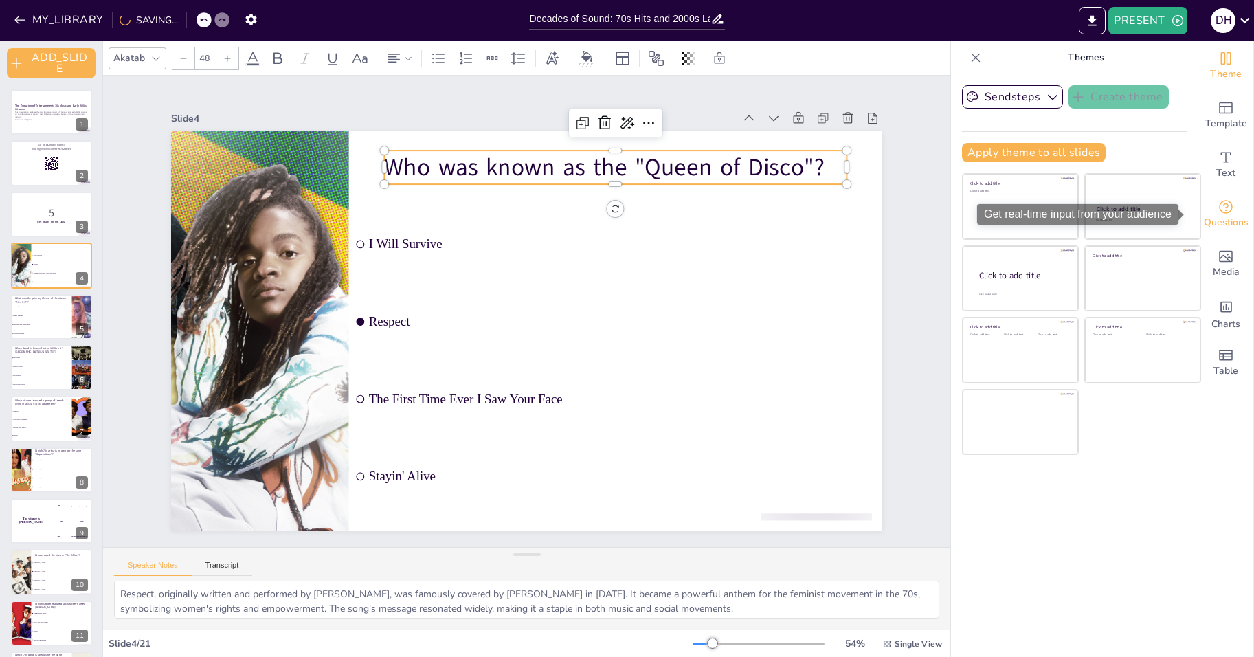
click at [1218, 211] on icon "Get real-time input from your audience" at bounding box center [1226, 207] width 16 height 16
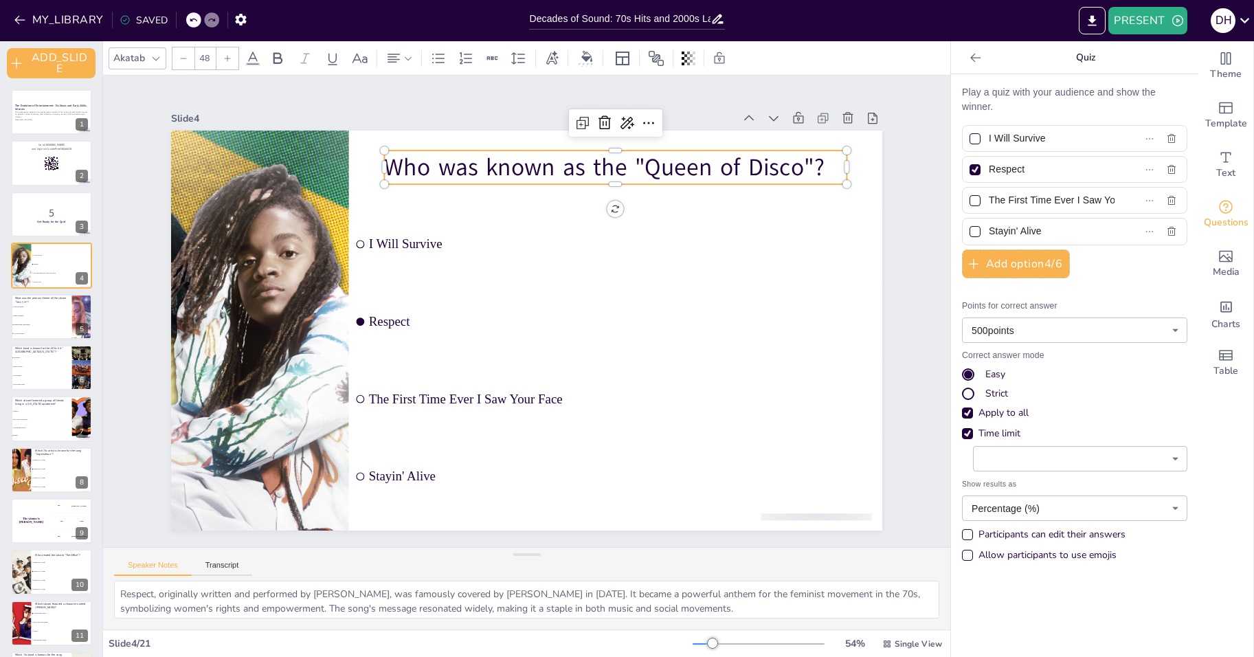
drag, startPoint x: 1043, startPoint y: 169, endPoint x: 964, endPoint y: 168, distance: 79.0
click at [967, 168] on label "Respect" at bounding box center [1053, 169] width 172 height 20
click at [989, 168] on input "Respect" at bounding box center [1052, 169] width 126 height 20
paste input "[PERSON_NAME]"
drag, startPoint x: 1037, startPoint y: 137, endPoint x: 909, endPoint y: 134, distance: 127.9
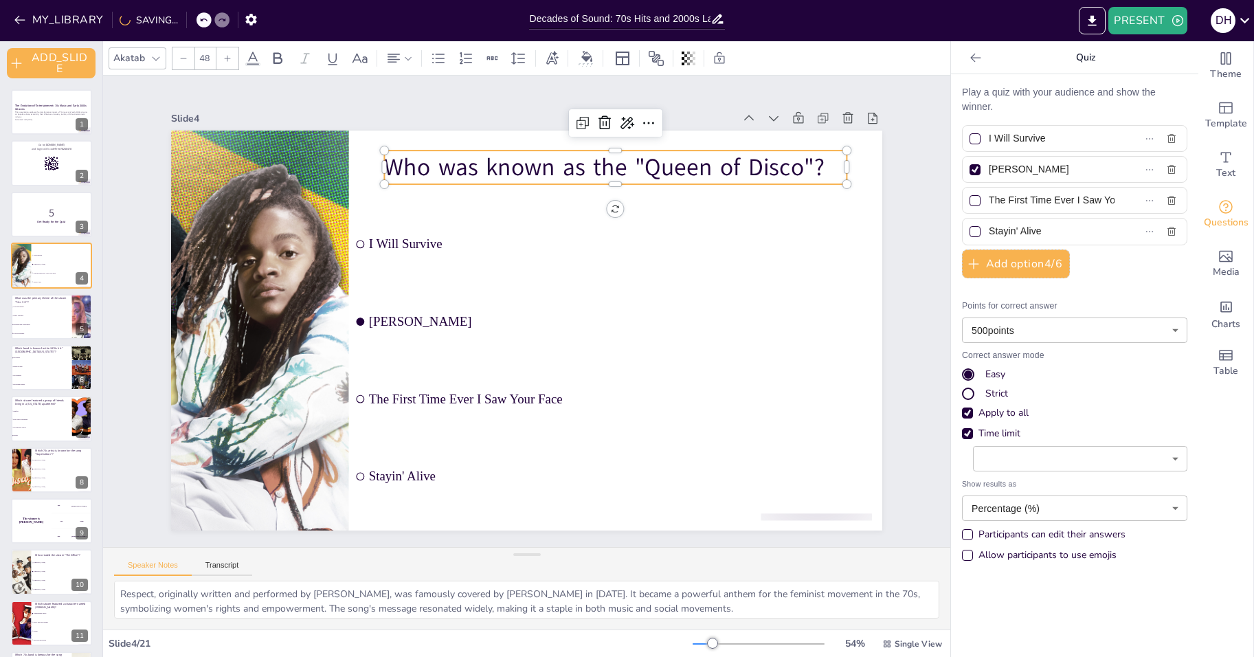
click at [909, 134] on div "Document fonts Akatab Recently used Mulish Akatab Popular fonts Fonts ADD_SLIDE…" at bounding box center [627, 349] width 1254 height 616
paste input "[PERSON_NAME]"
click at [1065, 199] on input "The First Time Ever I Saw Your Face" at bounding box center [1052, 200] width 126 height 20
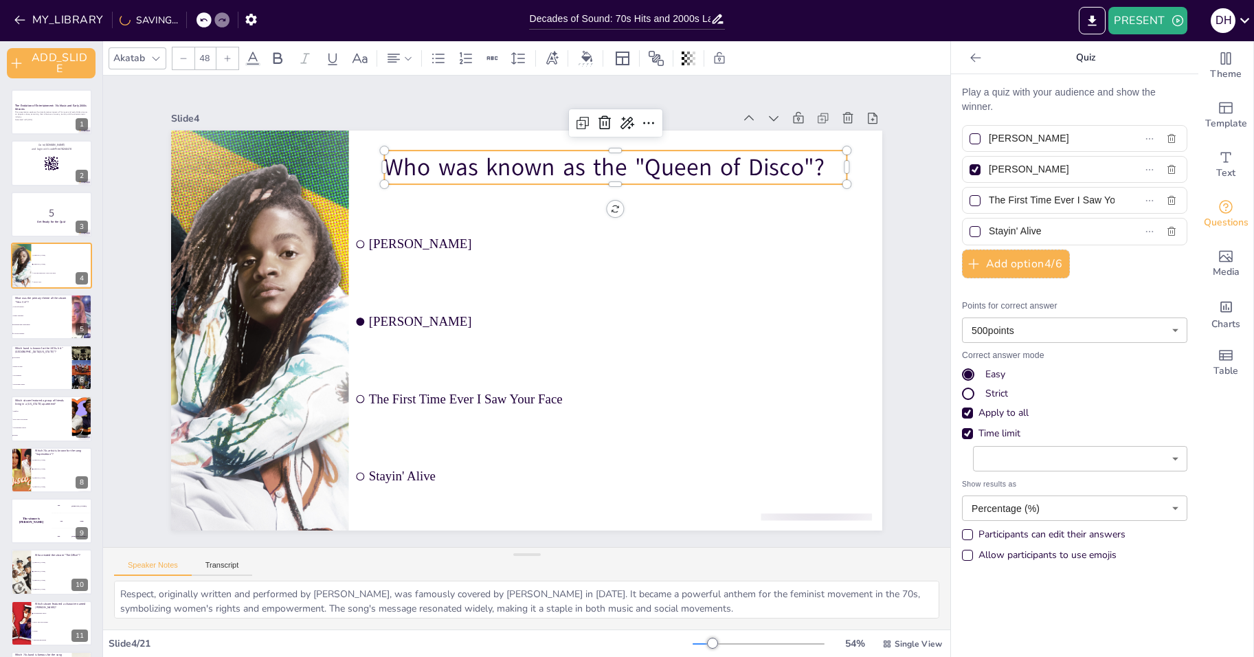
paste input "[PERSON_NAME]"
click at [1026, 238] on input "Stayin' Alive" at bounding box center [1052, 231] width 126 height 20
paste input "[PERSON_NAME]"
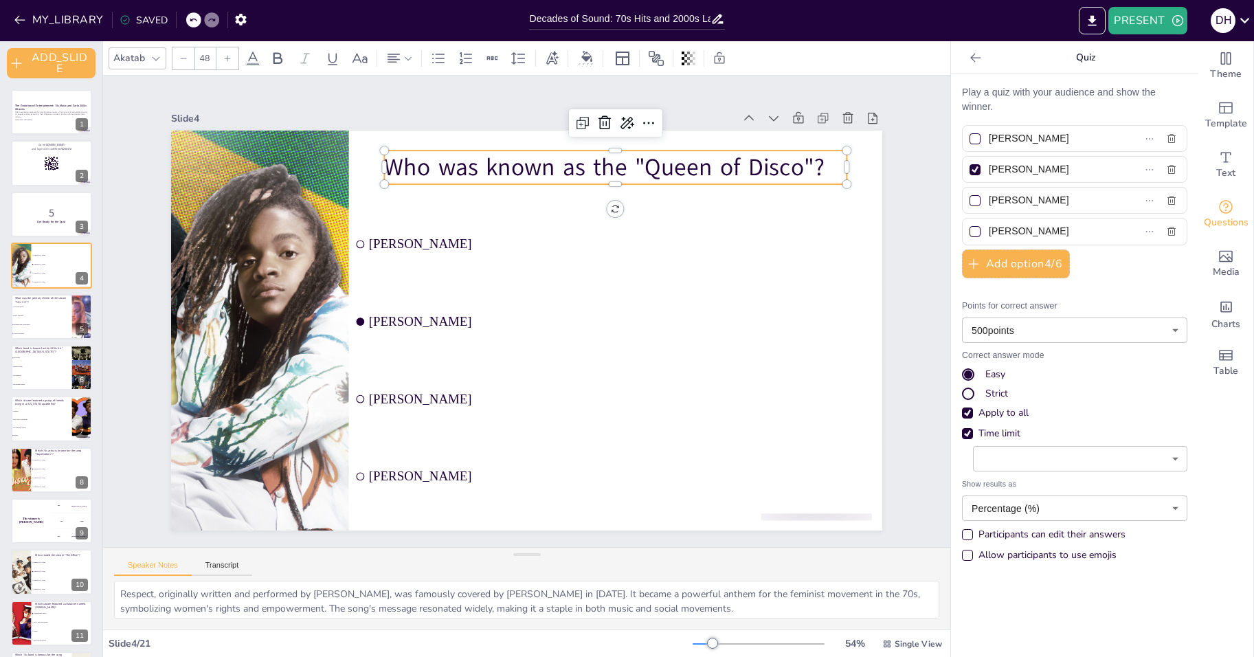
click at [1128, 267] on div "Play a quiz with your audience and show the winner. Cher Donna Summer Diana Ros…" at bounding box center [1074, 327] width 225 height 484
click at [23, 316] on span "Family dynamics" at bounding box center [41, 316] width 59 height 2
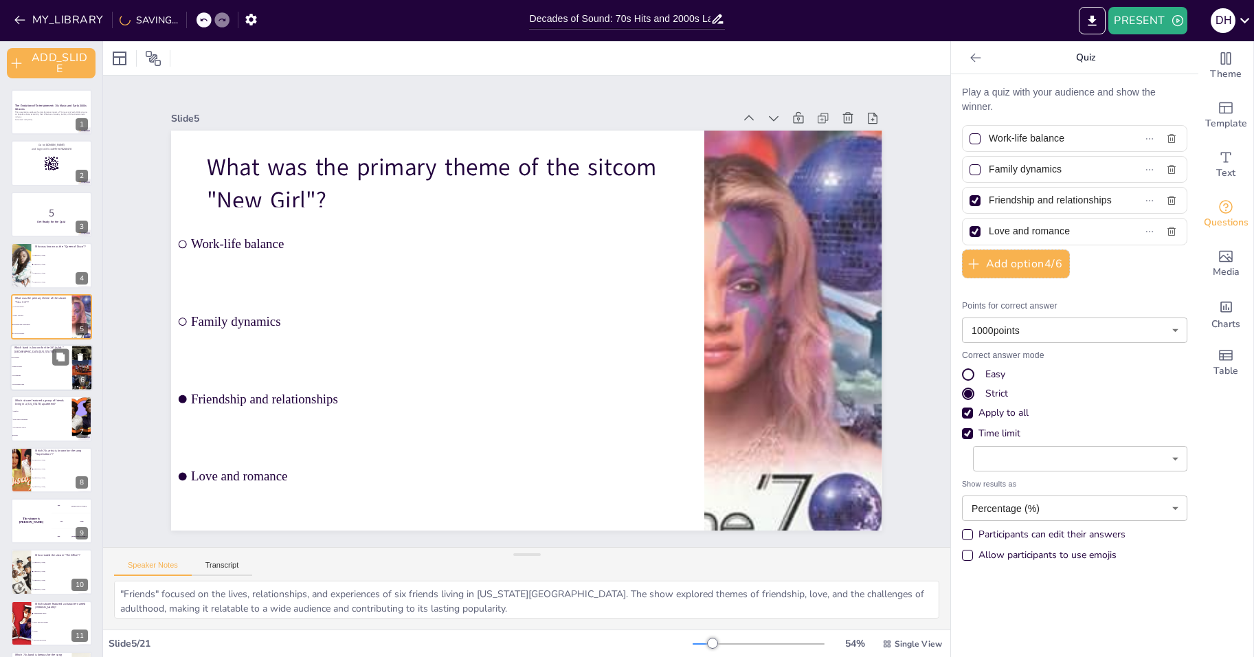
click at [24, 376] on span "Led Zeppelin" at bounding box center [41, 376] width 59 height 2
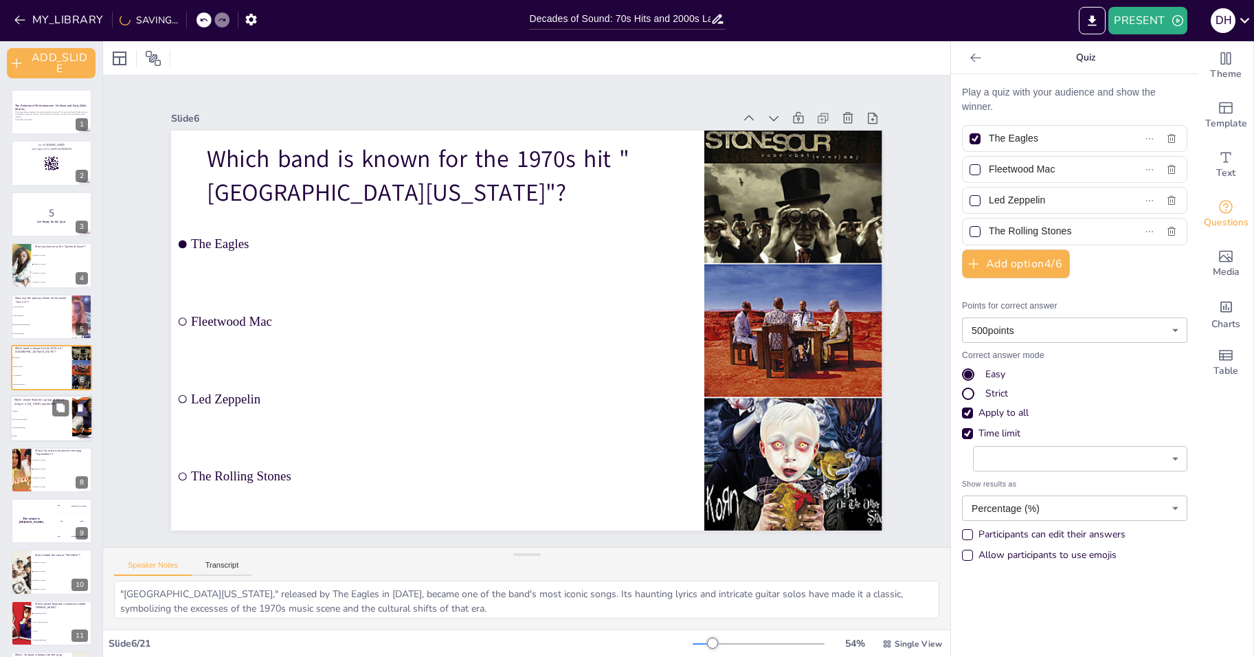
click at [27, 413] on li "Seinfeld" at bounding box center [41, 412] width 62 height 8
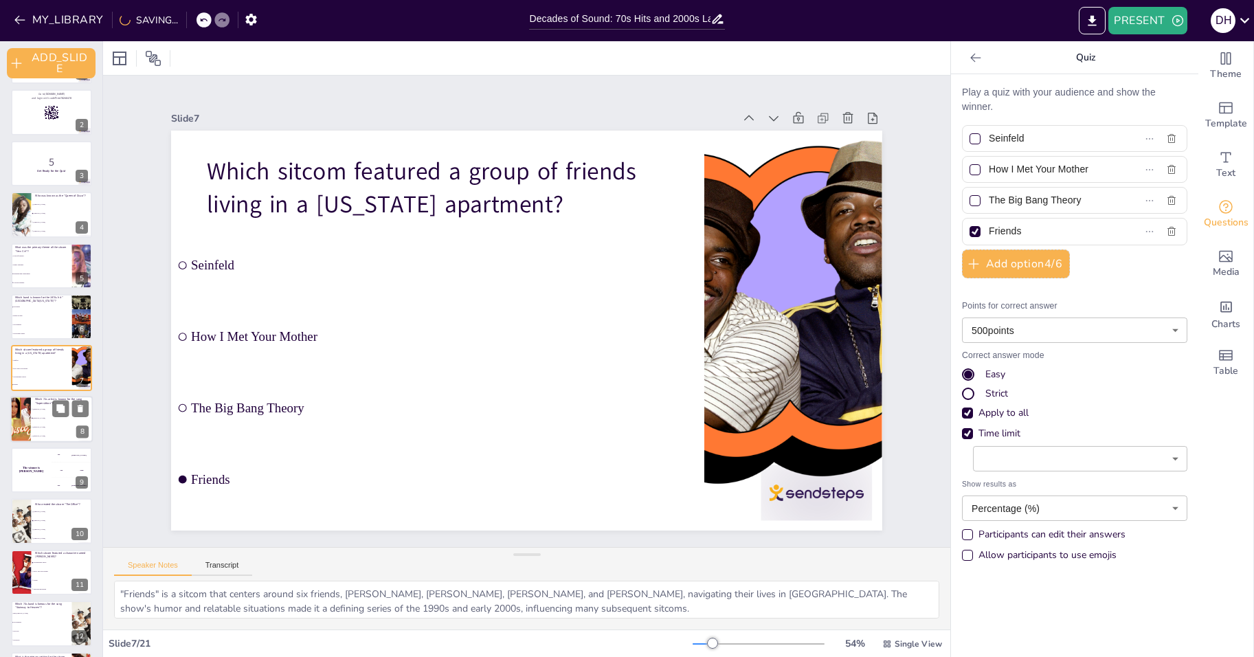
click at [28, 425] on div at bounding box center [20, 419] width 82 height 47
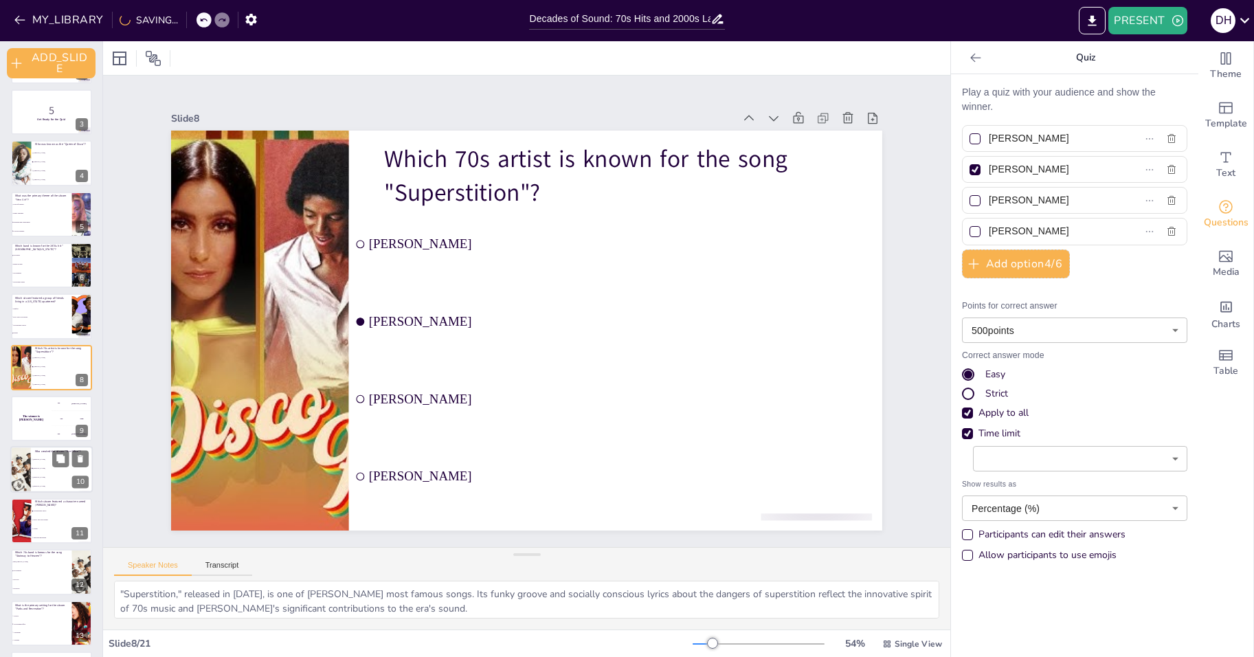
click at [34, 460] on span "[PERSON_NAME]" at bounding box center [62, 460] width 59 height 2
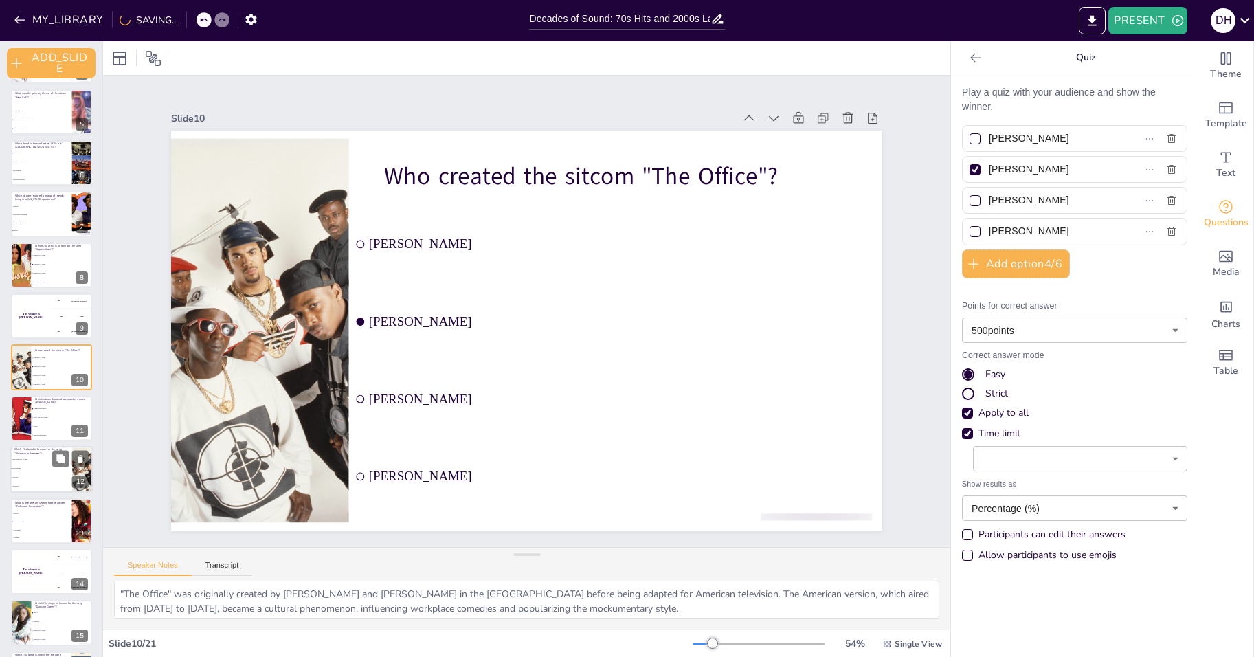
click at [34, 486] on span "The Doors" at bounding box center [41, 487] width 59 height 2
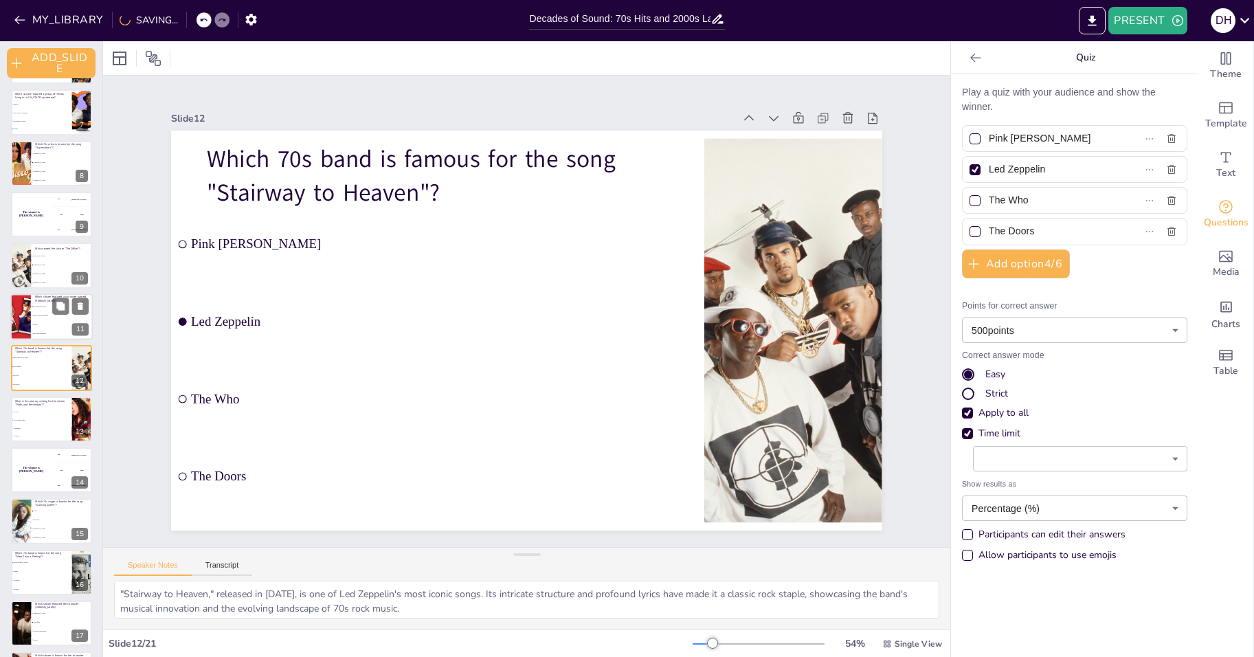
click at [38, 326] on li "Scrubs" at bounding box center [62, 324] width 62 height 9
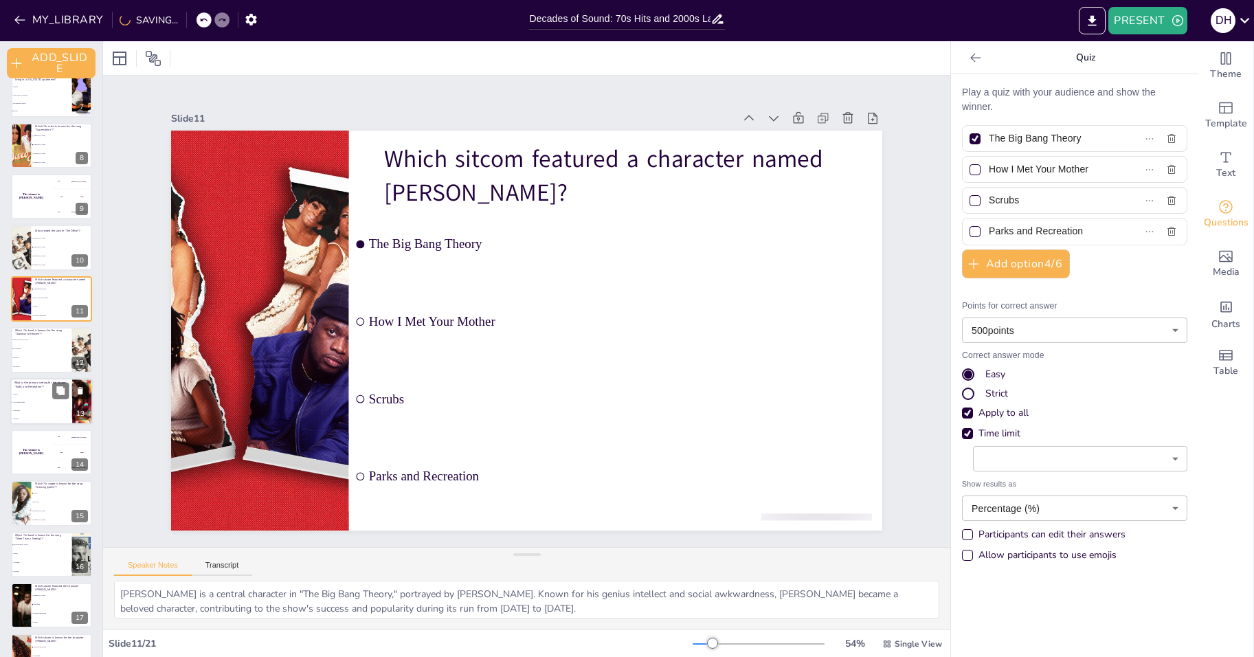
click at [36, 392] on span "A school" at bounding box center [41, 393] width 59 height 2
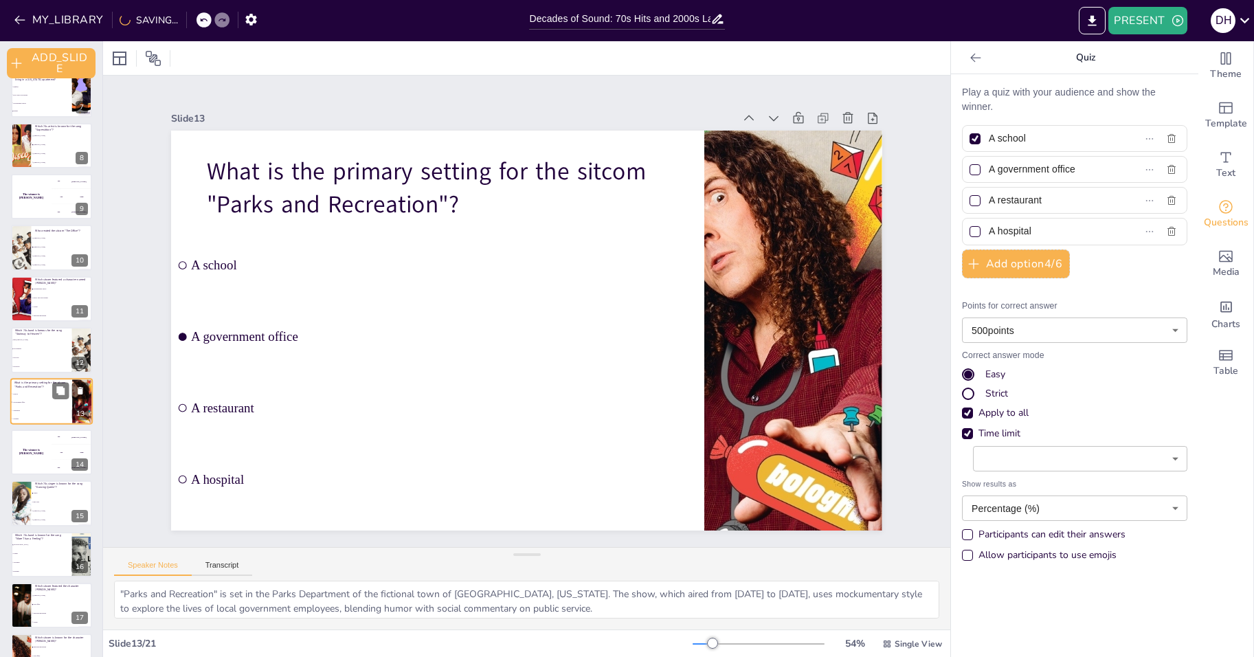
scroll to position [358, 0]
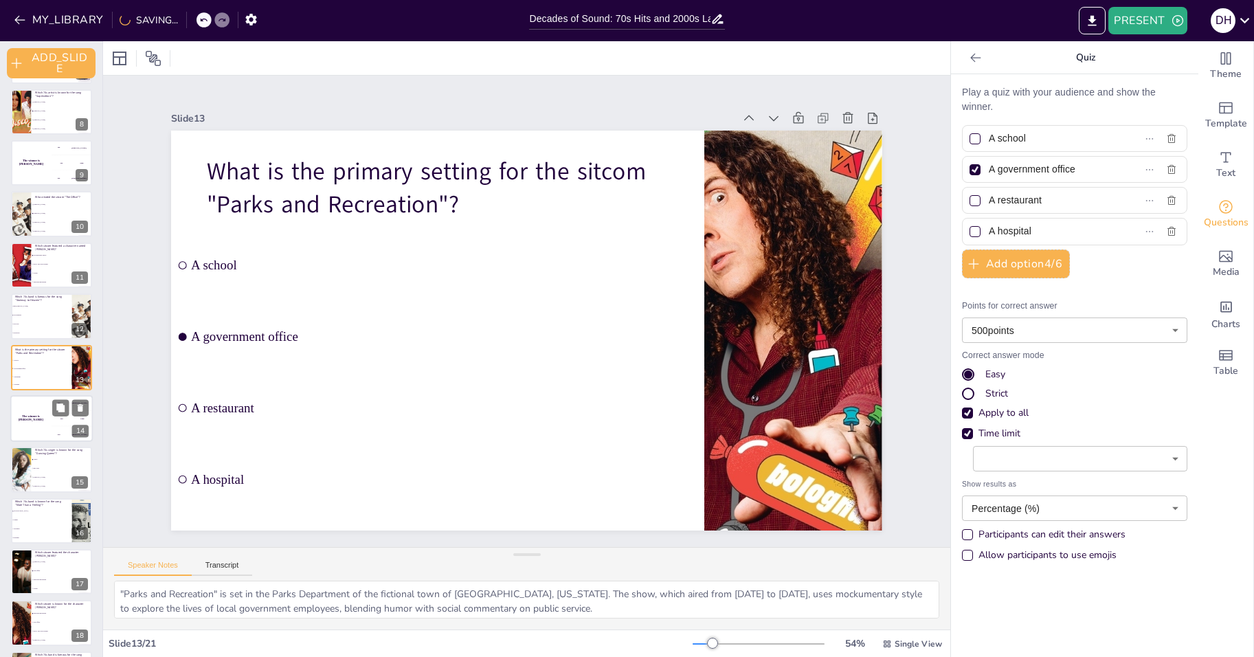
click at [33, 415] on div "The winner is Niels 🏆" at bounding box center [30, 418] width 41 height 47
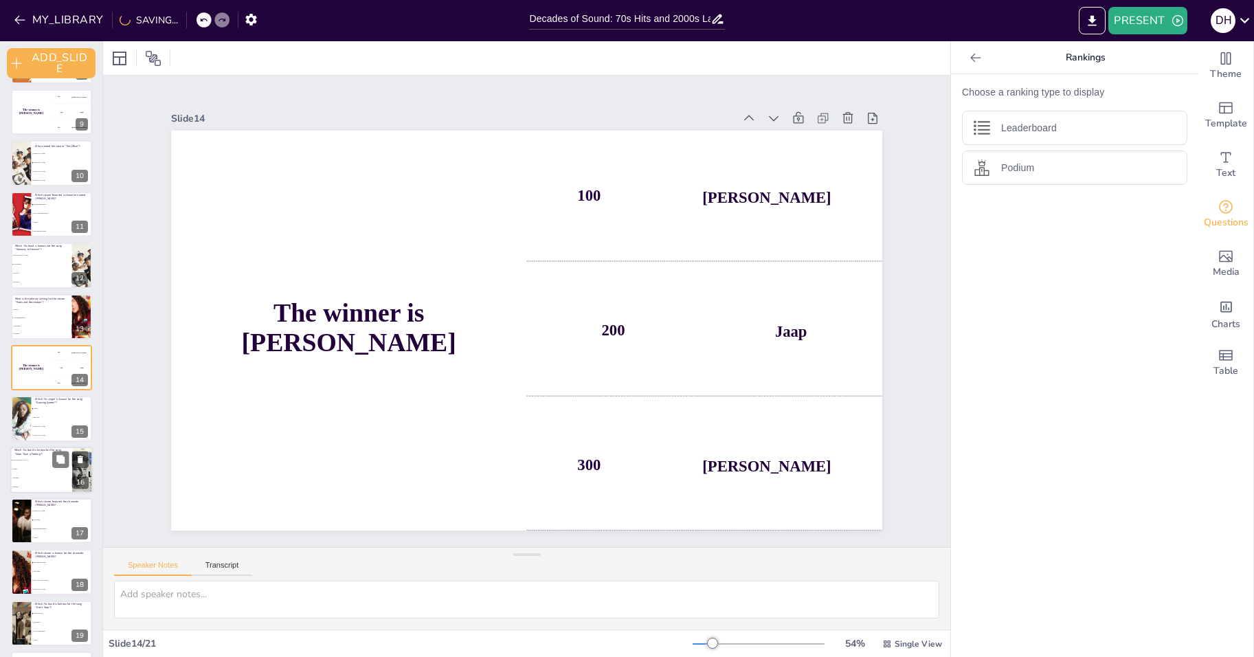
click at [37, 427] on li "[PERSON_NAME]" at bounding box center [62, 427] width 61 height 8
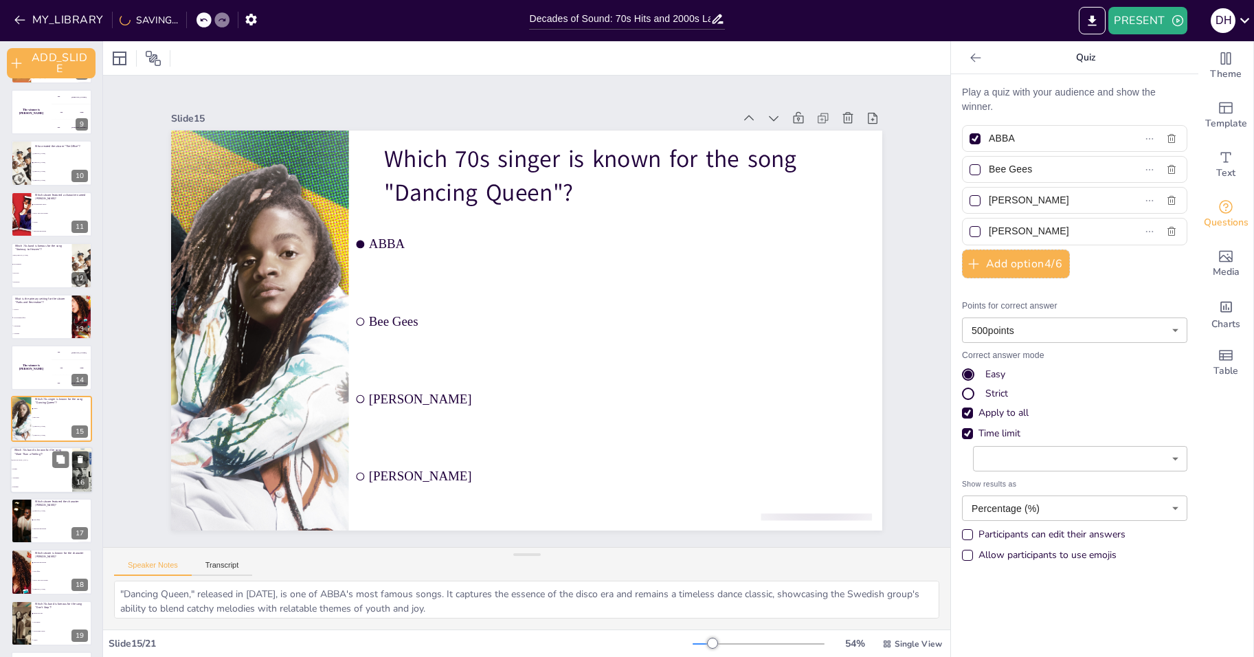
scroll to position [460, 0]
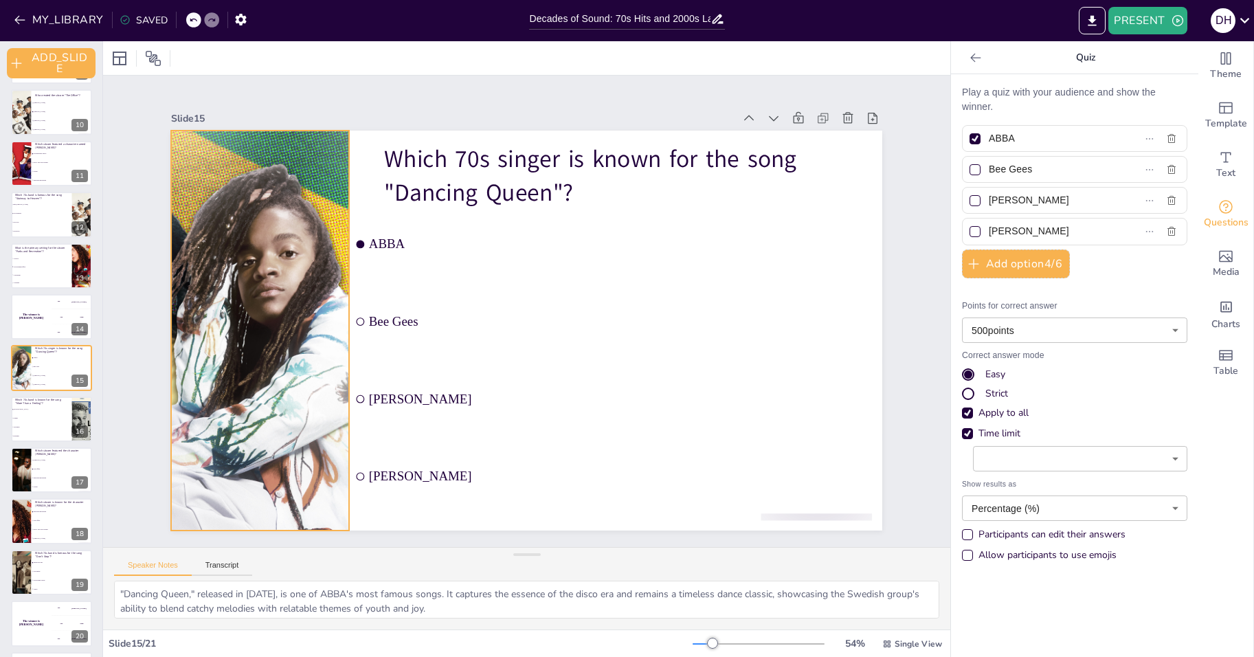
click at [241, 214] on div at bounding box center [436, 563] width 610 height 711
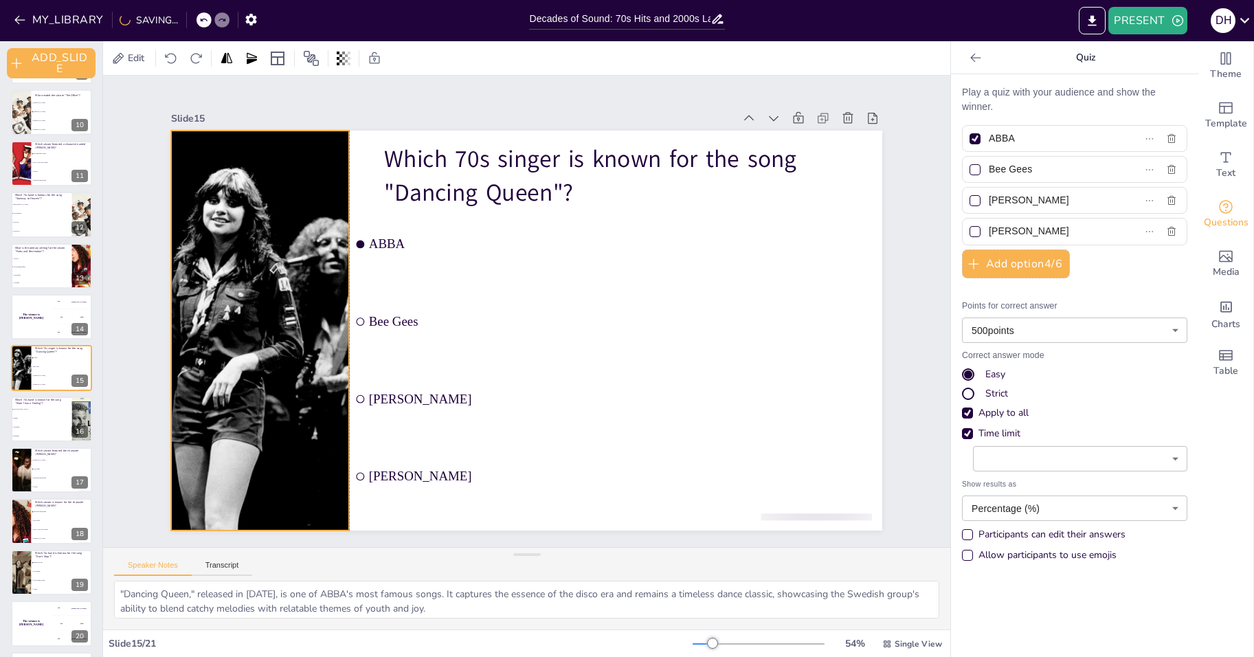
drag, startPoint x: 570, startPoint y: 163, endPoint x: 304, endPoint y: 163, distance: 266.7
click at [304, 163] on div at bounding box center [426, 63] width 496 height 481
click at [469, 253] on div "Slide 15" at bounding box center [700, 424] width 463 height 342
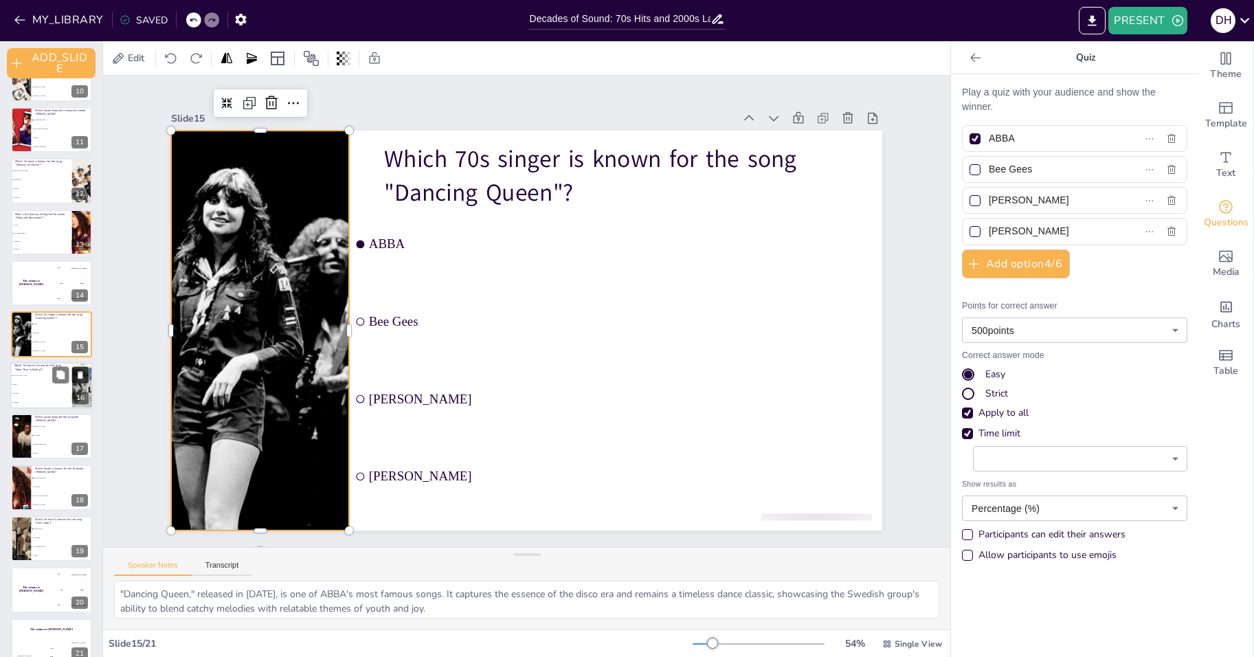
scroll to position [511, 0]
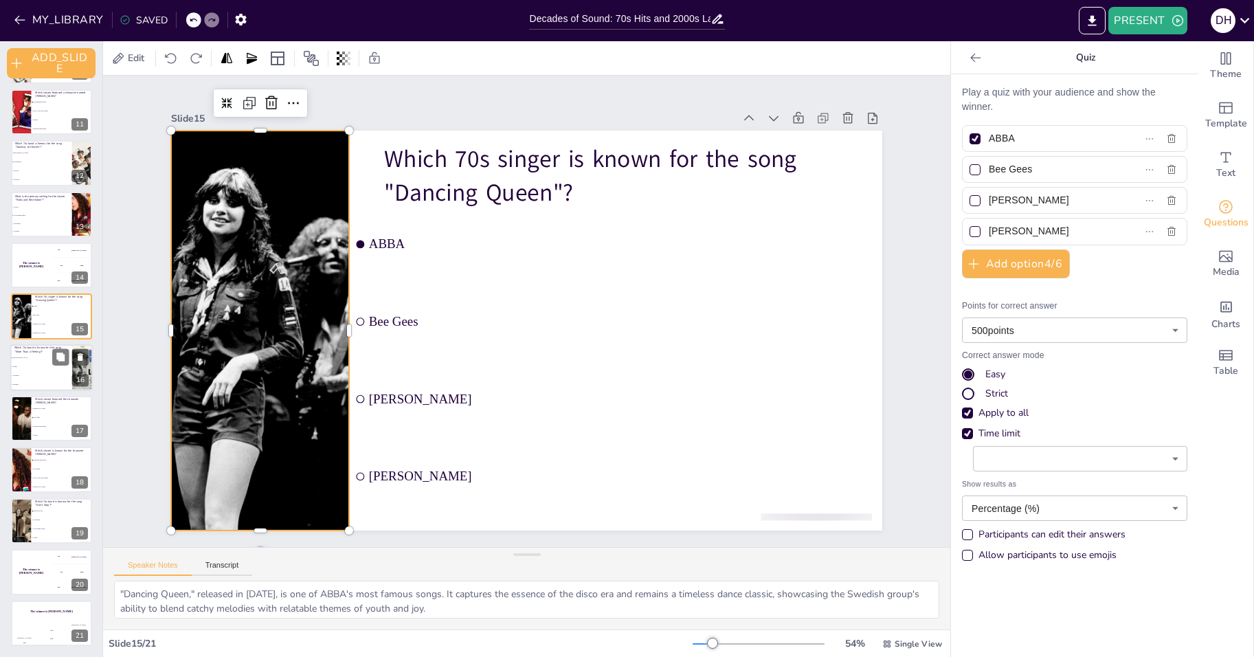
click at [48, 375] on span "Aerosmith" at bounding box center [41, 376] width 59 height 2
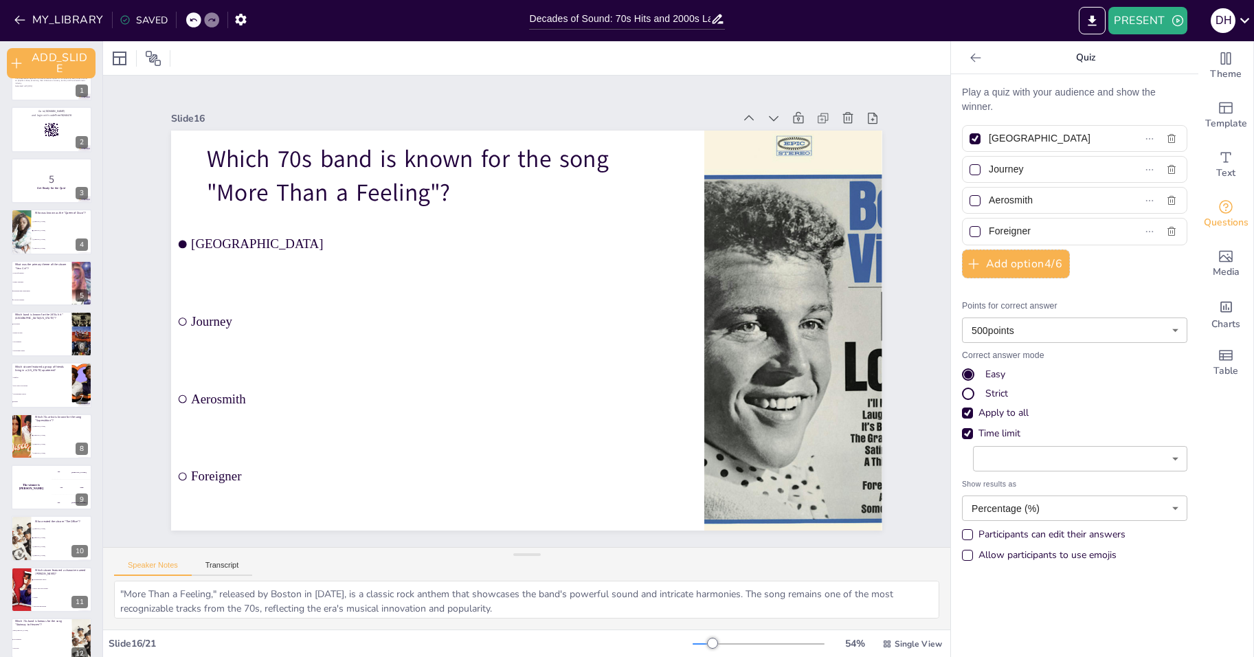
scroll to position [30, 0]
click at [18, 245] on div at bounding box center [21, 235] width 70 height 47
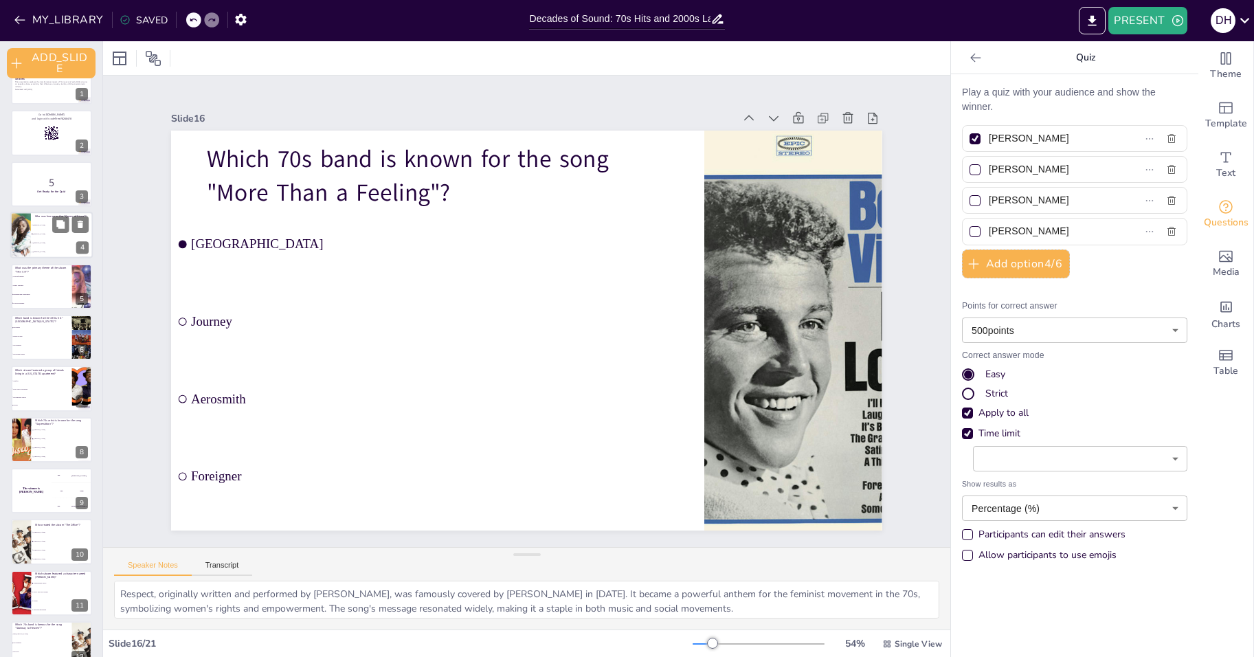
scroll to position [0, 0]
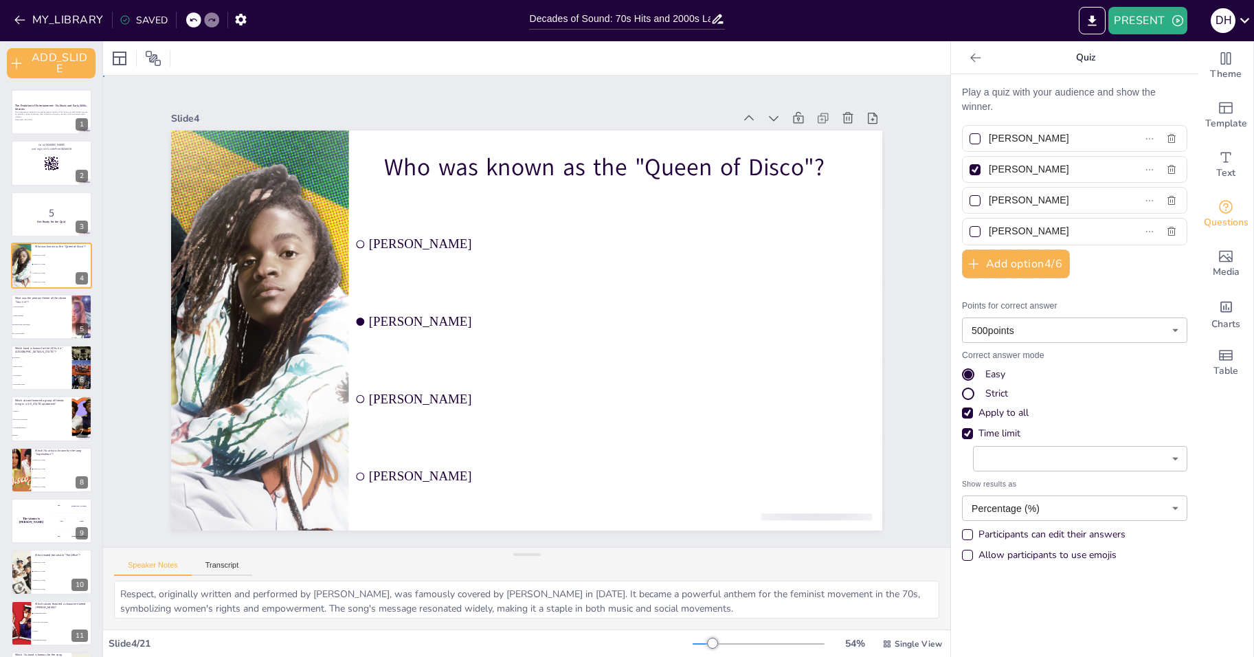
click at [395, 95] on div "Slide 1 The Evolution of Entertainment: 70s Music and Early 2000s Sitcoms This …" at bounding box center [526, 311] width 833 height 772
click at [1102, 27] on button "EXPORT_TO_POWERPOINT" at bounding box center [1092, 20] width 27 height 27
click at [24, 20] on icon "button" at bounding box center [19, 20] width 10 height 9
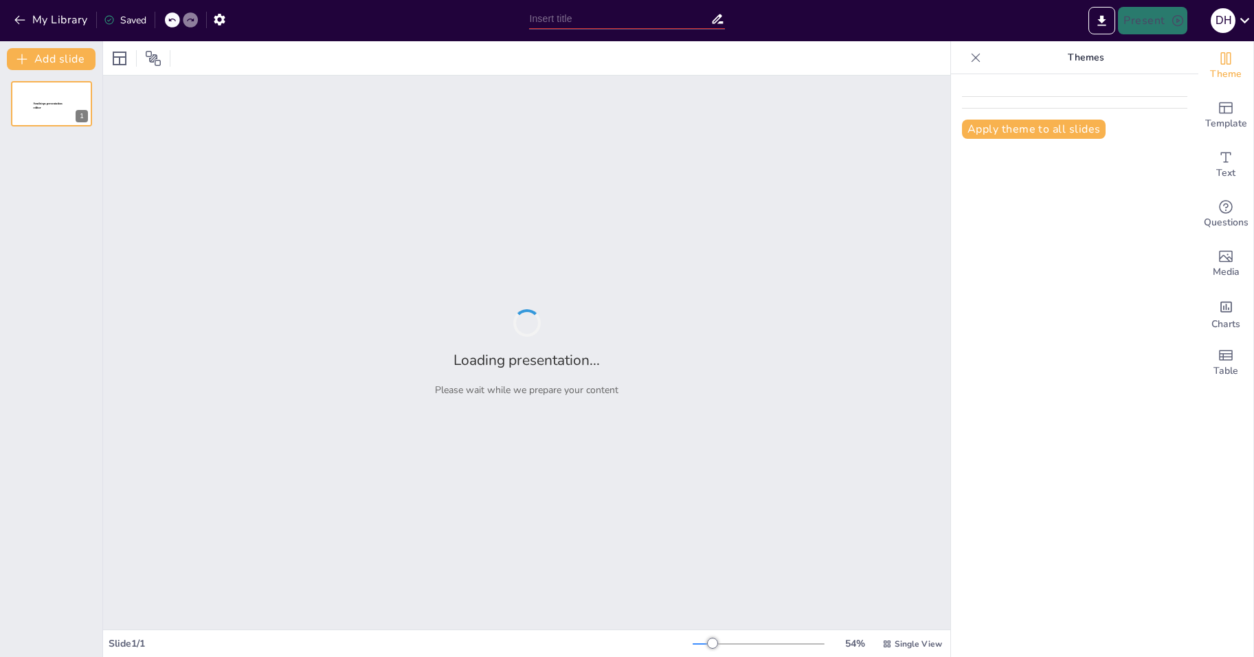
type input "Decades of Sound: 70s Hits and 2000s Laughs"
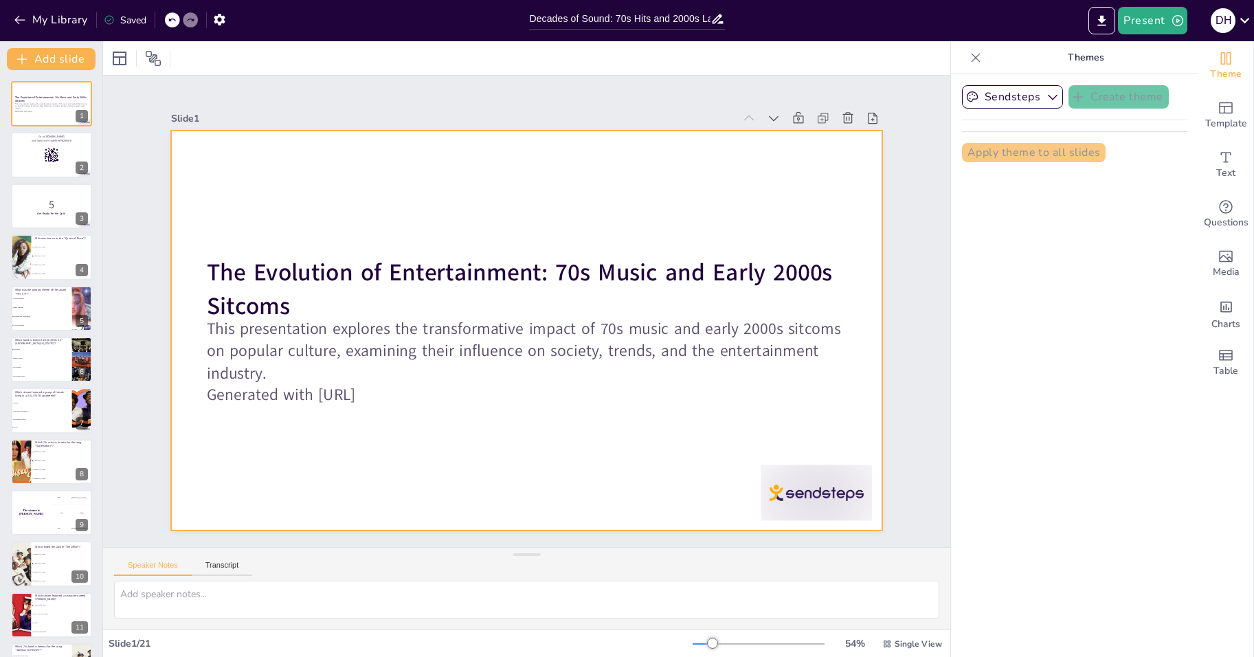
checkbox input "true"
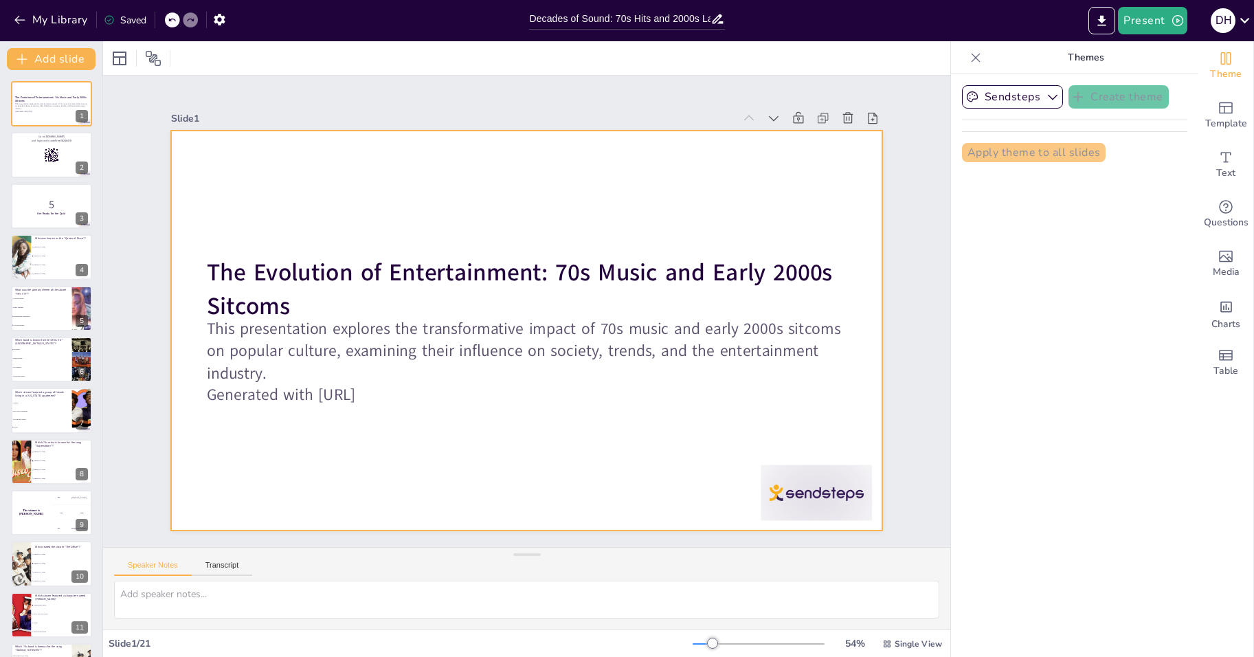
checkbox input "true"
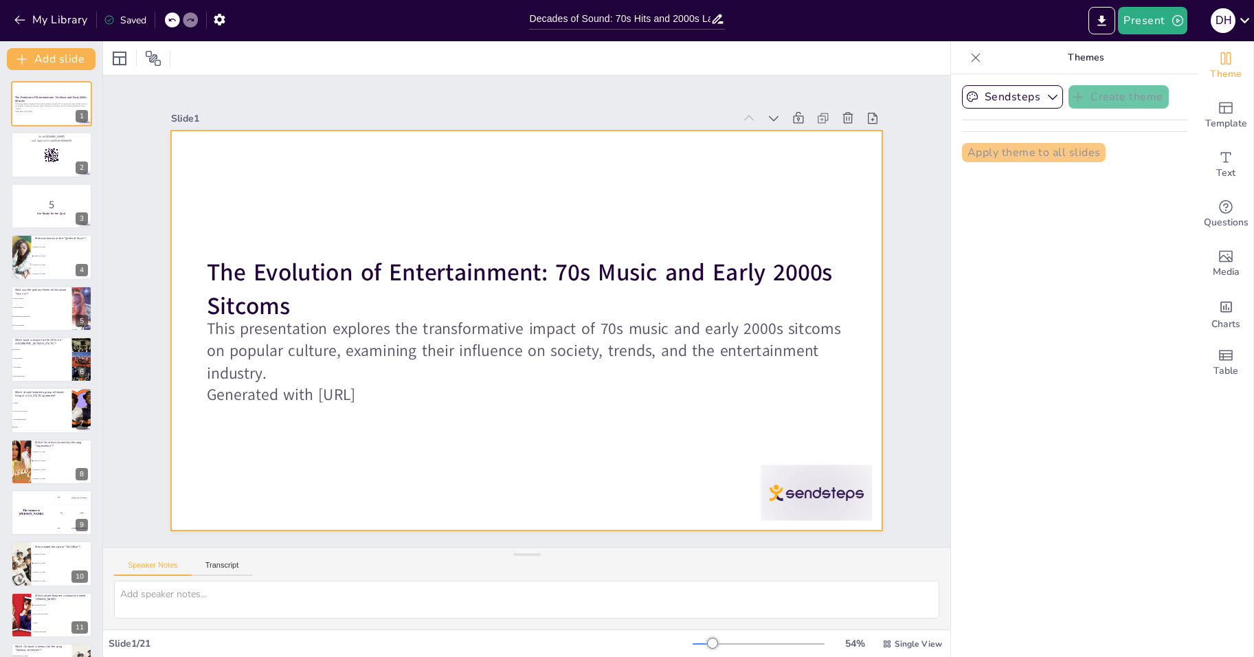
checkbox input "true"
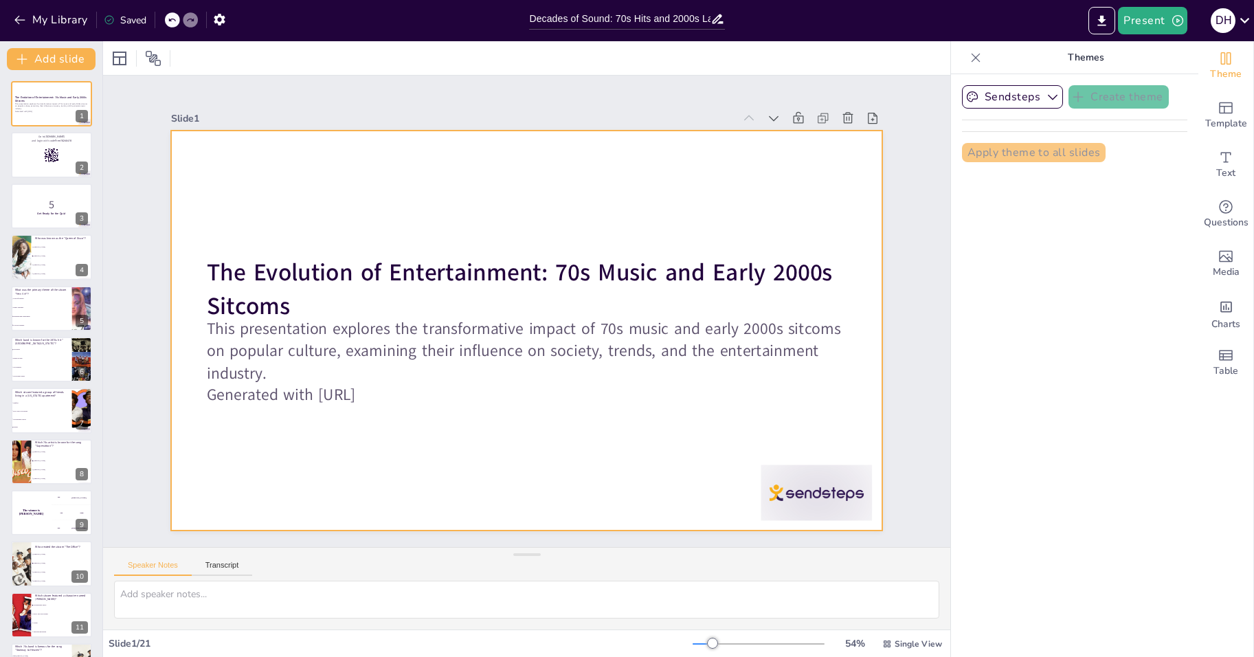
checkbox input "true"
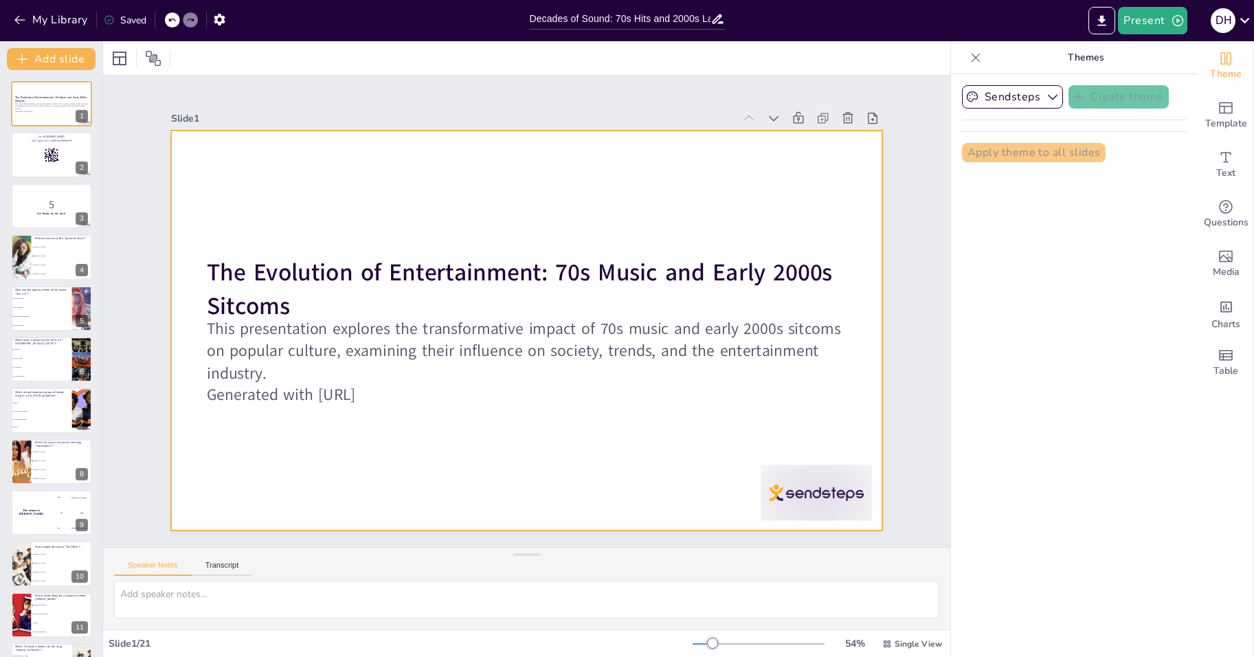
checkbox input "true"
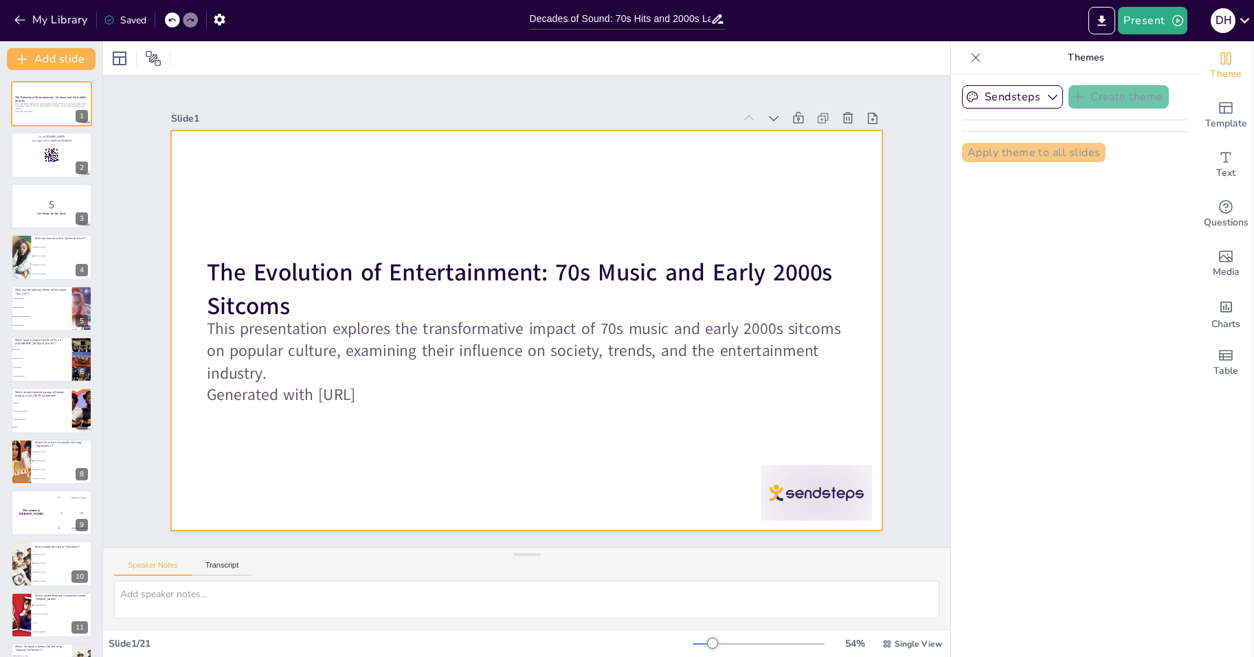
checkbox input "true"
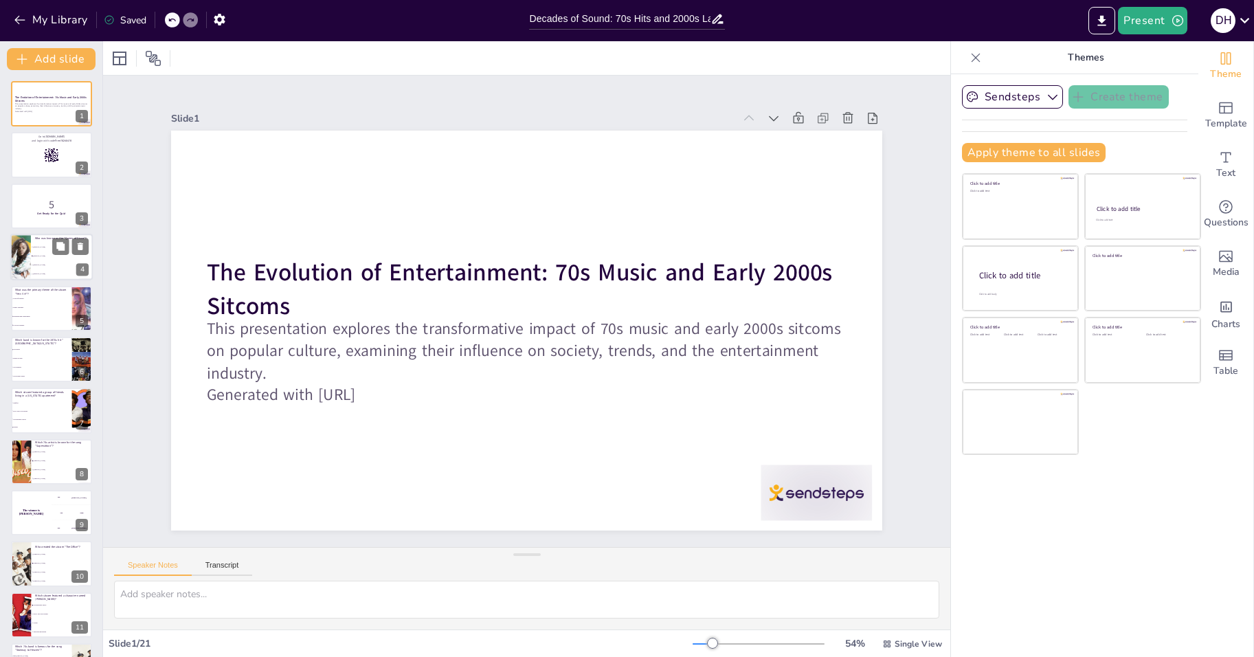
checkbox input "true"
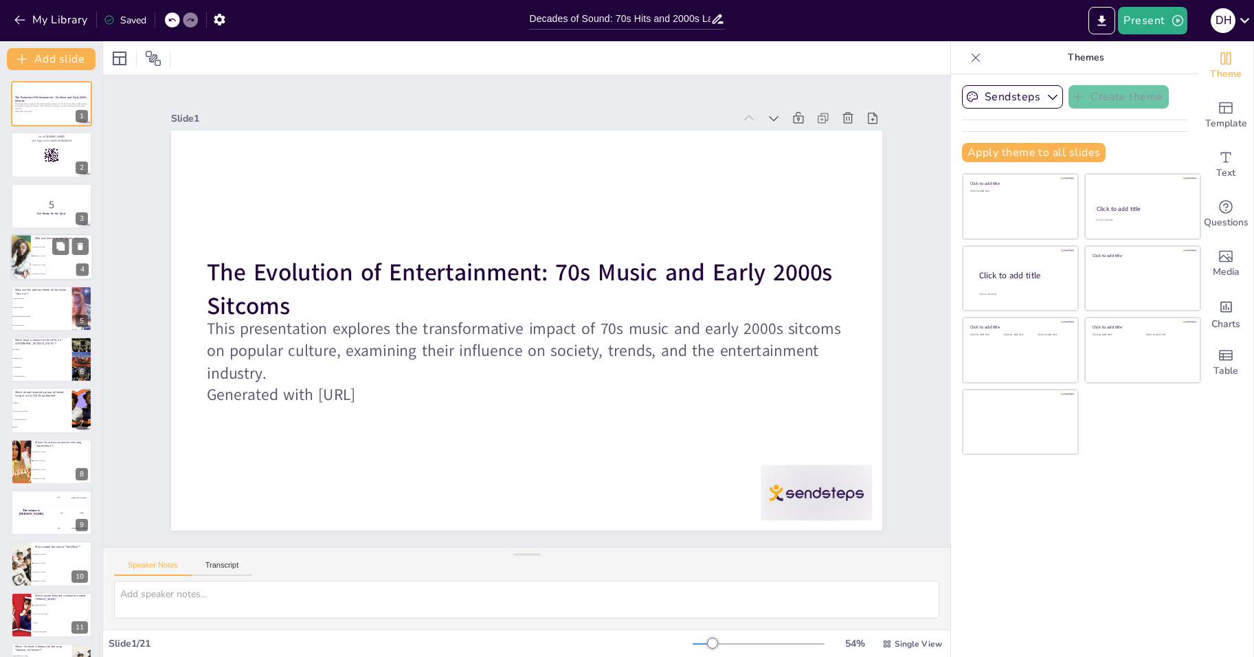
checkbox input "true"
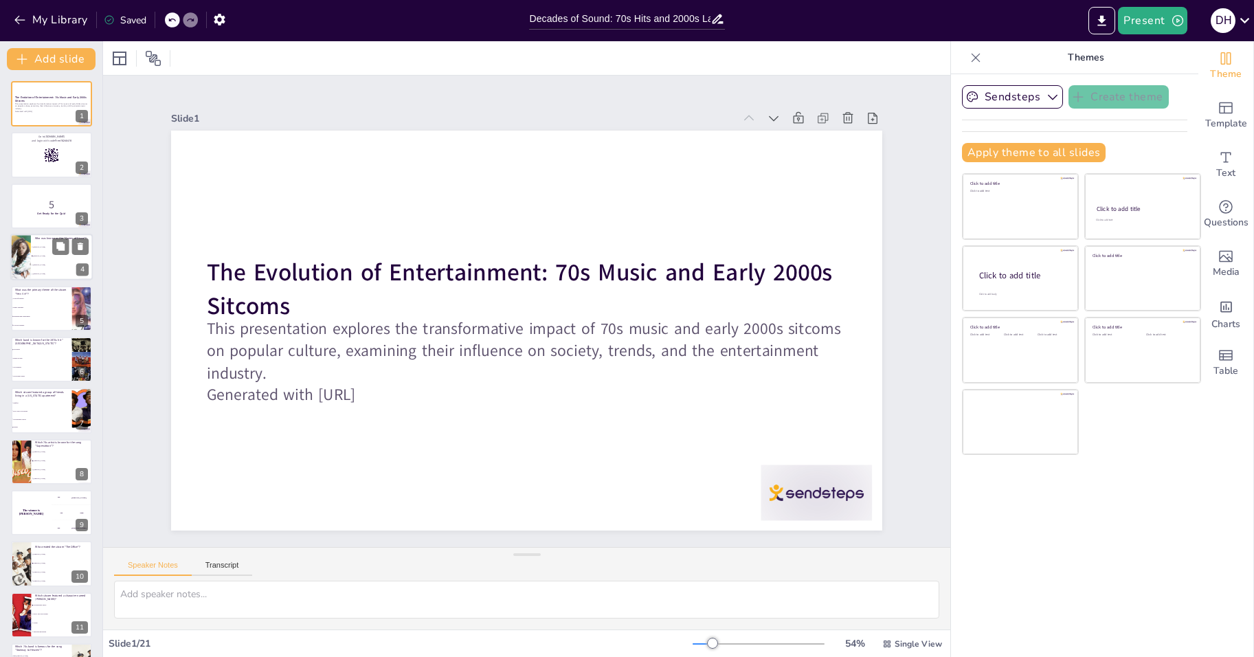
checkbox input "true"
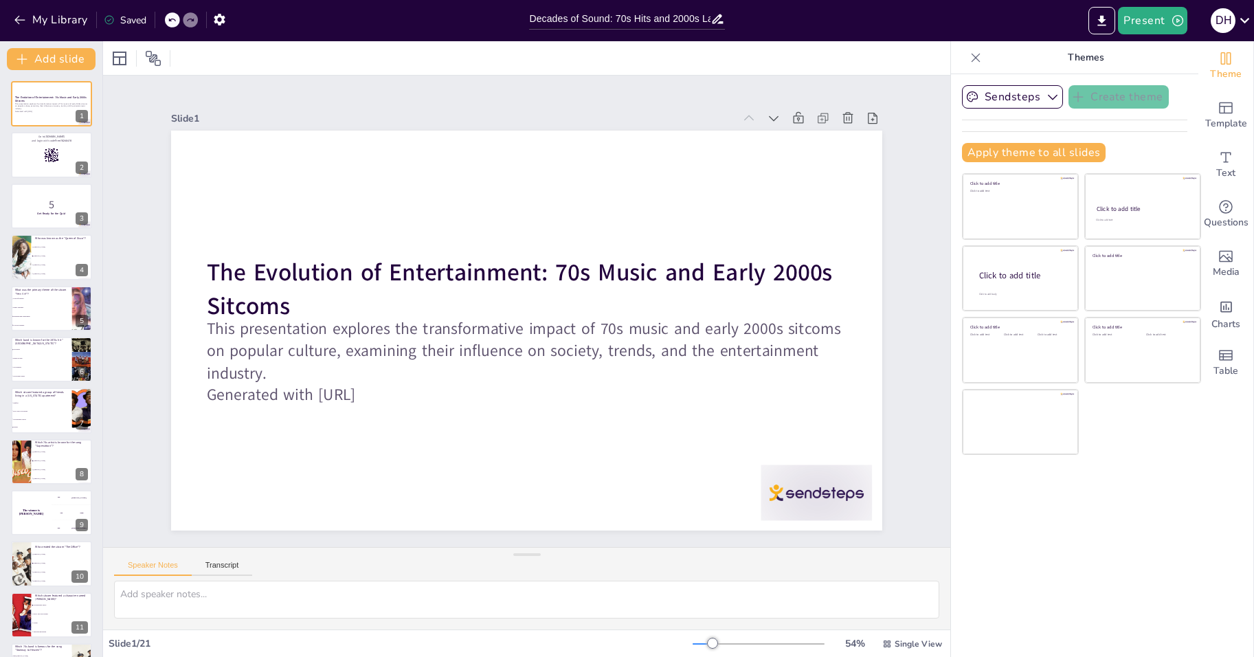
checkbox input "true"
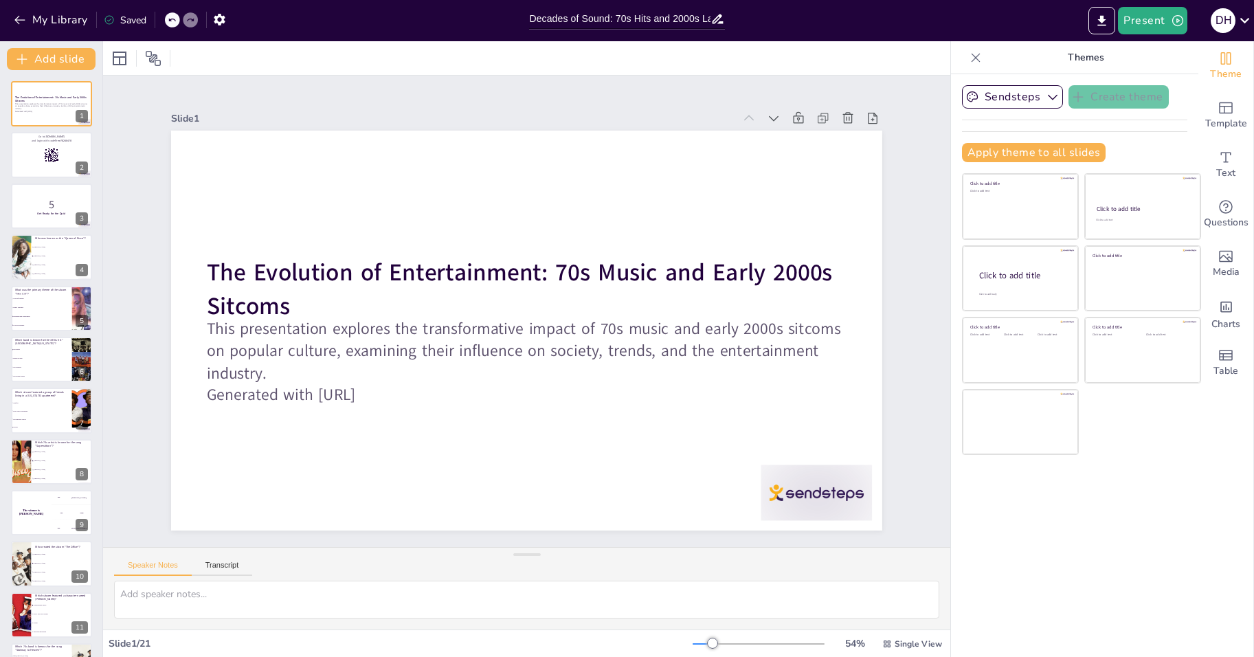
checkbox input "true"
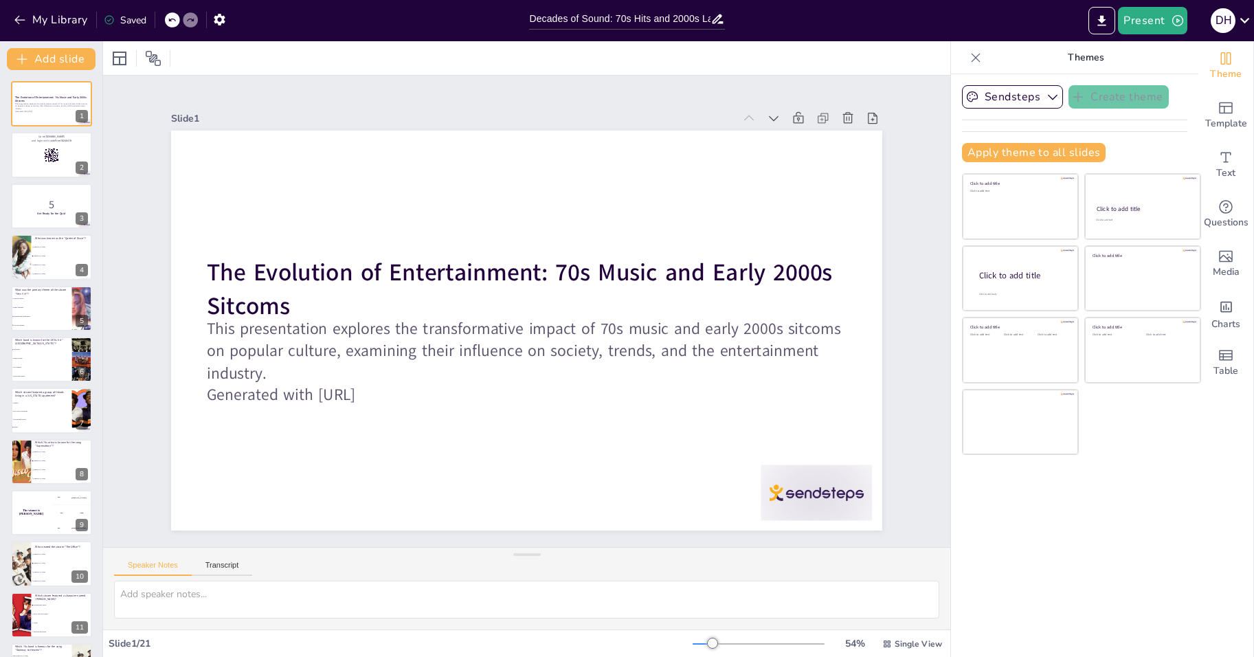
checkbox input "true"
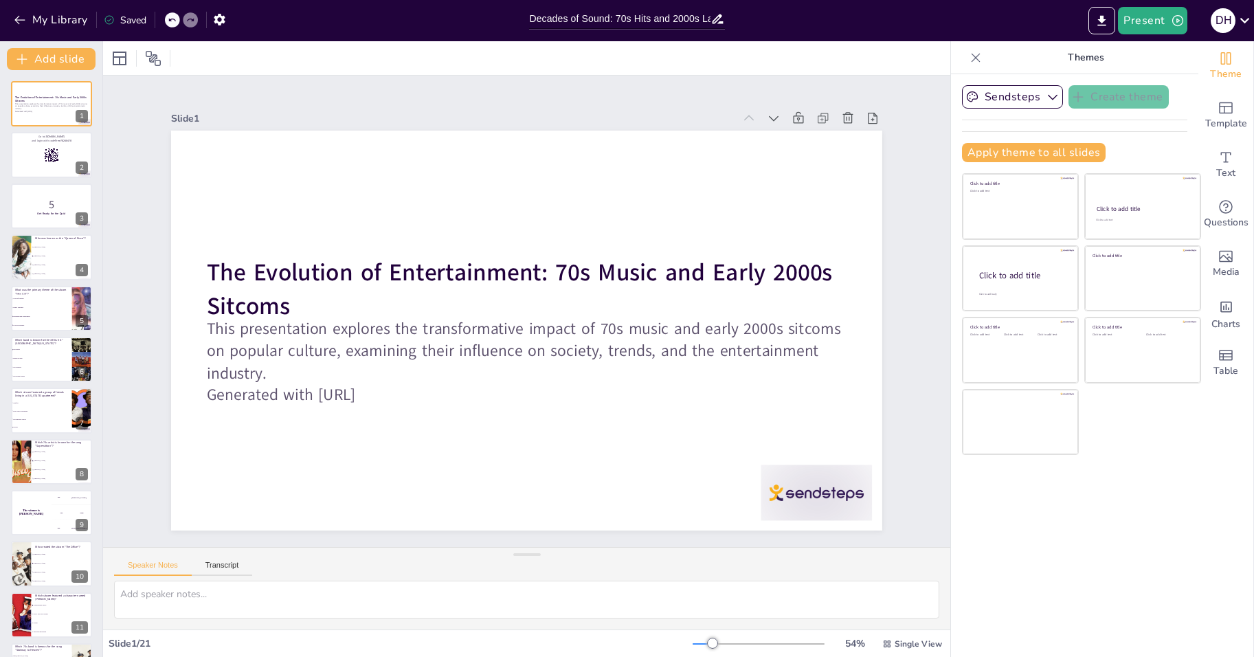
checkbox input "true"
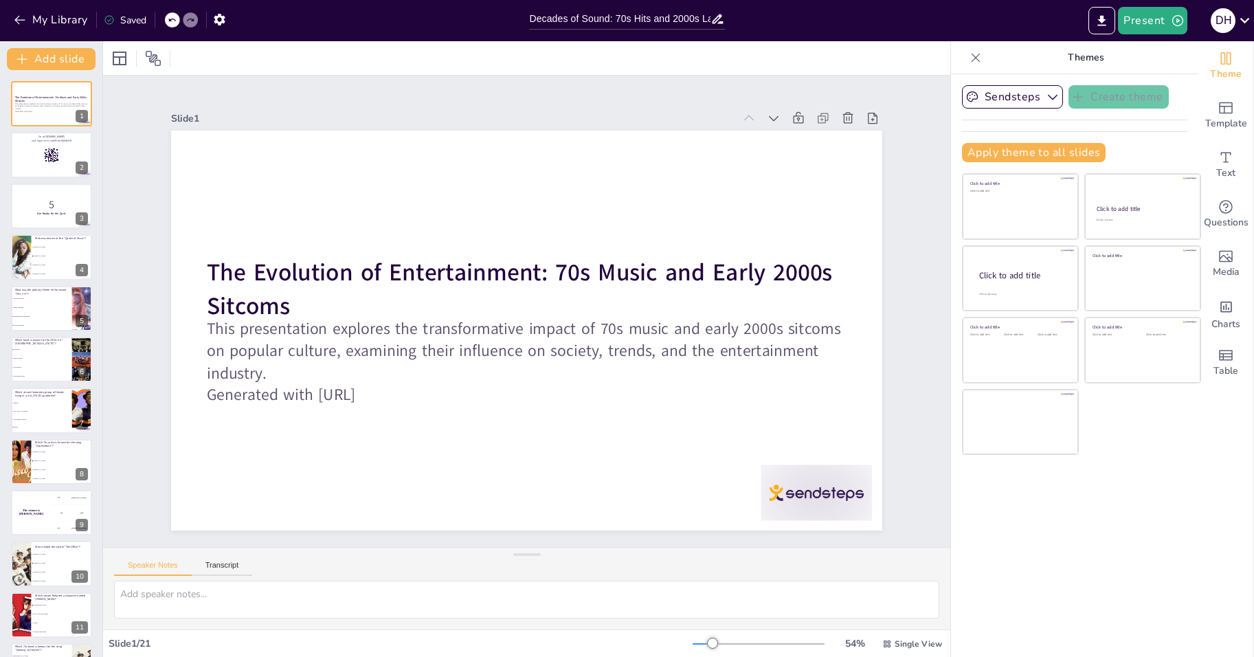
checkbox input "true"
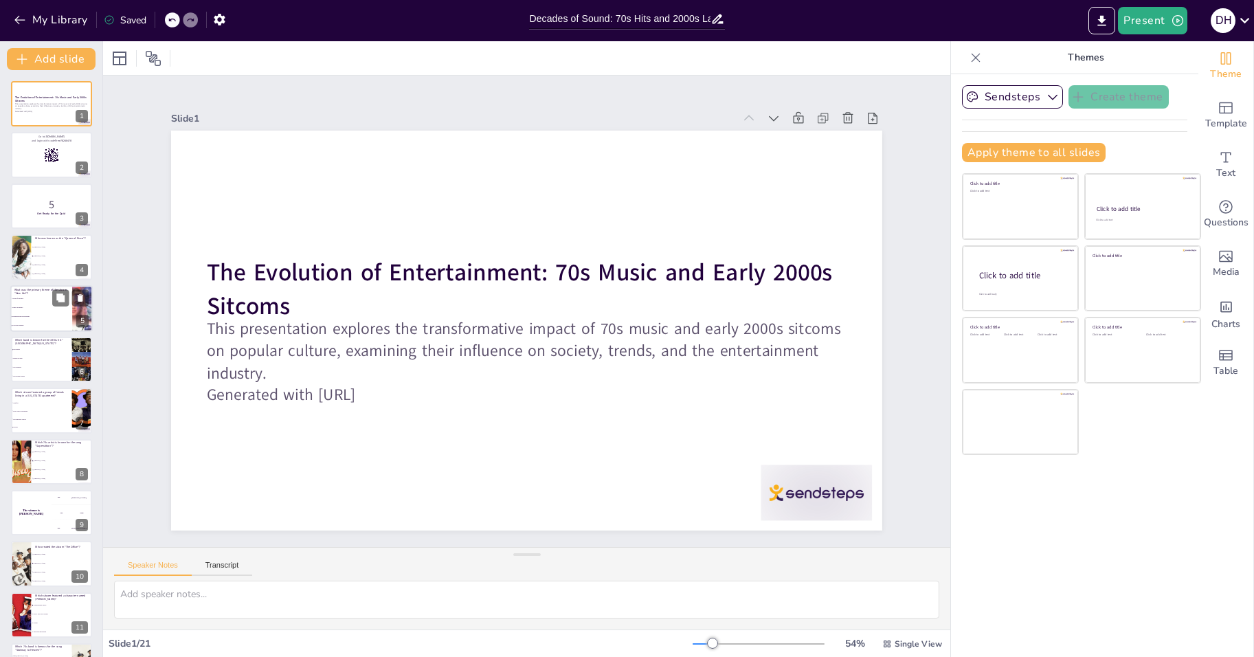
checkbox input "true"
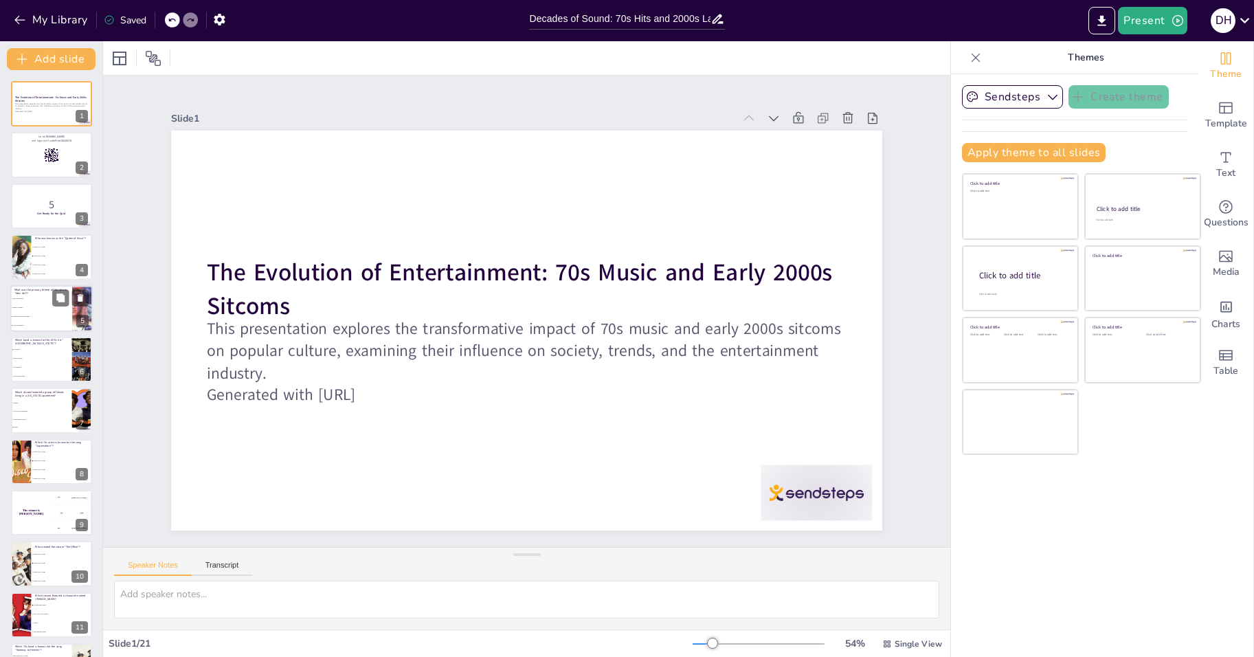
checkbox input "true"
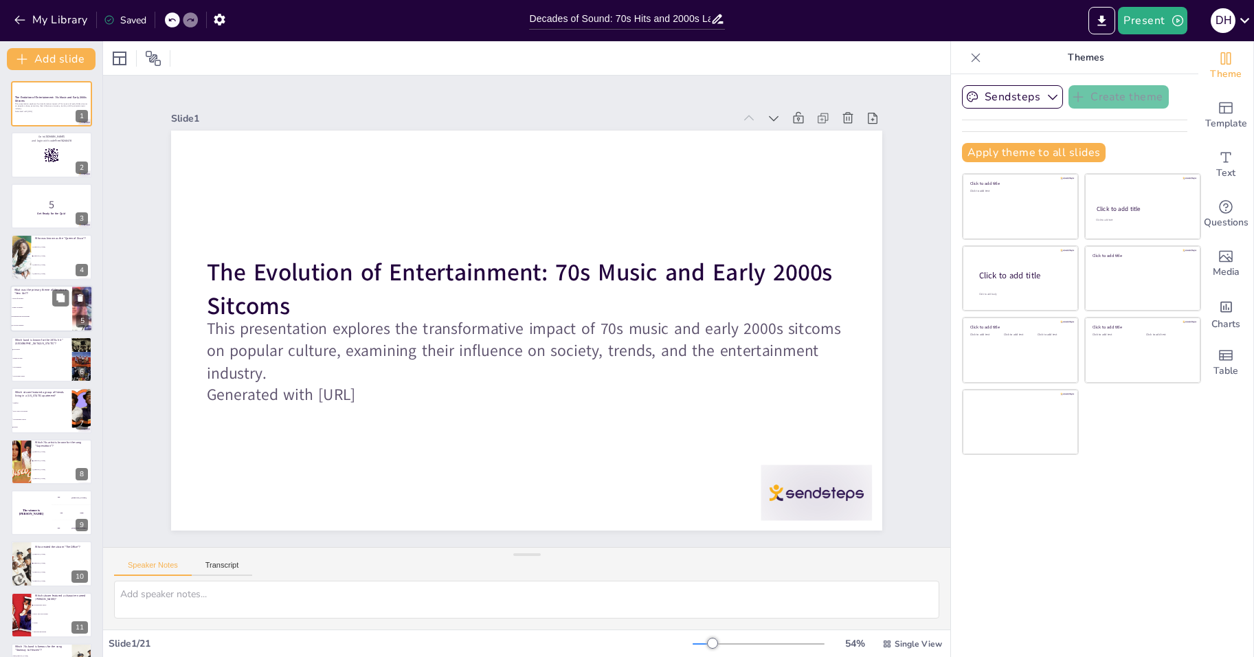
checkbox input "true"
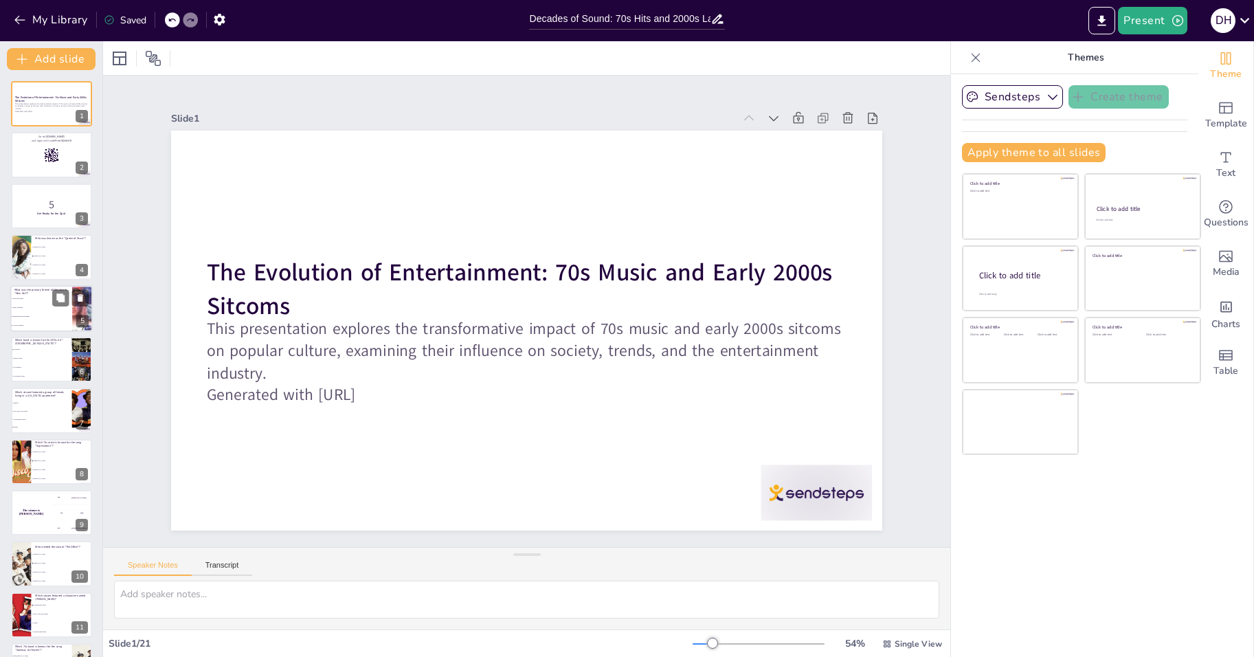
checkbox input "true"
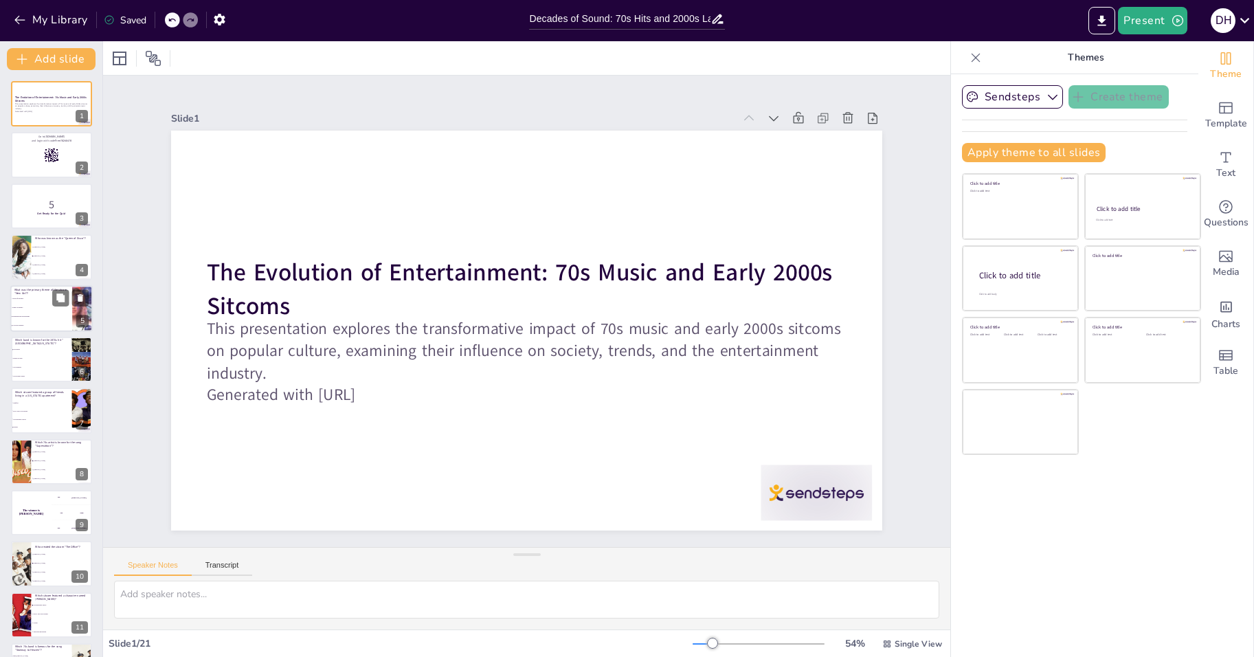
checkbox input "true"
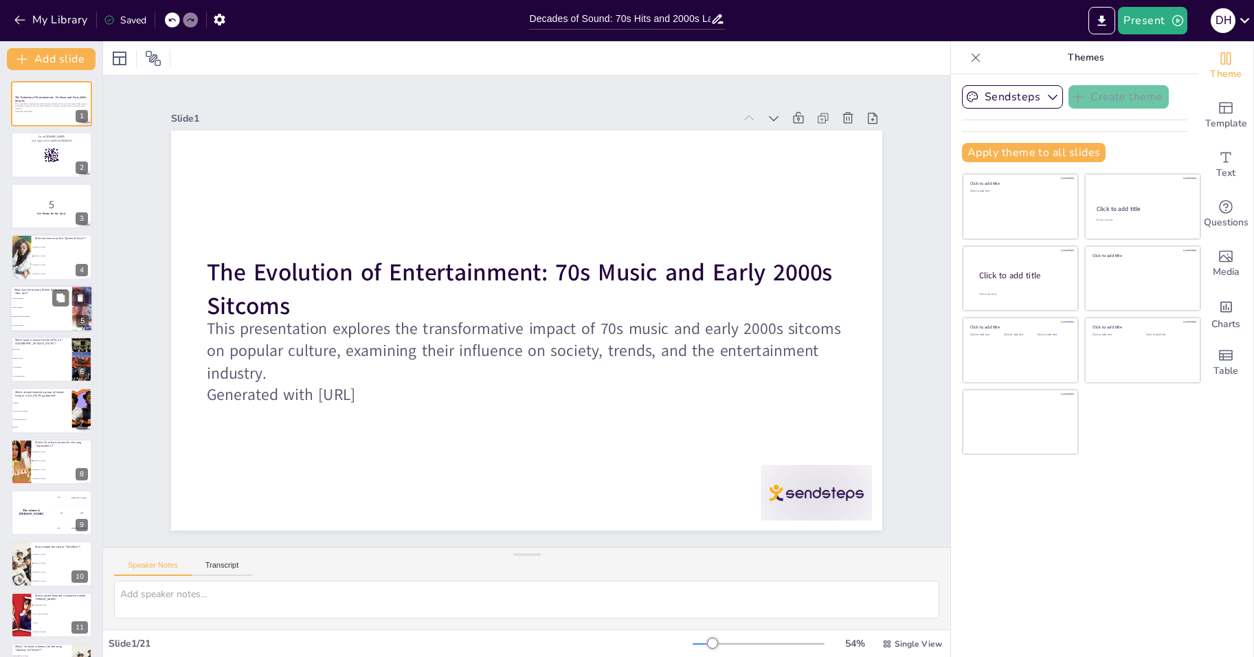
checkbox input "true"
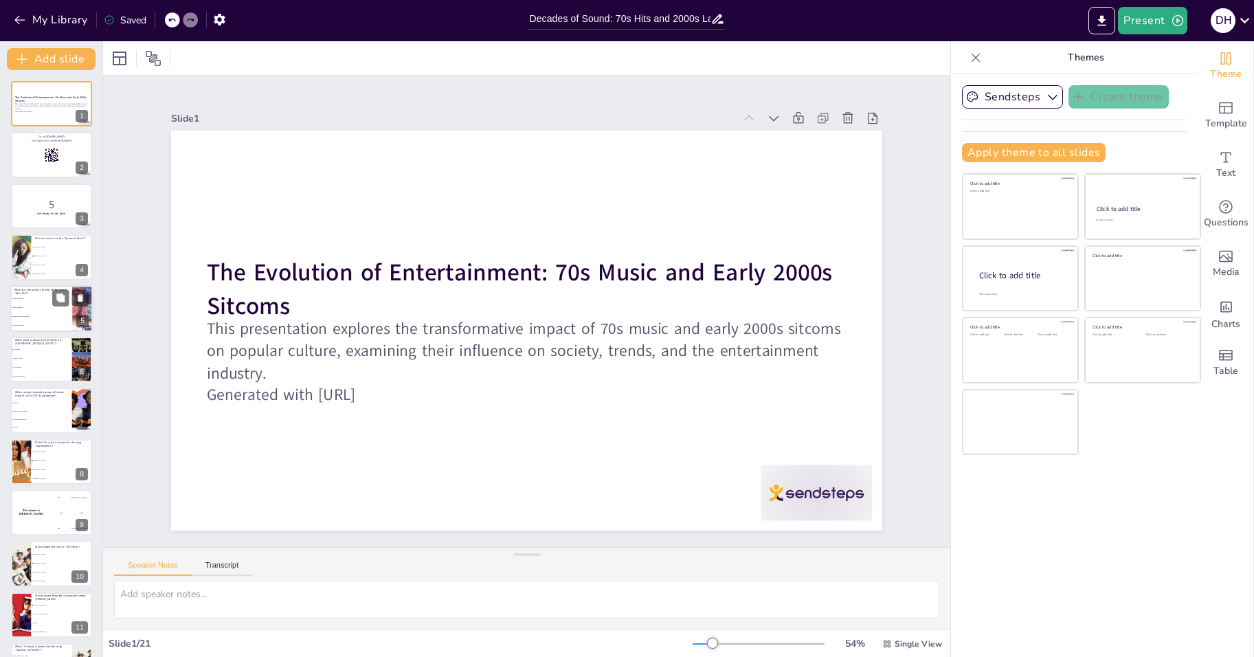
checkbox input "true"
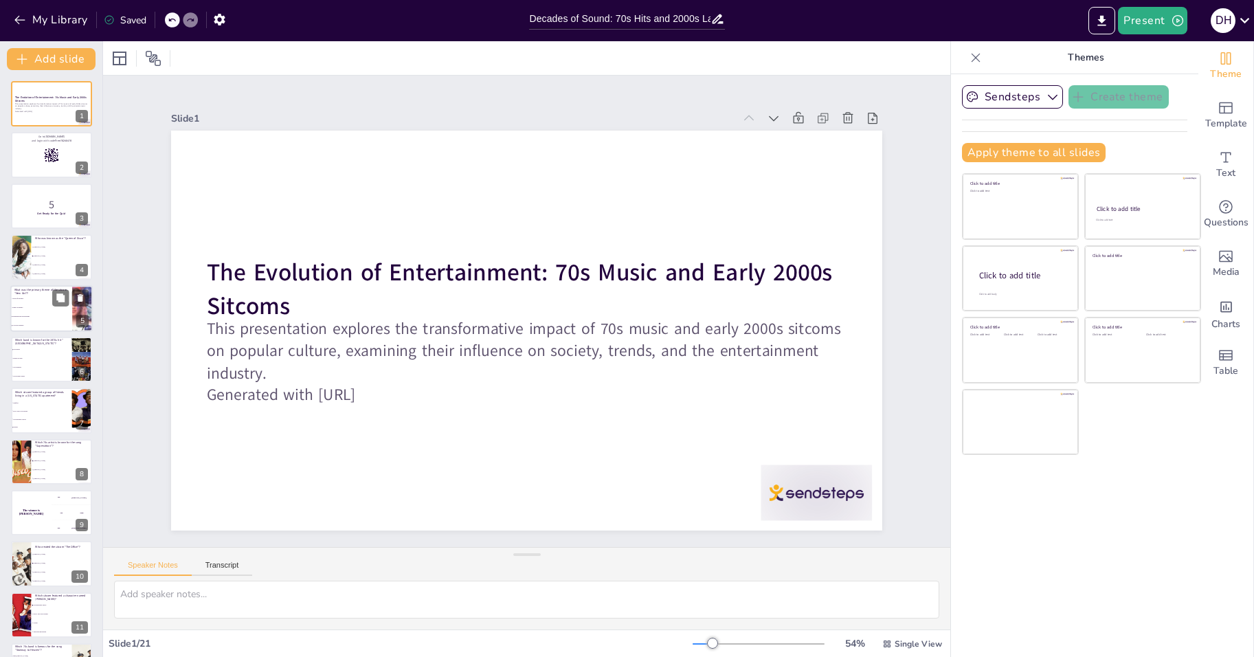
checkbox input "true"
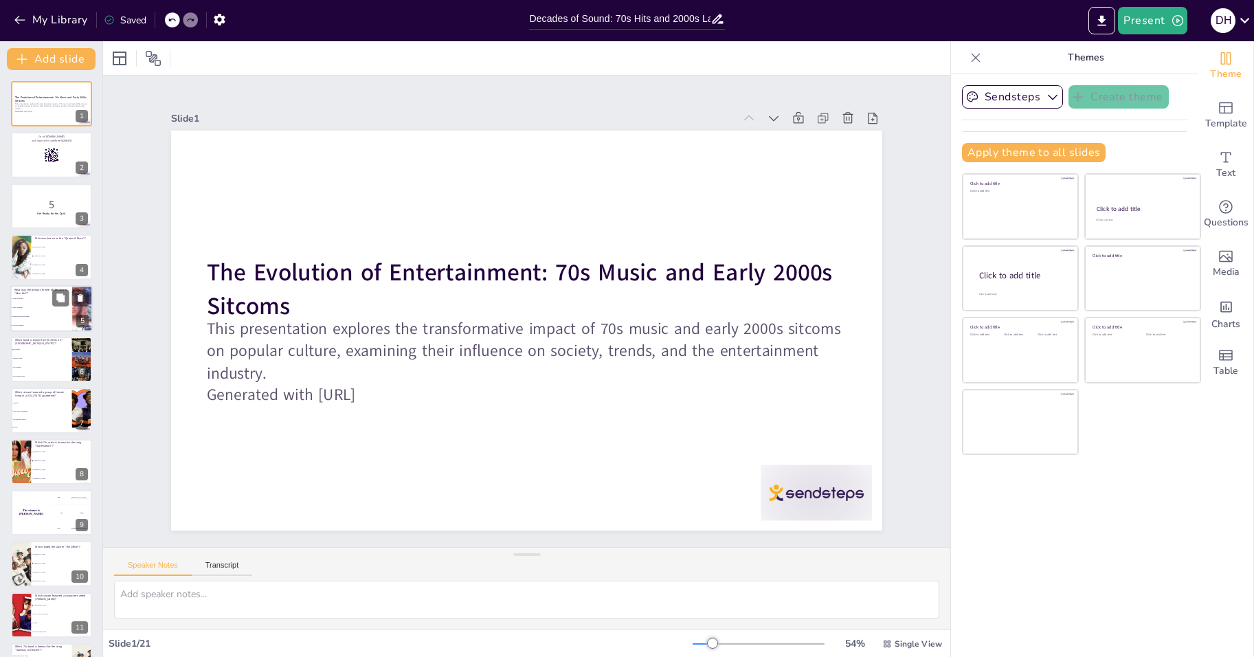
checkbox input "true"
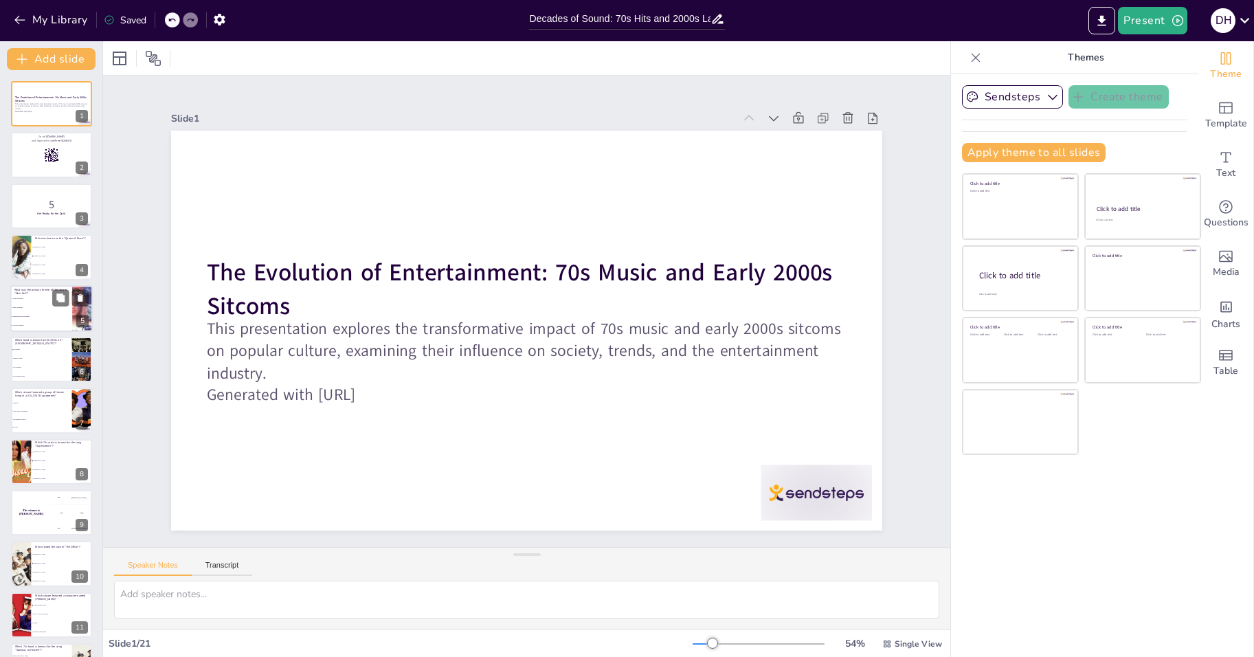
checkbox input "true"
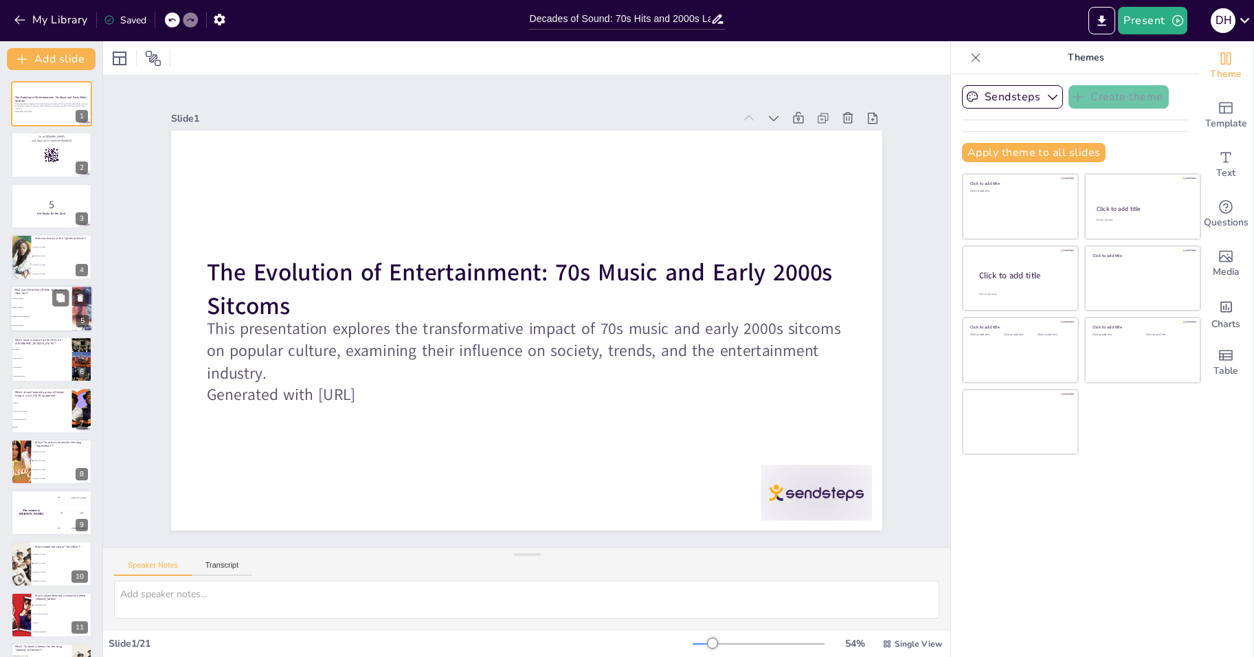
checkbox input "true"
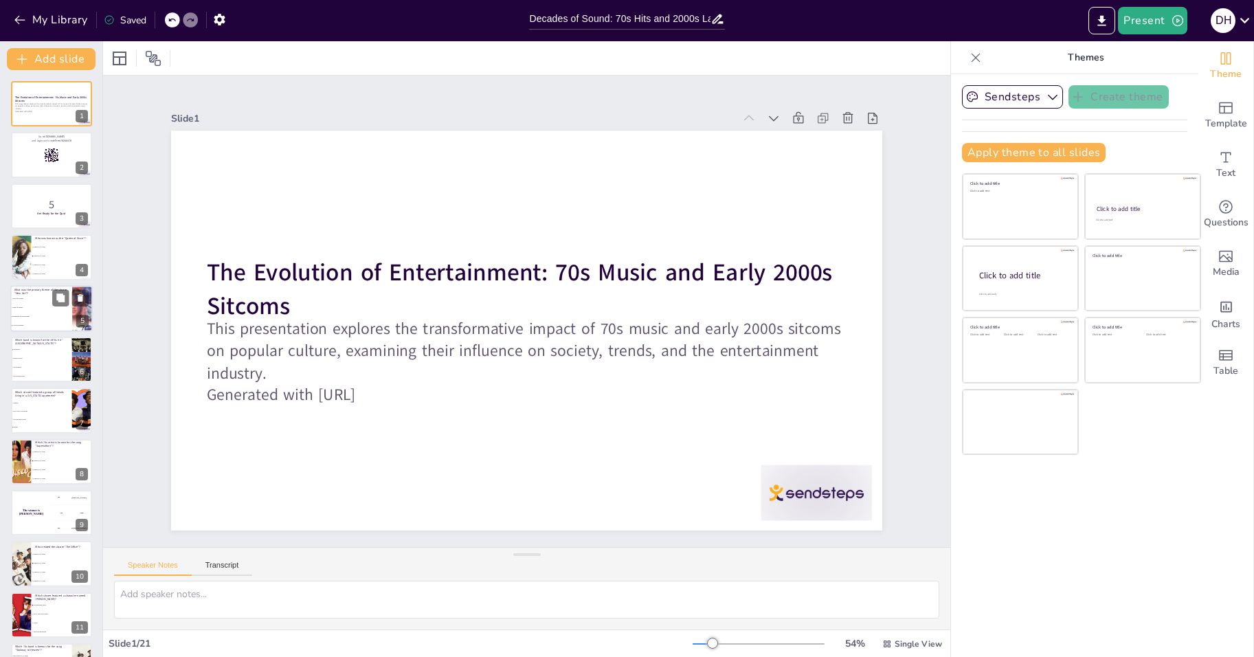
checkbox input "true"
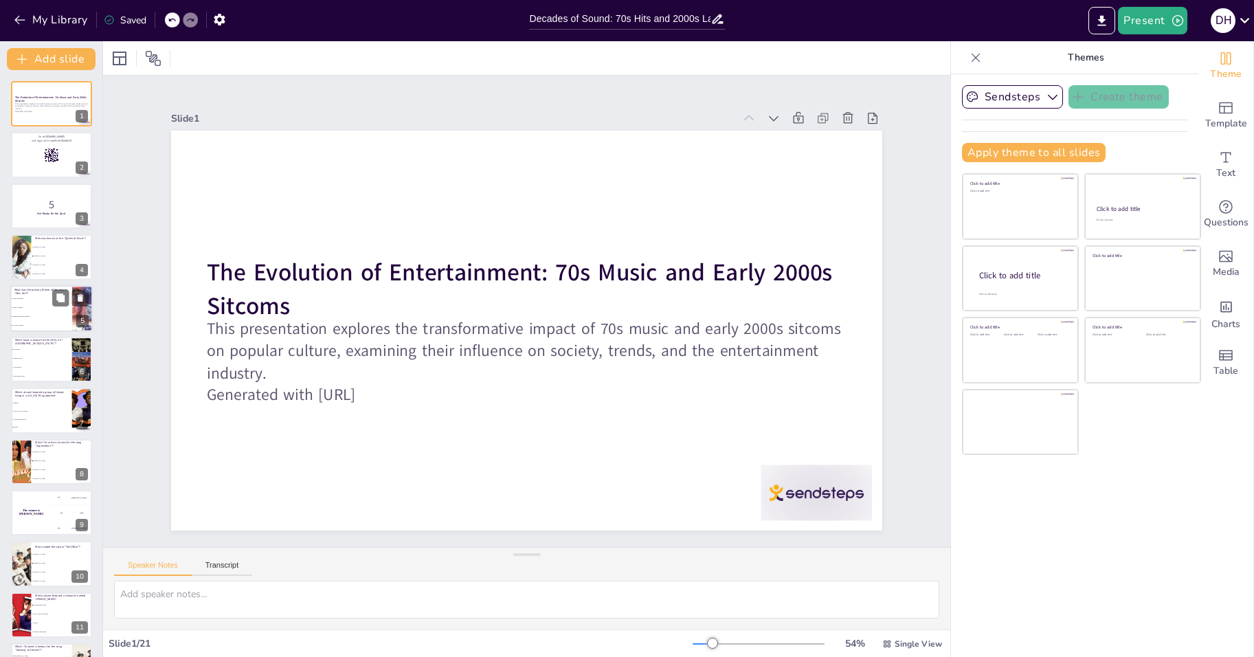
checkbox input "true"
click at [45, 303] on li "Family dynamics" at bounding box center [41, 307] width 62 height 9
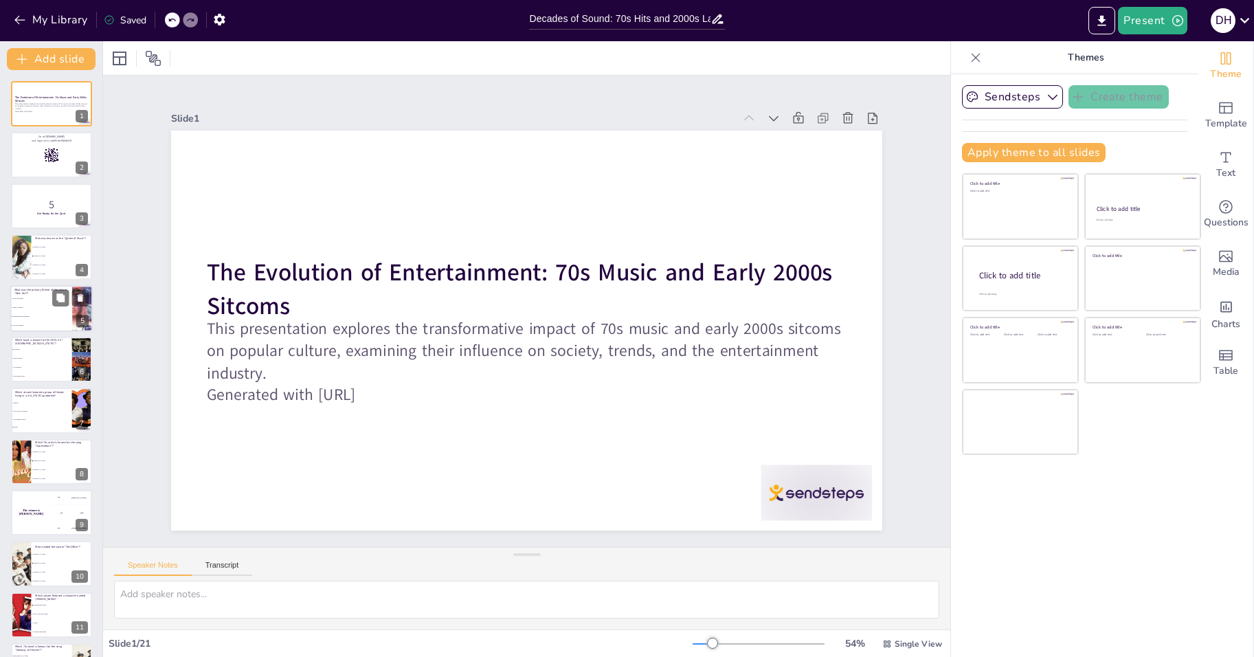
type textarea ""Friends" focused on the lives, relationships, and experiences of six friends l…"
checkbox input "true"
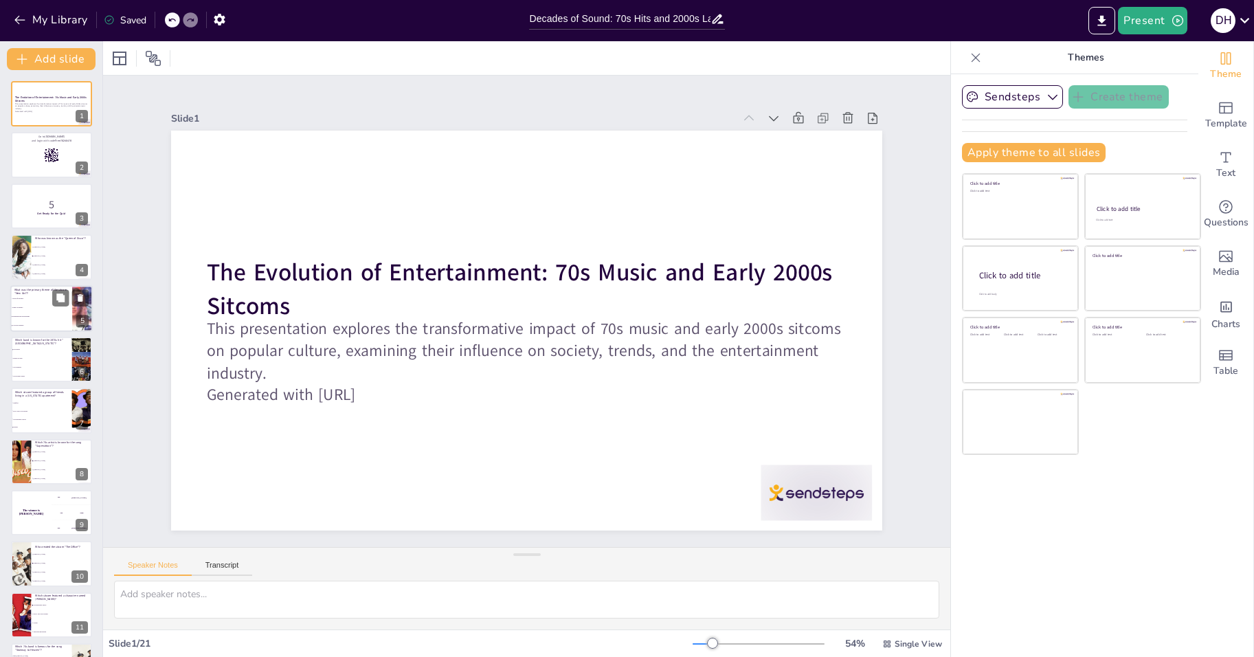
checkbox input "true"
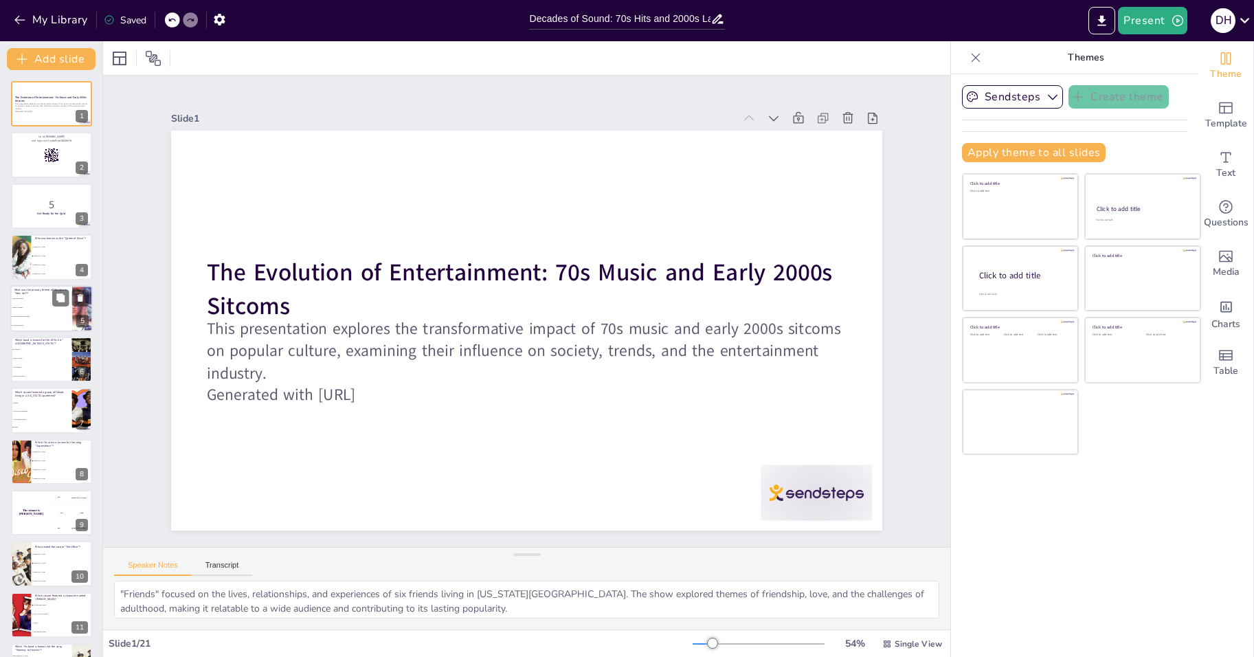
checkbox input "true"
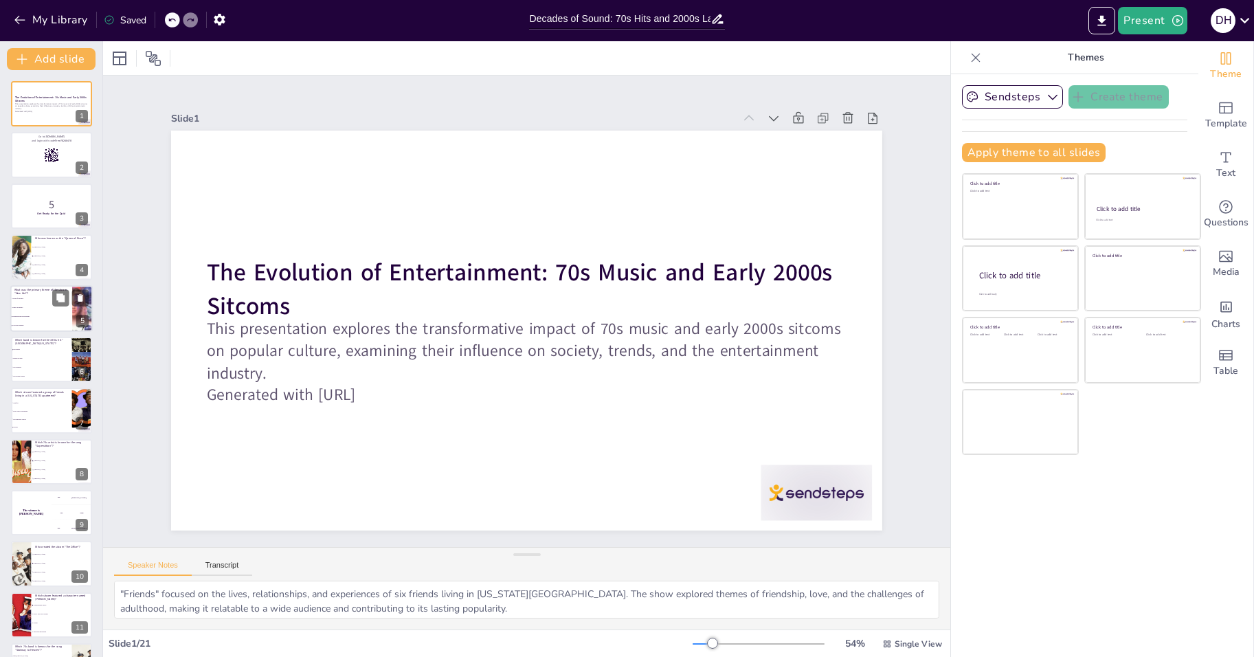
checkbox input "true"
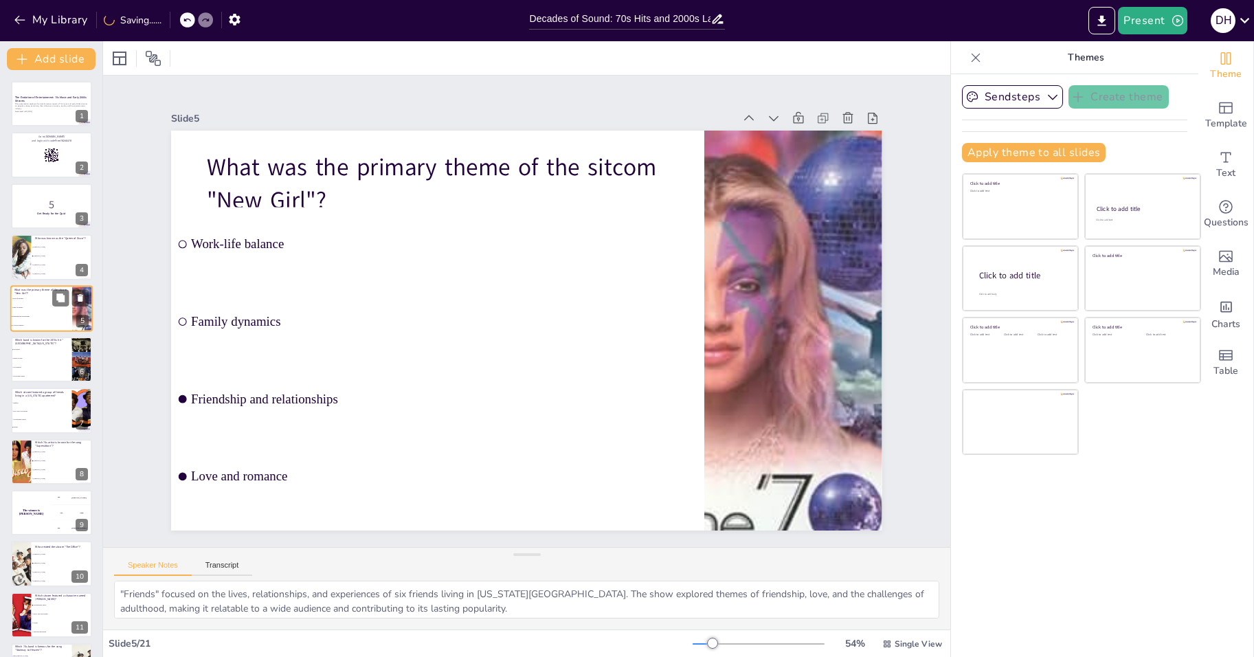
checkbox input "true"
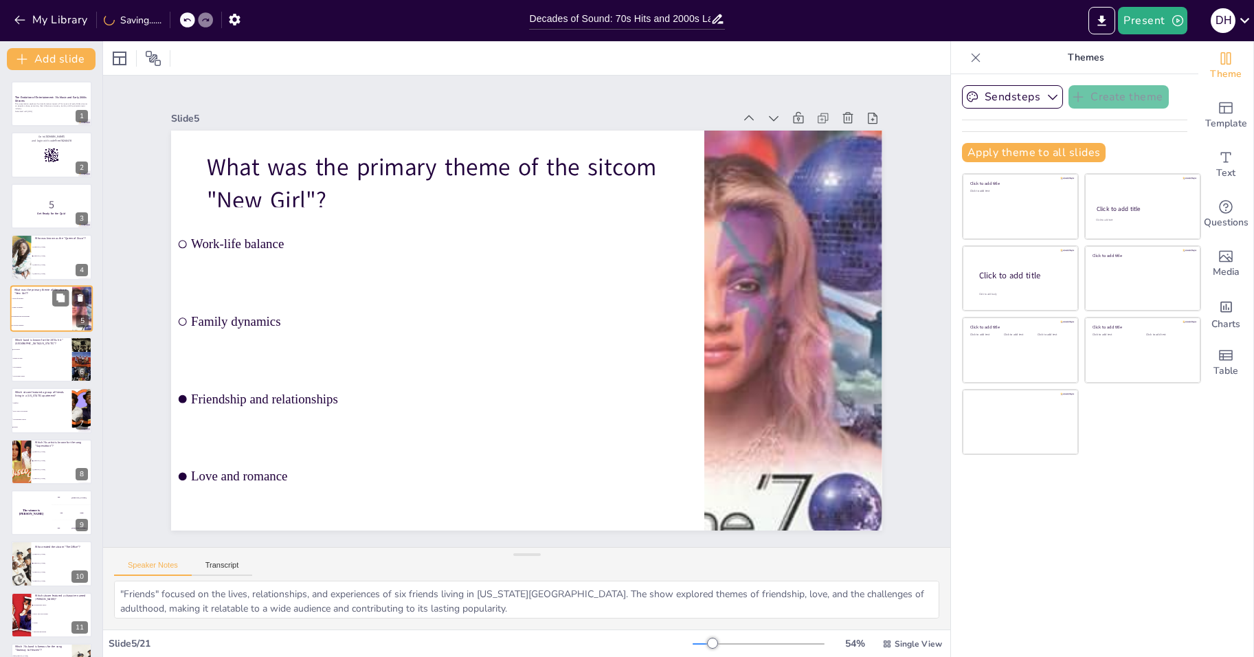
checkbox input "true"
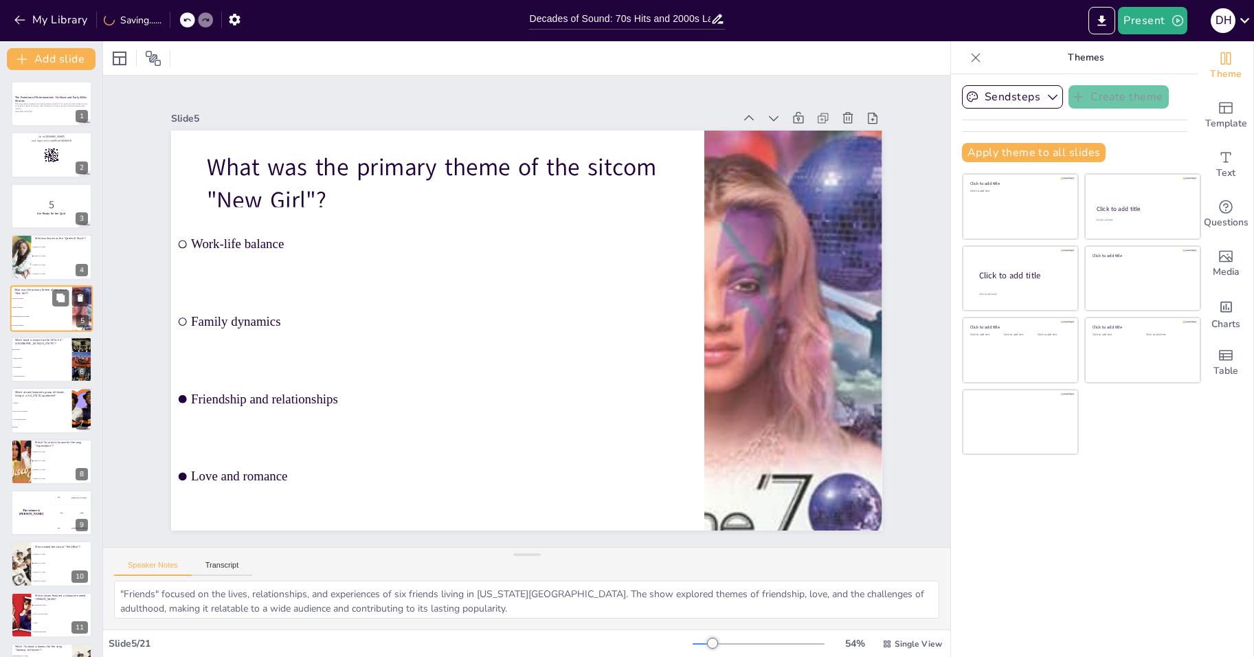
checkbox input "true"
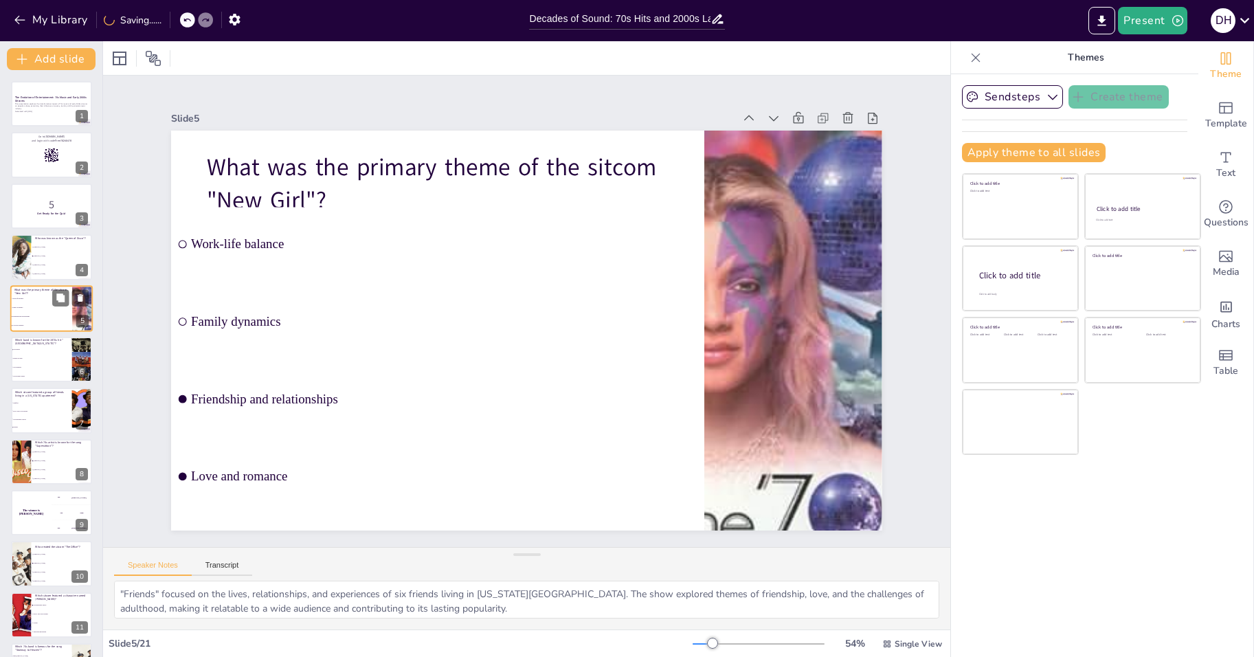
checkbox input "true"
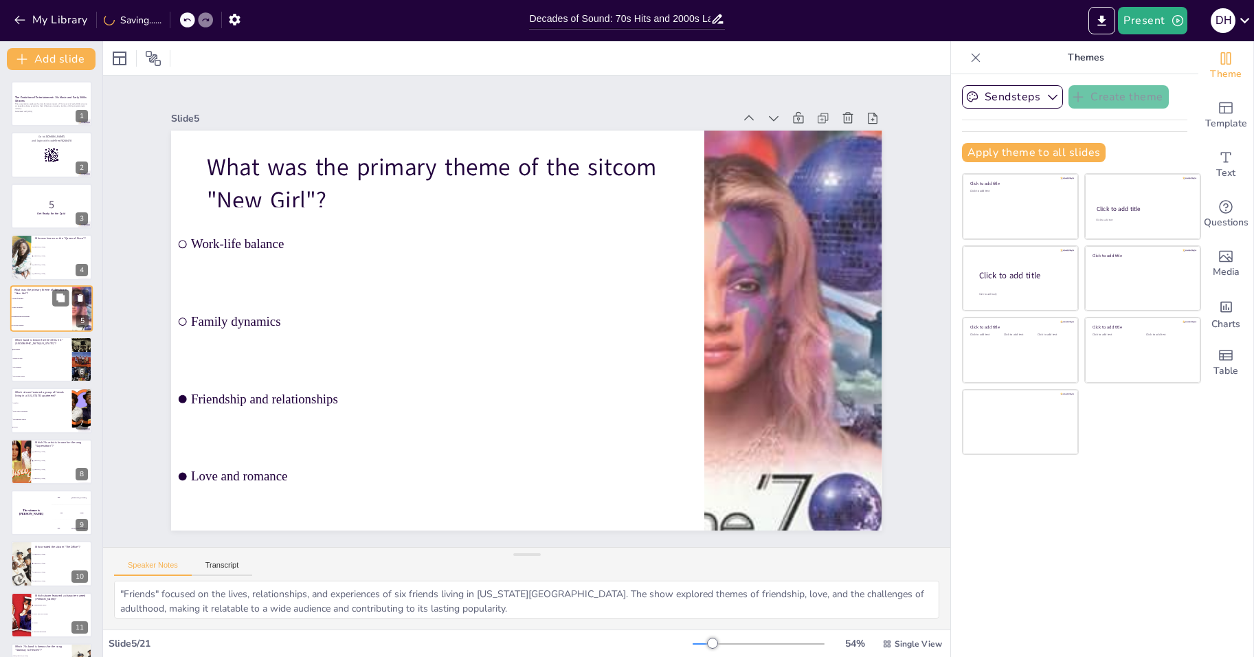
checkbox input "true"
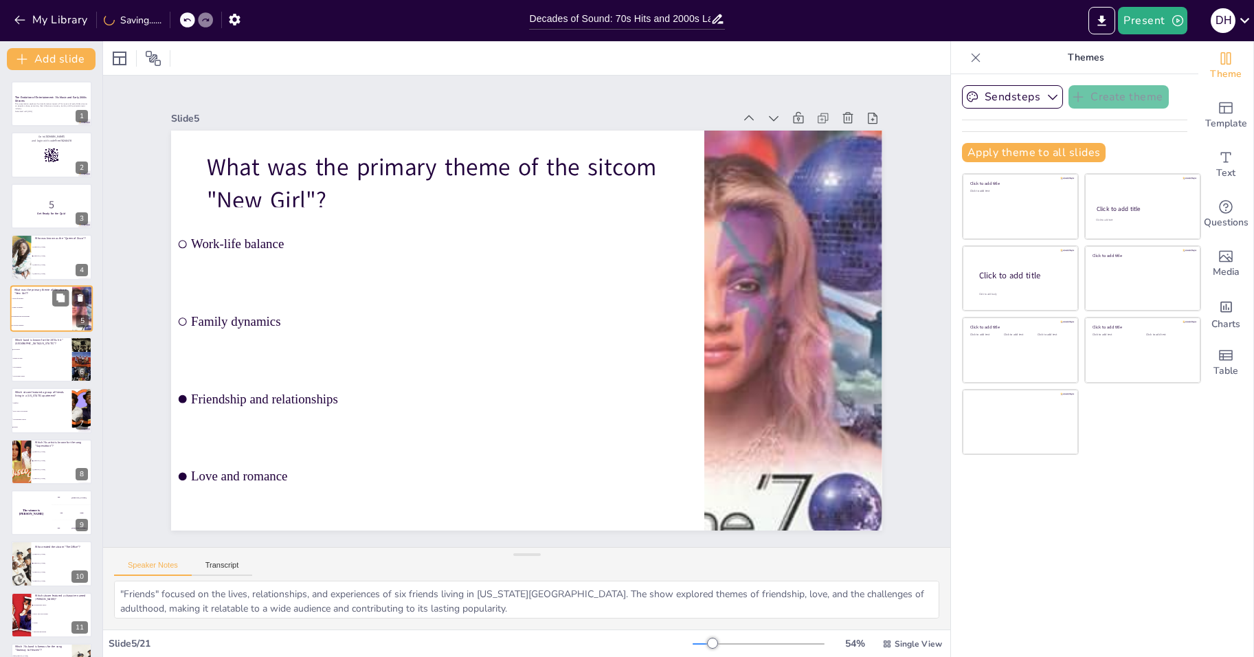
checkbox input "true"
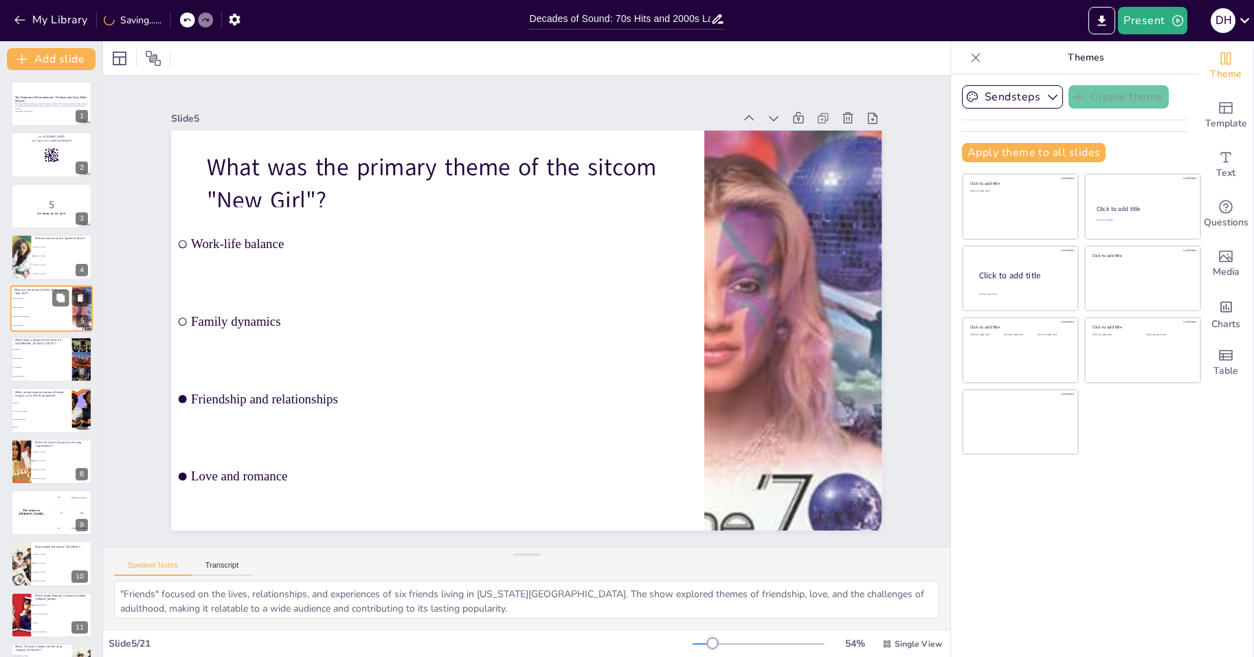
checkbox input "true"
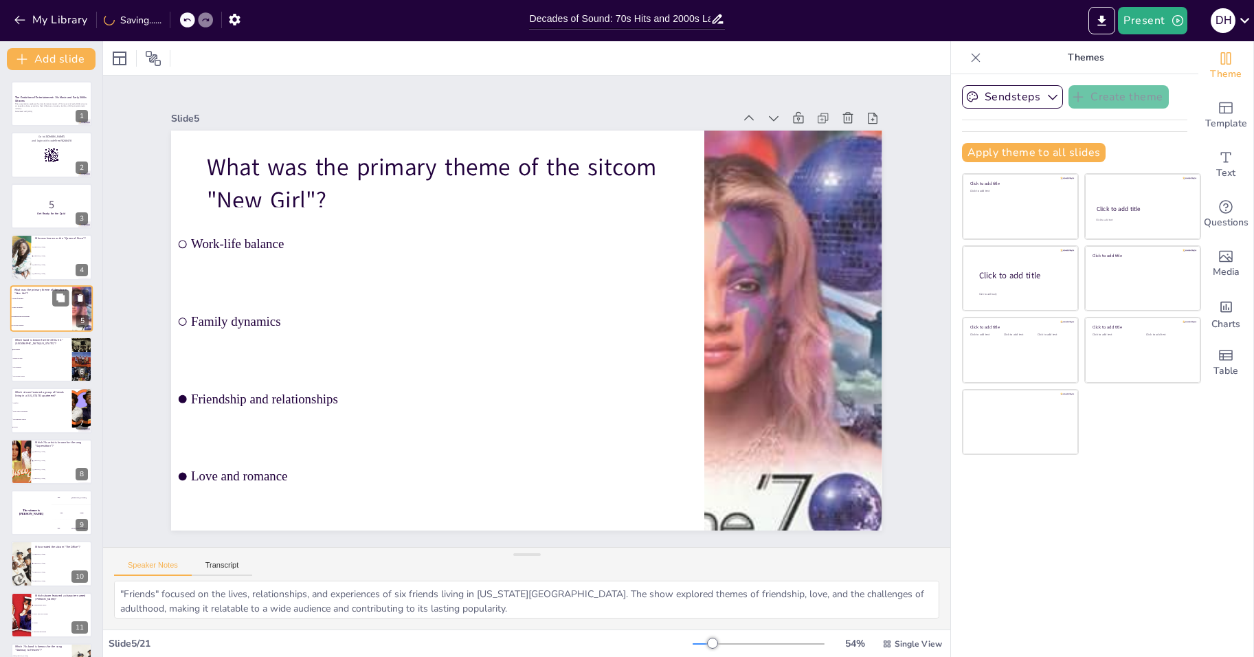
checkbox input "true"
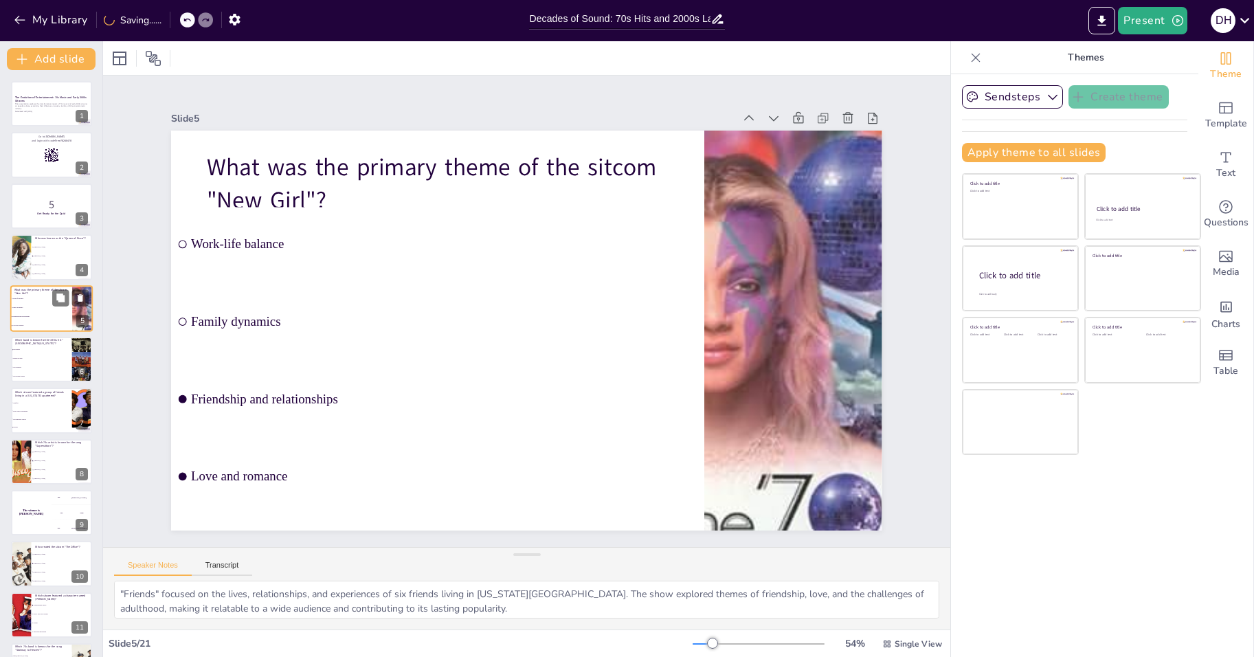
checkbox input "true"
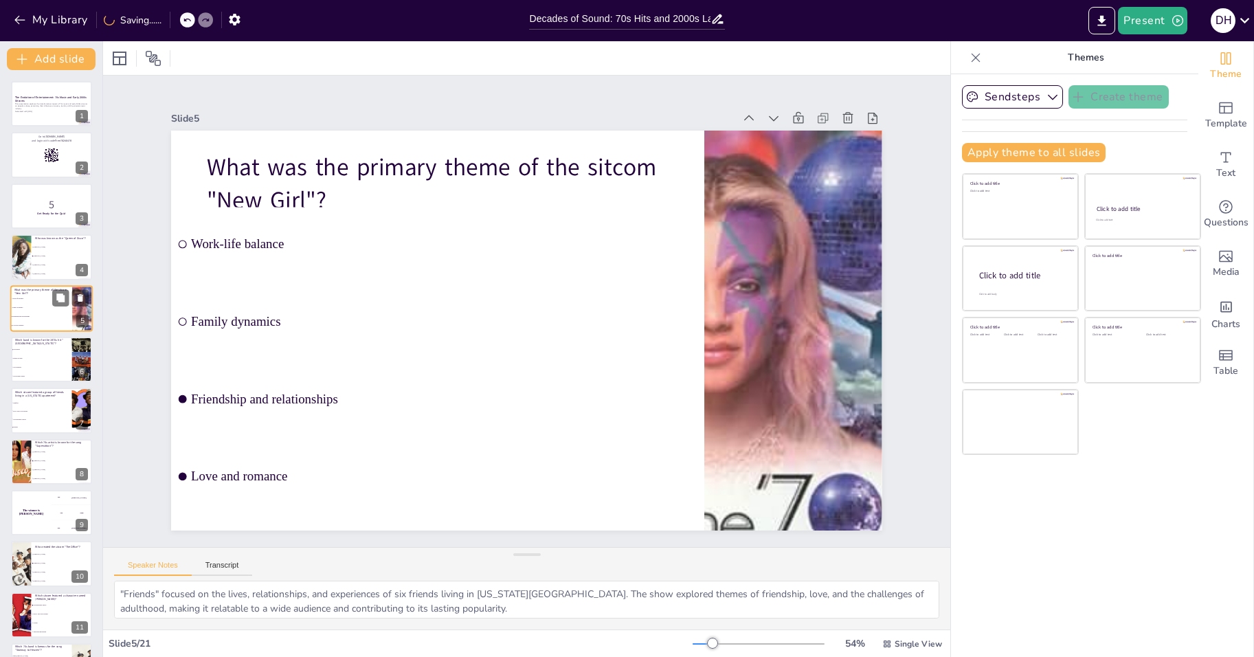
checkbox input "true"
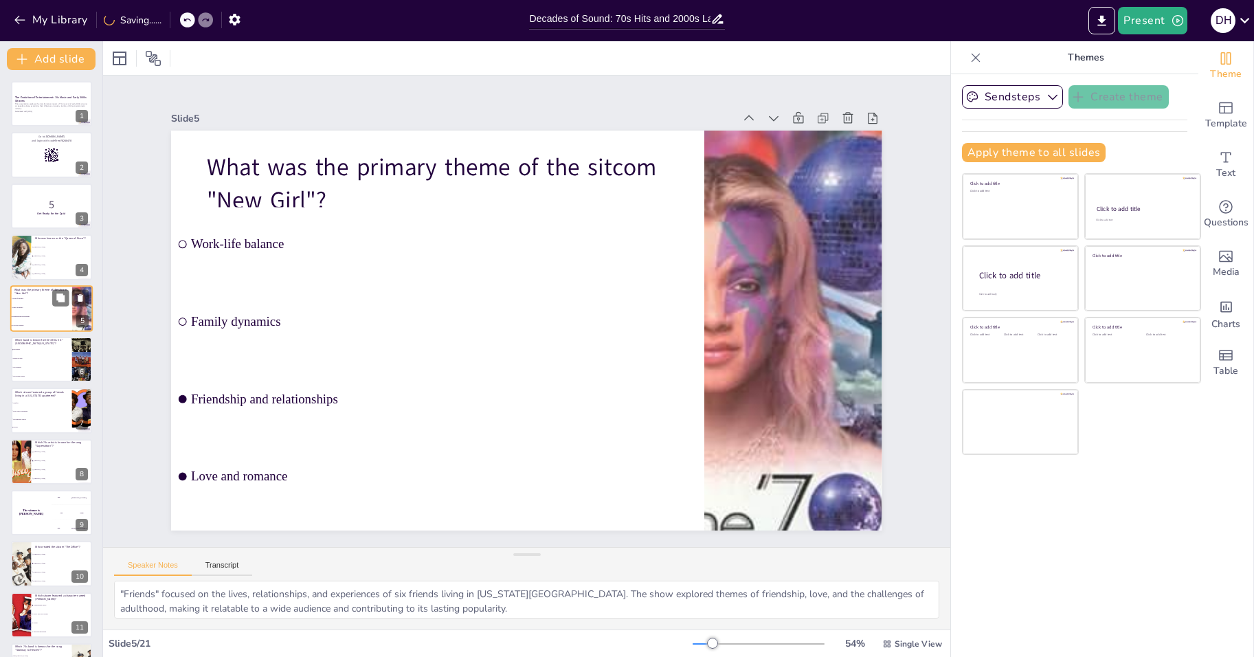
checkbox input "true"
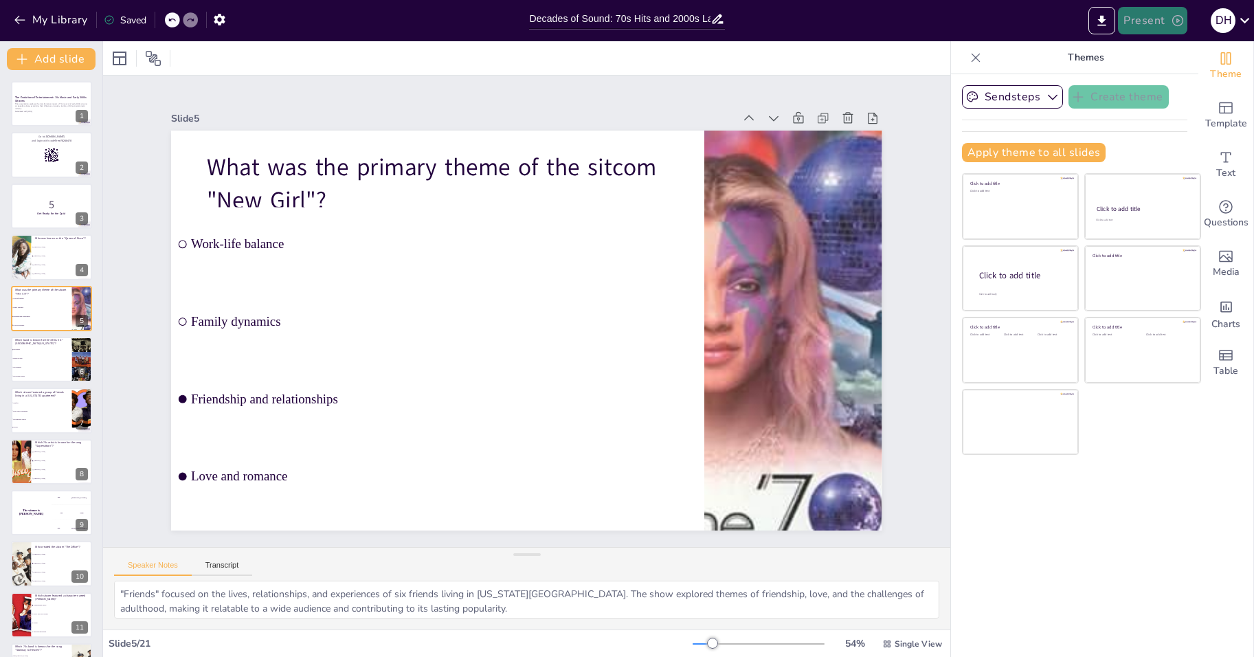
click at [1150, 23] on button "Present" at bounding box center [1152, 20] width 69 height 27
click at [1188, 81] on li "Play presentation" at bounding box center [1174, 85] width 109 height 22
